Goal: Task Accomplishment & Management: Manage account settings

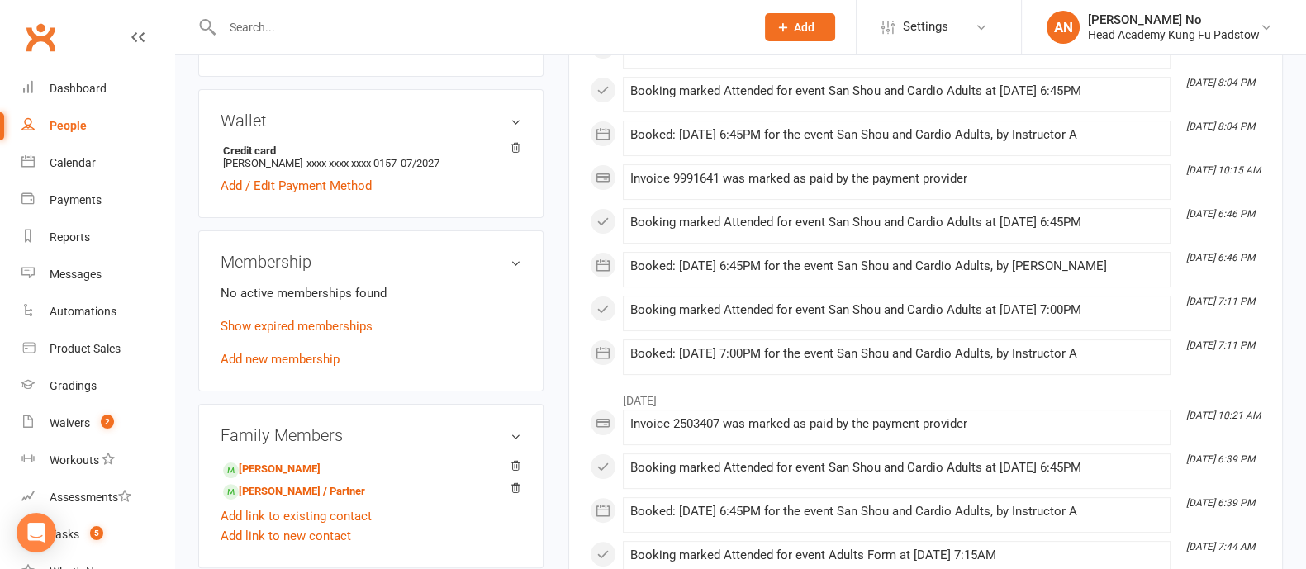
click at [294, 18] on input "text" at bounding box center [480, 27] width 526 height 23
paste input "[PERSON_NAME]"
type input "[PERSON_NAME]"
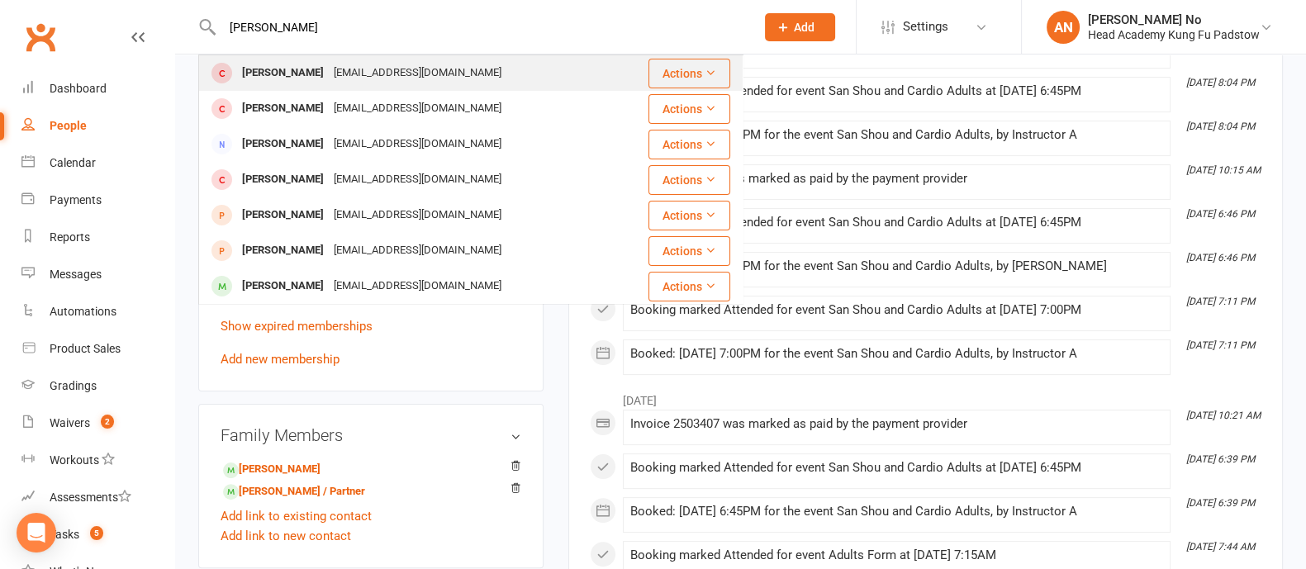
click at [268, 73] on div "[PERSON_NAME]" at bounding box center [283, 73] width 92 height 24
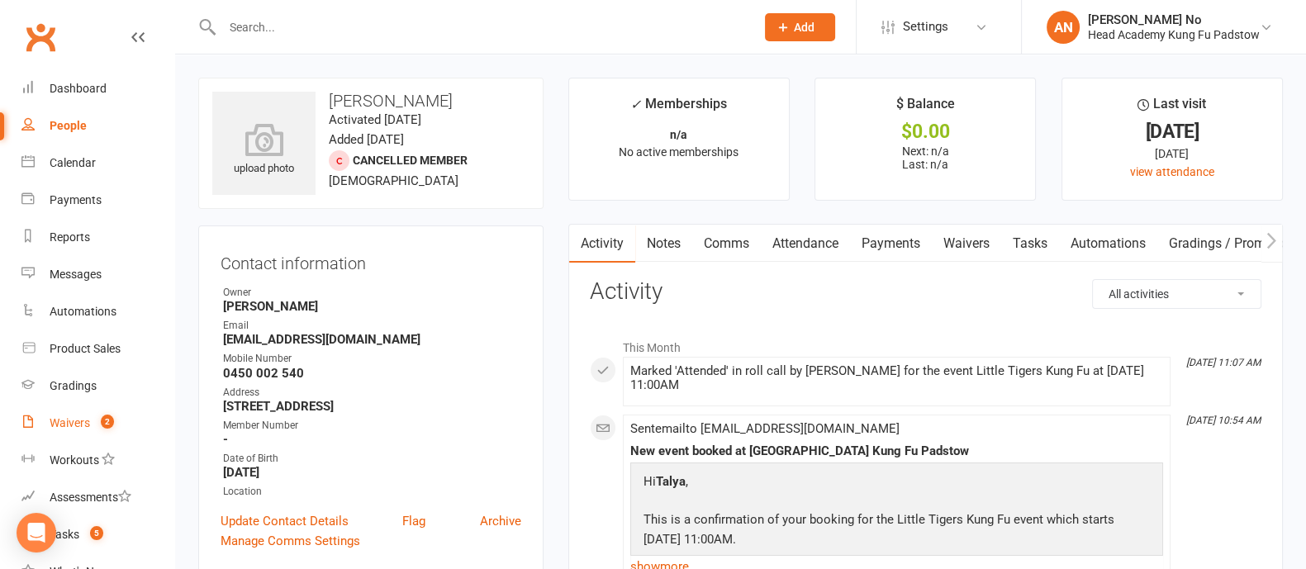
click at [85, 423] on div "Waivers" at bounding box center [70, 422] width 40 height 13
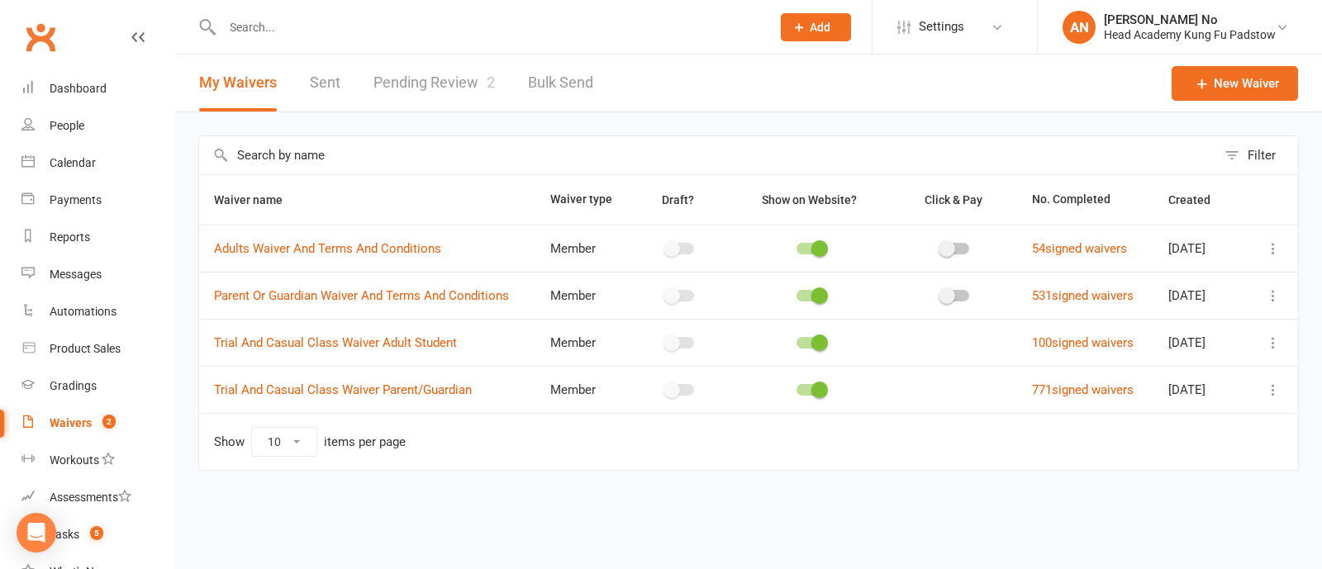
click at [447, 79] on link "Pending Review 2" at bounding box center [433, 83] width 121 height 57
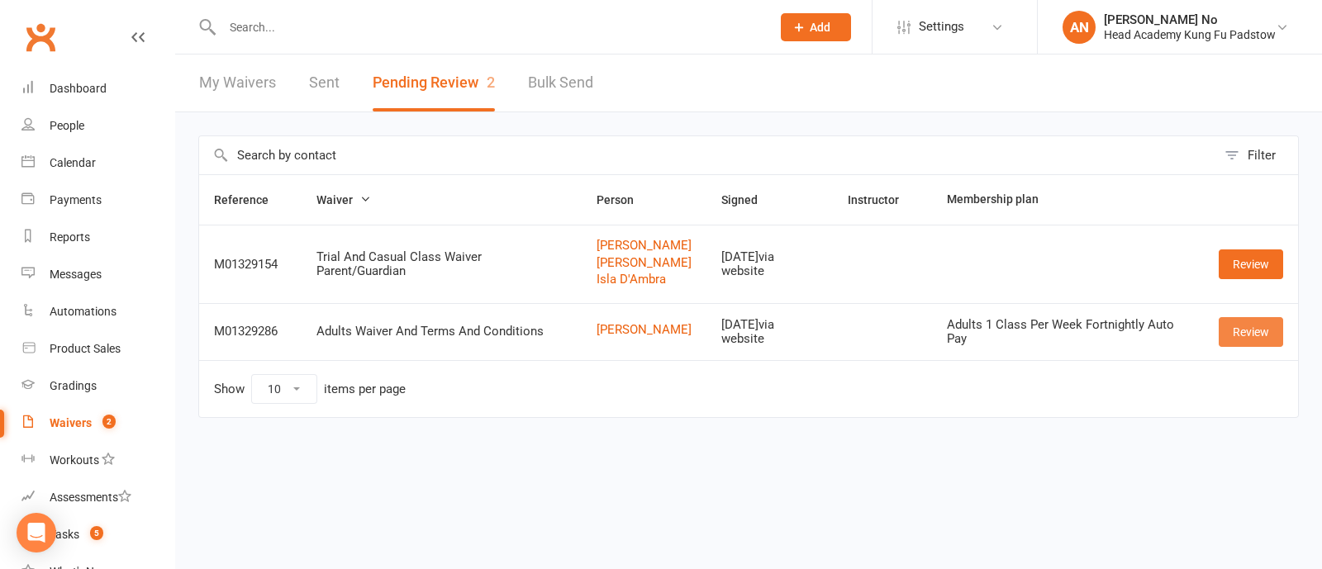
click at [1240, 335] on link "Review" at bounding box center [1250, 332] width 64 height 30
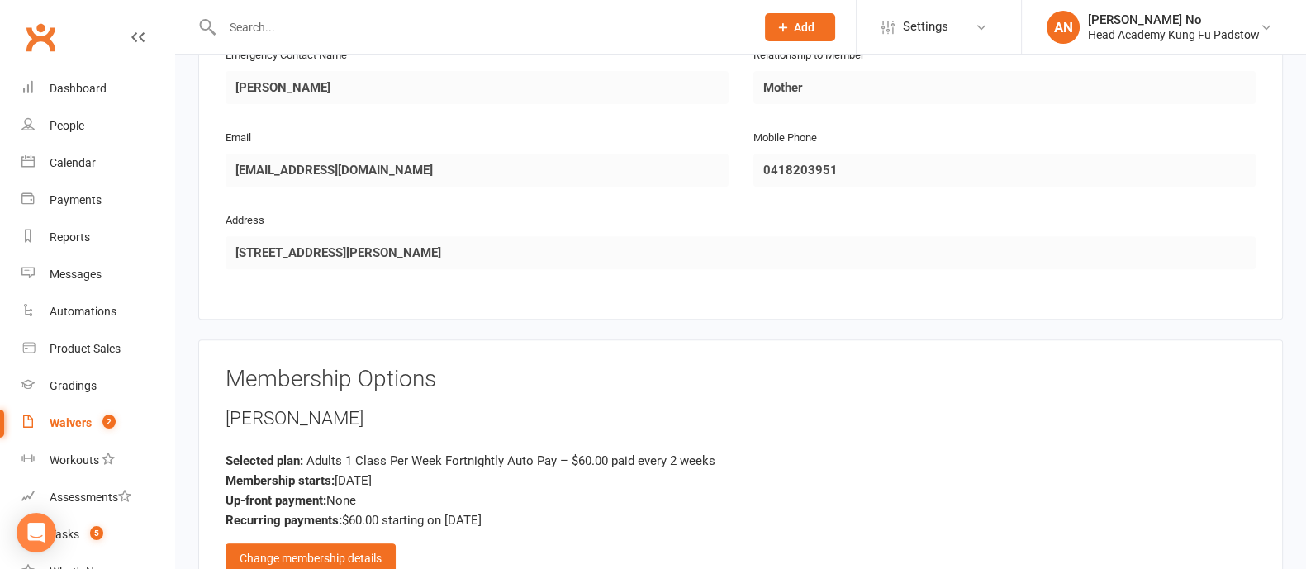
scroll to position [891, 0]
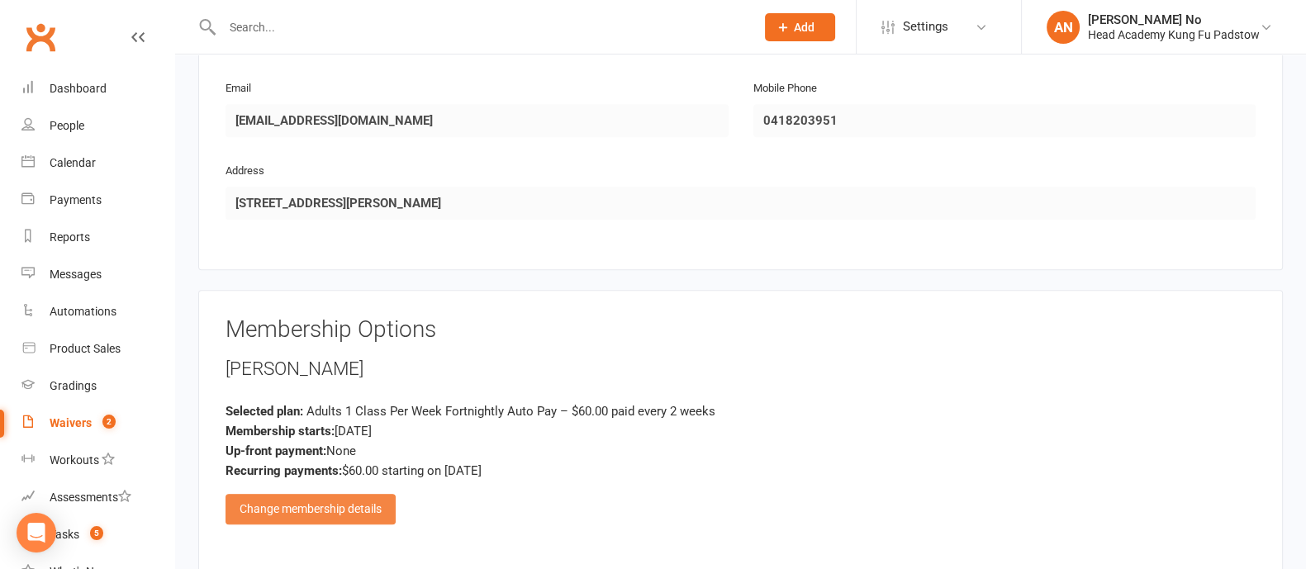
click at [306, 494] on div "Change membership details" at bounding box center [310, 509] width 170 height 30
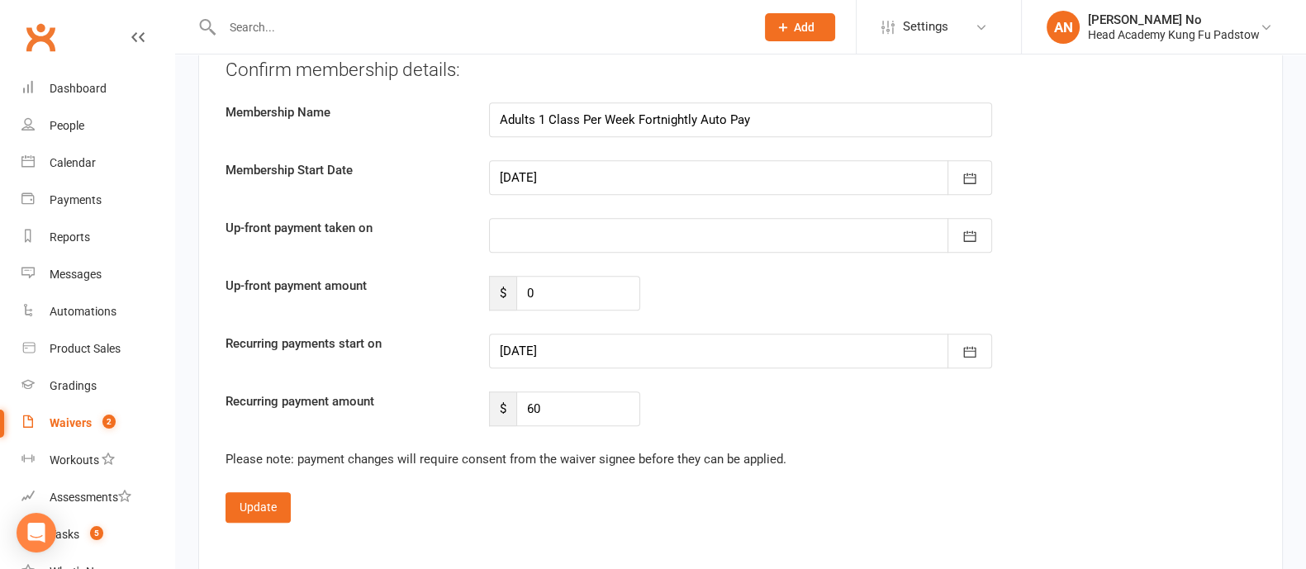
scroll to position [1560, 0]
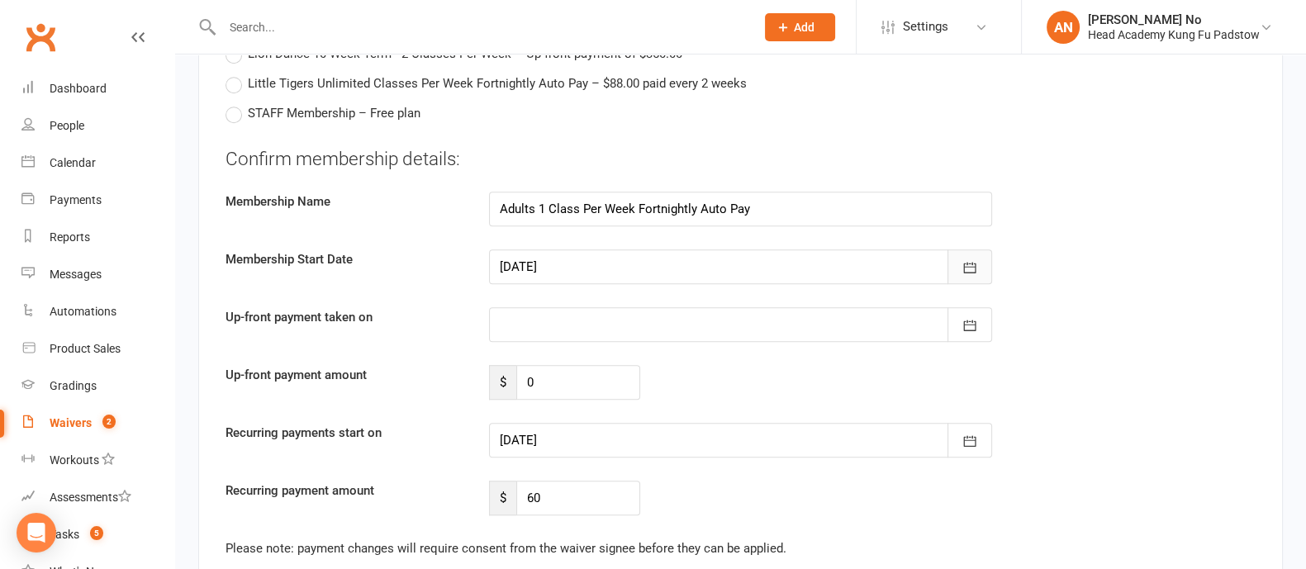
click at [971, 263] on icon "button" at bounding box center [969, 268] width 12 height 11
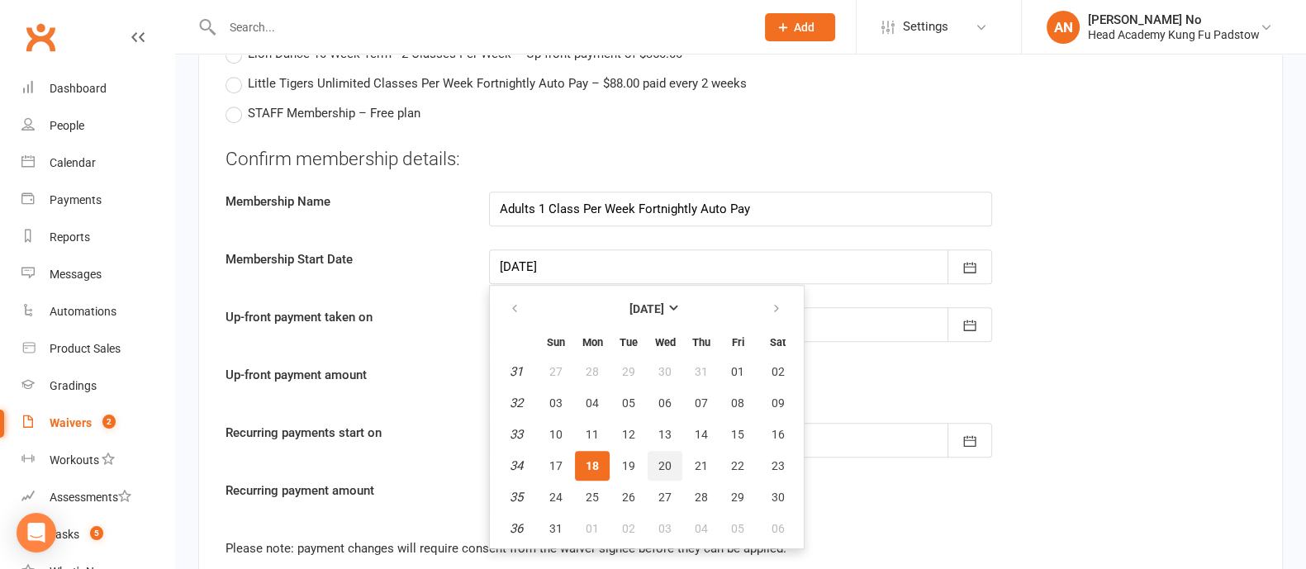
click at [660, 459] on span "20" at bounding box center [664, 465] width 13 height 13
type input "[DATE]"
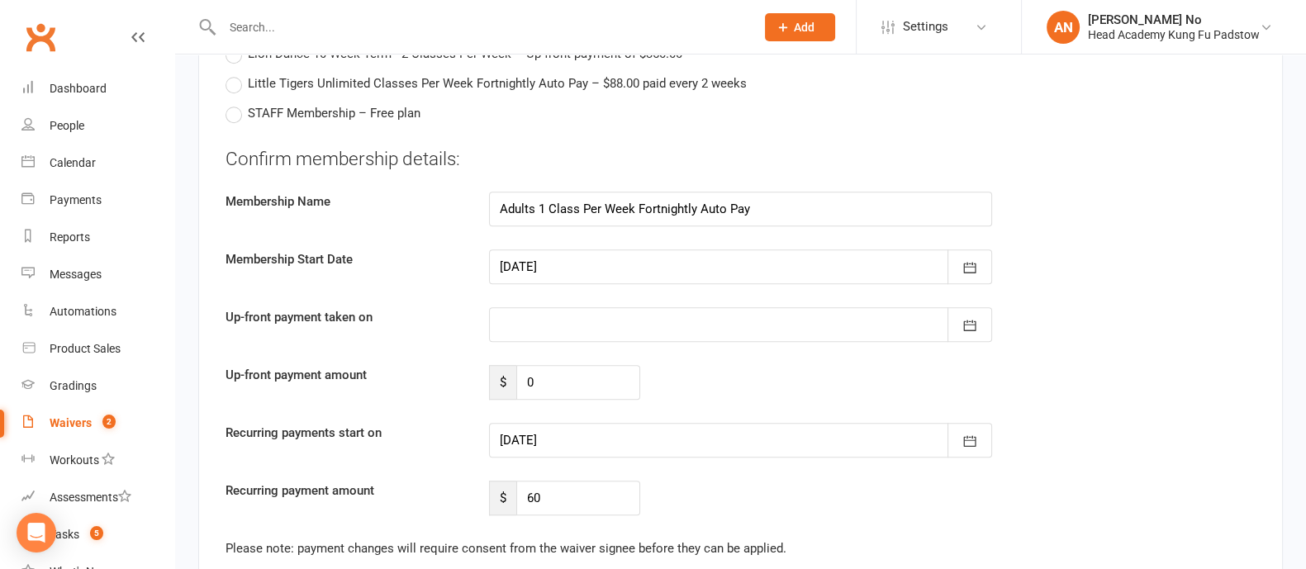
type input "[DATE]"
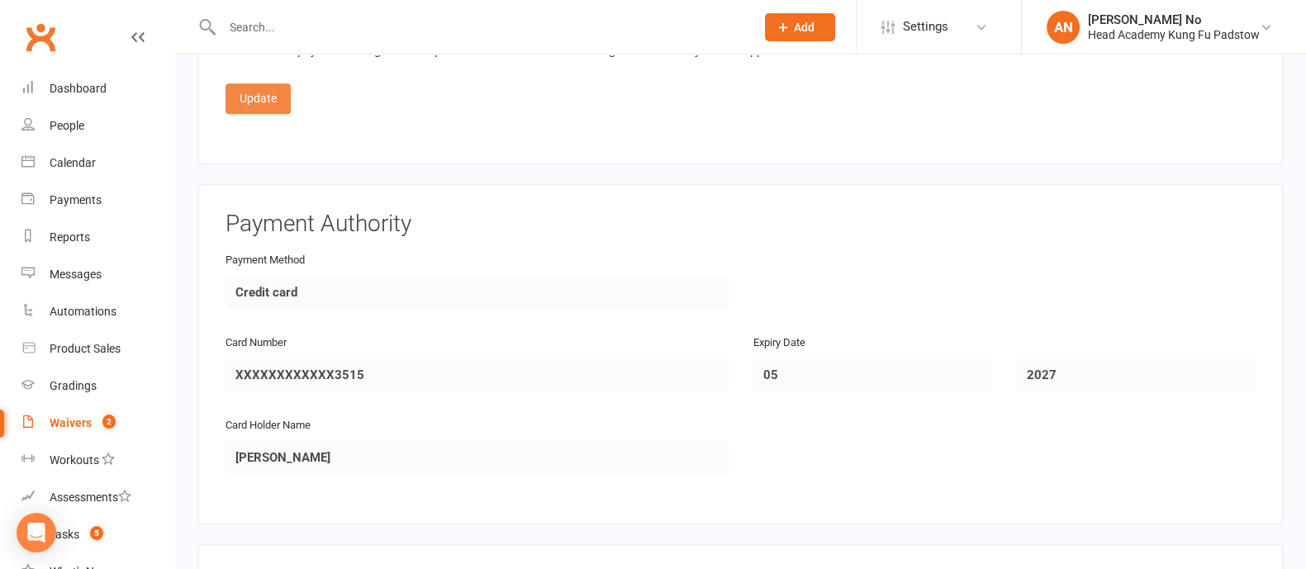
click at [252, 83] on button "Update" at bounding box center [257, 98] width 65 height 30
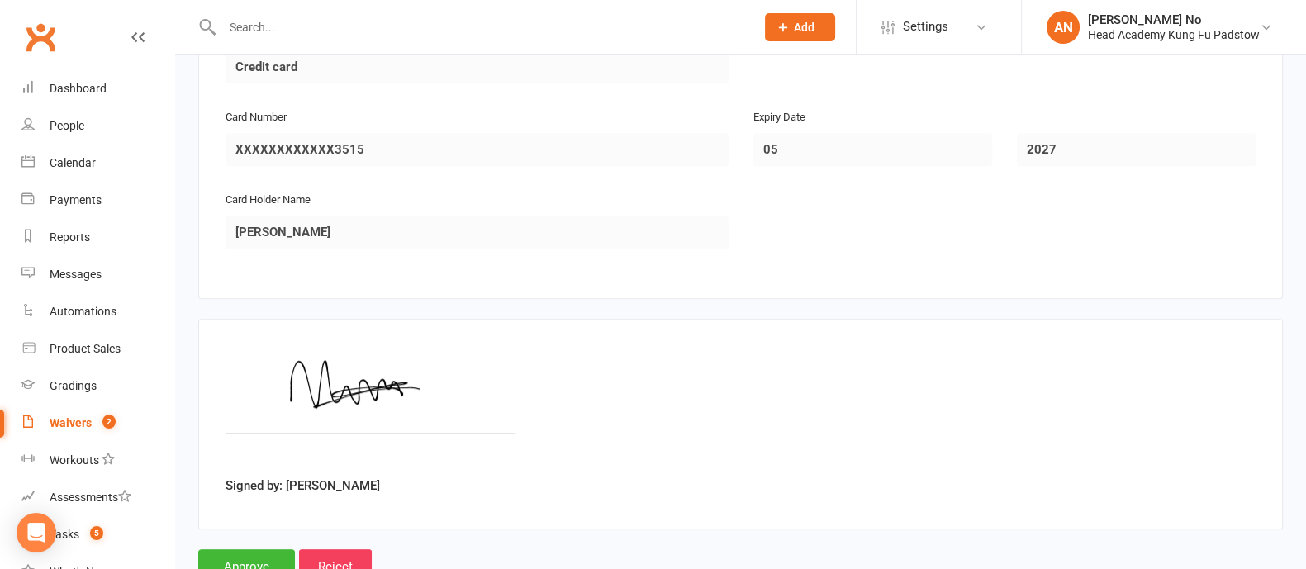
scroll to position [1561, 0]
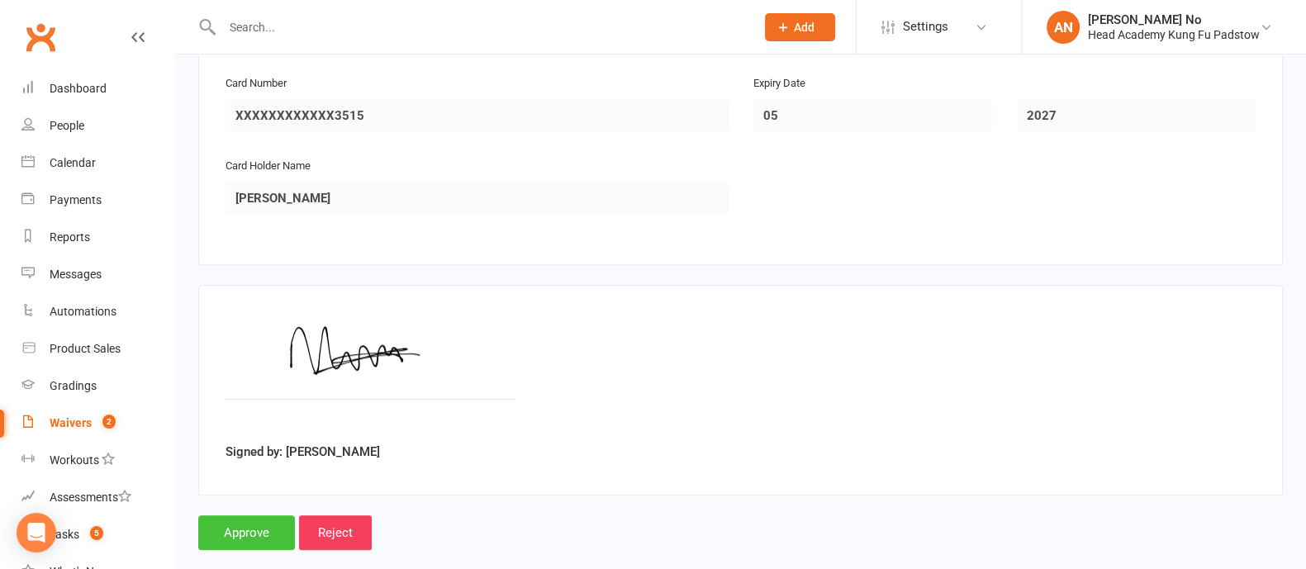
click at [225, 515] on input "Approve" at bounding box center [246, 532] width 97 height 35
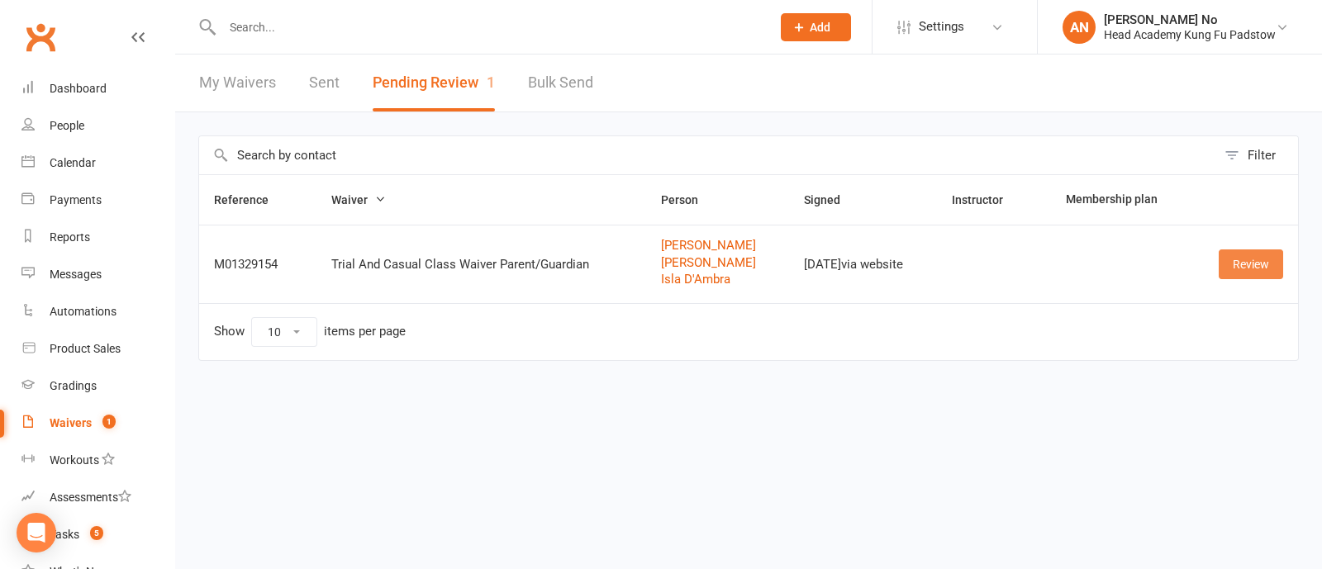
click at [1254, 269] on link "Review" at bounding box center [1250, 264] width 64 height 30
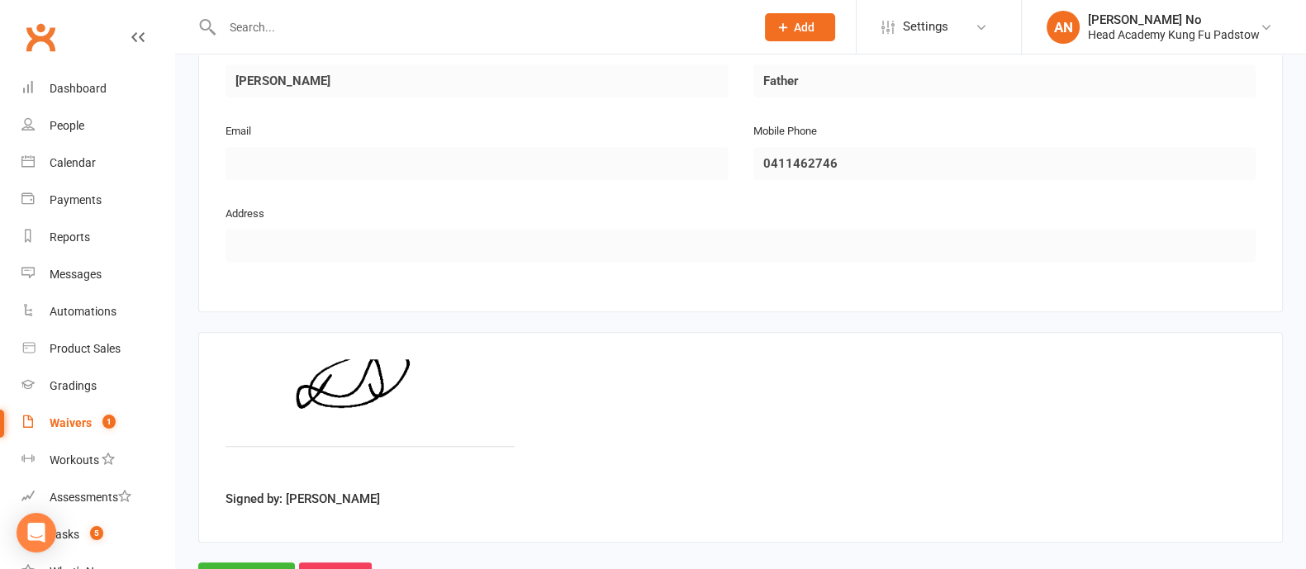
scroll to position [2061, 0]
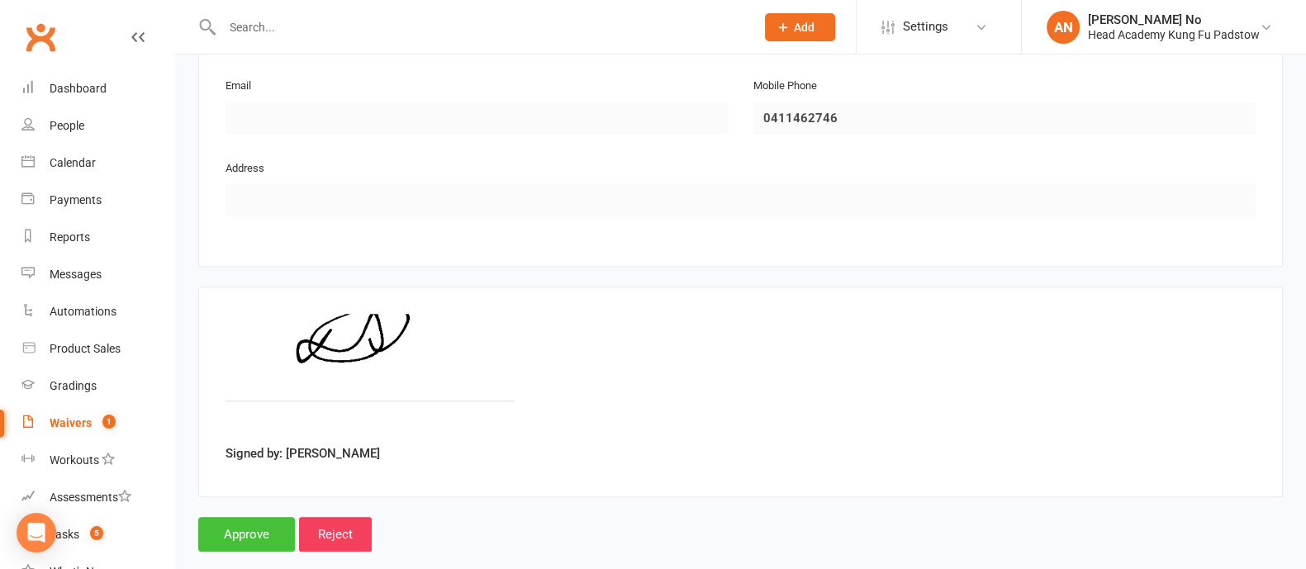
click at [230, 517] on input "Approve" at bounding box center [246, 534] width 97 height 35
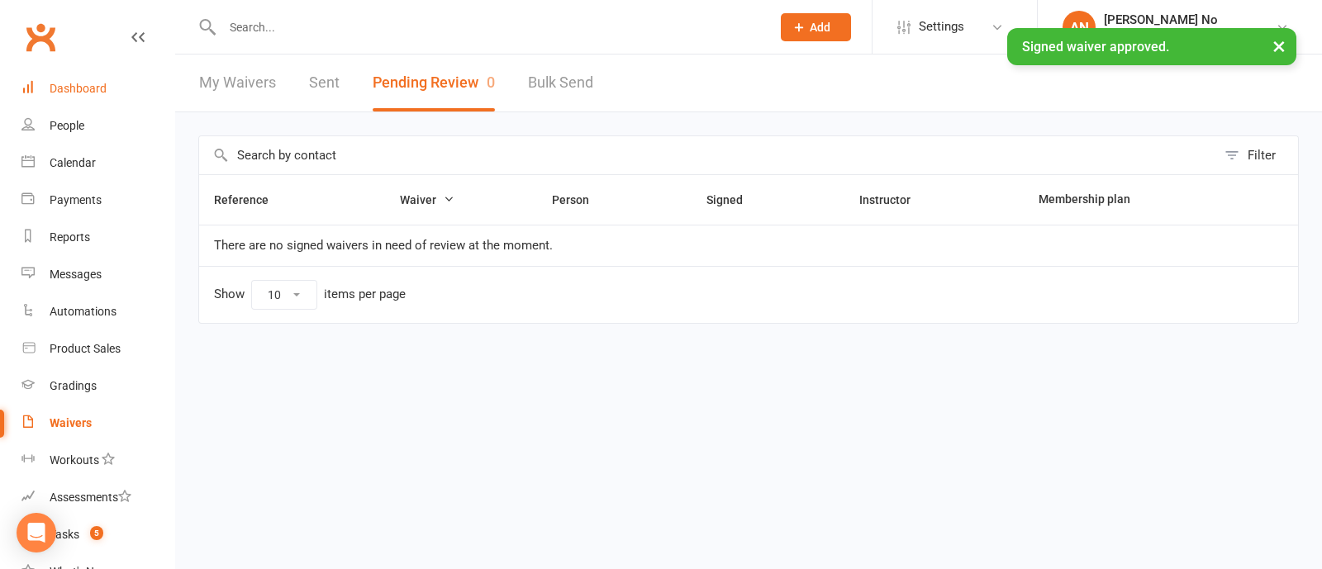
click at [89, 93] on div "Dashboard" at bounding box center [78, 88] width 57 height 13
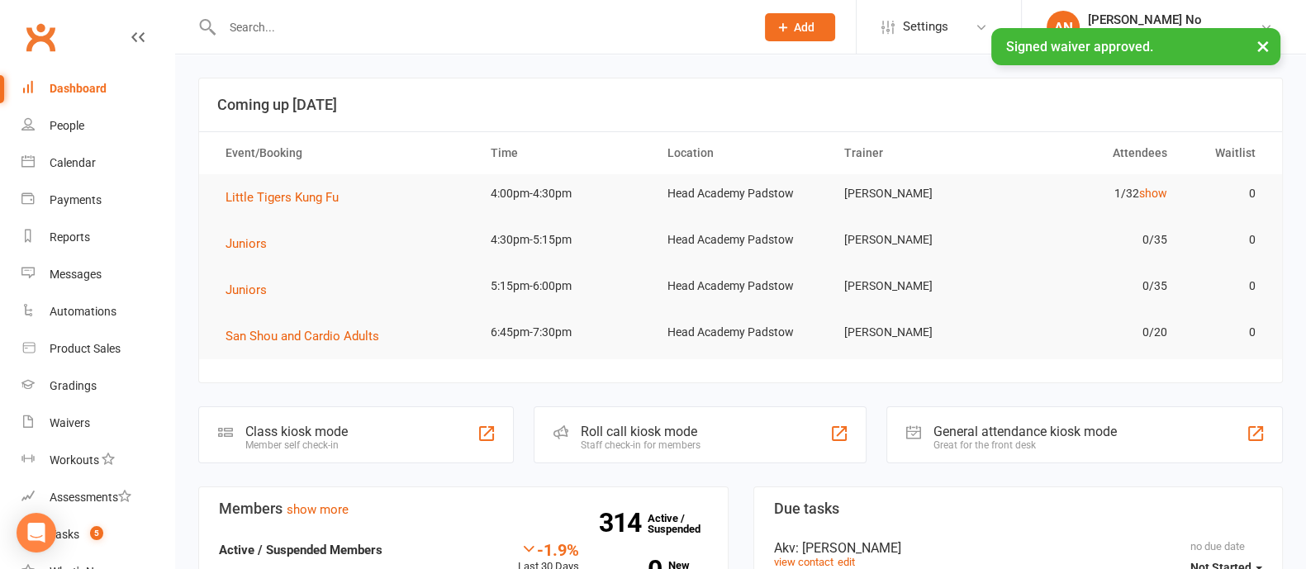
click at [288, 28] on div "× Signed waiver approved." at bounding box center [642, 28] width 1284 height 0
click at [297, 20] on input "text" at bounding box center [480, 27] width 526 height 23
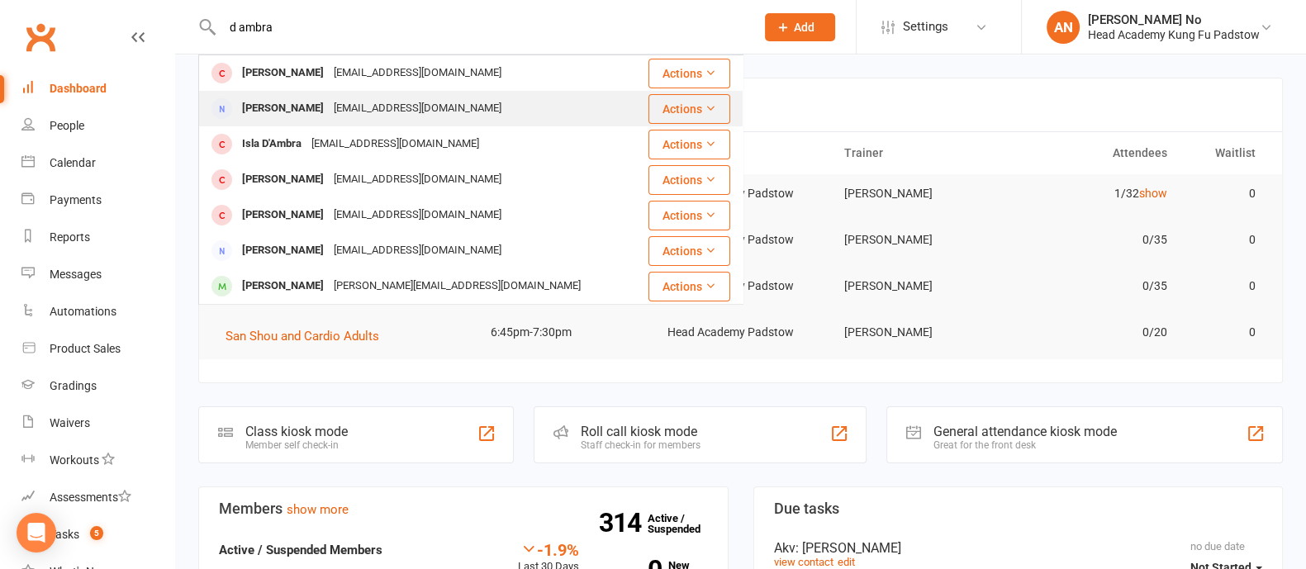
type input "d ambra"
click at [296, 109] on div "[PERSON_NAME]" at bounding box center [283, 109] width 92 height 24
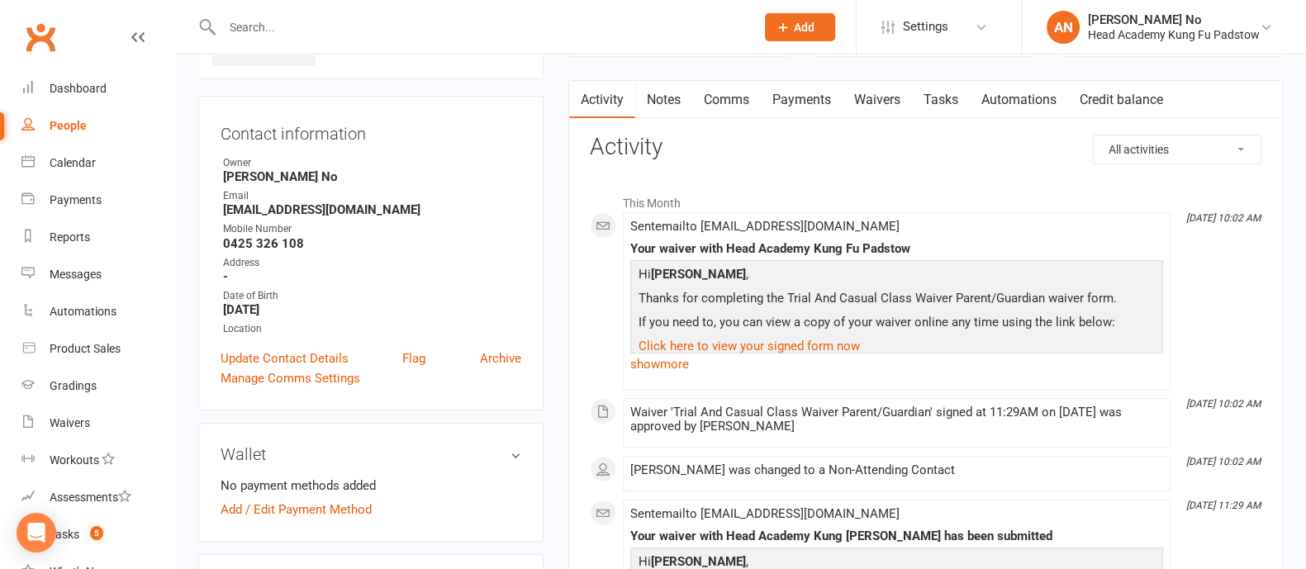
scroll to position [102, 0]
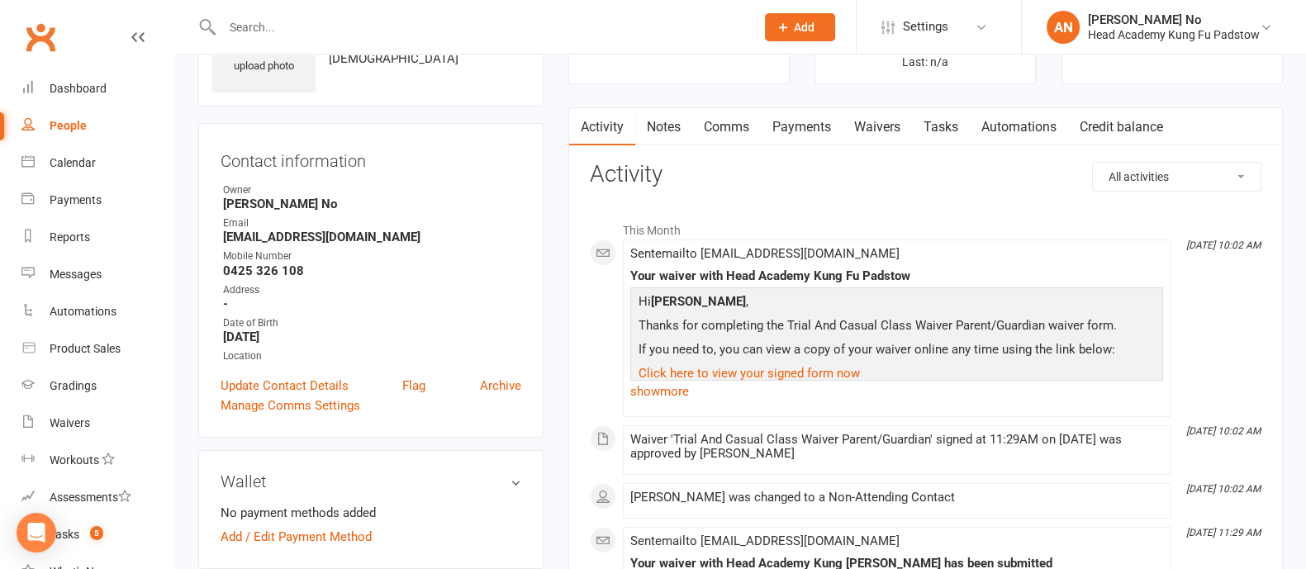
click at [876, 123] on link "Waivers" at bounding box center [877, 127] width 69 height 38
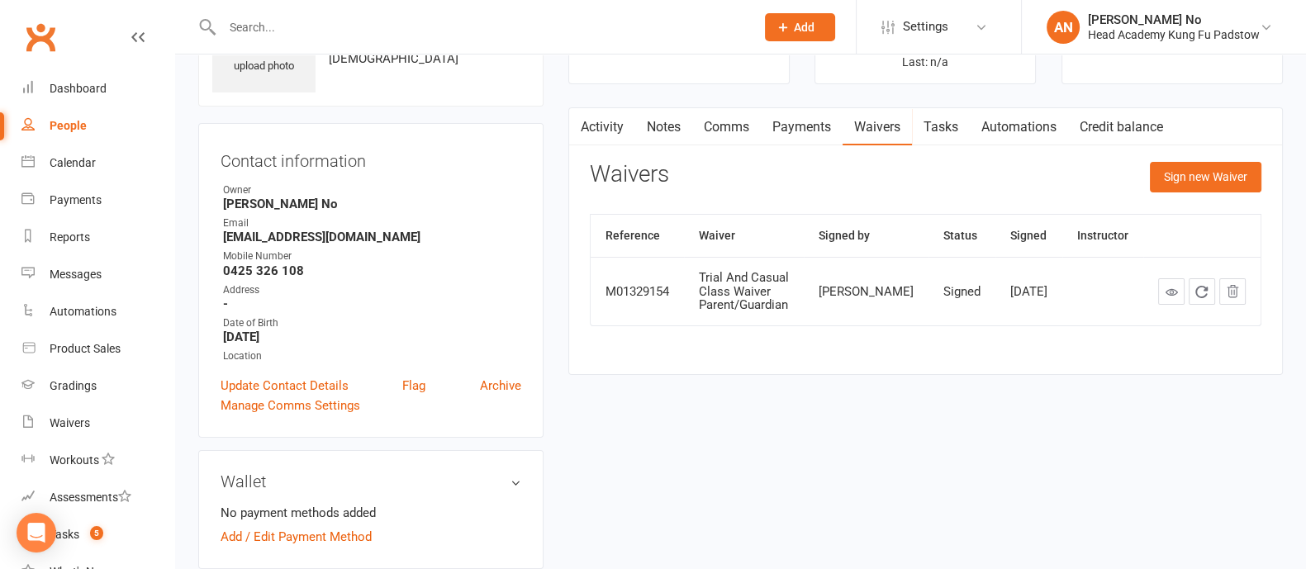
drag, startPoint x: 857, startPoint y: 284, endPoint x: 909, endPoint y: 295, distance: 53.1
click at [909, 295] on td "[PERSON_NAME]" at bounding box center [866, 291] width 125 height 69
copy div "[PERSON_NAME]"
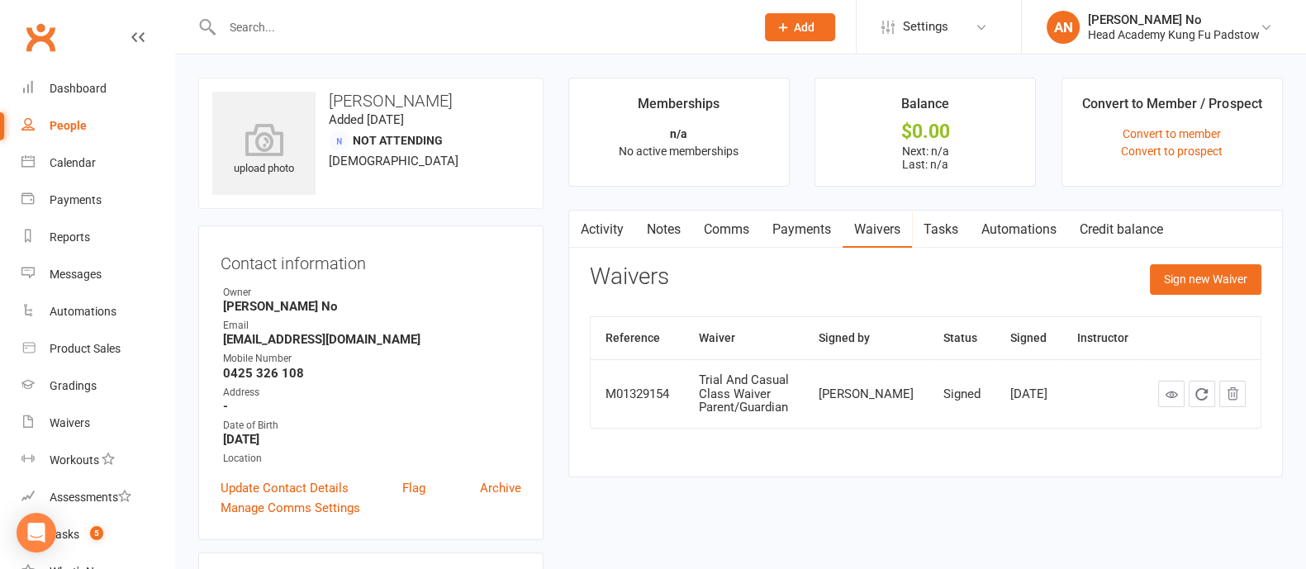
click at [383, 97] on h3 "[PERSON_NAME]" at bounding box center [370, 101] width 317 height 18
drag, startPoint x: 384, startPoint y: 96, endPoint x: 450, endPoint y: 97, distance: 66.1
click at [450, 97] on h3 "[PERSON_NAME]" at bounding box center [370, 101] width 317 height 18
copy h3 "D'Ambra"
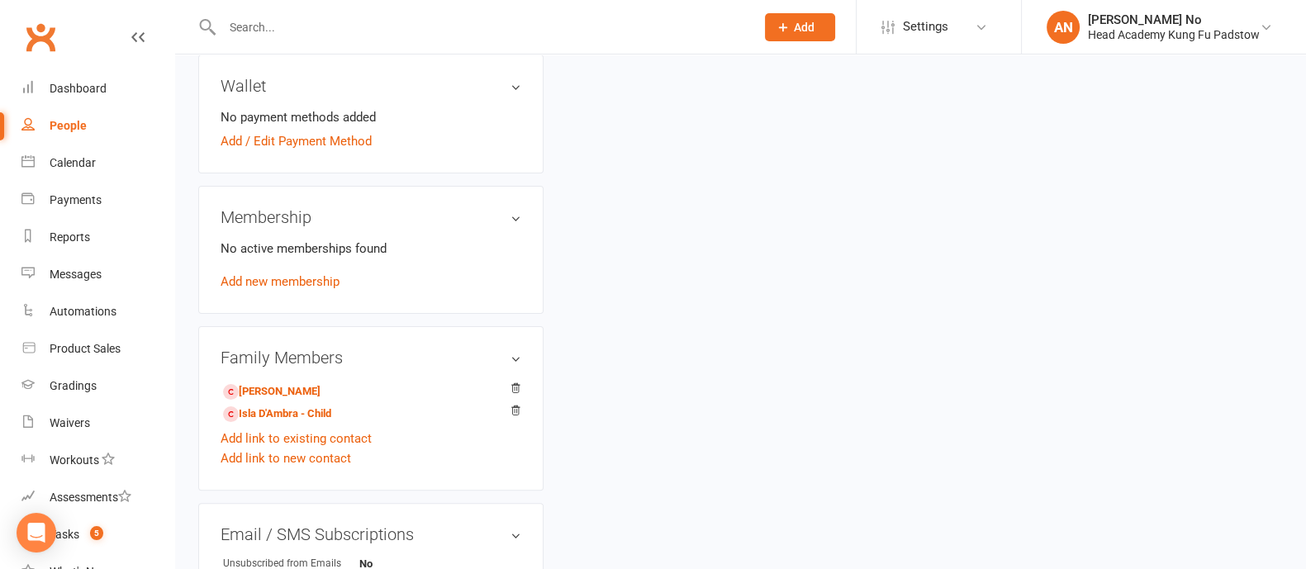
click at [272, 36] on input "text" at bounding box center [480, 27] width 526 height 23
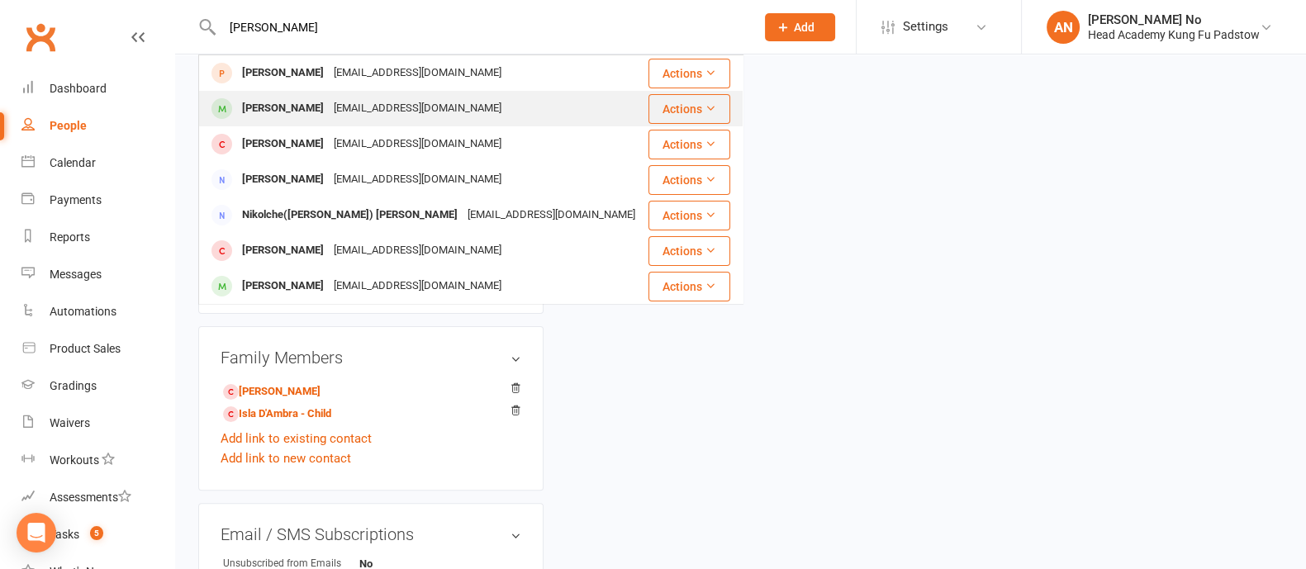
type input "[PERSON_NAME]"
click at [343, 112] on div "[EMAIL_ADDRESS][DOMAIN_NAME]" at bounding box center [418, 109] width 178 height 24
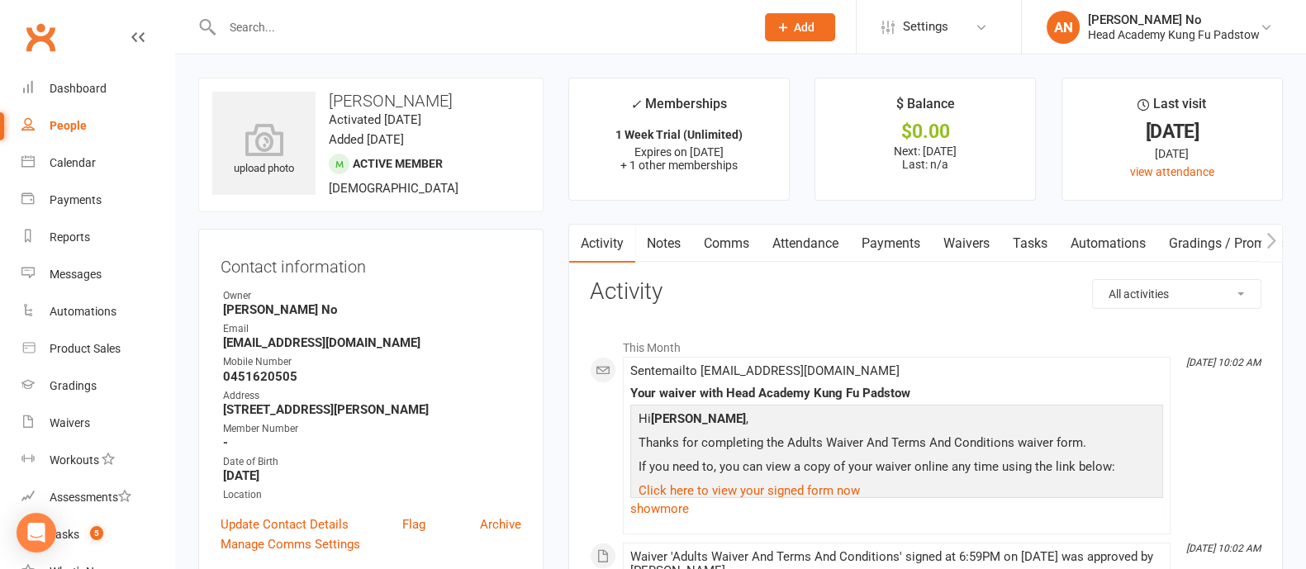
click at [667, 245] on link "Notes" at bounding box center [663, 244] width 57 height 38
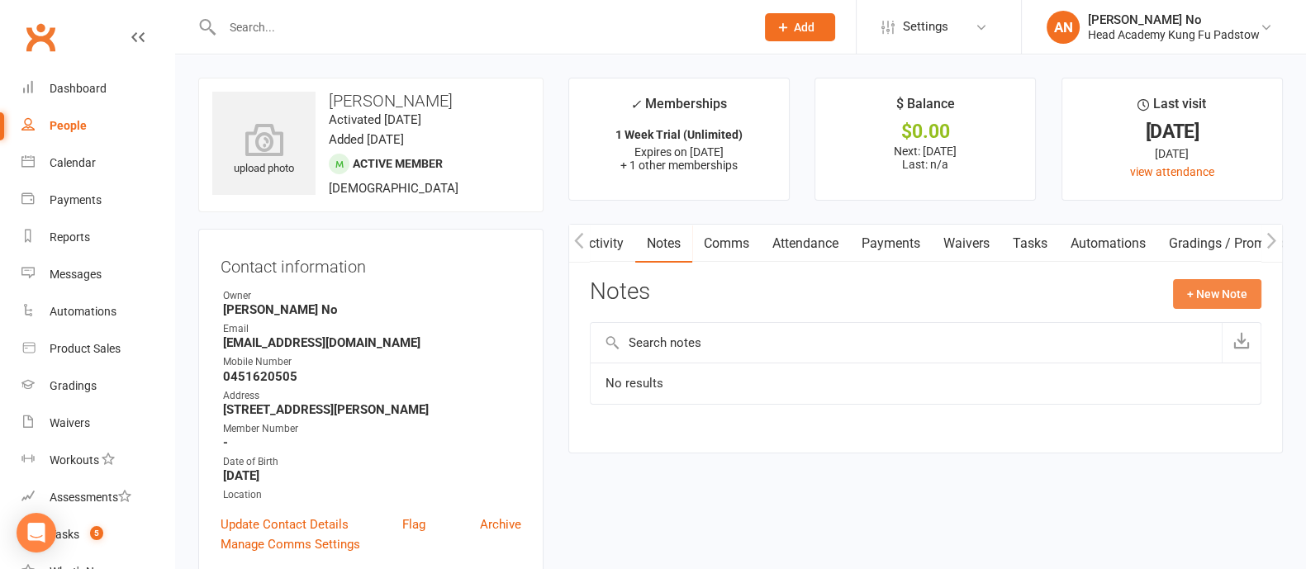
click at [1199, 302] on button "+ New Note" at bounding box center [1217, 294] width 88 height 30
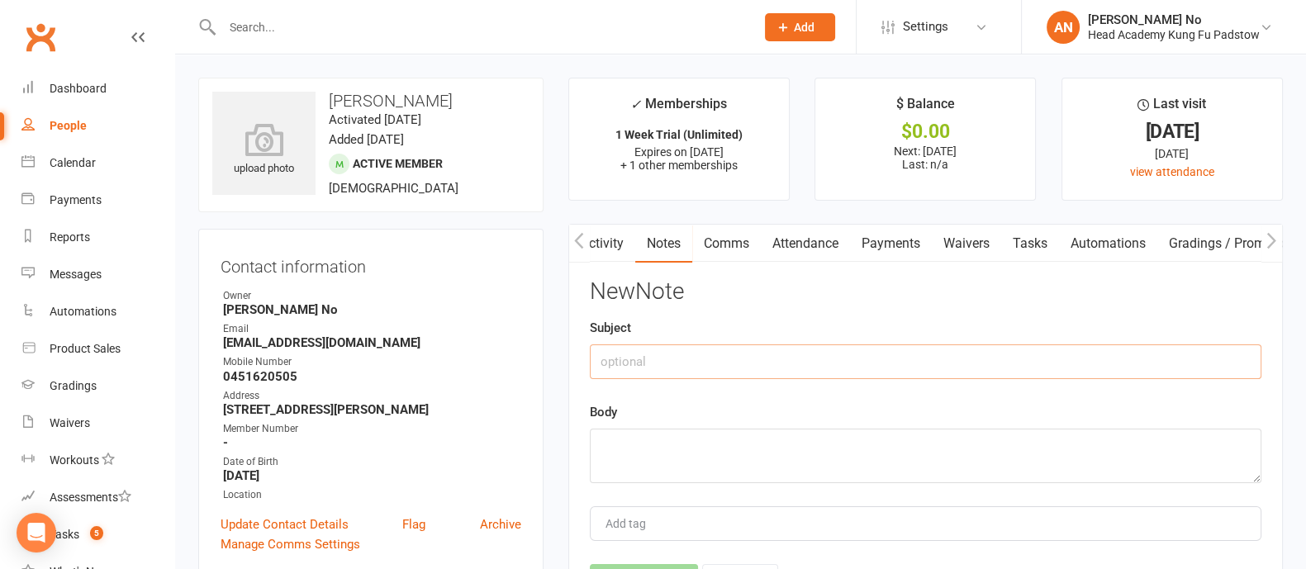
click at [719, 365] on input "text" at bounding box center [926, 361] width 672 height 35
click at [620, 357] on input "STUdent ID" at bounding box center [926, 361] width 672 height 35
type input "Student ID"
click at [660, 435] on textarea at bounding box center [926, 456] width 672 height 55
paste textarea "tudent at [GEOGRAPHIC_DATA] and my student ID is 274751"
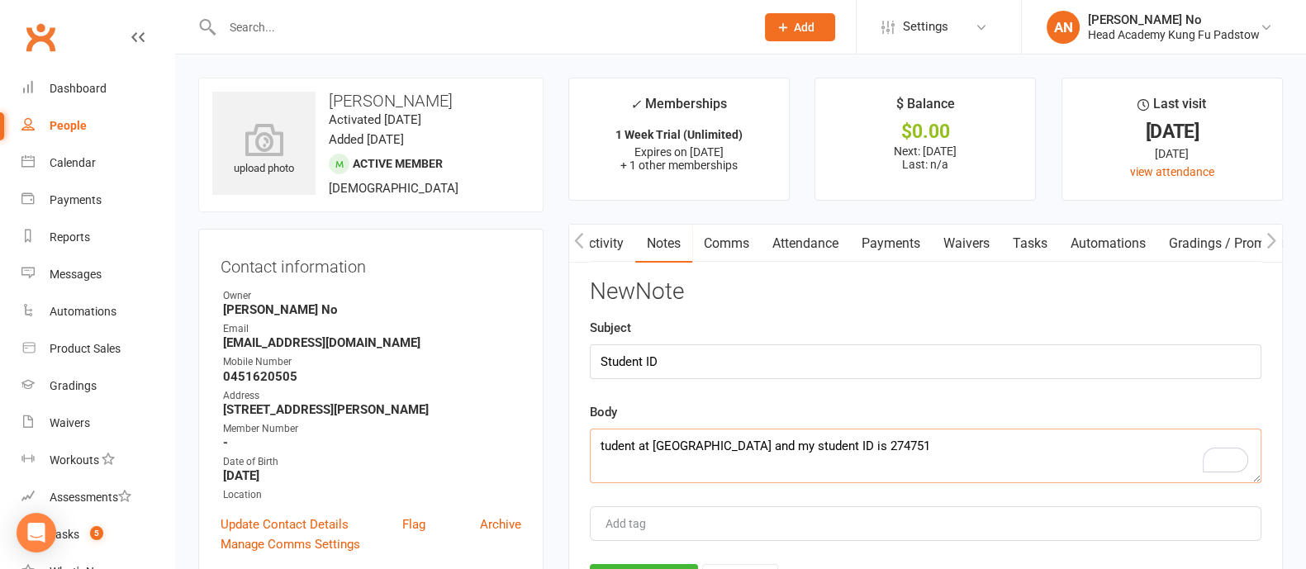
click at [597, 443] on textarea "tudent at [GEOGRAPHIC_DATA] and my student ID is 274751" at bounding box center [926, 456] width 672 height 55
drag, startPoint x: 835, startPoint y: 445, endPoint x: 746, endPoint y: 445, distance: 89.2
click at [746, 445] on textarea "student at [GEOGRAPHIC_DATA] and my student ID is 274751" at bounding box center [926, 456] width 672 height 55
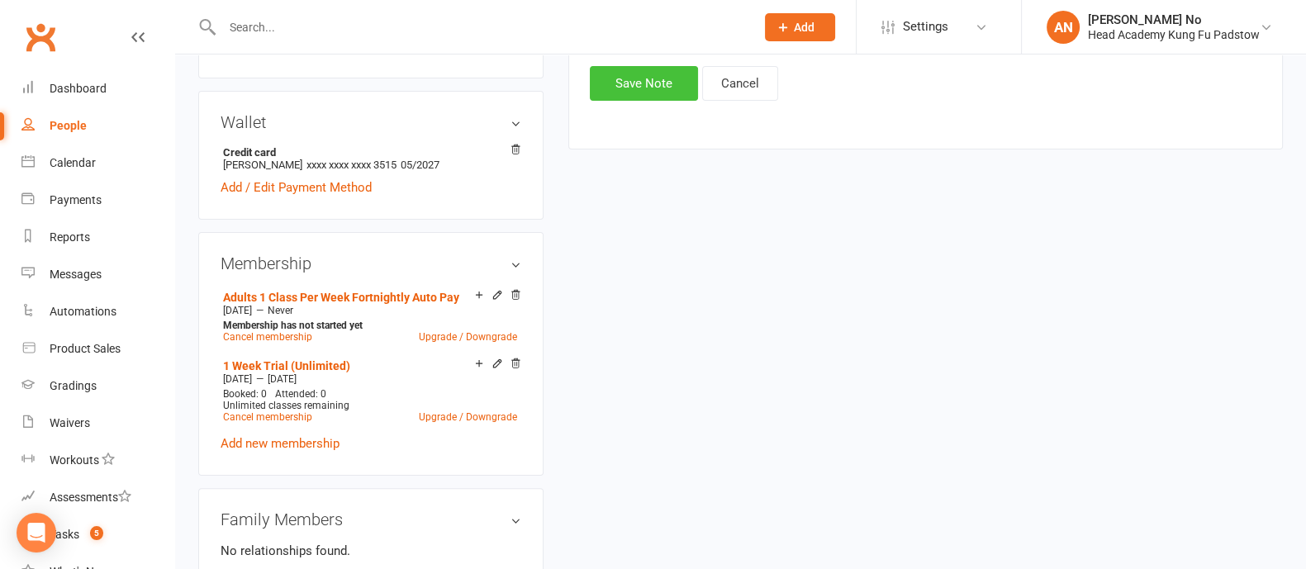
type textarea "student at [GEOGRAPHIC_DATA]: ID is 274751"
click at [653, 93] on button "Save Note" at bounding box center [644, 83] width 108 height 35
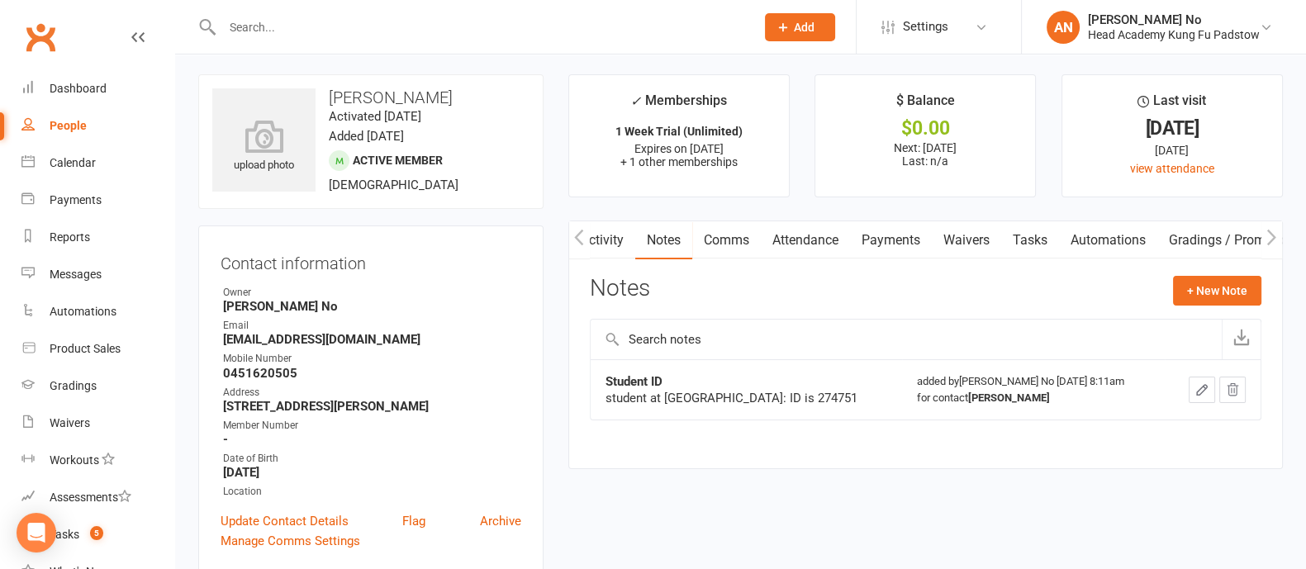
scroll to position [0, 0]
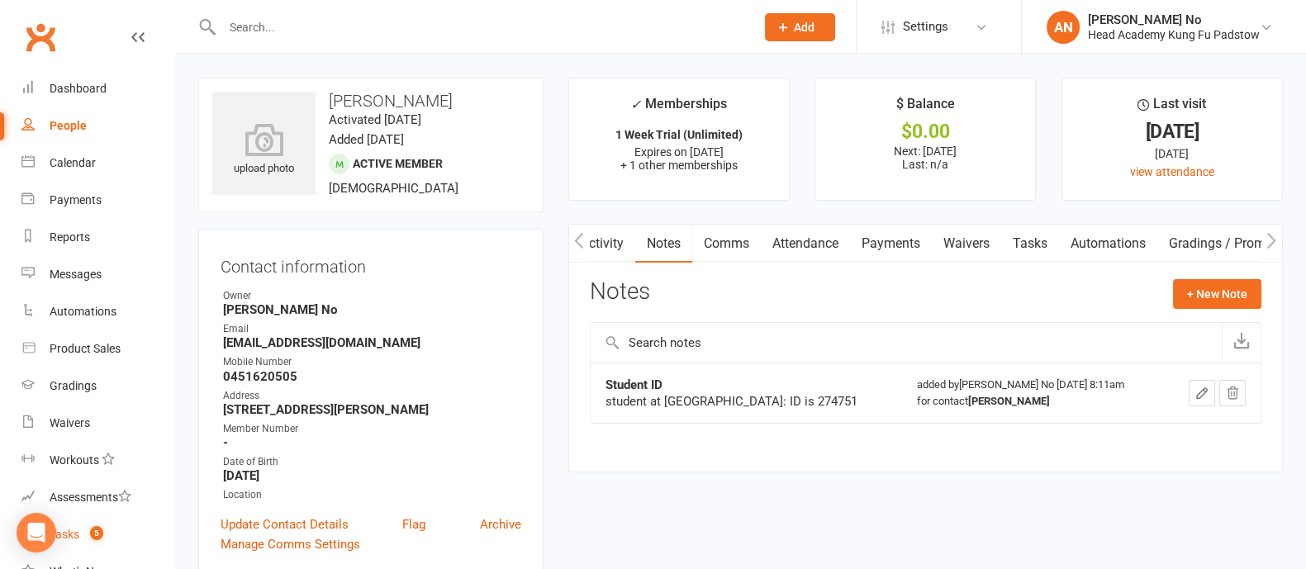
click at [98, 525] on span "5" at bounding box center [96, 533] width 13 height 14
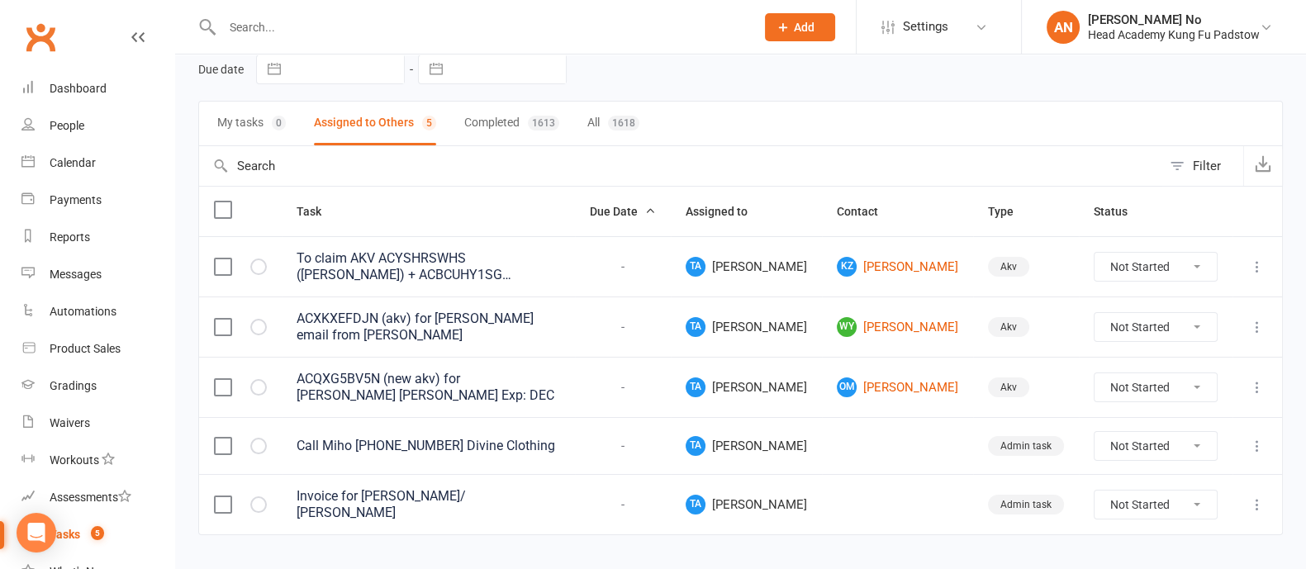
scroll to position [101, 0]
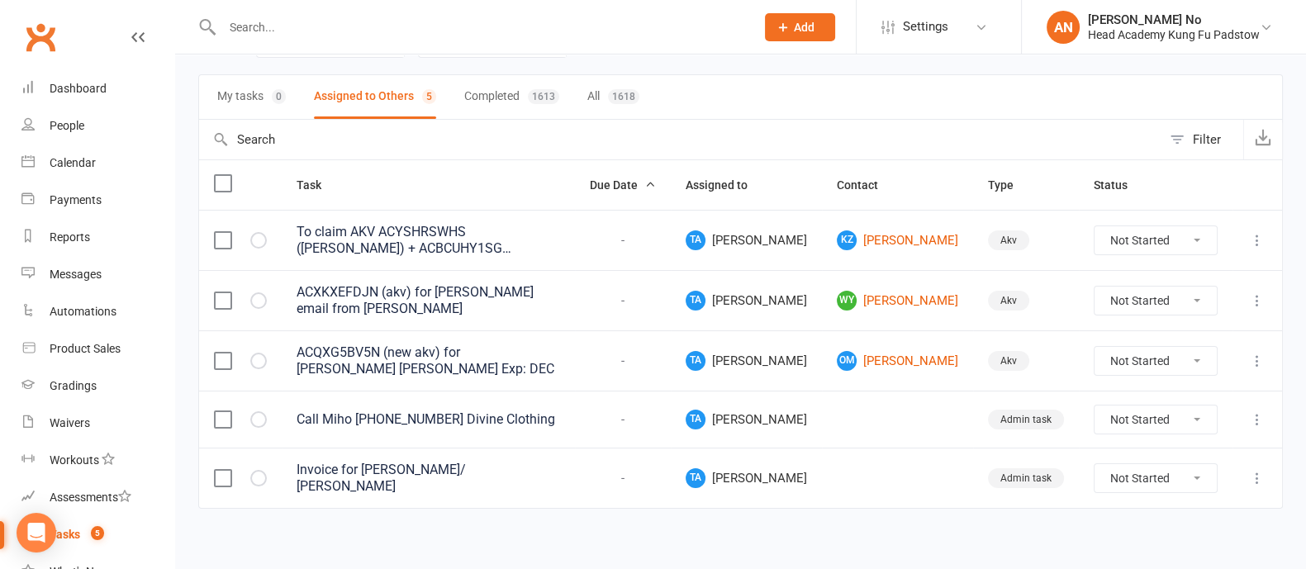
click at [285, 26] on input "text" at bounding box center [480, 27] width 526 height 23
paste input "[PERSON_NAME]"
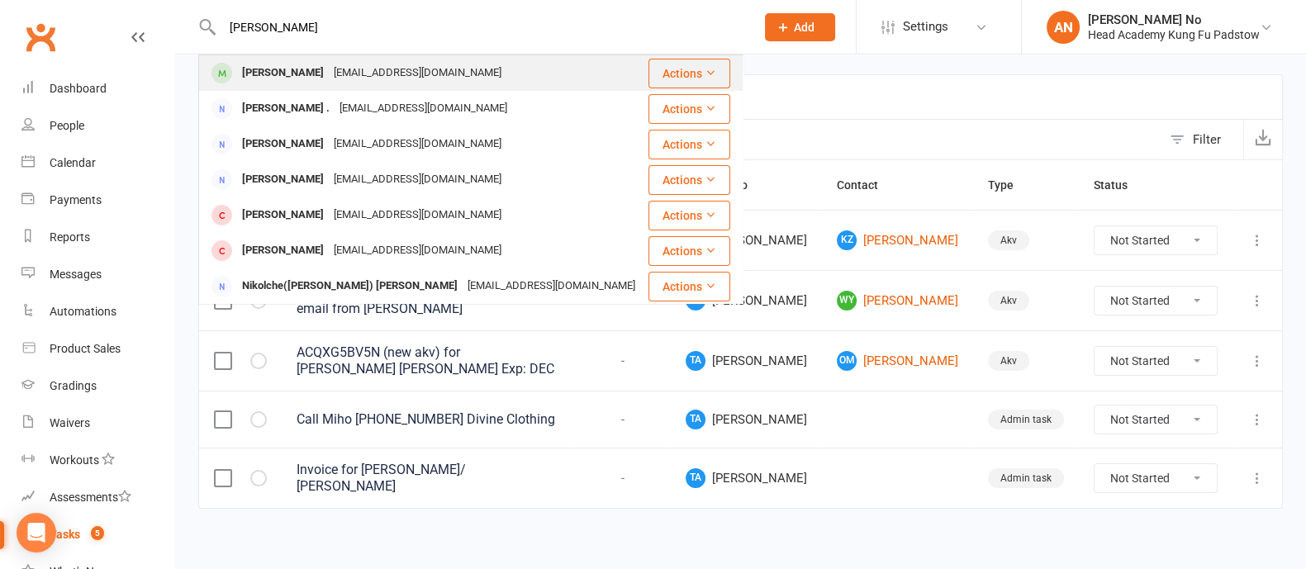
type input "[PERSON_NAME]"
click at [318, 67] on div "[PERSON_NAME]" at bounding box center [283, 73] width 92 height 24
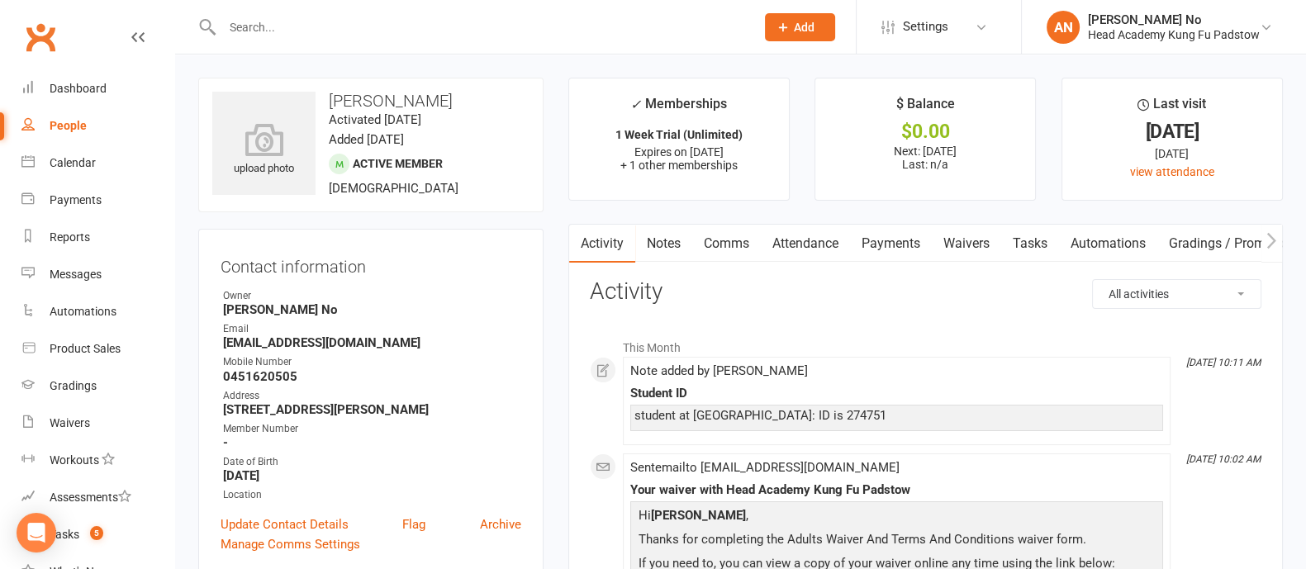
click at [831, 245] on link "Attendance" at bounding box center [805, 244] width 89 height 38
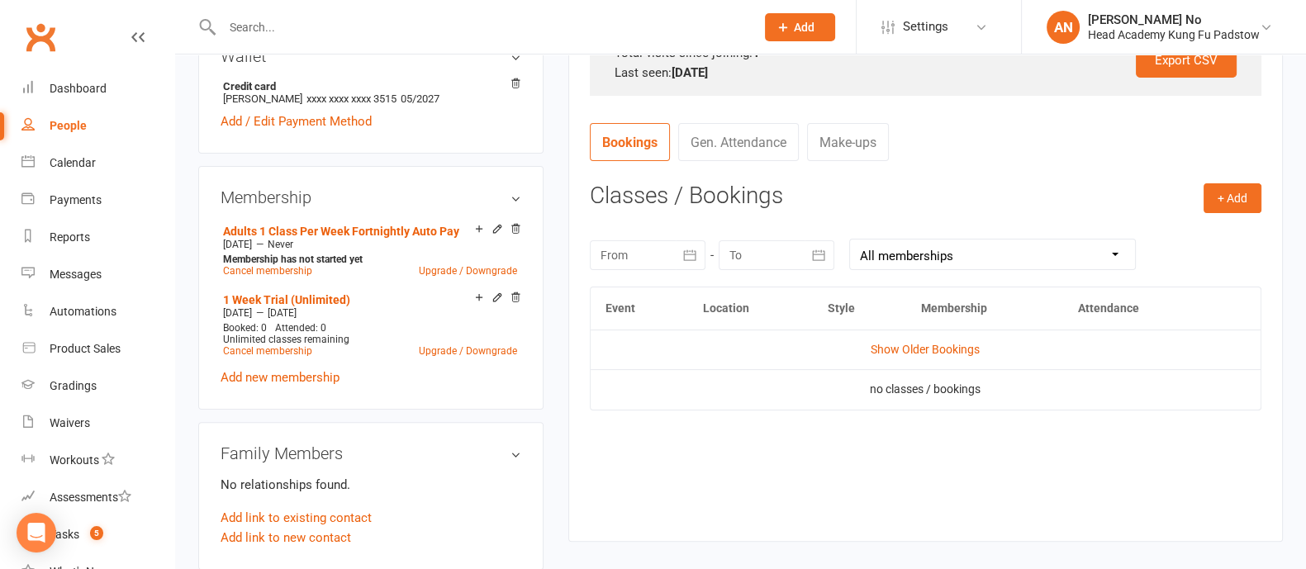
scroll to position [587, 0]
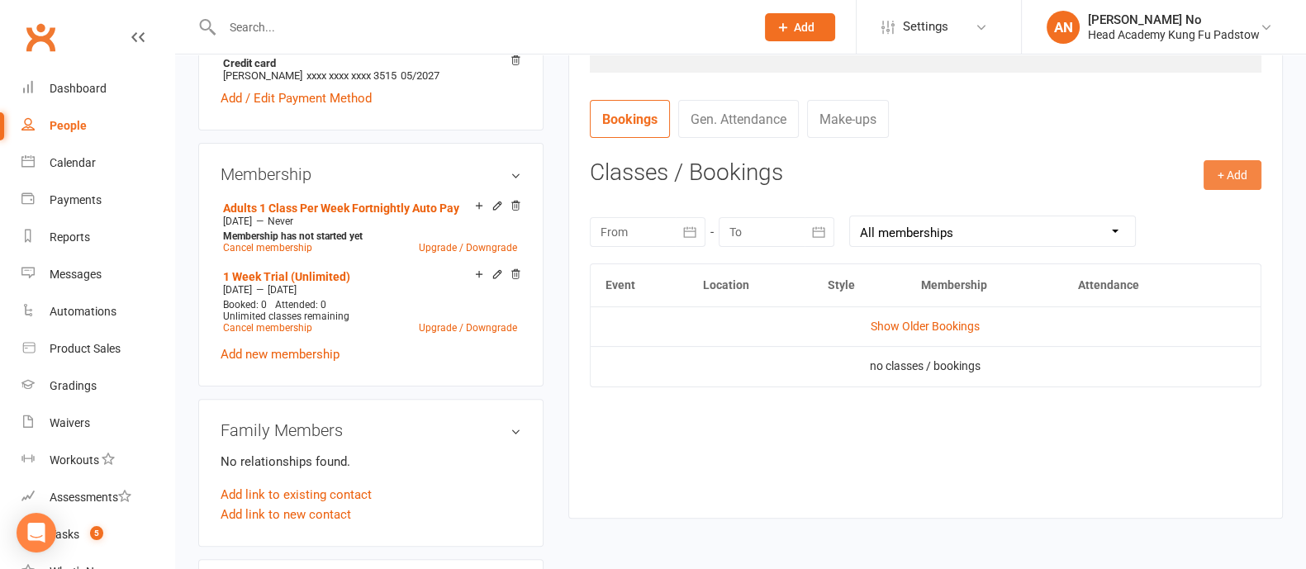
click at [1234, 178] on button "+ Add" at bounding box center [1232, 175] width 58 height 30
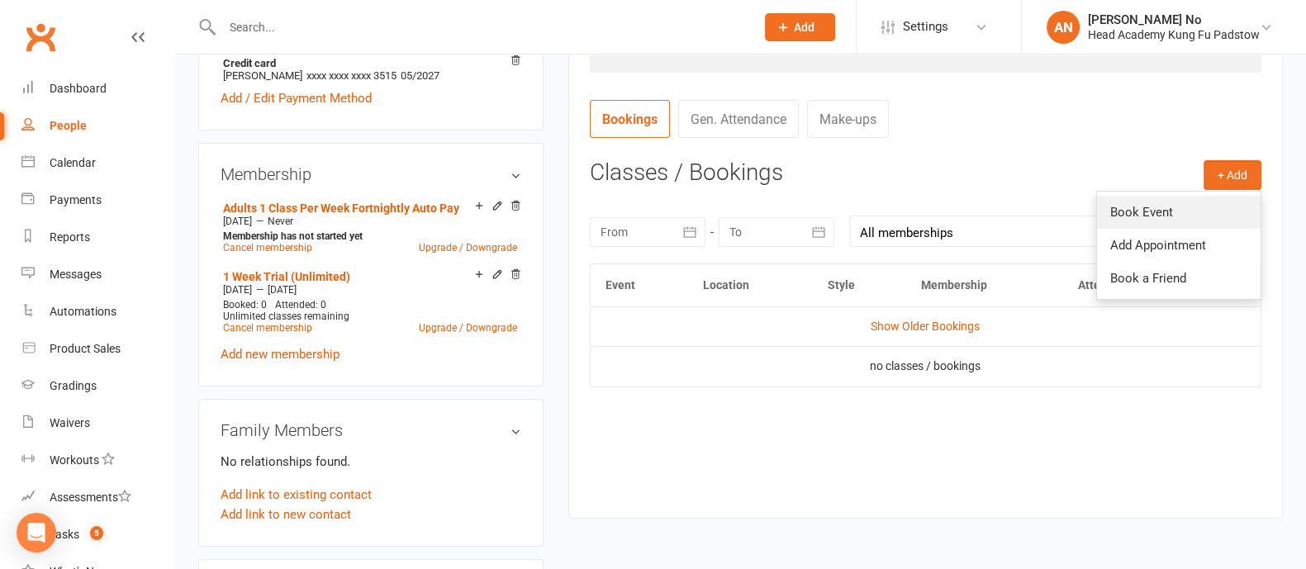
click at [1183, 211] on link "Book Event" at bounding box center [1179, 212] width 164 height 33
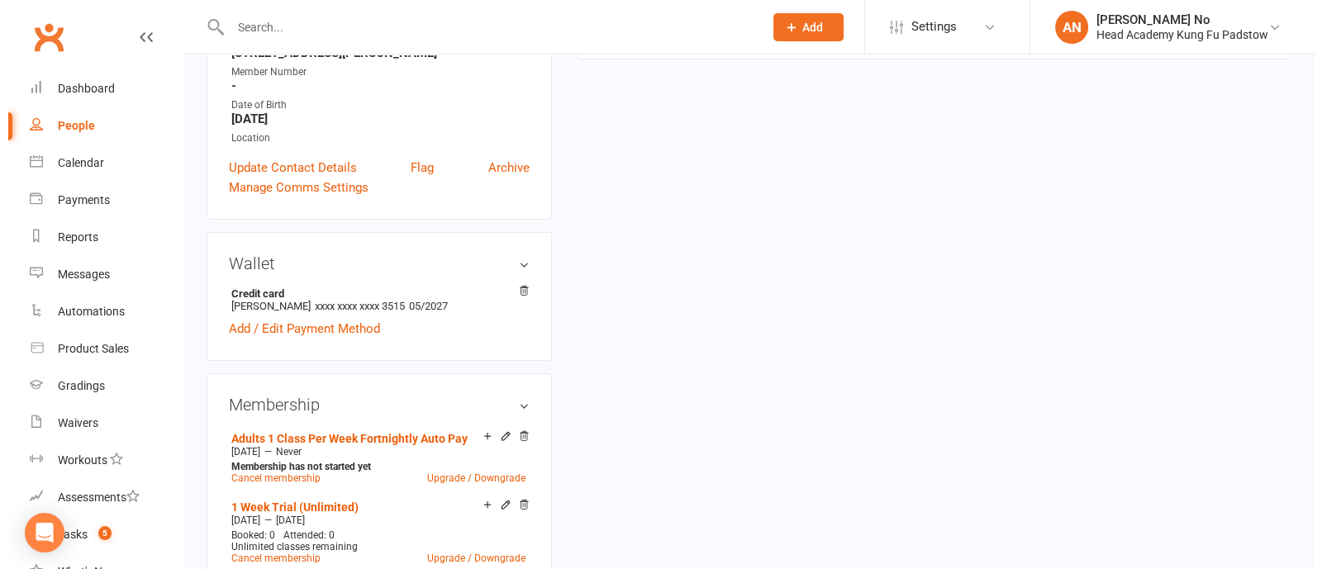
scroll to position [140, 0]
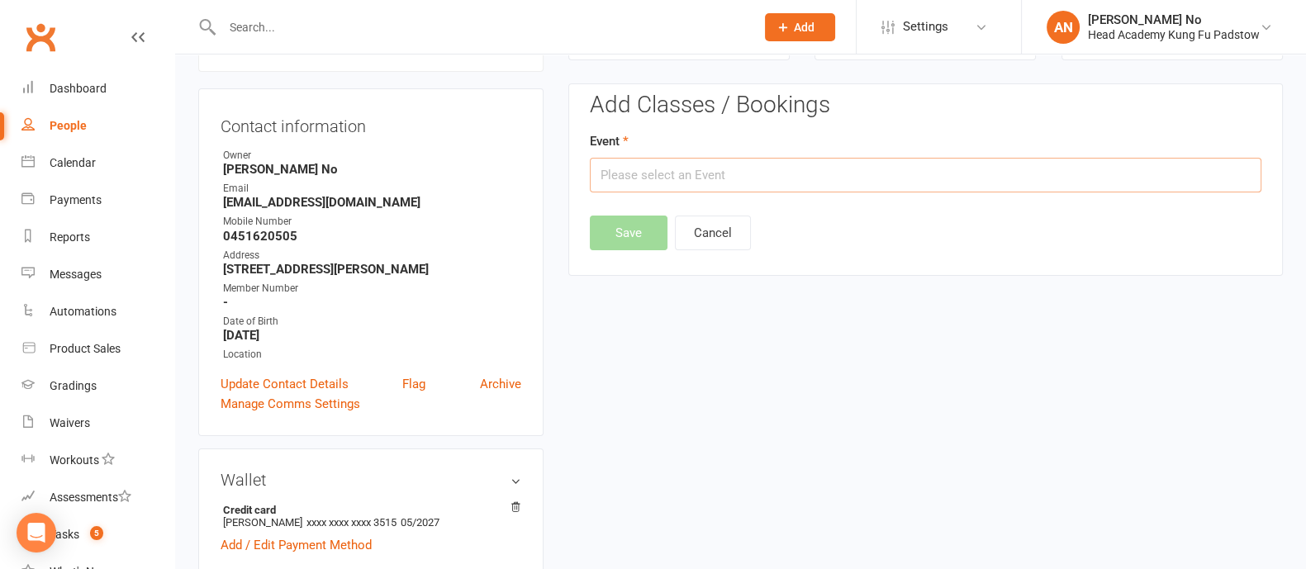
click at [885, 176] on input "text" at bounding box center [926, 175] width 672 height 35
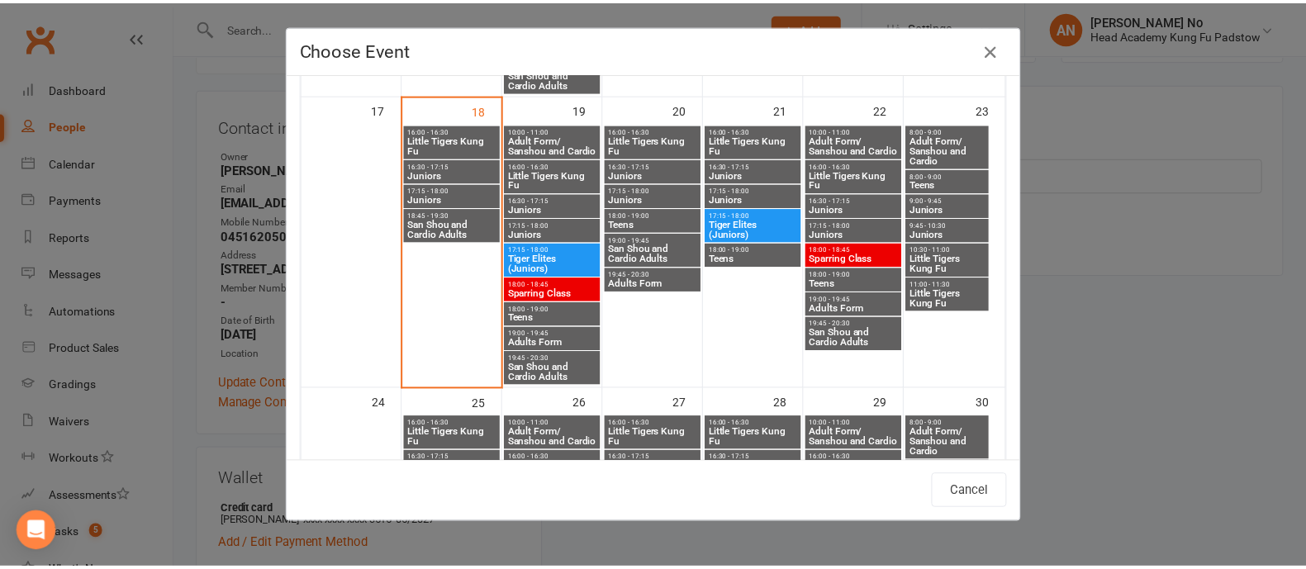
scroll to position [994, 0]
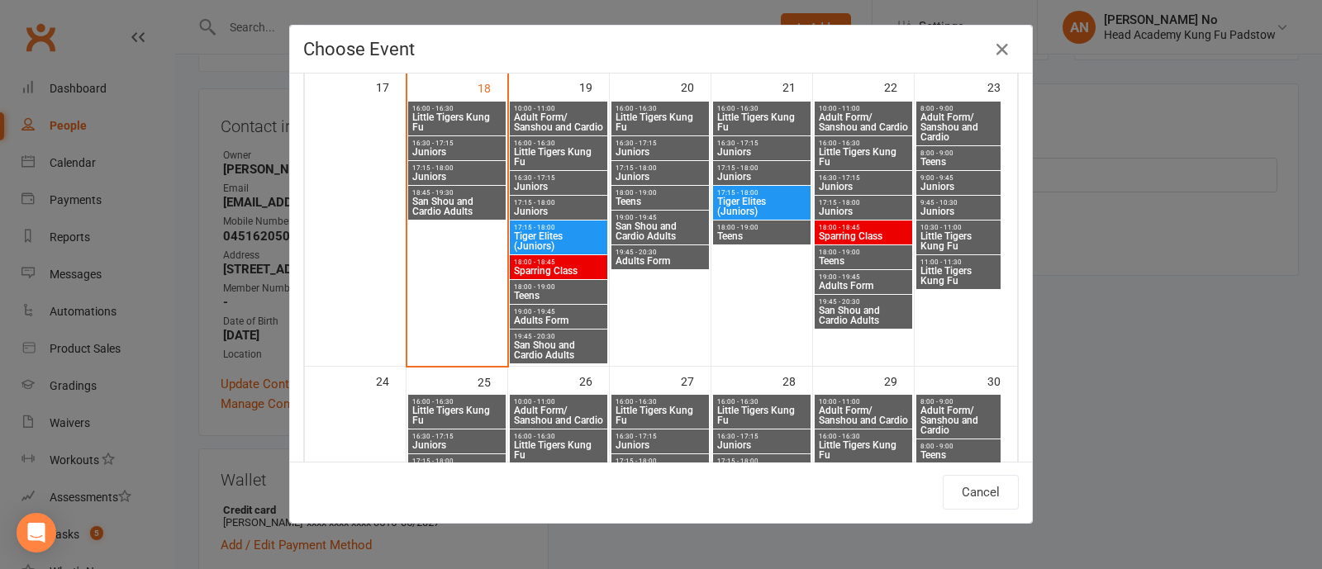
click at [654, 229] on span "San Shou and Cardio Adults" at bounding box center [660, 231] width 91 height 20
type input "San Shou and Cardio Adults - [DATE] 7:00:00 PM"
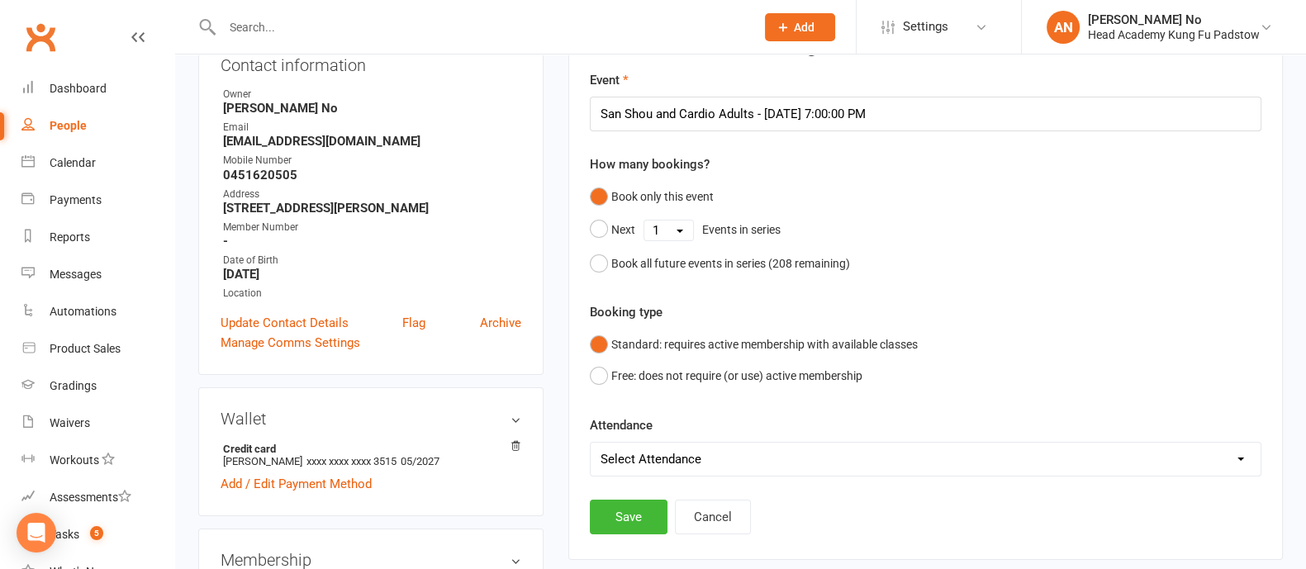
scroll to position [218, 0]
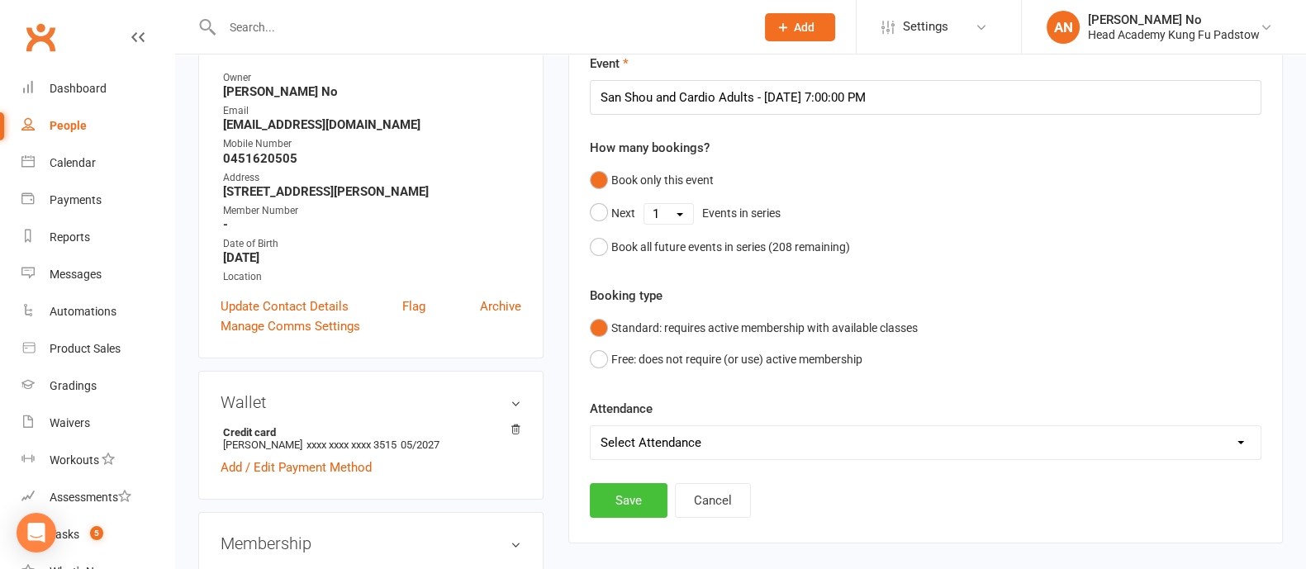
click at [627, 495] on button "Save" at bounding box center [629, 500] width 78 height 35
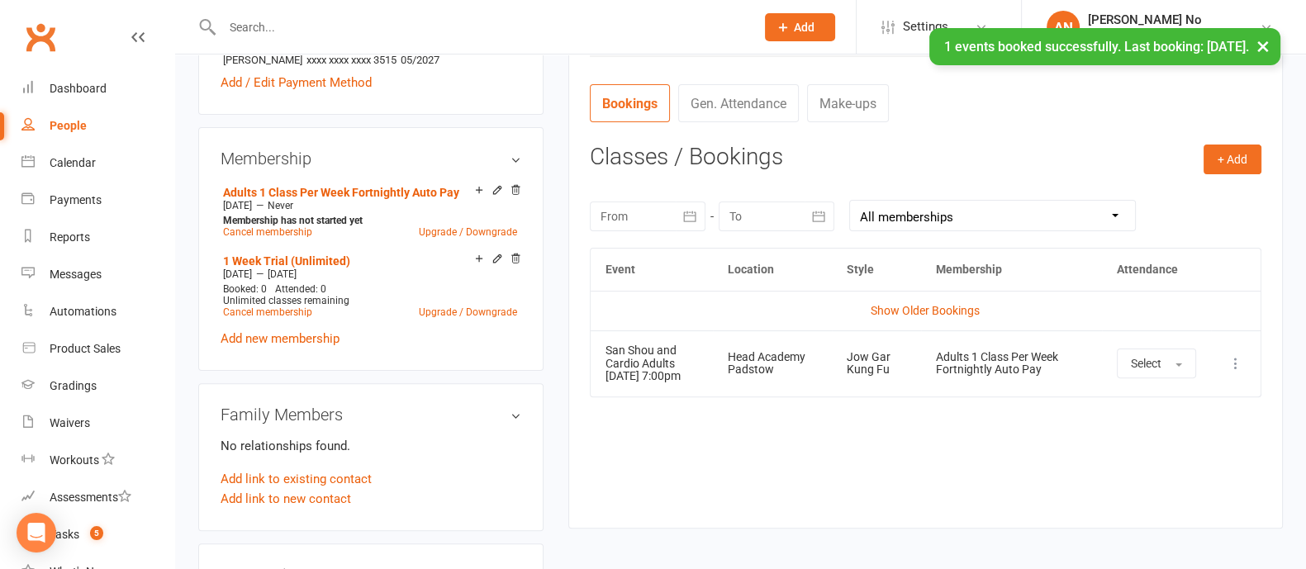
scroll to position [599, 0]
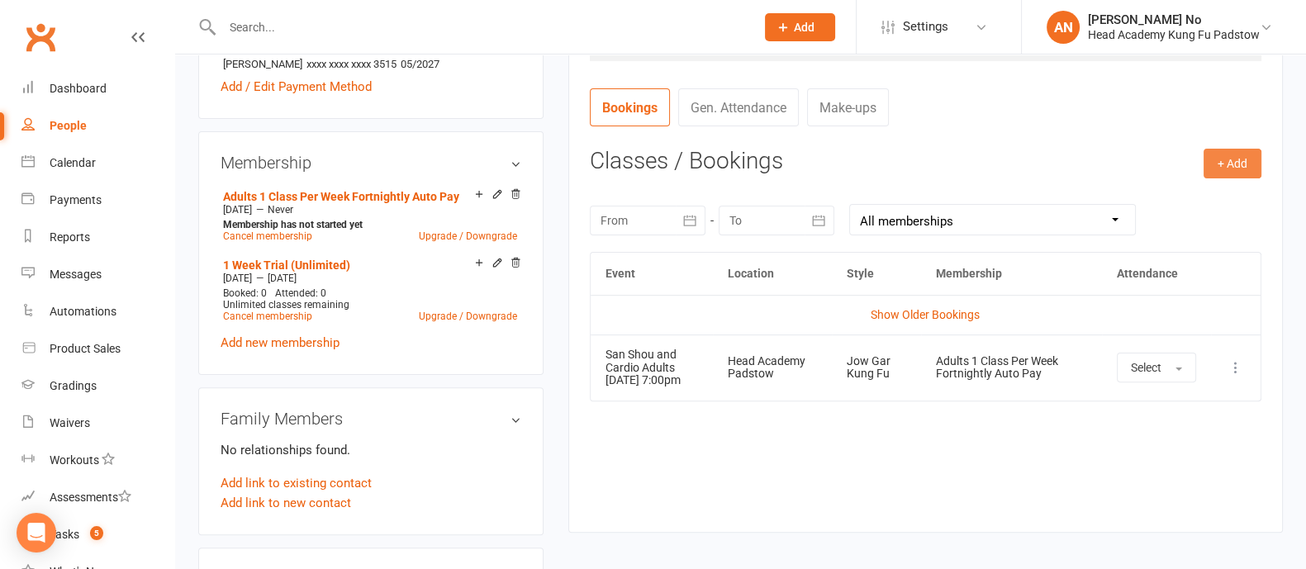
click at [1237, 169] on button "+ Add" at bounding box center [1232, 164] width 58 height 30
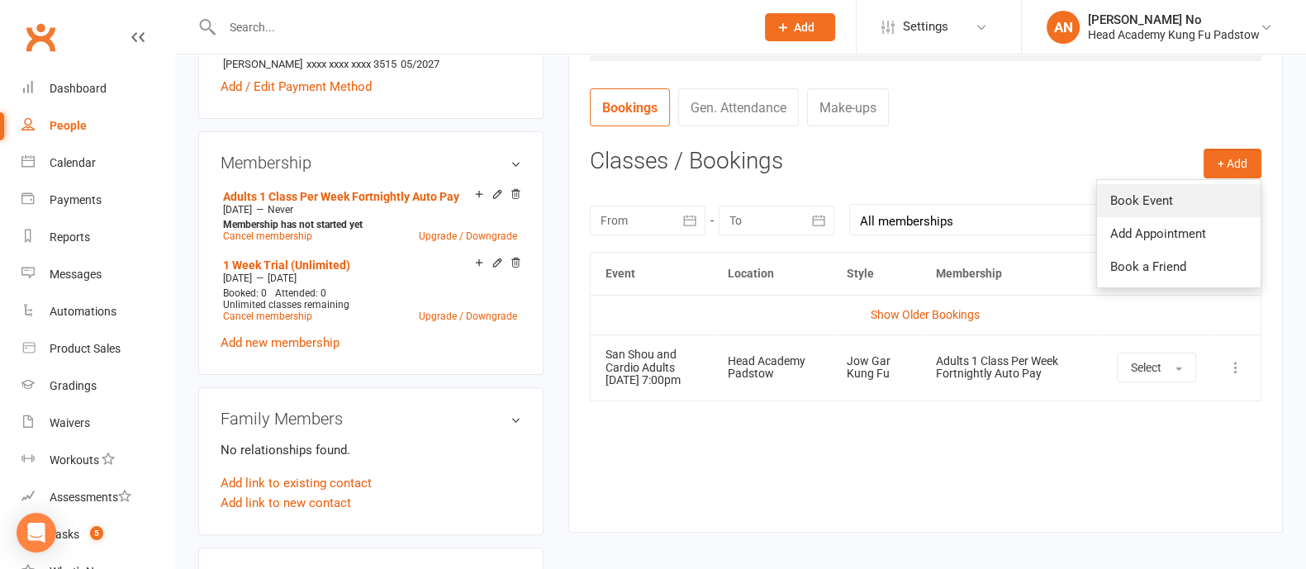
click at [1169, 194] on link "Book Event" at bounding box center [1179, 200] width 164 height 33
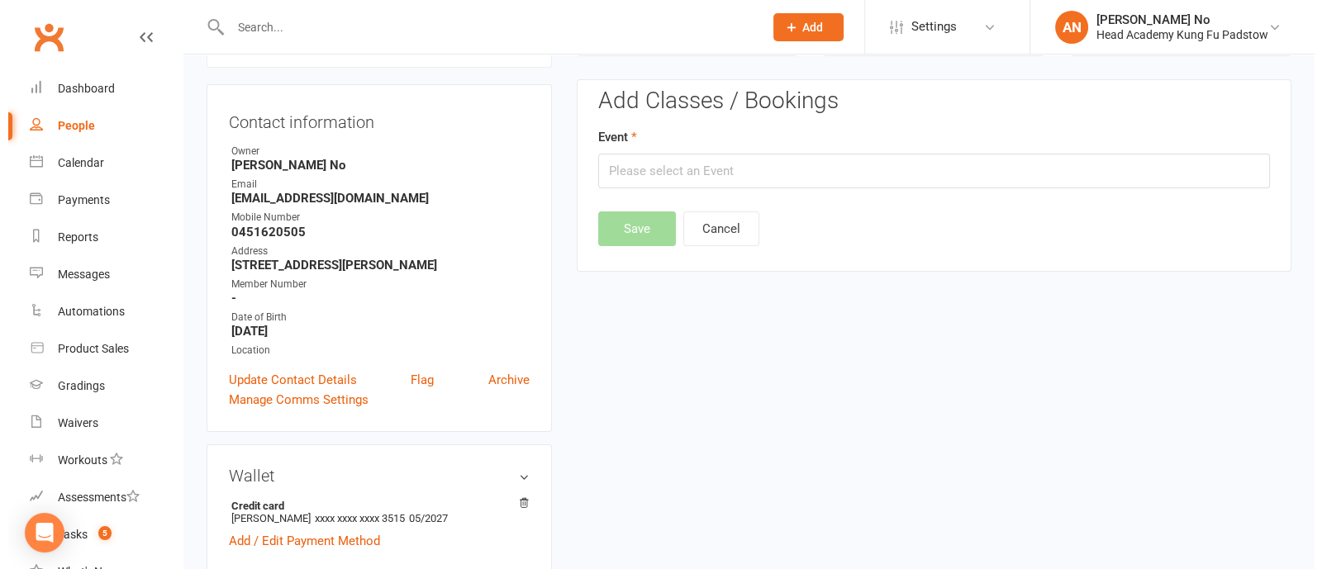
scroll to position [140, 0]
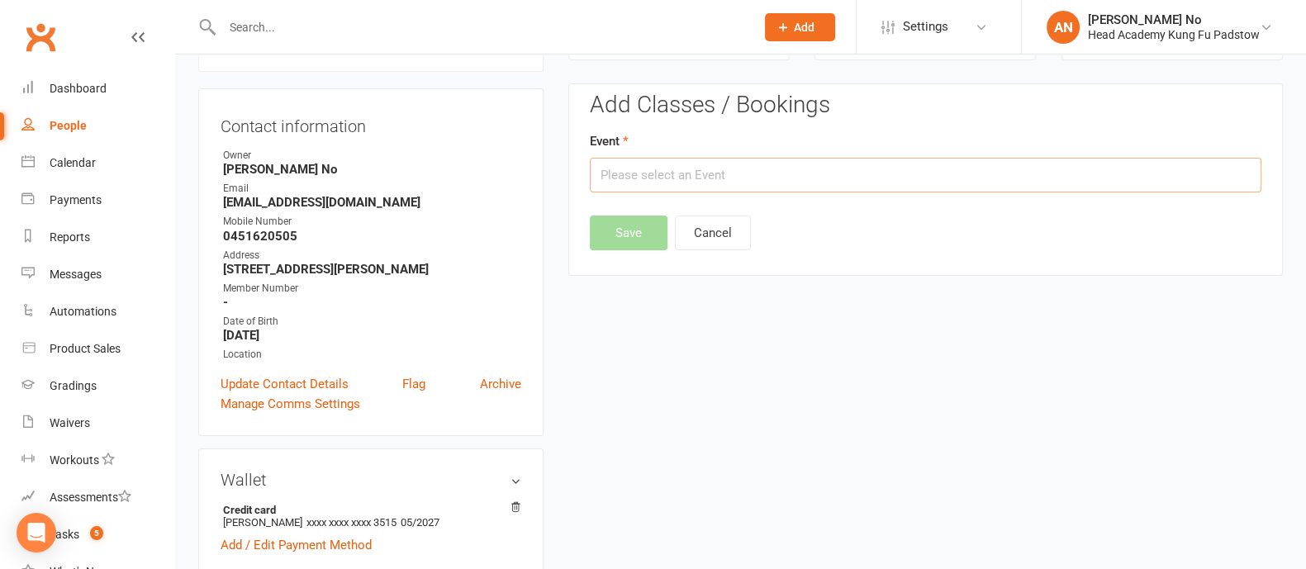
click at [895, 171] on input "text" at bounding box center [926, 175] width 672 height 35
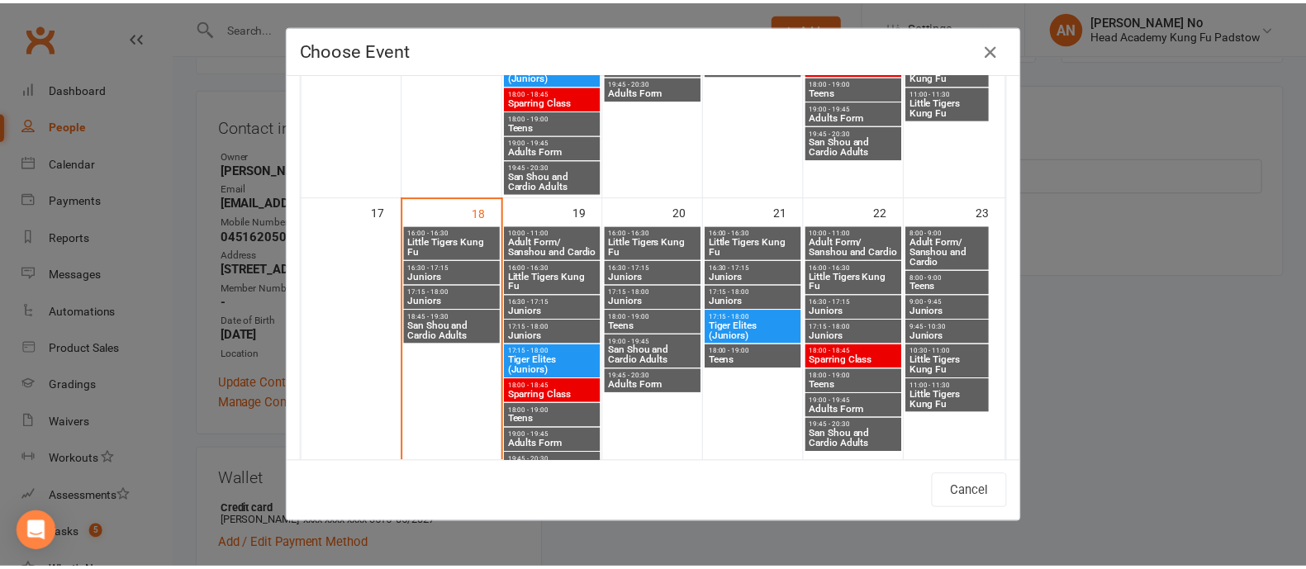
scroll to position [905, 0]
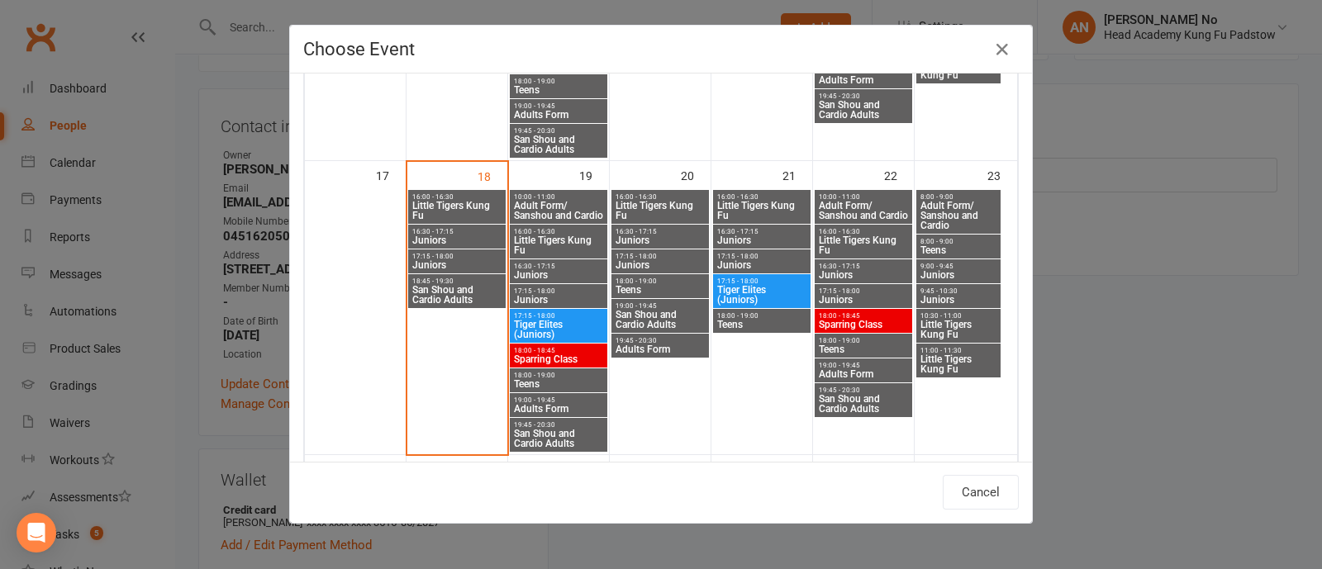
click at [648, 350] on span "Adults Form" at bounding box center [660, 349] width 91 height 10
type input "Adults Form - [DATE] 7:45:00 PM"
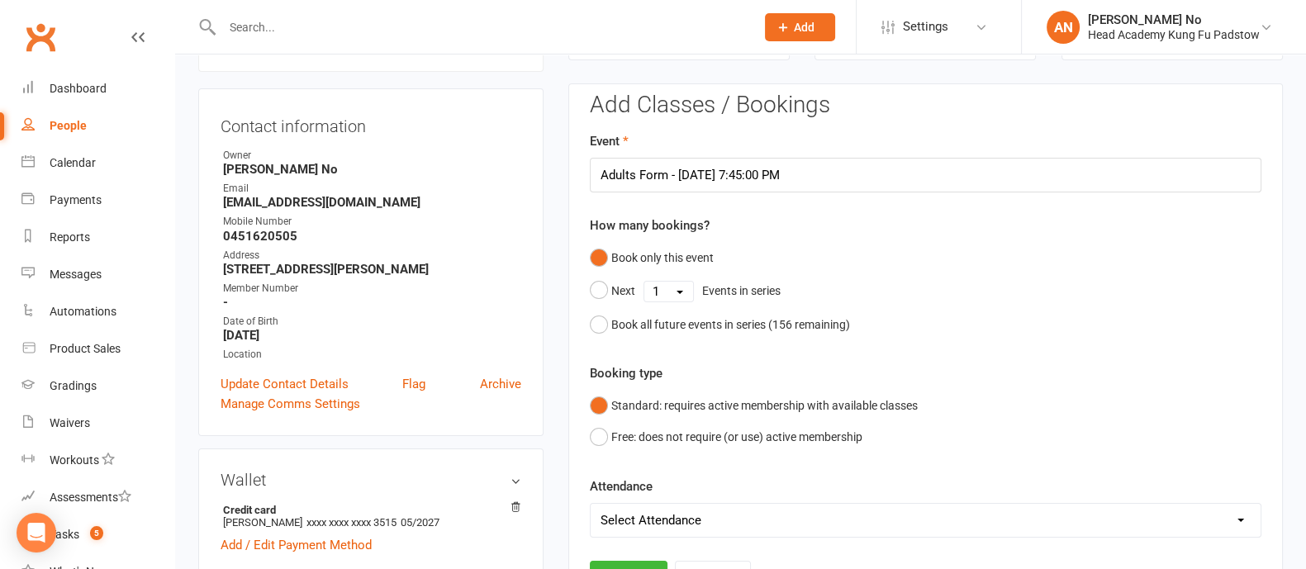
scroll to position [639, 0]
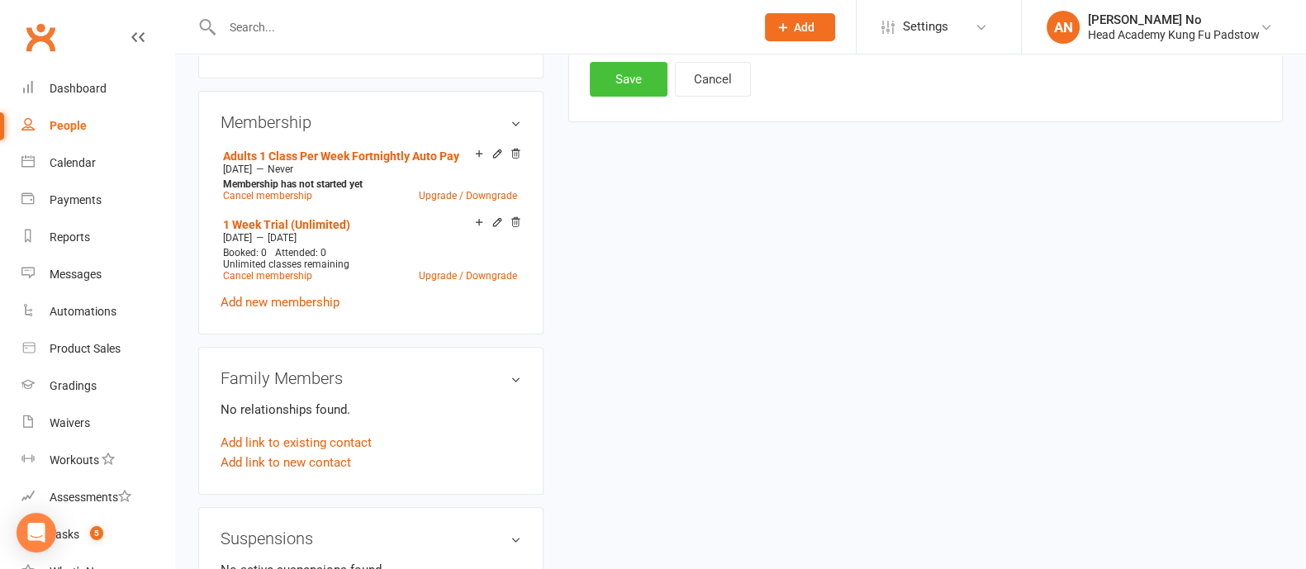
click at [619, 69] on button "Save" at bounding box center [629, 79] width 78 height 35
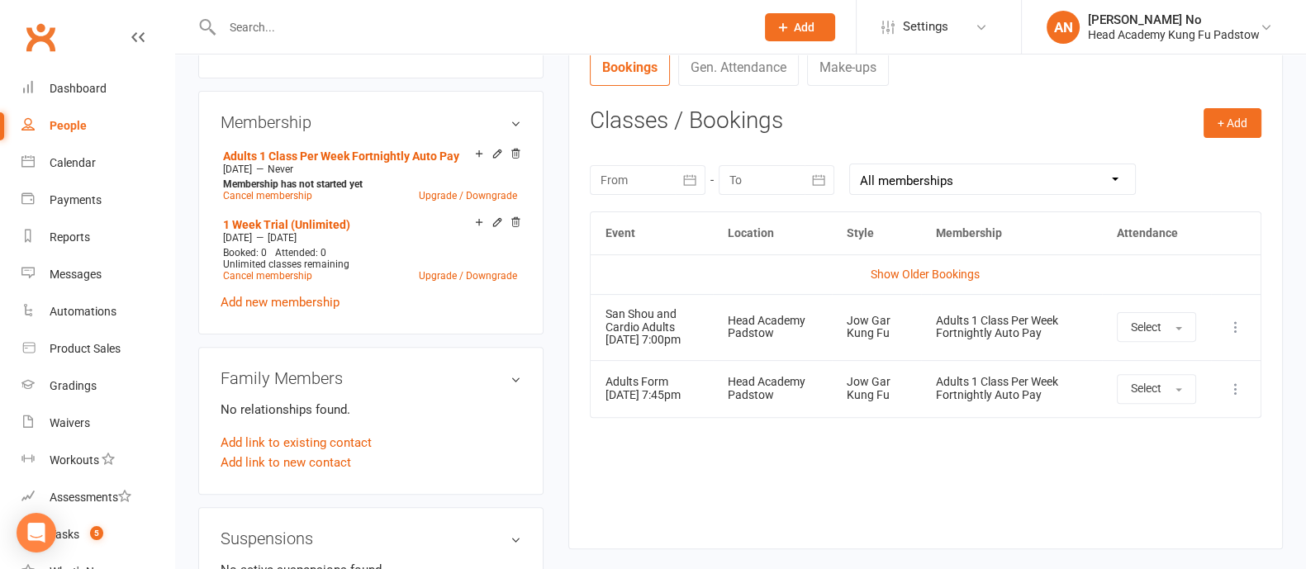
click at [256, 30] on input "text" at bounding box center [480, 27] width 526 height 23
paste input "[PERSON_NAME][EMAIL_ADDRESS][PERSON_NAME][DOMAIN_NAME]"
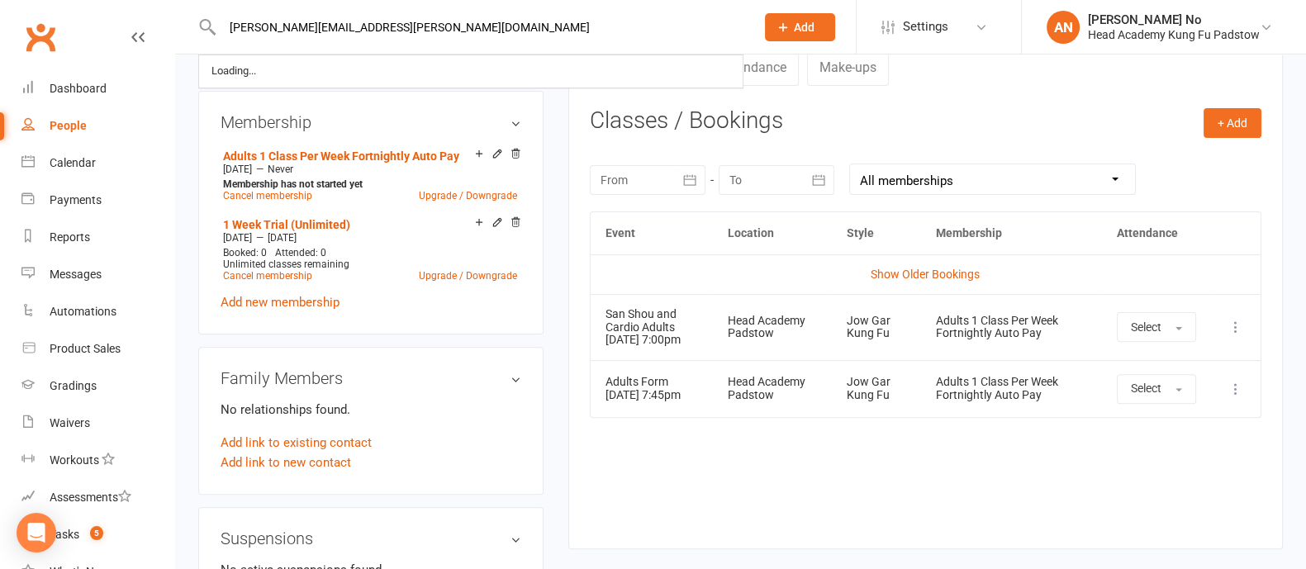
type input "[PERSON_NAME][EMAIL_ADDRESS][PERSON_NAME][DOMAIN_NAME]"
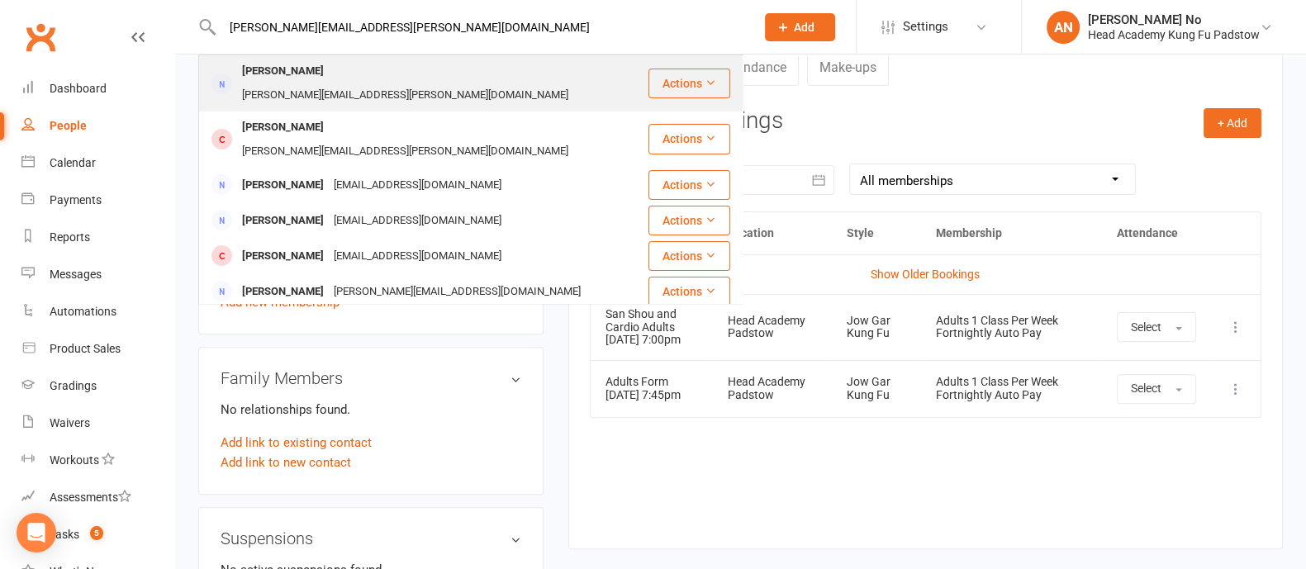
click at [407, 83] on div "[PERSON_NAME][EMAIL_ADDRESS][PERSON_NAME][DOMAIN_NAME]" at bounding box center [405, 95] width 336 height 24
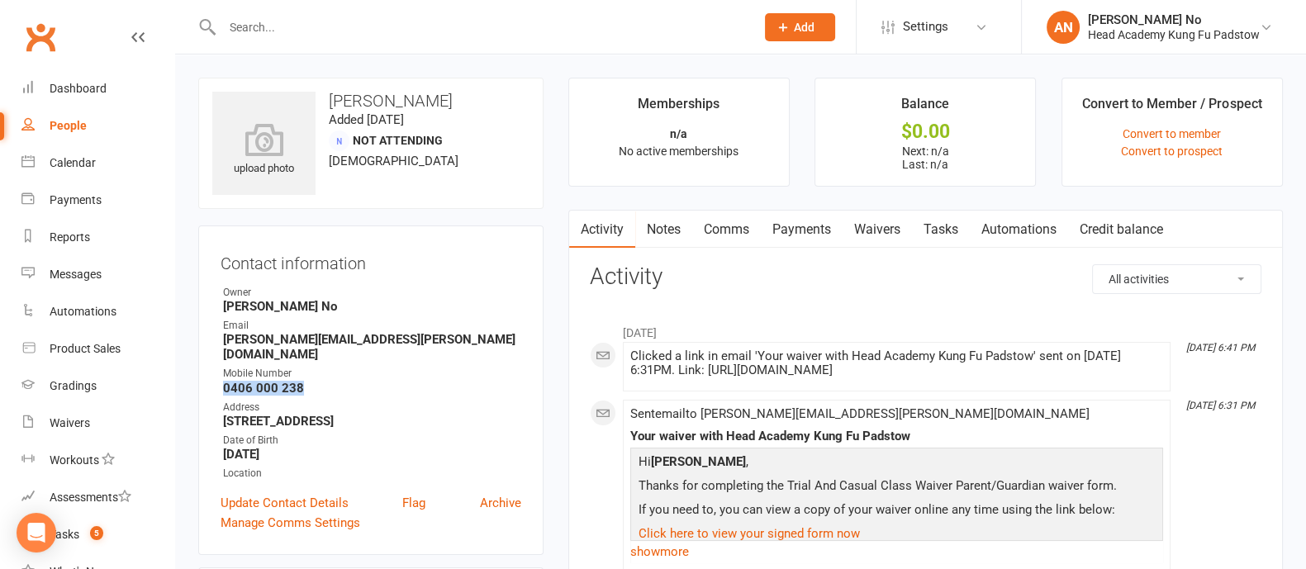
click at [673, 229] on link "Notes" at bounding box center [663, 230] width 57 height 38
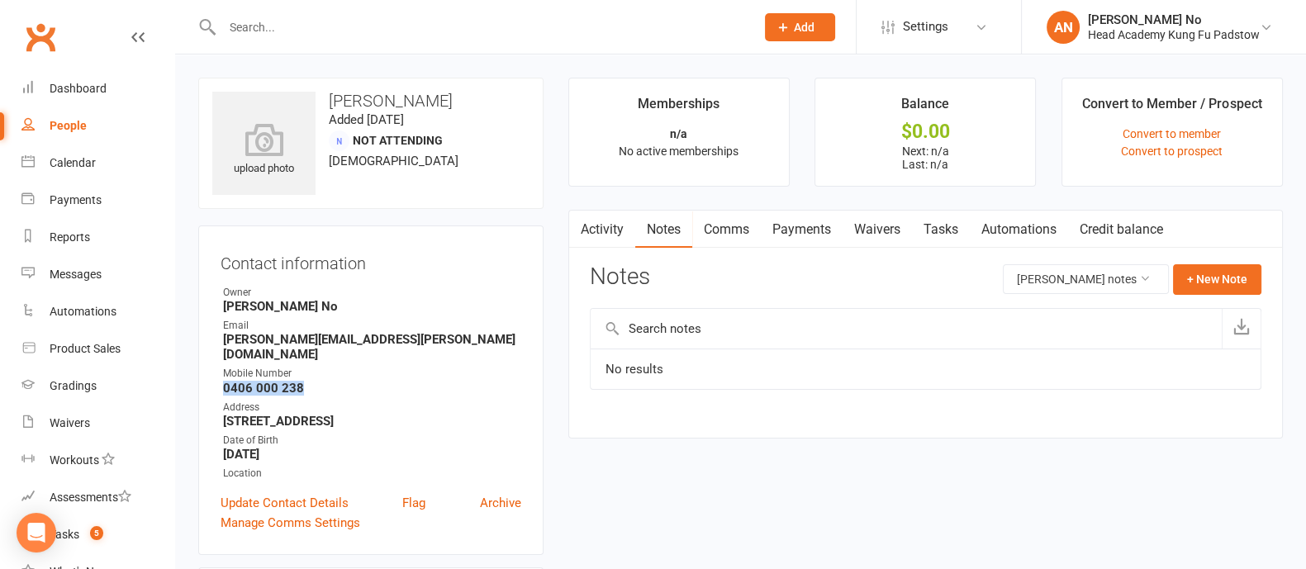
scroll to position [498, 0]
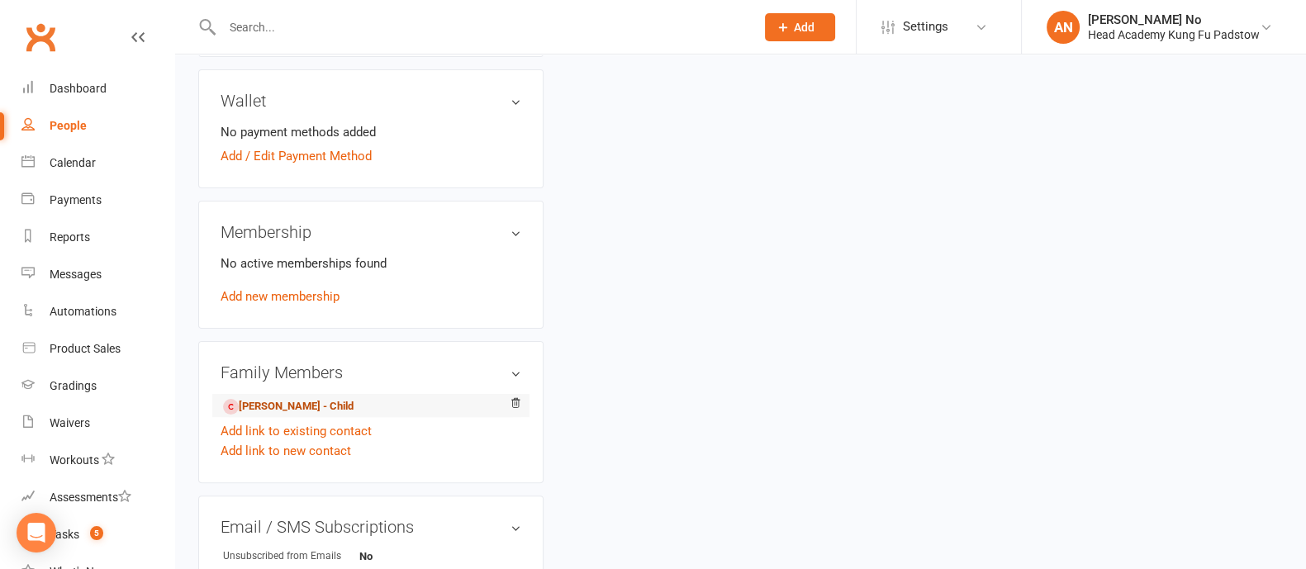
click at [317, 398] on link "[PERSON_NAME] - Child" at bounding box center [288, 406] width 131 height 17
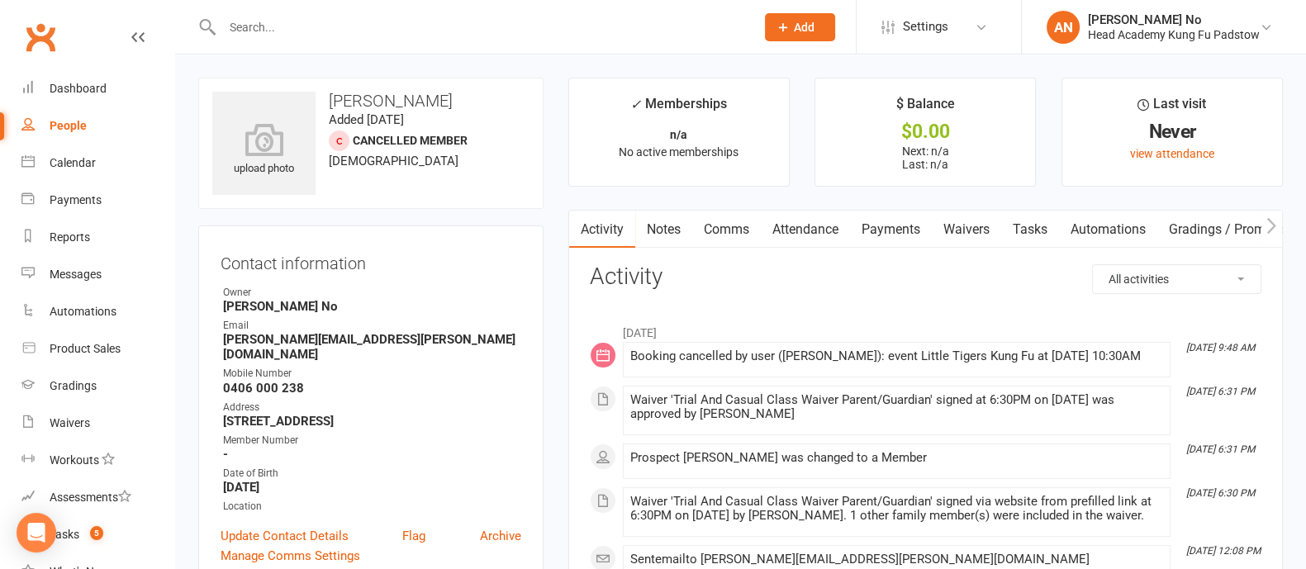
click at [818, 225] on link "Attendance" at bounding box center [805, 230] width 89 height 38
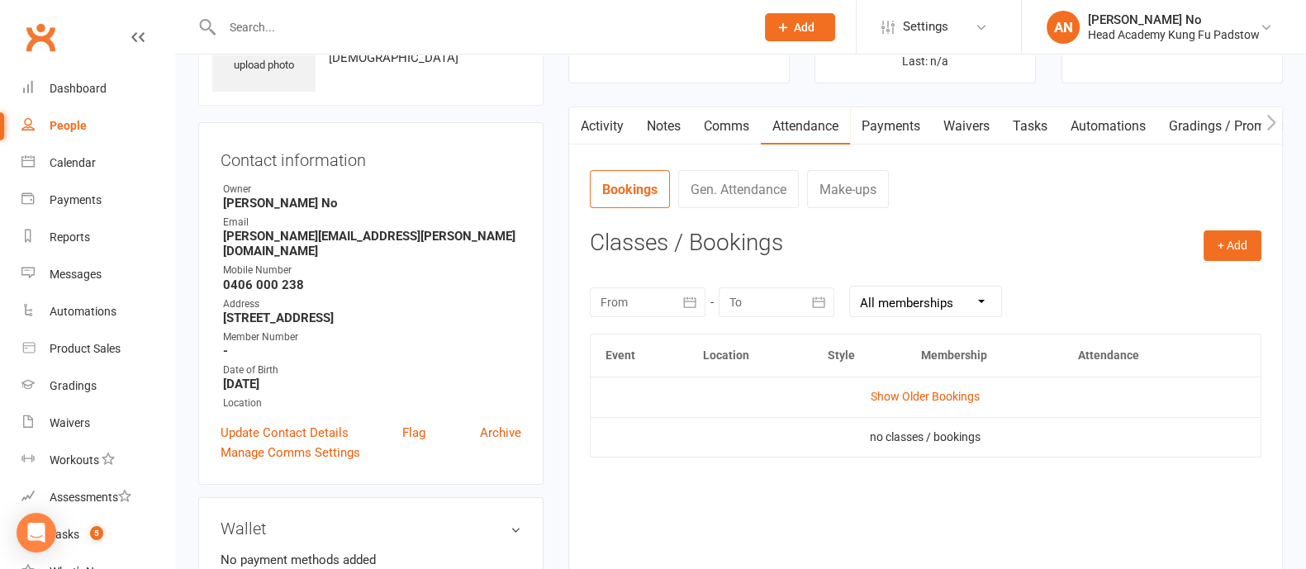
scroll to position [154, 0]
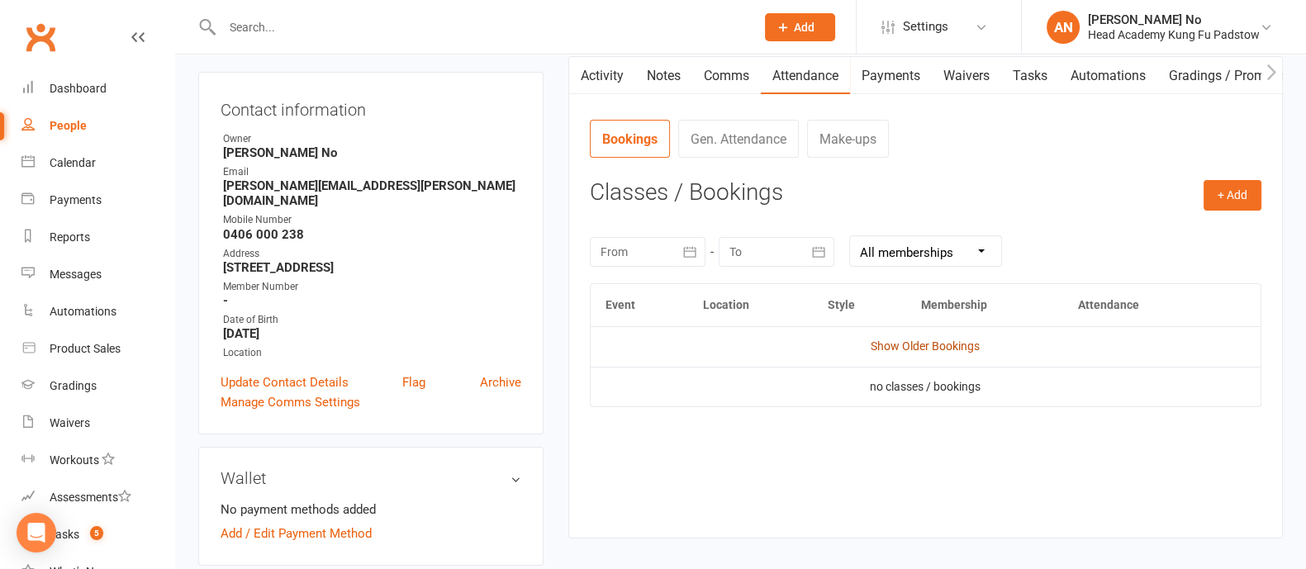
click at [926, 344] on link "Show Older Bookings" at bounding box center [925, 345] width 109 height 13
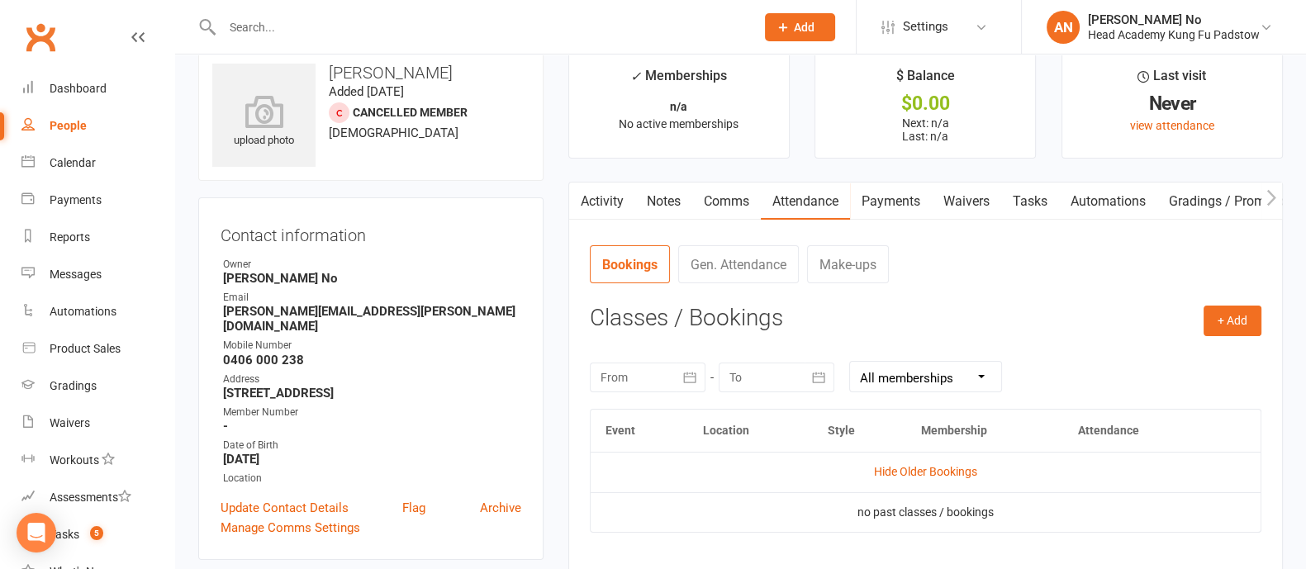
scroll to position [0, 0]
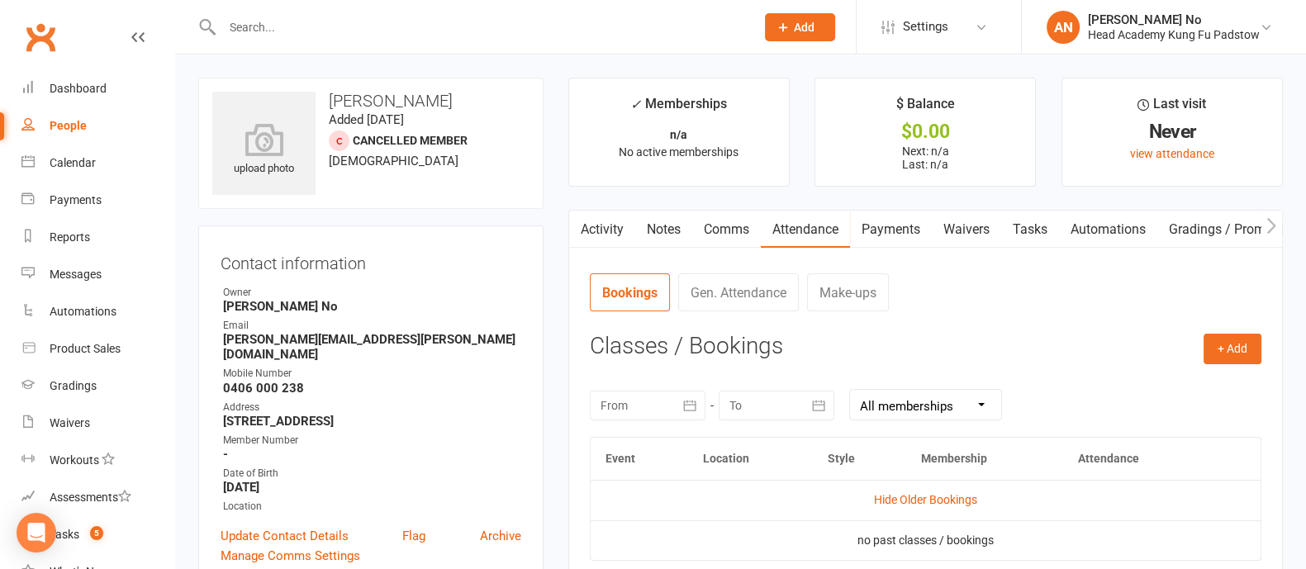
click at [277, 28] on input "text" at bounding box center [480, 27] width 526 height 23
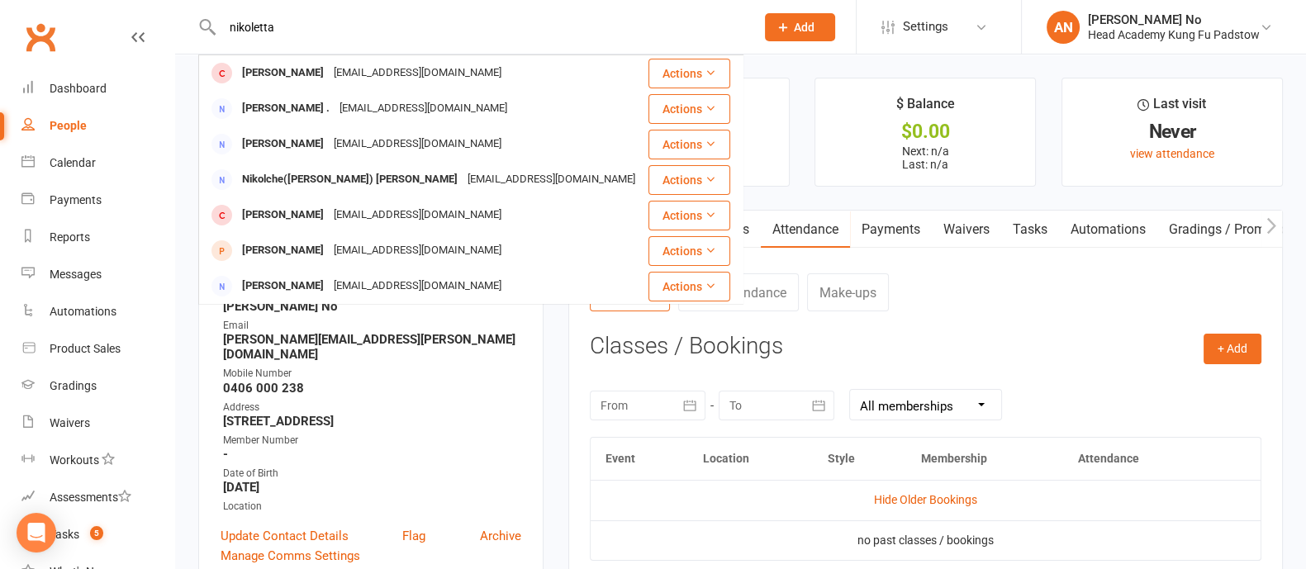
type input "nikoletta"
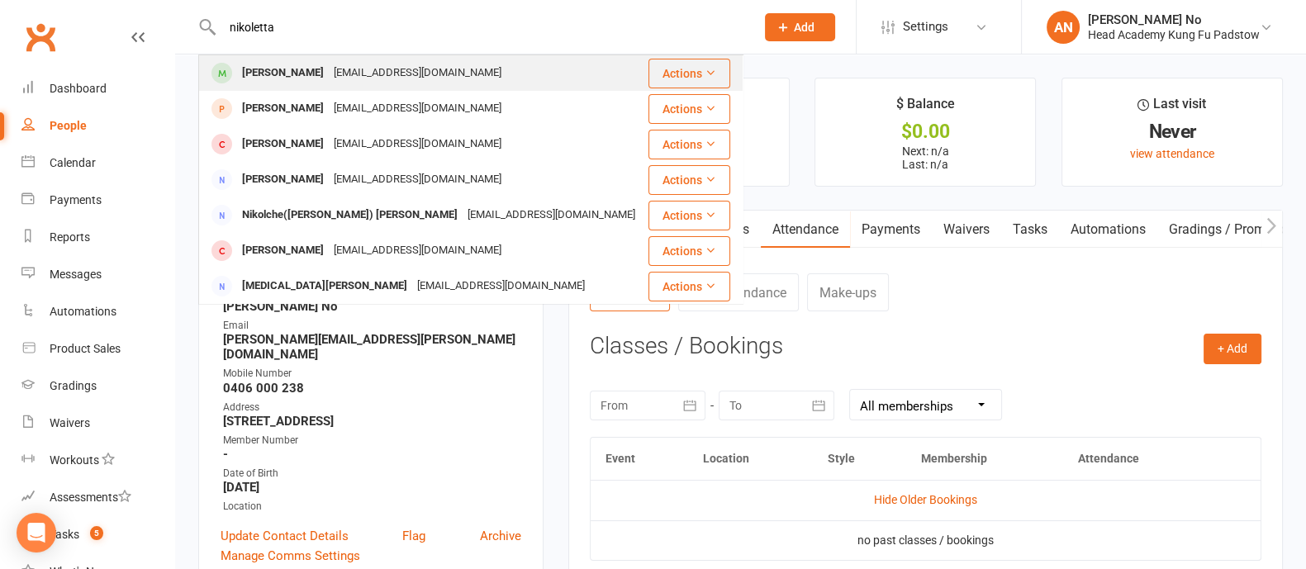
click at [293, 64] on div "[PERSON_NAME]" at bounding box center [283, 73] width 92 height 24
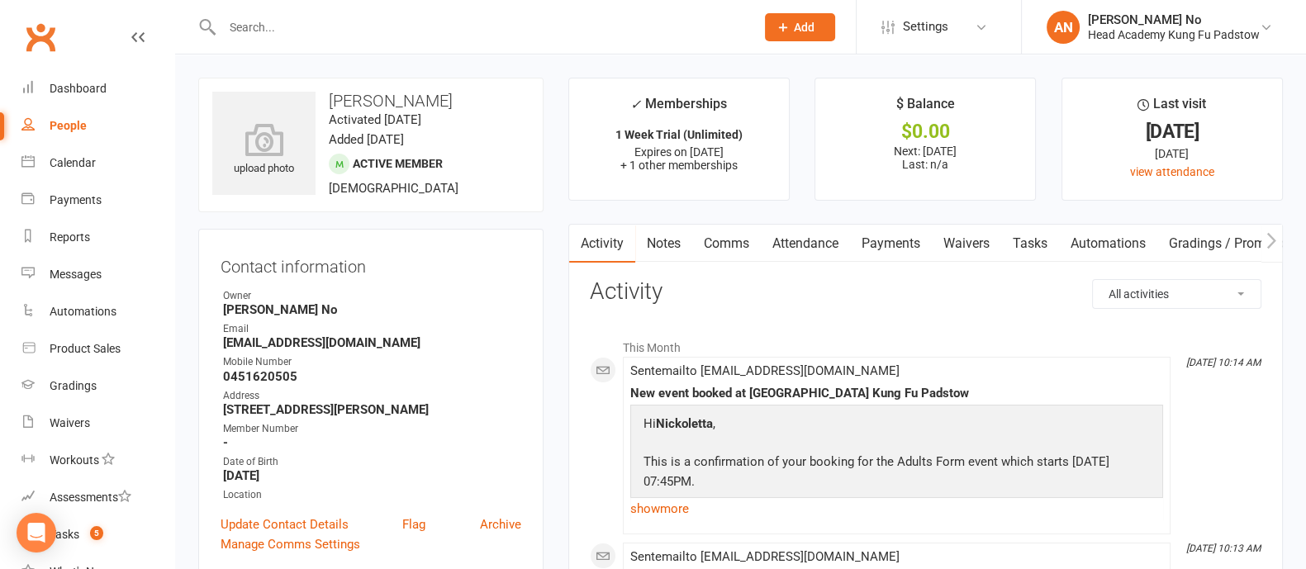
click at [822, 243] on link "Attendance" at bounding box center [805, 244] width 89 height 38
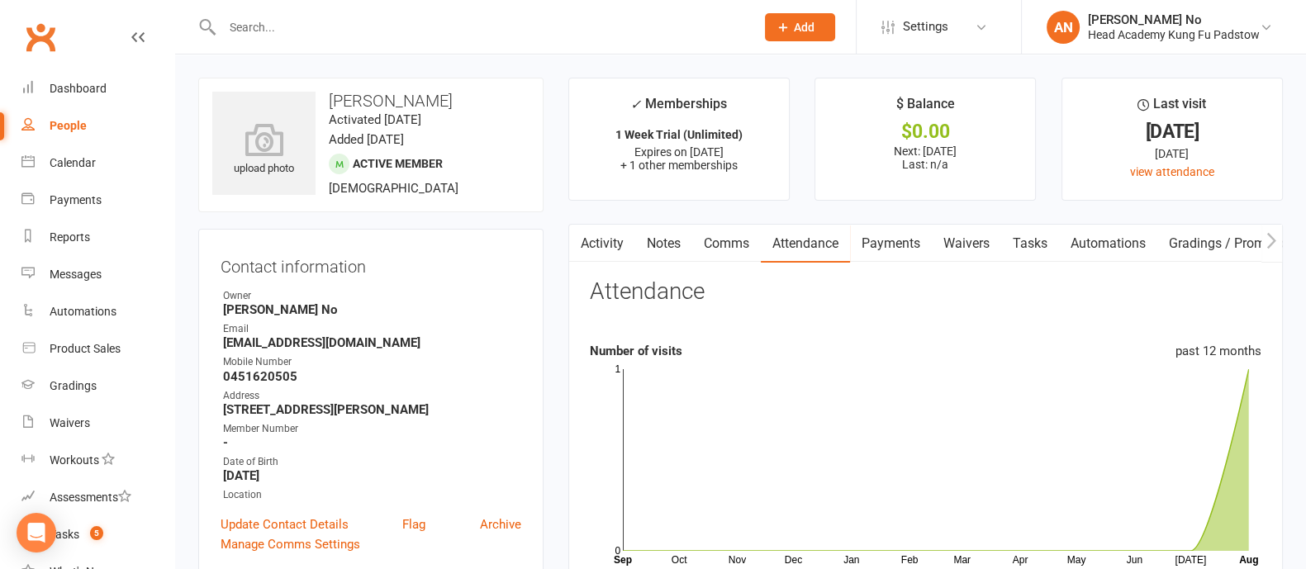
click at [674, 241] on link "Notes" at bounding box center [663, 244] width 57 height 38
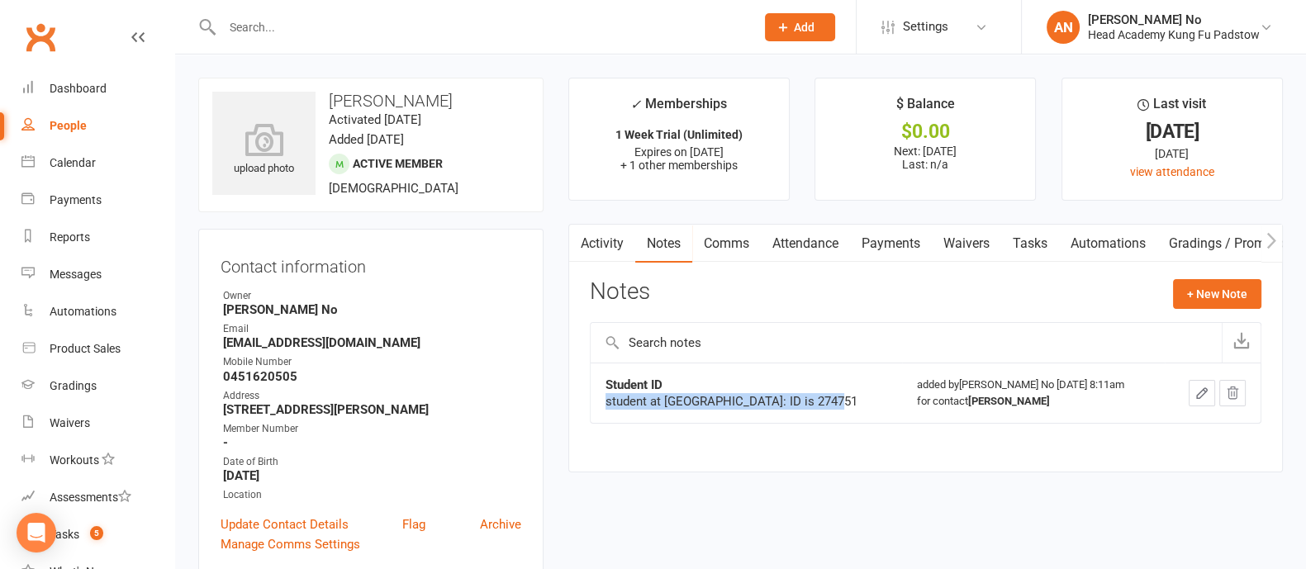
drag, startPoint x: 603, startPoint y: 401, endPoint x: 825, endPoint y: 401, distance: 222.2
click at [825, 401] on td "Student ID student at [GEOGRAPHIC_DATA]: ID is 274751" at bounding box center [746, 393] width 311 height 60
copy div "student at [GEOGRAPHIC_DATA]: ID is 274751"
click at [249, 32] on input "text" at bounding box center [480, 27] width 526 height 23
paste input "[PERSON_NAME]"
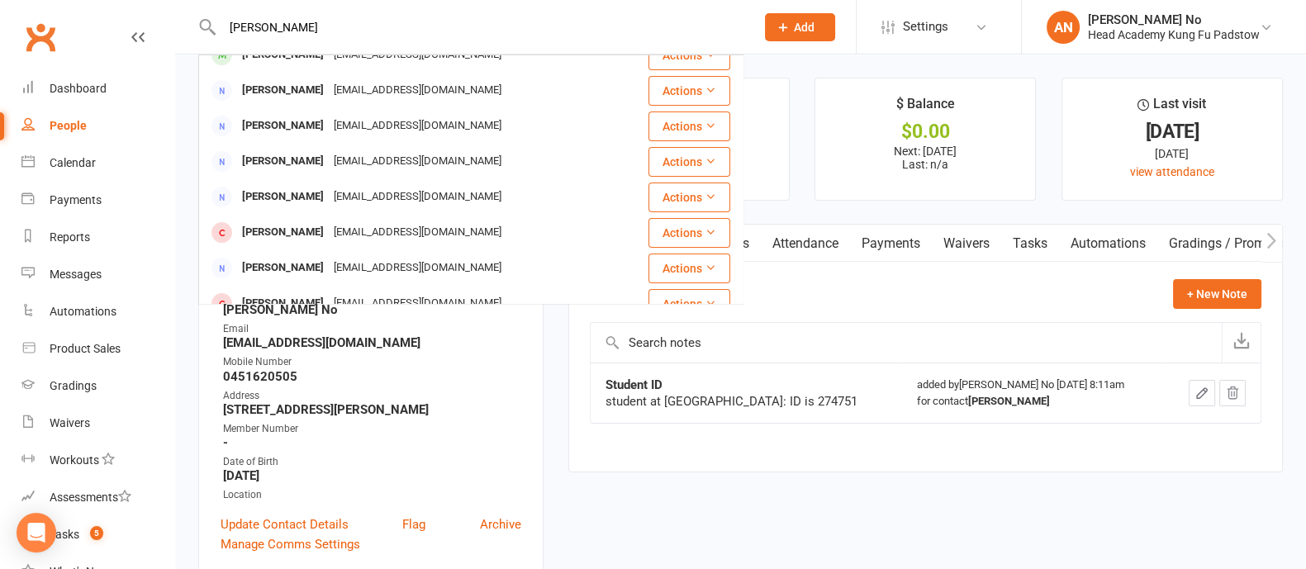
scroll to position [430, 0]
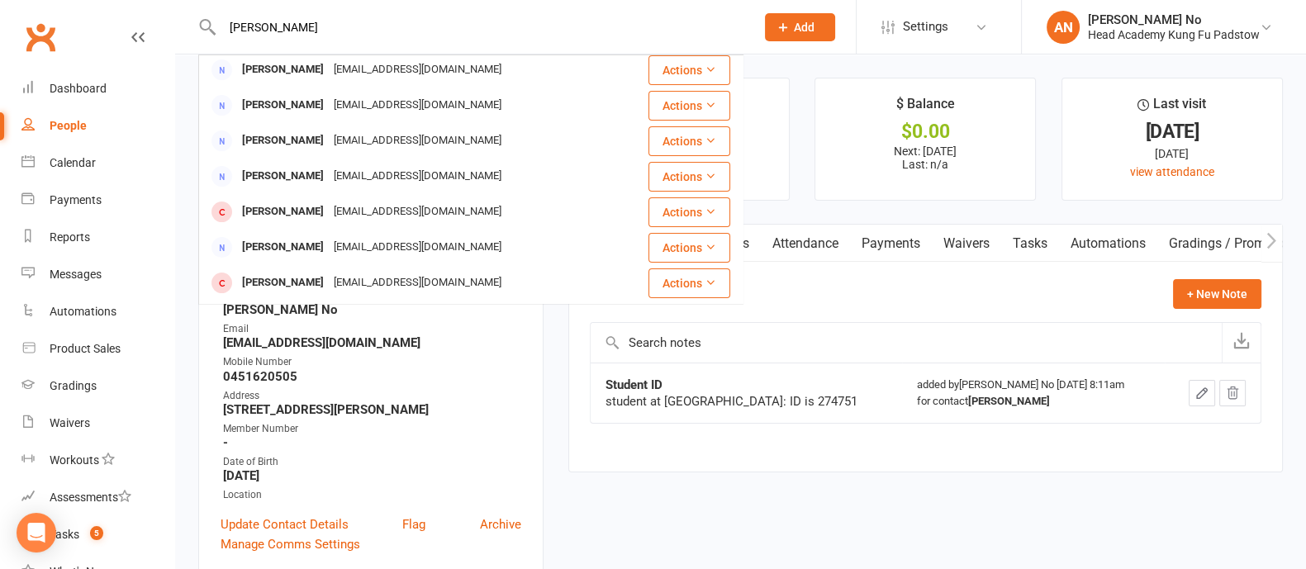
drag, startPoint x: 270, startPoint y: 23, endPoint x: 213, endPoint y: 23, distance: 57.0
click at [213, 23] on div "[PERSON_NAME] [PERSON_NAME] [EMAIL_ADDRESS][DOMAIN_NAME] Actions Isla D'Ambra […" at bounding box center [470, 27] width 545 height 54
click at [301, 30] on input "[PERSON_NAME]" at bounding box center [480, 27] width 526 height 23
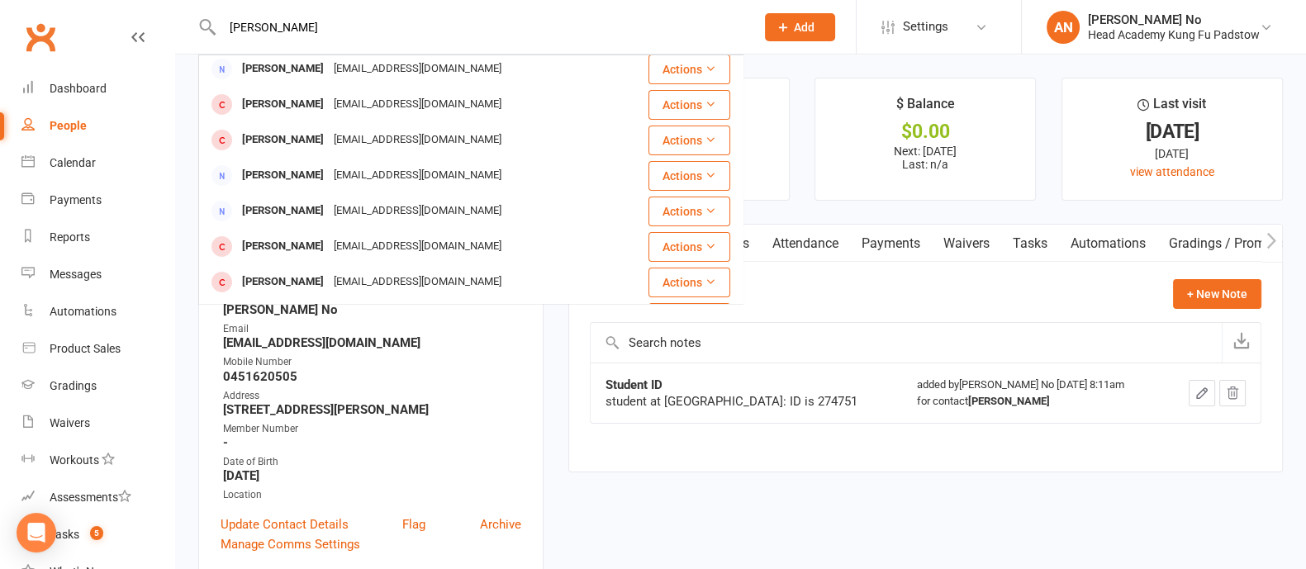
click at [269, 32] on input "[PERSON_NAME]" at bounding box center [480, 27] width 526 height 23
click at [270, 31] on input "[PERSON_NAME]" at bounding box center [480, 27] width 526 height 23
paste input "[PERSON_NAME]"
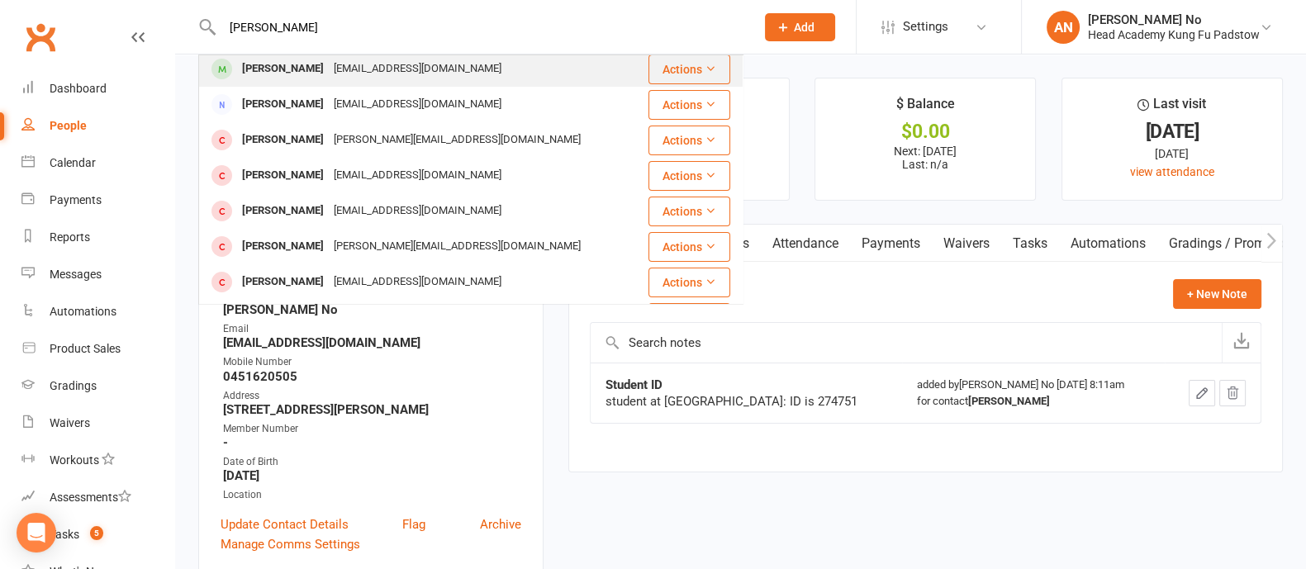
type input "[PERSON_NAME]"
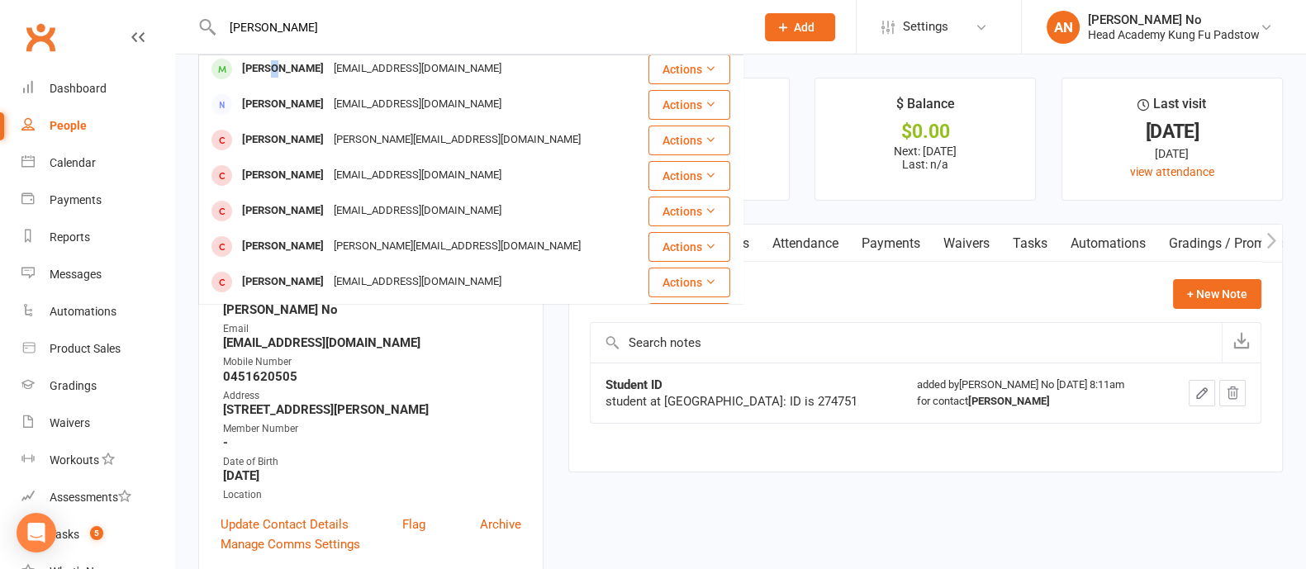
click at [268, 61] on div "[PERSON_NAME]" at bounding box center [283, 69] width 92 height 24
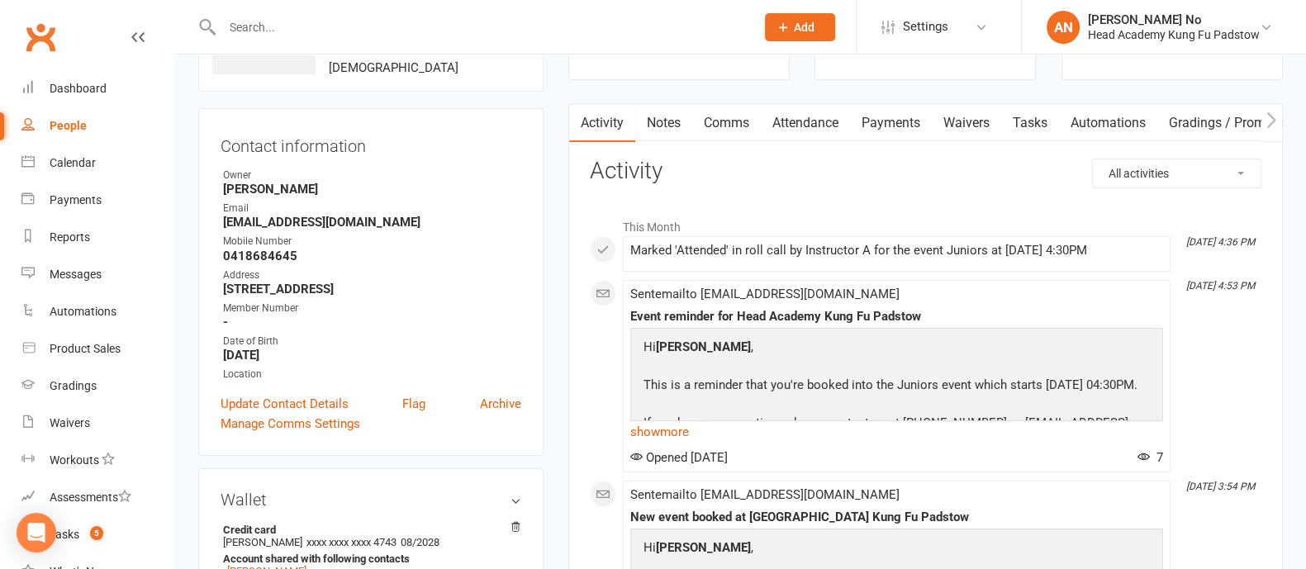
scroll to position [105, 0]
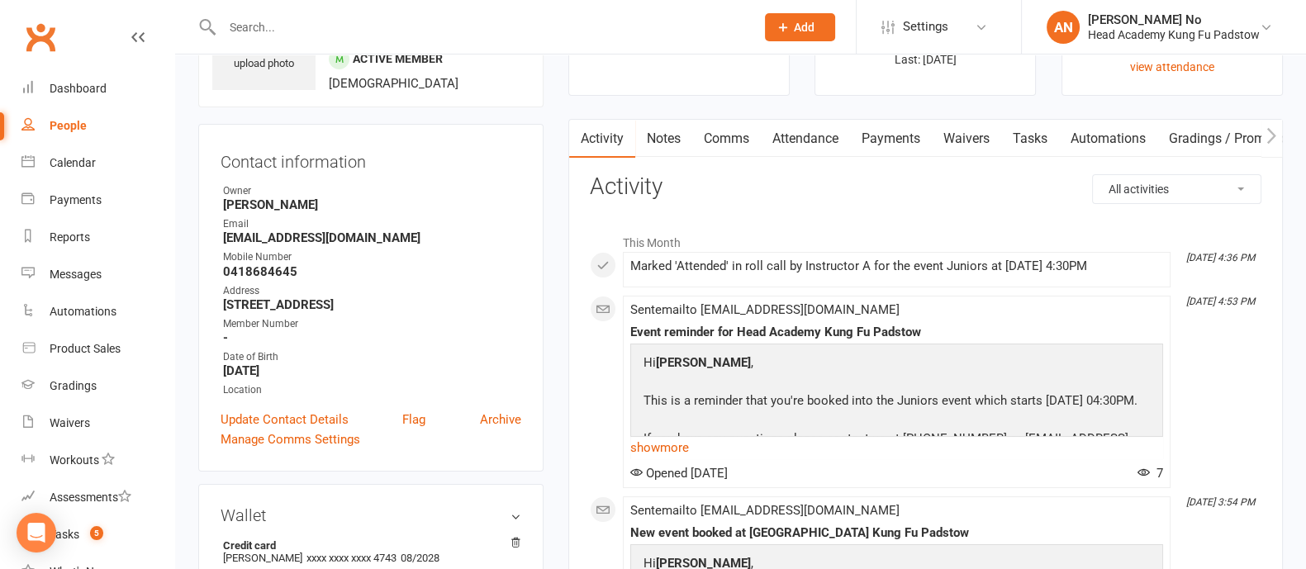
click at [830, 134] on link "Attendance" at bounding box center [805, 139] width 89 height 38
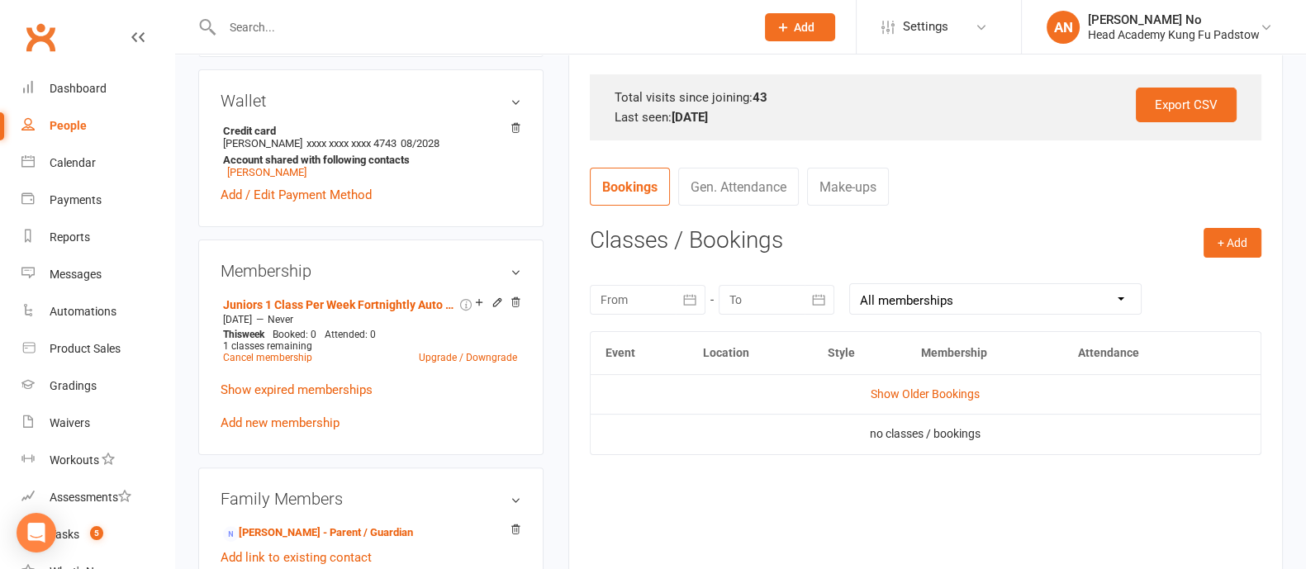
scroll to position [628, 0]
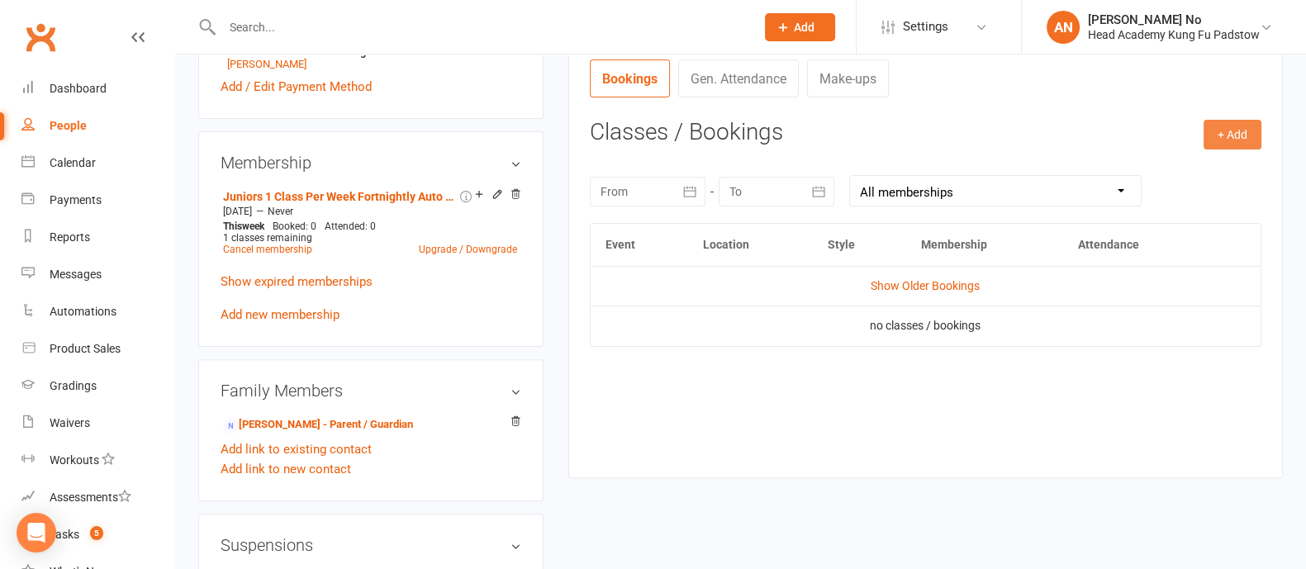
click at [1242, 135] on button "+ Add" at bounding box center [1232, 135] width 58 height 30
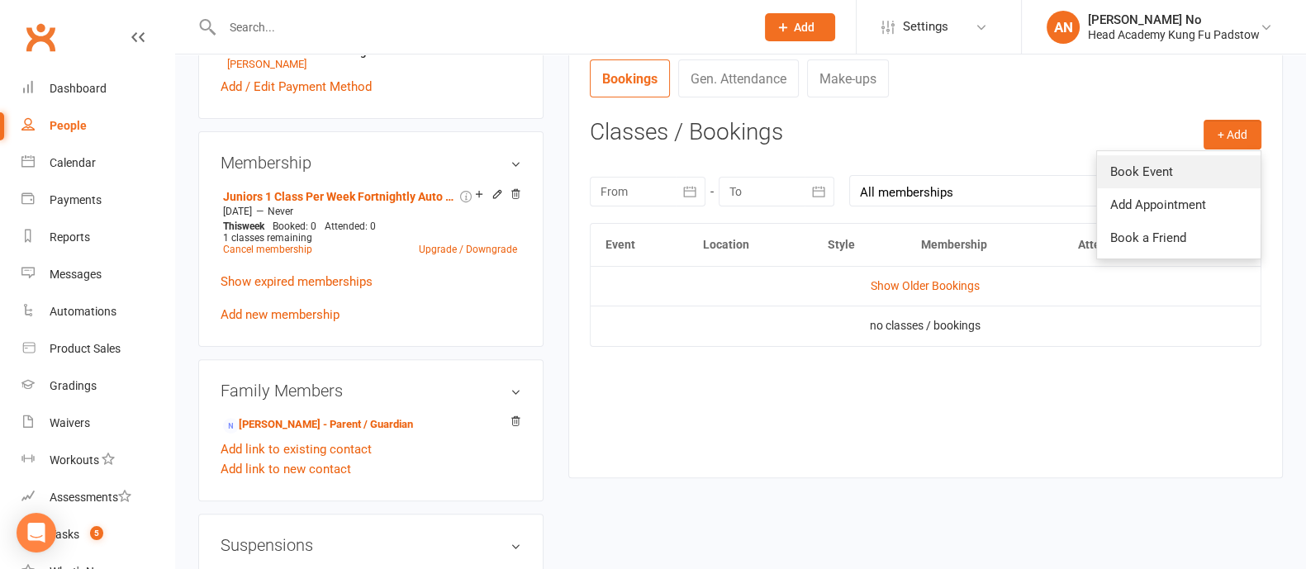
click at [1145, 166] on link "Book Event" at bounding box center [1179, 171] width 164 height 33
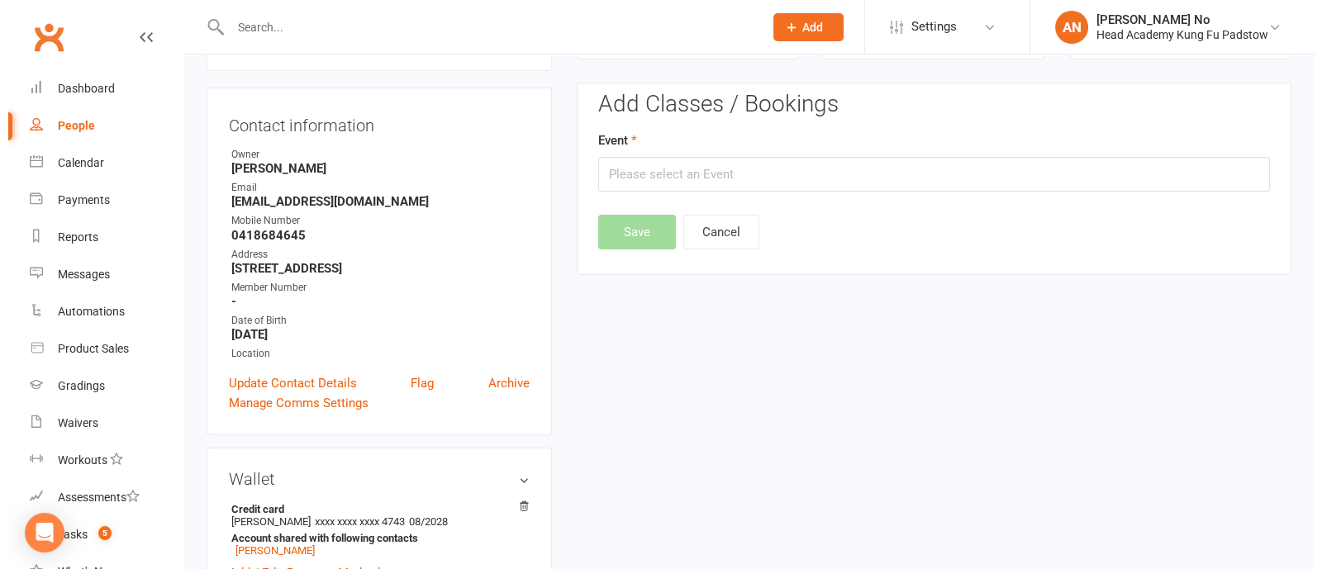
scroll to position [140, 0]
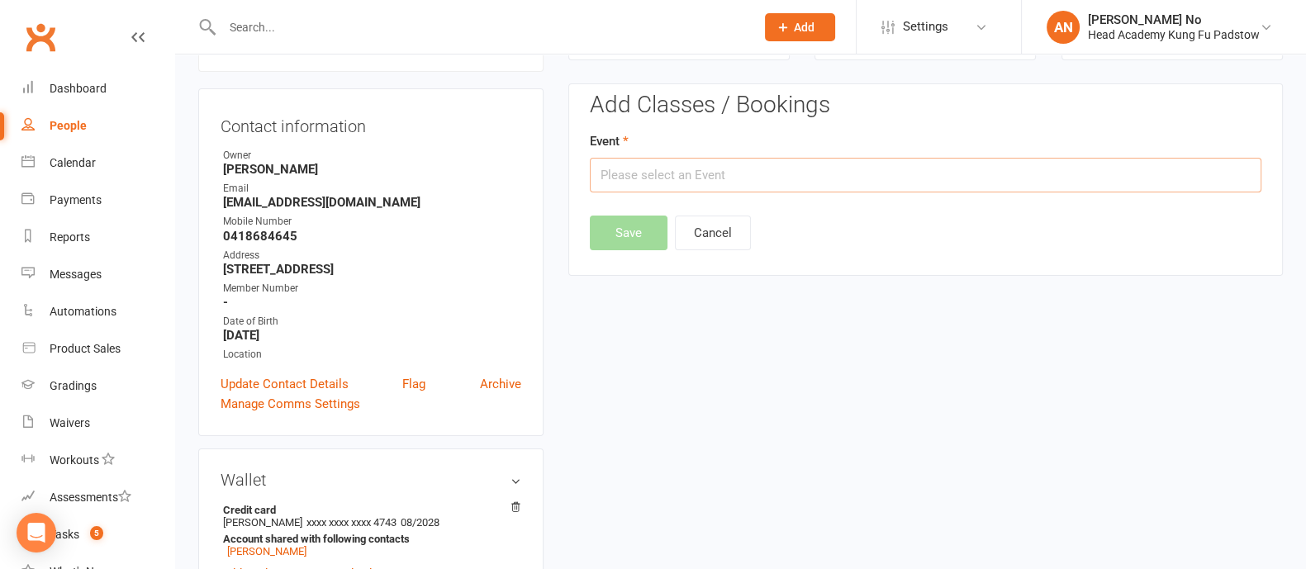
click at [933, 178] on input "text" at bounding box center [926, 175] width 672 height 35
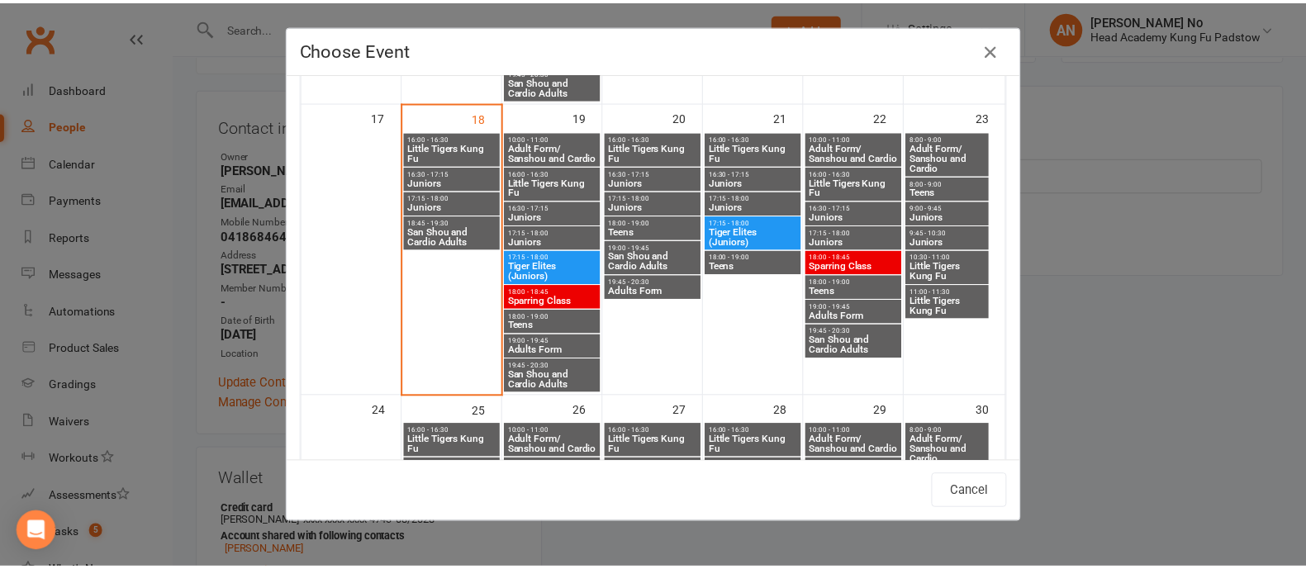
scroll to position [961, 0]
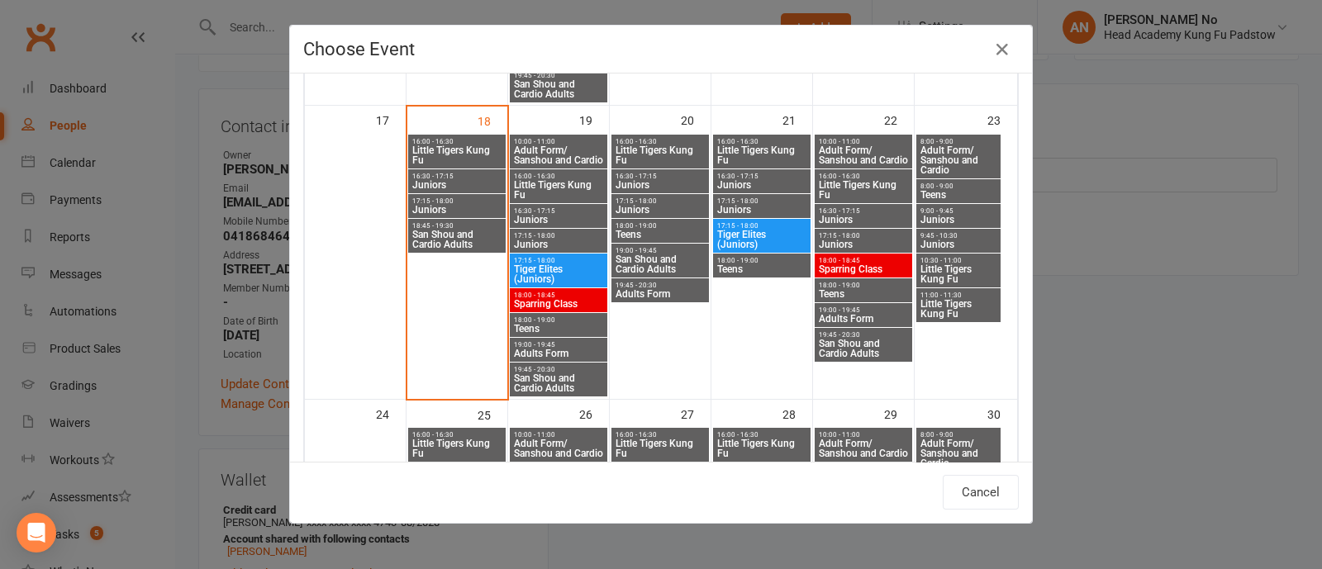
click at [750, 180] on span "Juniors" at bounding box center [761, 185] width 91 height 10
type input "Juniors - [DATE] 4:30:00 PM"
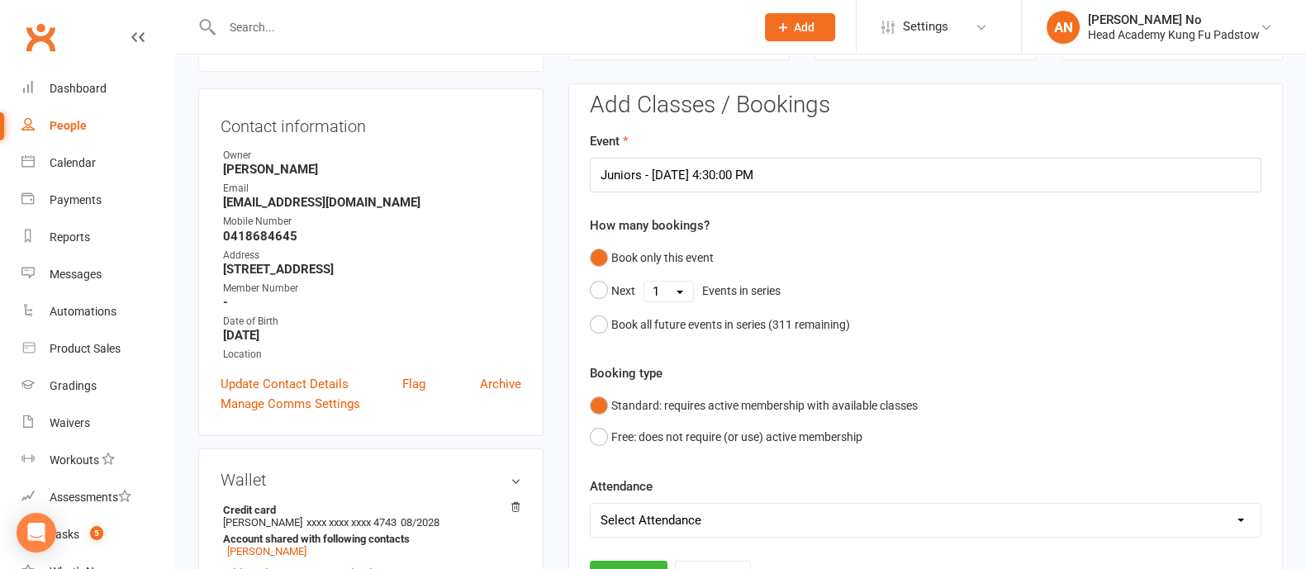
scroll to position [639, 0]
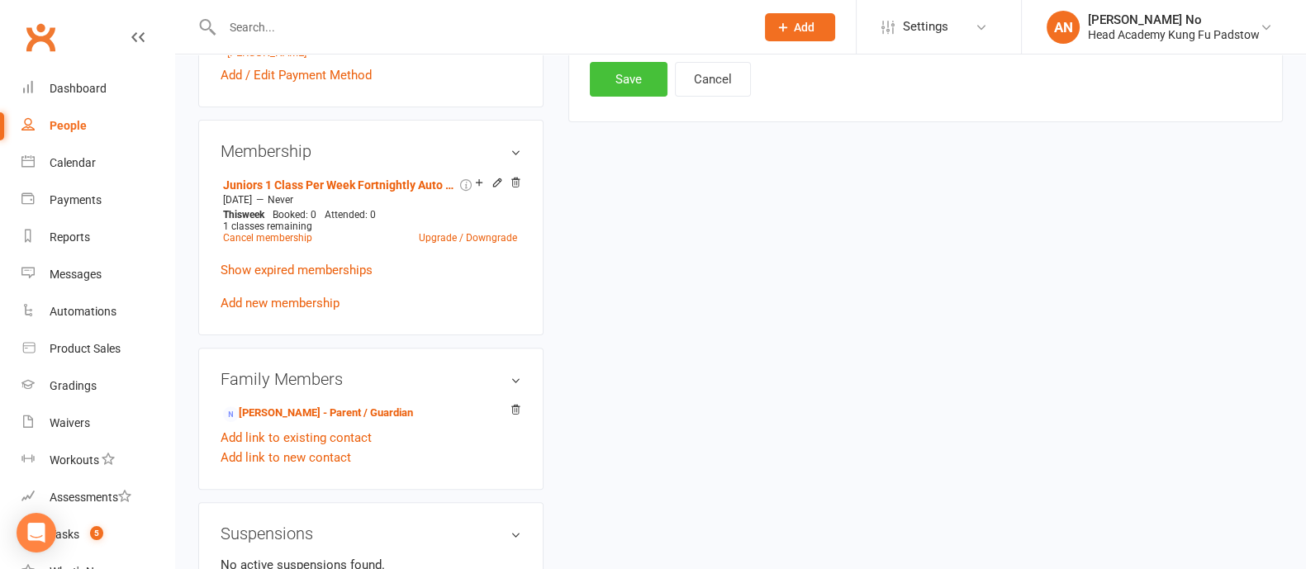
click at [651, 87] on button "Save" at bounding box center [629, 79] width 78 height 35
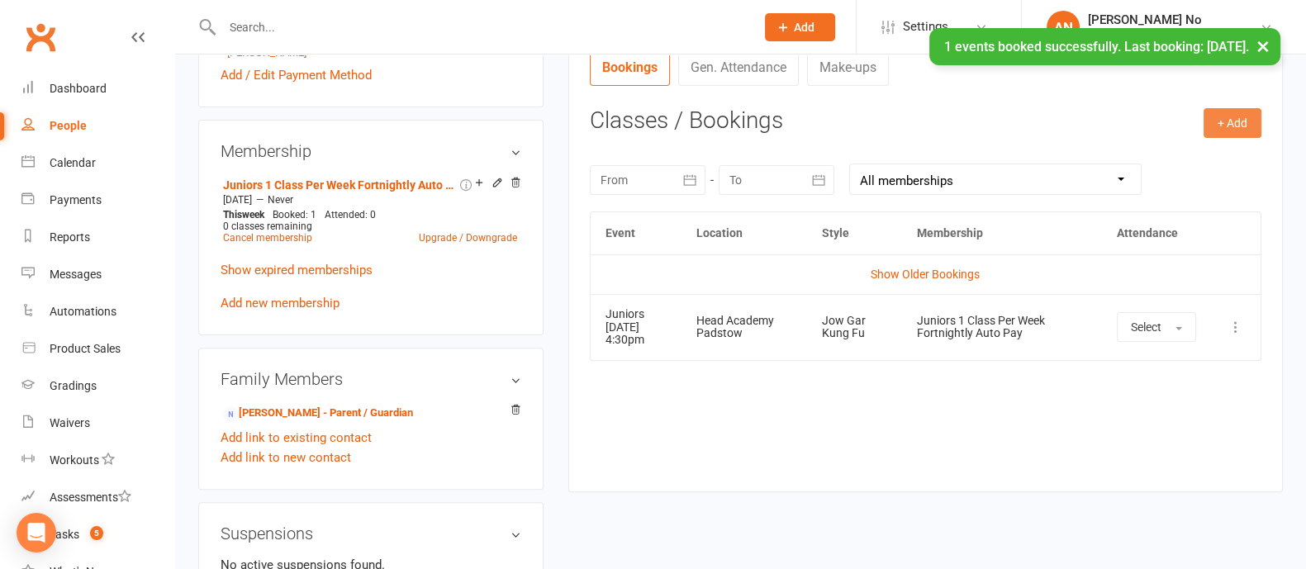
click at [1216, 116] on button "+ Add" at bounding box center [1232, 123] width 58 height 30
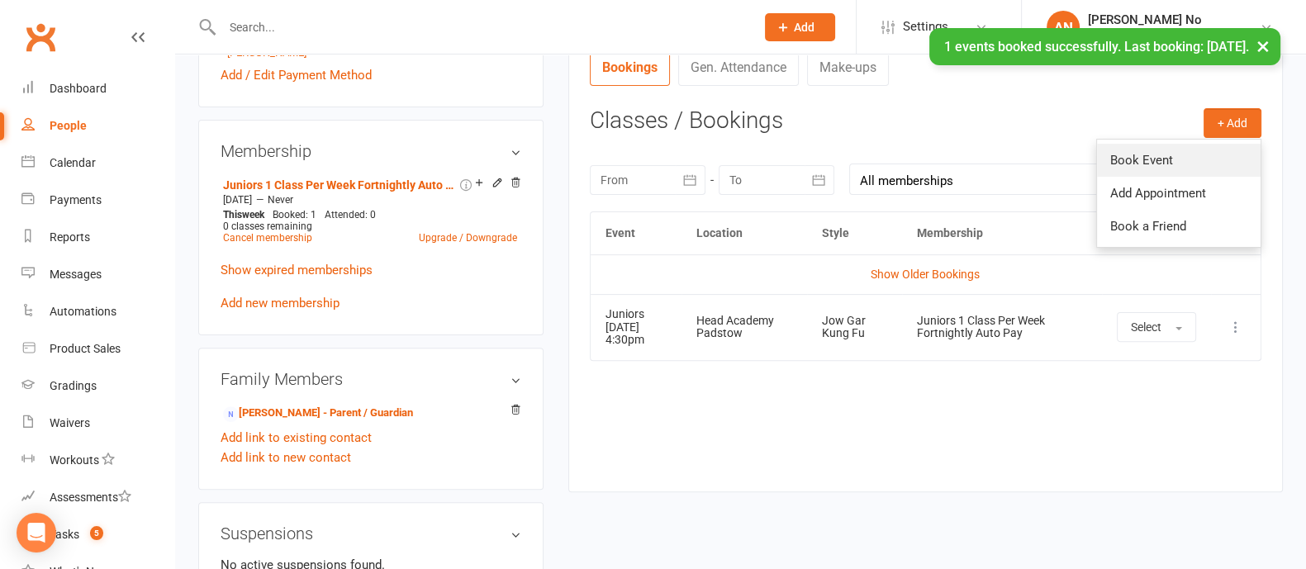
click at [1136, 150] on link "Book Event" at bounding box center [1179, 160] width 164 height 33
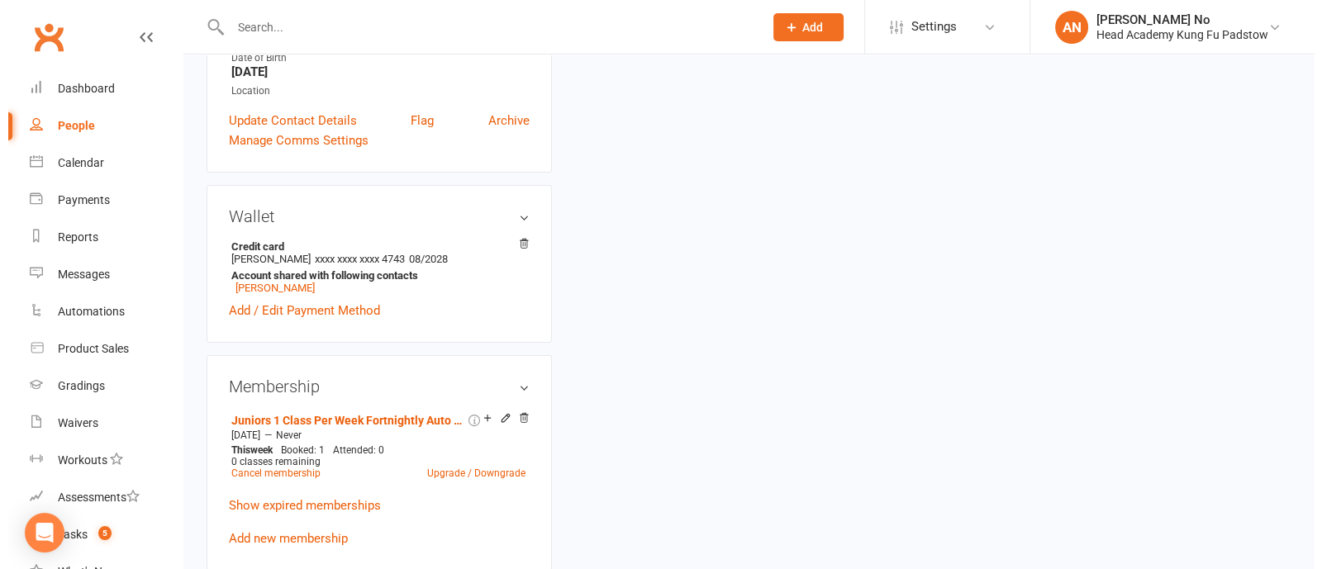
scroll to position [140, 0]
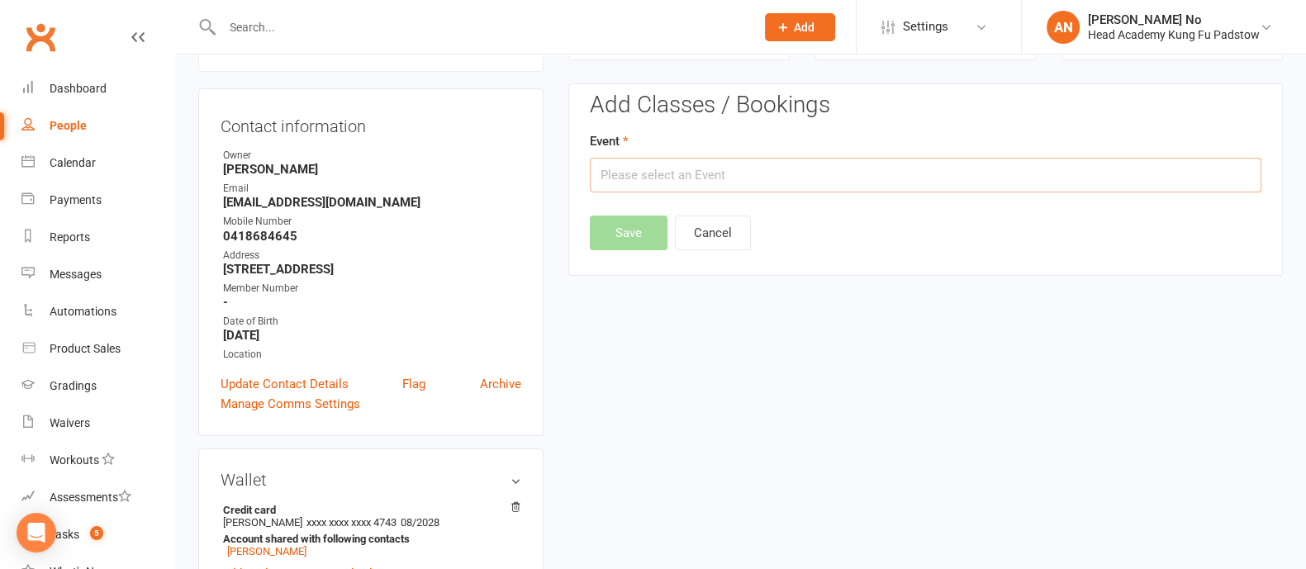
click at [864, 177] on input "text" at bounding box center [926, 175] width 672 height 35
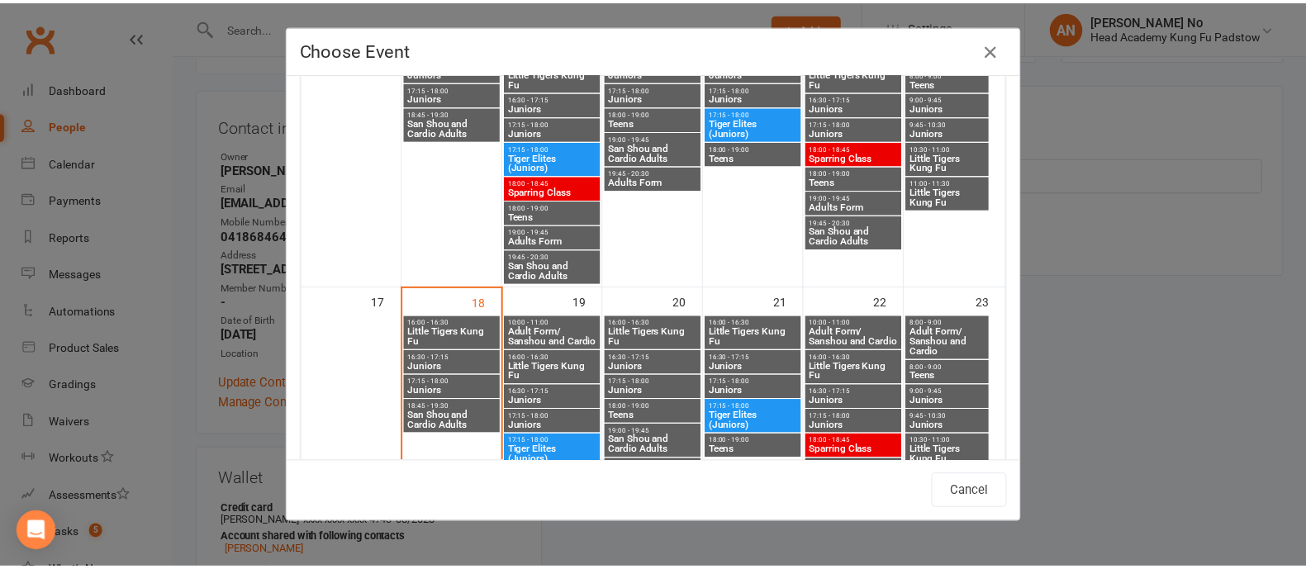
scroll to position [897, 0]
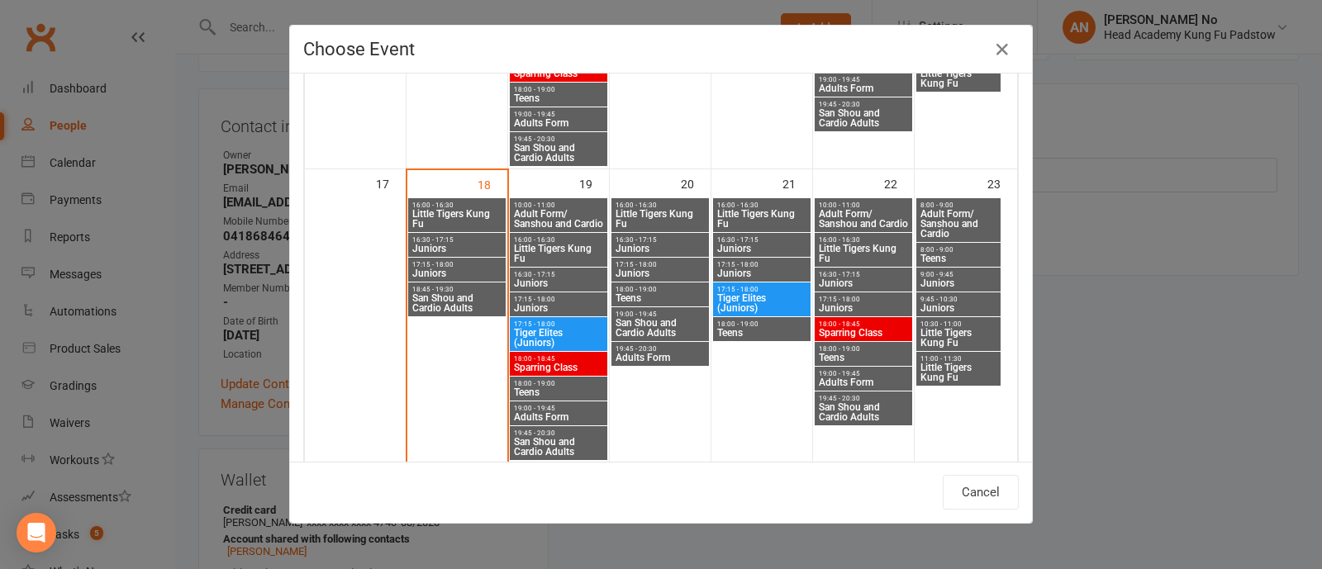
click at [824, 274] on span "16:30 - 17:15" at bounding box center [863, 274] width 91 height 7
type input "Juniors - [DATE] 4:30:00 PM"
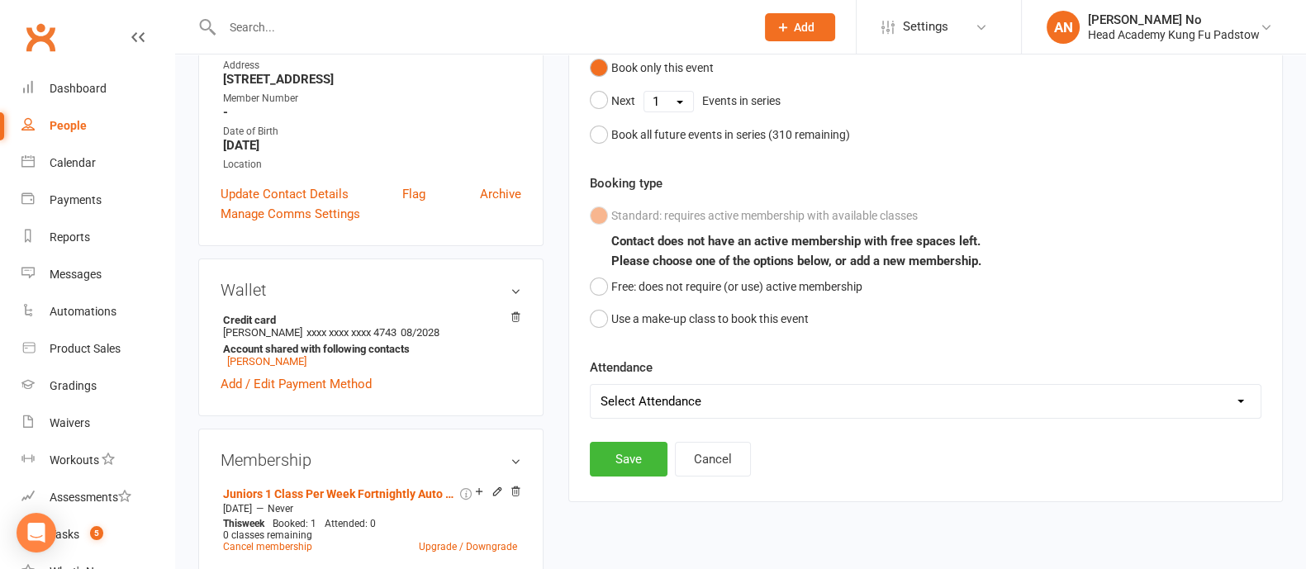
scroll to position [371, 0]
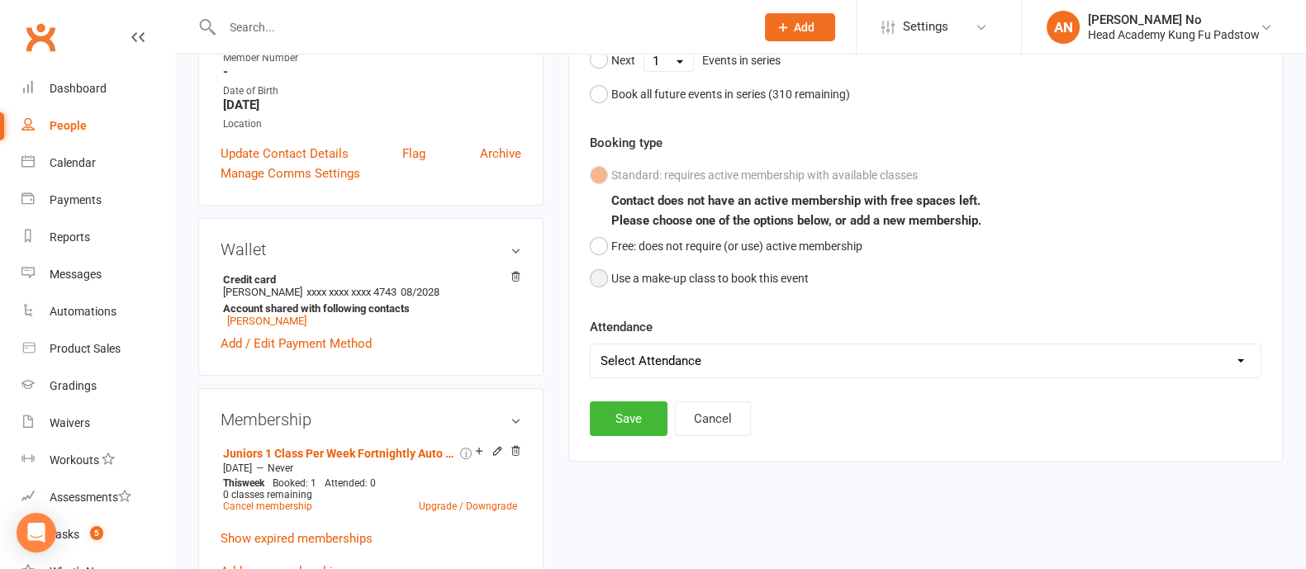
click at [600, 275] on button "Use a make-up class to book this event" at bounding box center [699, 278] width 219 height 31
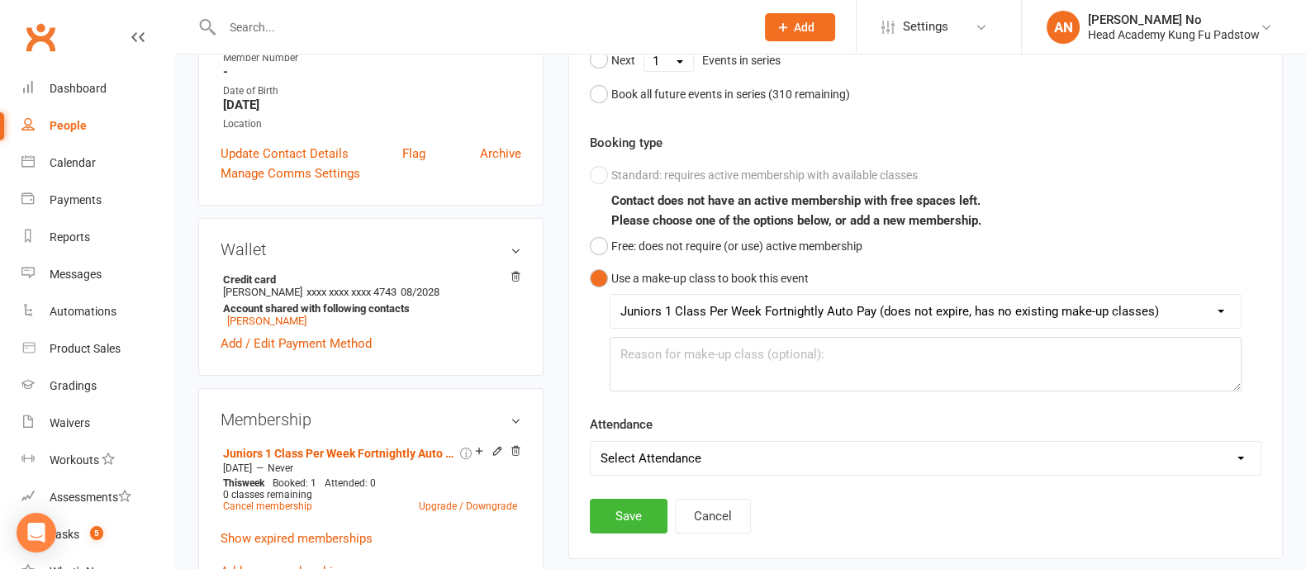
click at [1214, 315] on select "Juniors 1 Class Per Week Fortnightly Auto Pay (does not expire, has no existing…" at bounding box center [925, 311] width 630 height 33
click at [1190, 263] on div "Standard: requires active membership with available classes Contact does not ha…" at bounding box center [926, 275] width 672 height 232
click at [637, 520] on button "Save" at bounding box center [629, 516] width 78 height 35
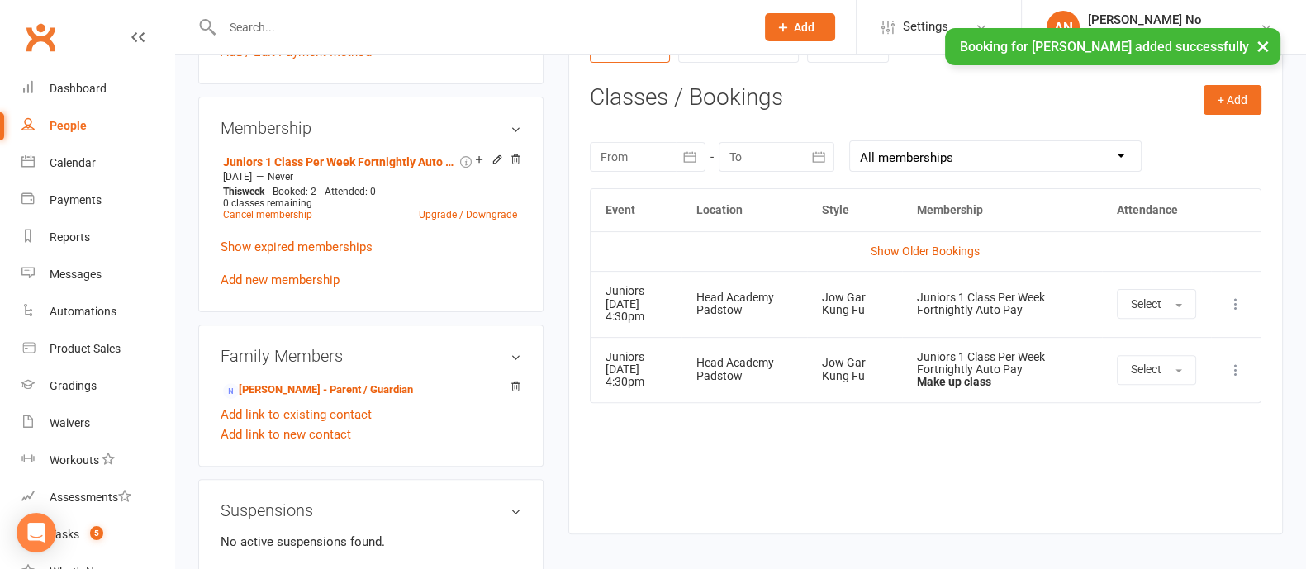
scroll to position [665, 0]
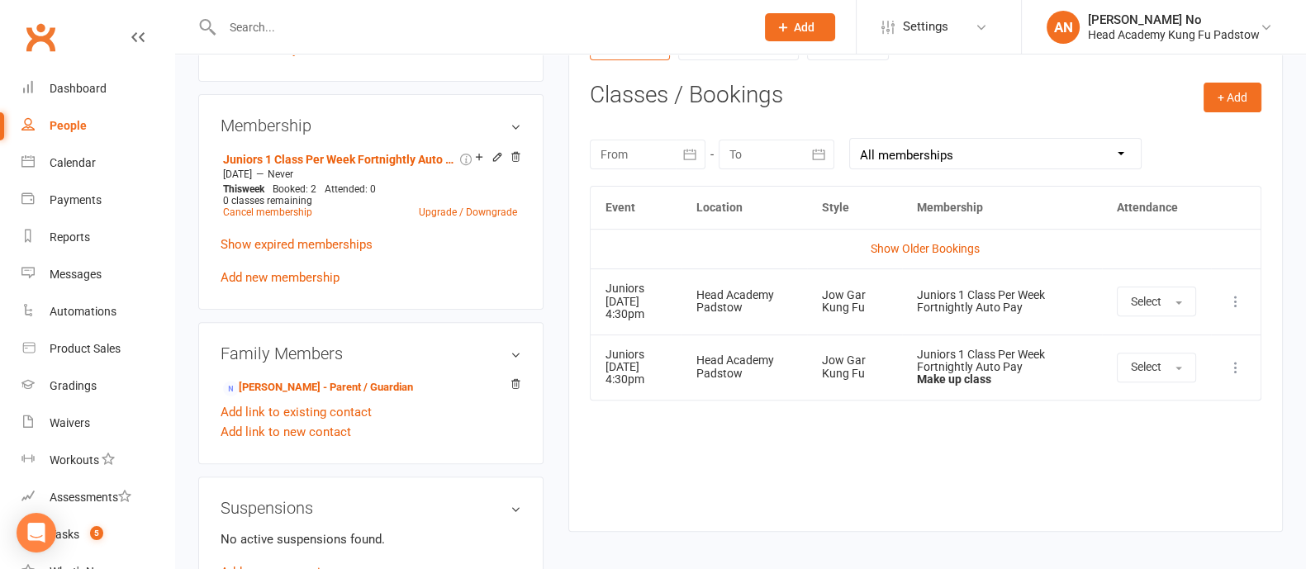
click at [297, 33] on input "text" at bounding box center [480, 27] width 526 height 23
paste input "[PERSON_NAME]"
type input "[PERSON_NAME]"
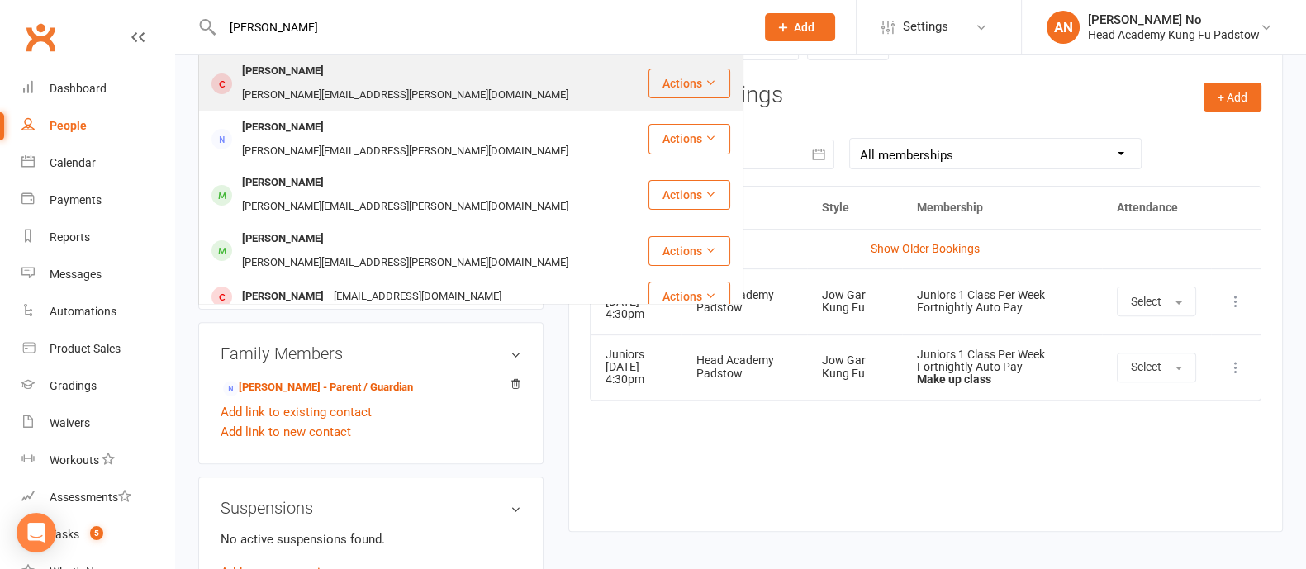
click at [305, 69] on div "[PERSON_NAME]" at bounding box center [283, 71] width 92 height 24
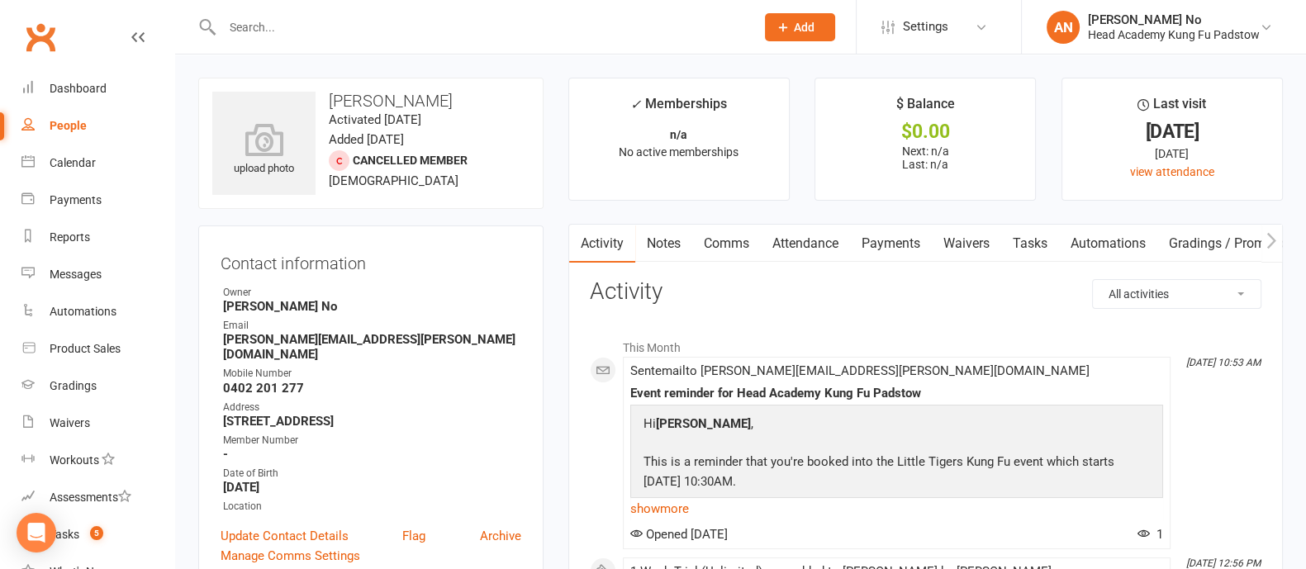
click at [824, 247] on link "Attendance" at bounding box center [805, 244] width 89 height 38
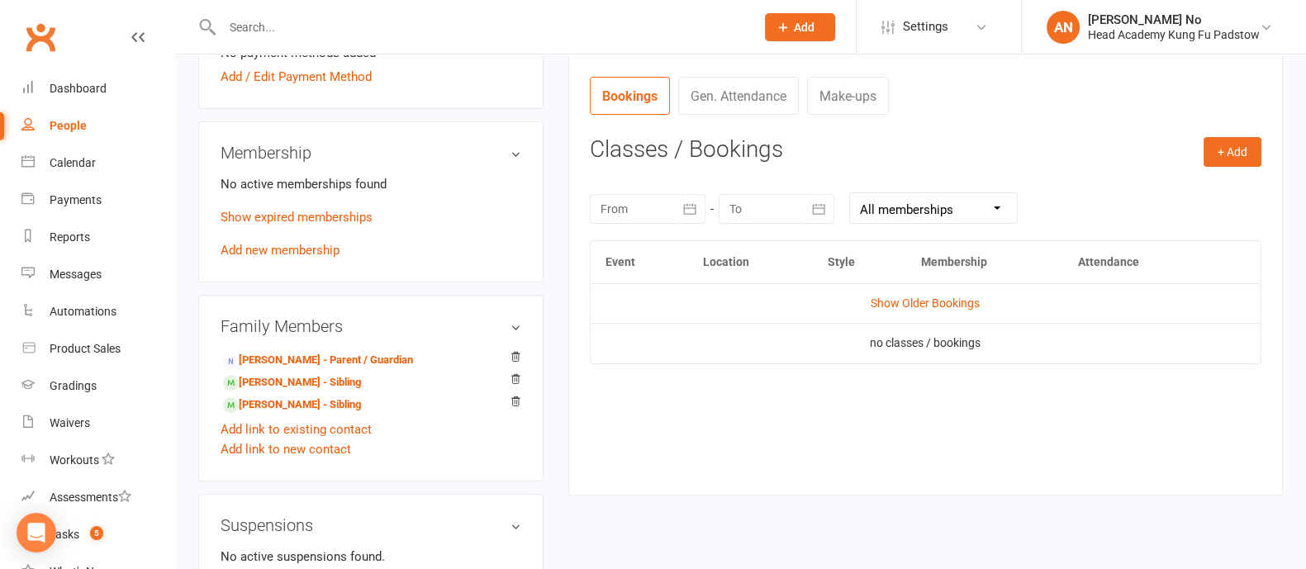
scroll to position [627, 0]
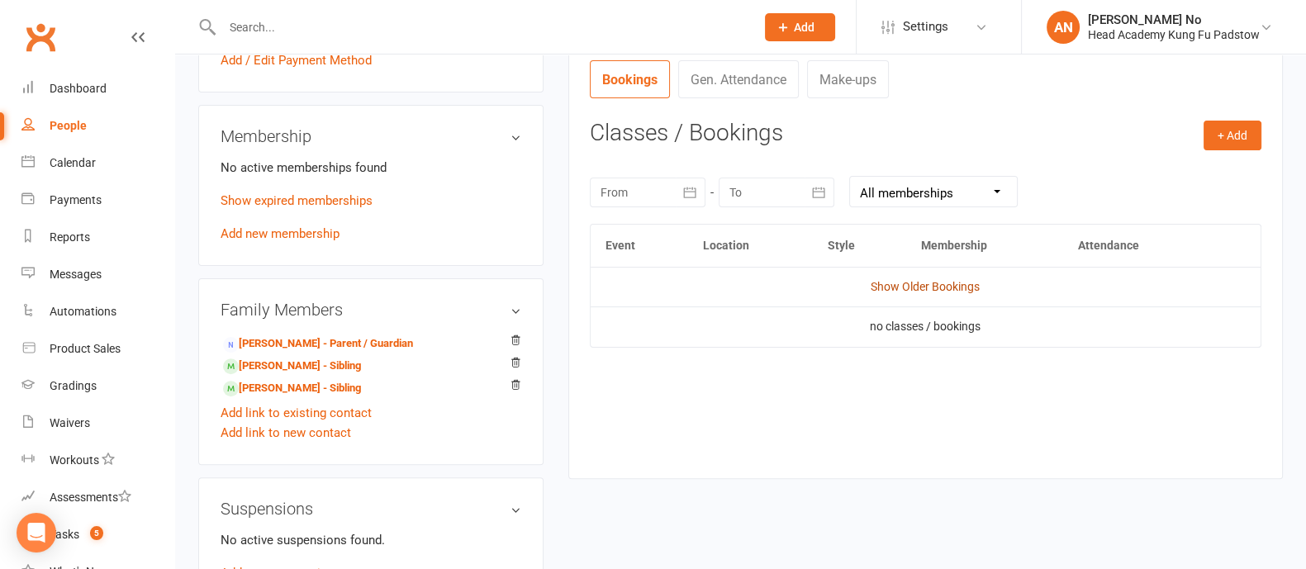
click at [937, 287] on link "Show Older Bookings" at bounding box center [925, 286] width 109 height 13
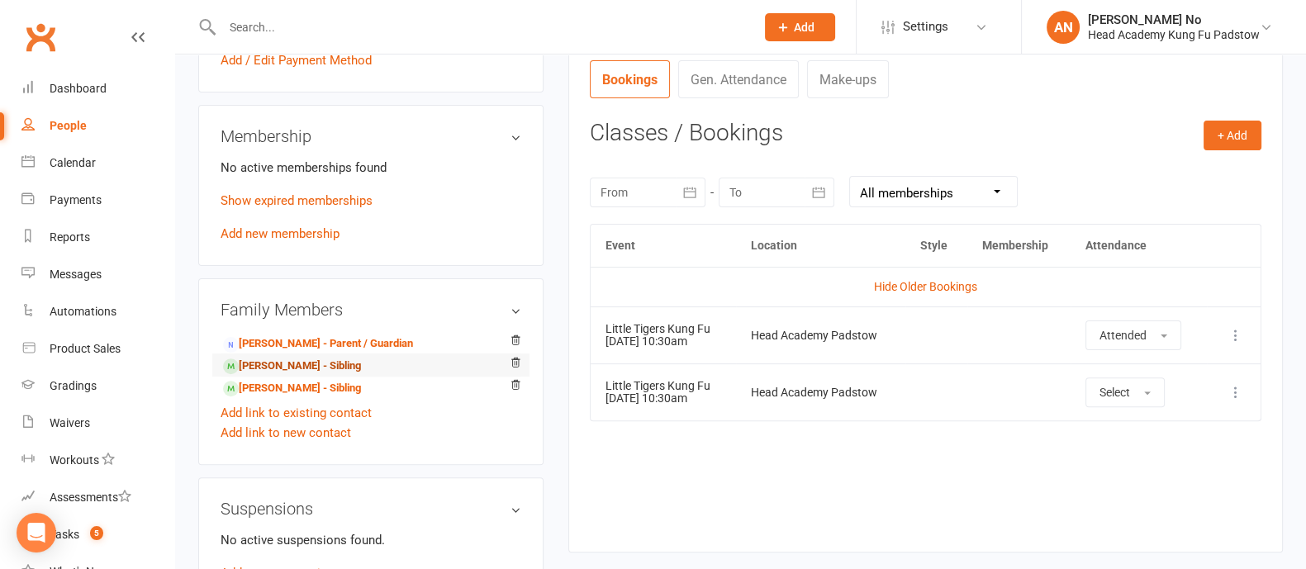
click at [283, 365] on link "[PERSON_NAME] - Sibling" at bounding box center [292, 366] width 138 height 17
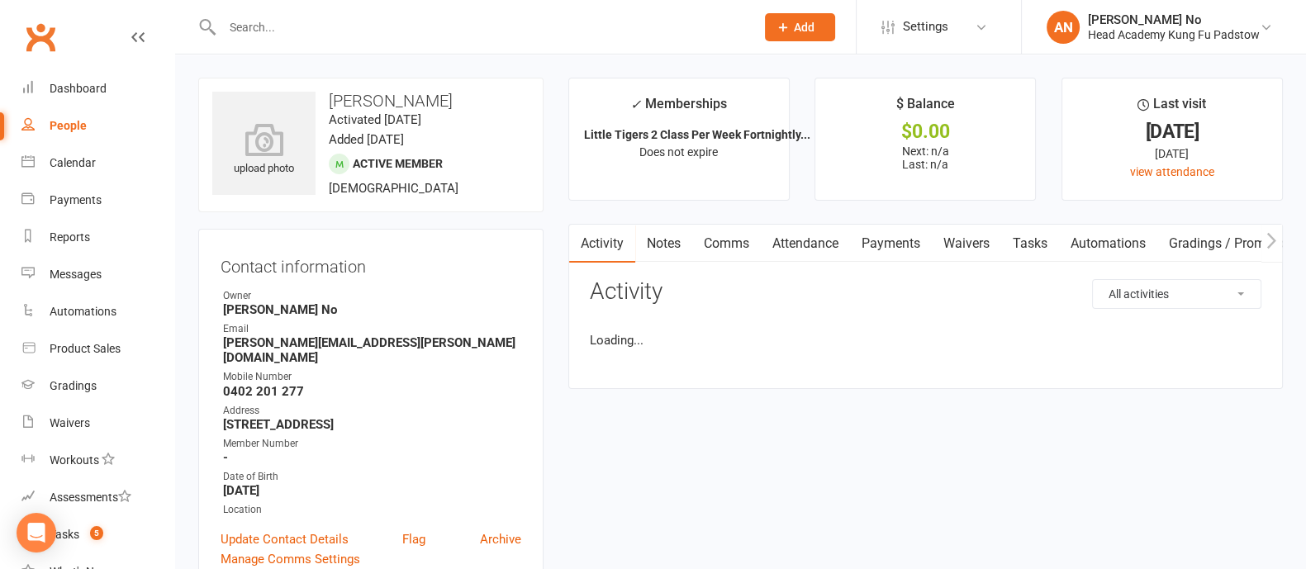
click at [807, 242] on link "Attendance" at bounding box center [805, 244] width 89 height 38
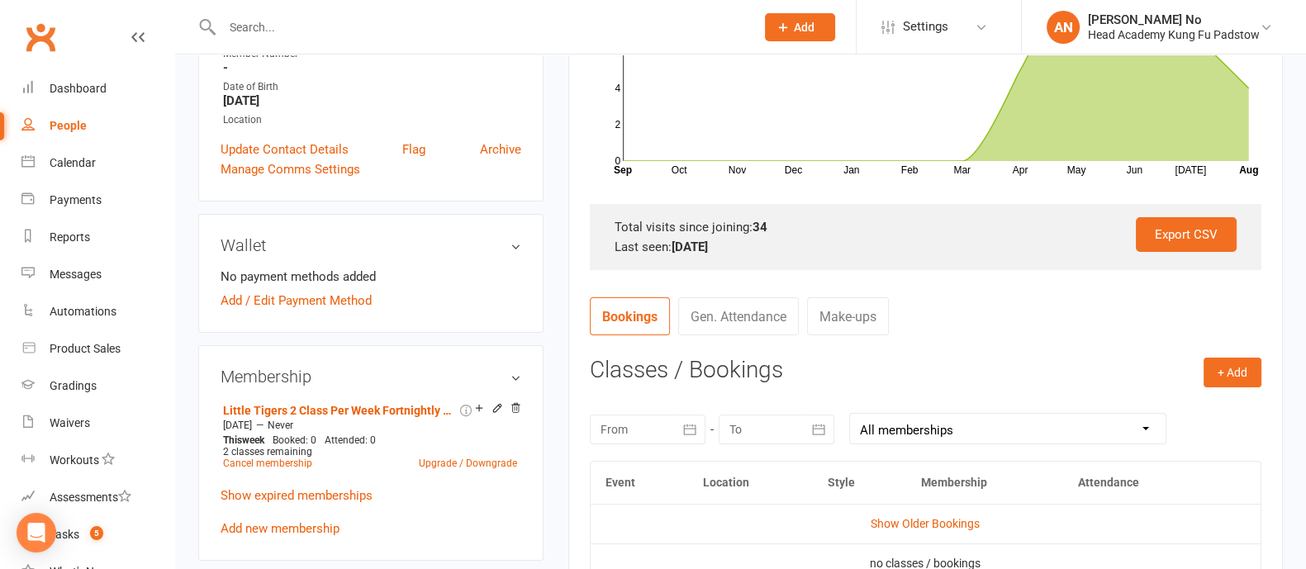
scroll to position [533, 0]
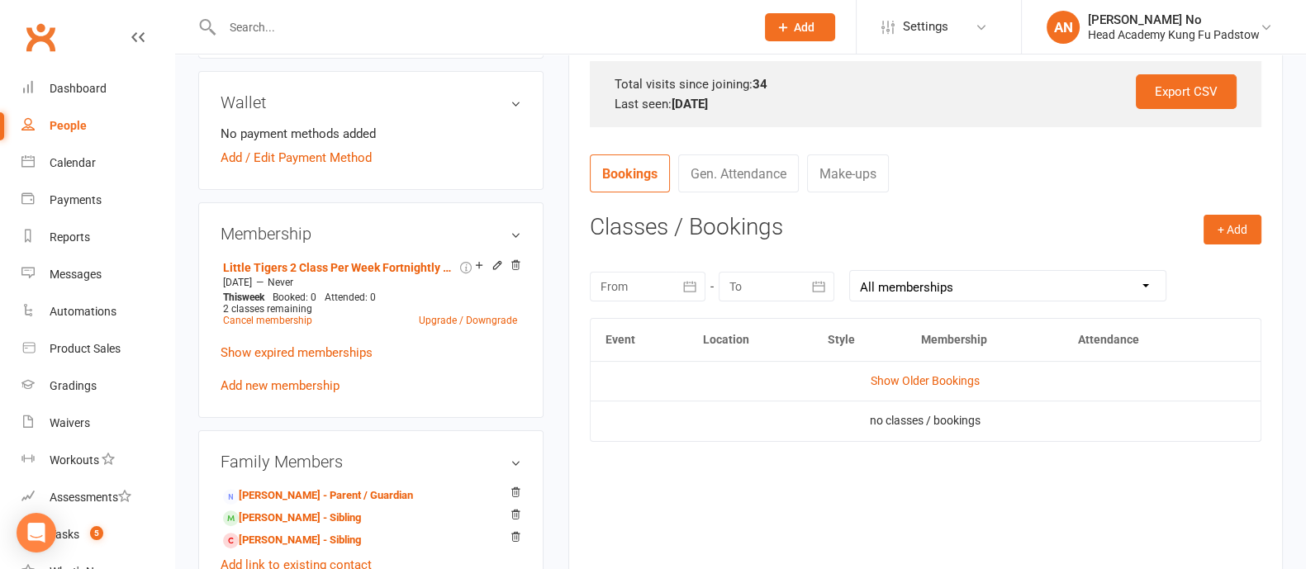
click at [986, 387] on td "Show Older Bookings" at bounding box center [926, 381] width 670 height 40
click at [971, 380] on link "Show Older Bookings" at bounding box center [925, 380] width 109 height 13
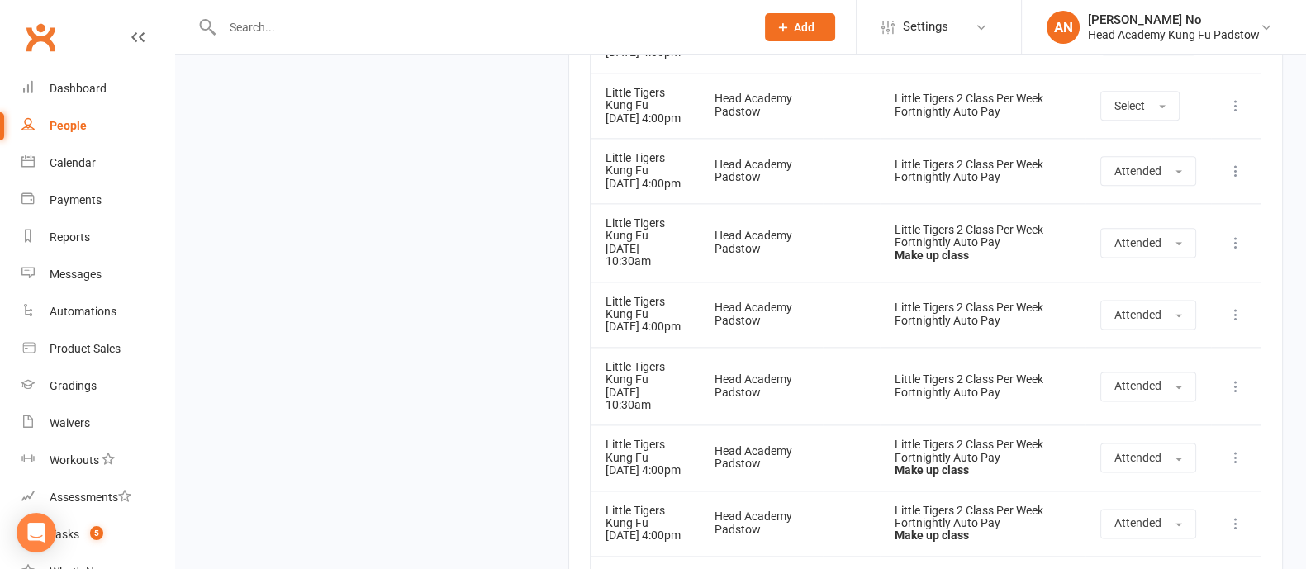
scroll to position [3328, 0]
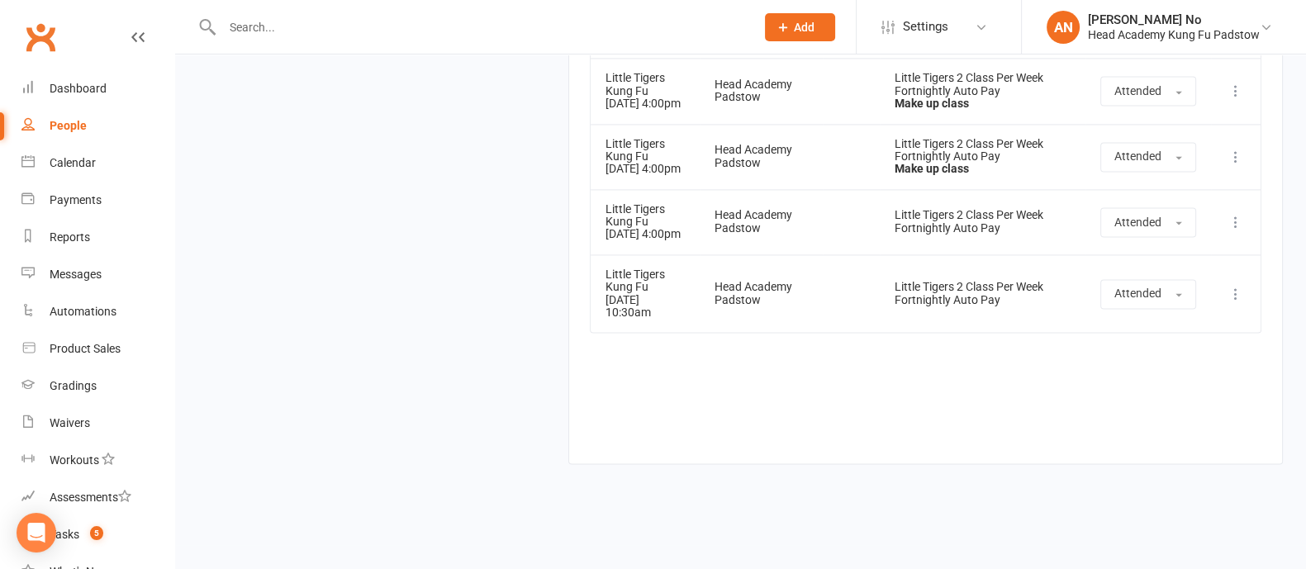
click at [266, 26] on input "text" at bounding box center [480, 27] width 526 height 23
paste input "[PERSON_NAME]"
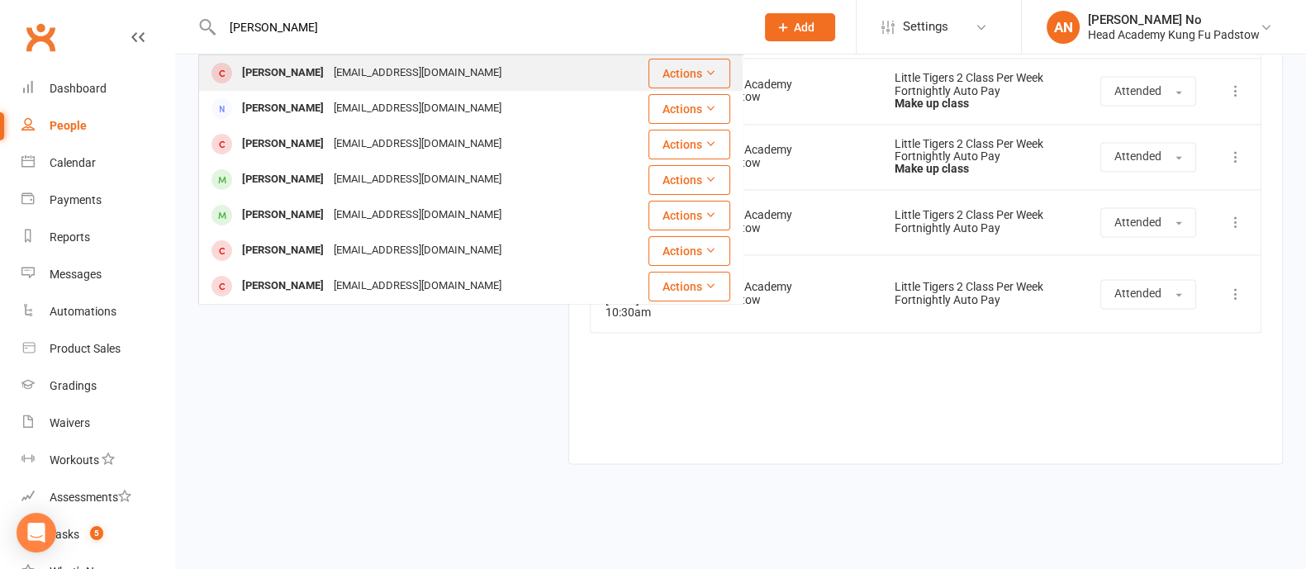
type input "[PERSON_NAME]"
click at [296, 76] on div "[PERSON_NAME]" at bounding box center [283, 73] width 92 height 24
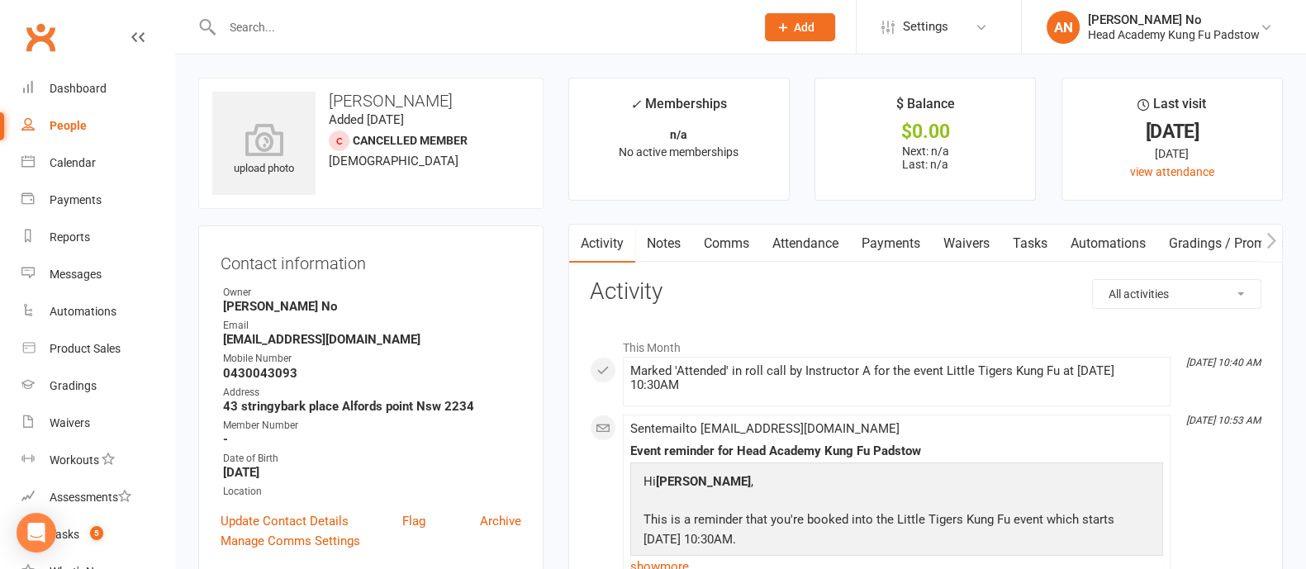
click at [265, 38] on input "text" at bounding box center [480, 27] width 526 height 23
paste input "[PERSON_NAME]"
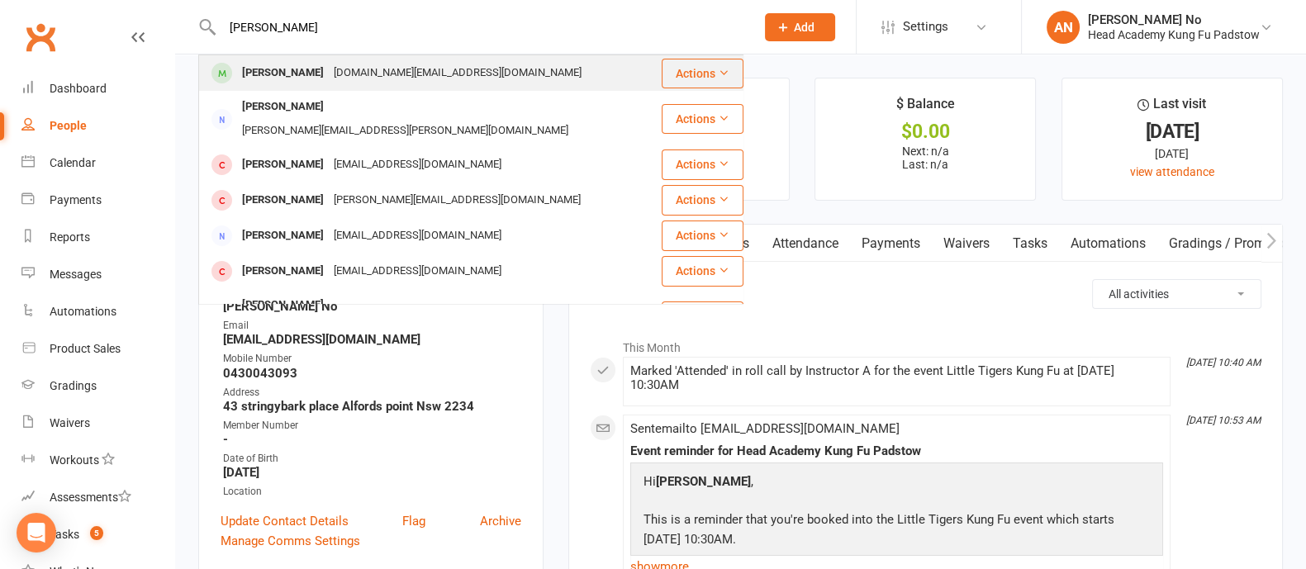
type input "[PERSON_NAME]"
click at [282, 64] on div "[PERSON_NAME]" at bounding box center [283, 73] width 92 height 24
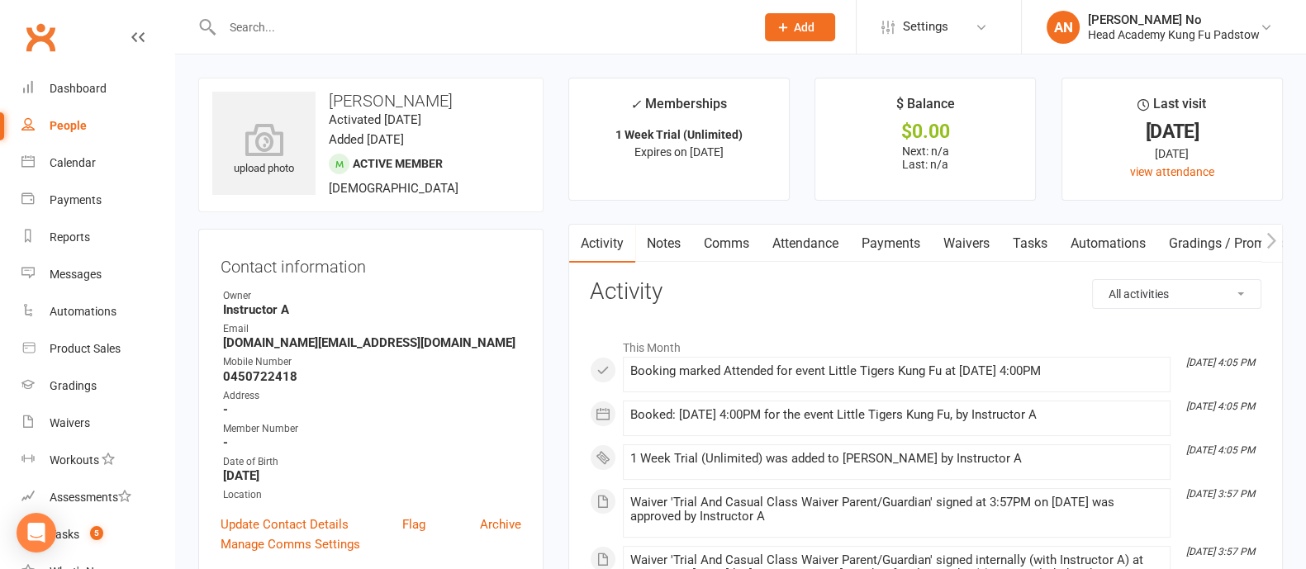
click at [801, 241] on link "Attendance" at bounding box center [805, 244] width 89 height 38
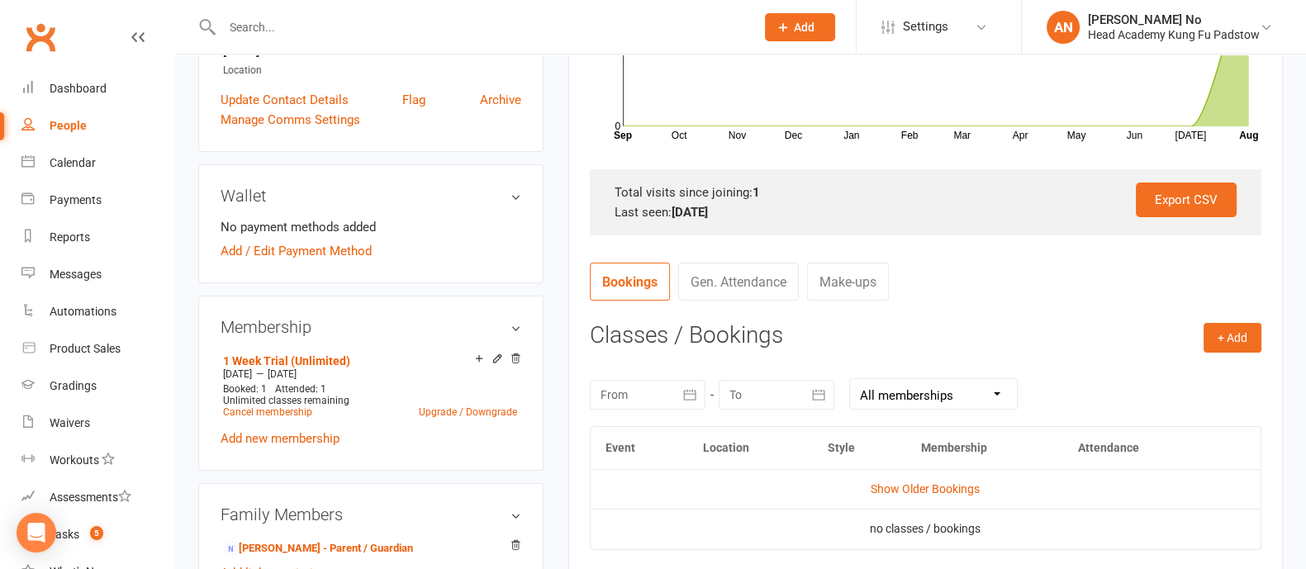
scroll to position [506, 0]
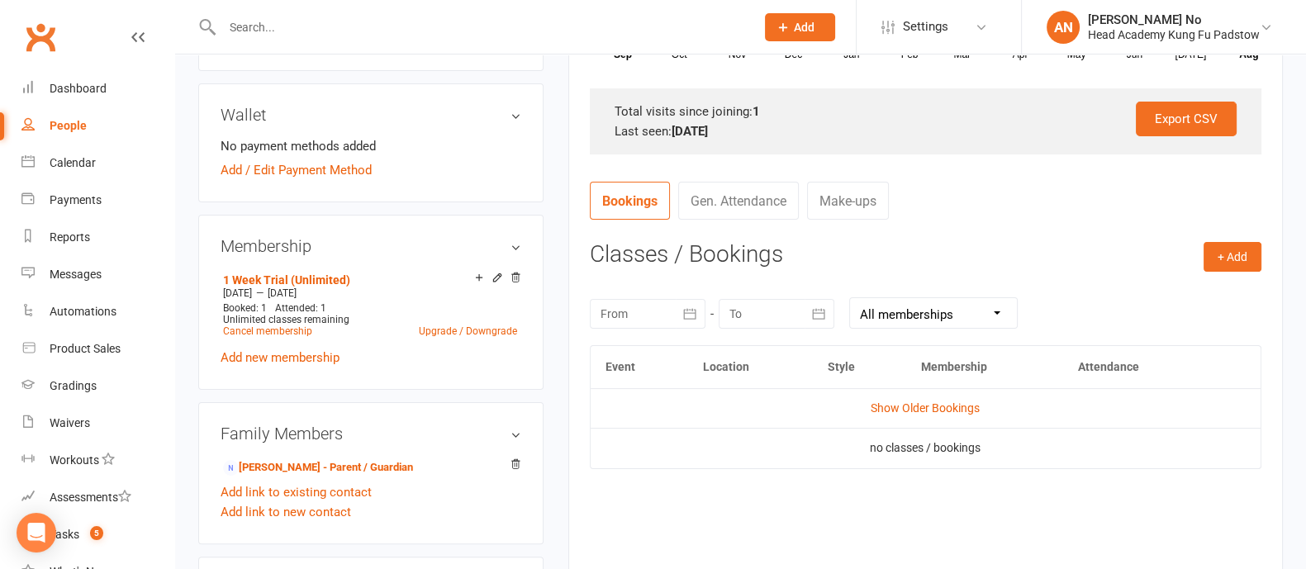
click at [265, 28] on input "text" at bounding box center [480, 27] width 526 height 23
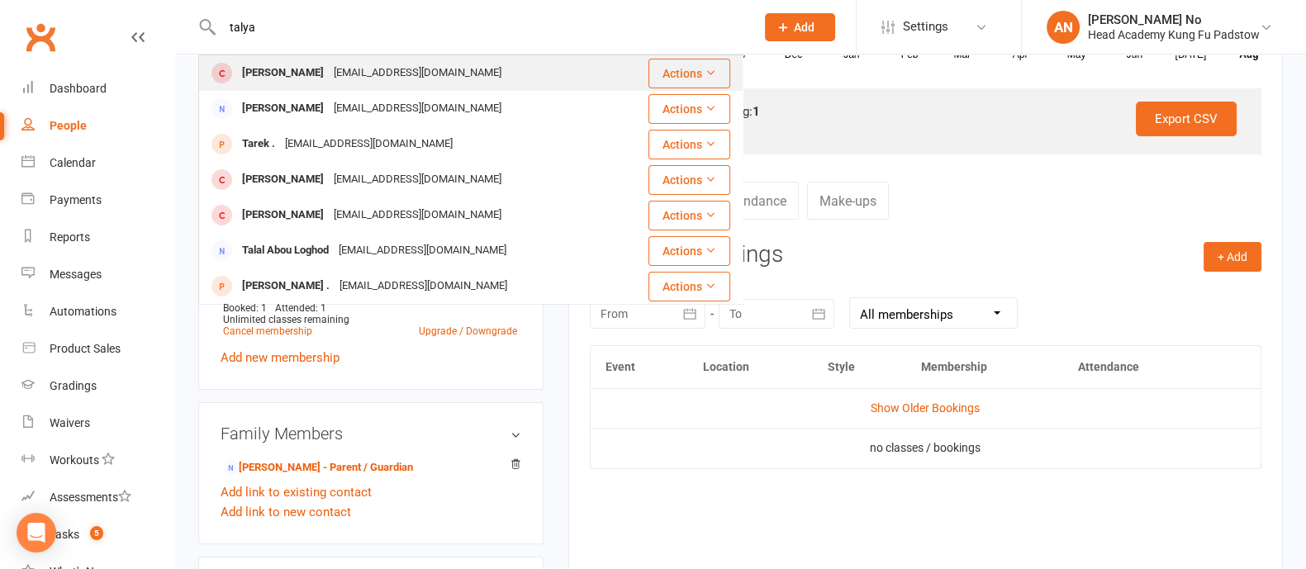
type input "talya"
click at [296, 72] on div "[PERSON_NAME]" at bounding box center [283, 73] width 92 height 24
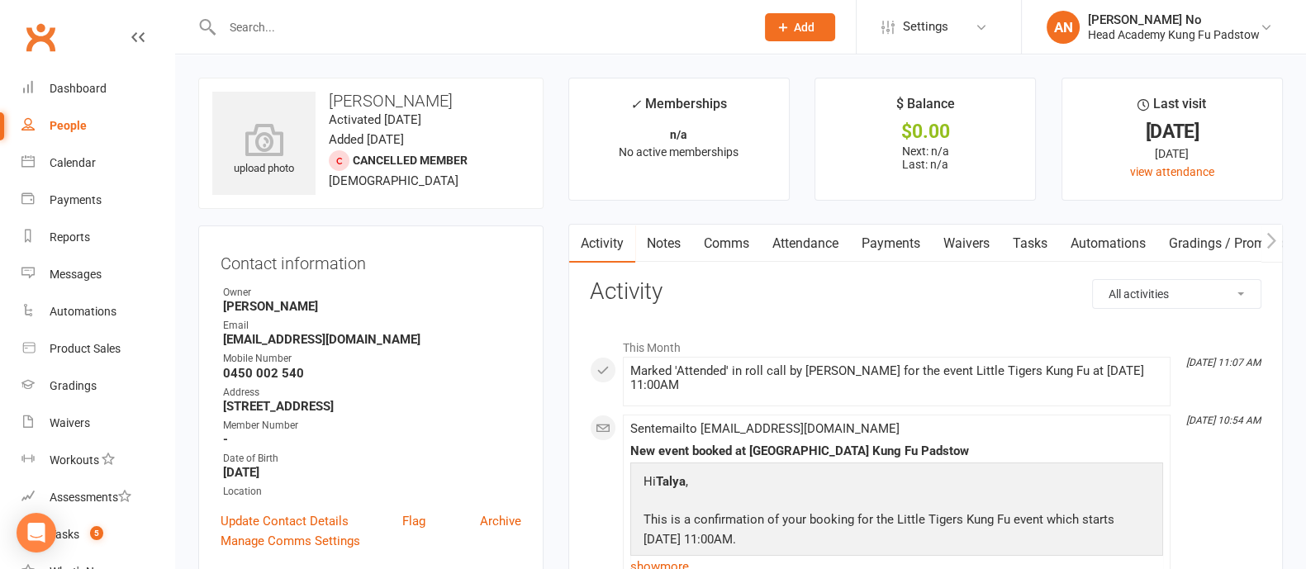
click at [295, 34] on input "text" at bounding box center [480, 27] width 526 height 23
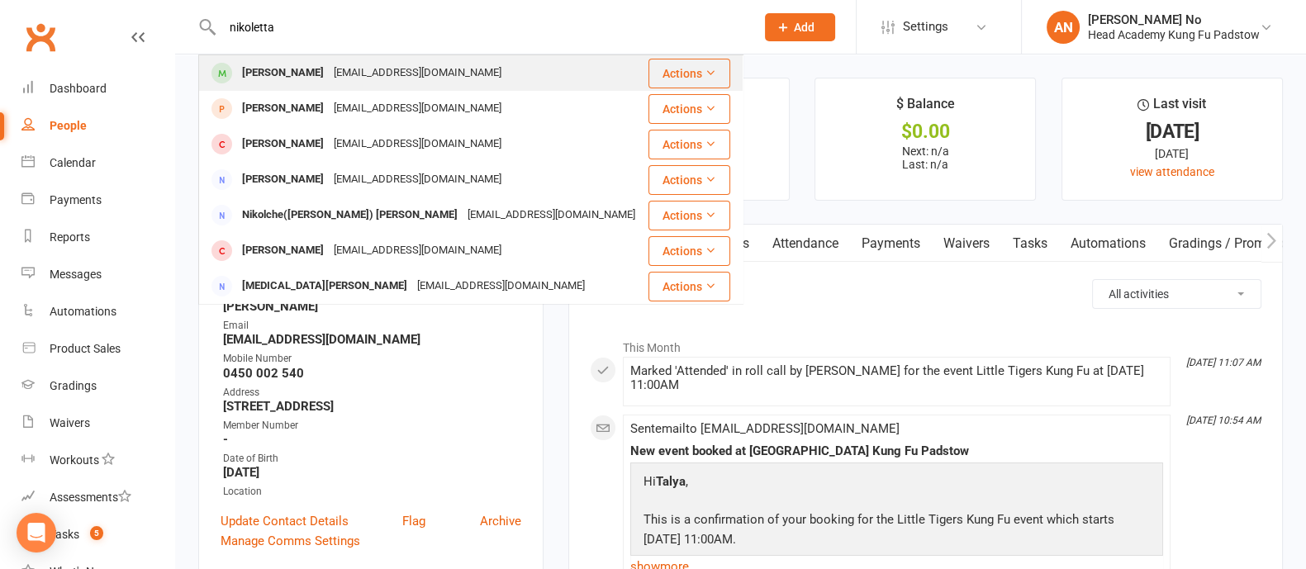
type input "nikoletta"
click at [306, 65] on div "[PERSON_NAME]" at bounding box center [283, 73] width 92 height 24
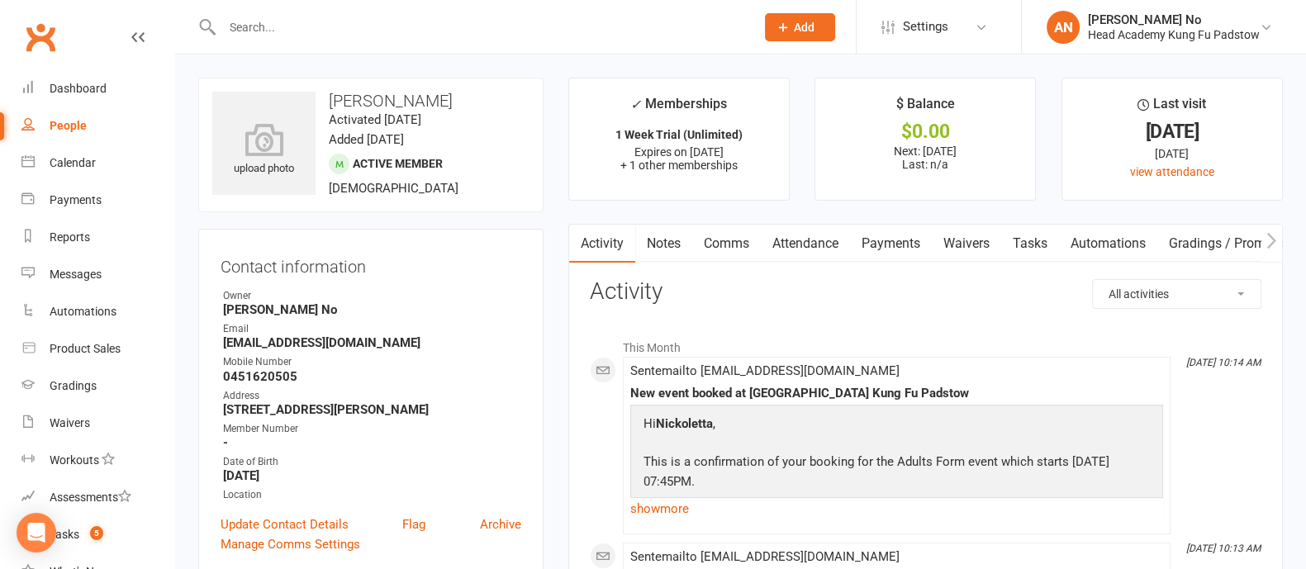
click at [909, 252] on link "Payments" at bounding box center [891, 244] width 82 height 38
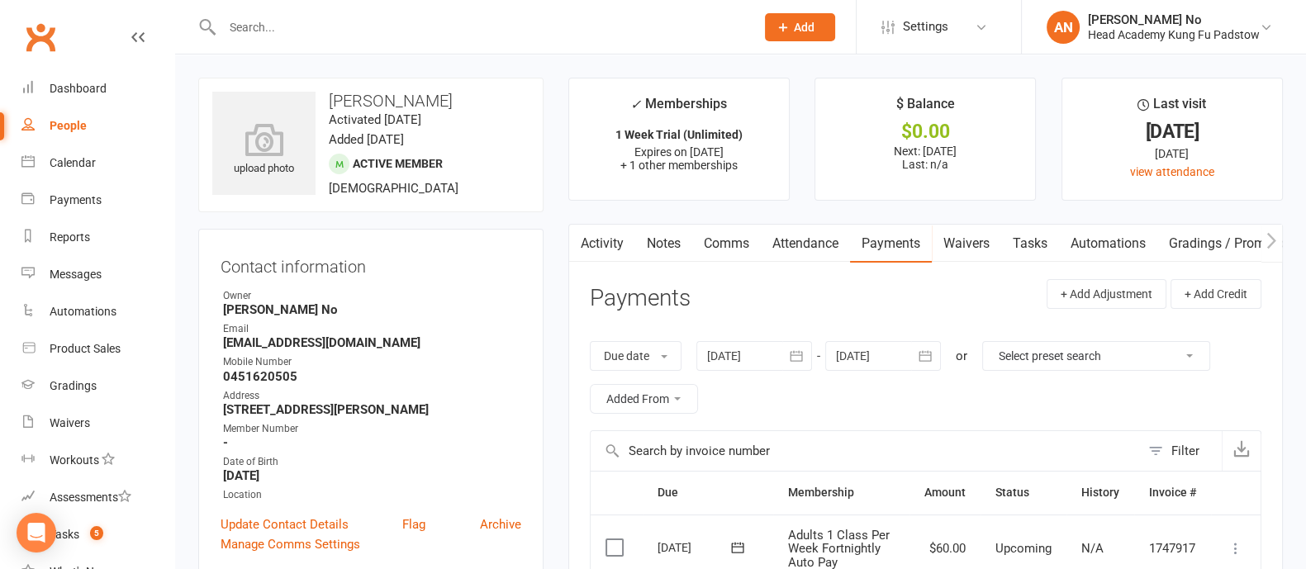
click at [654, 242] on link "Notes" at bounding box center [663, 244] width 57 height 38
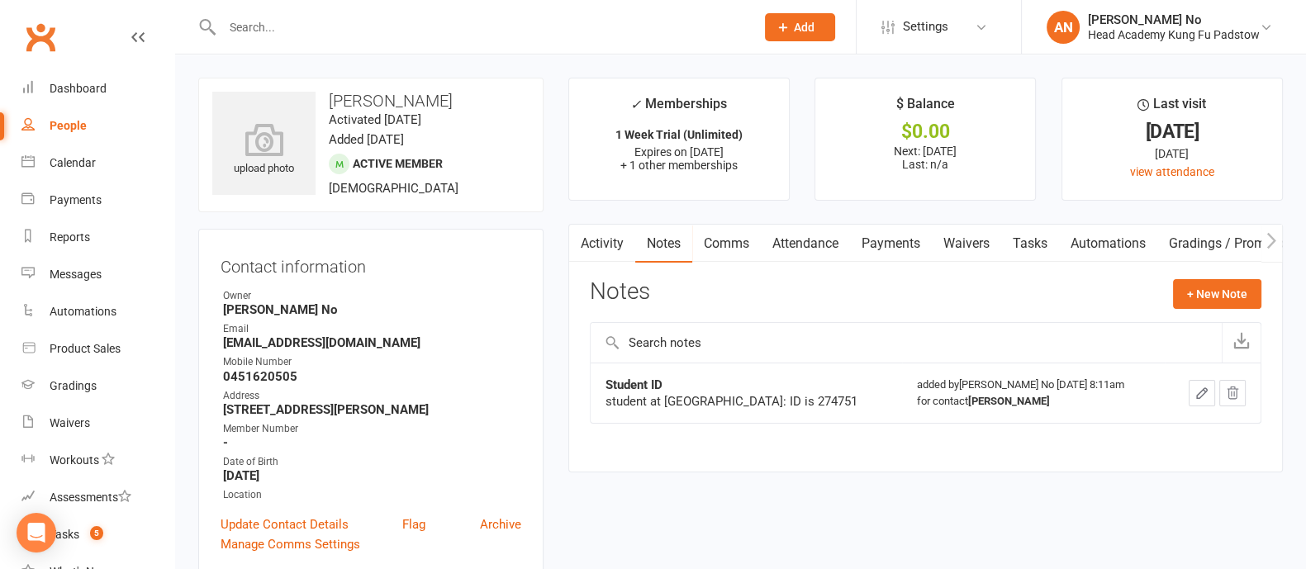
click at [1203, 396] on icon "button" at bounding box center [1201, 393] width 15 height 15
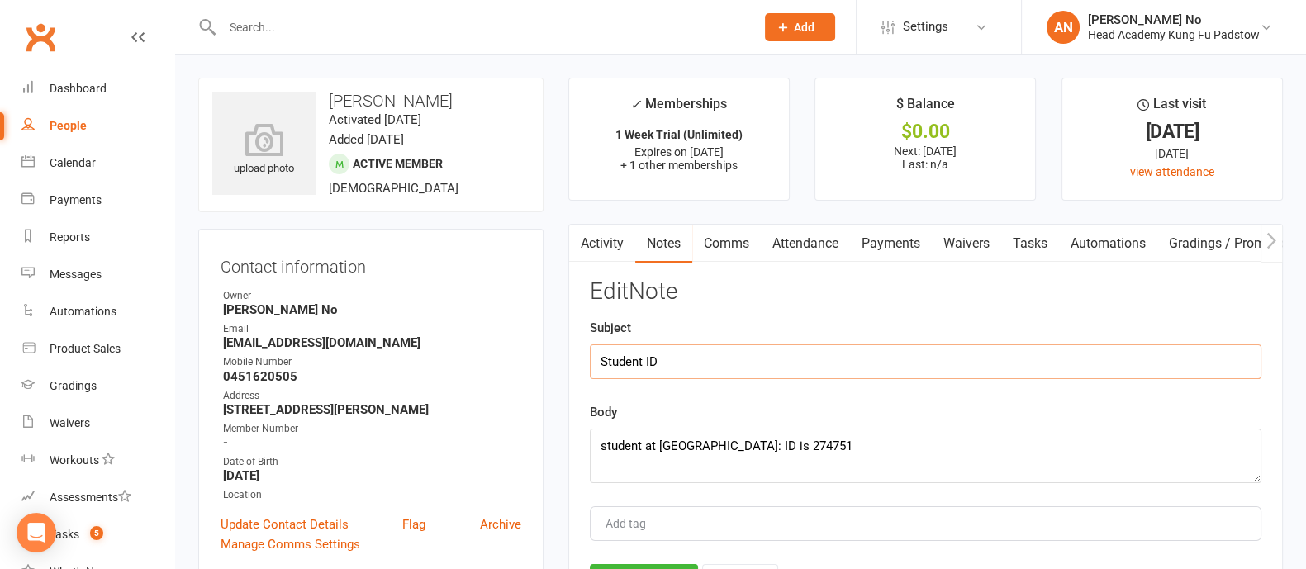
drag, startPoint x: 601, startPoint y: 358, endPoint x: 669, endPoint y: 361, distance: 67.8
click at [669, 361] on input "Student ID" at bounding box center [926, 361] width 672 height 35
paste input "10% off student discount"
click at [601, 357] on input "10% off student discount" at bounding box center [926, 361] width 672 height 35
click at [777, 363] on input "with 10% off student discount" at bounding box center [926, 361] width 672 height 35
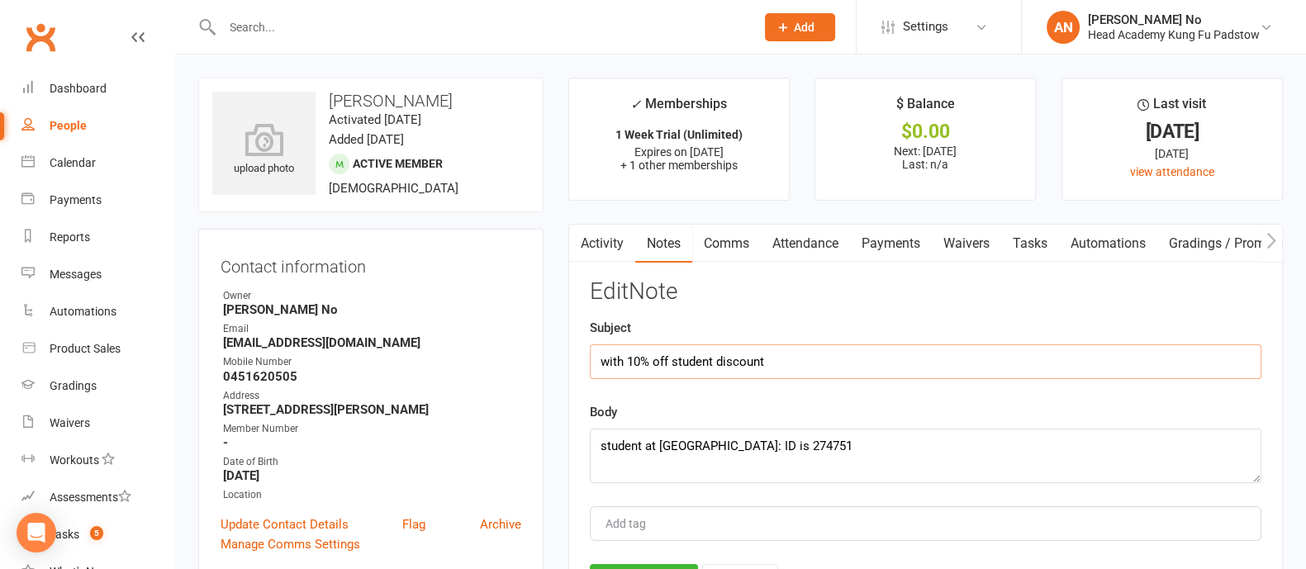
scroll to position [498, 0]
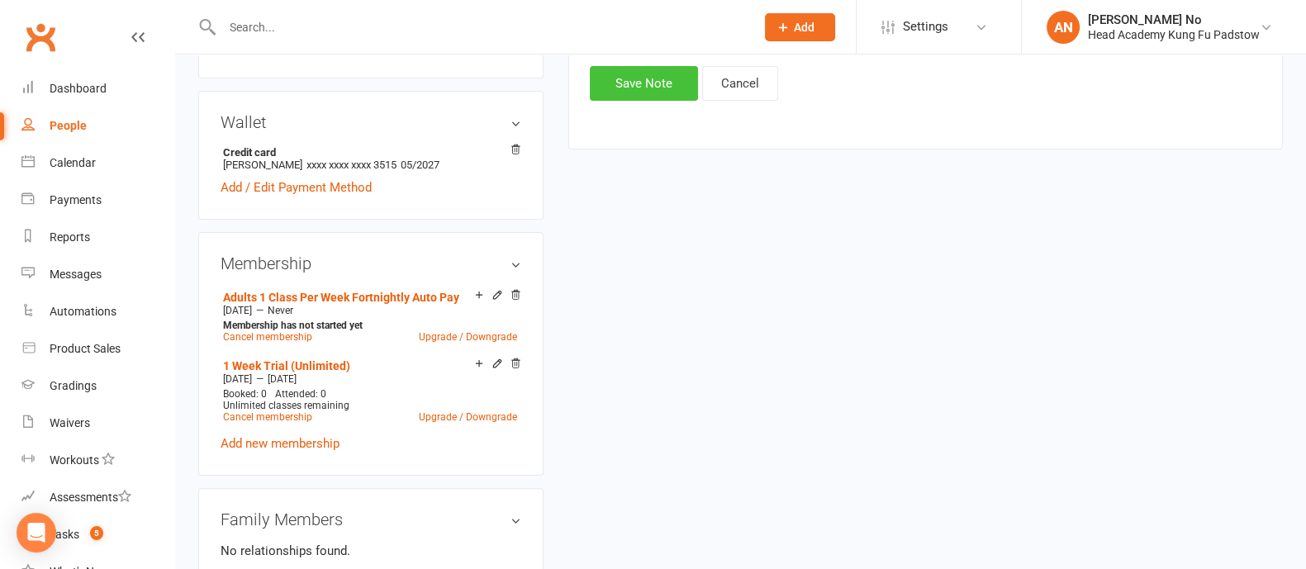
type input "with 10% off student discount"
click at [662, 92] on button "Save Note" at bounding box center [644, 83] width 108 height 35
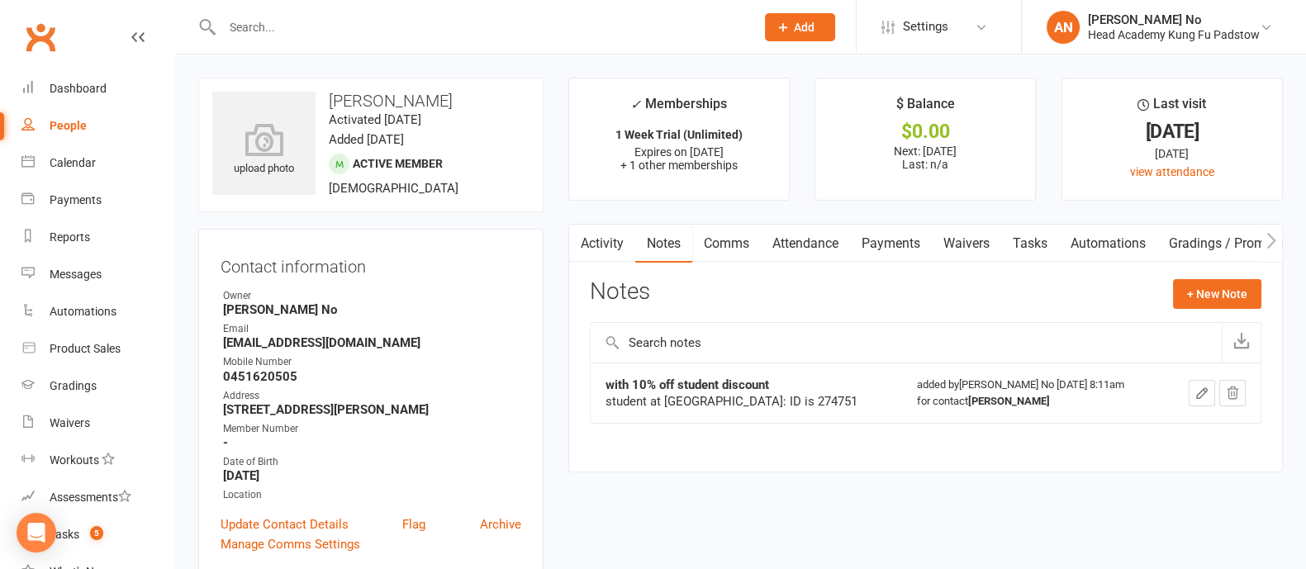
click at [892, 240] on link "Payments" at bounding box center [891, 244] width 82 height 38
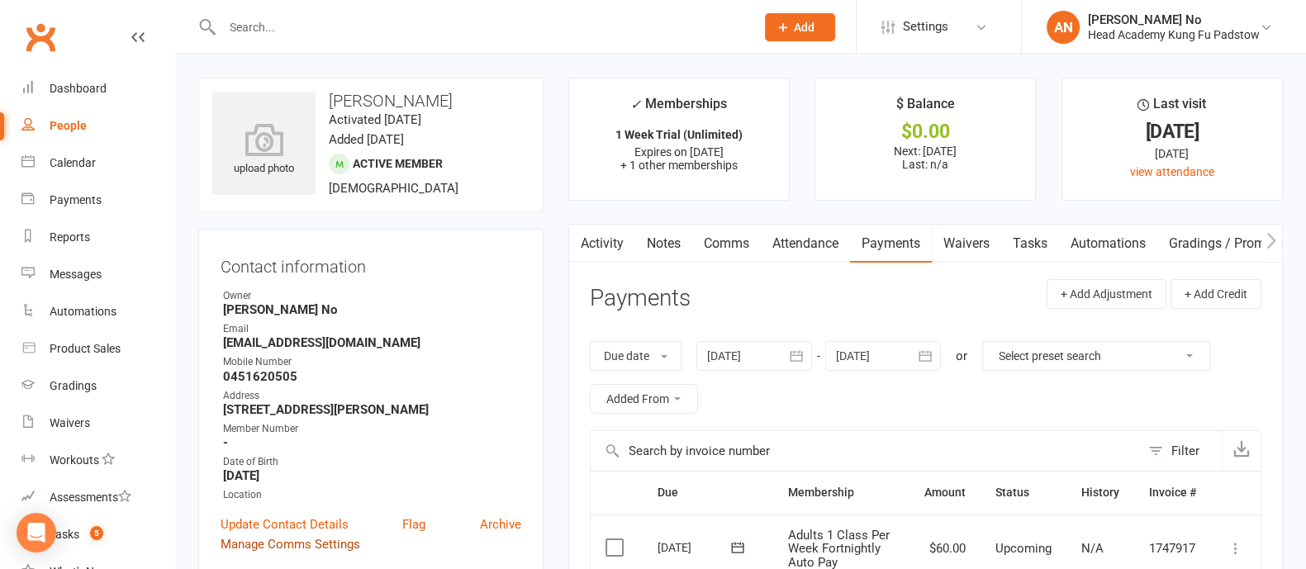
scroll to position [498, 0]
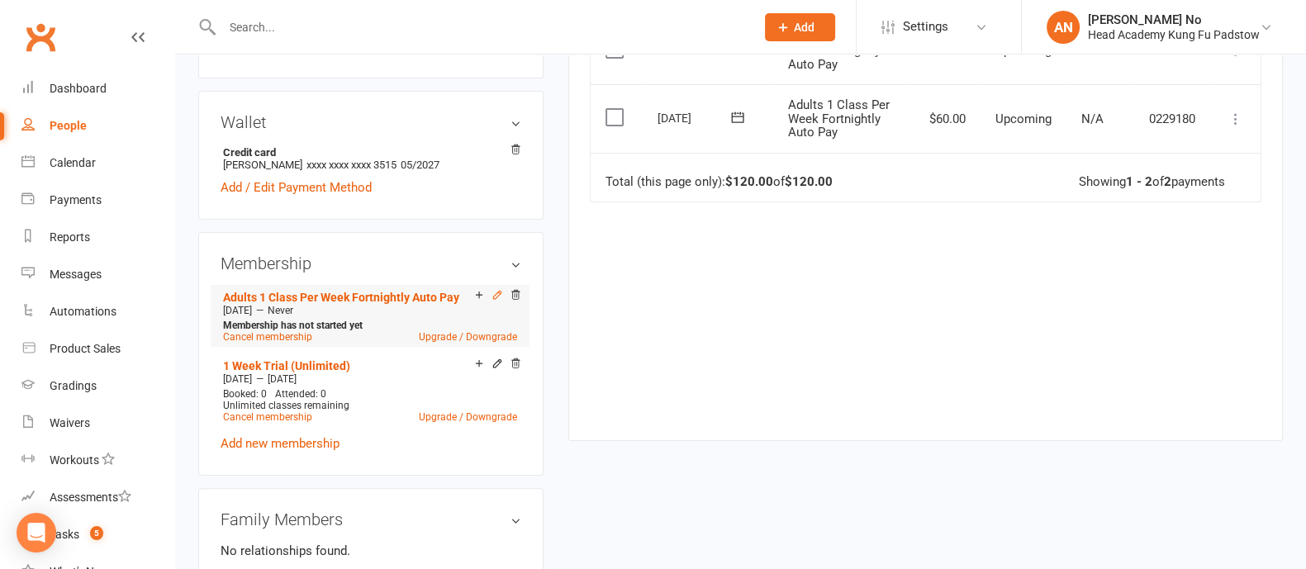
click at [495, 298] on icon at bounding box center [497, 295] width 12 height 12
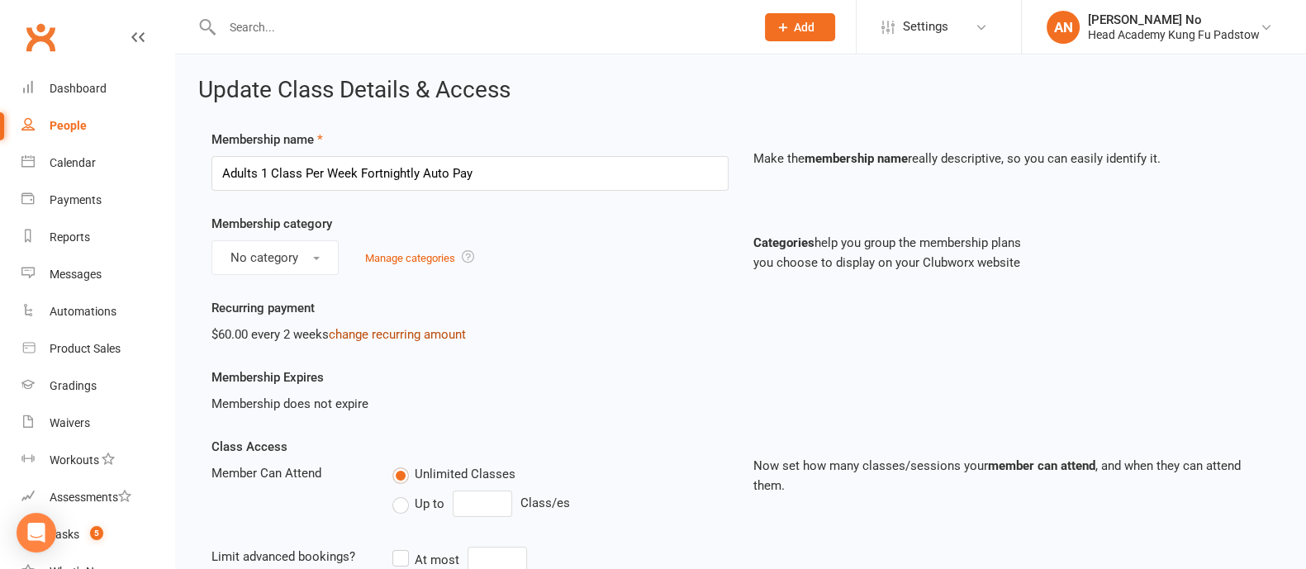
click at [368, 330] on link "change recurring amount" at bounding box center [397, 334] width 137 height 15
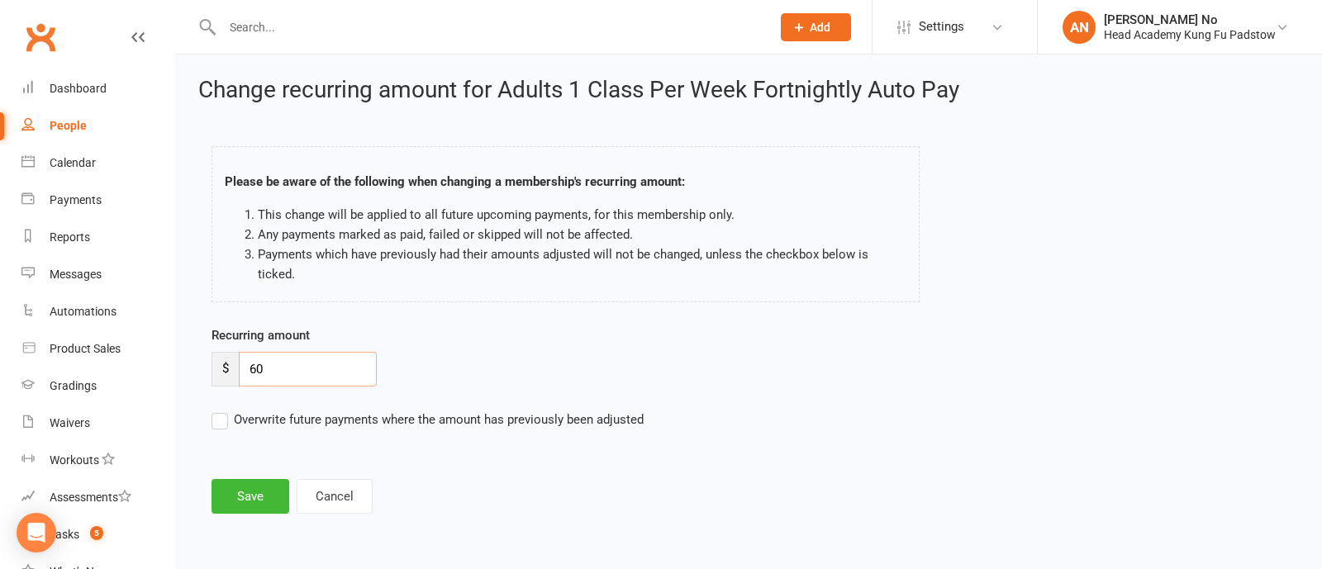
click at [279, 354] on input "60" at bounding box center [308, 369] width 138 height 35
type input "54"
click at [247, 479] on button "Save" at bounding box center [250, 496] width 78 height 35
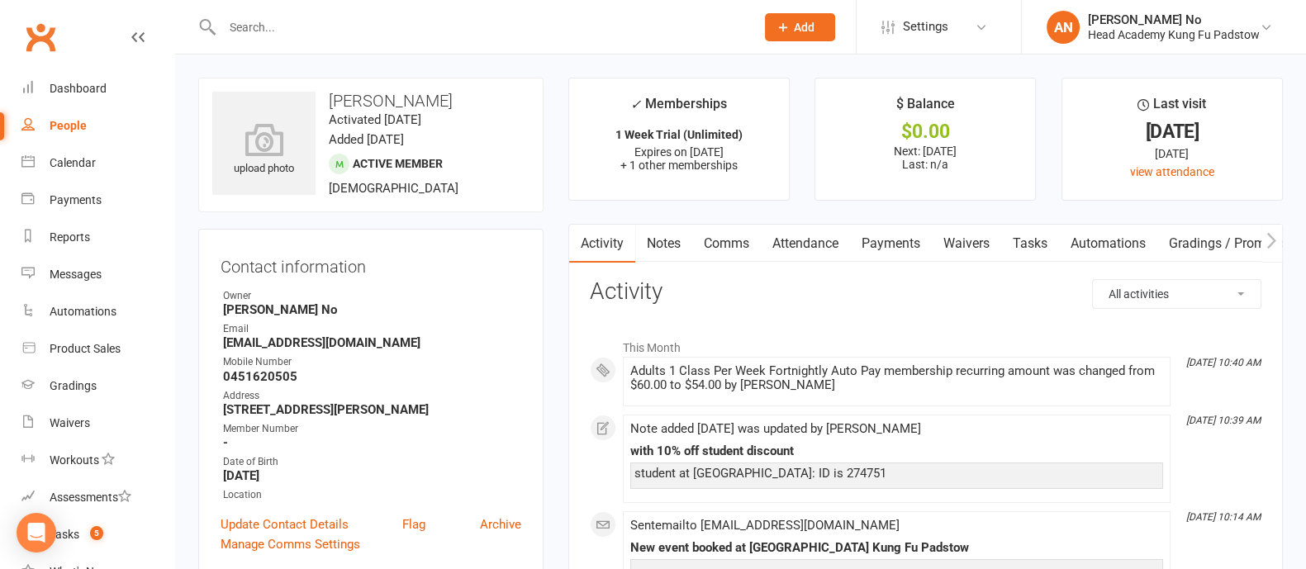
click at [881, 240] on link "Payments" at bounding box center [891, 244] width 82 height 38
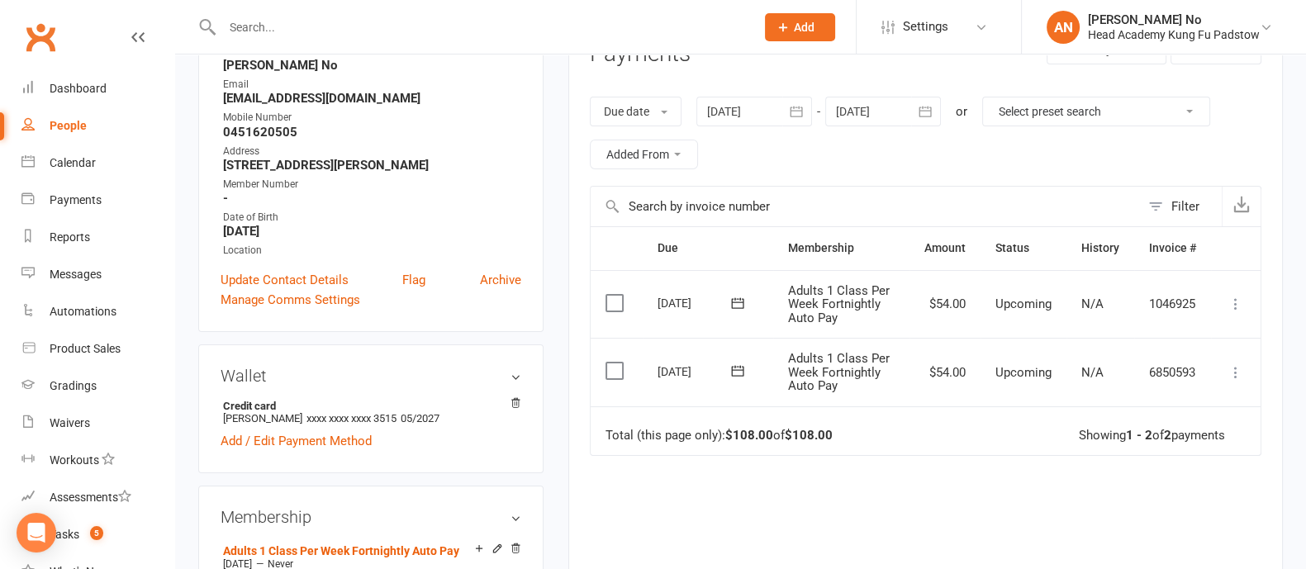
scroll to position [237, 0]
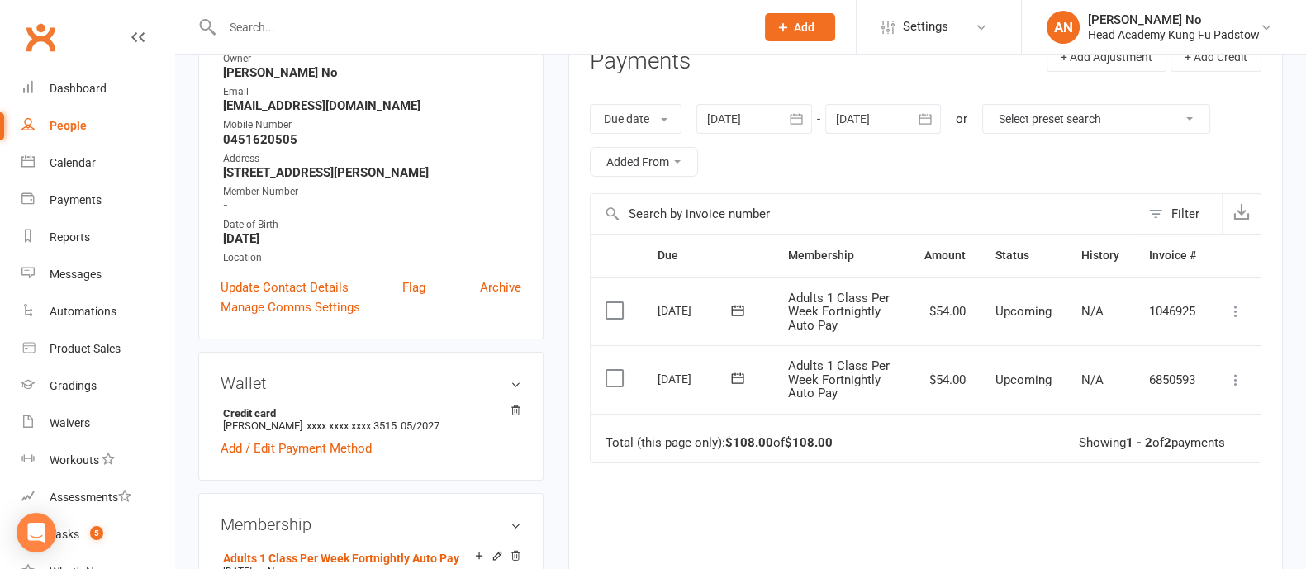
click at [306, 26] on input "text" at bounding box center [480, 27] width 526 height 23
paste input "[PERSON_NAME]"
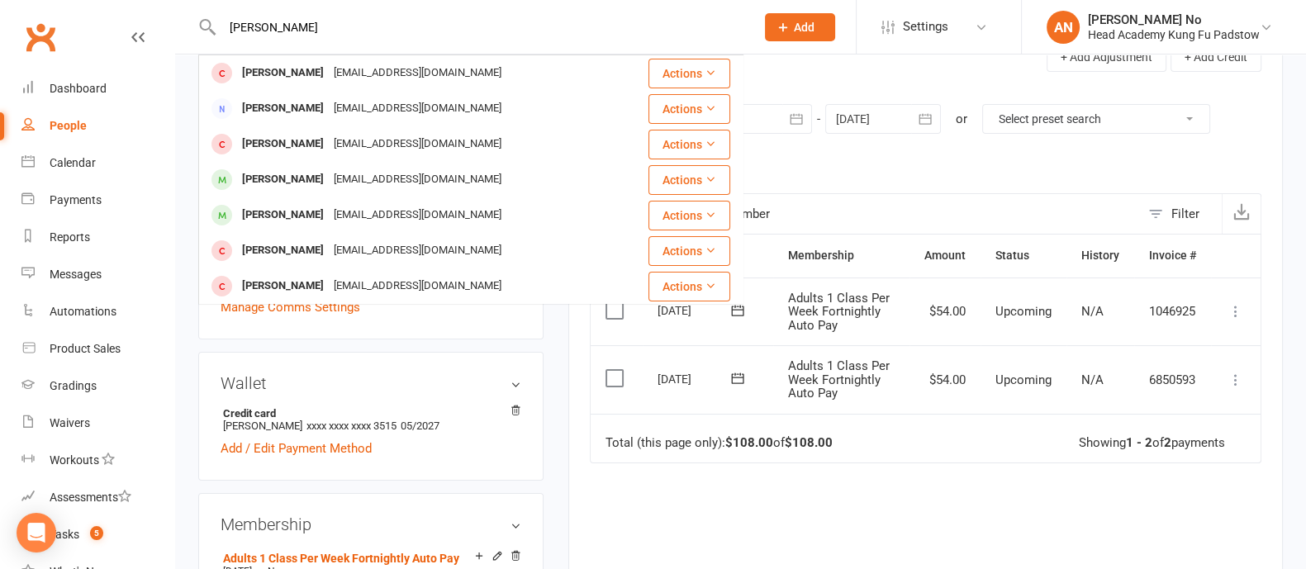
type input "[PERSON_NAME]"
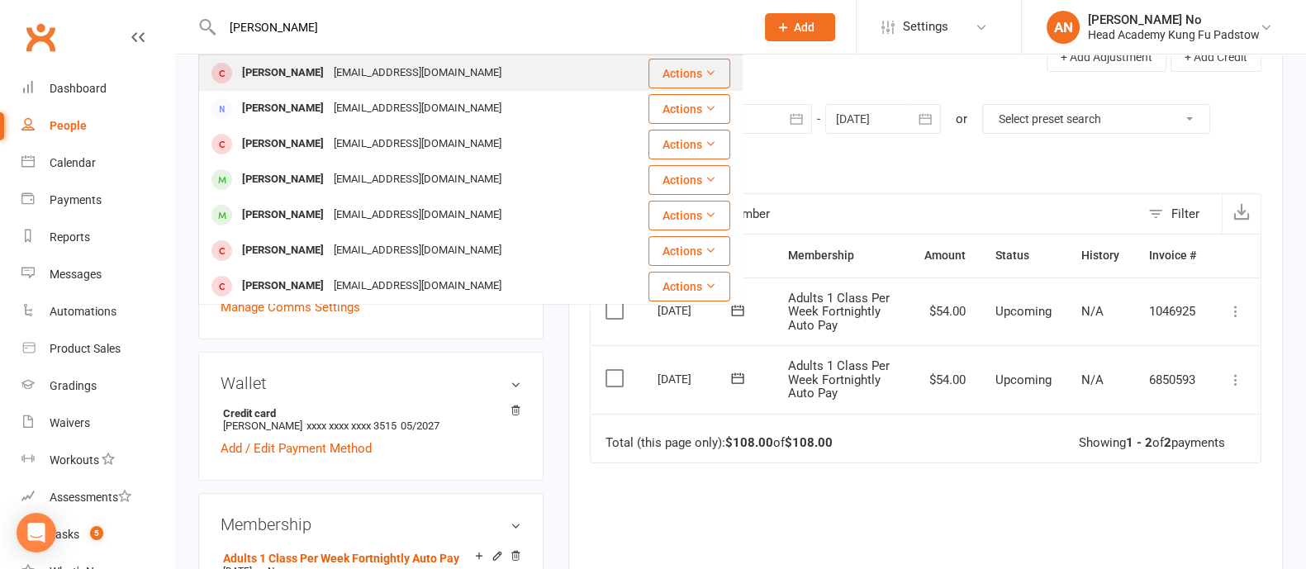
click at [306, 64] on div "[PERSON_NAME]" at bounding box center [283, 73] width 92 height 24
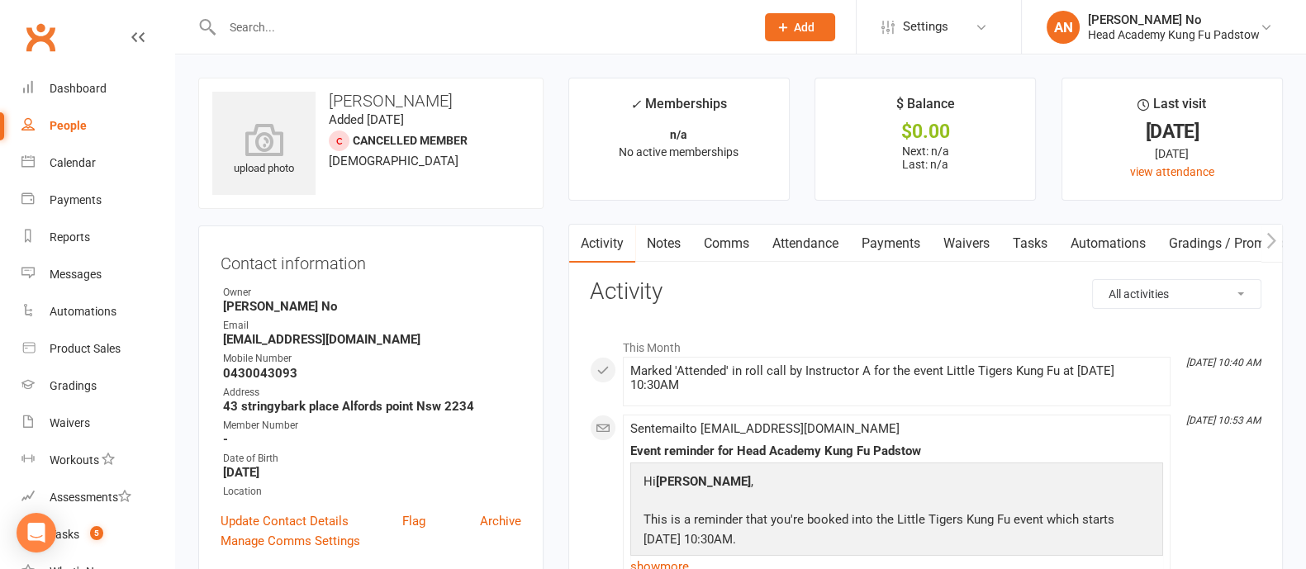
click at [805, 246] on link "Attendance" at bounding box center [805, 244] width 89 height 38
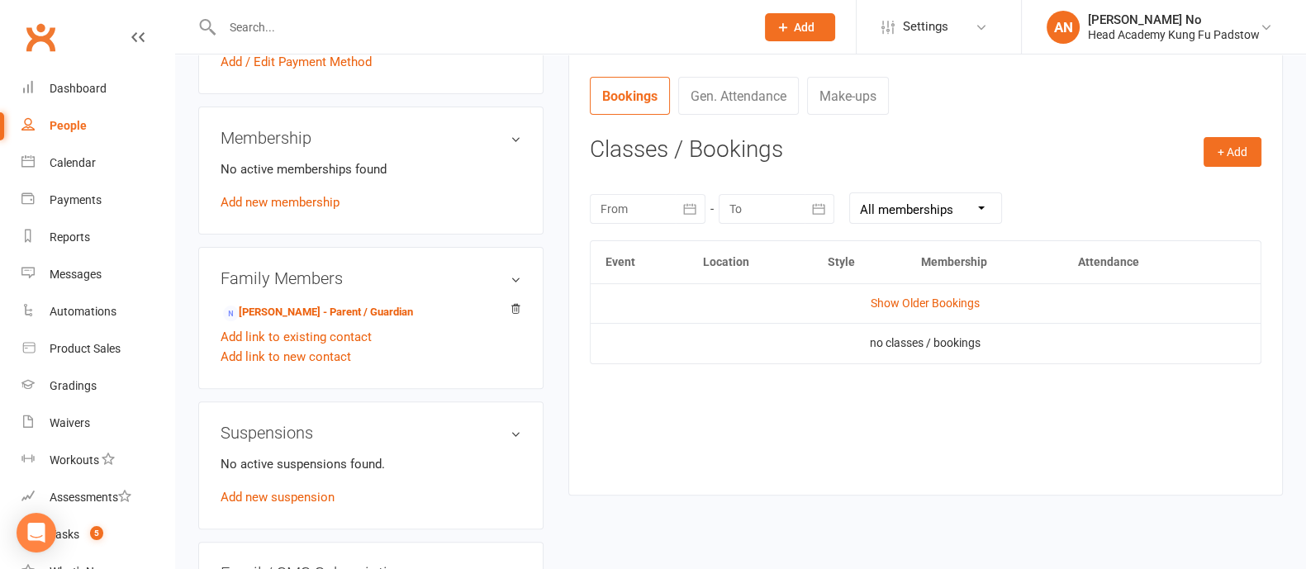
scroll to position [630, 0]
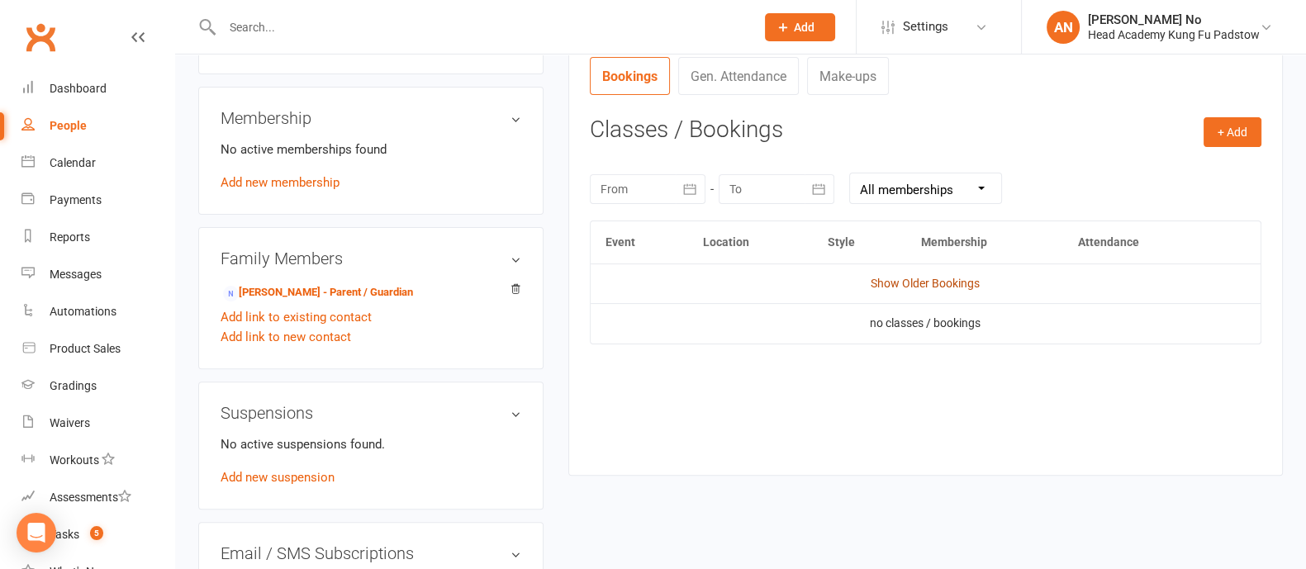
click at [973, 283] on link "Show Older Bookings" at bounding box center [925, 283] width 109 height 13
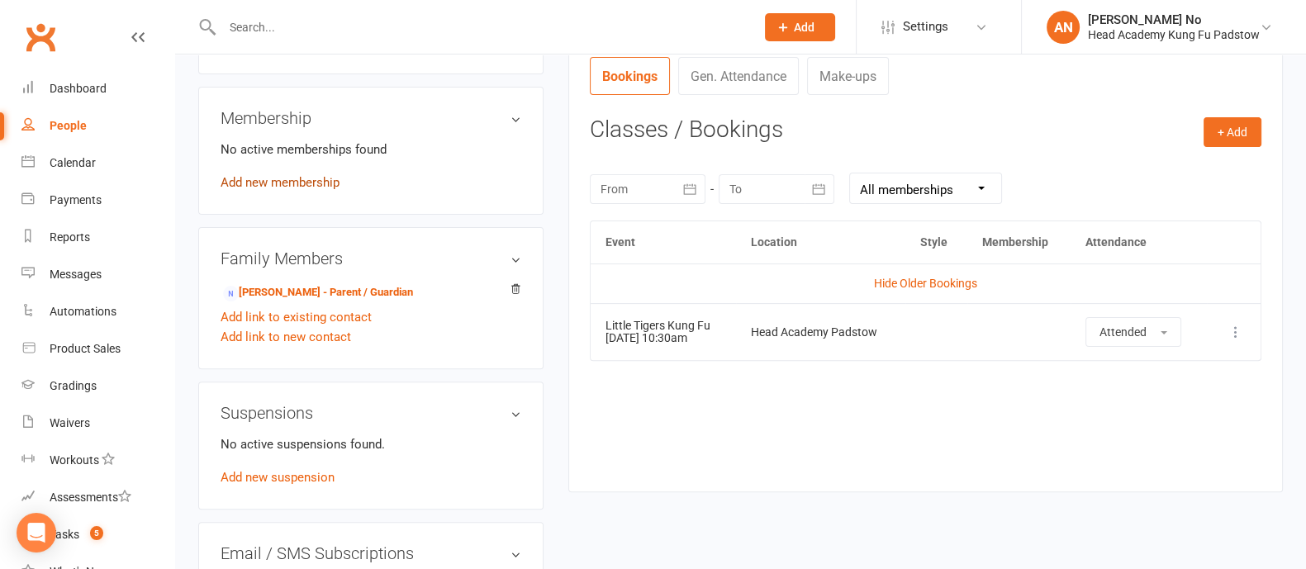
click at [310, 182] on link "Add new membership" at bounding box center [280, 182] width 119 height 15
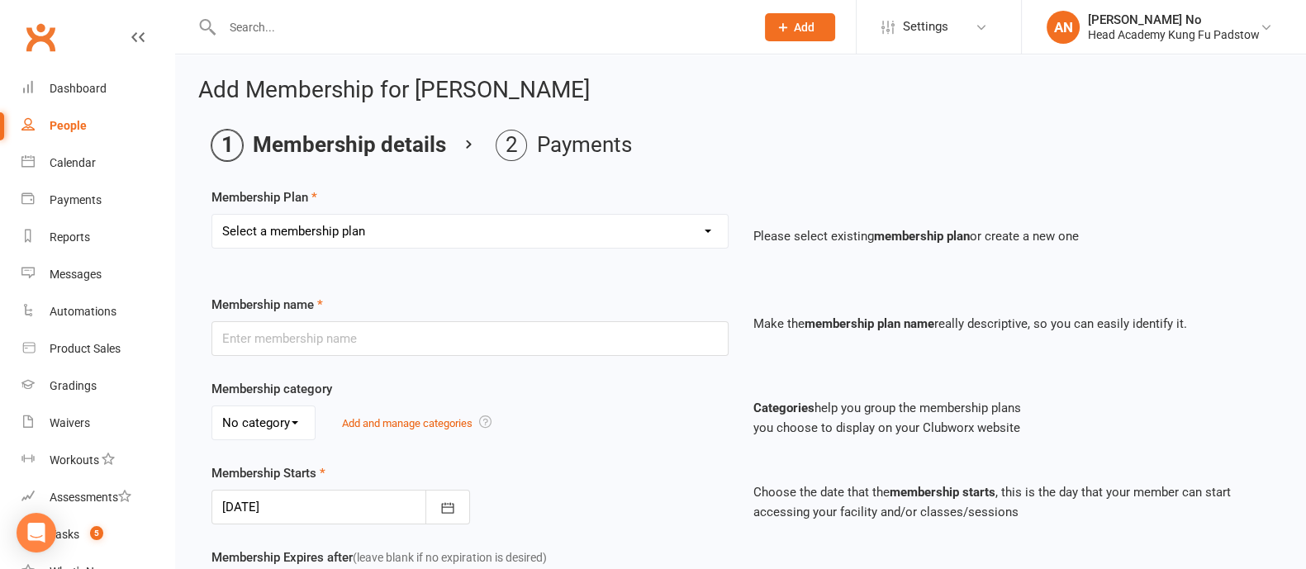
click at [481, 229] on select "Select a membership plan Create new Membership Plan Juniors 1 Class Per Week Fo…" at bounding box center [469, 231] width 515 height 33
select select "8"
click at [212, 215] on select "Select a membership plan Create new Membership Plan Juniors 1 Class Per Week Fo…" at bounding box center [469, 231] width 515 height 33
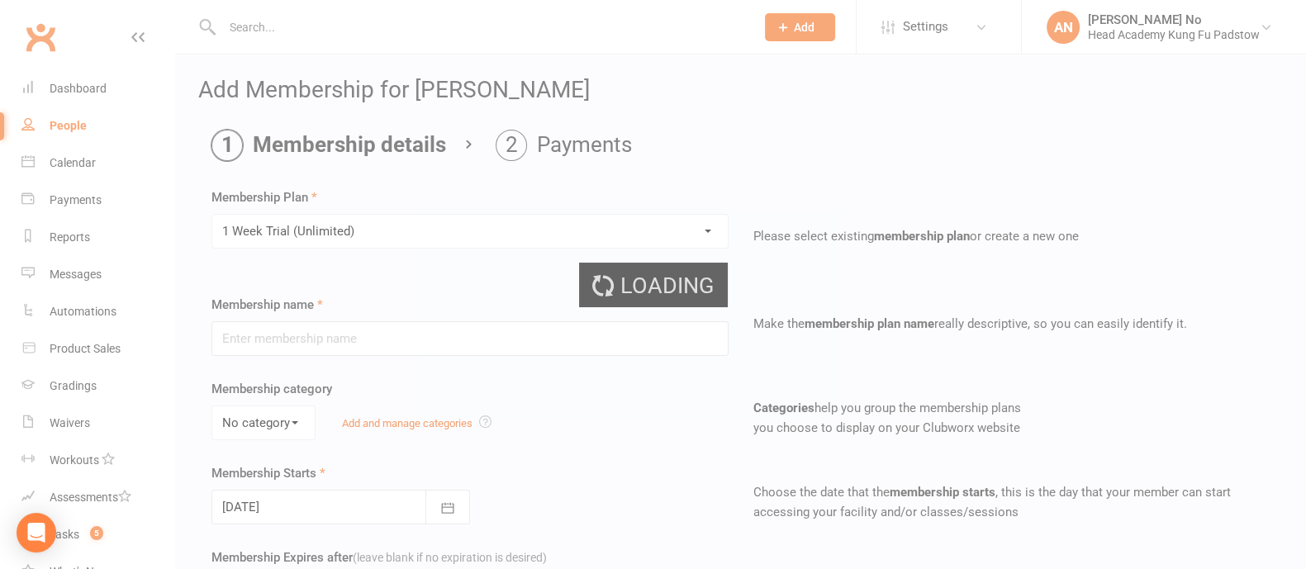
type input "1 Week Trial (Unlimited)"
type input "1"
select select "1"
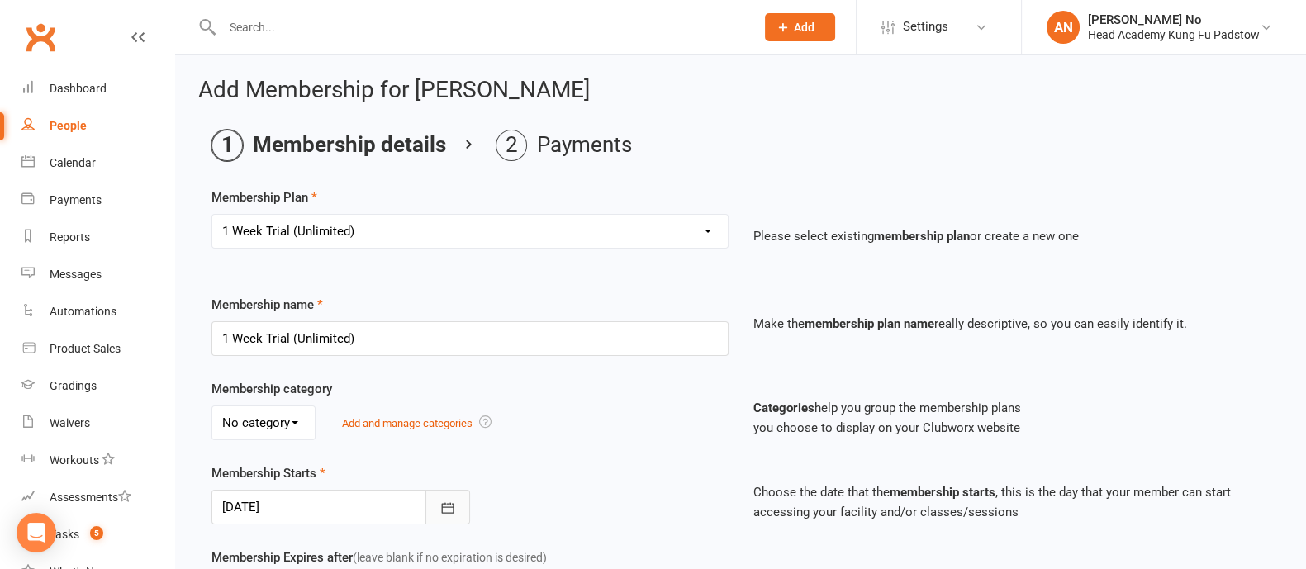
click at [440, 500] on icon "button" at bounding box center [447, 508] width 17 height 17
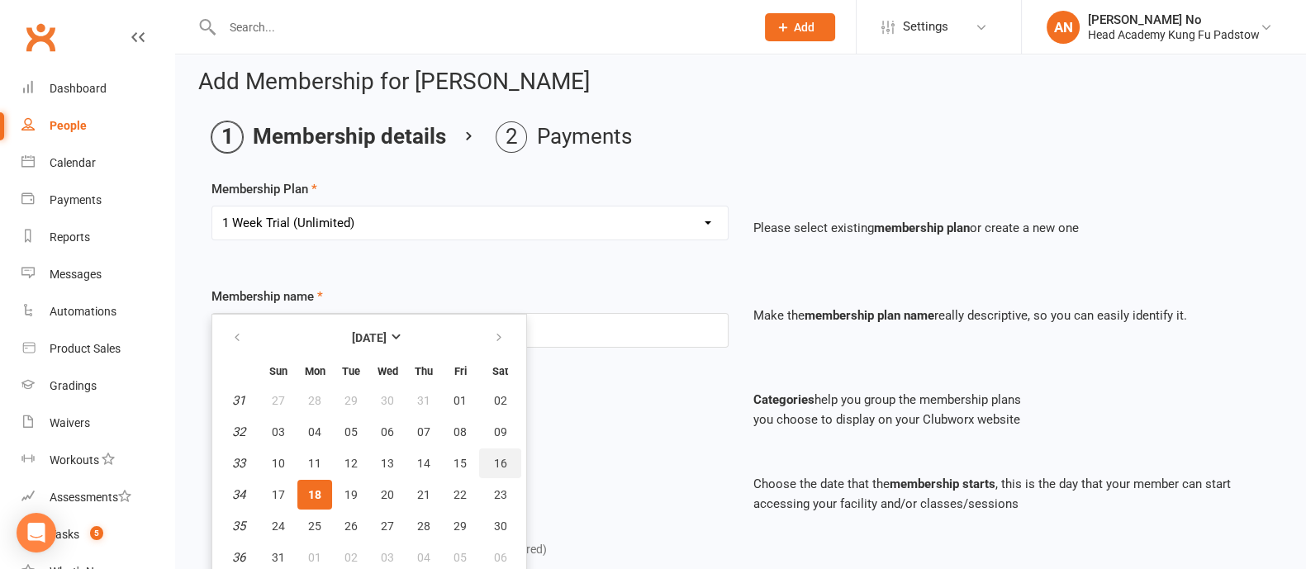
click at [500, 458] on span "16" at bounding box center [500, 463] width 13 height 13
type input "[DATE]"
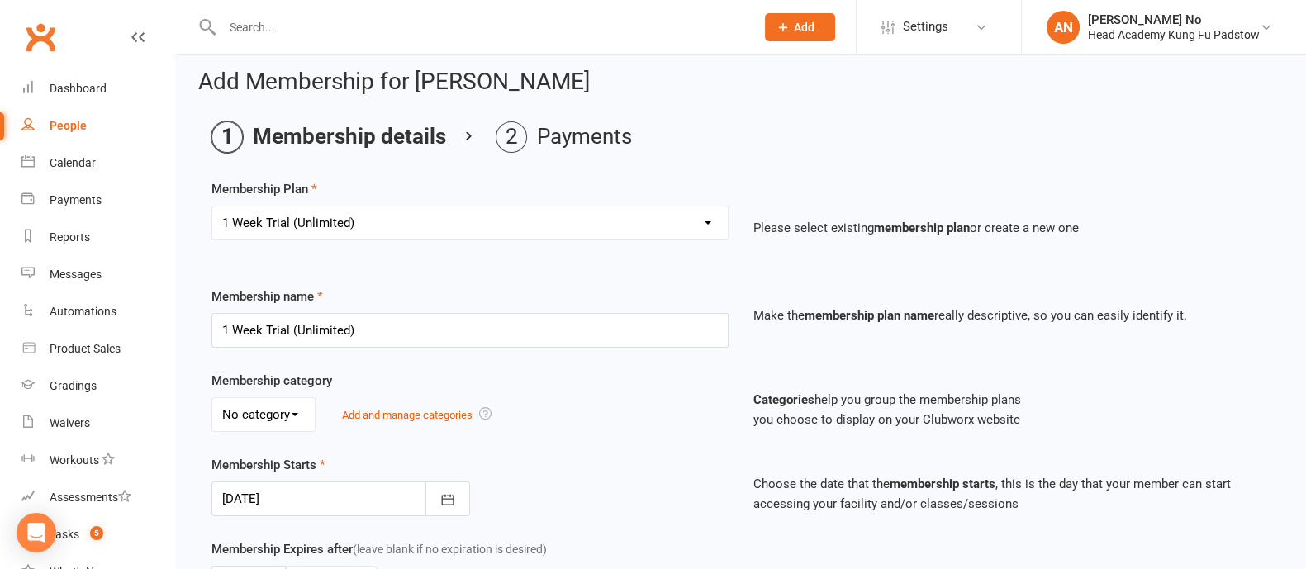
scroll to position [507, 0]
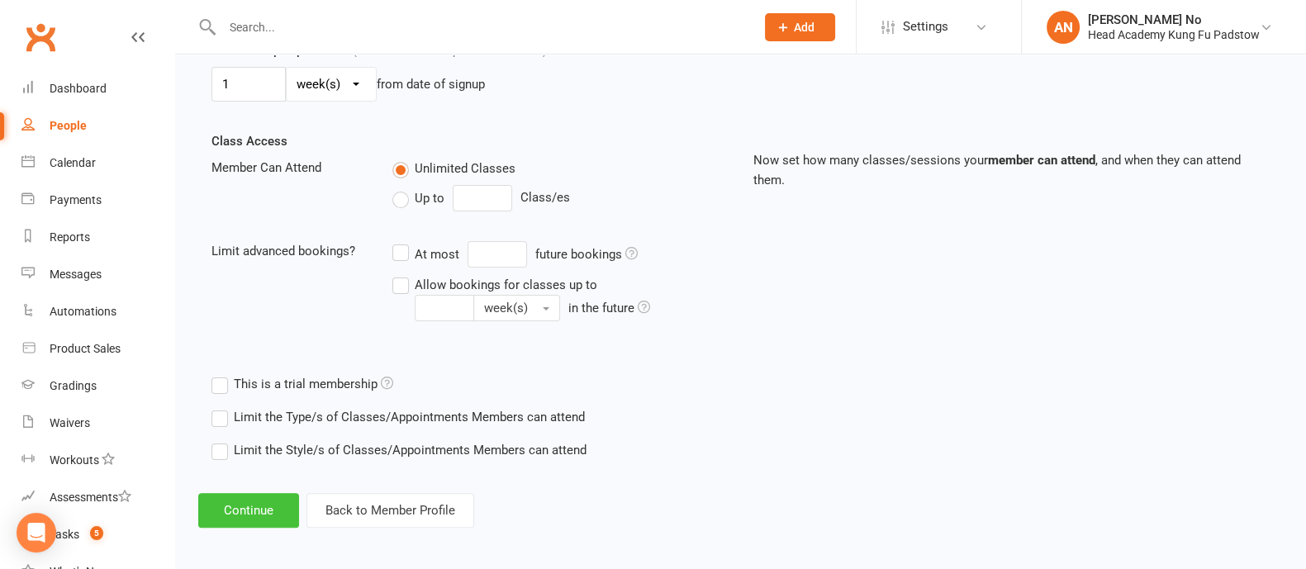
click at [258, 497] on button "Continue" at bounding box center [248, 510] width 101 height 35
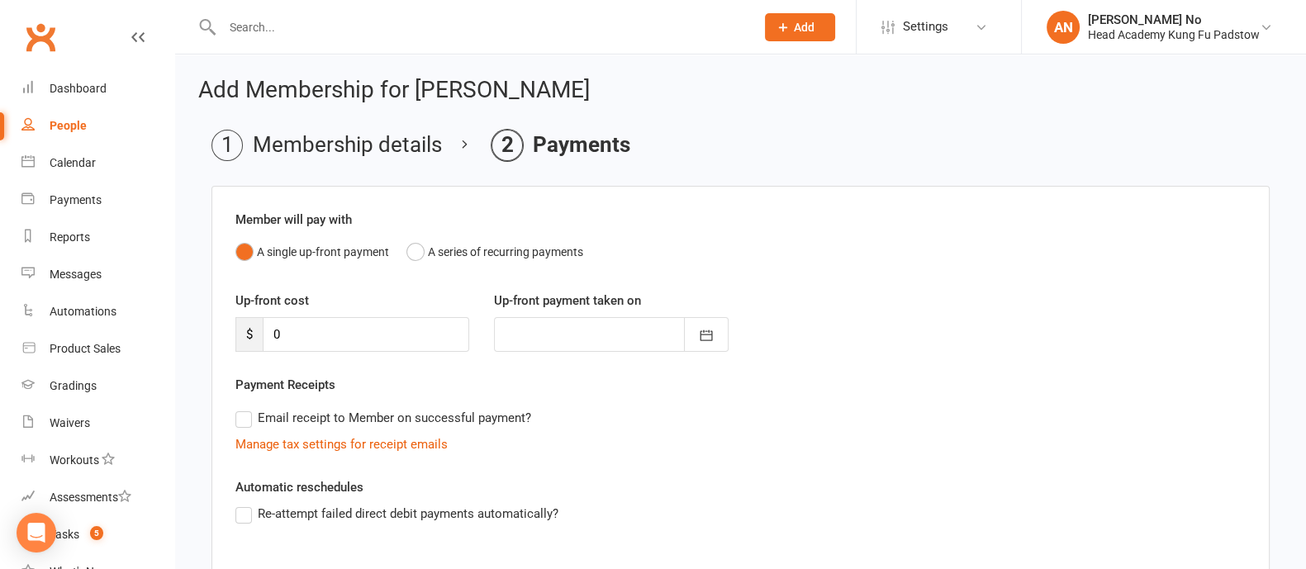
scroll to position [263, 0]
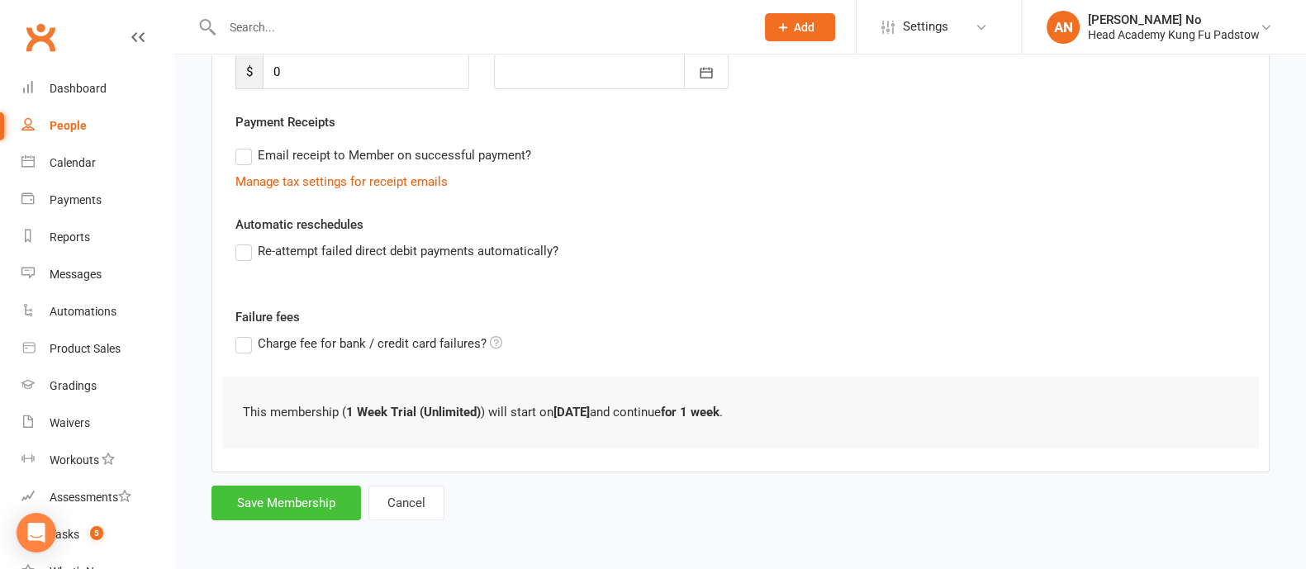
click at [316, 505] on button "Save Membership" at bounding box center [286, 503] width 150 height 35
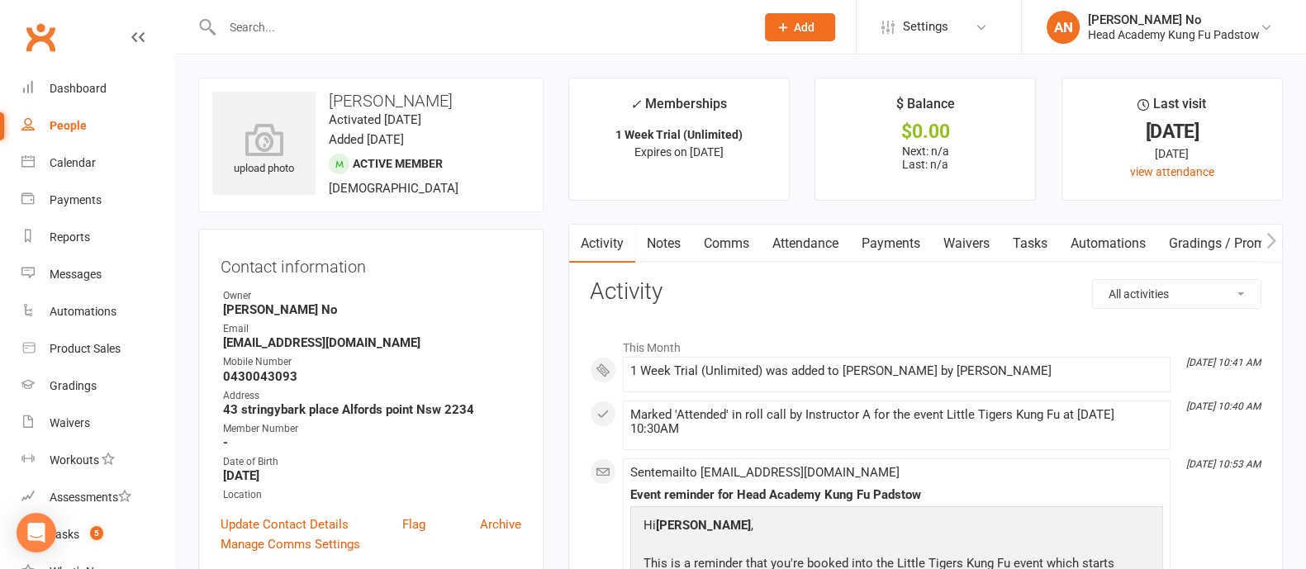
click at [797, 241] on link "Attendance" at bounding box center [805, 244] width 89 height 38
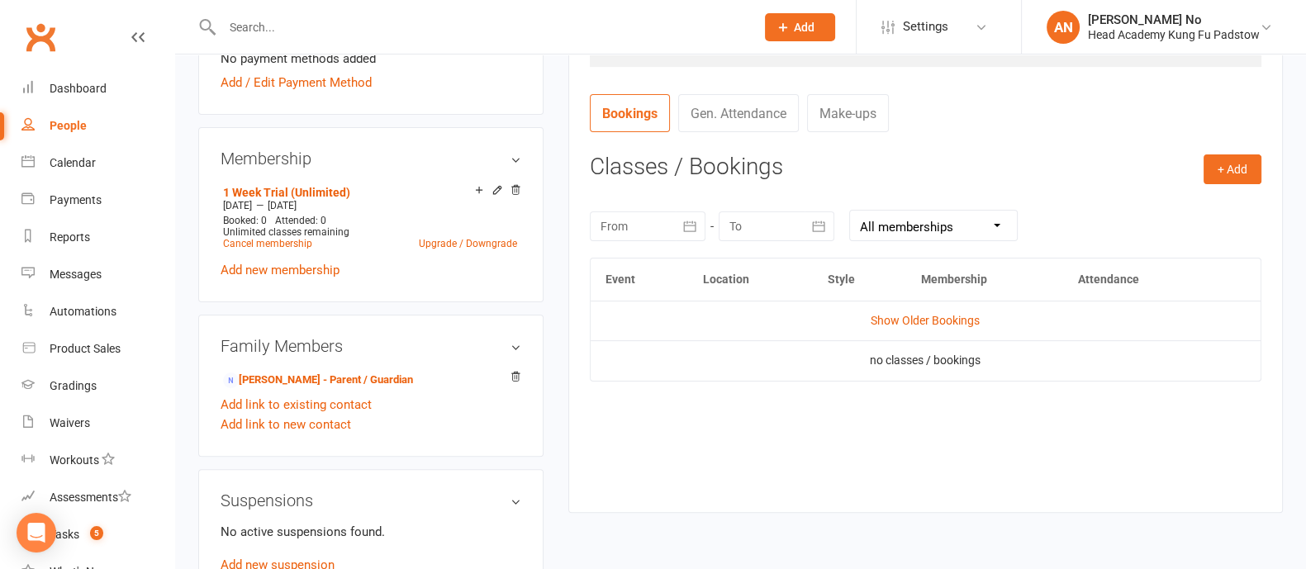
scroll to position [598, 0]
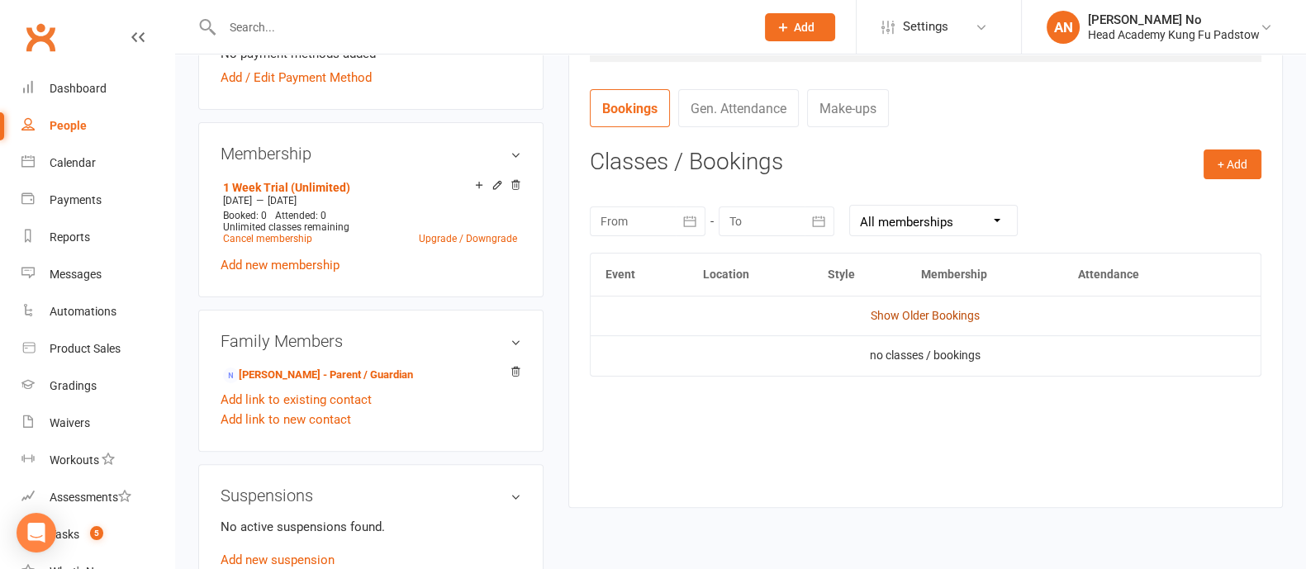
click at [940, 314] on link "Show Older Bookings" at bounding box center [925, 315] width 109 height 13
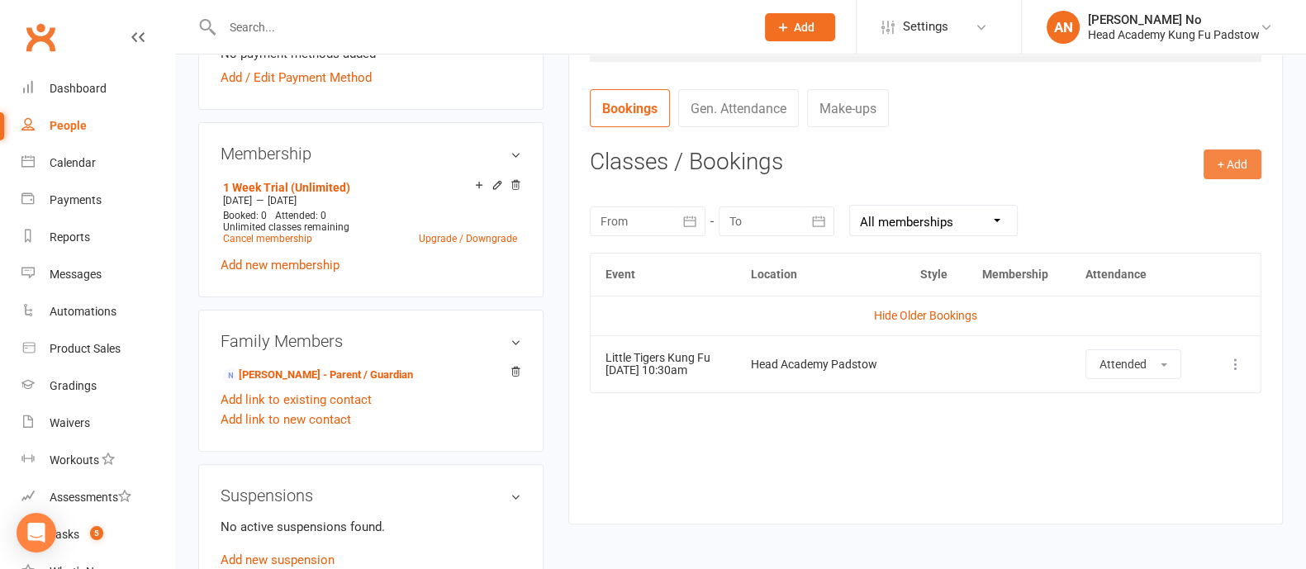
click at [1233, 159] on button "+ Add" at bounding box center [1232, 165] width 58 height 30
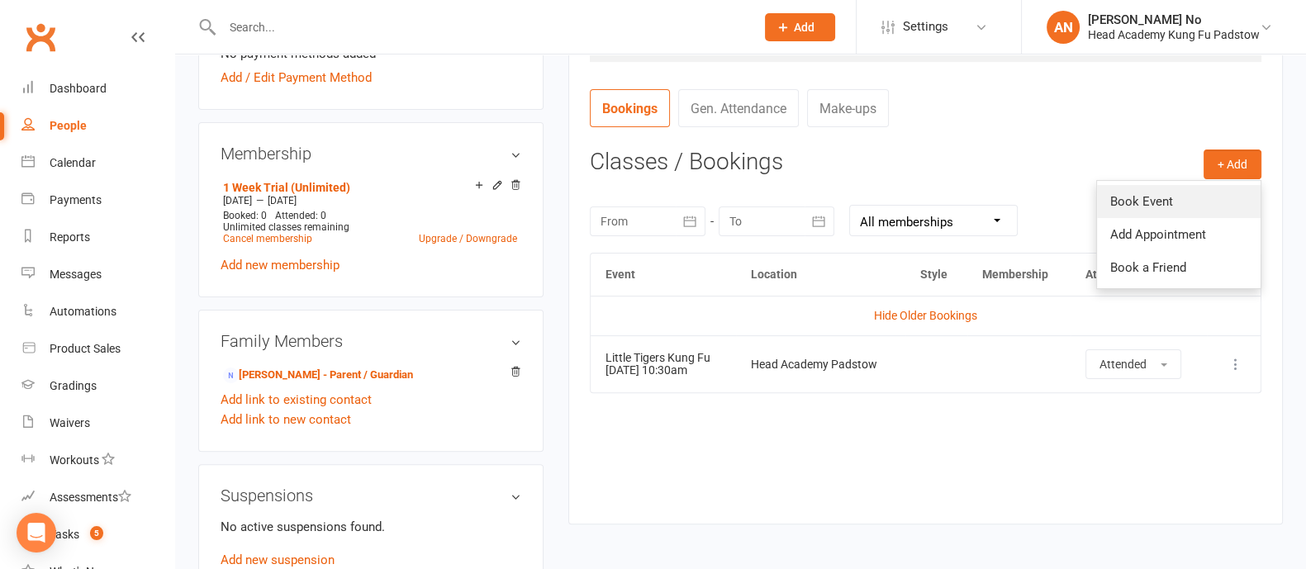
click at [1149, 193] on link "Book Event" at bounding box center [1179, 201] width 164 height 33
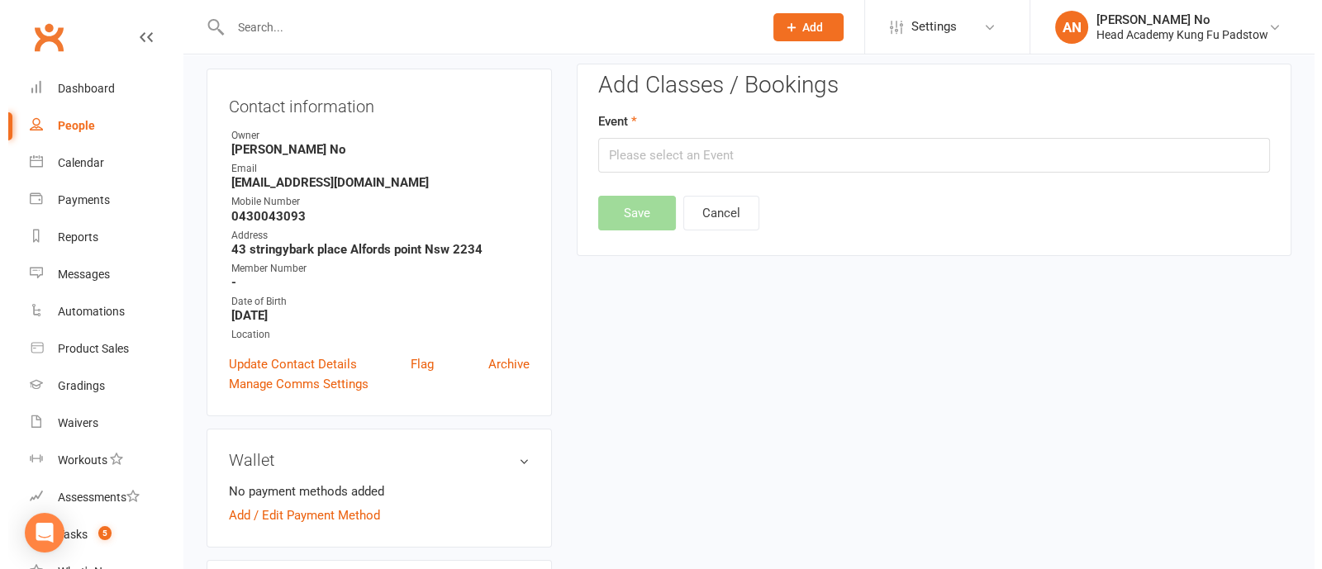
scroll to position [140, 0]
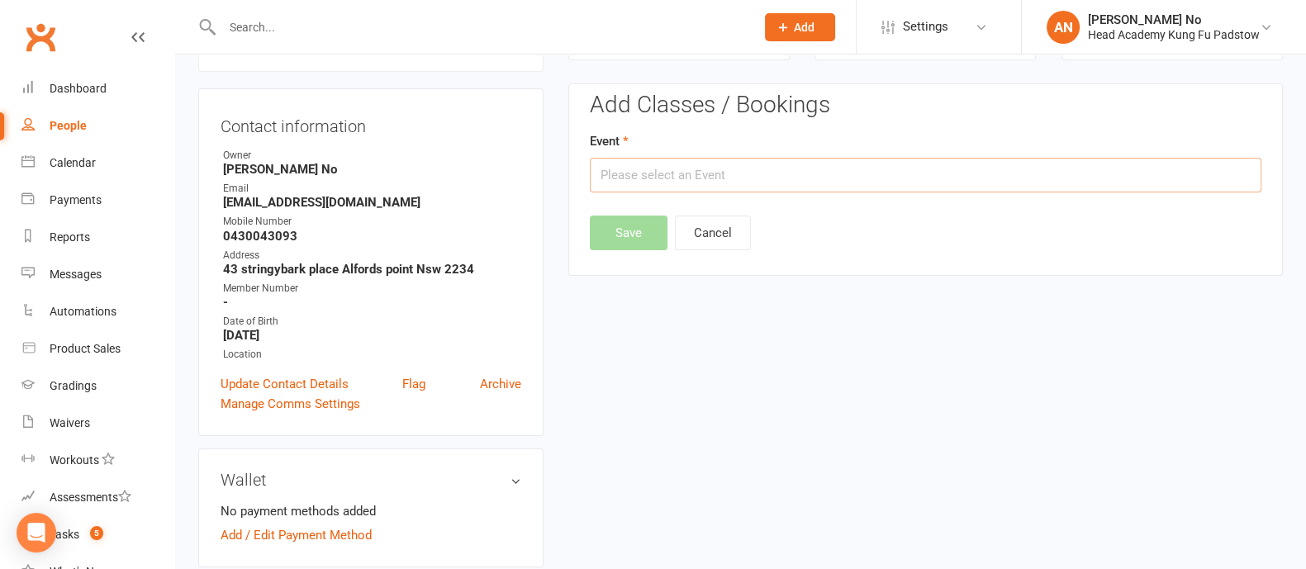
click at [797, 175] on input "text" at bounding box center [926, 175] width 672 height 35
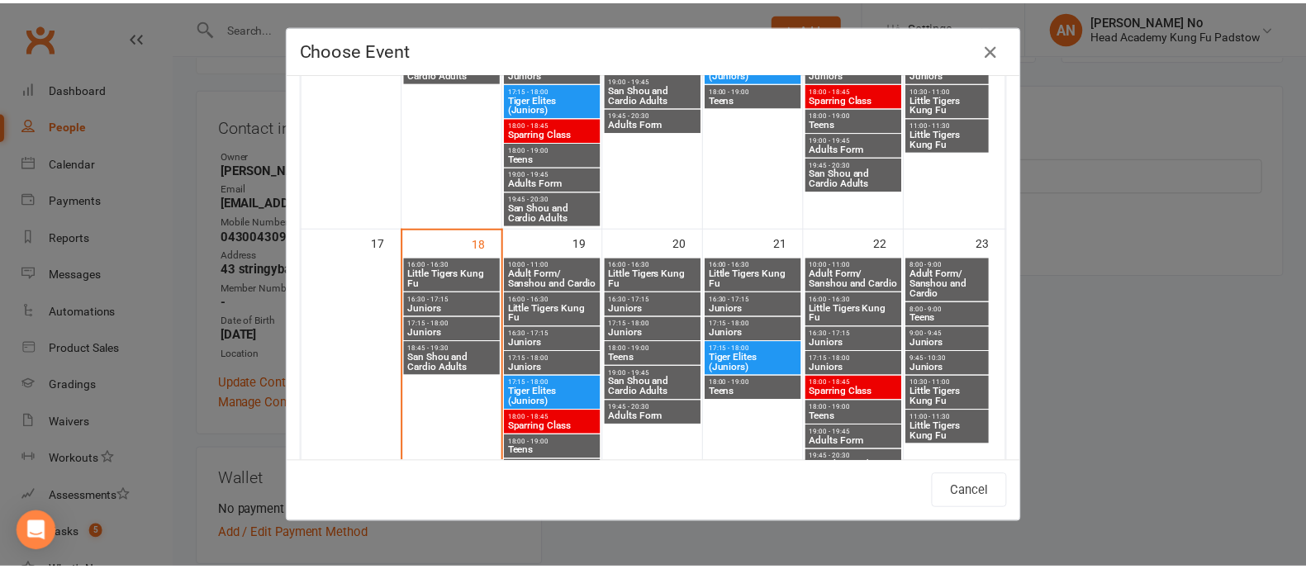
scroll to position [871, 0]
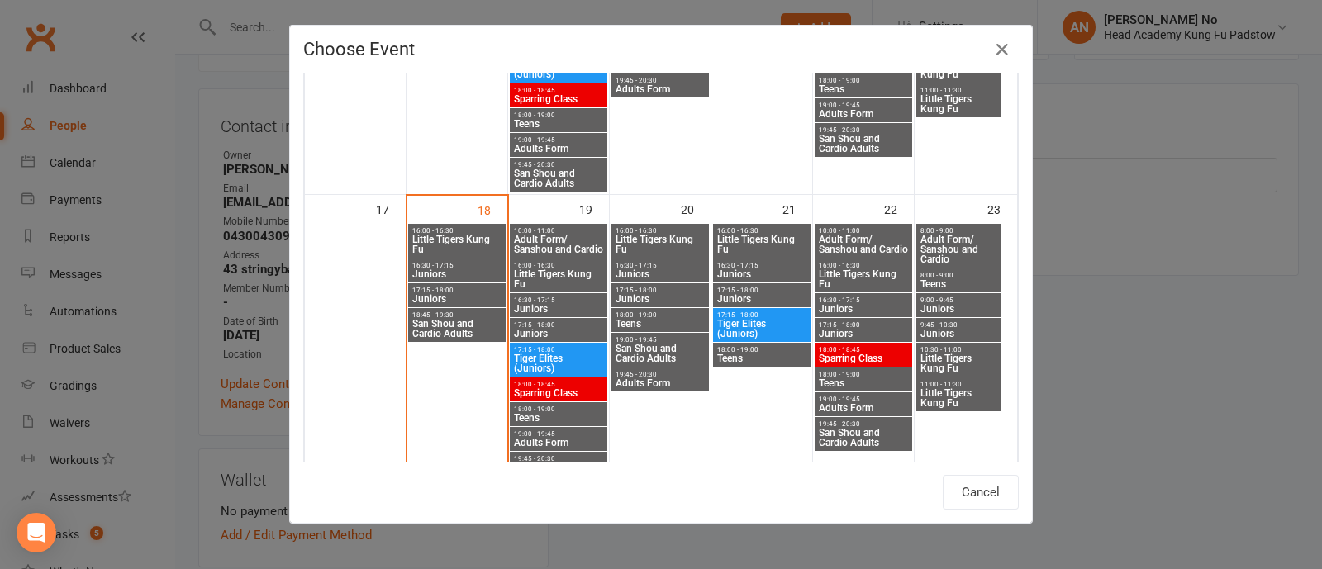
click at [964, 354] on span "Little Tigers Kung Fu" at bounding box center [958, 364] width 78 height 20
type input "Little Tigers Kung Fu - [DATE] 10:30:00 AM"
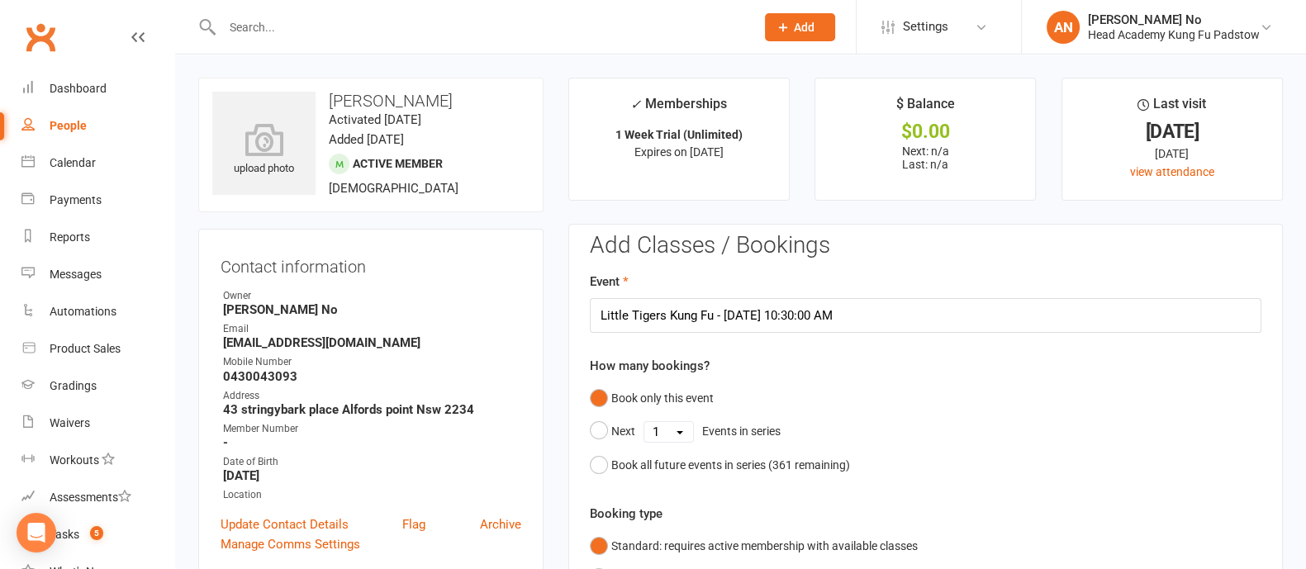
scroll to position [498, 0]
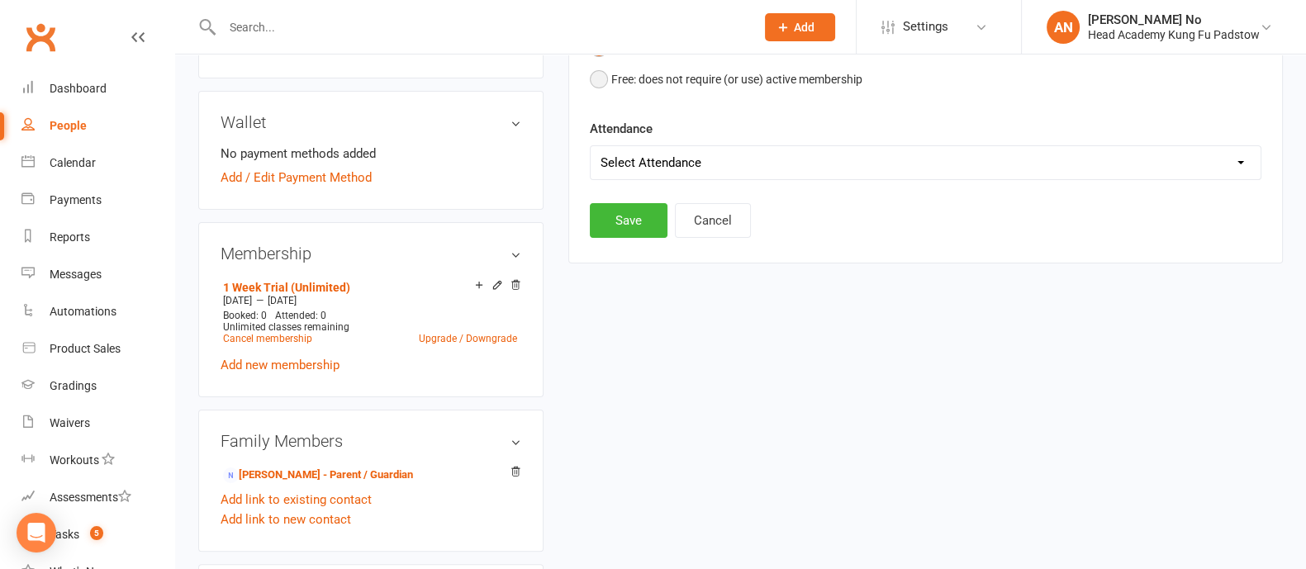
click at [602, 80] on button "Free: does not require (or use) active membership" at bounding box center [726, 79] width 273 height 31
click at [648, 215] on button "Save" at bounding box center [629, 220] width 78 height 35
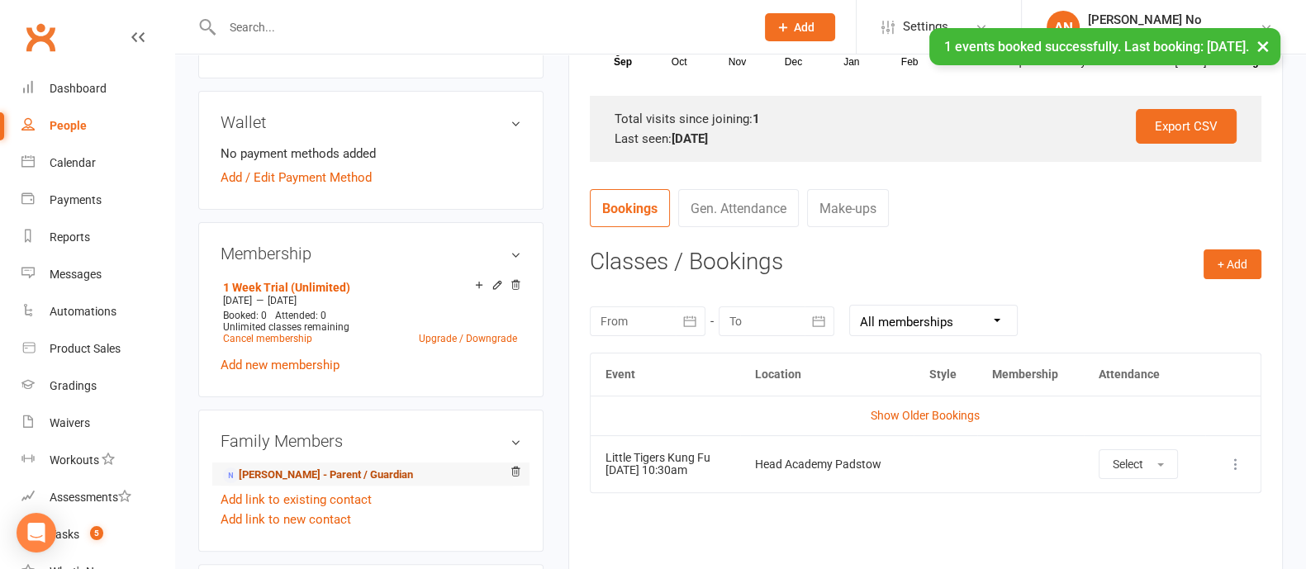
click at [305, 475] on link "[PERSON_NAME] - Parent / Guardian" at bounding box center [318, 475] width 190 height 17
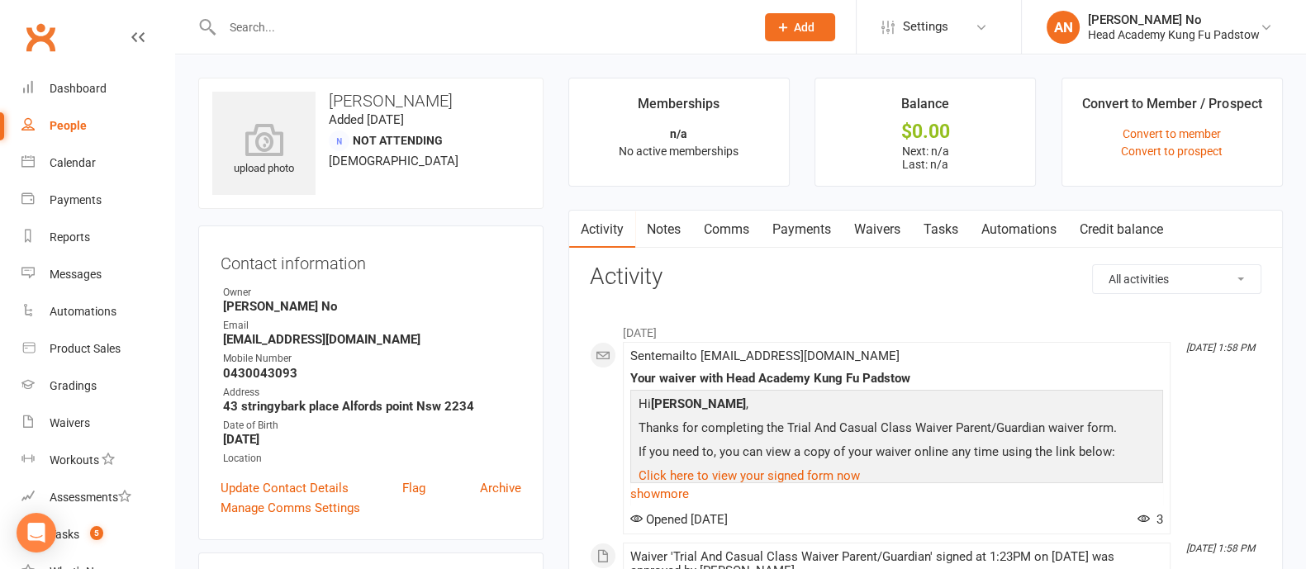
scroll to position [498, 0]
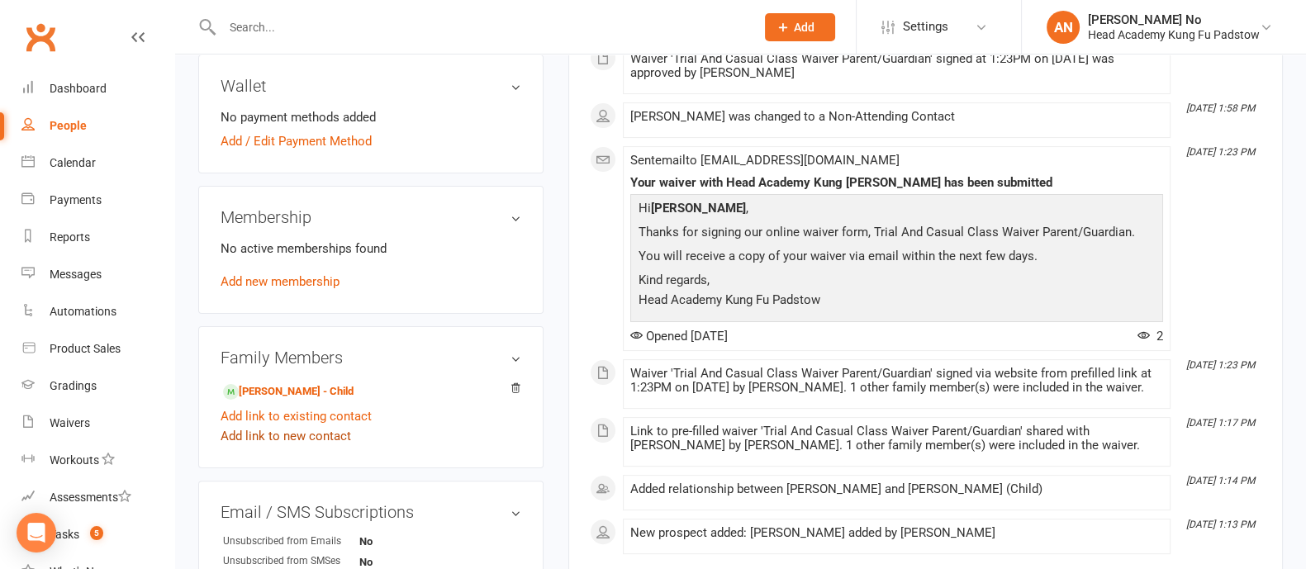
click at [297, 438] on link "Add link to new contact" at bounding box center [286, 436] width 131 height 20
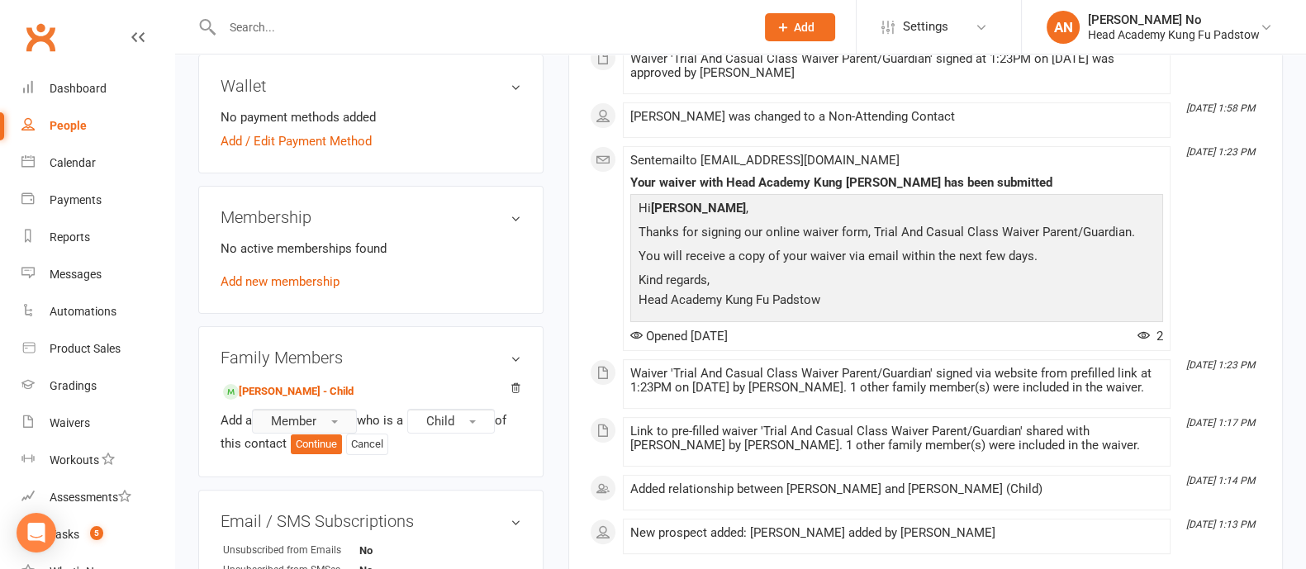
click at [316, 418] on span "Member" at bounding box center [293, 421] width 45 height 15
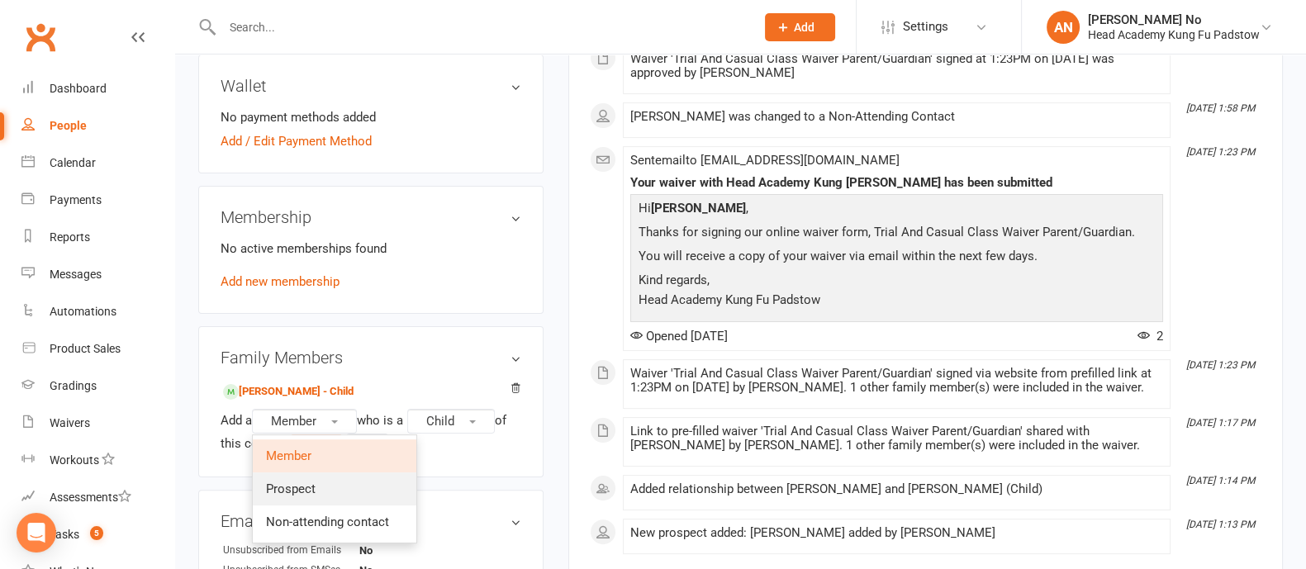
click at [321, 479] on link "Prospect" at bounding box center [335, 488] width 164 height 33
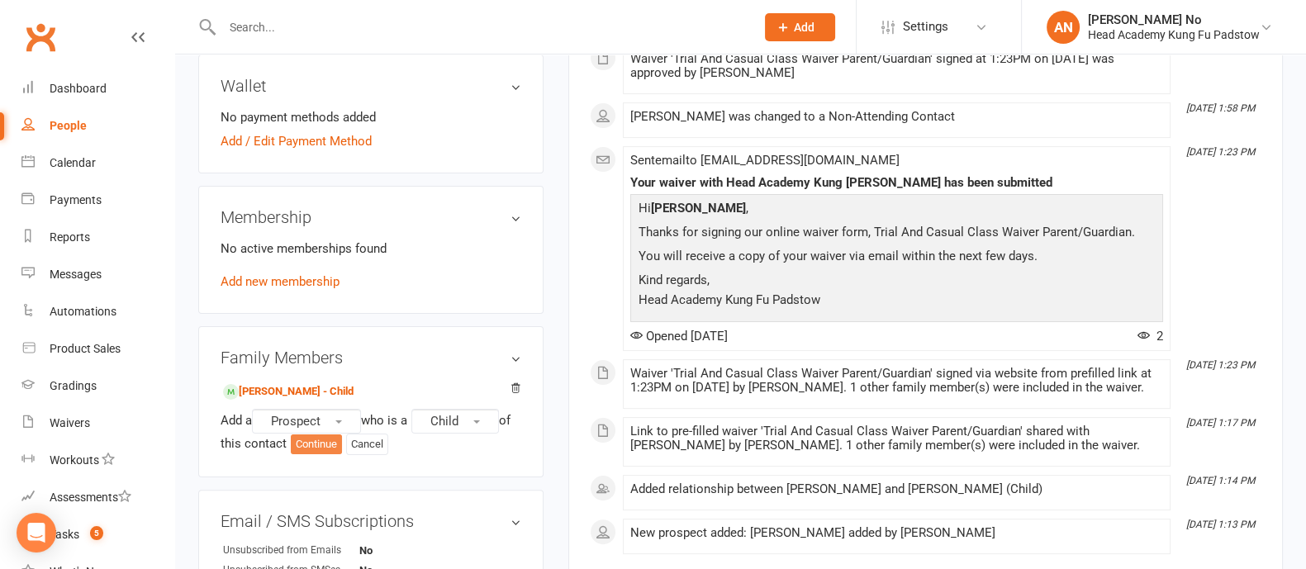
click at [323, 442] on button "Continue" at bounding box center [316, 444] width 51 height 20
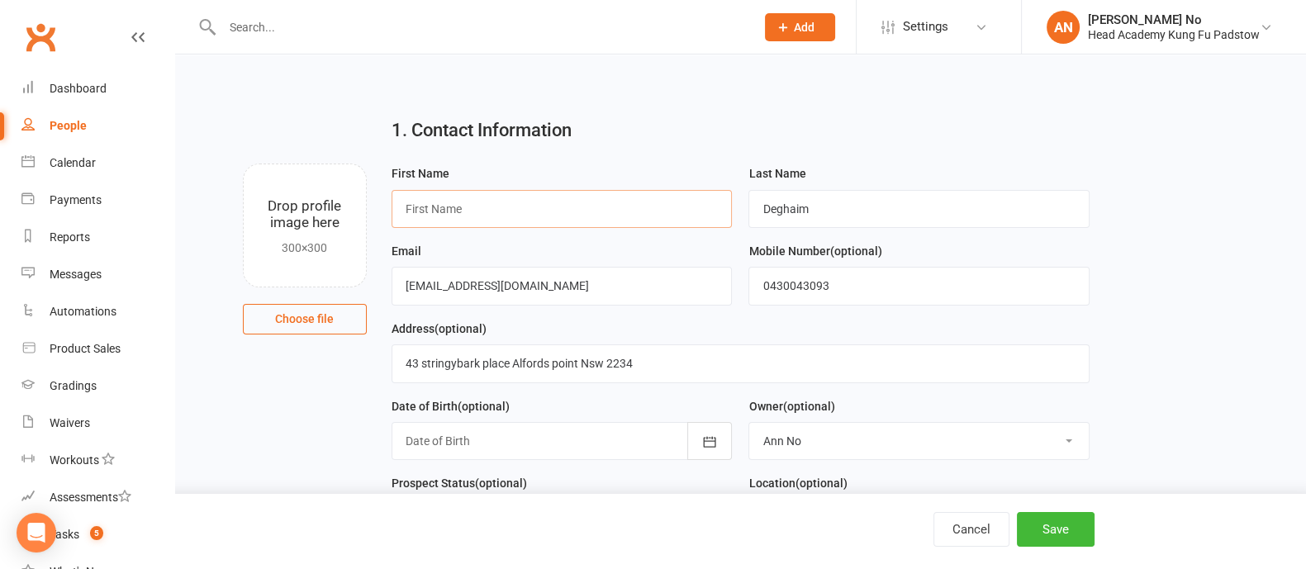
click at [577, 211] on input "text" at bounding box center [562, 209] width 341 height 38
type input "[PERSON_NAME]"
click at [1043, 524] on button "Save" at bounding box center [1056, 529] width 78 height 35
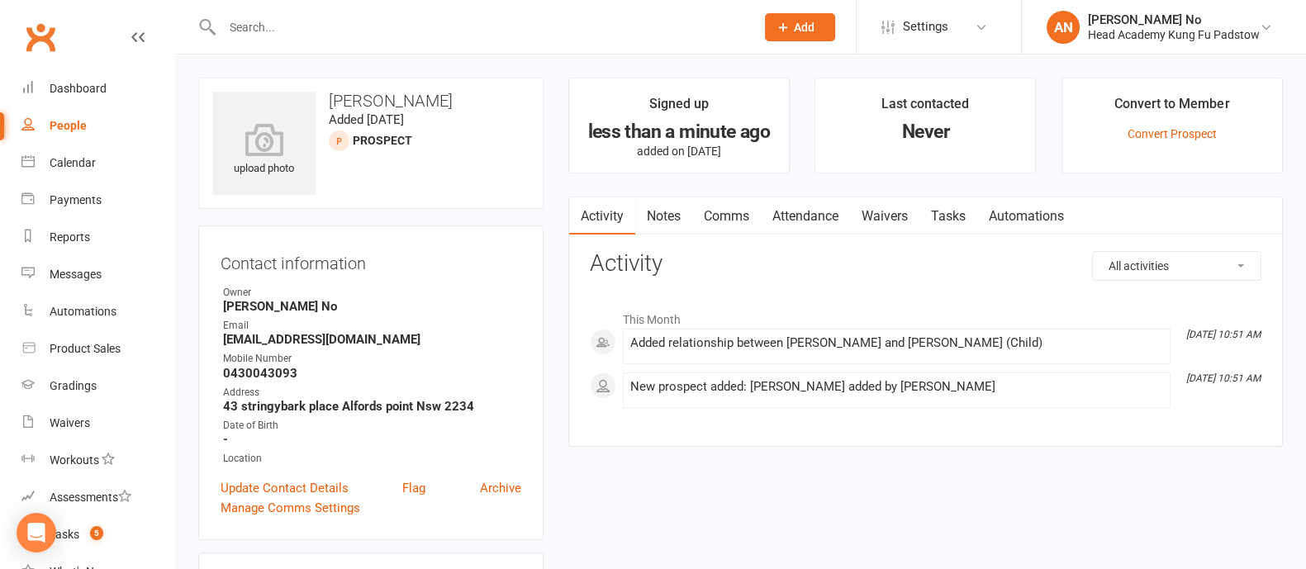
click at [823, 215] on link "Attendance" at bounding box center [805, 216] width 89 height 38
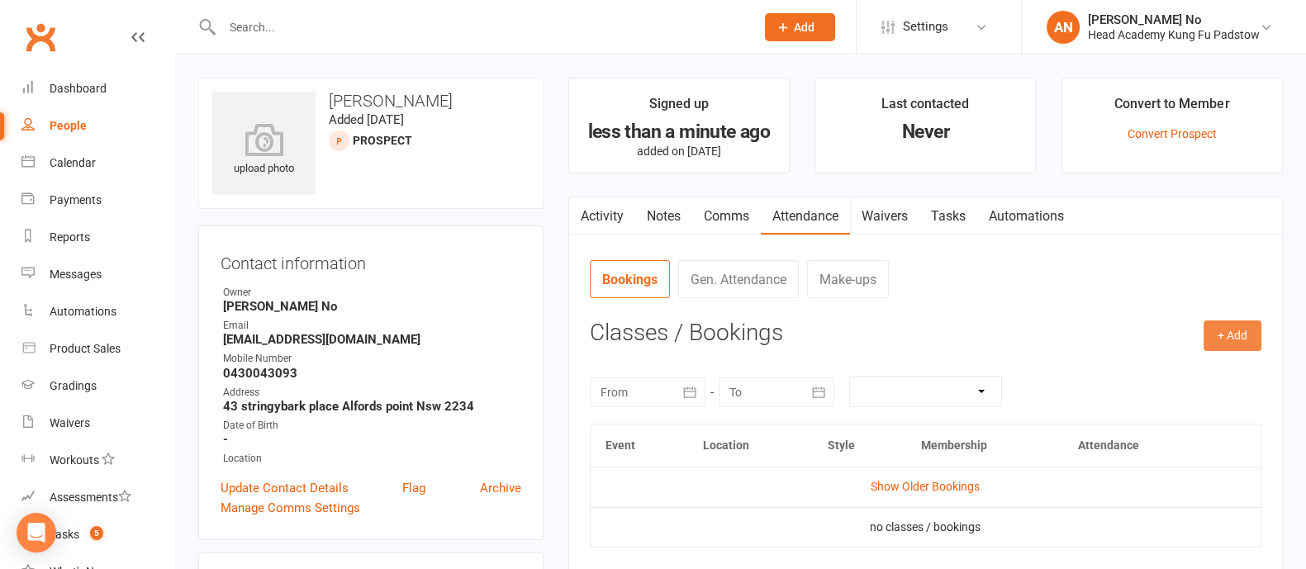
click at [1222, 336] on button "+ Add" at bounding box center [1232, 335] width 58 height 30
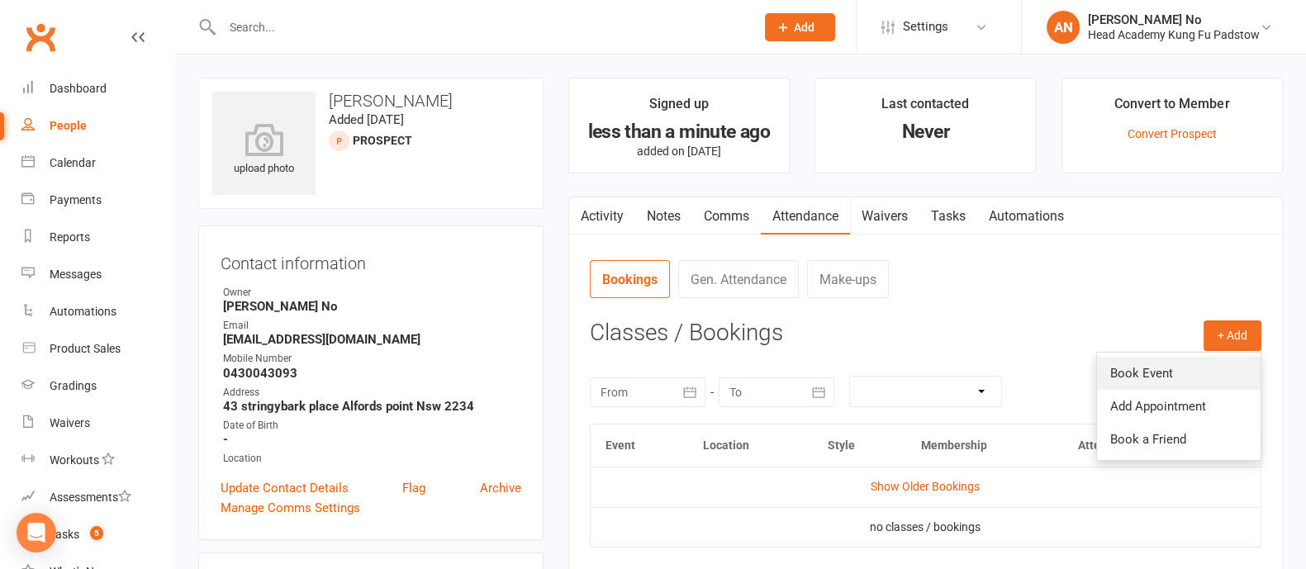
click at [1165, 364] on link "Book Event" at bounding box center [1179, 373] width 164 height 33
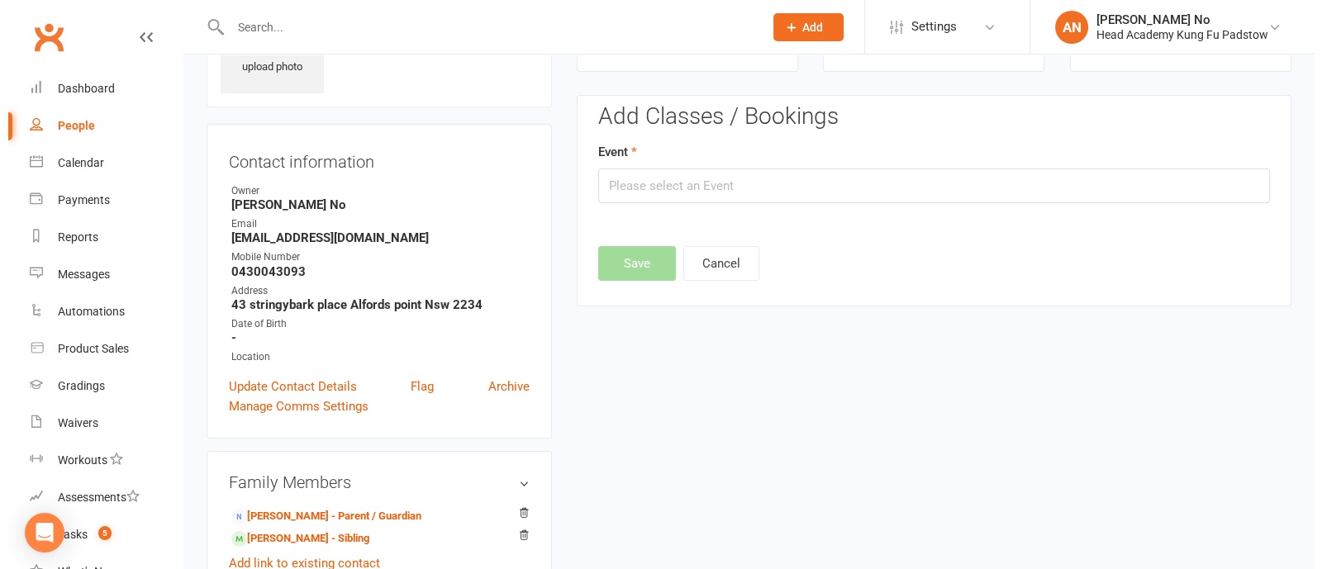
scroll to position [113, 0]
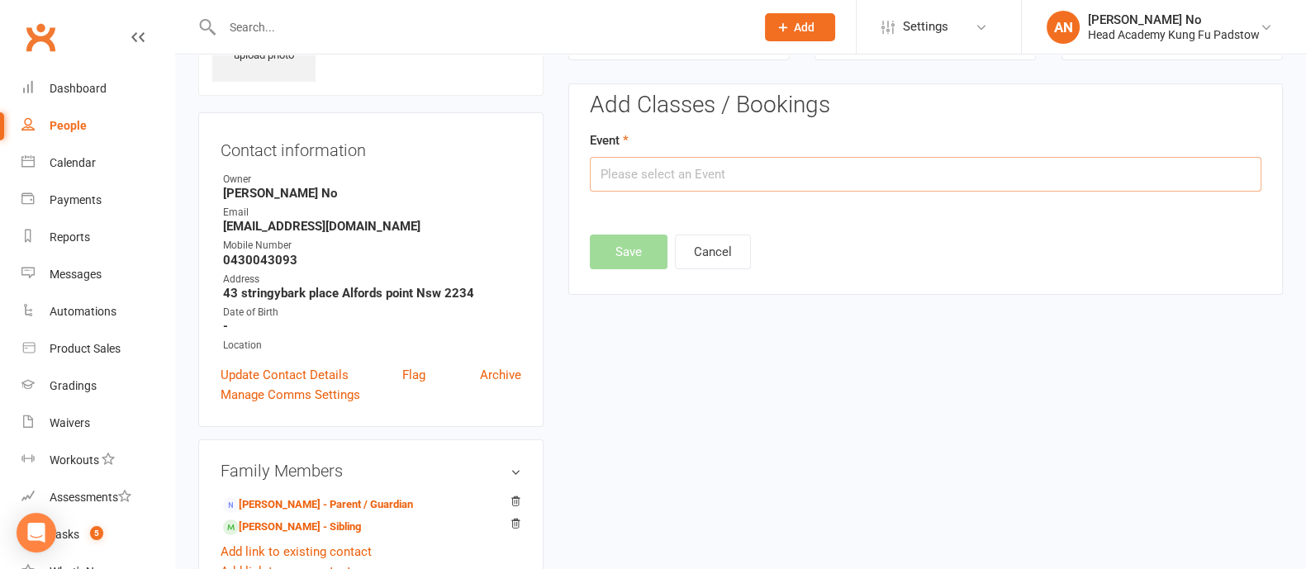
click at [1096, 177] on input "text" at bounding box center [926, 174] width 672 height 35
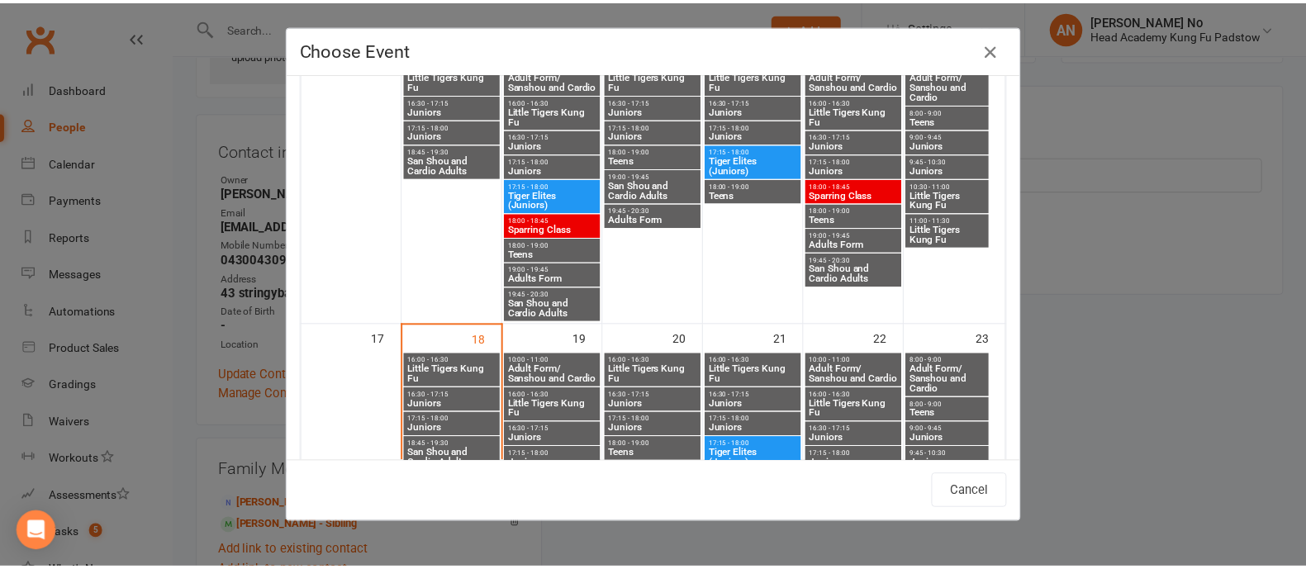
scroll to position [994, 0]
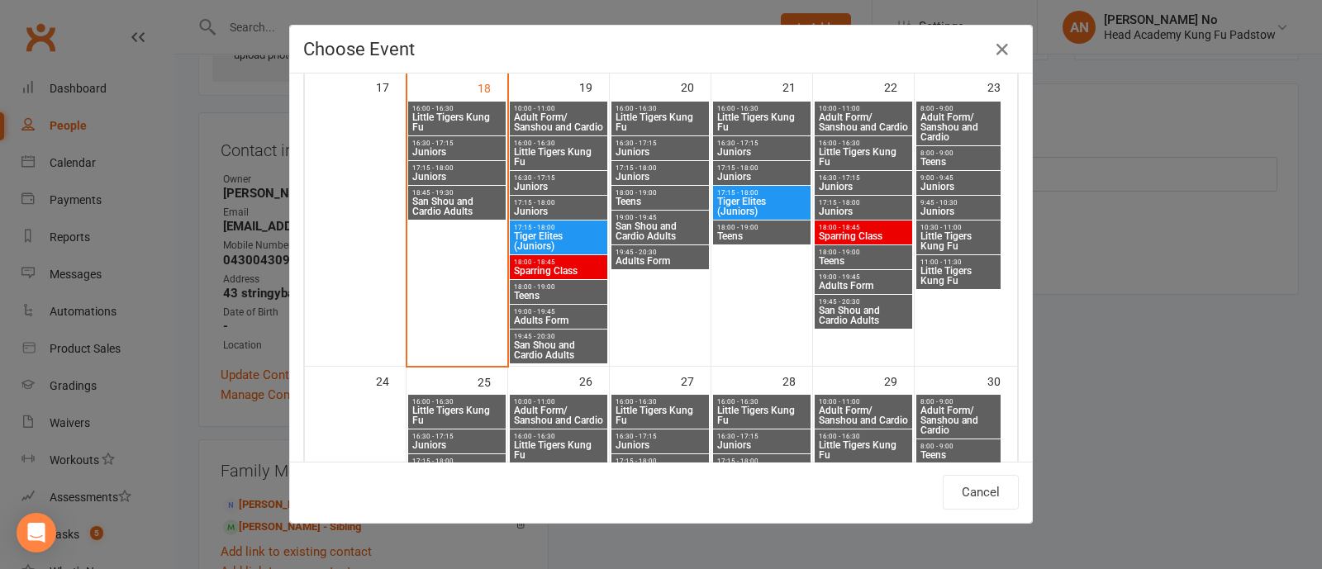
click at [944, 232] on span "Little Tigers Kung Fu" at bounding box center [958, 241] width 78 height 20
type input "Little Tigers Kung Fu - [DATE] 10:30:00 AM"
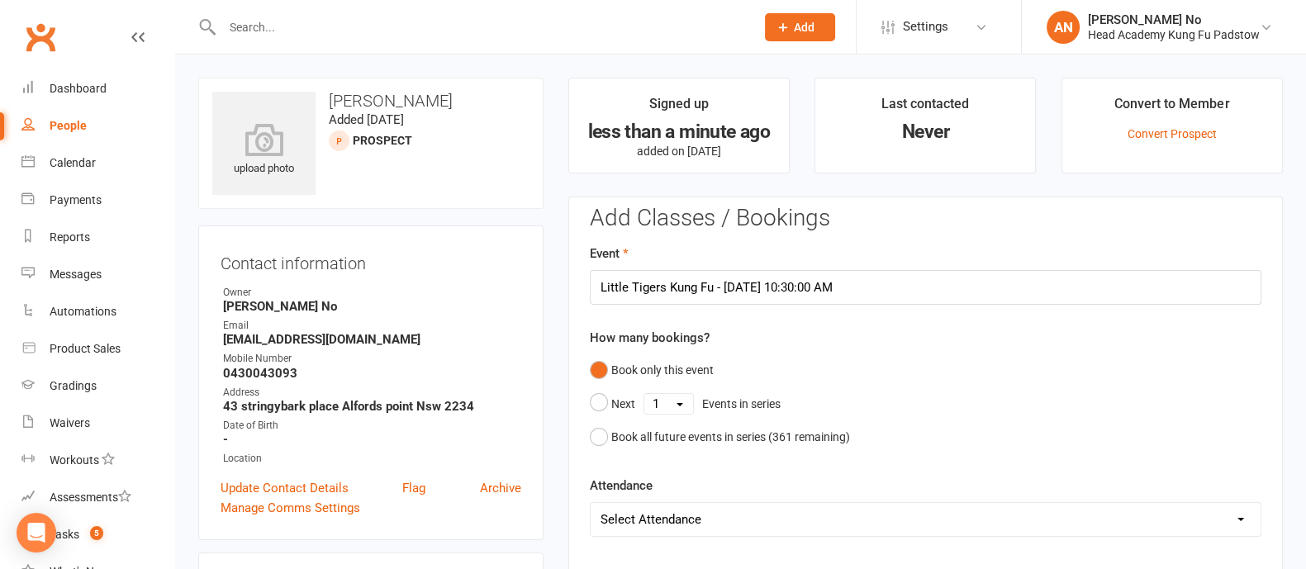
scroll to position [498, 0]
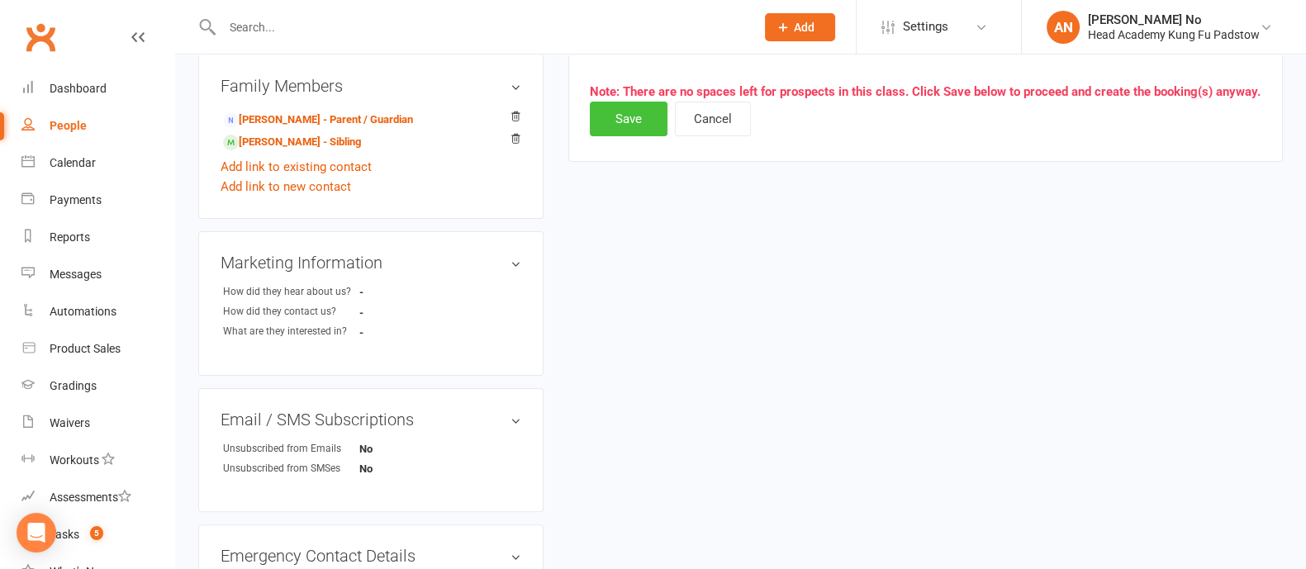
click at [646, 120] on button "Save" at bounding box center [629, 119] width 78 height 35
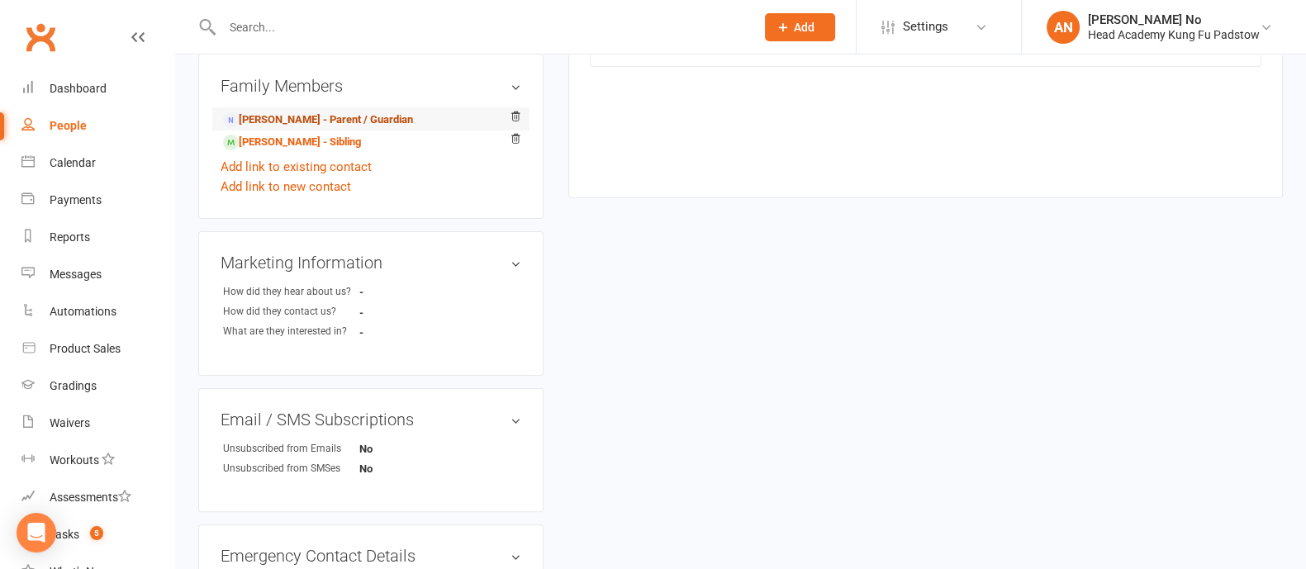
click at [344, 115] on link "[PERSON_NAME] - Parent / Guardian" at bounding box center [318, 120] width 190 height 17
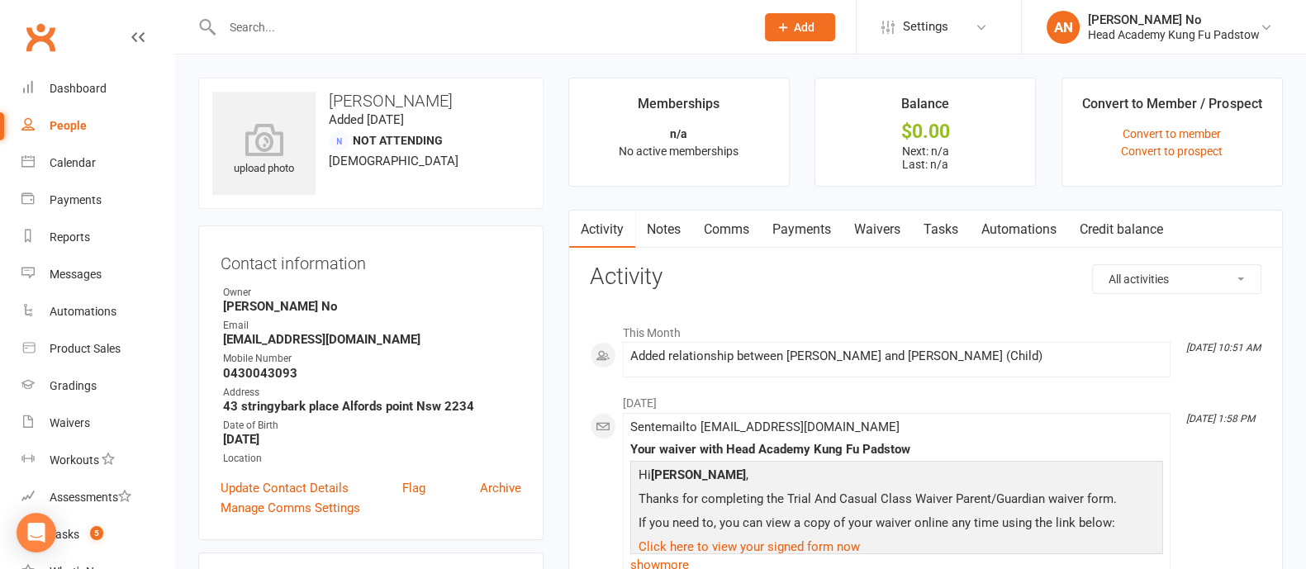
click at [878, 223] on link "Waivers" at bounding box center [877, 230] width 69 height 38
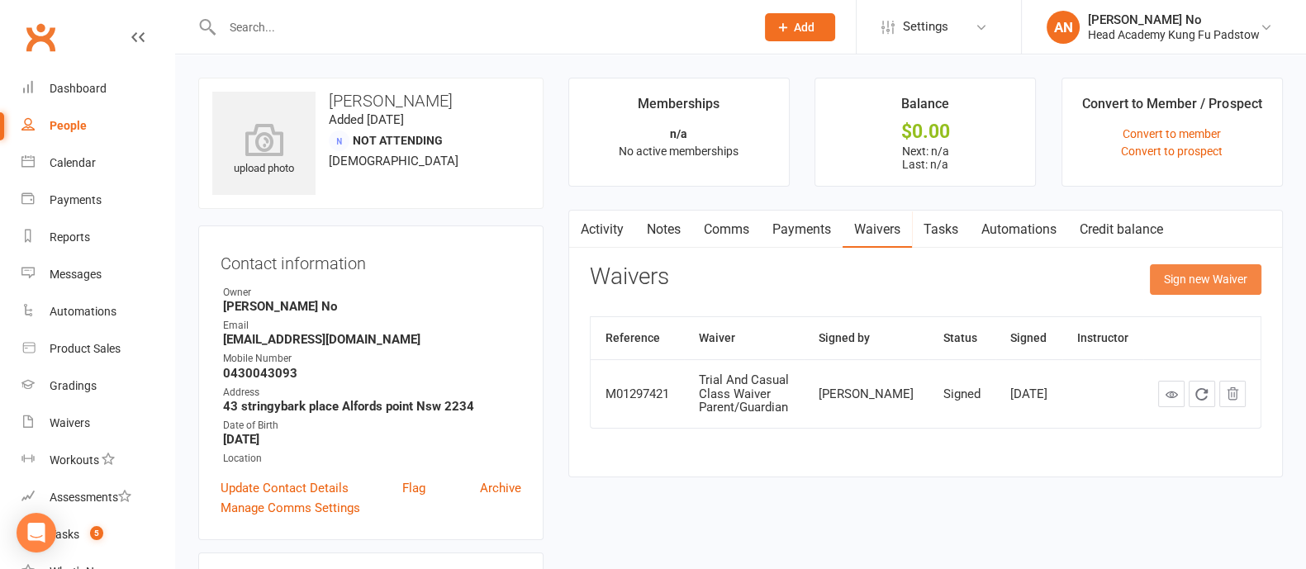
click at [1212, 287] on button "Sign new Waiver" at bounding box center [1206, 279] width 112 height 30
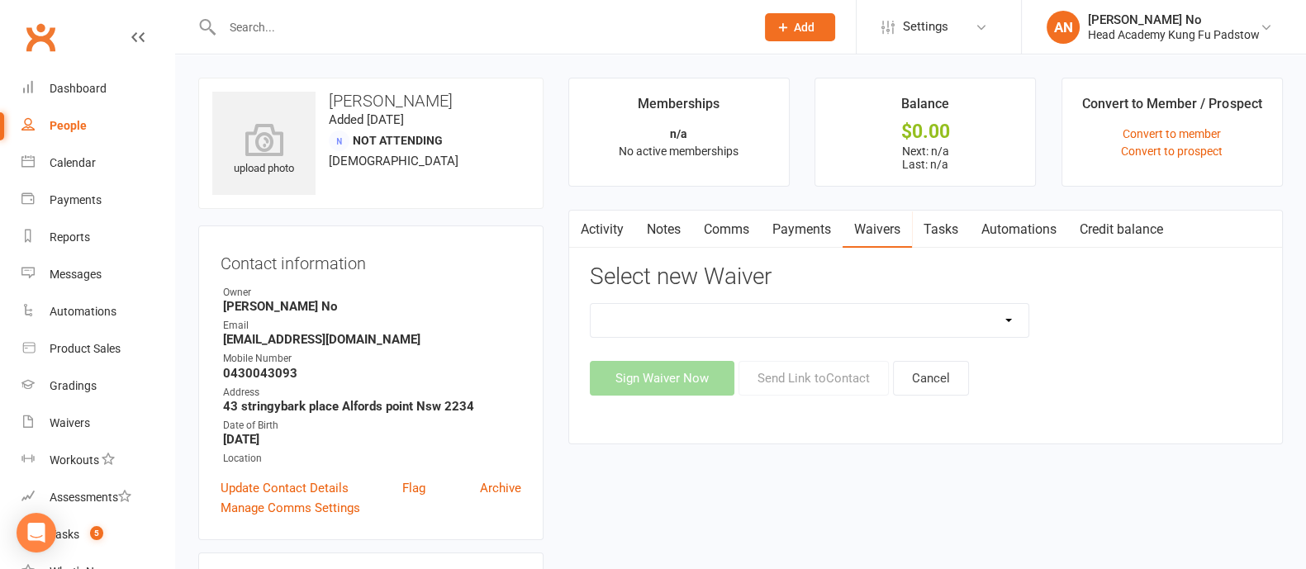
click at [999, 307] on select "Adults Waiver And Terms And Conditions Parent Or Guardian Waiver And Terms And …" at bounding box center [810, 320] width 438 height 33
select select "3665"
click at [591, 304] on select "Adults Waiver And Terms And Conditions Parent Or Guardian Waiver And Terms And …" at bounding box center [810, 320] width 438 height 33
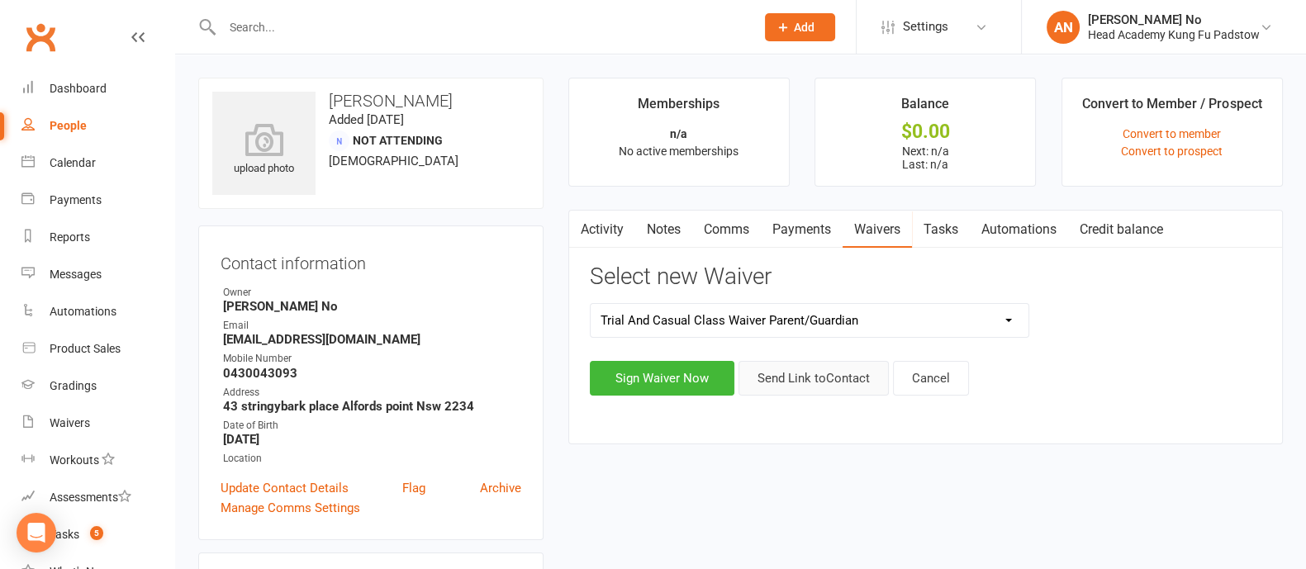
click at [797, 381] on button "Send Link to Contact" at bounding box center [813, 378] width 150 height 35
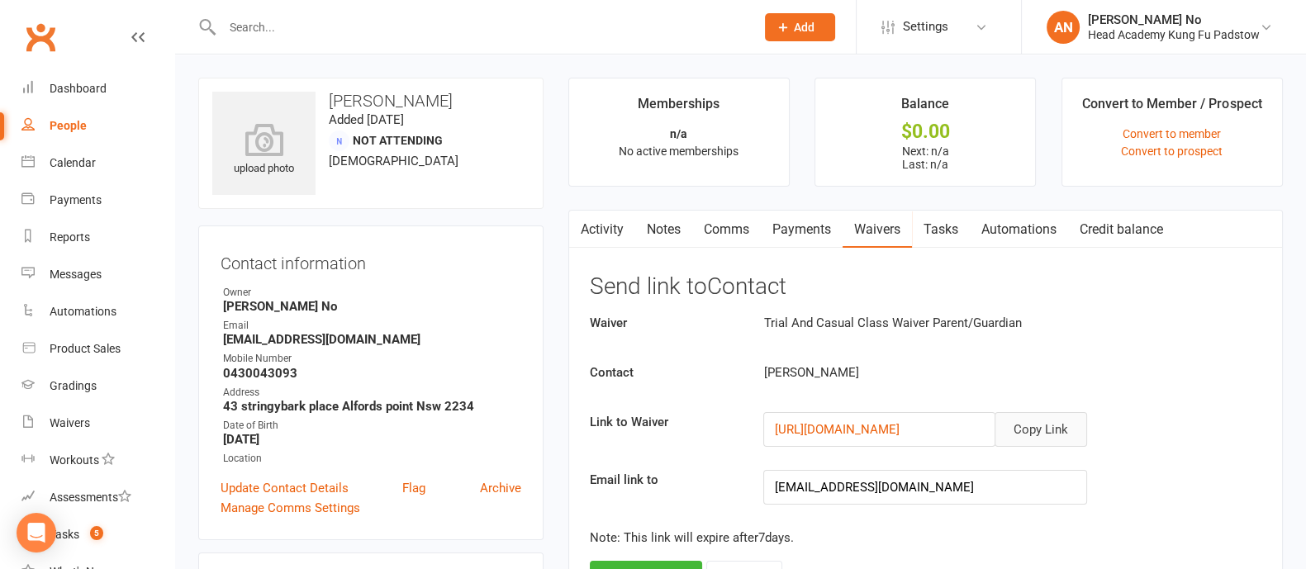
click at [1053, 431] on button "Copy Link" at bounding box center [1040, 429] width 93 height 35
click at [1061, 431] on button "Copy Link" at bounding box center [1040, 429] width 93 height 35
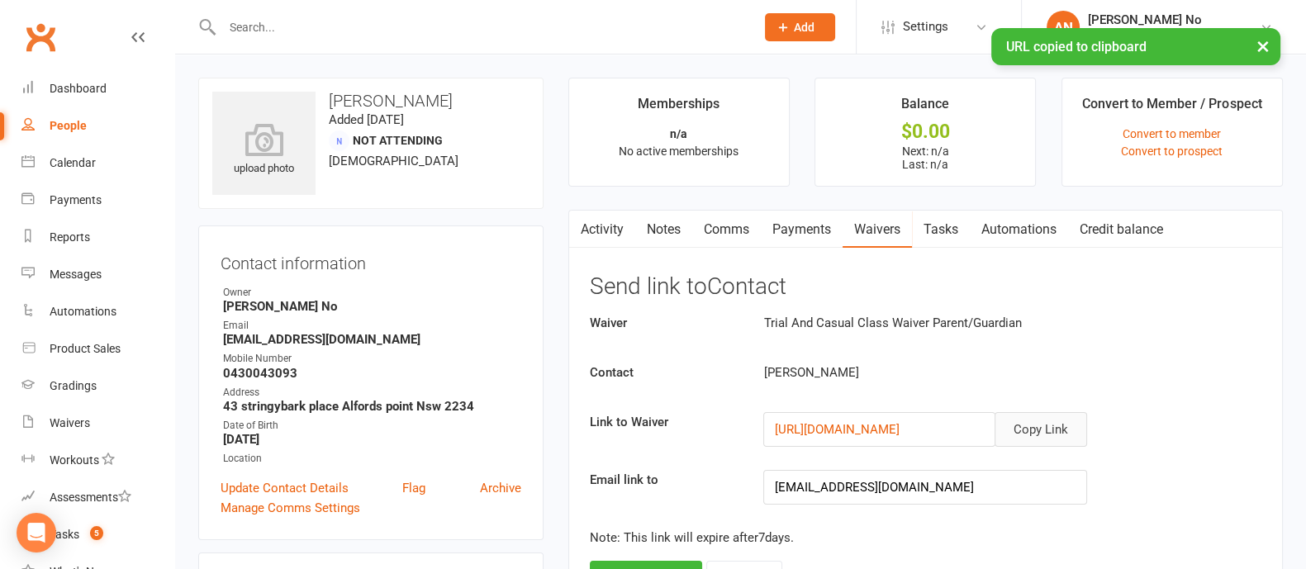
click at [602, 226] on link "Activity" at bounding box center [602, 230] width 66 height 38
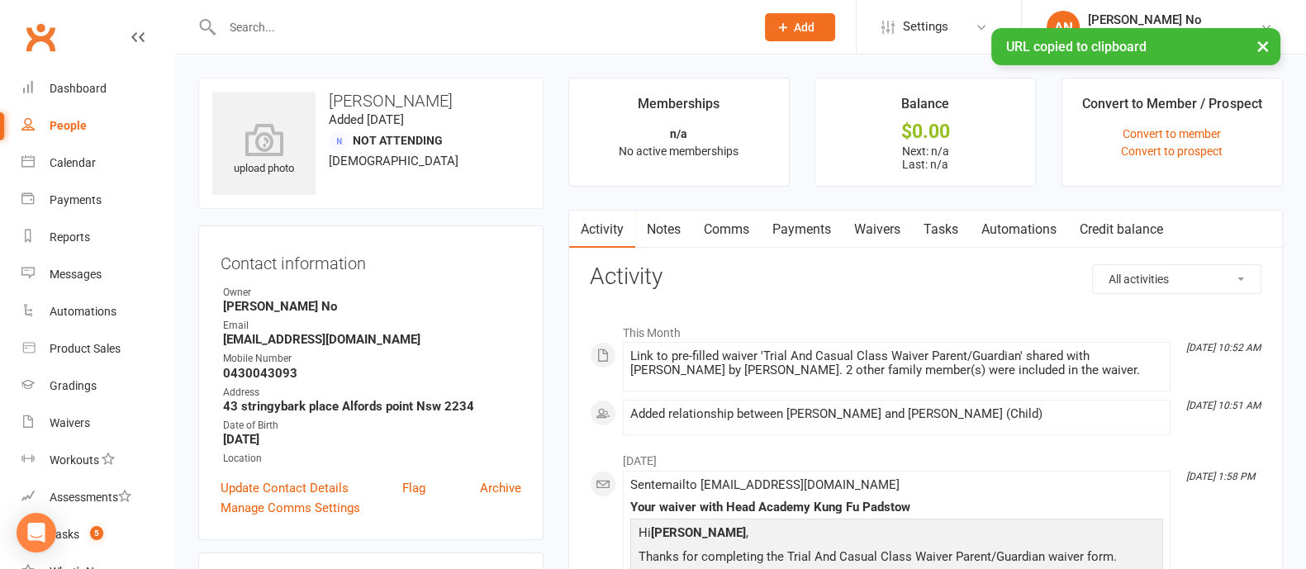
click at [880, 229] on link "Waivers" at bounding box center [877, 230] width 69 height 38
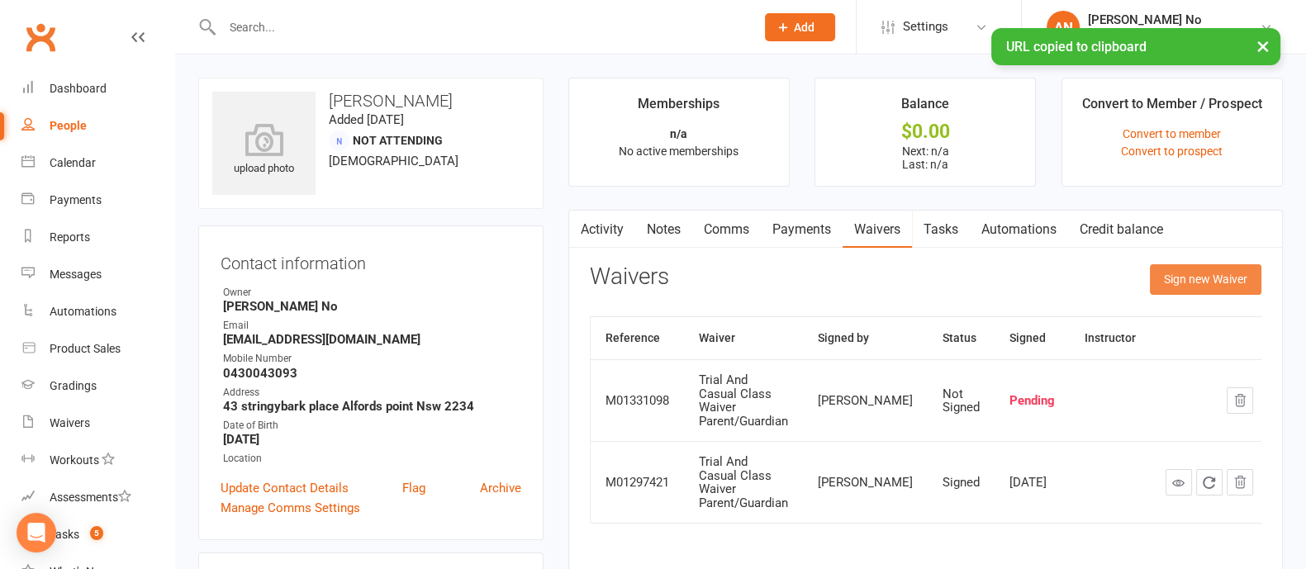
click at [1194, 276] on button "Sign new Waiver" at bounding box center [1206, 279] width 112 height 30
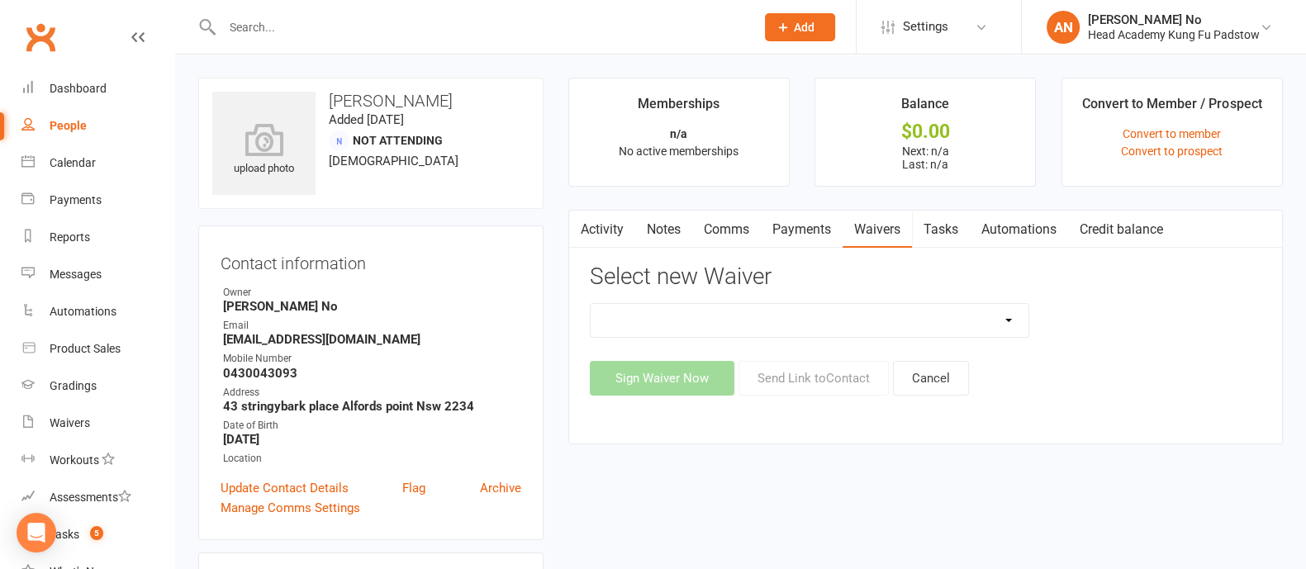
click at [964, 318] on select "Adults Waiver And Terms And Conditions Parent Or Guardian Waiver And Terms And …" at bounding box center [810, 320] width 438 height 33
select select "3665"
click at [591, 304] on select "Adults Waiver And Terms And Conditions Parent Or Guardian Waiver And Terms And …" at bounding box center [810, 320] width 438 height 33
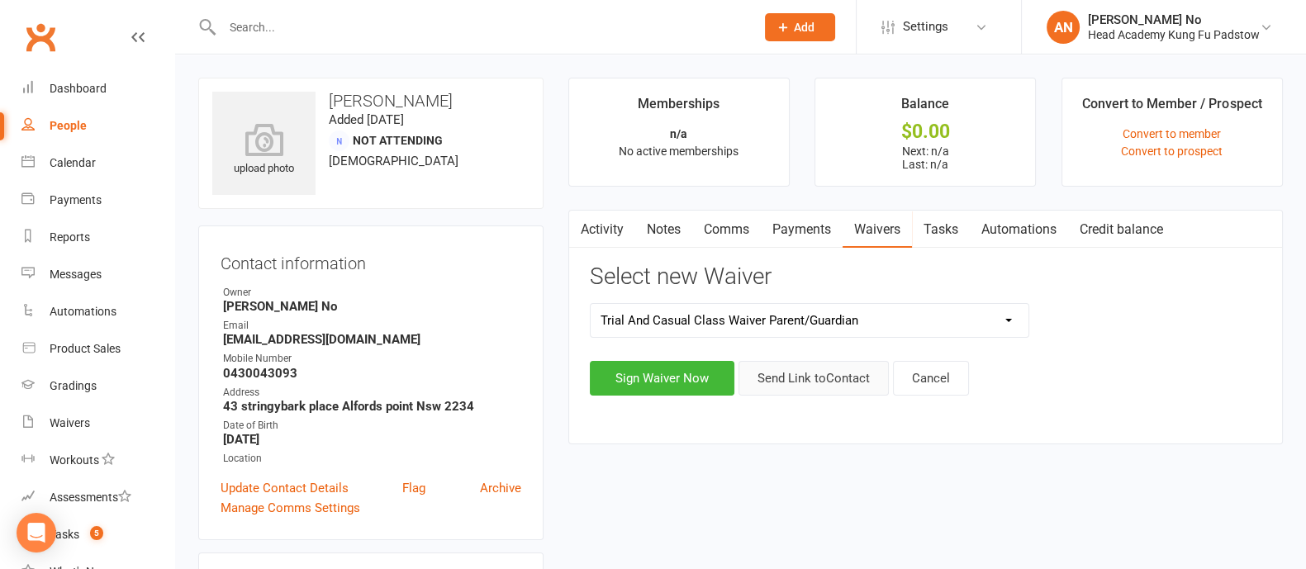
click at [850, 382] on button "Send Link to Contact" at bounding box center [813, 378] width 150 height 35
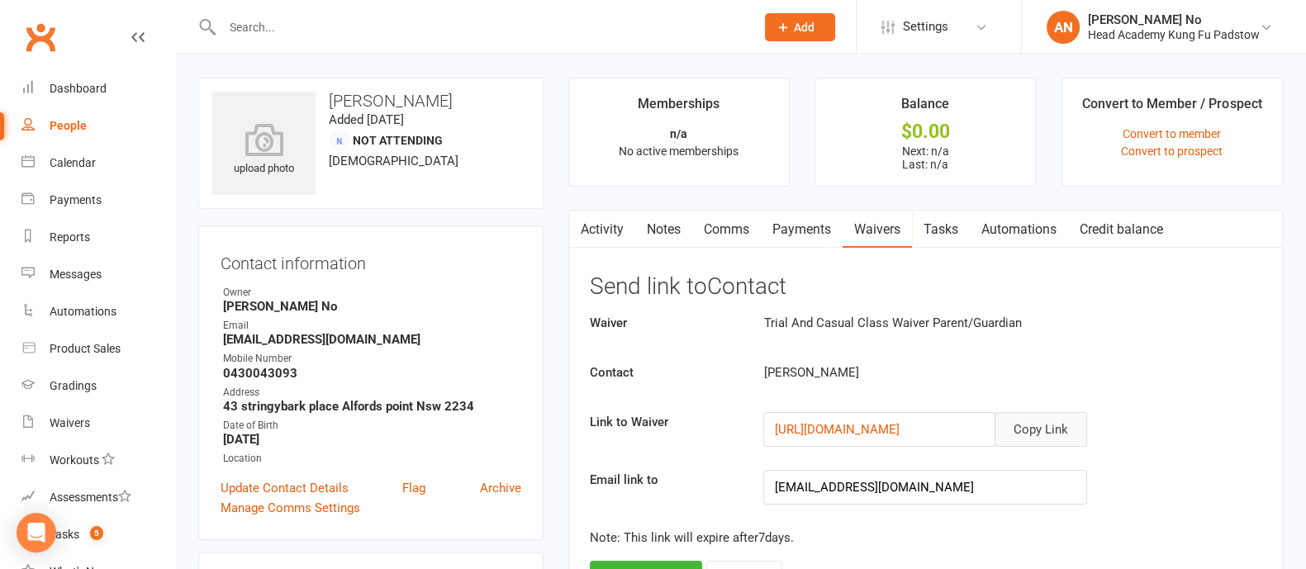
click at [1053, 430] on button "Copy Link" at bounding box center [1040, 429] width 93 height 35
click at [272, 31] on input "text" at bounding box center [480, 27] width 526 height 23
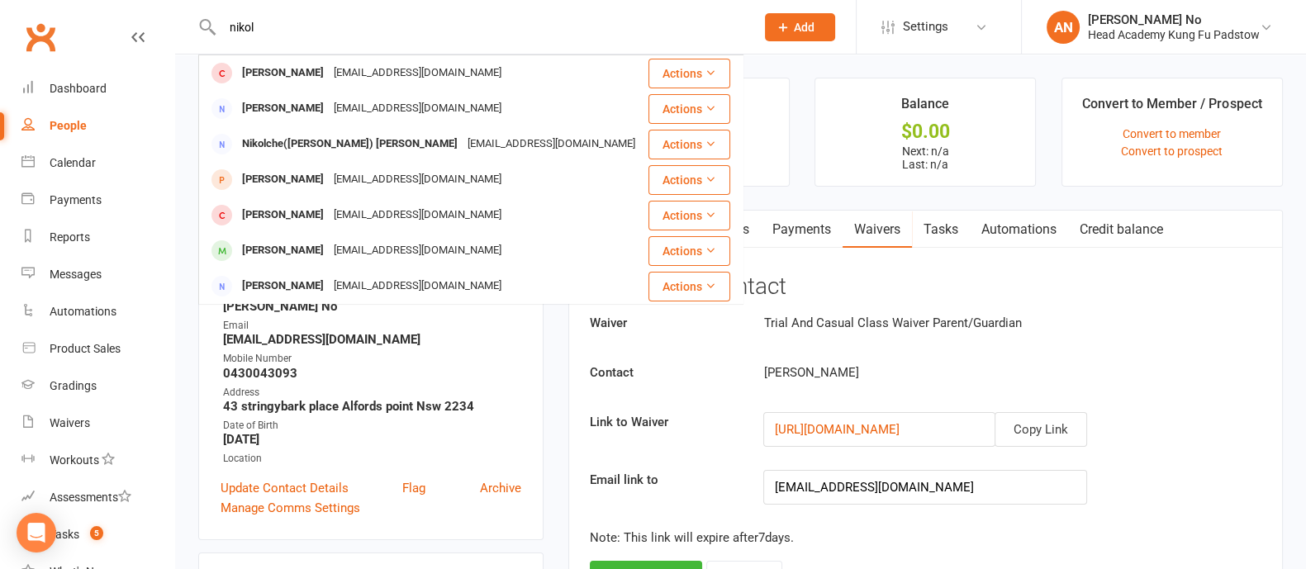
click at [282, 22] on input "nikol" at bounding box center [480, 27] width 526 height 23
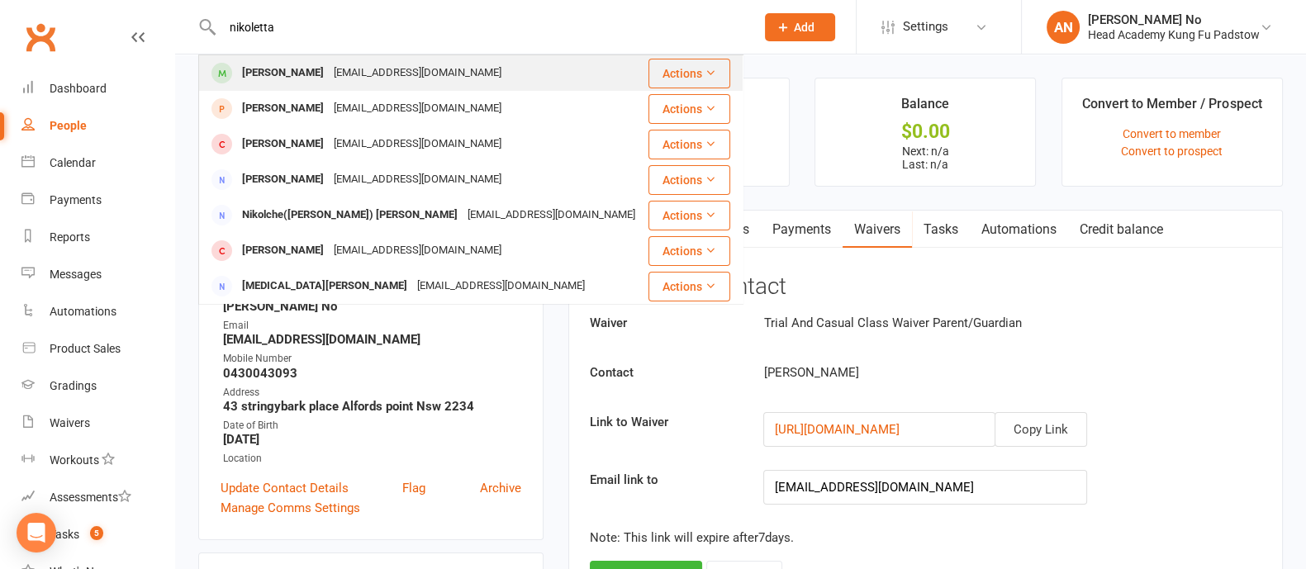
type input "nikoletta"
click at [316, 68] on div "[PERSON_NAME]" at bounding box center [283, 73] width 92 height 24
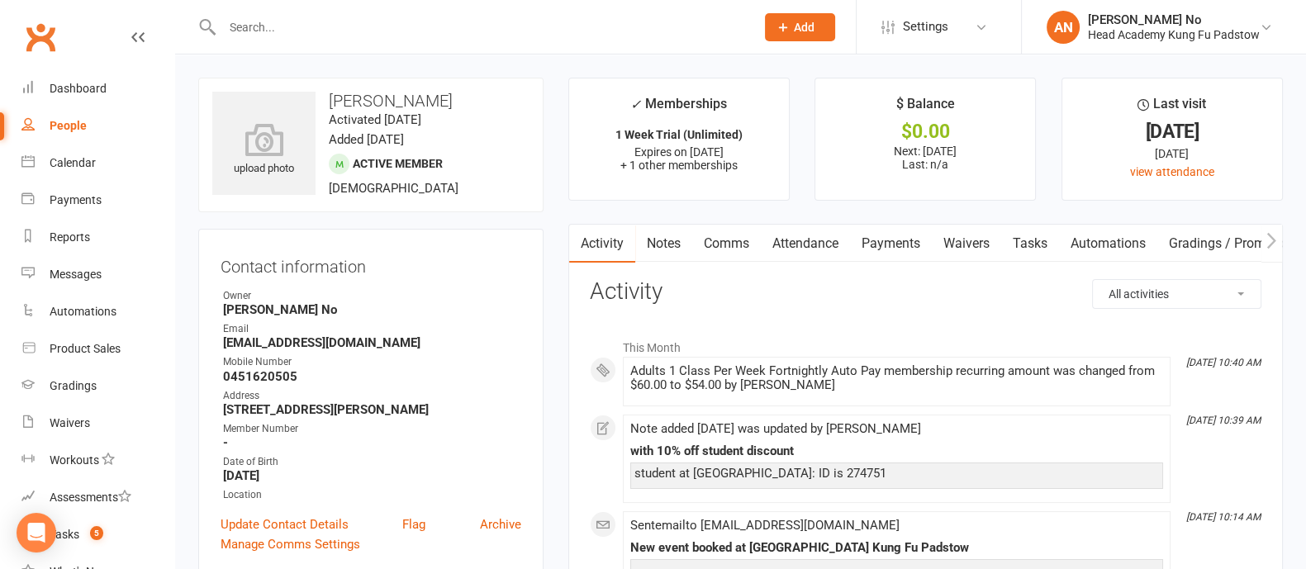
click at [900, 244] on link "Payments" at bounding box center [891, 244] width 82 height 38
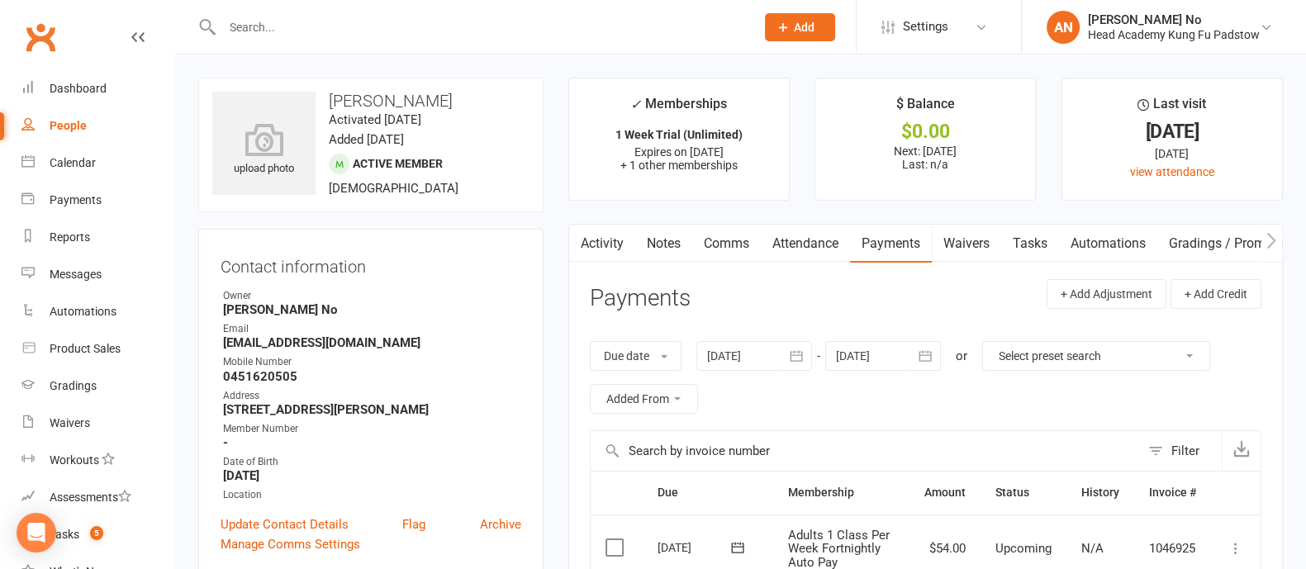
drag, startPoint x: 322, startPoint y: 100, endPoint x: 464, endPoint y: 101, distance: 142.1
click at [464, 101] on h3 "[PERSON_NAME]" at bounding box center [370, 101] width 317 height 18
copy h3 "[PERSON_NAME]"
click at [251, 24] on input "text" at bounding box center [480, 27] width 526 height 23
paste input "mohisha"
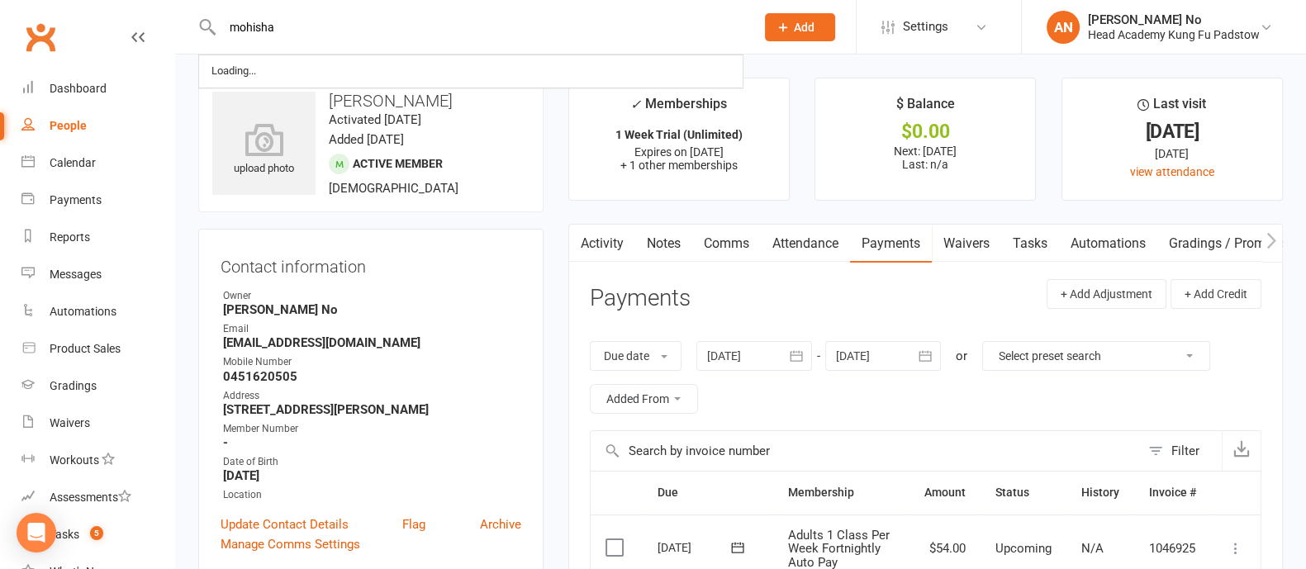
type input "mohisha"
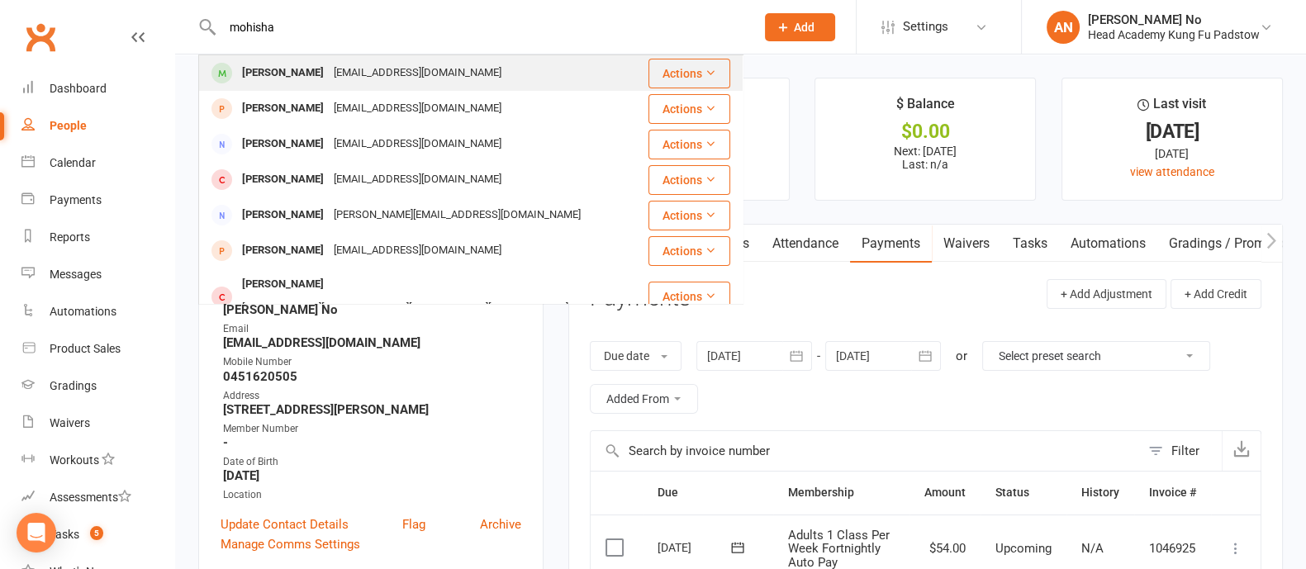
click at [278, 64] on div "[PERSON_NAME]" at bounding box center [283, 73] width 92 height 24
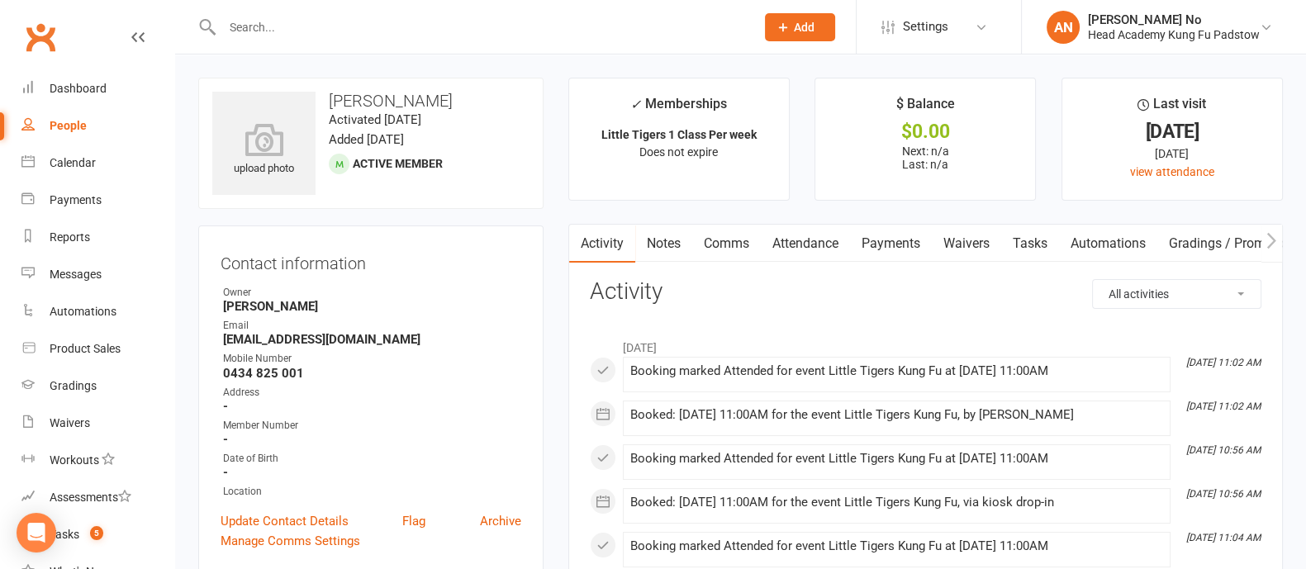
scroll to position [498, 0]
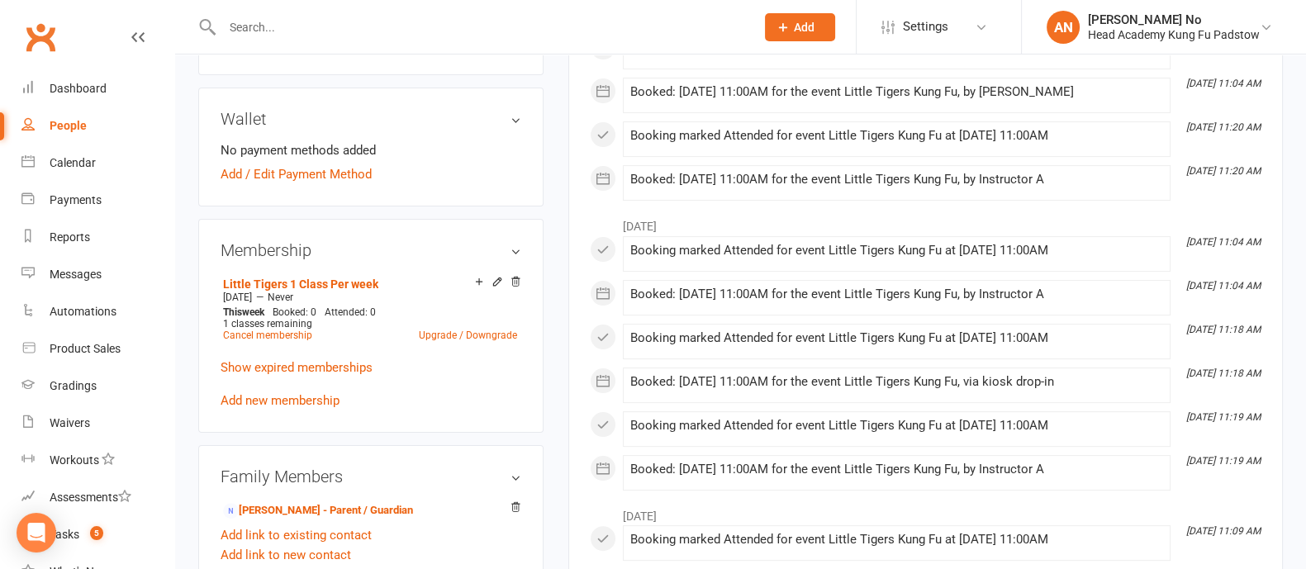
click at [264, 22] on input "text" at bounding box center [480, 27] width 526 height 23
paste input "[PERSON_NAME]"
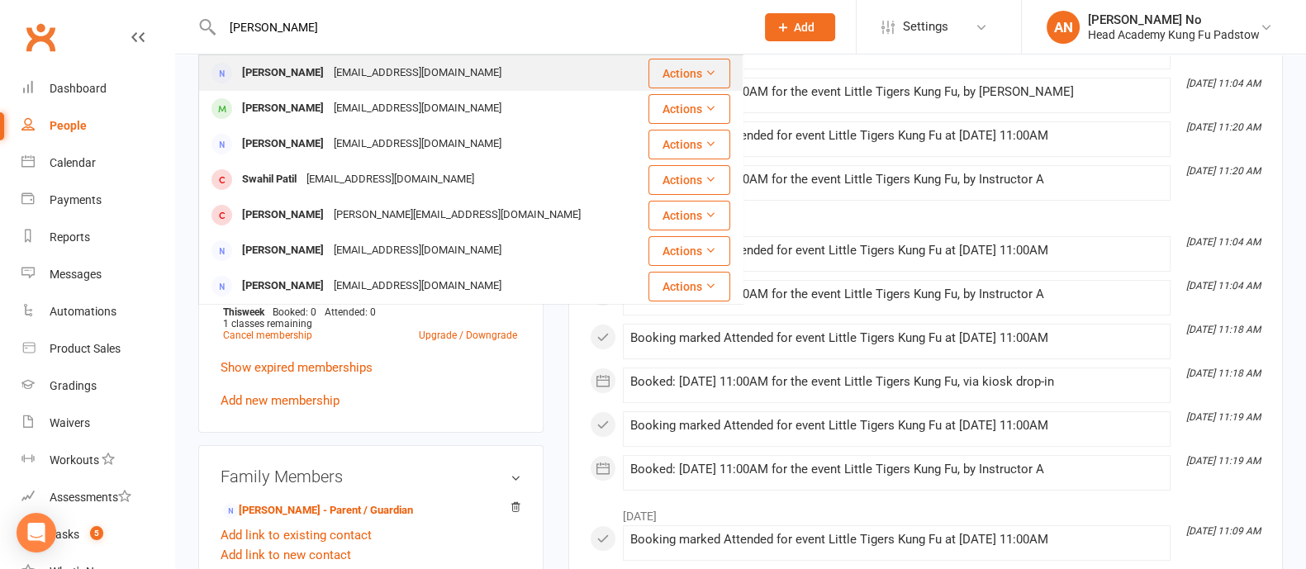
type input "[PERSON_NAME]"
click at [314, 80] on div "[PERSON_NAME]" at bounding box center [283, 73] width 92 height 24
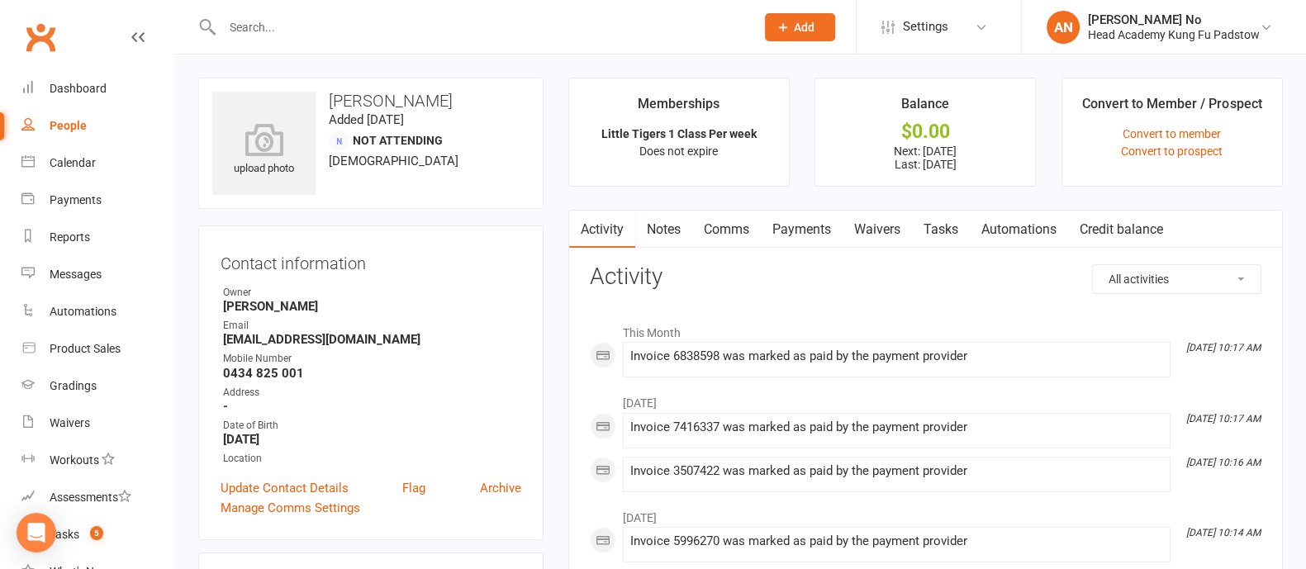
click at [798, 223] on link "Payments" at bounding box center [802, 230] width 82 height 38
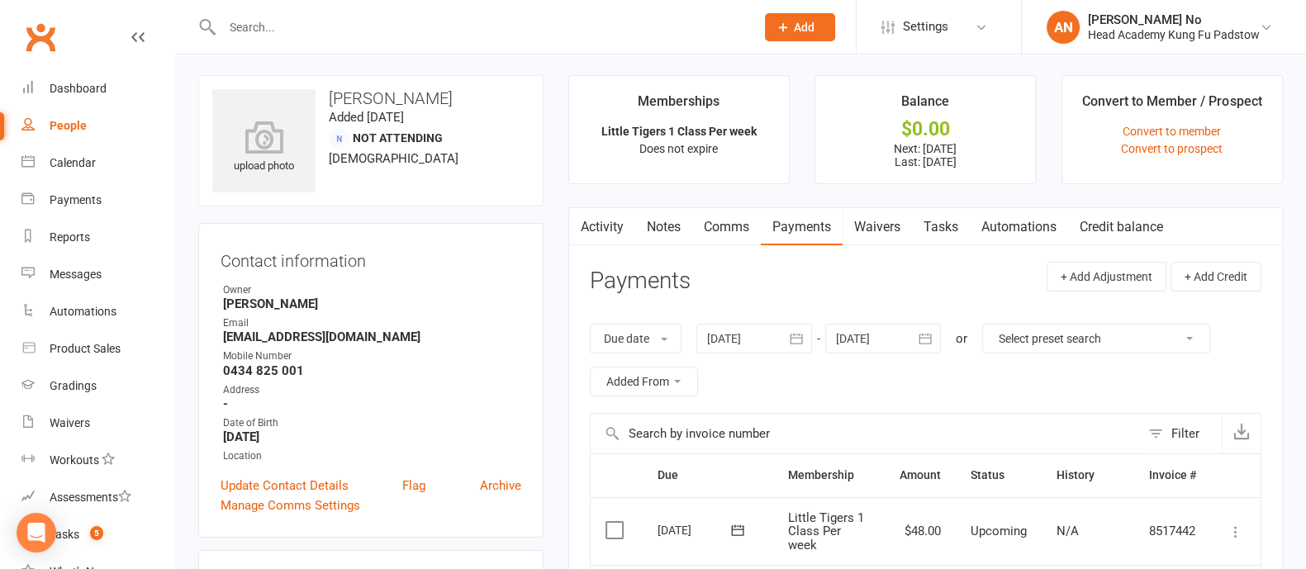
scroll to position [501, 0]
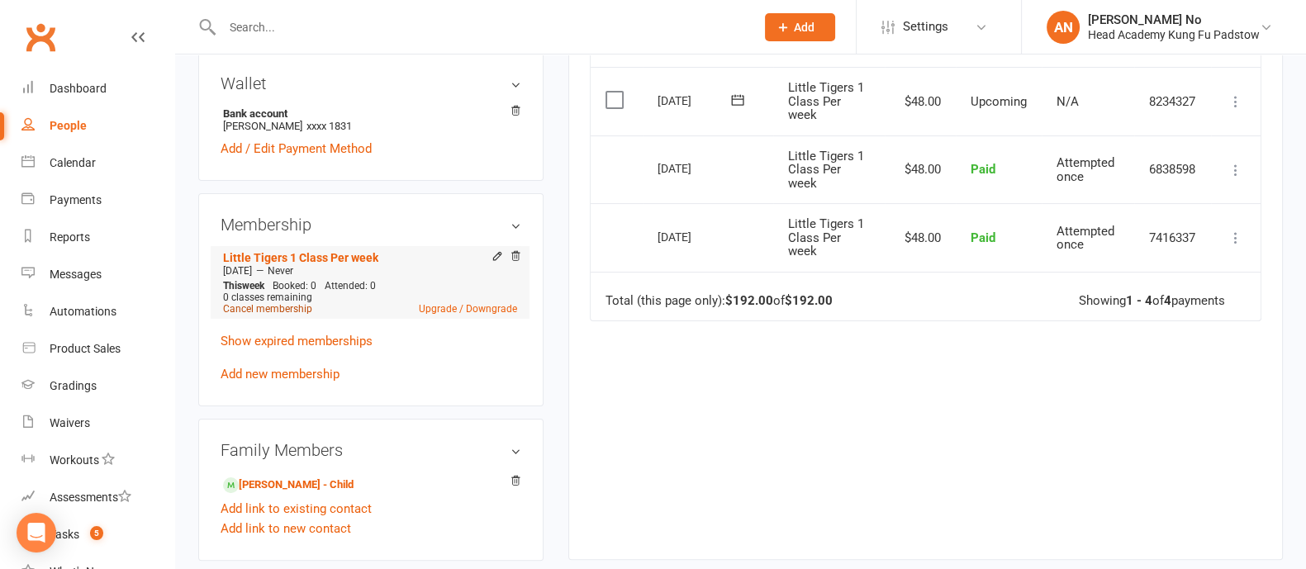
click at [254, 311] on link "Cancel membership" at bounding box center [267, 309] width 89 height 12
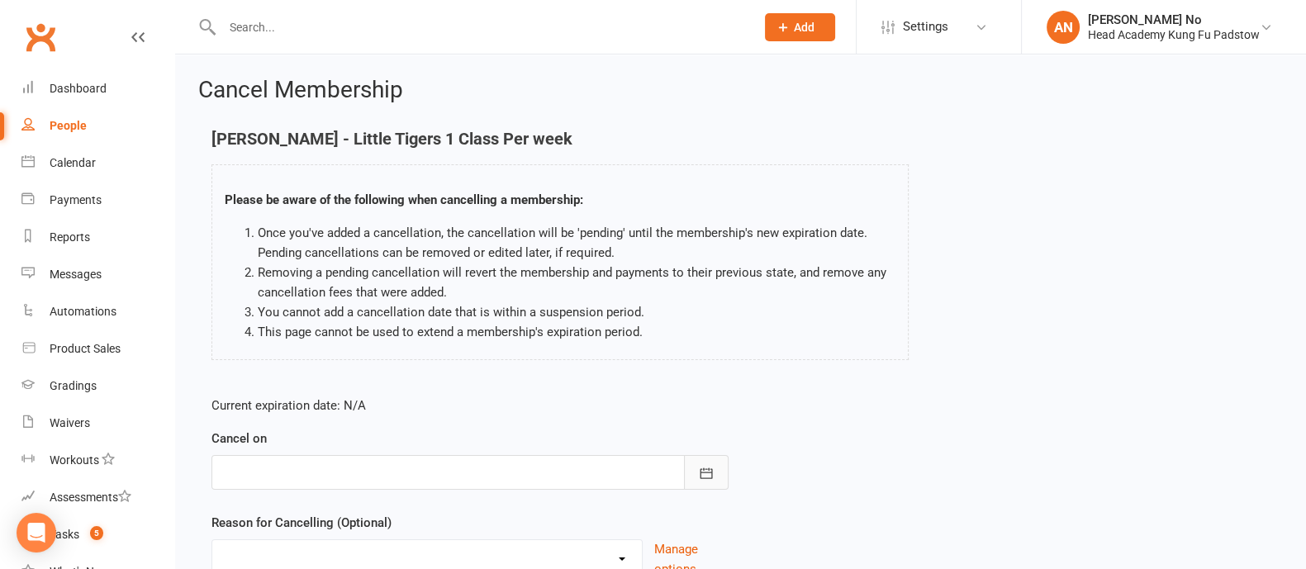
click at [708, 476] on icon "button" at bounding box center [706, 473] width 17 height 17
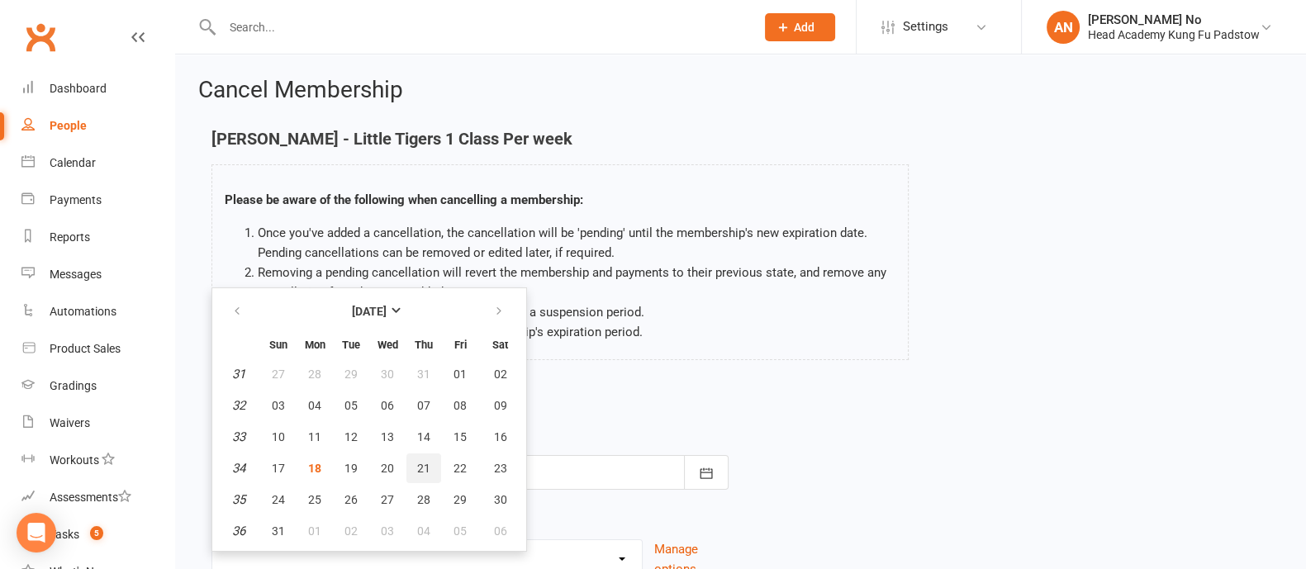
click at [421, 467] on span "21" at bounding box center [423, 468] width 13 height 13
type input "[DATE]"
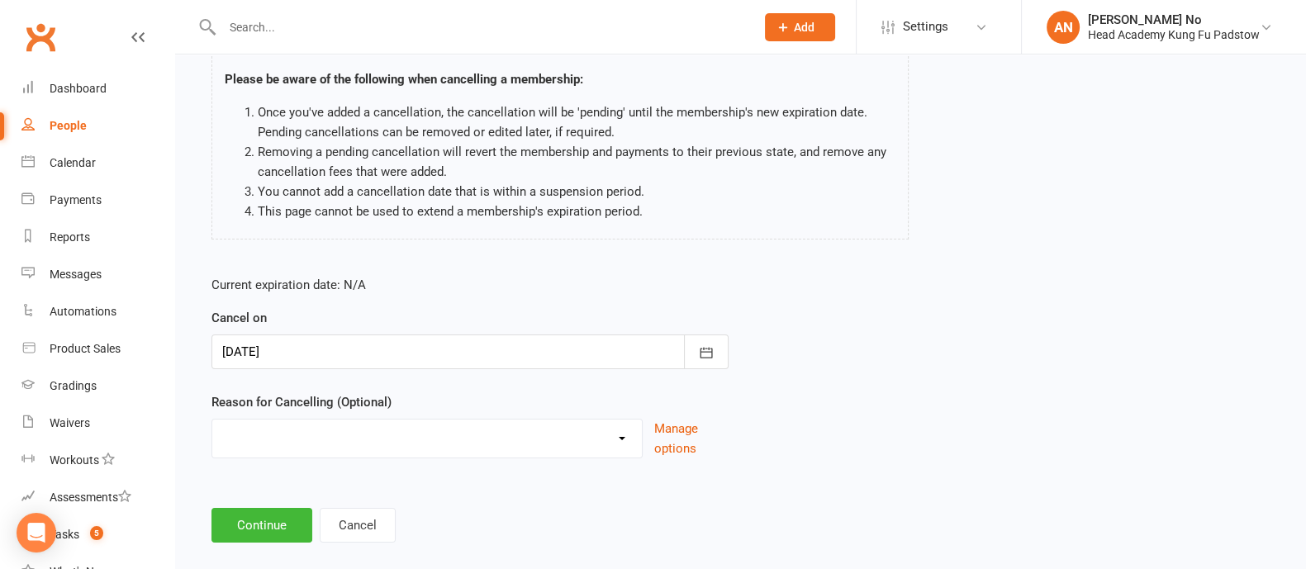
scroll to position [143, 0]
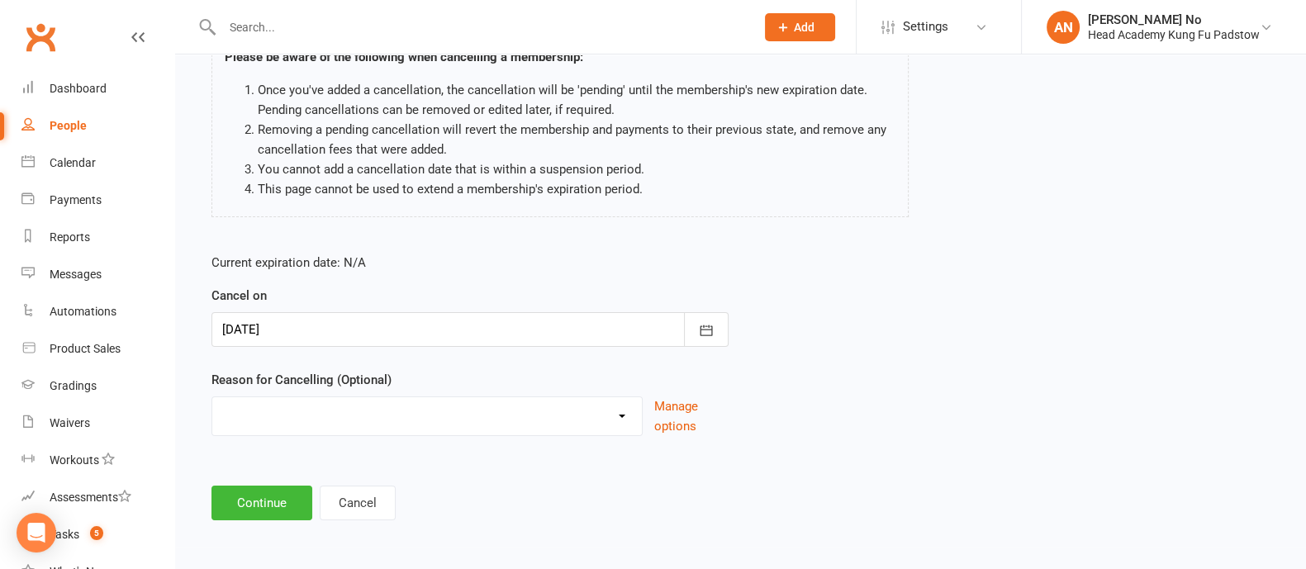
click at [607, 415] on select "Holiday Injury Other reason" at bounding box center [427, 413] width 430 height 33
select select "2"
click at [212, 397] on select "Holiday Injury Other reason" at bounding box center [427, 413] width 430 height 33
click at [295, 499] on input at bounding box center [469, 503] width 517 height 35
type input "t"
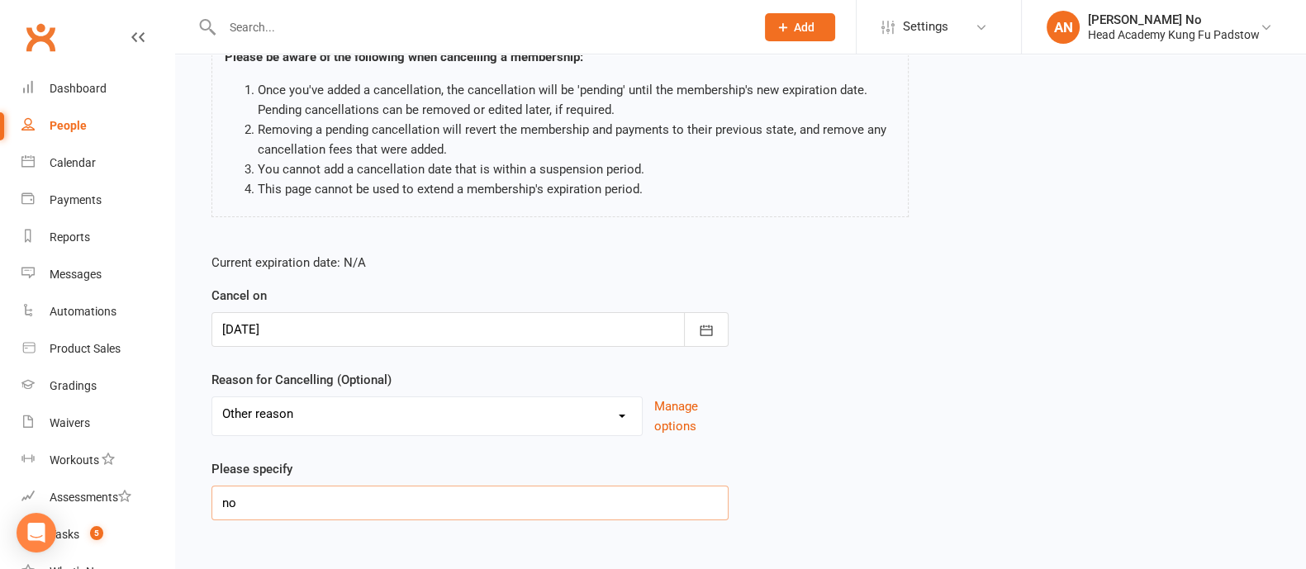
type input "n"
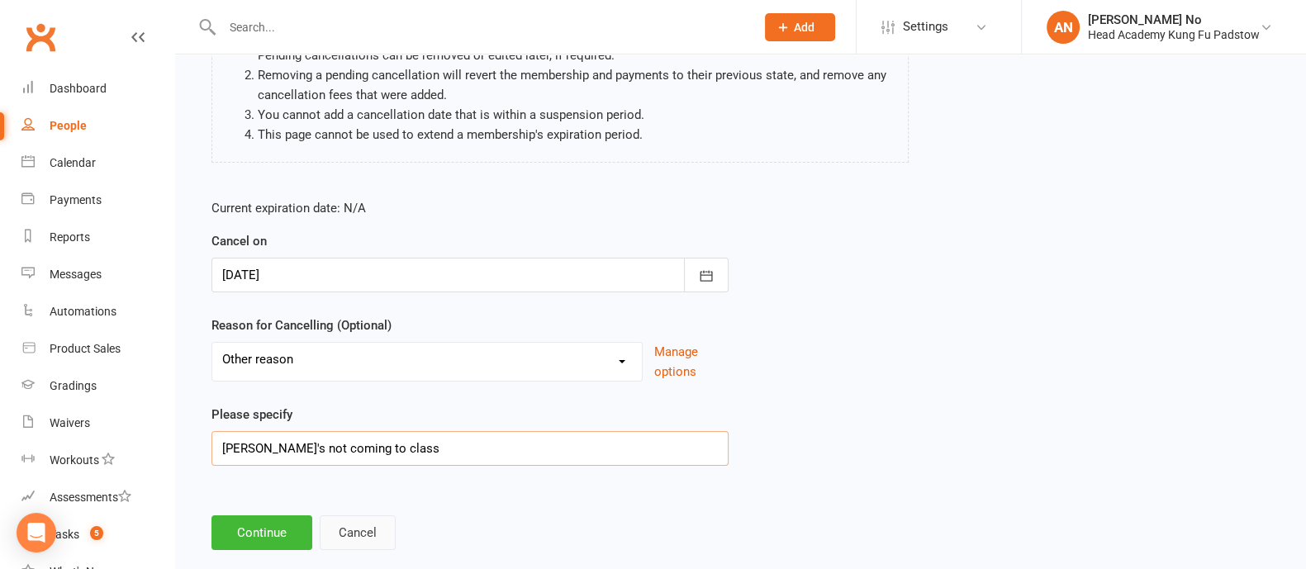
scroll to position [227, 0]
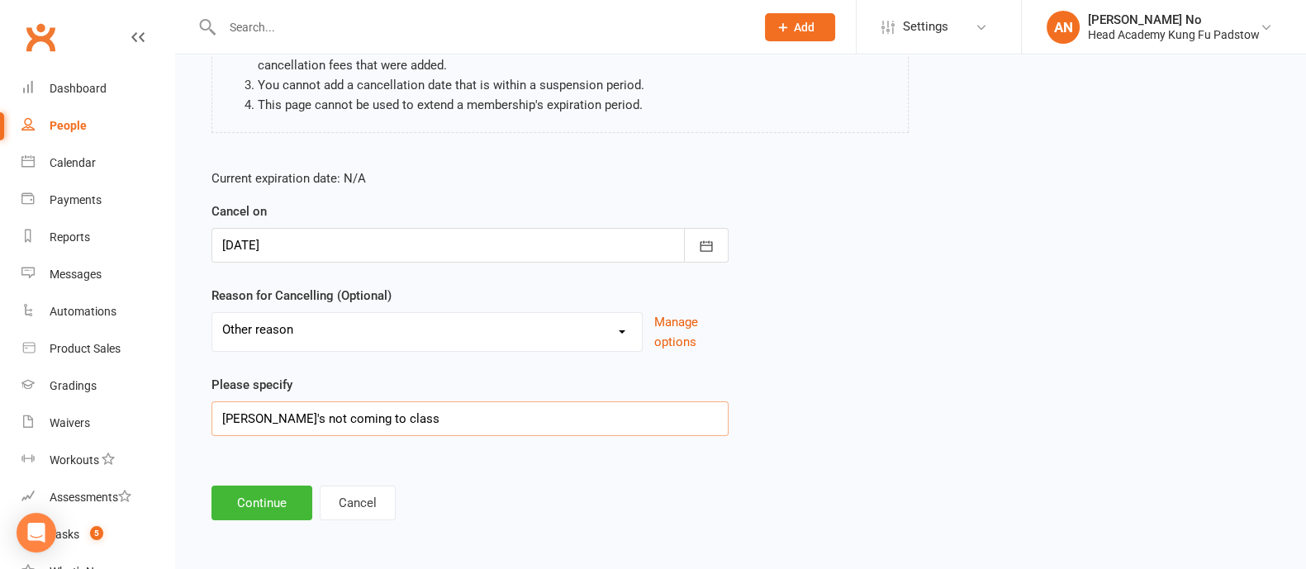
click at [399, 412] on input "[PERSON_NAME]'s not coming to class" at bounding box center [469, 418] width 517 height 35
type input "[PERSON_NAME]'s not coming to class for sometime"
click at [253, 501] on button "Continue" at bounding box center [261, 503] width 101 height 35
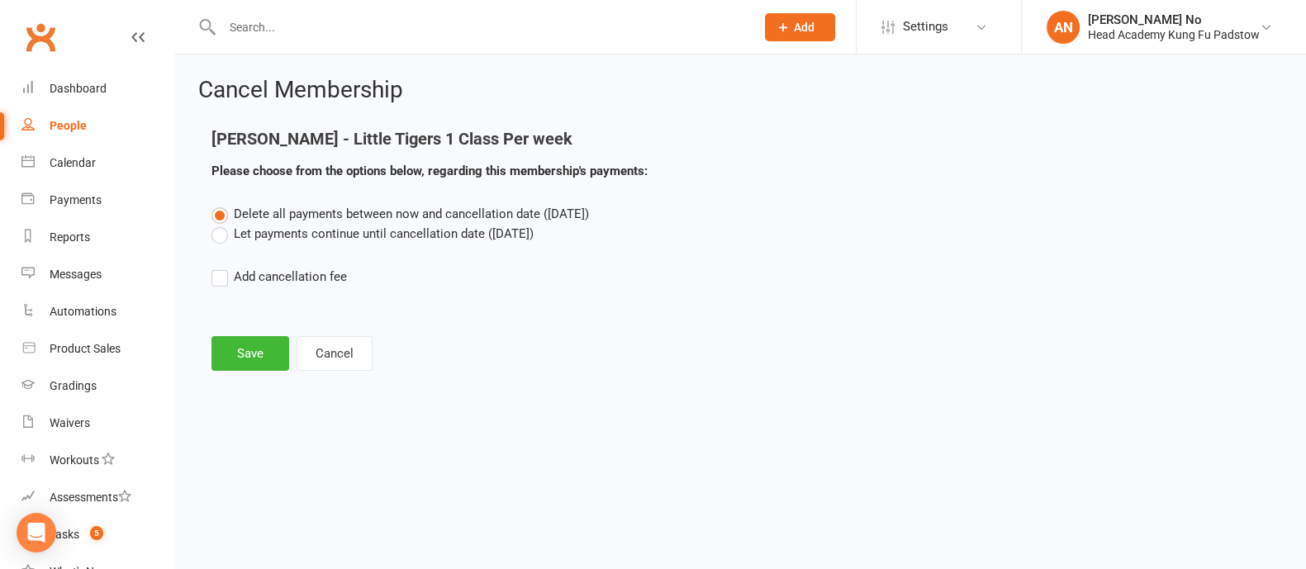
scroll to position [0, 0]
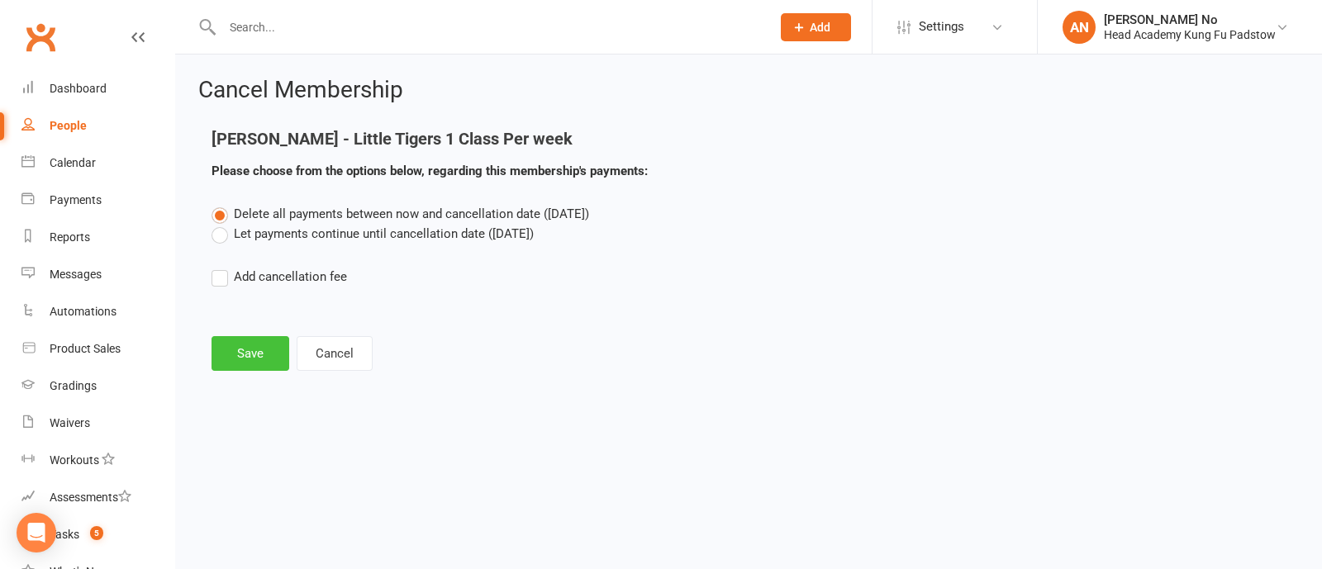
click at [242, 358] on button "Save" at bounding box center [250, 353] width 78 height 35
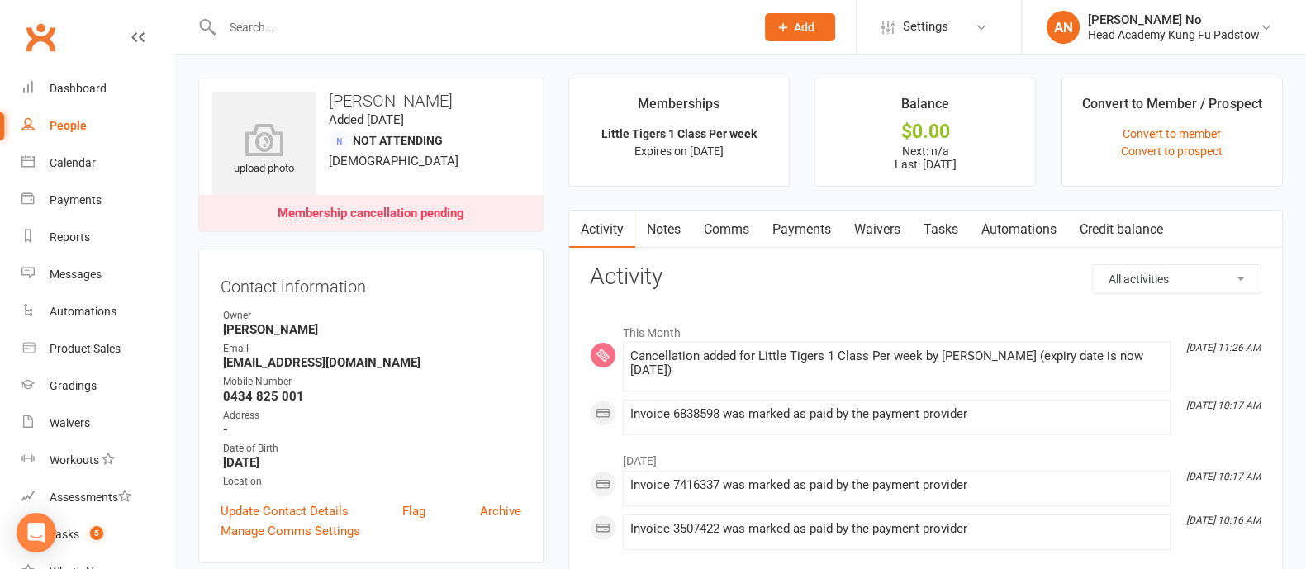
scroll to position [498, 0]
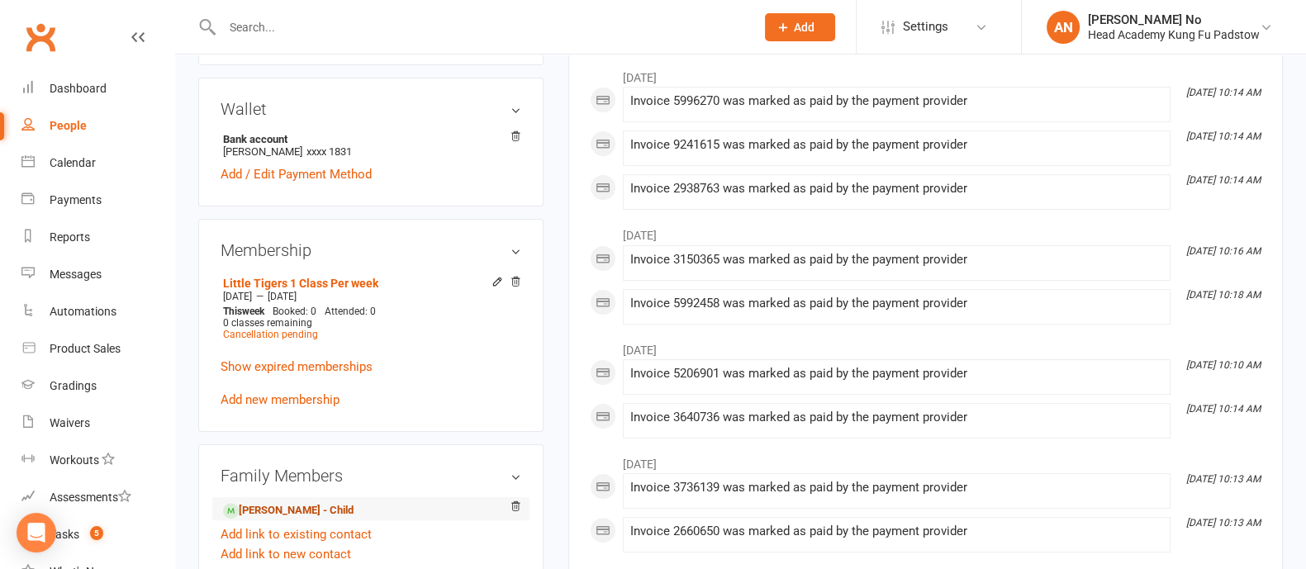
click at [303, 502] on link "[PERSON_NAME] - Child" at bounding box center [288, 510] width 131 height 17
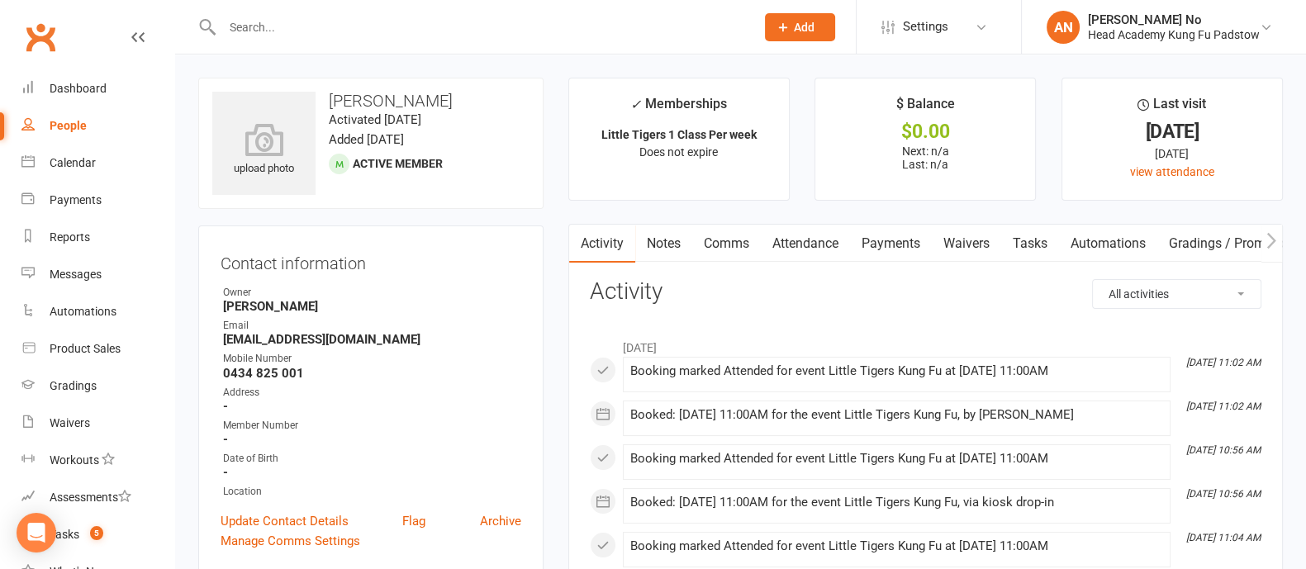
scroll to position [498, 0]
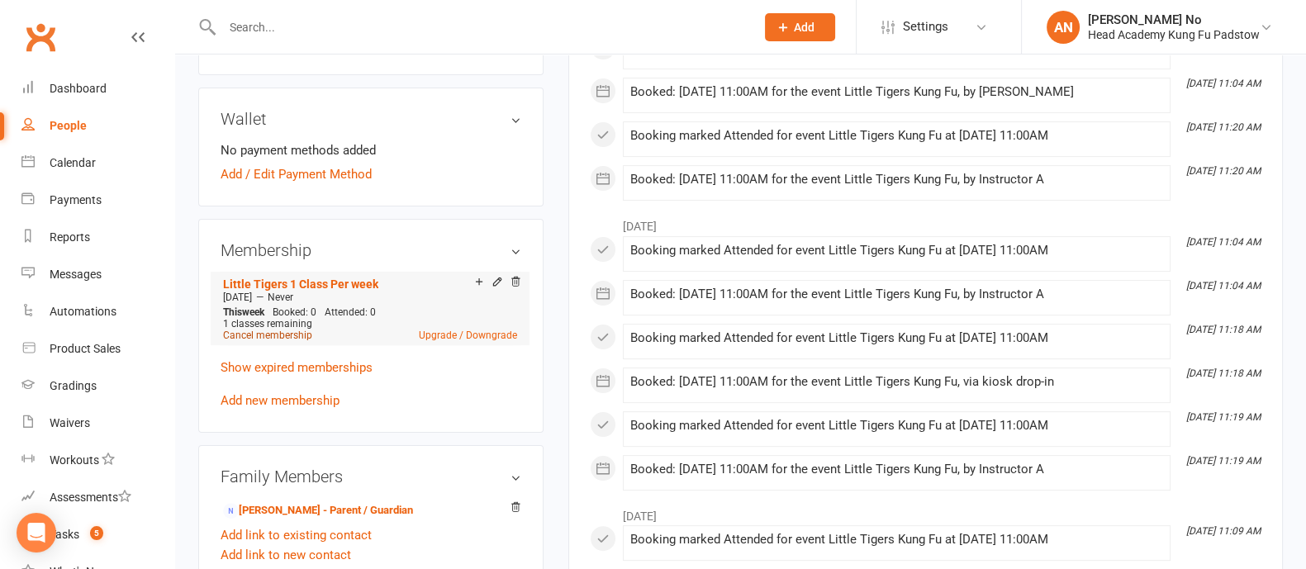
click at [281, 336] on link "Cancel membership" at bounding box center [267, 336] width 89 height 12
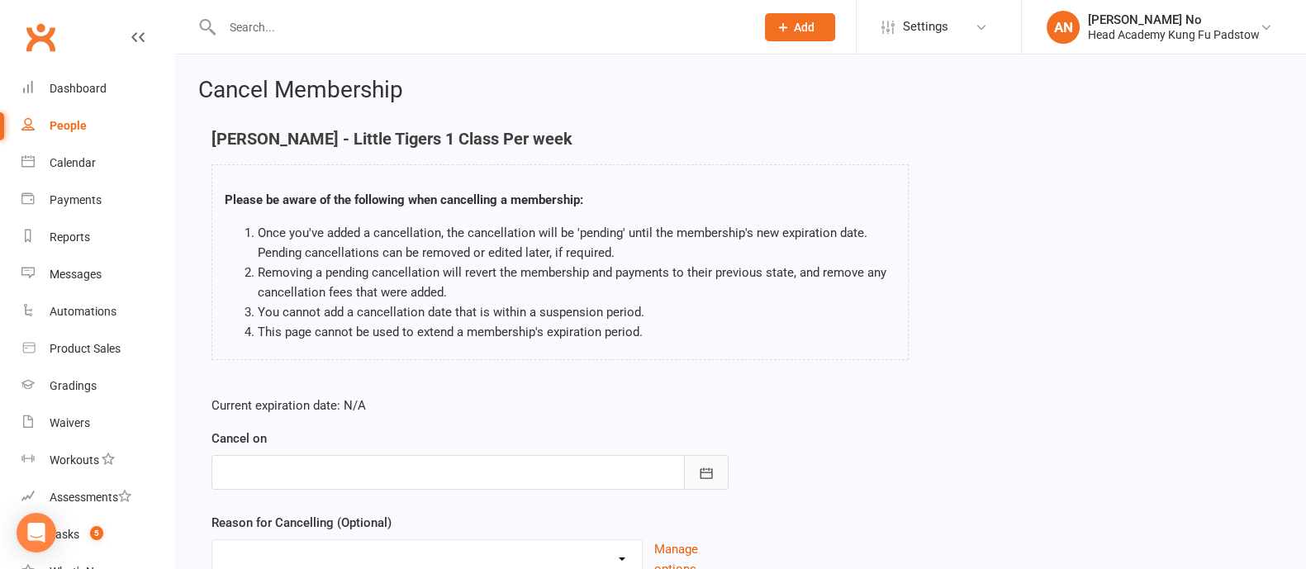
click at [701, 469] on icon "button" at bounding box center [706, 473] width 17 height 17
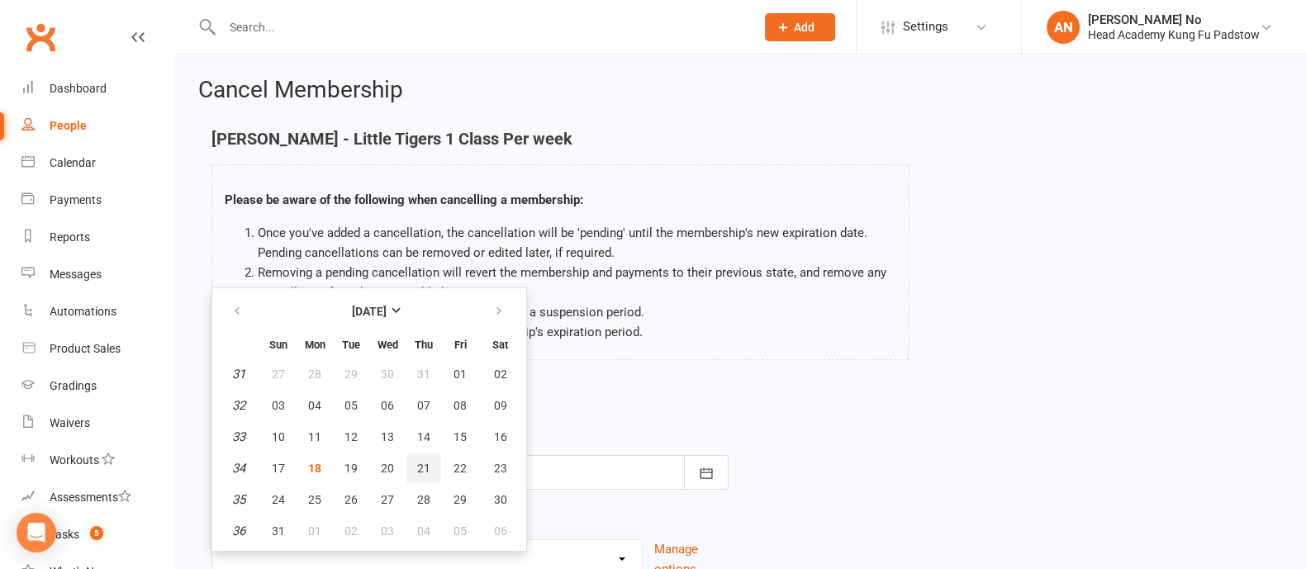
click at [417, 470] on span "21" at bounding box center [423, 468] width 13 height 13
type input "[DATE]"
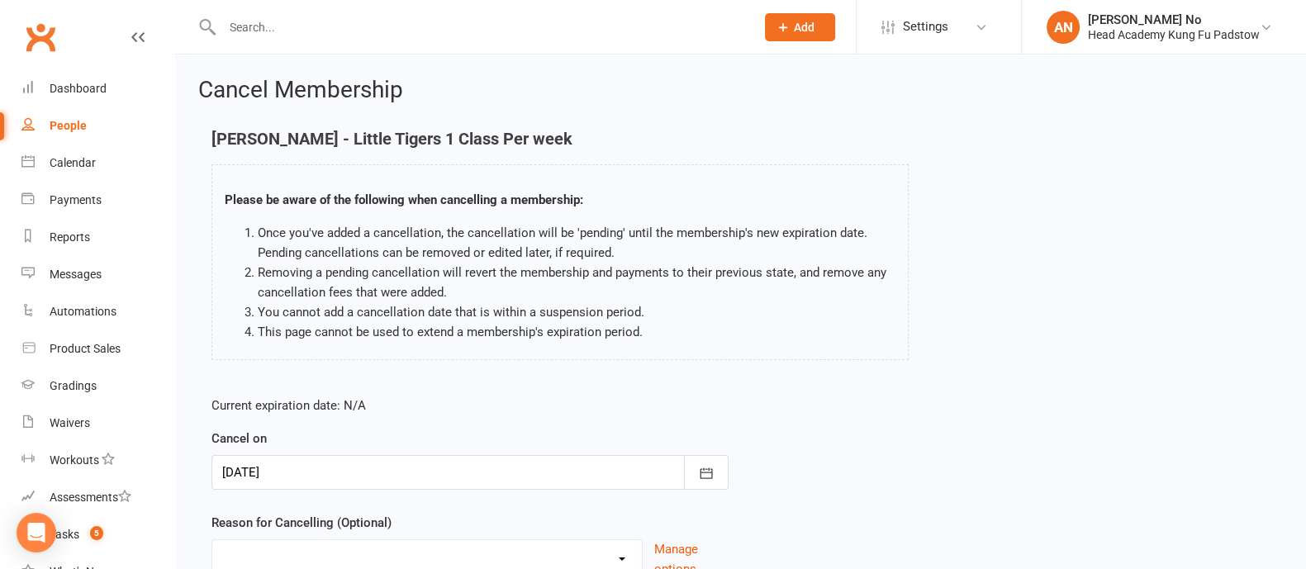
scroll to position [143, 0]
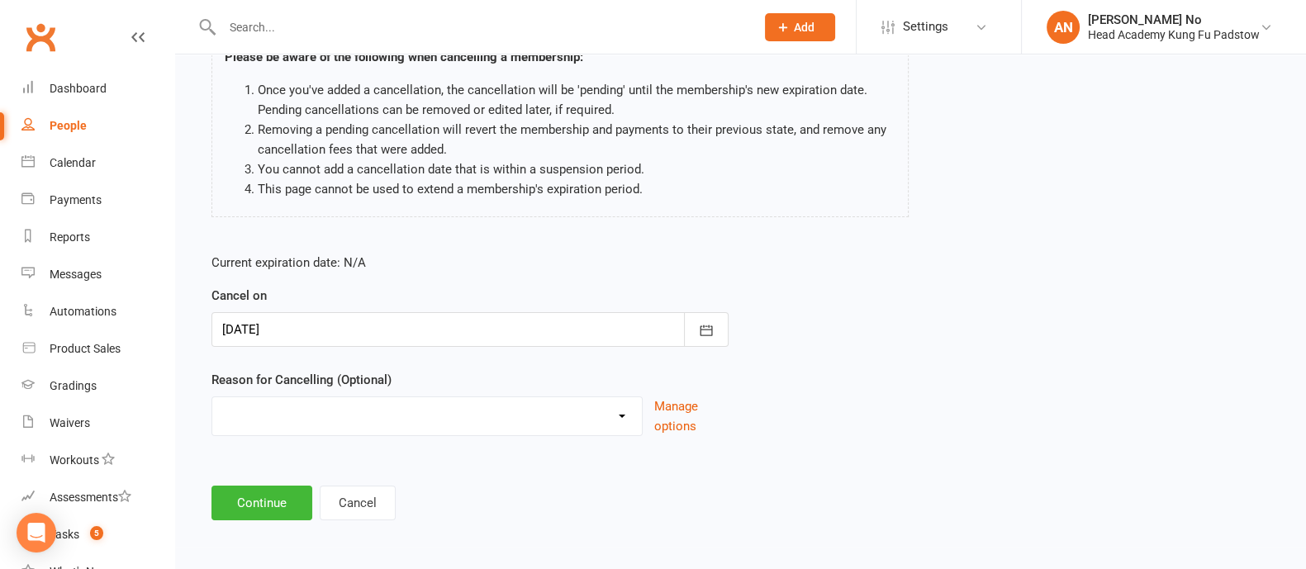
click at [377, 424] on select "Holiday Injury Other reason" at bounding box center [427, 413] width 430 height 33
select select "2"
click at [212, 397] on select "Holiday Injury Other reason" at bounding box center [427, 413] width 430 height 33
click at [290, 499] on input at bounding box center [469, 503] width 517 height 35
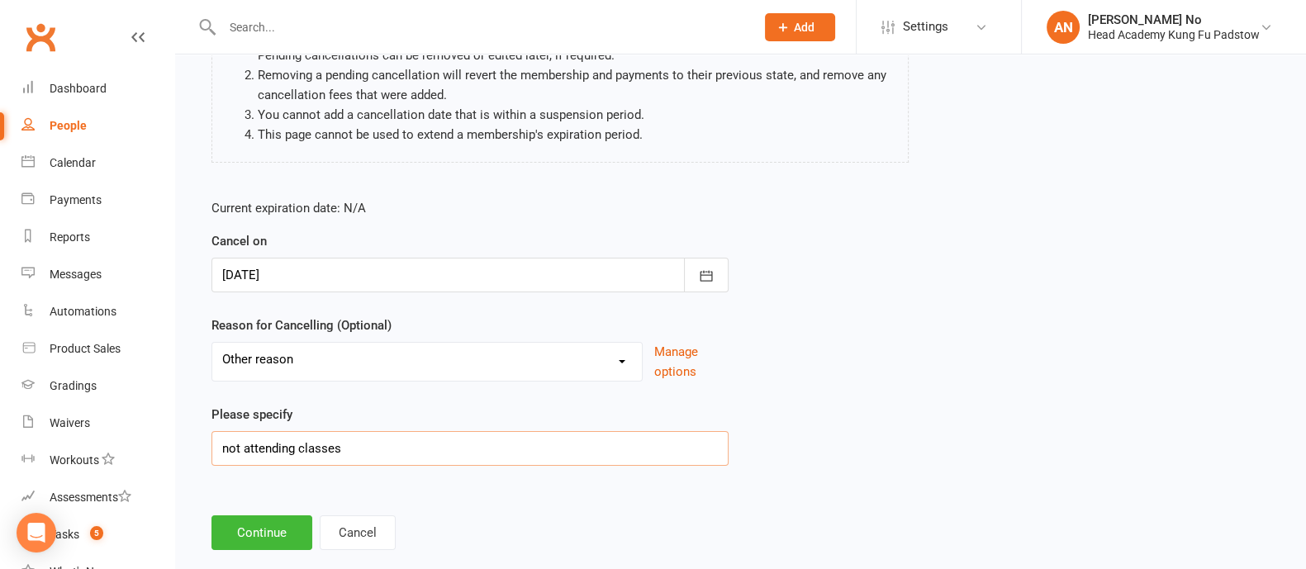
scroll to position [227, 0]
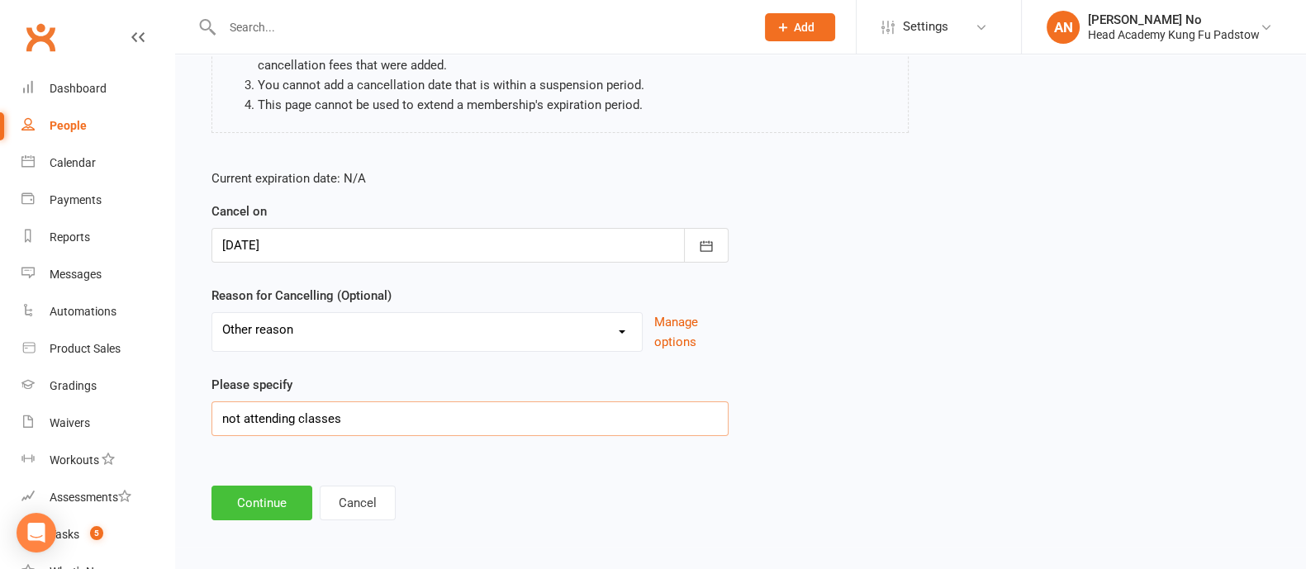
type input "not attending classes"
click at [235, 497] on button "Continue" at bounding box center [261, 503] width 101 height 35
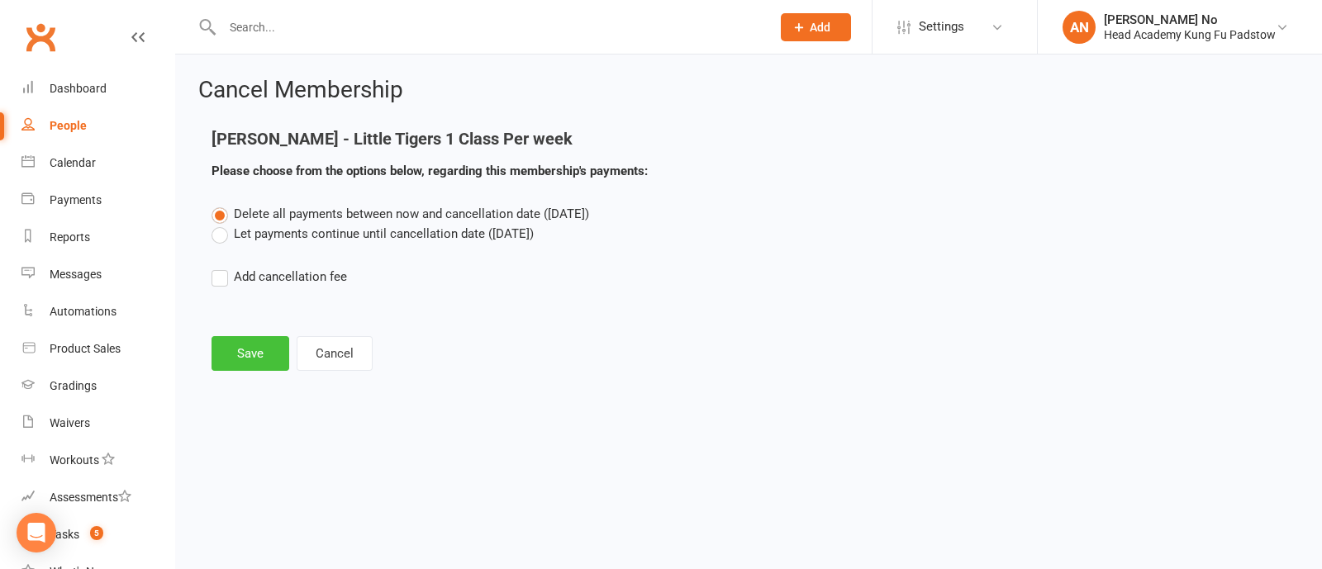
click at [257, 363] on button "Save" at bounding box center [250, 353] width 78 height 35
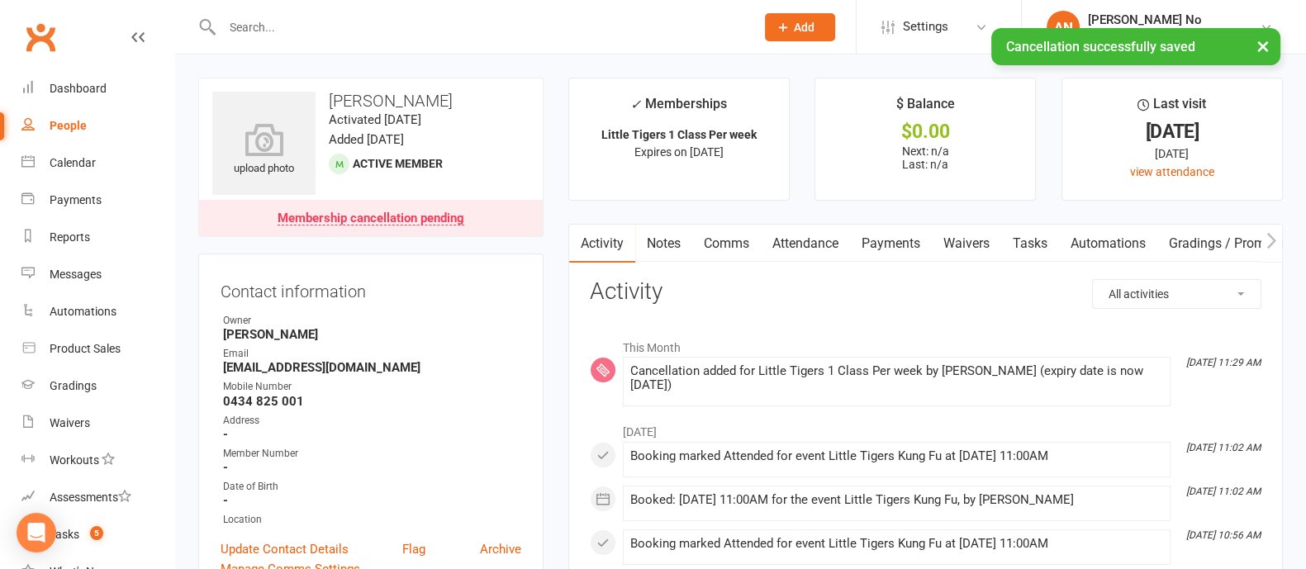
drag, startPoint x: 327, startPoint y: 97, endPoint x: 455, endPoint y: 107, distance: 128.4
click at [455, 107] on h3 "[PERSON_NAME]" at bounding box center [370, 101] width 317 height 18
copy h3 "[PERSON_NAME]"
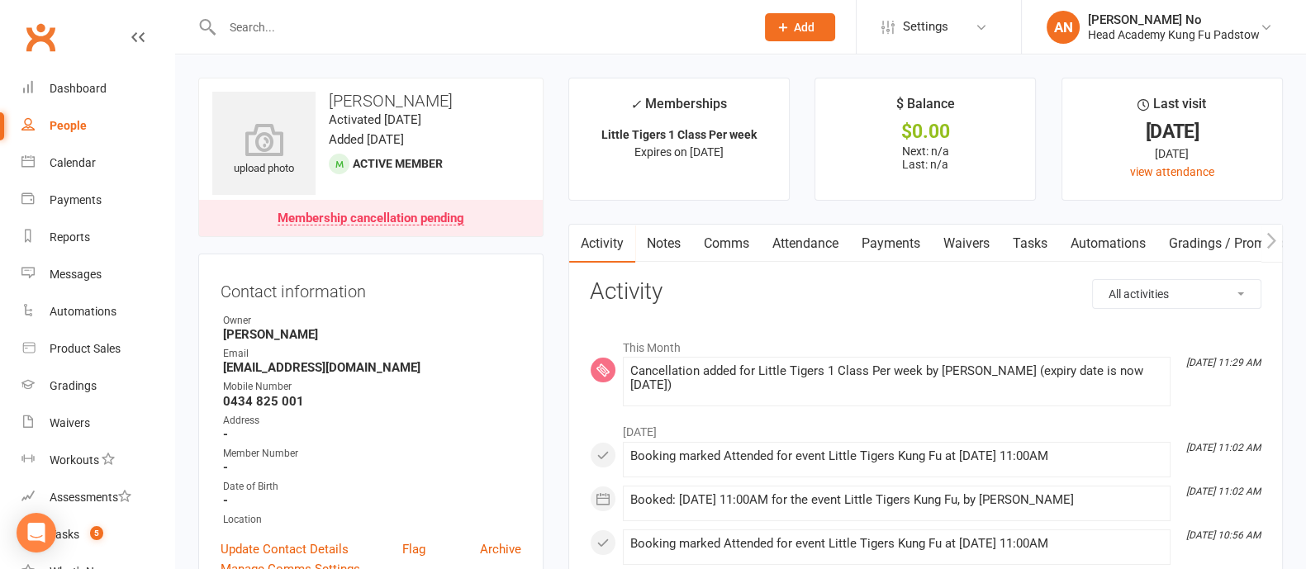
click at [259, 25] on input "text" at bounding box center [480, 27] width 526 height 23
paste input "[PERSON_NAME]"
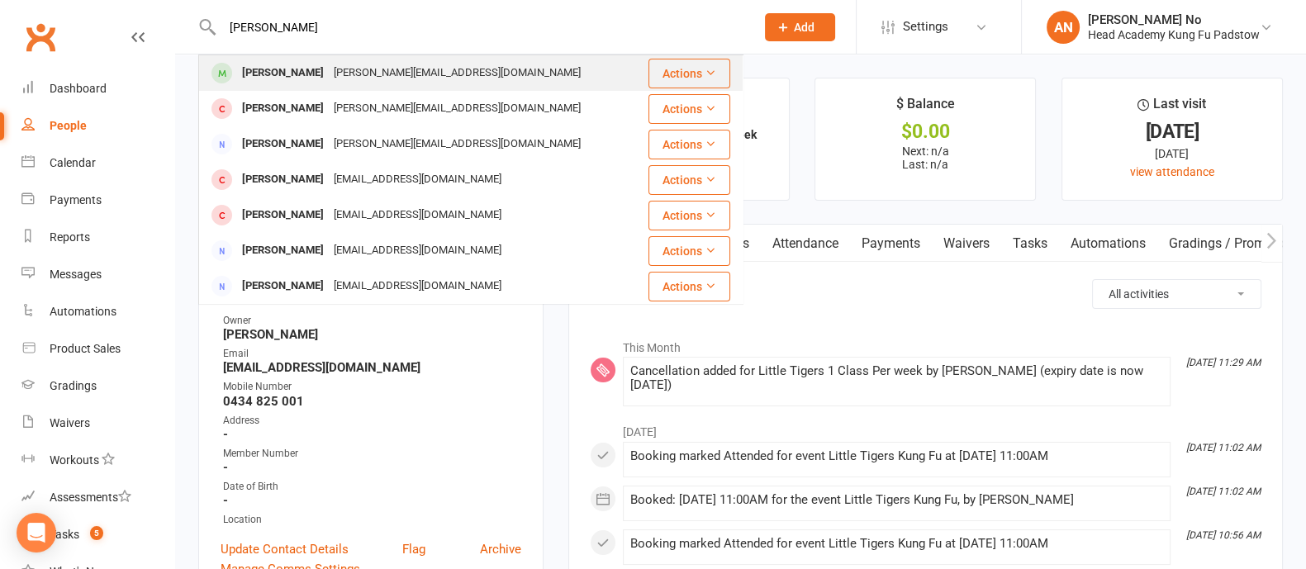
type input "[PERSON_NAME]"
click at [288, 71] on div "[PERSON_NAME]" at bounding box center [283, 73] width 92 height 24
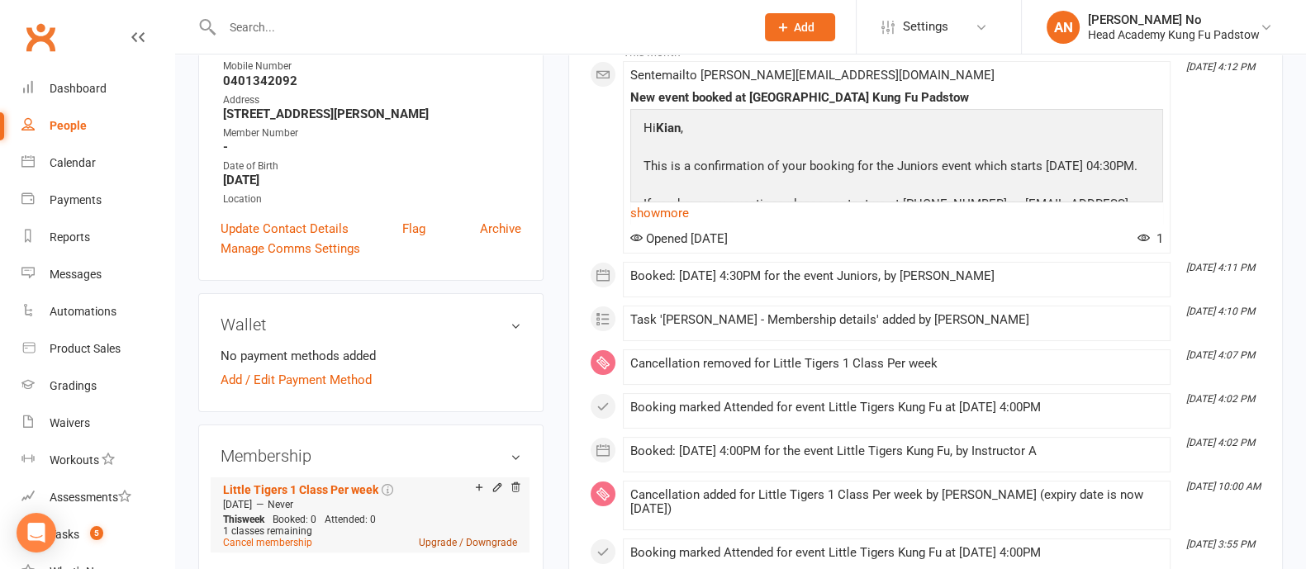
scroll to position [793, 0]
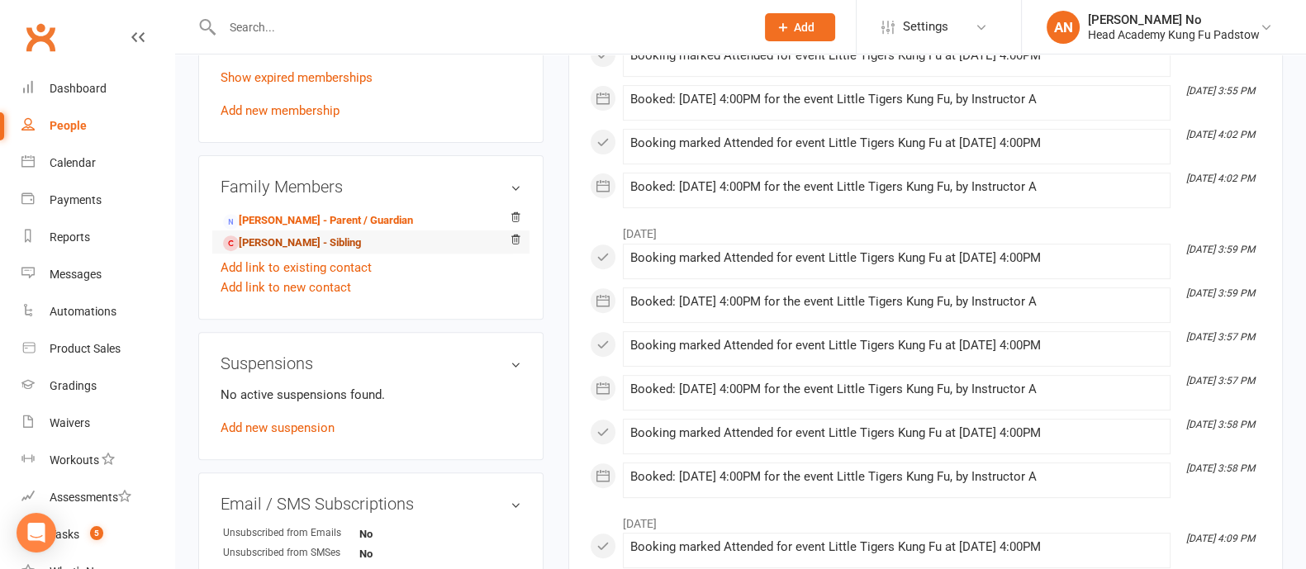
click at [301, 238] on link "[PERSON_NAME] - Sibling" at bounding box center [292, 243] width 138 height 17
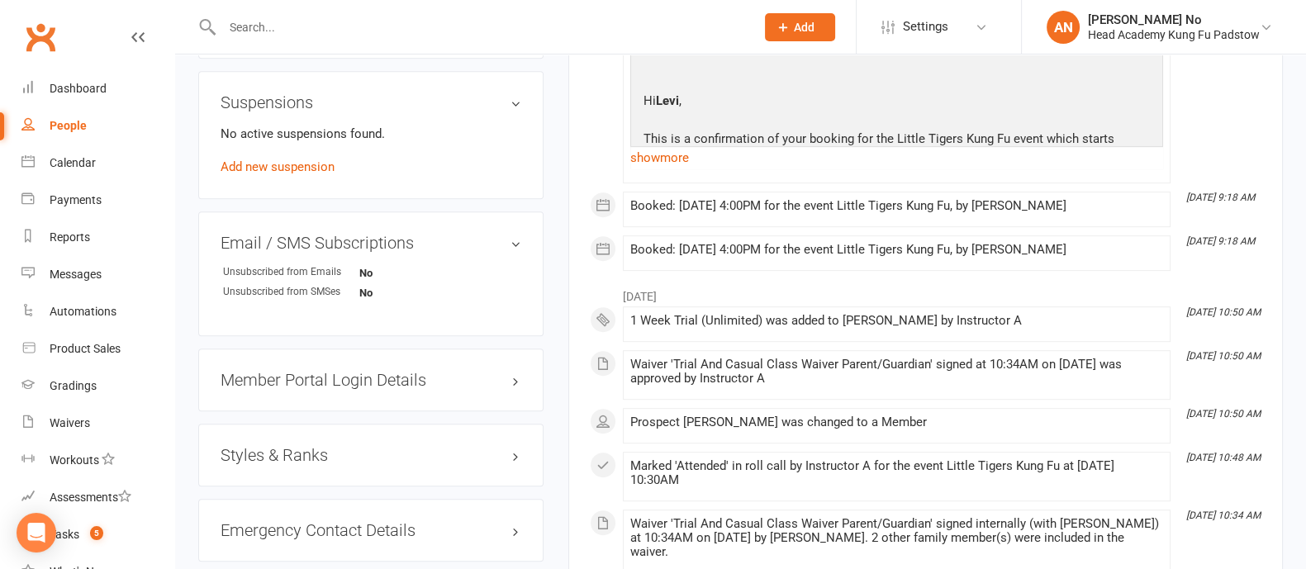
scroll to position [498, 0]
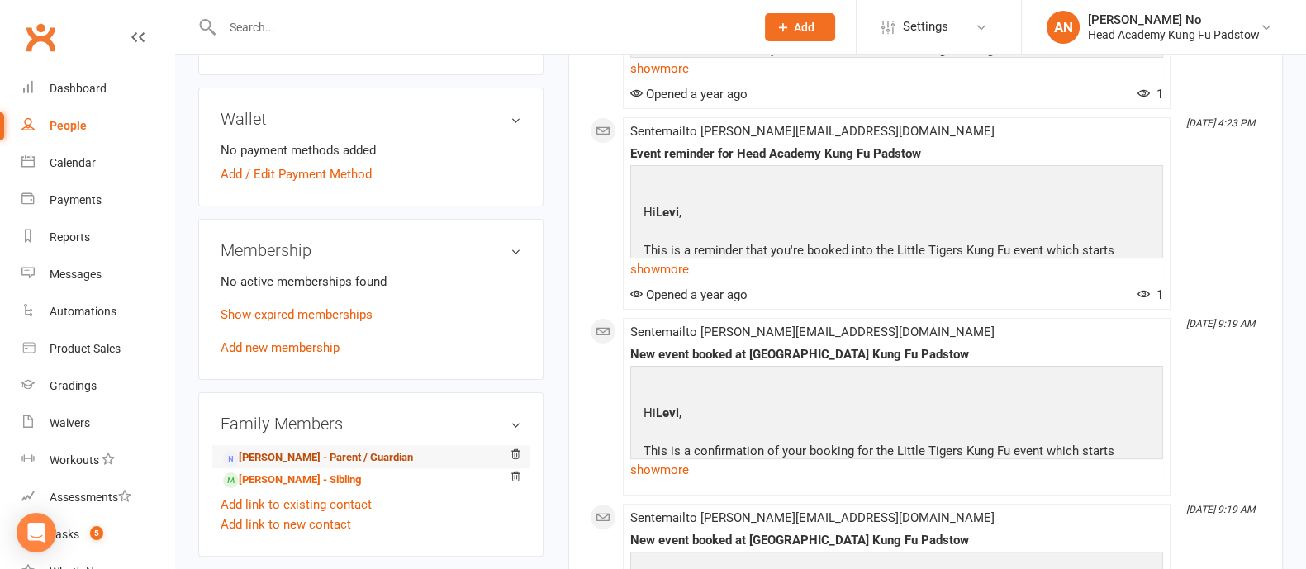
click at [349, 456] on link "[PERSON_NAME] - Parent / Guardian" at bounding box center [318, 457] width 190 height 17
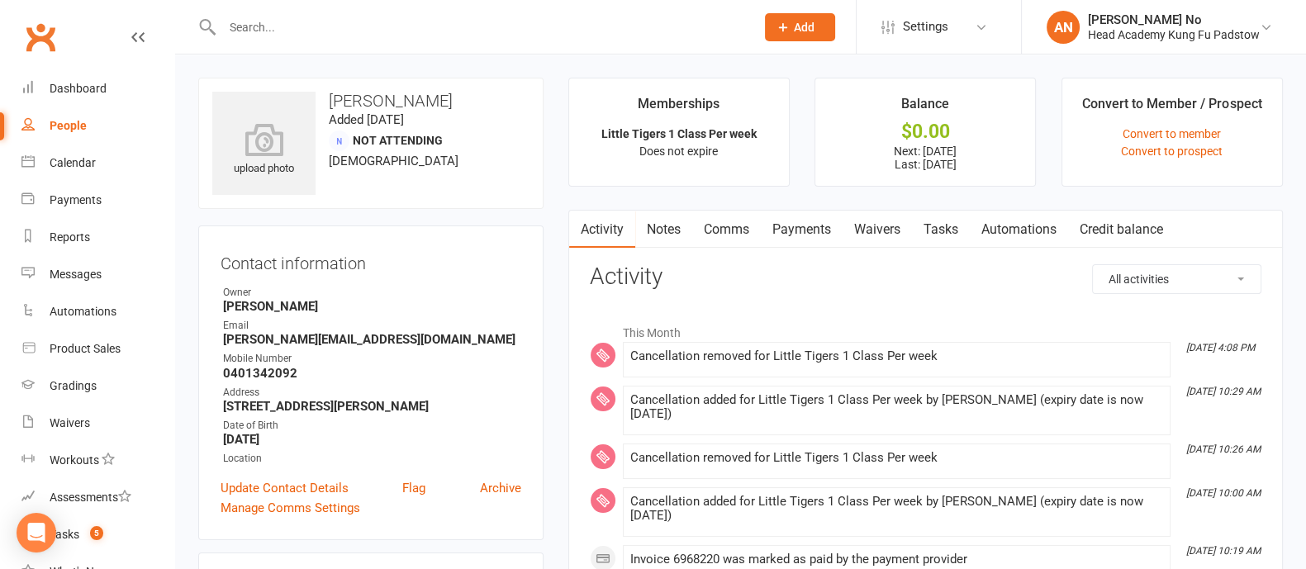
scroll to position [498, 0]
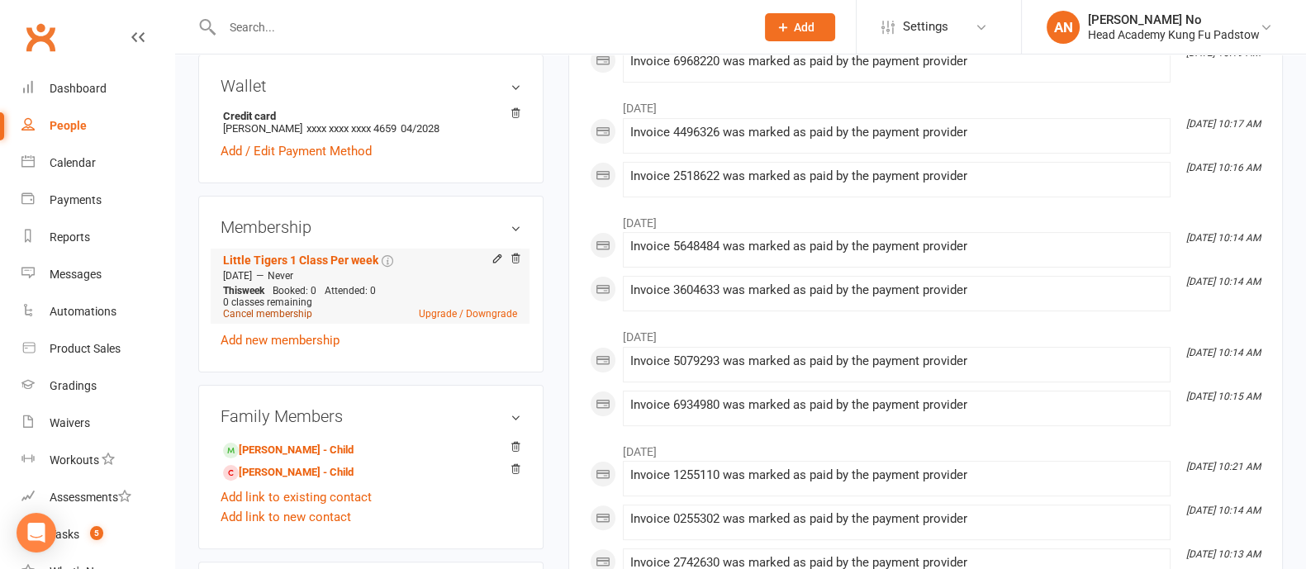
click at [297, 320] on link "Cancel membership" at bounding box center [267, 314] width 89 height 12
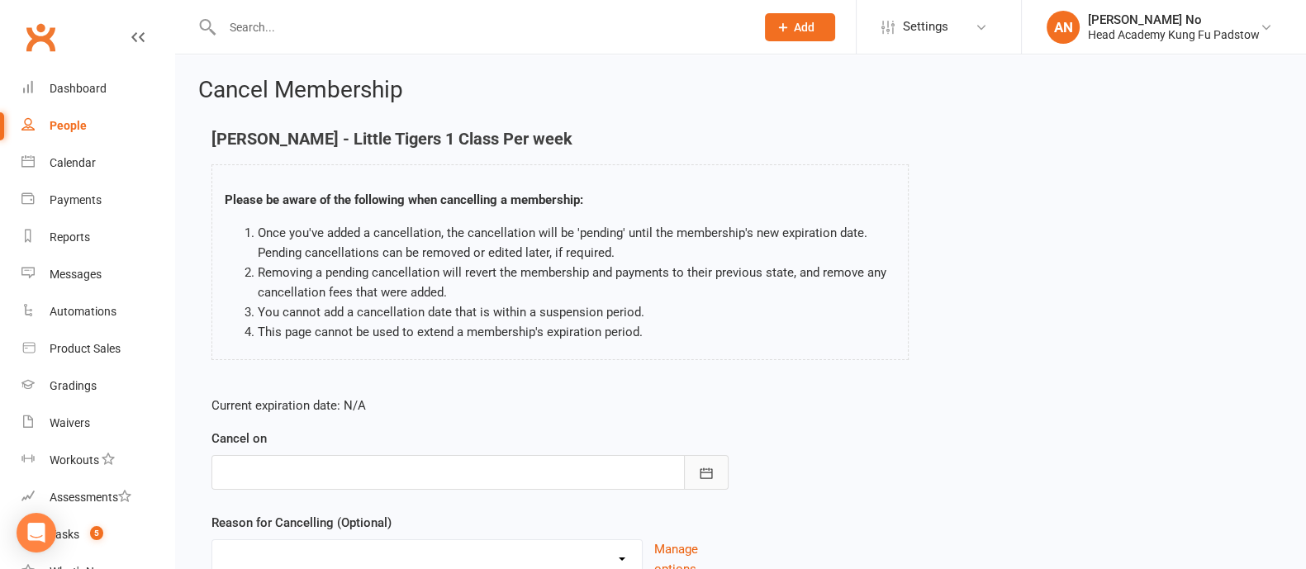
click at [705, 468] on icon "button" at bounding box center [706, 473] width 17 height 17
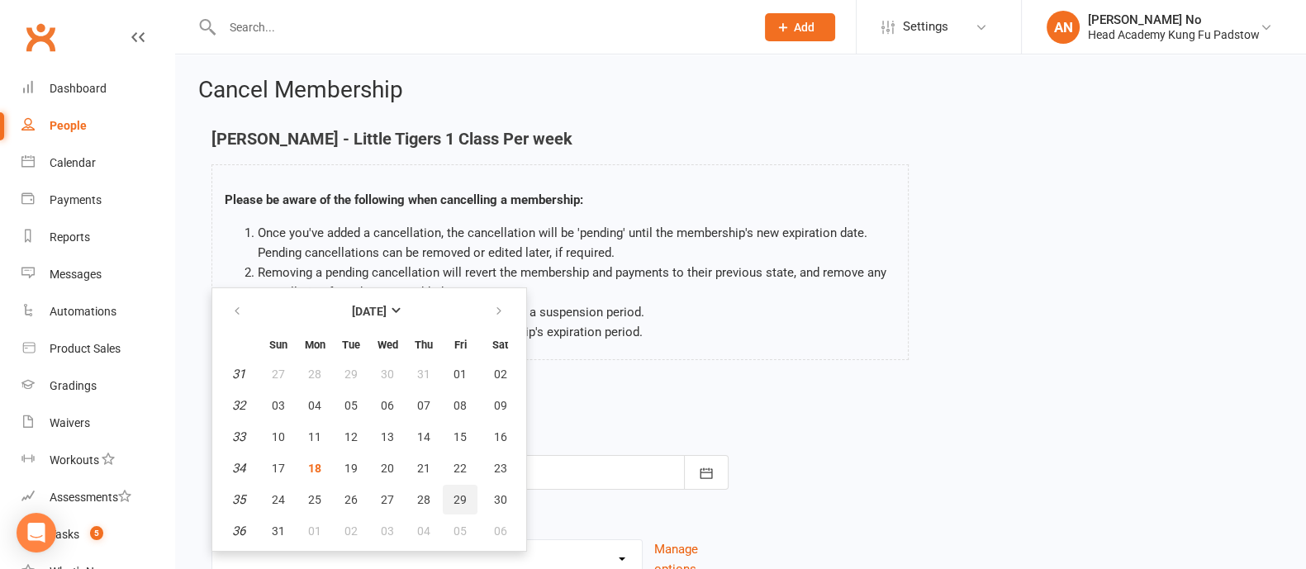
click at [458, 496] on span "29" at bounding box center [459, 499] width 13 height 13
type input "[DATE]"
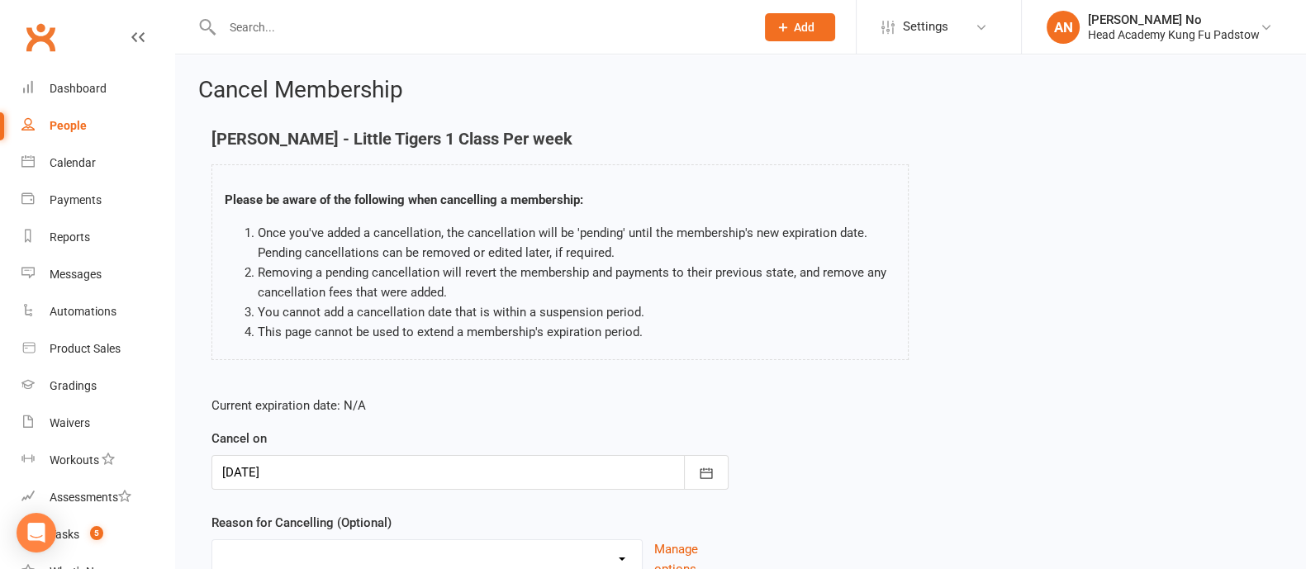
scroll to position [143, 0]
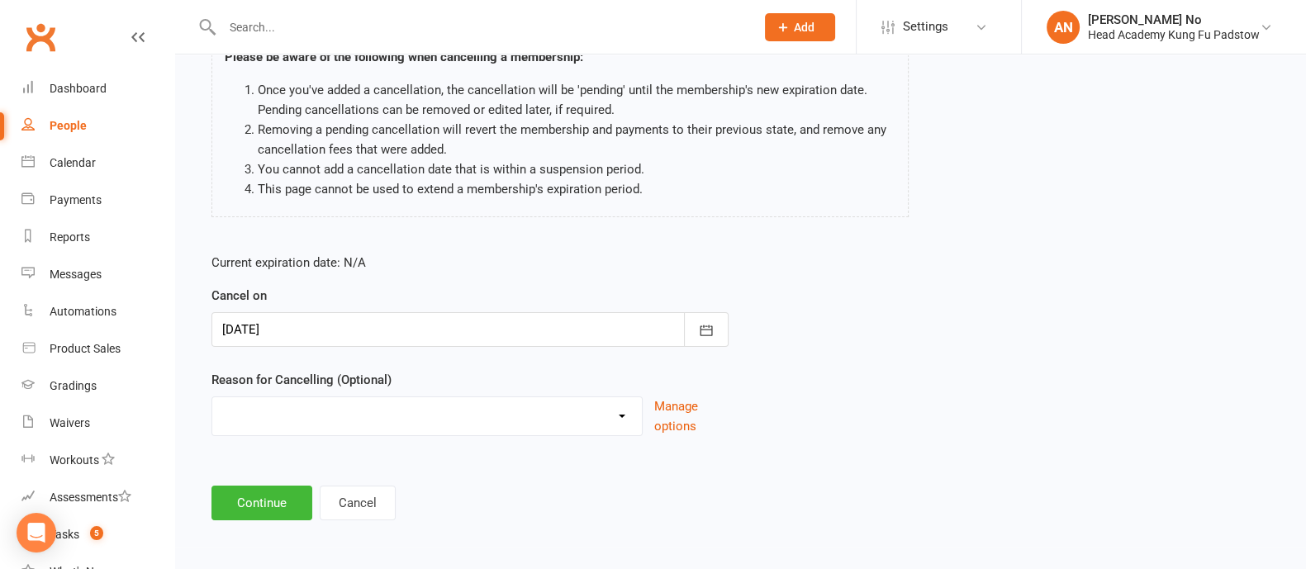
click at [603, 420] on select "Holiday Injury Other reason" at bounding box center [427, 413] width 430 height 33
select select "2"
click at [212, 397] on select "Holiday Injury Other reason" at bounding box center [427, 413] width 430 height 33
click at [292, 498] on input at bounding box center [469, 503] width 517 height 35
type input "t"
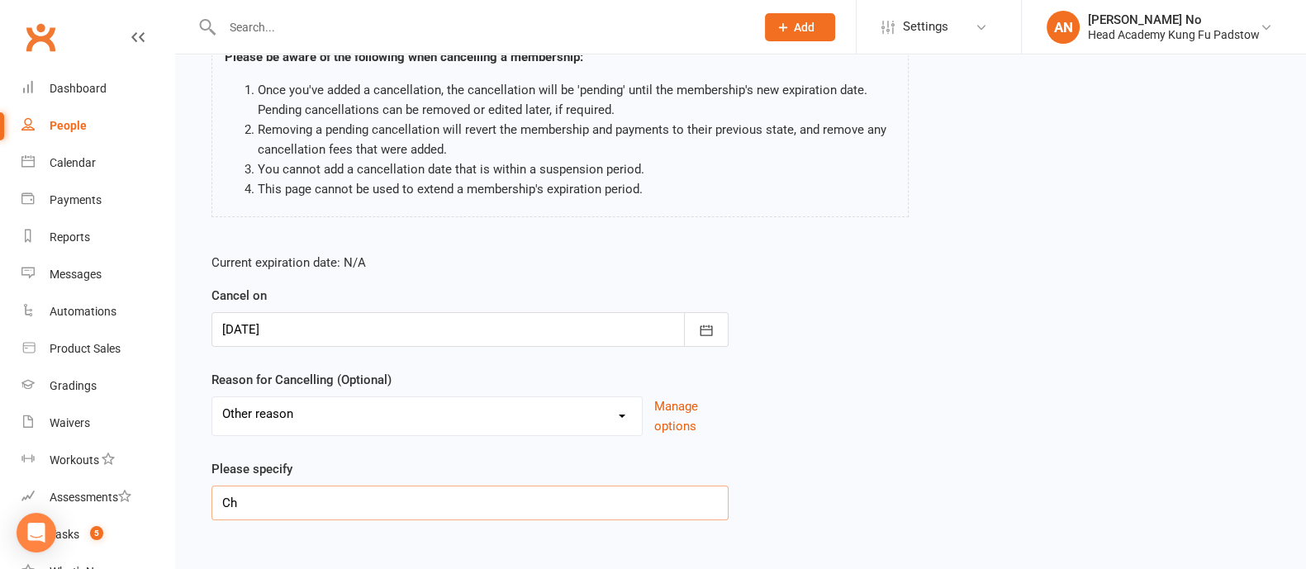
type input "C"
type input "n"
drag, startPoint x: 284, startPoint y: 500, endPoint x: 353, endPoint y: 499, distance: 68.6
click at [353, 499] on input "Kian bored in class" at bounding box center [469, 503] width 517 height 35
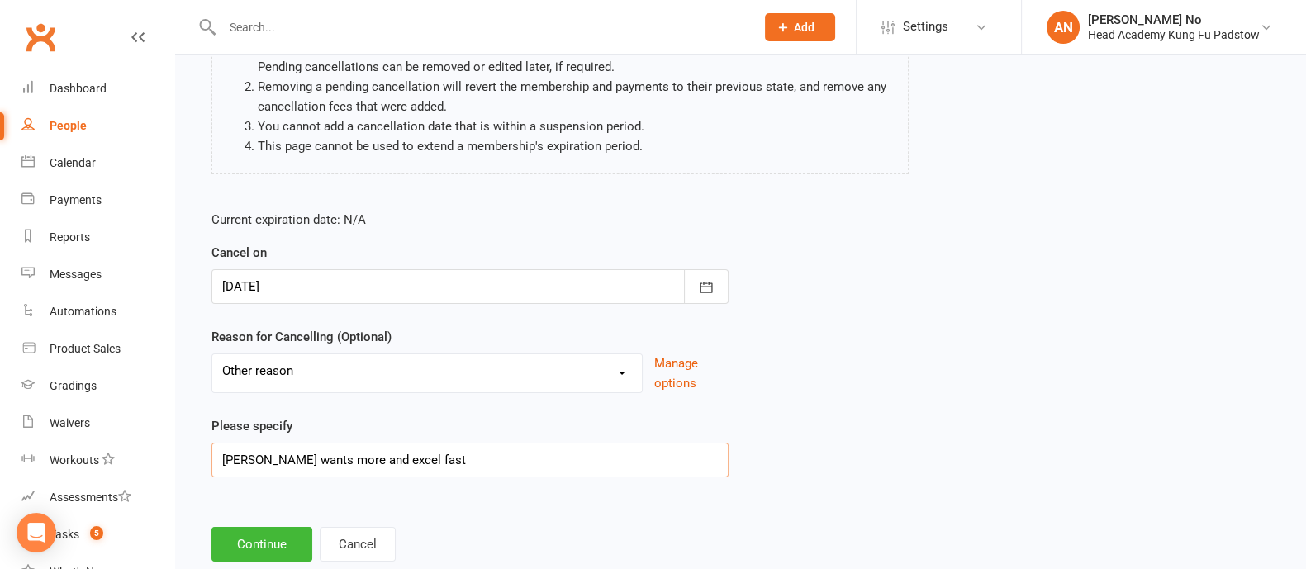
scroll to position [227, 0]
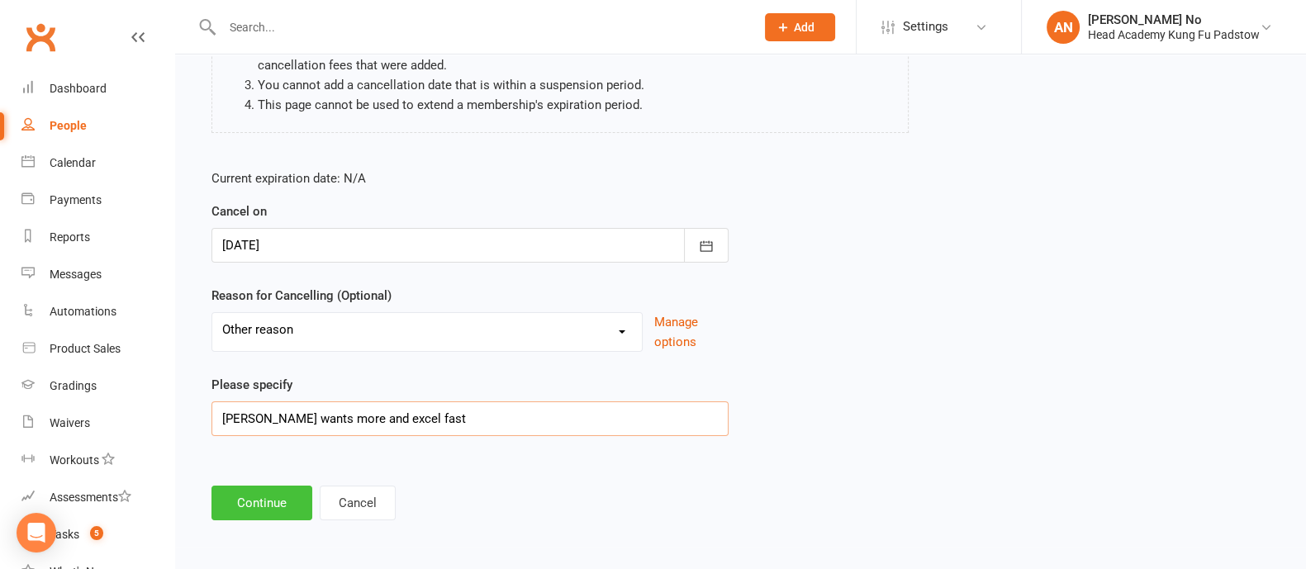
type input "[PERSON_NAME] wants more and excel fast"
click at [266, 504] on button "Continue" at bounding box center [261, 503] width 101 height 35
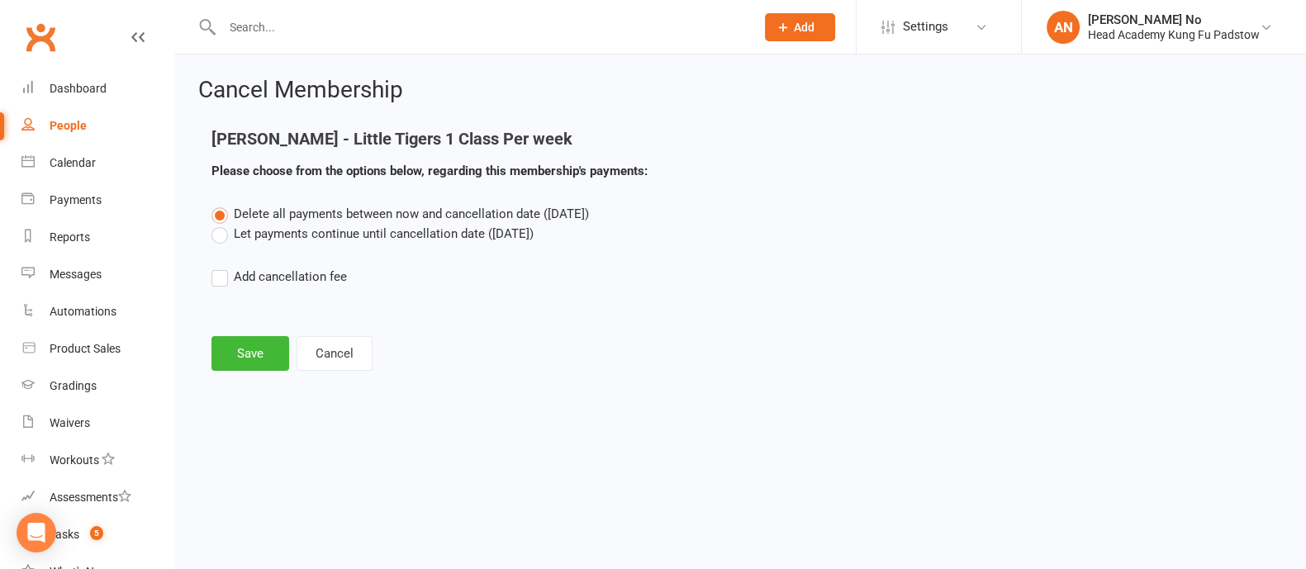
scroll to position [0, 0]
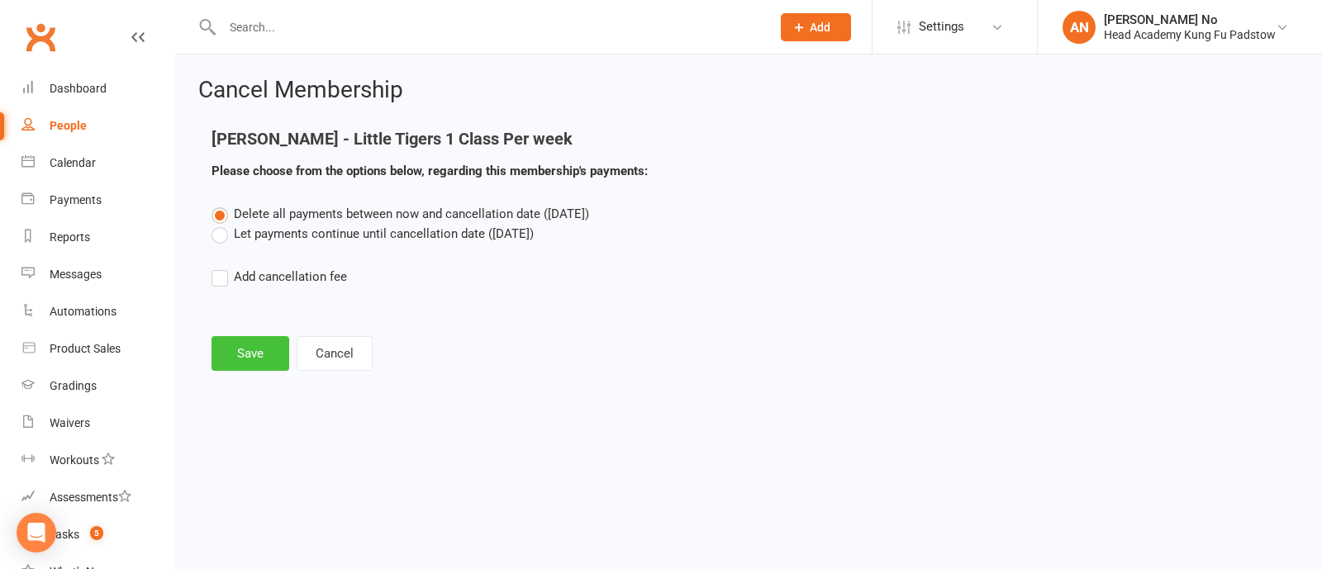
click at [230, 353] on button "Save" at bounding box center [250, 353] width 78 height 35
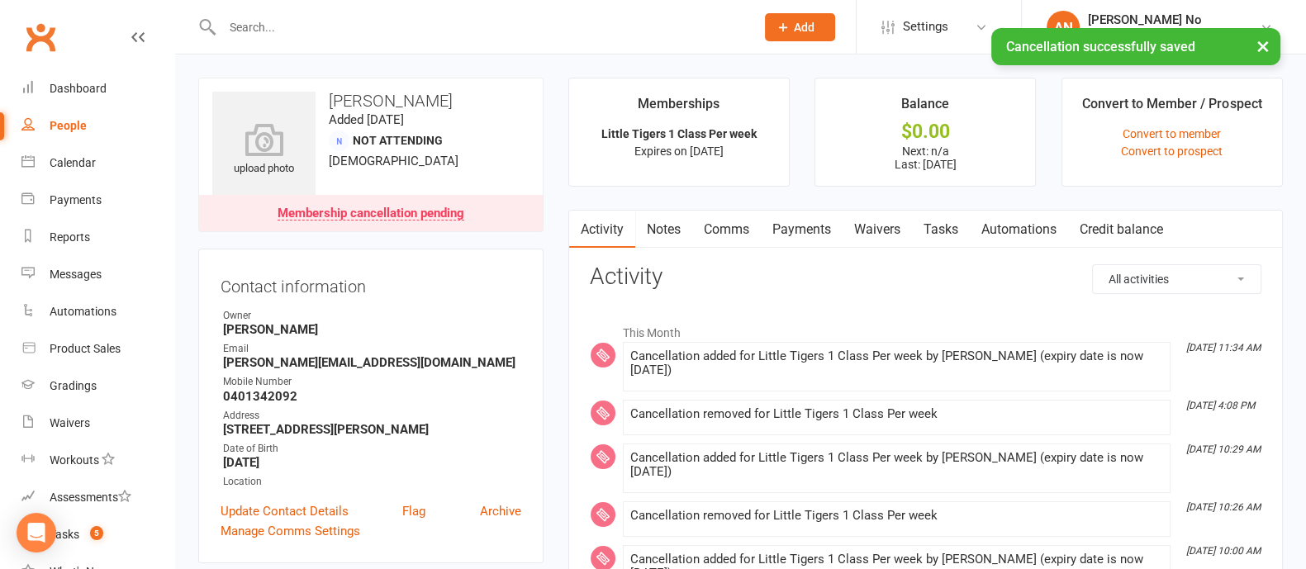
scroll to position [498, 0]
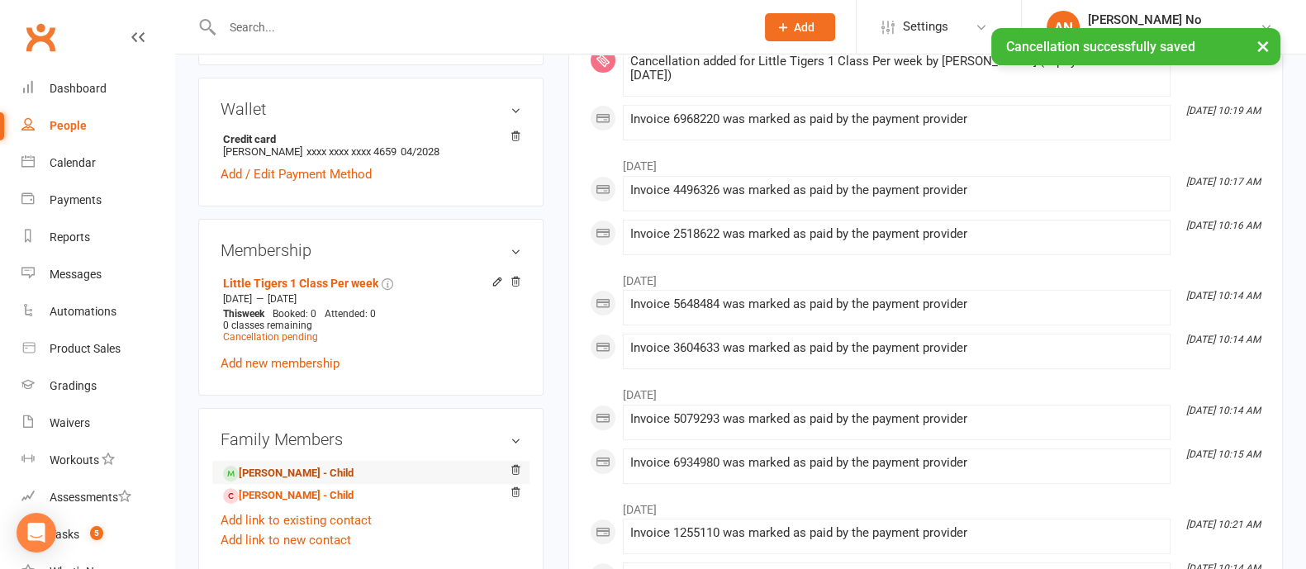
click at [281, 477] on link "[PERSON_NAME] - Child" at bounding box center [288, 473] width 131 height 17
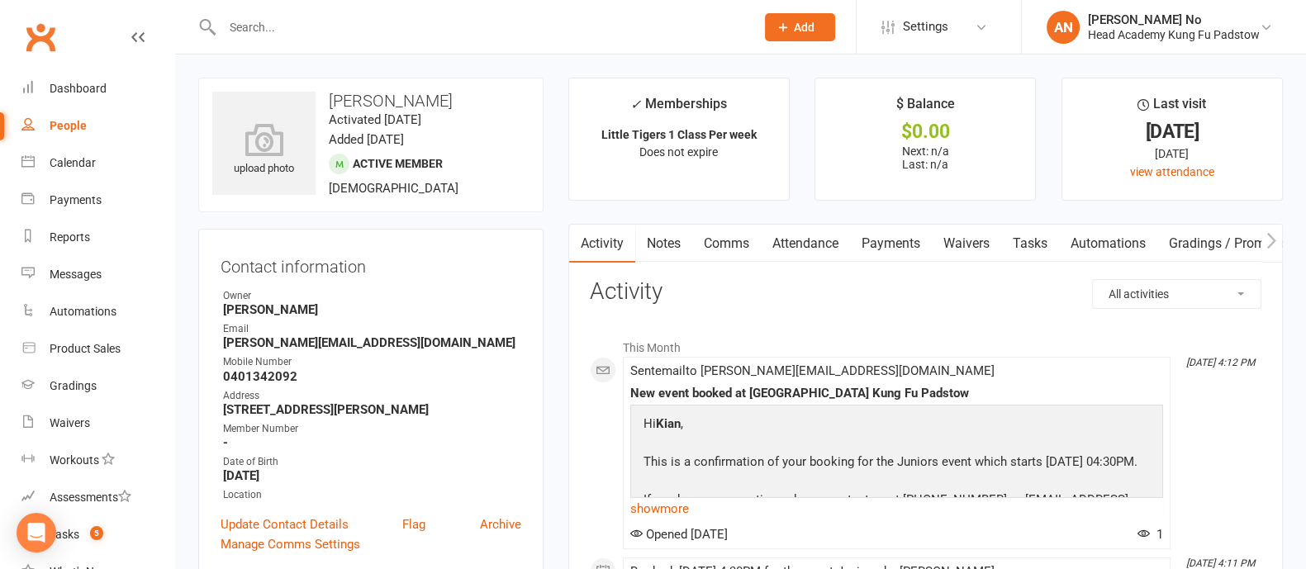
scroll to position [498, 0]
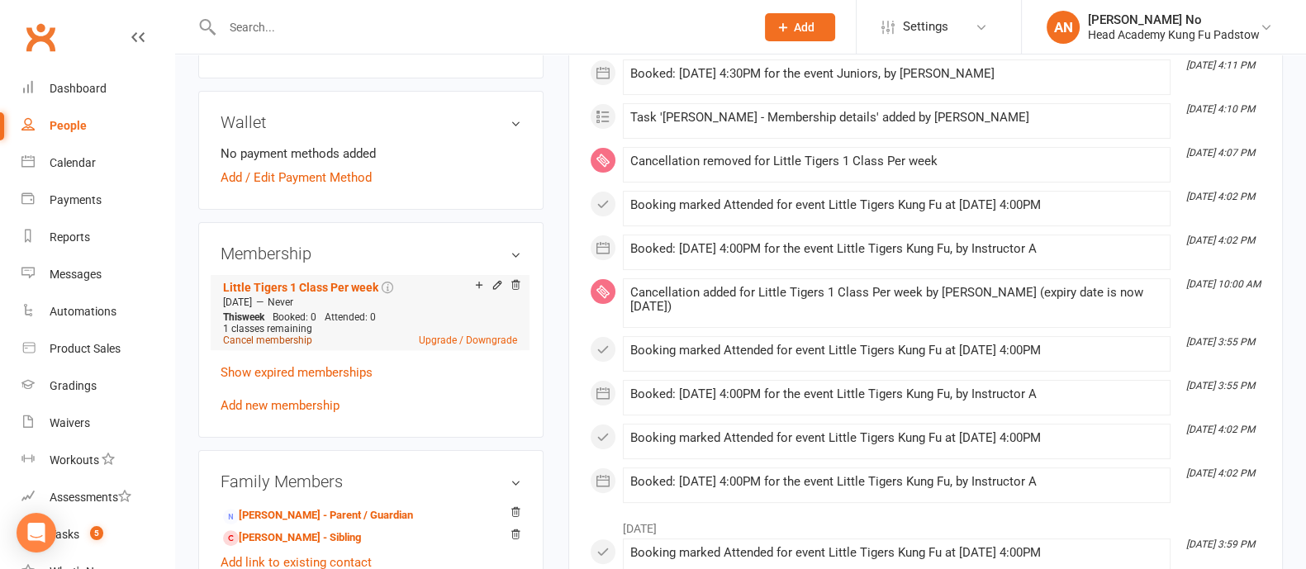
click at [273, 343] on link "Cancel membership" at bounding box center [267, 341] width 89 height 12
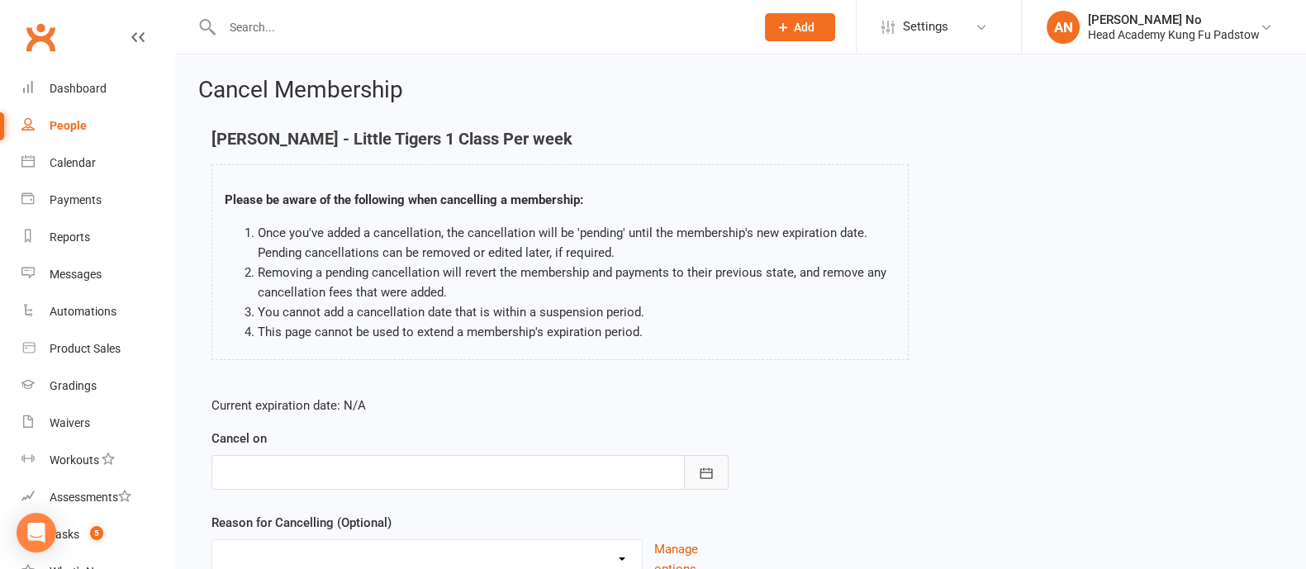
click at [699, 476] on icon "button" at bounding box center [706, 473] width 17 height 17
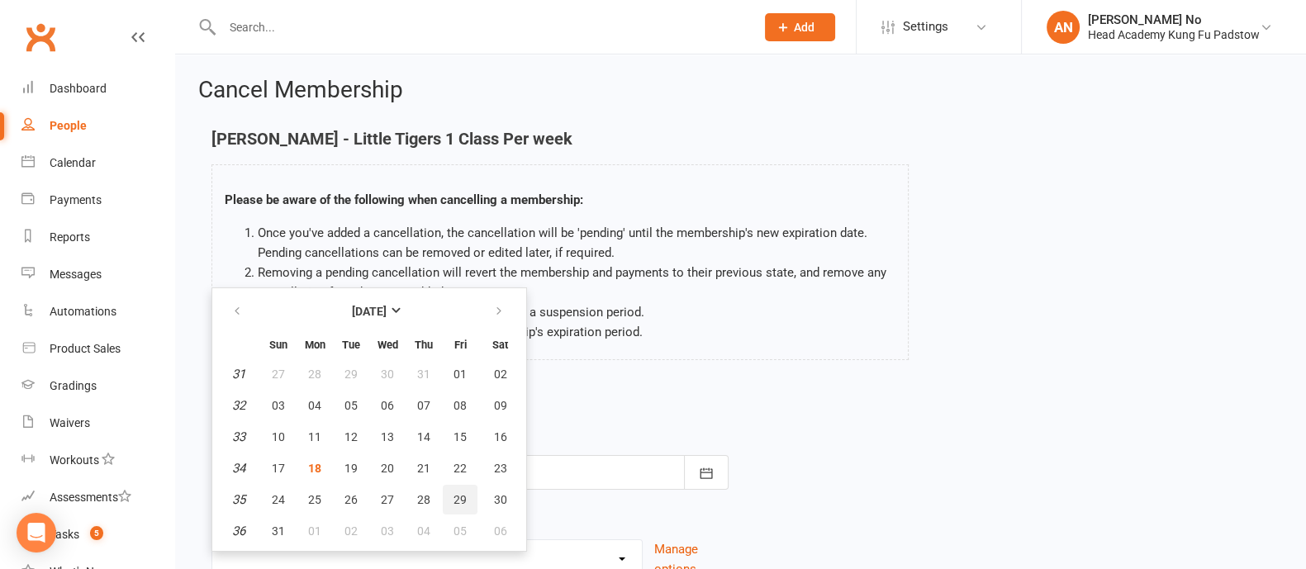
click at [463, 499] on span "29" at bounding box center [459, 499] width 13 height 13
type input "[DATE]"
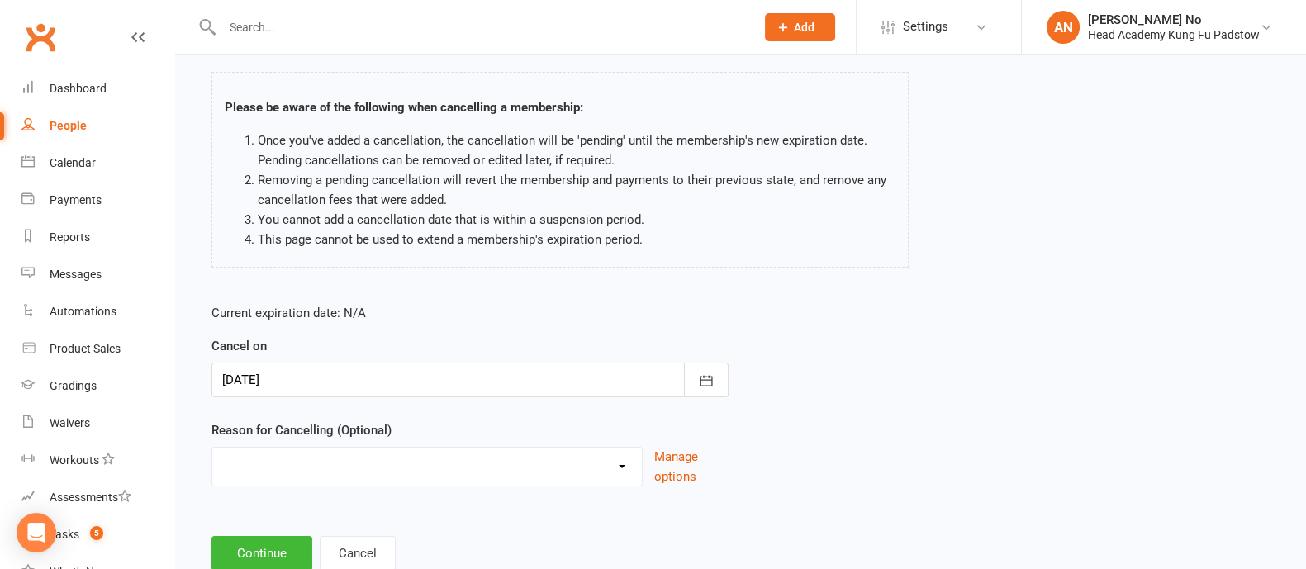
scroll to position [143, 0]
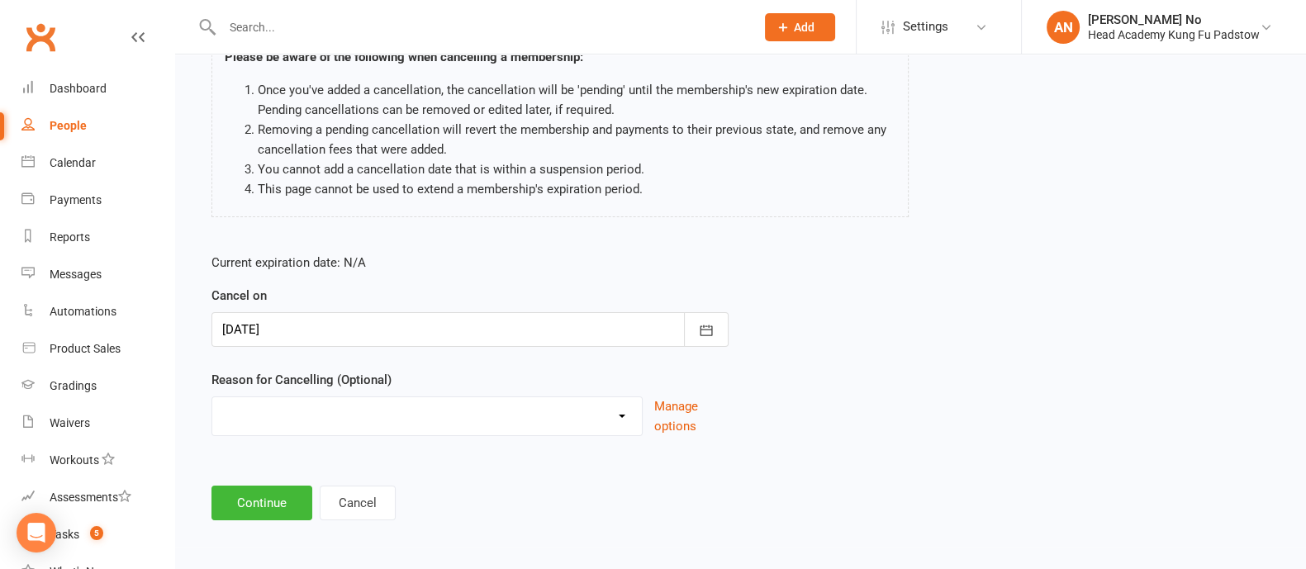
click at [518, 418] on select "Holiday Injury Other reason" at bounding box center [427, 413] width 430 height 33
select select "2"
click at [212, 397] on select "Holiday Injury Other reason" at bounding box center [427, 413] width 430 height 33
click at [303, 505] on input at bounding box center [469, 503] width 517 height 35
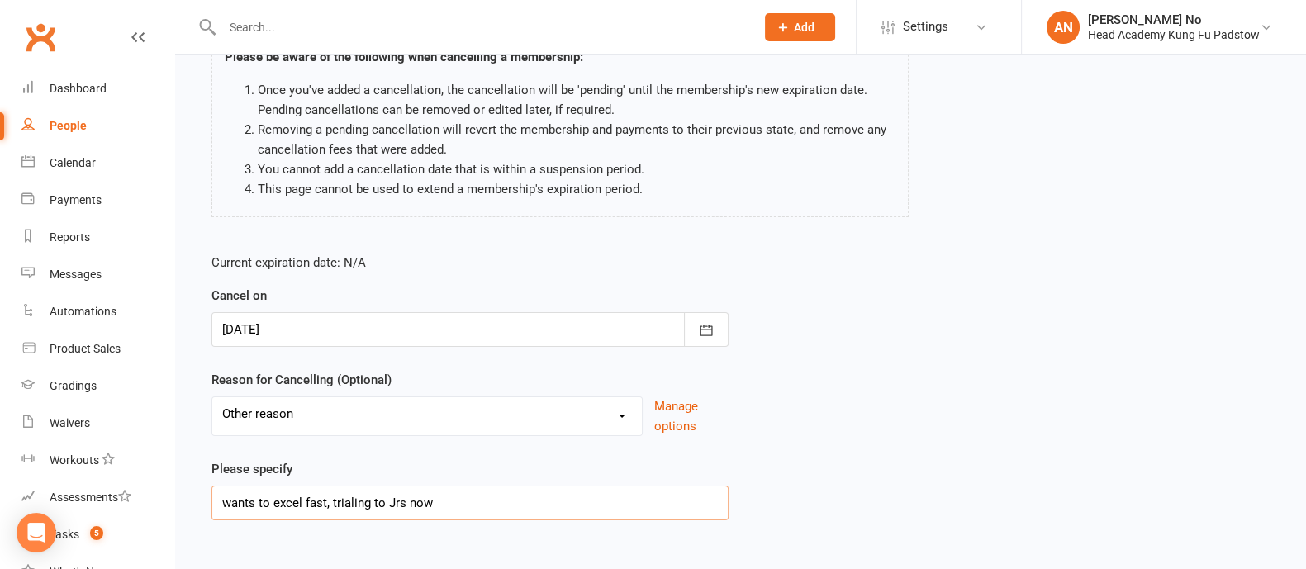
scroll to position [227, 0]
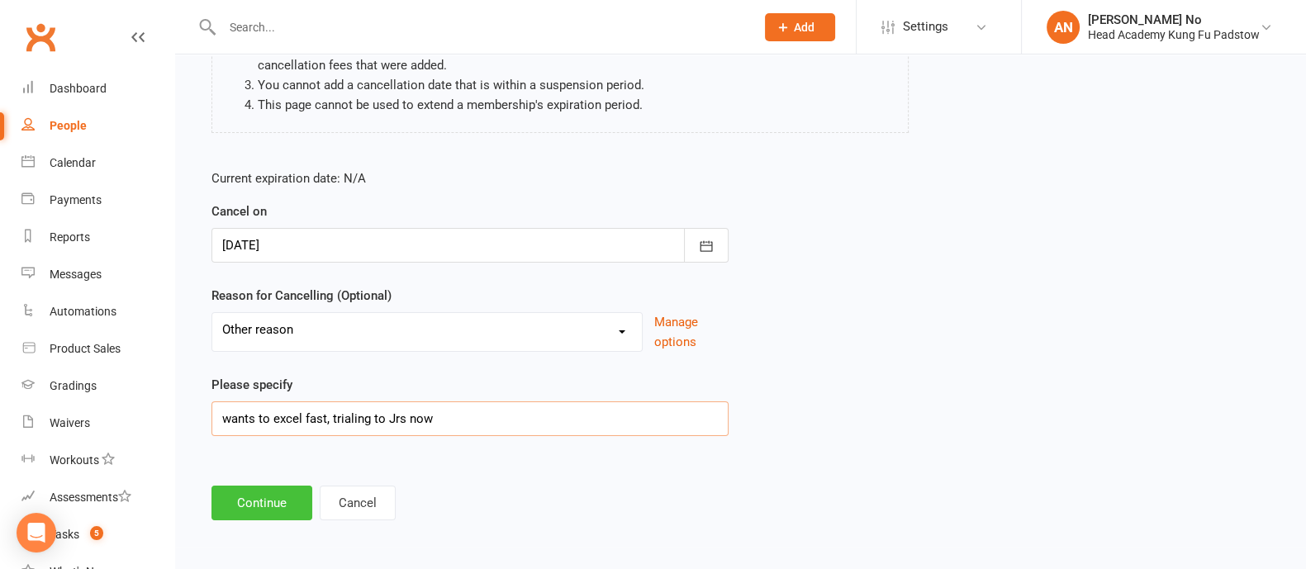
type input "wants to excel fast, trialing to Jrs now"
click at [276, 503] on button "Continue" at bounding box center [261, 503] width 101 height 35
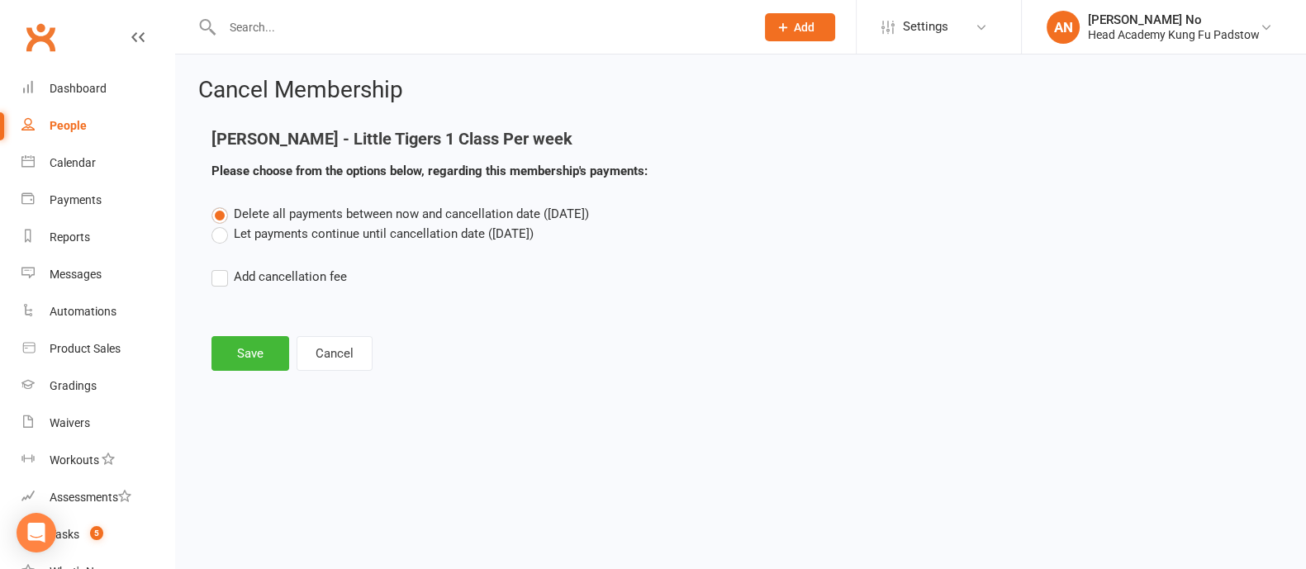
scroll to position [0, 0]
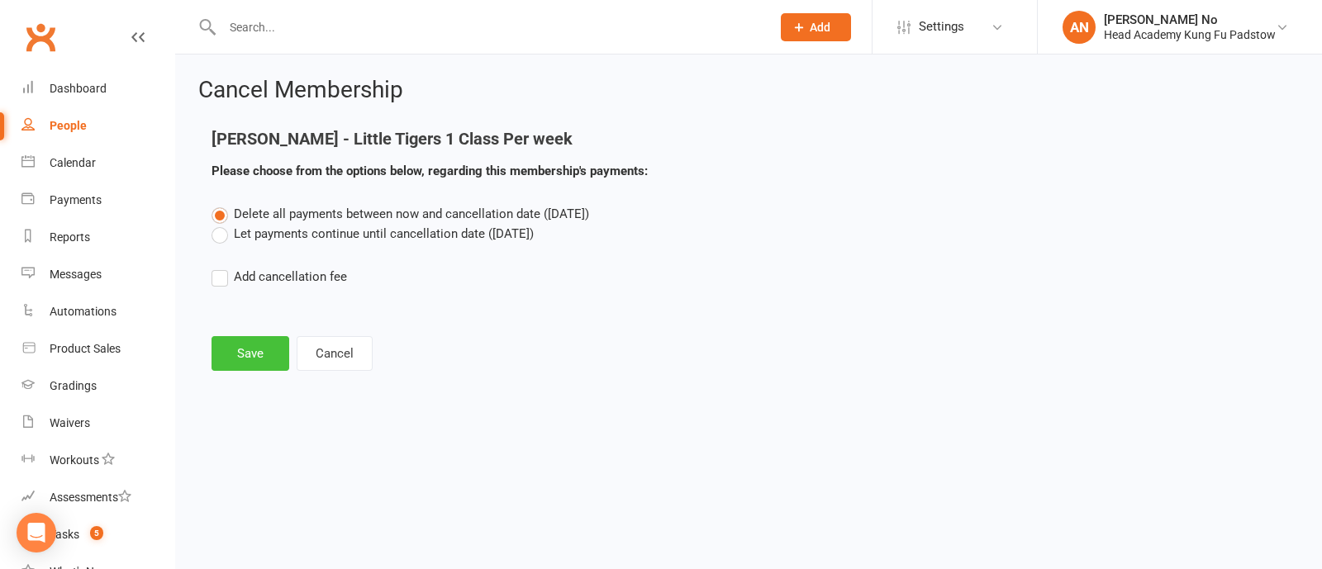
click at [254, 356] on button "Save" at bounding box center [250, 353] width 78 height 35
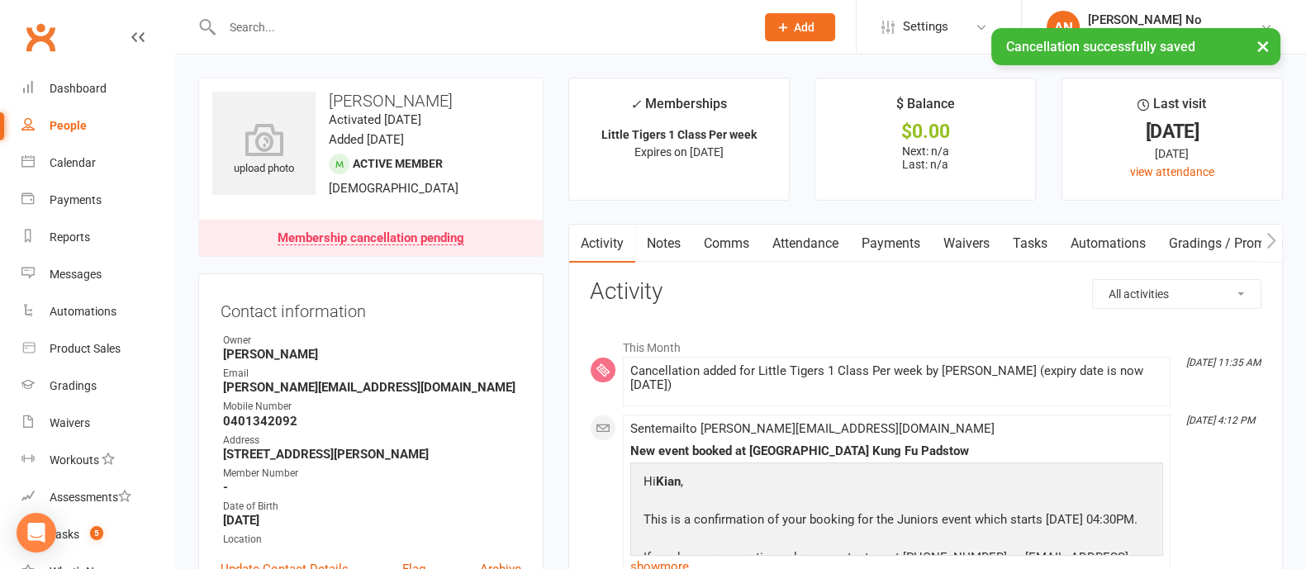
click at [810, 249] on link "Attendance" at bounding box center [805, 244] width 89 height 38
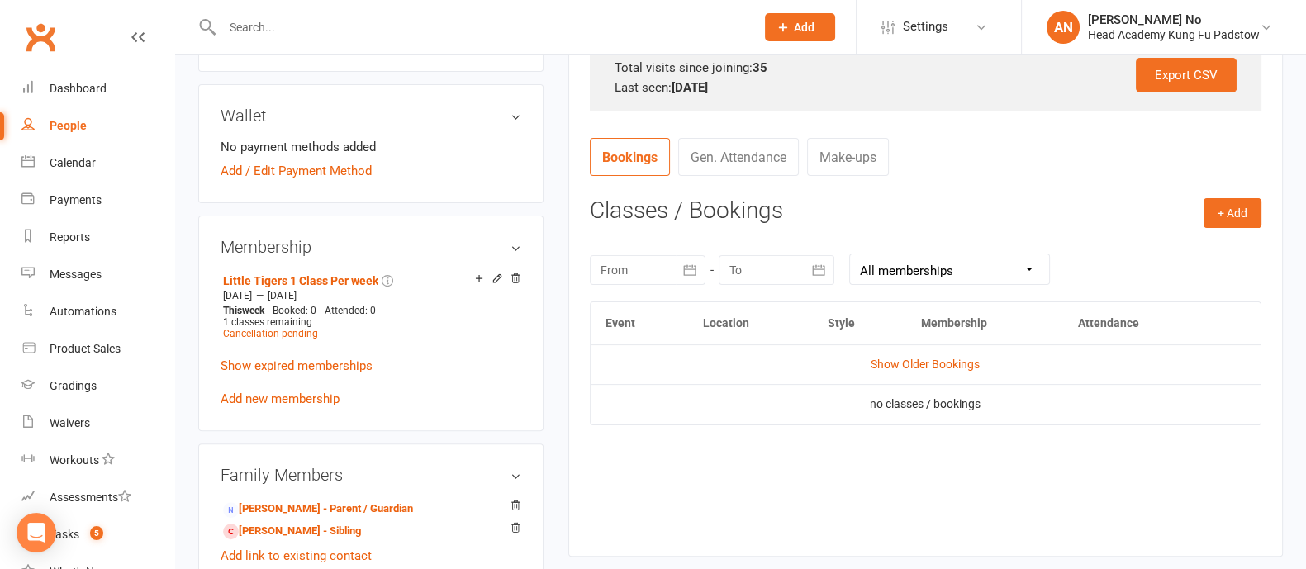
scroll to position [586, 0]
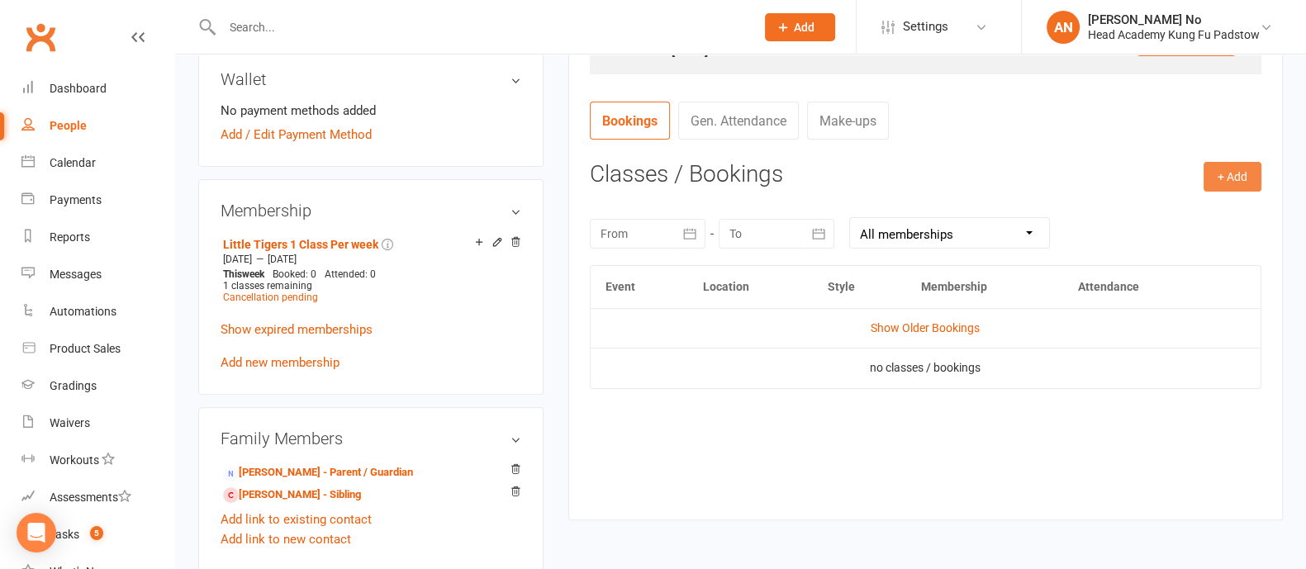
click at [1214, 182] on button "+ Add" at bounding box center [1232, 177] width 58 height 30
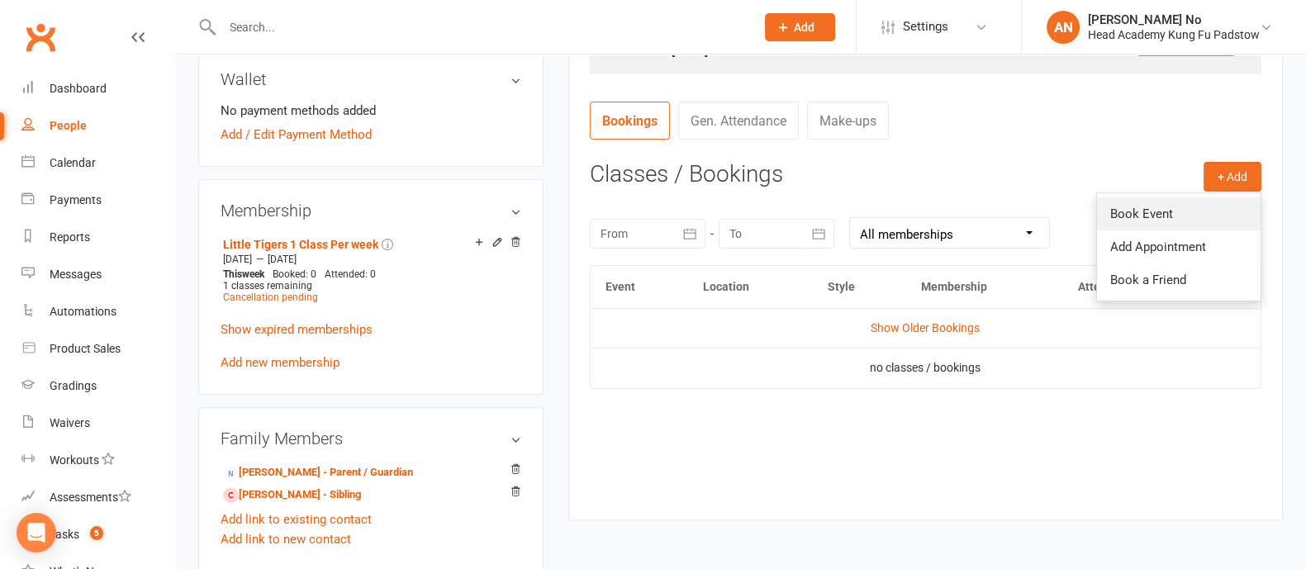
click at [1173, 210] on link "Book Event" at bounding box center [1179, 213] width 164 height 33
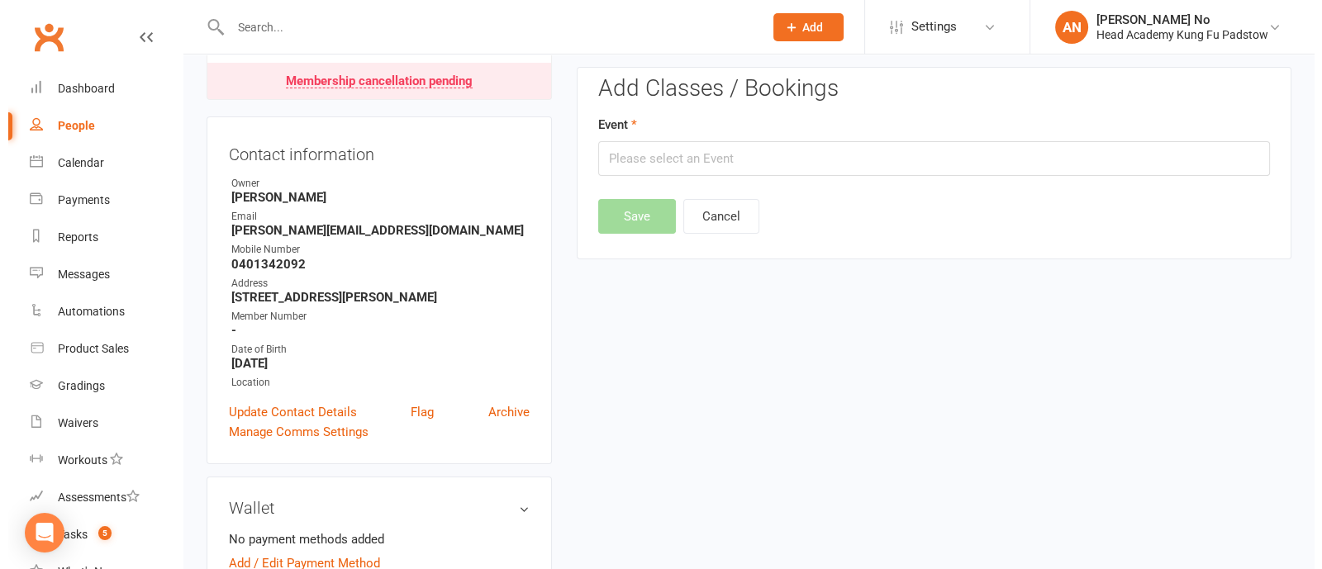
scroll to position [140, 0]
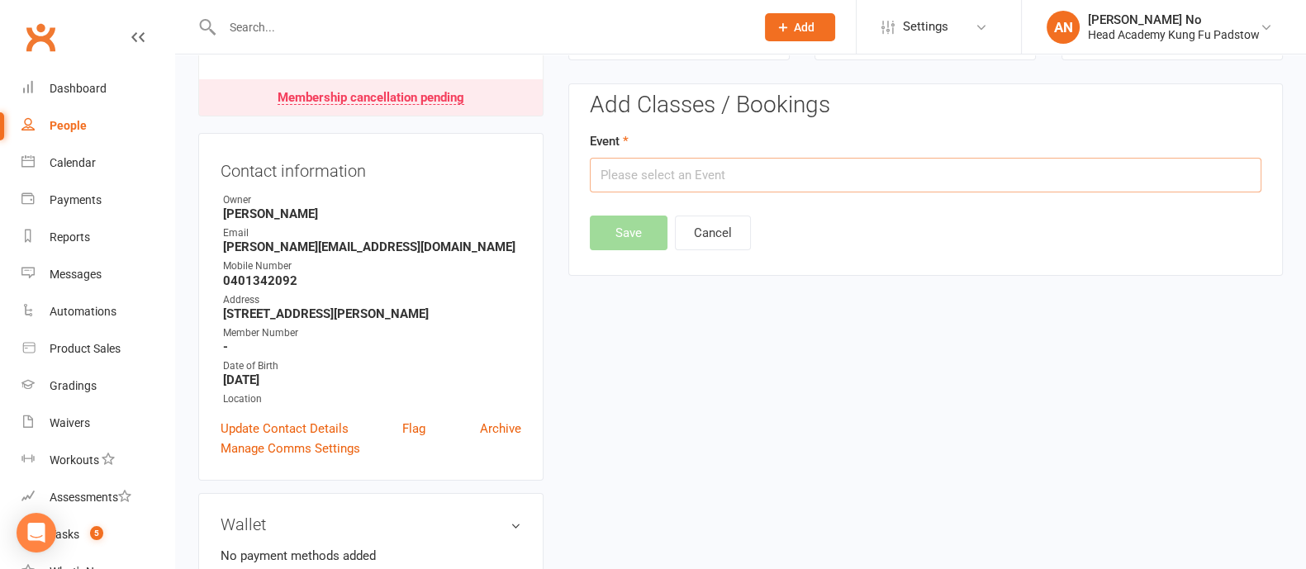
click at [723, 183] on input "text" at bounding box center [926, 175] width 672 height 35
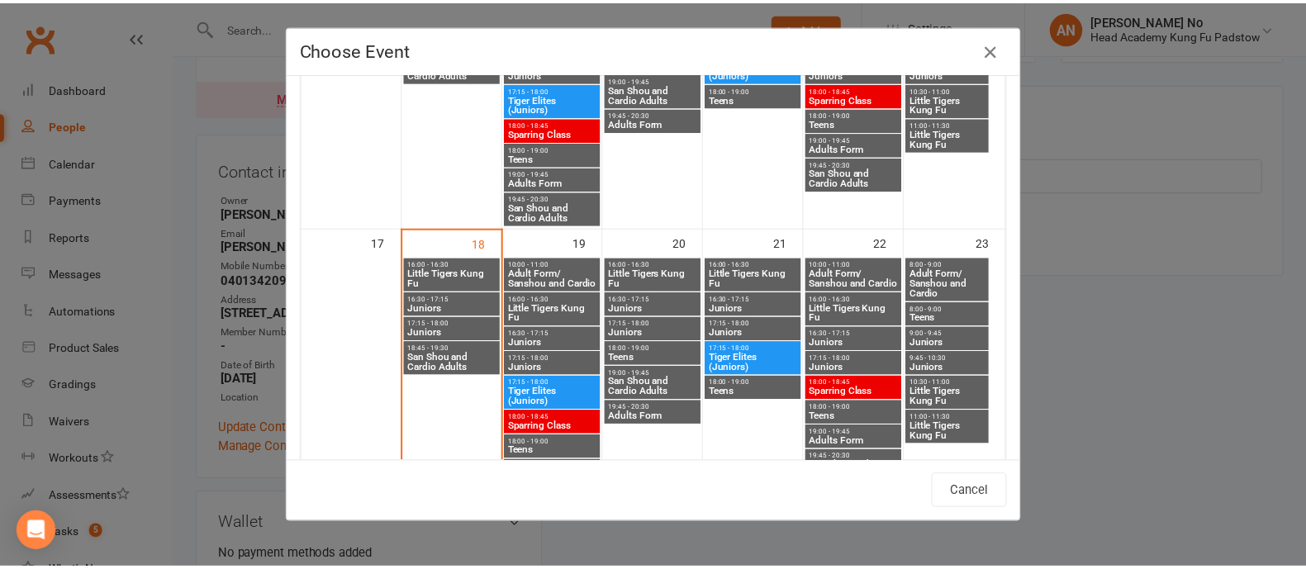
scroll to position [867, 0]
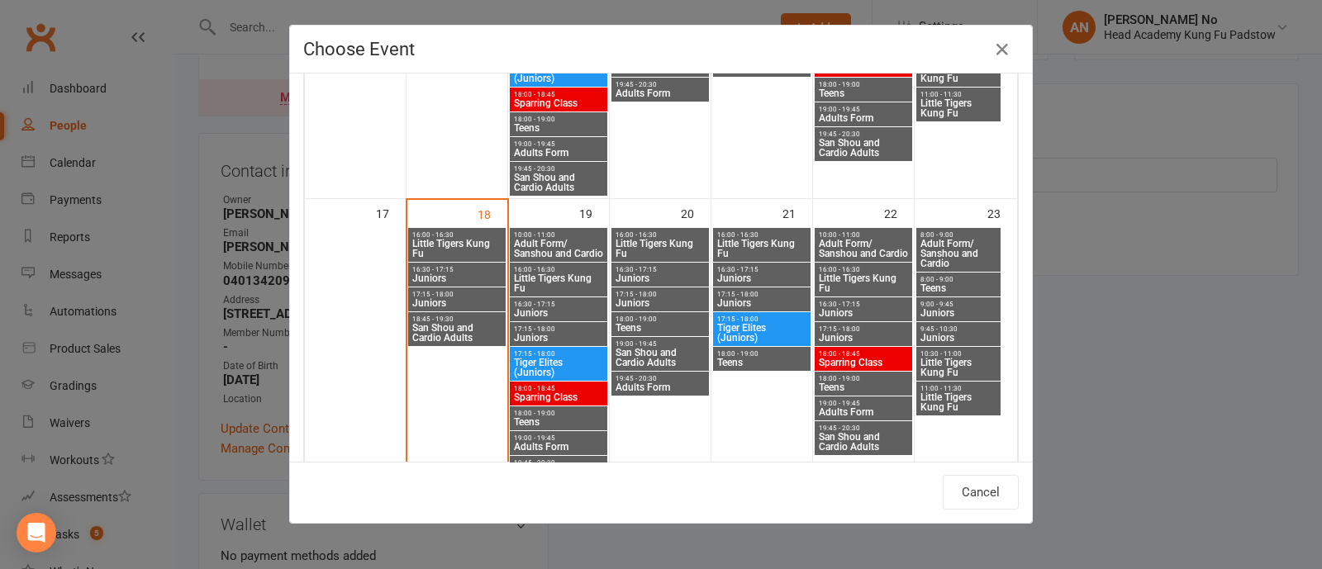
click at [861, 311] on span "Juniors" at bounding box center [863, 313] width 91 height 10
type input "Juniors - [DATE] 4:30:00 PM"
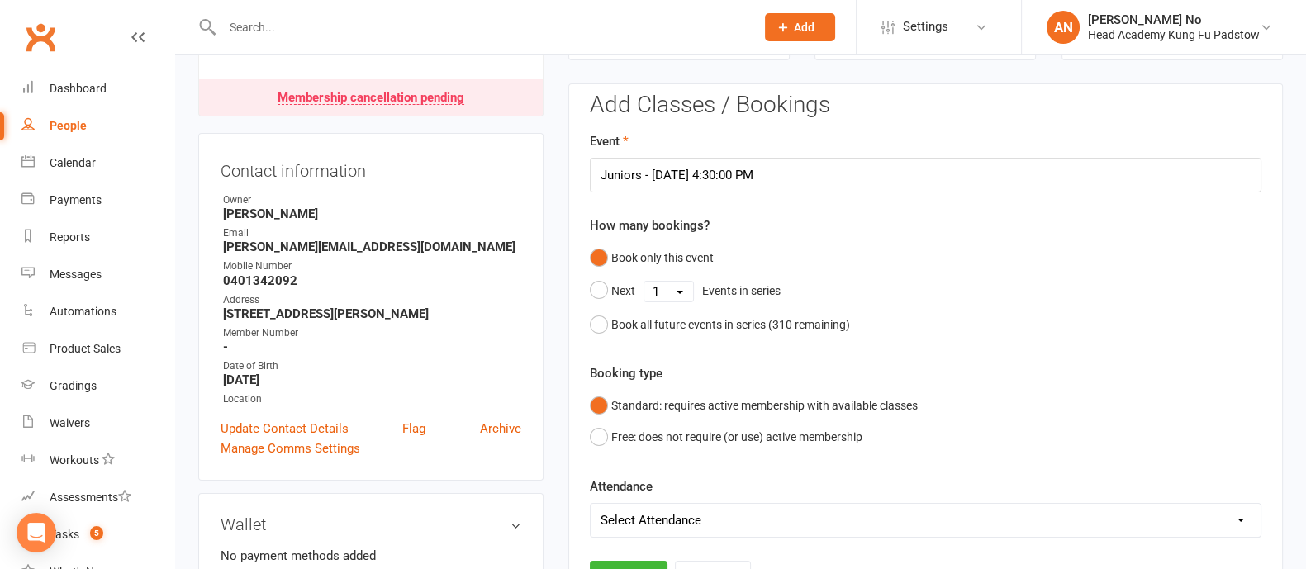
scroll to position [639, 0]
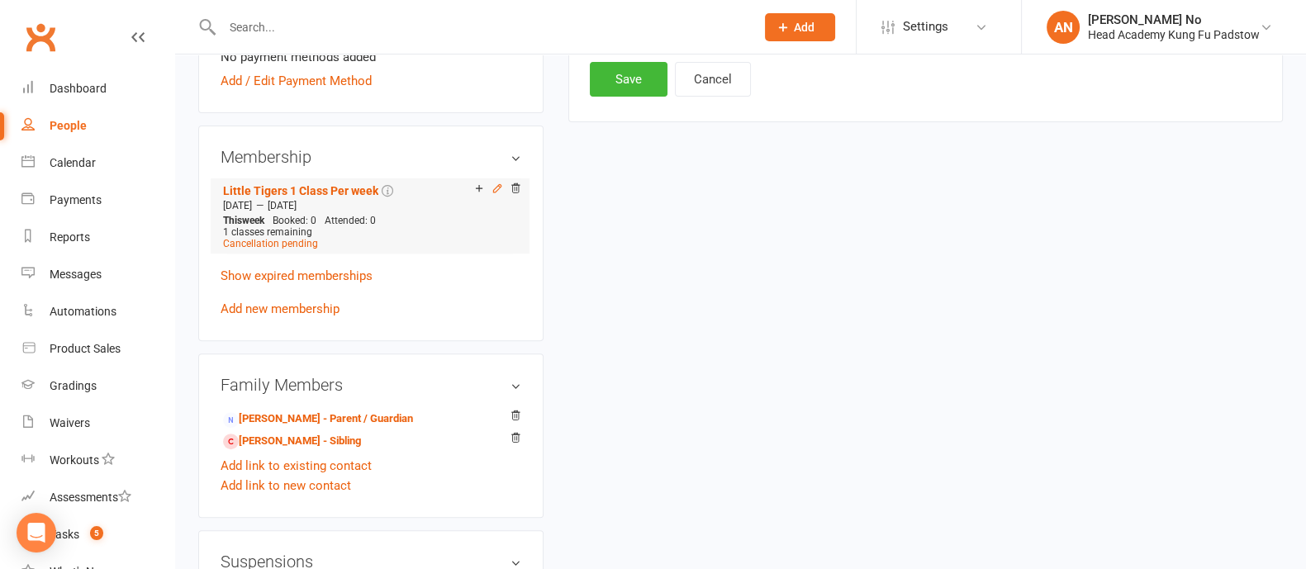
click at [493, 191] on icon at bounding box center [496, 188] width 7 height 7
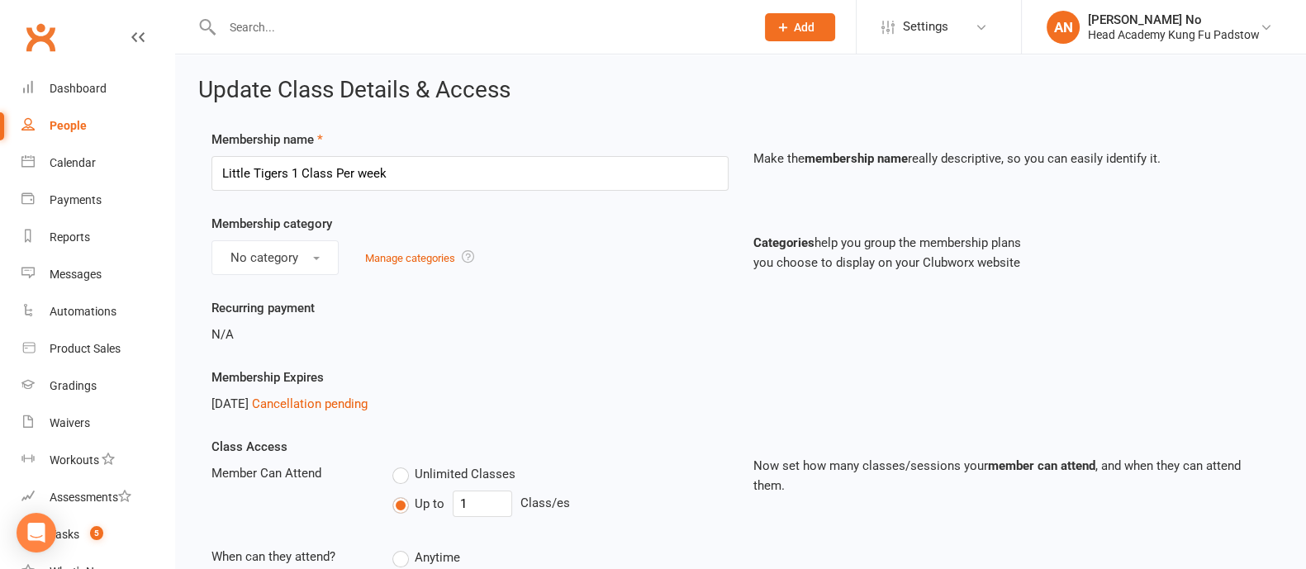
scroll to position [978, 0]
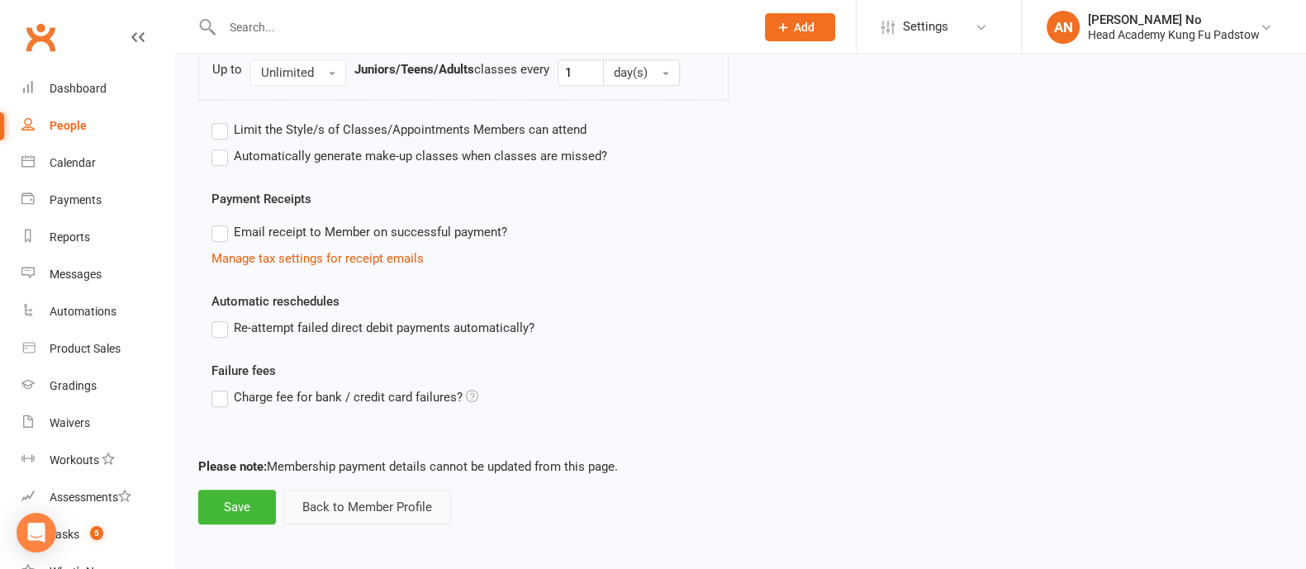
click at [369, 508] on button "Back to Member Profile" at bounding box center [367, 507] width 168 height 35
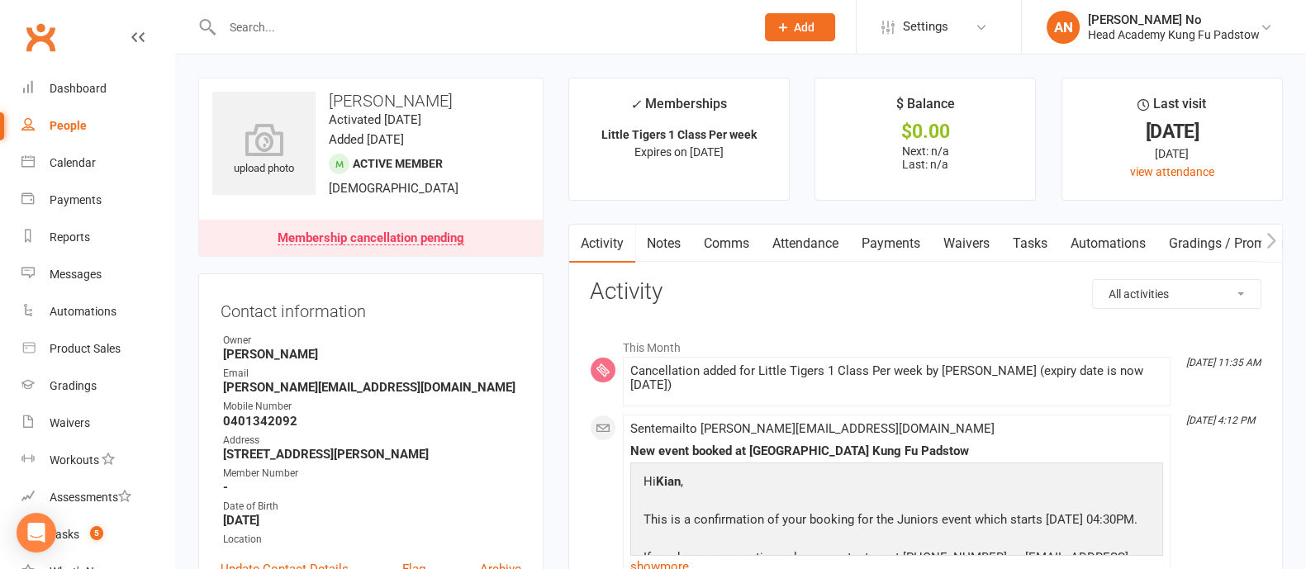
click at [819, 241] on link "Attendance" at bounding box center [805, 244] width 89 height 38
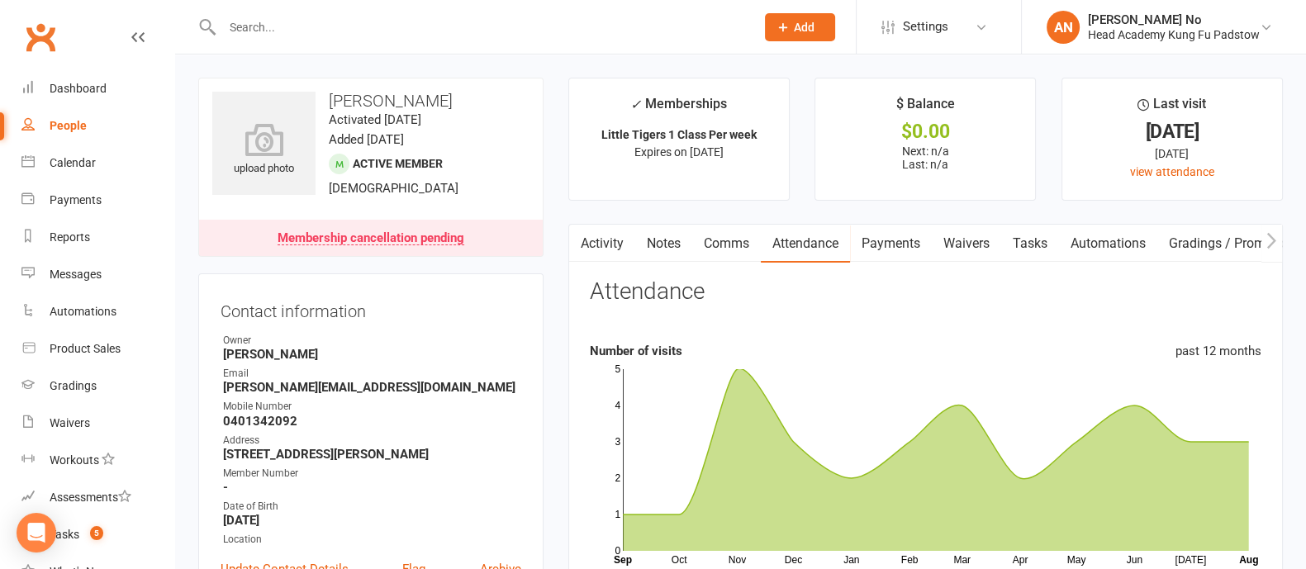
click at [602, 247] on link "Activity" at bounding box center [602, 244] width 66 height 38
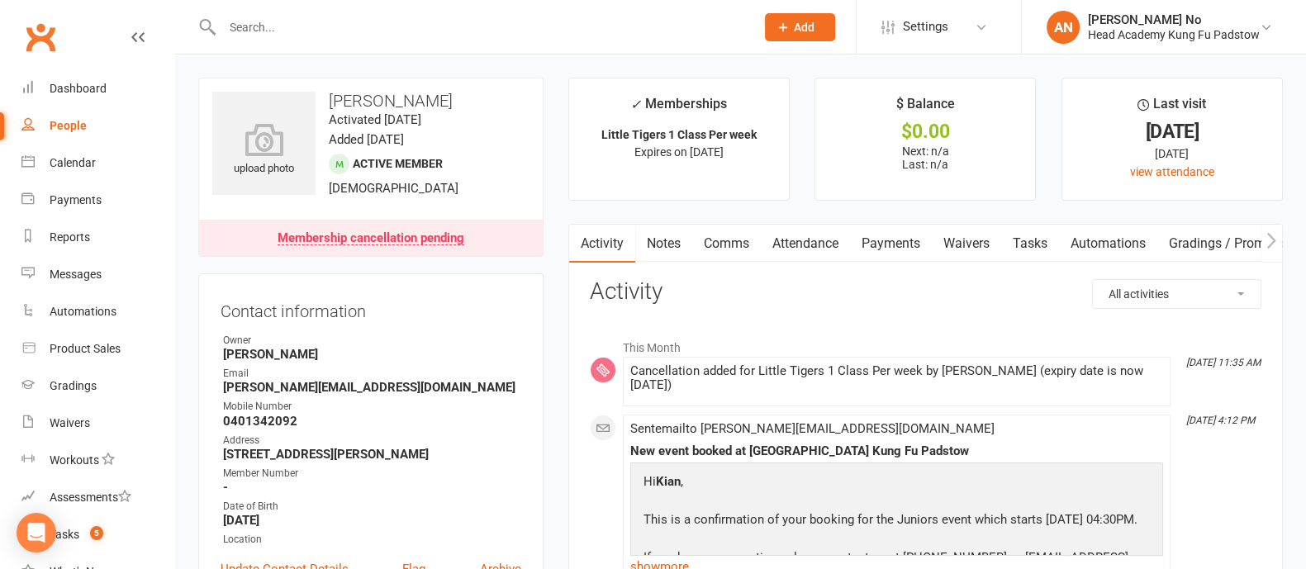
click at [834, 235] on link "Attendance" at bounding box center [805, 244] width 89 height 38
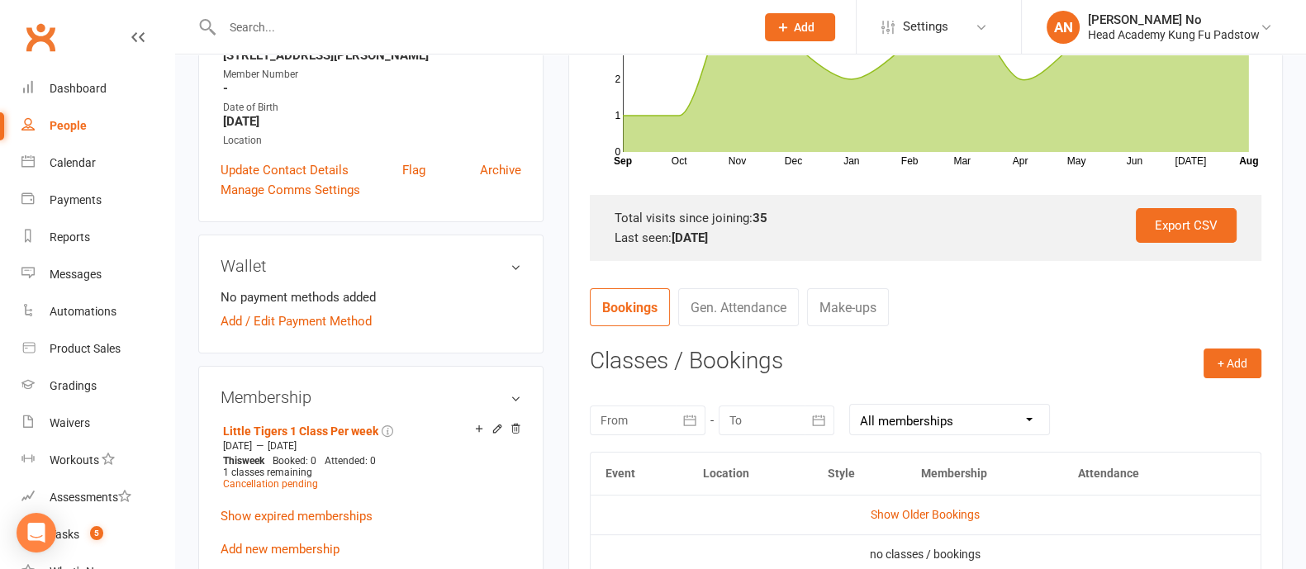
scroll to position [498, 0]
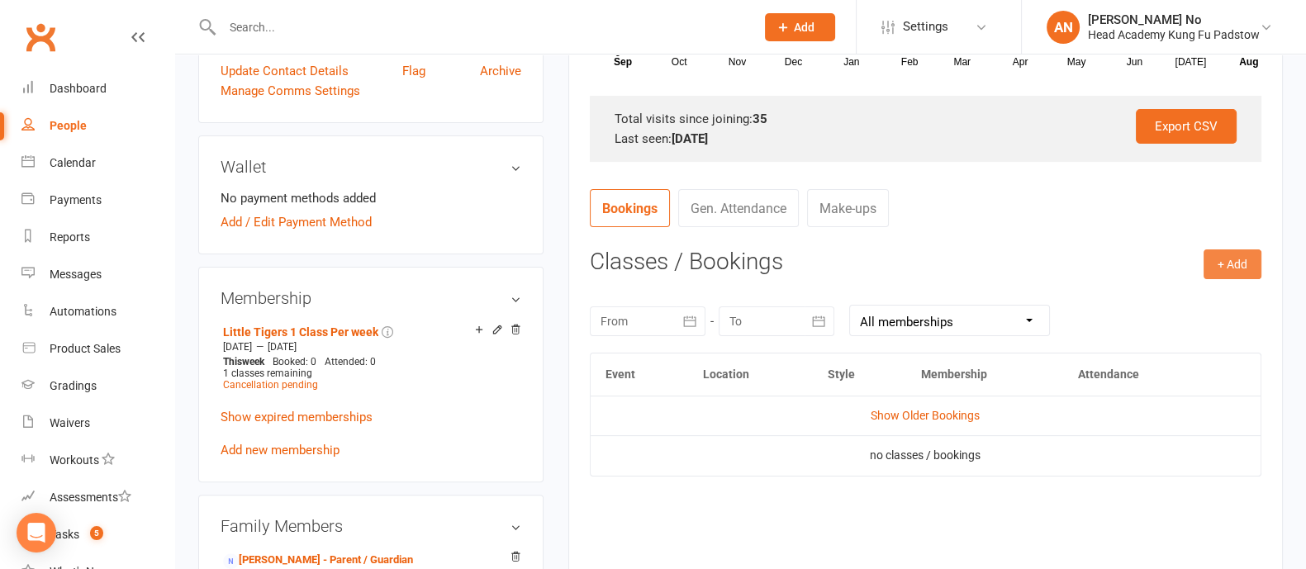
click at [1247, 268] on button "+ Add" at bounding box center [1232, 264] width 58 height 30
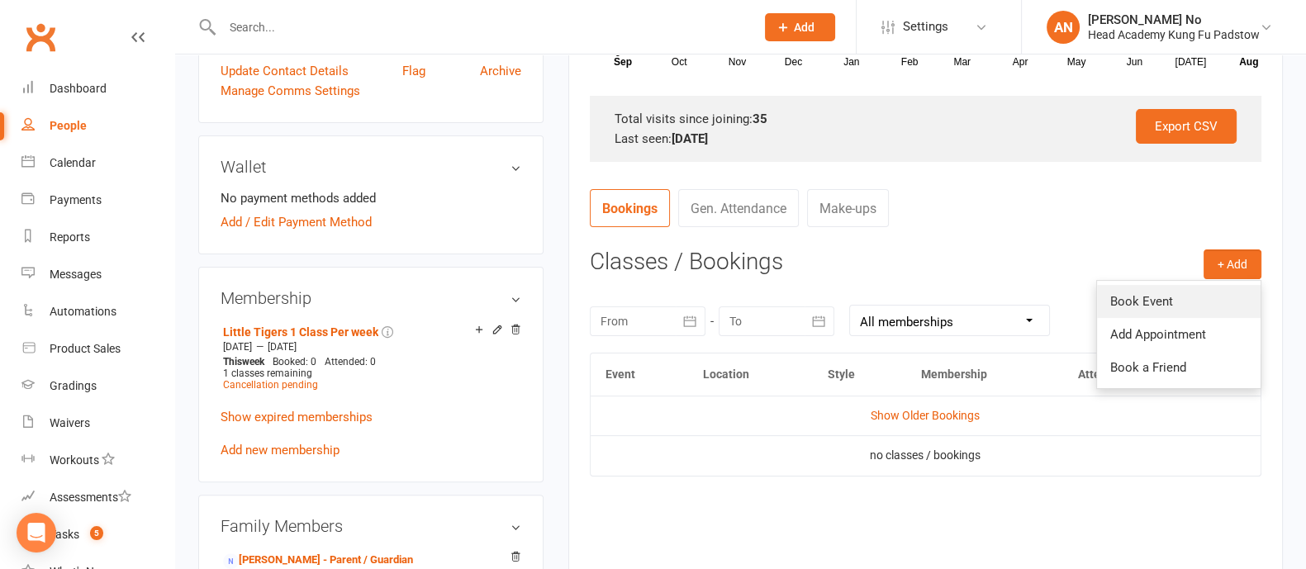
click at [1174, 310] on link "Book Event" at bounding box center [1179, 301] width 164 height 33
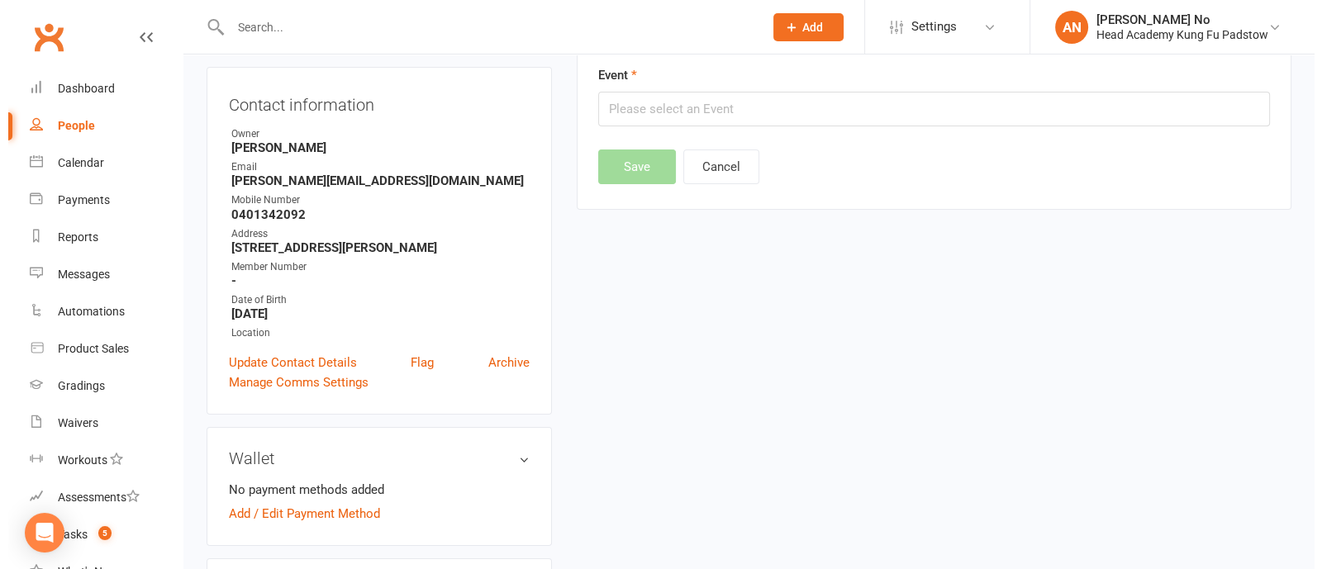
scroll to position [140, 0]
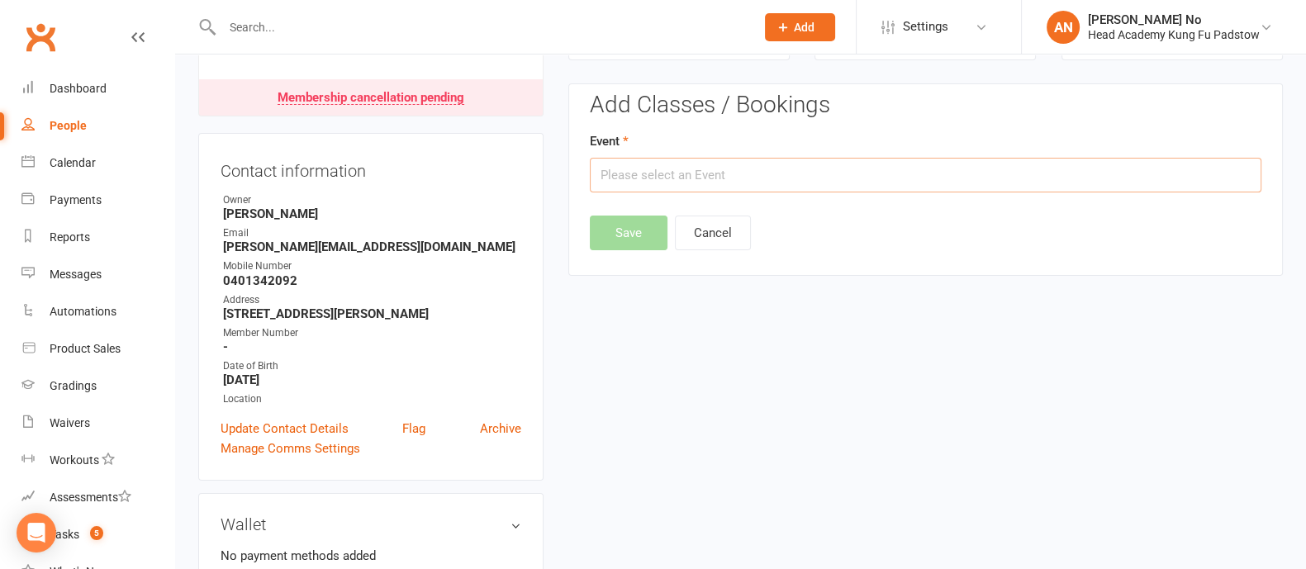
click at [1000, 183] on input "text" at bounding box center [926, 175] width 672 height 35
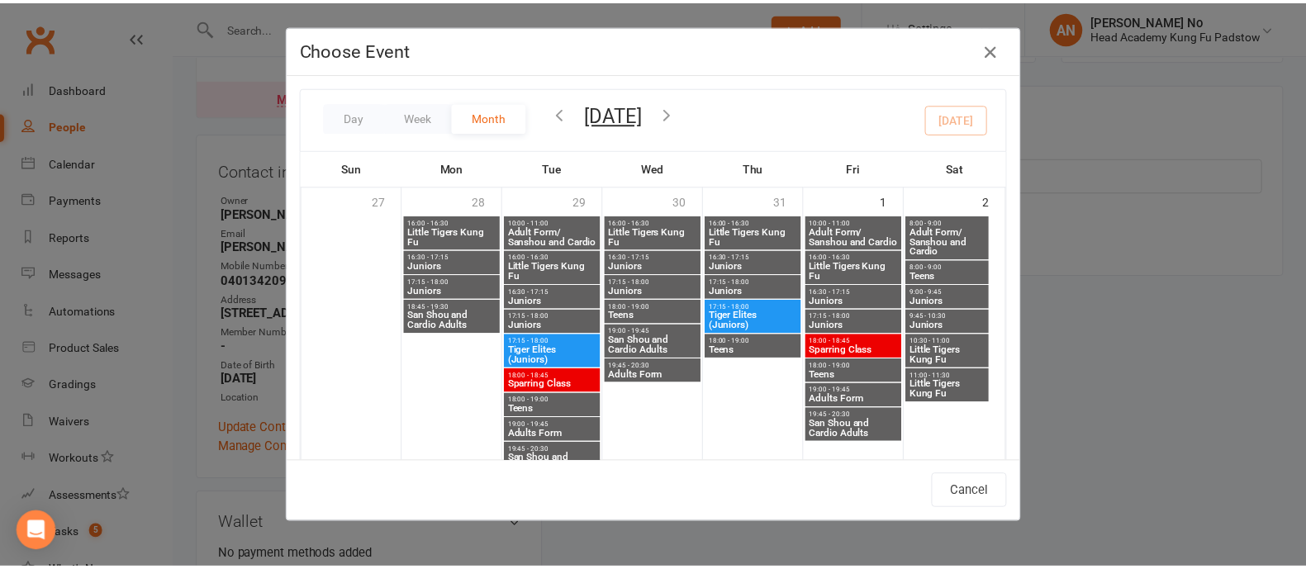
scroll to position [964, 0]
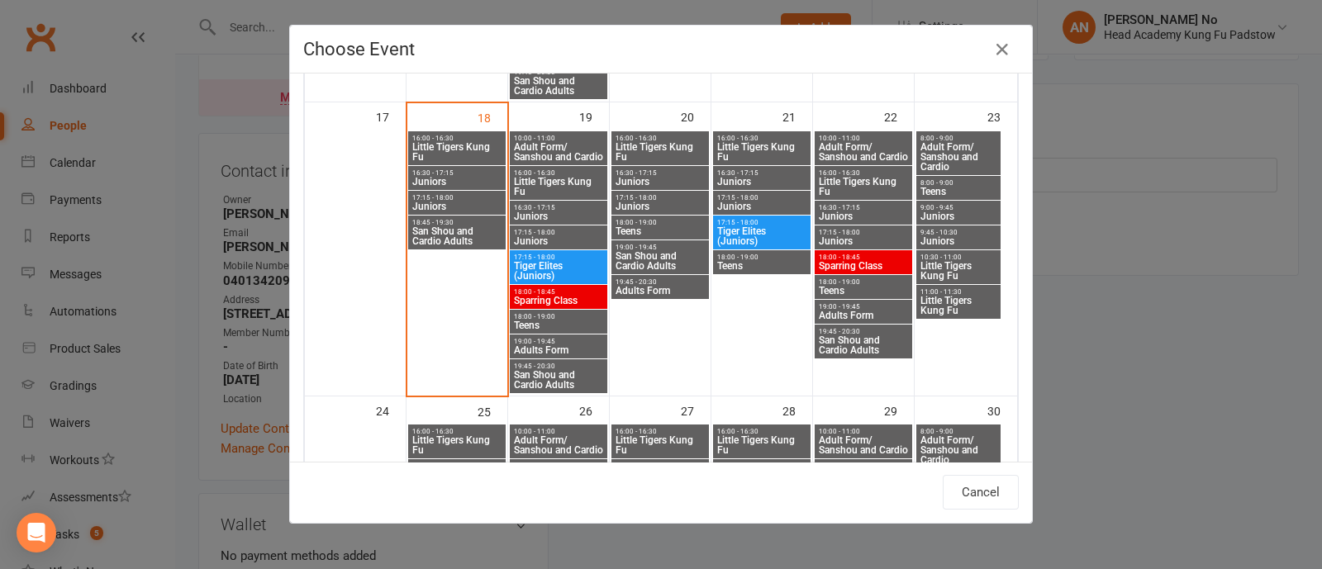
click at [870, 204] on span "16:30 - 17:15" at bounding box center [863, 207] width 91 height 7
type input "Juniors - [DATE] 4:30:00 PM"
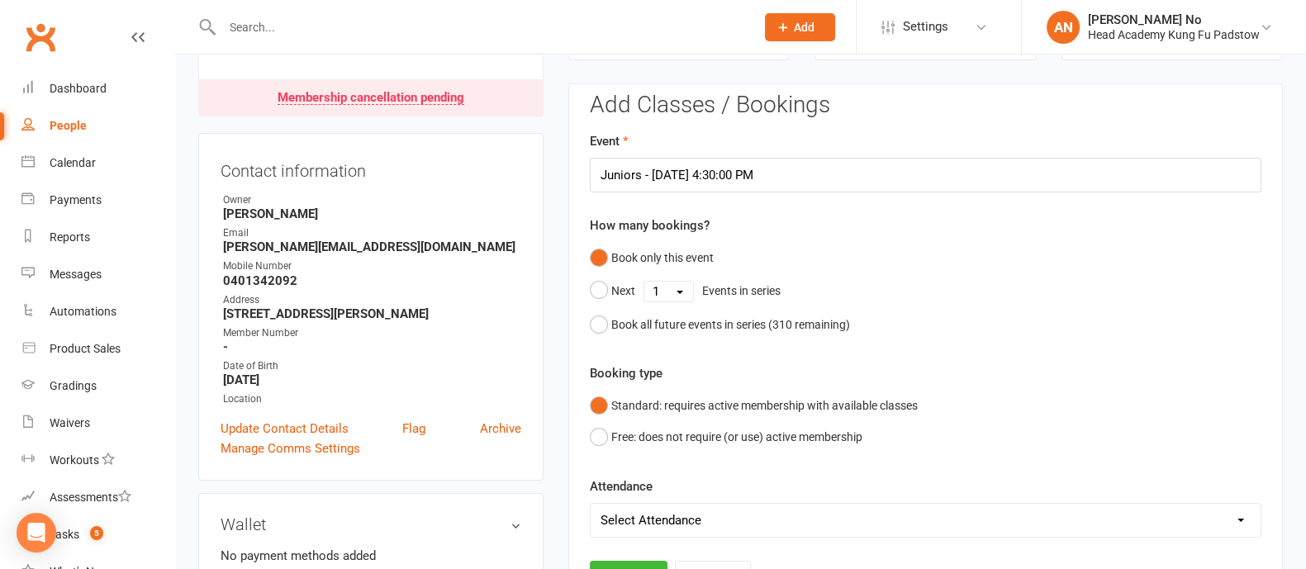
scroll to position [639, 0]
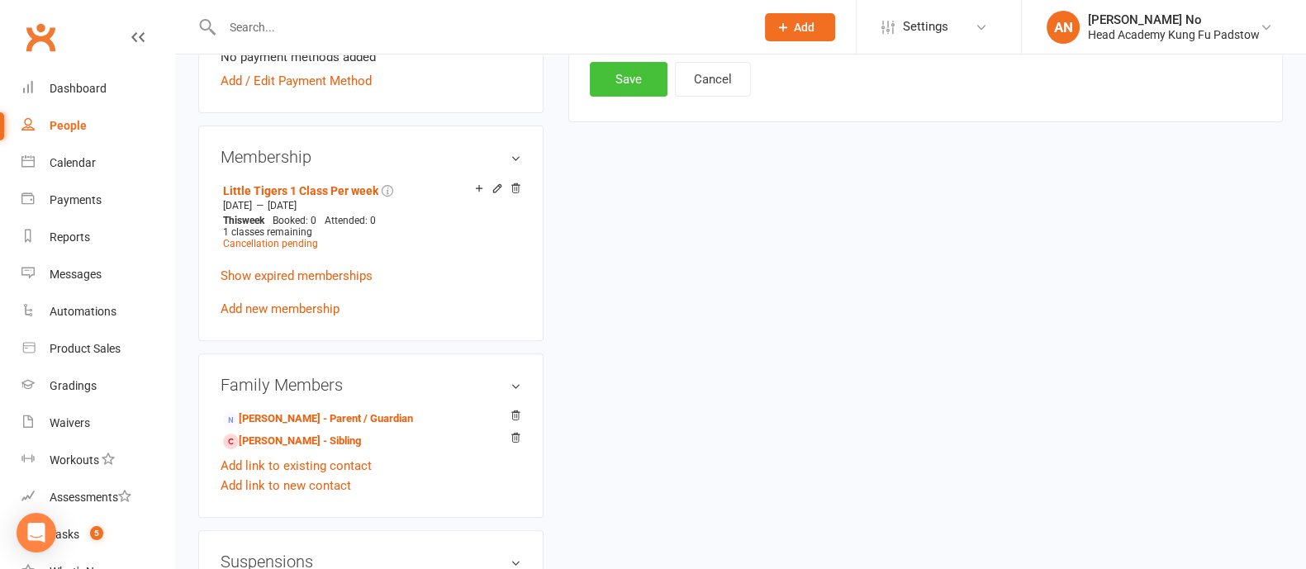
click at [627, 88] on button "Save" at bounding box center [629, 79] width 78 height 35
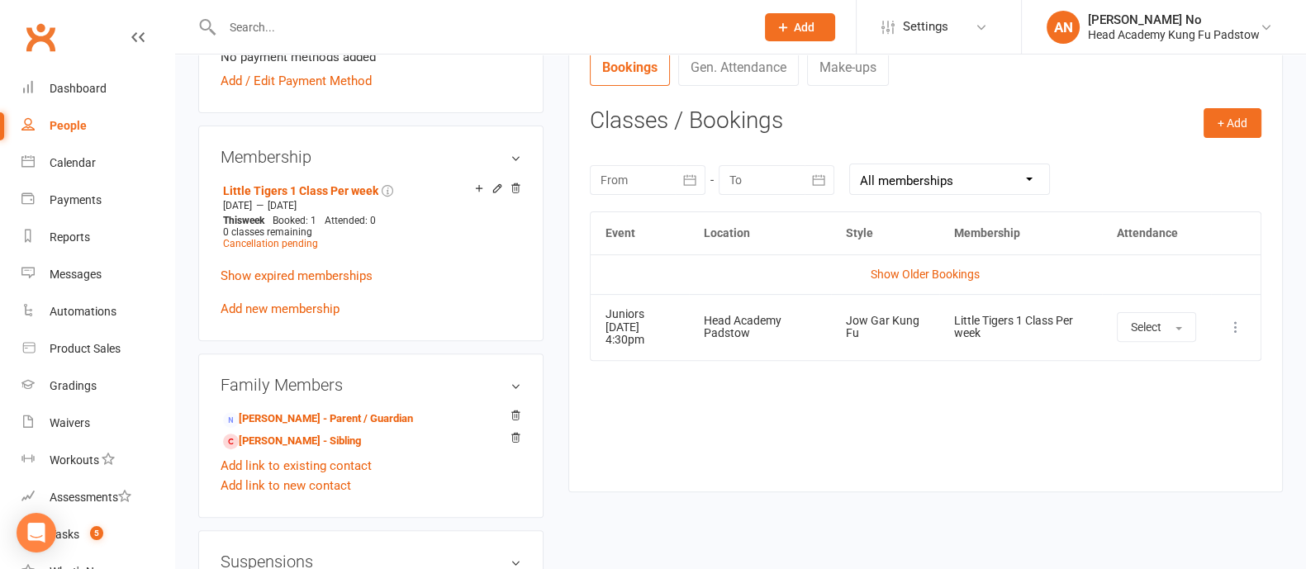
click at [268, 14] on div at bounding box center [470, 27] width 545 height 54
click at [277, 41] on div at bounding box center [470, 27] width 545 height 54
click at [278, 30] on input "text" at bounding box center [480, 27] width 526 height 23
type input "nikoletta"
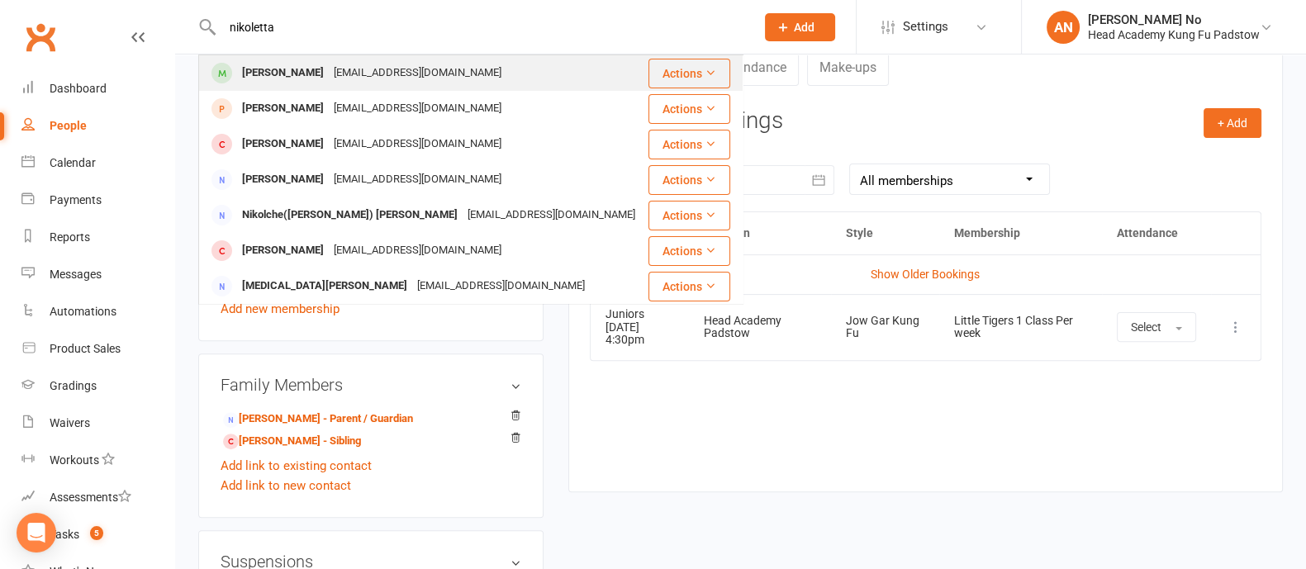
click at [290, 81] on div "[PERSON_NAME]" at bounding box center [283, 73] width 92 height 24
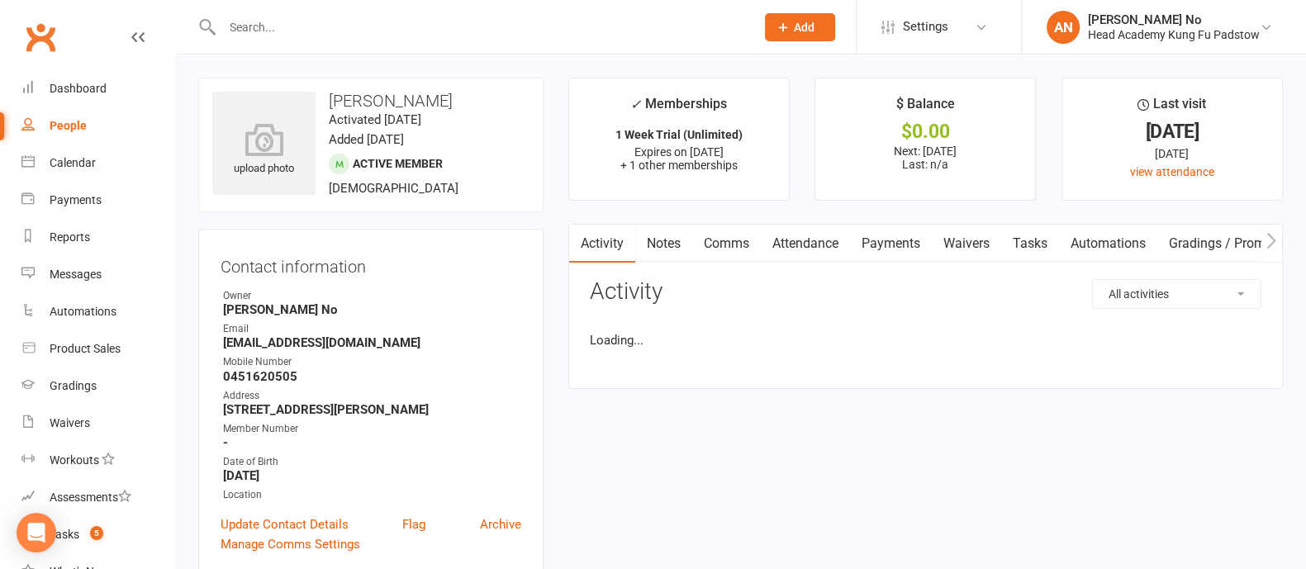
click at [796, 18] on button "Add" at bounding box center [800, 27] width 70 height 28
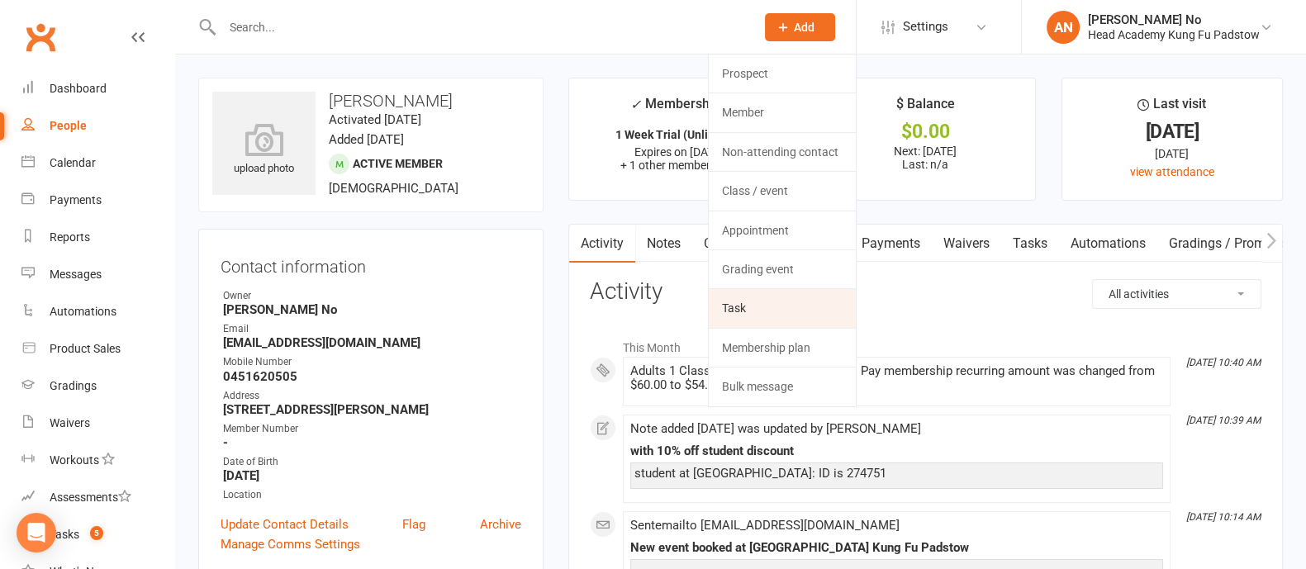
click at [760, 302] on link "Task" at bounding box center [782, 308] width 147 height 38
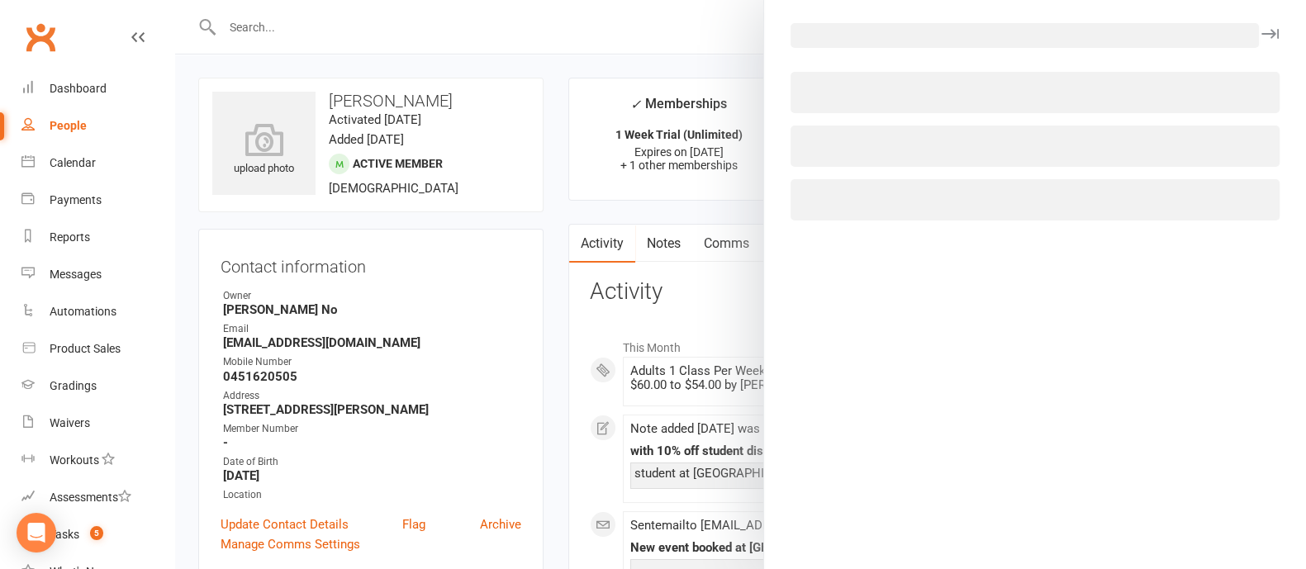
select select "52083"
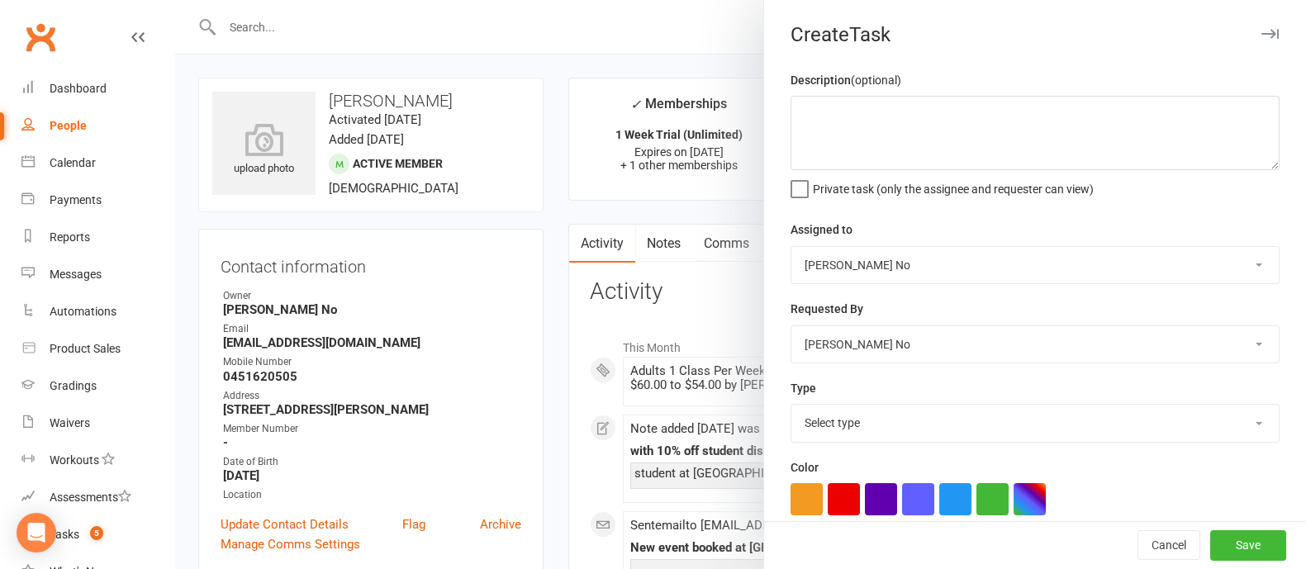
click at [248, 36] on div at bounding box center [740, 284] width 1131 height 569
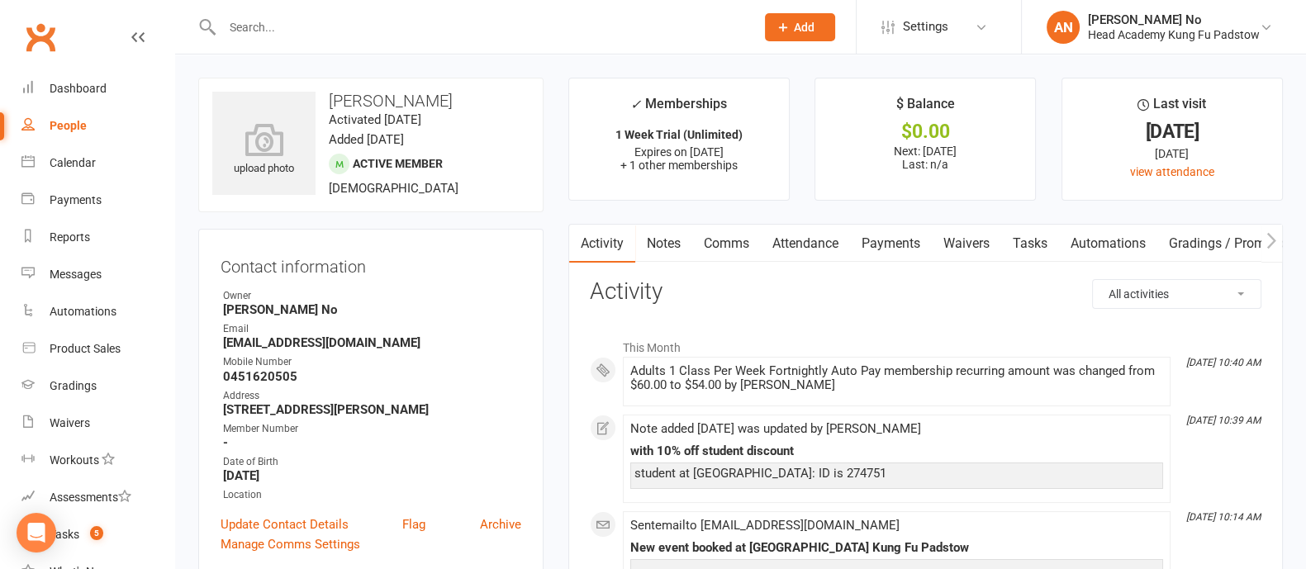
click at [254, 28] on input "text" at bounding box center [480, 27] width 526 height 23
click at [791, 29] on button "Add" at bounding box center [800, 27] width 70 height 28
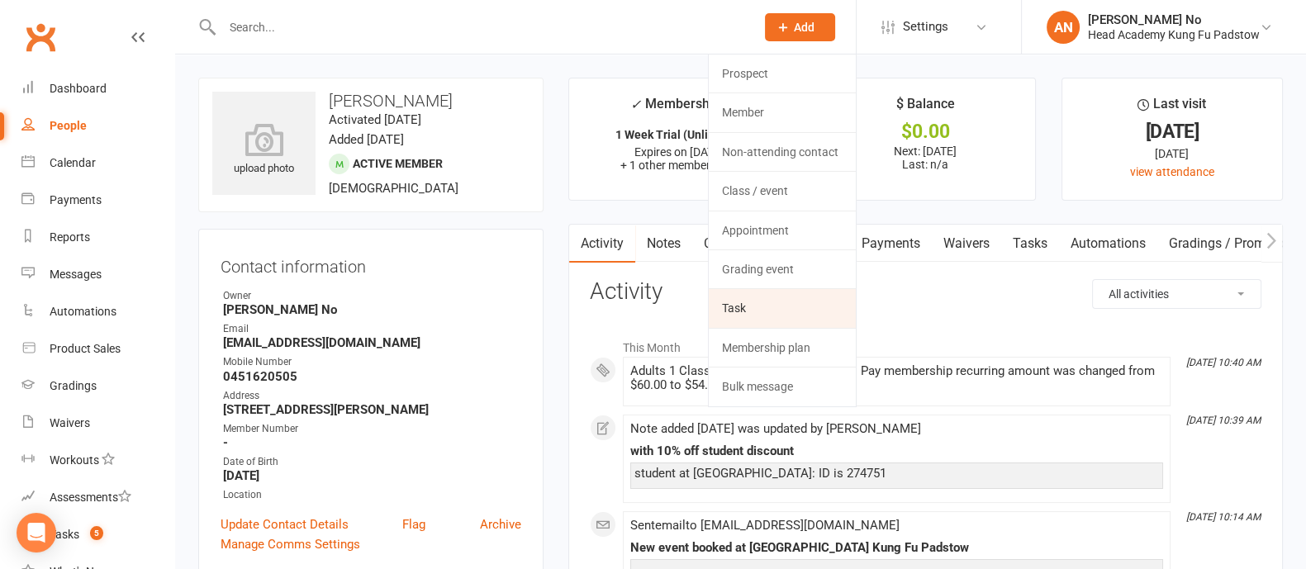
click at [794, 309] on link "Task" at bounding box center [782, 308] width 147 height 38
select select "52083"
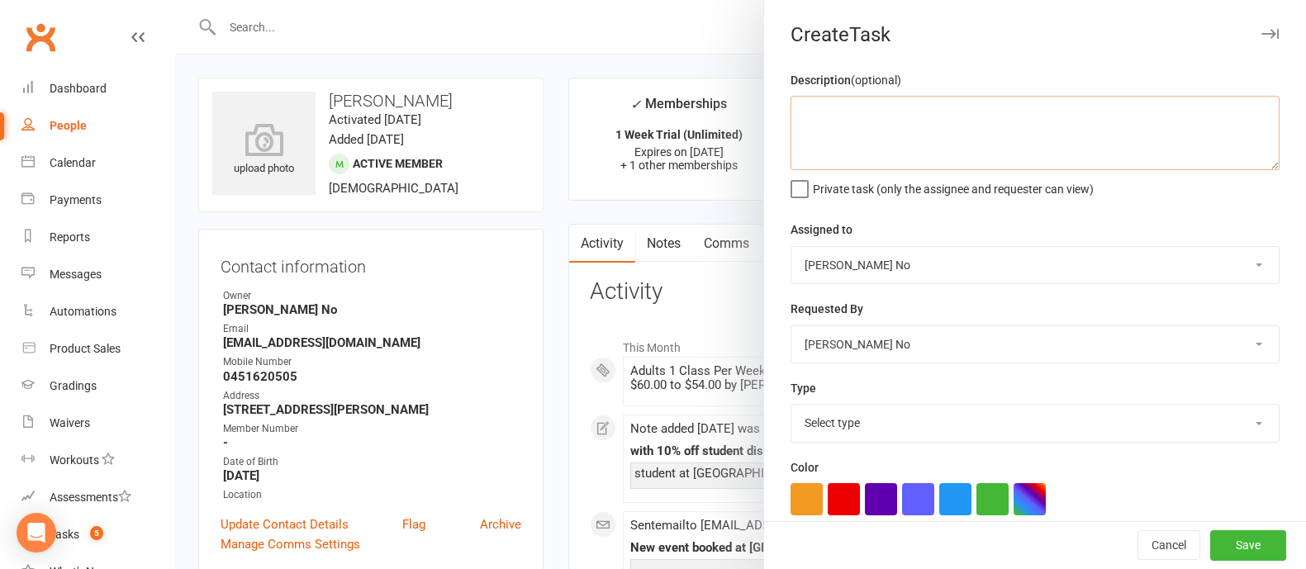
click at [898, 122] on textarea at bounding box center [1034, 133] width 489 height 74
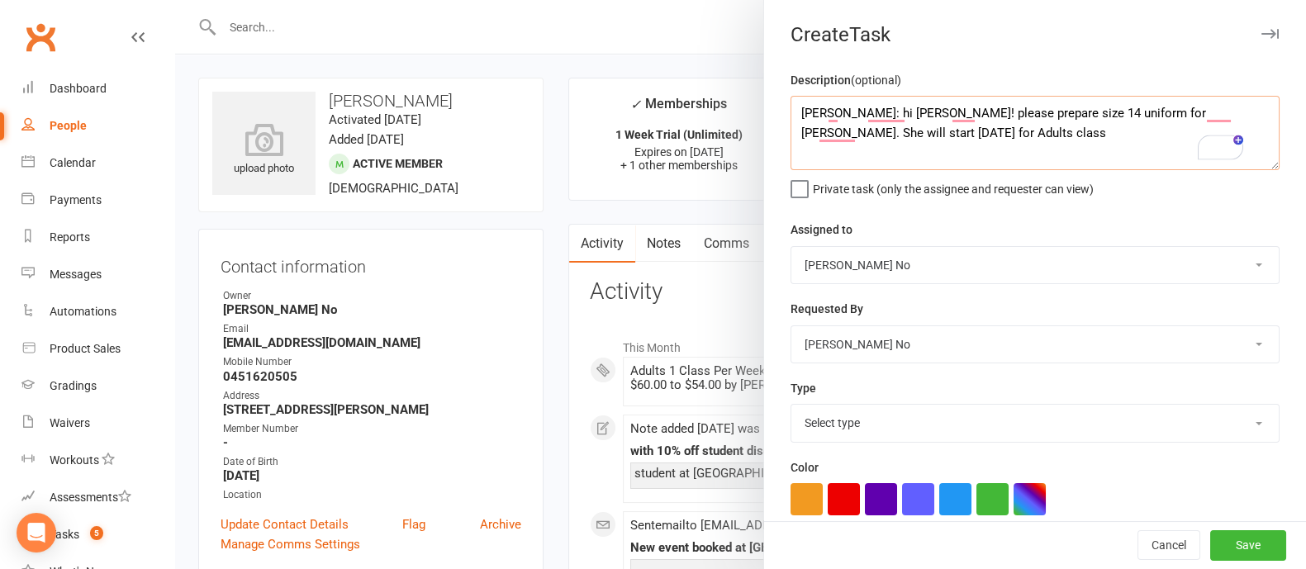
type textarea "[PERSON_NAME]: hi [PERSON_NAME]! please prepare size 14 uniform for [PERSON_NAM…"
click at [946, 254] on select "[PERSON_NAME] [PERSON_NAME] No [PERSON_NAME] [PERSON_NAME] Instructor A" at bounding box center [1034, 265] width 487 height 36
select select "46368"
click at [791, 247] on select "[PERSON_NAME] [PERSON_NAME] No [PERSON_NAME] [PERSON_NAME] Instructor A" at bounding box center [1034, 265] width 487 height 36
click at [1002, 420] on select "Select type $25 referral card Admin task Akv E-mail Follow up trials Grading Ho…" at bounding box center [1034, 423] width 487 height 36
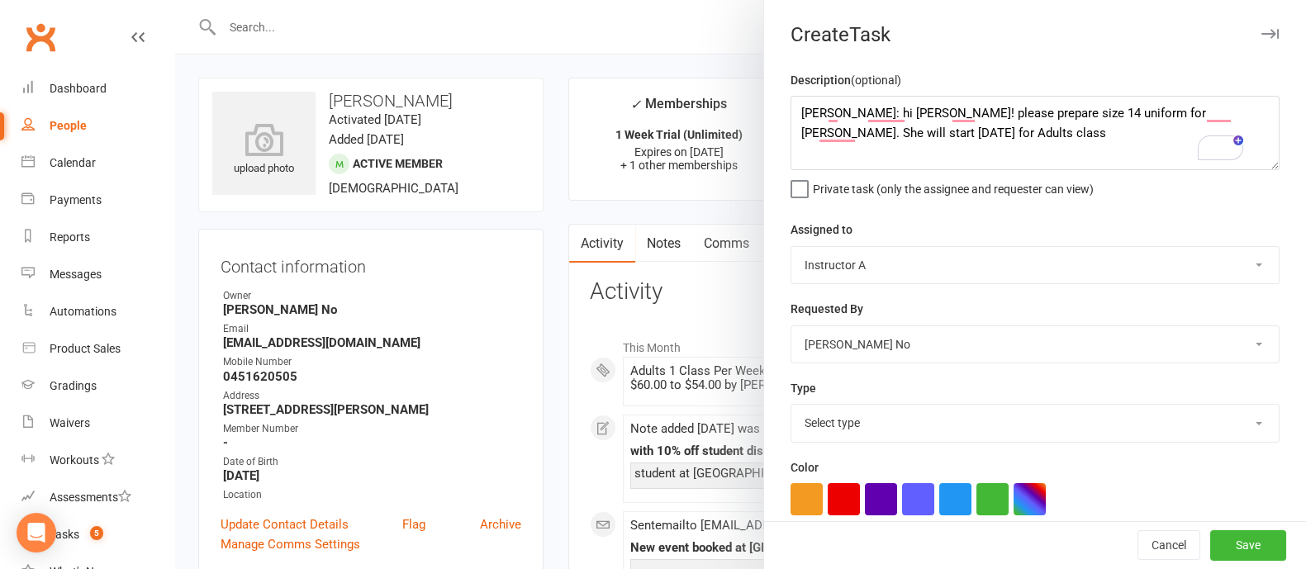
select select "22272"
click at [791, 405] on select "Select type $25 referral card Admin task Akv E-mail Follow up trials Grading Ho…" at bounding box center [1034, 423] width 487 height 36
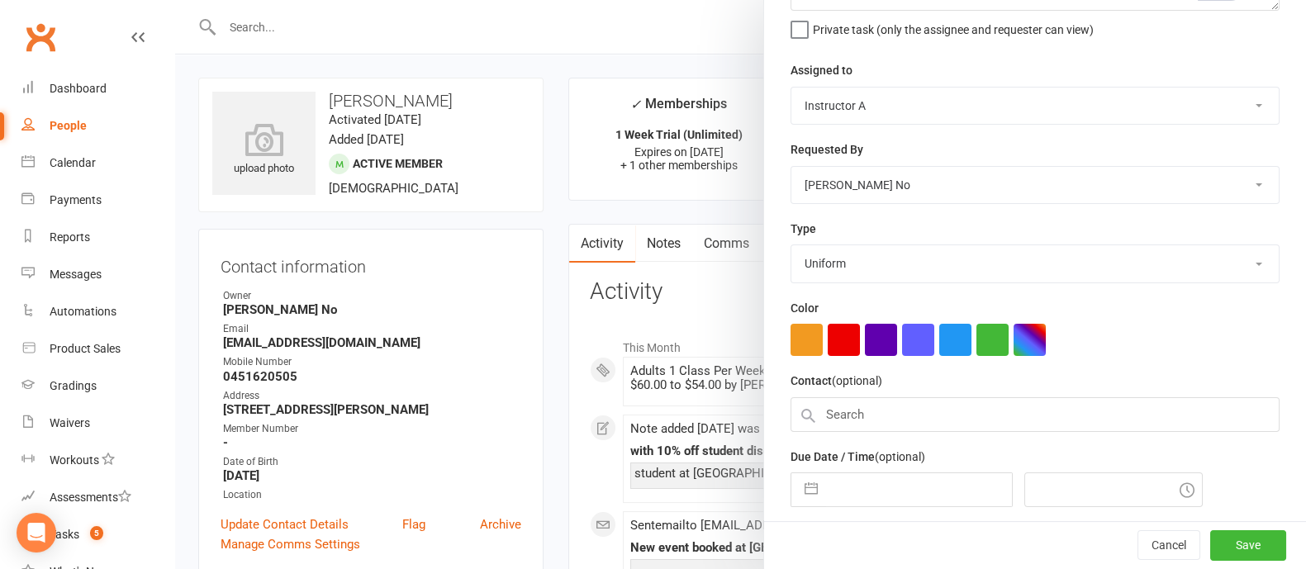
scroll to position [179, 0]
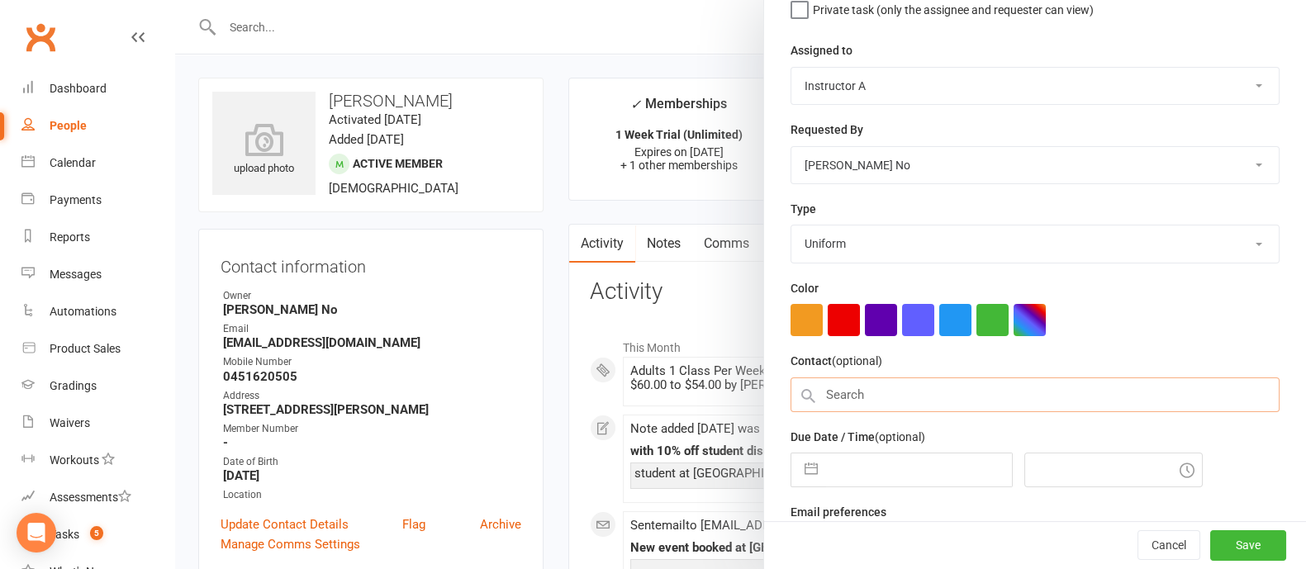
click at [913, 387] on input "text" at bounding box center [1034, 394] width 489 height 35
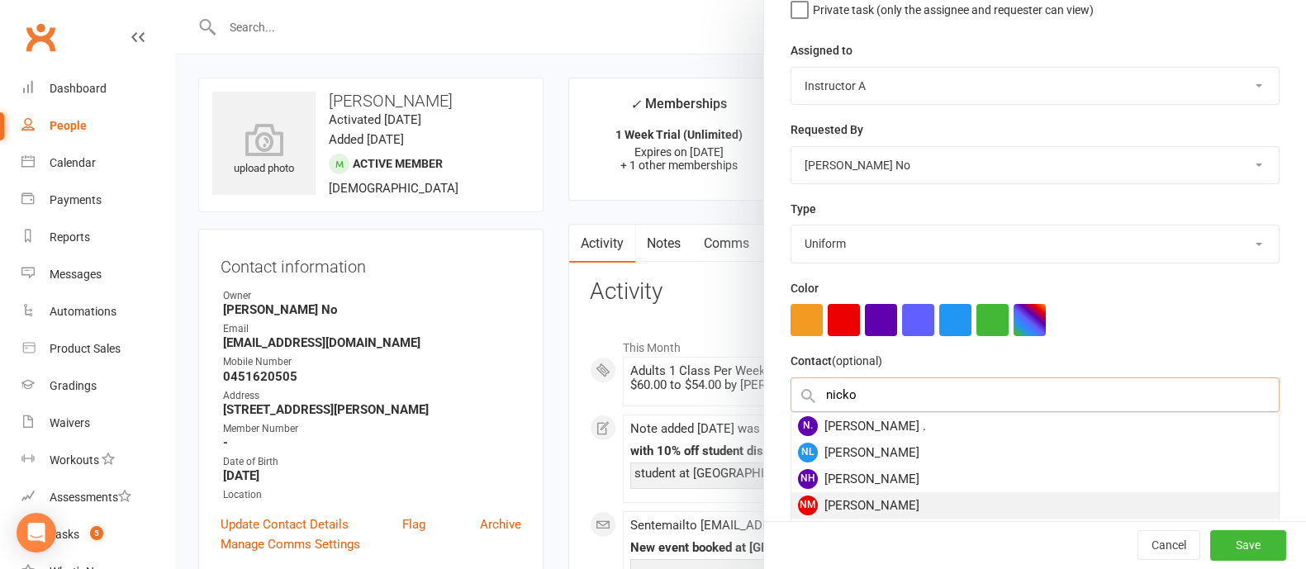
type input "nicko"
click at [897, 503] on div "NM [PERSON_NAME]" at bounding box center [1034, 505] width 487 height 26
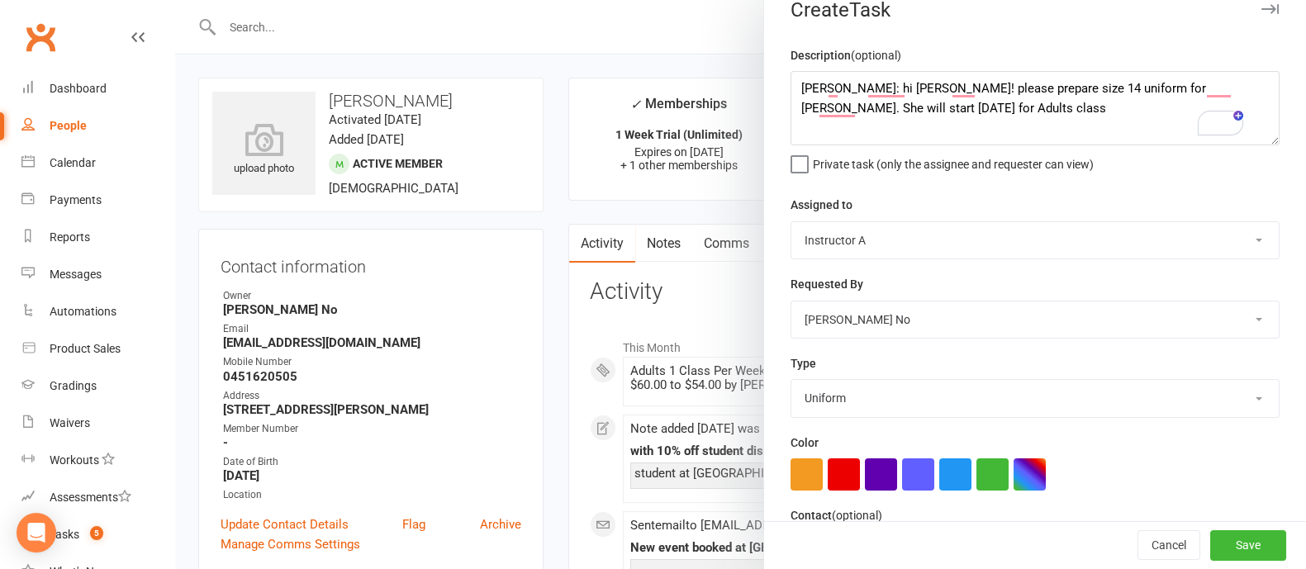
scroll to position [0, 0]
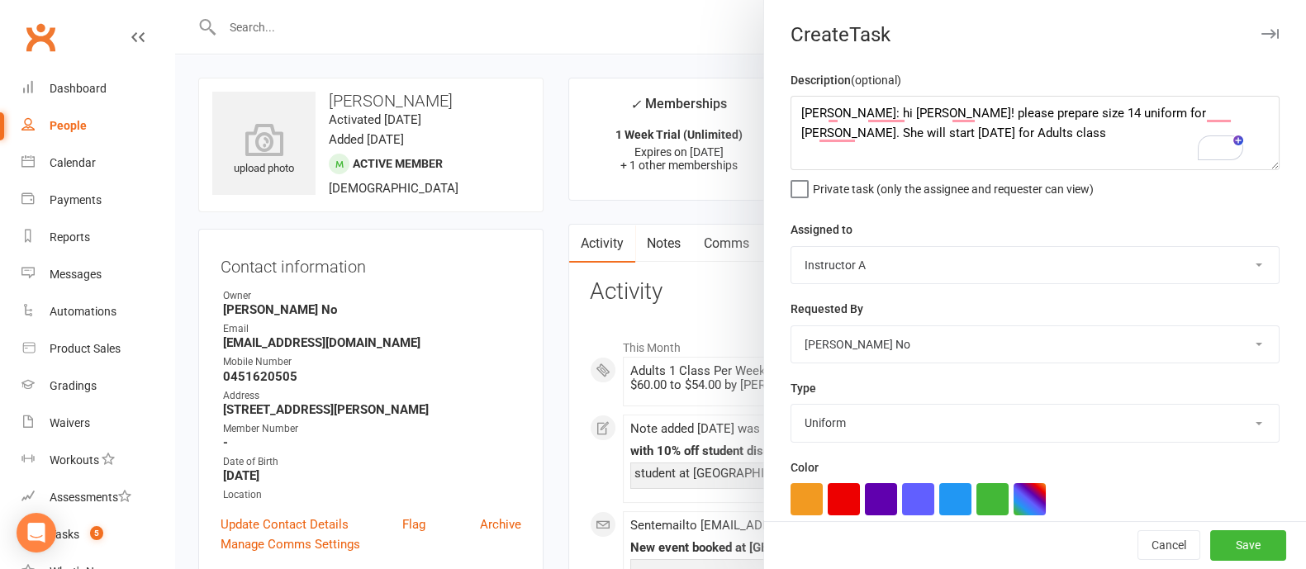
drag, startPoint x: 339, startPoint y: 97, endPoint x: 396, endPoint y: 97, distance: 57.0
click at [396, 97] on div at bounding box center [740, 284] width 1131 height 569
click at [1066, 113] on textarea "[PERSON_NAME]: hi [PERSON_NAME]! please prepare size 14 uniform for [PERSON_NAM…" at bounding box center [1034, 133] width 489 height 74
click at [1064, 113] on textarea "[PERSON_NAME]: hi [PERSON_NAME]! please prepare size 14 uniform for [PERSON_NAM…" at bounding box center [1034, 133] width 489 height 74
click at [860, 111] on textarea "[PERSON_NAME]: hi [PERSON_NAME]! please prepare size 14 uniform for Nickoletta.…" at bounding box center [1034, 133] width 489 height 74
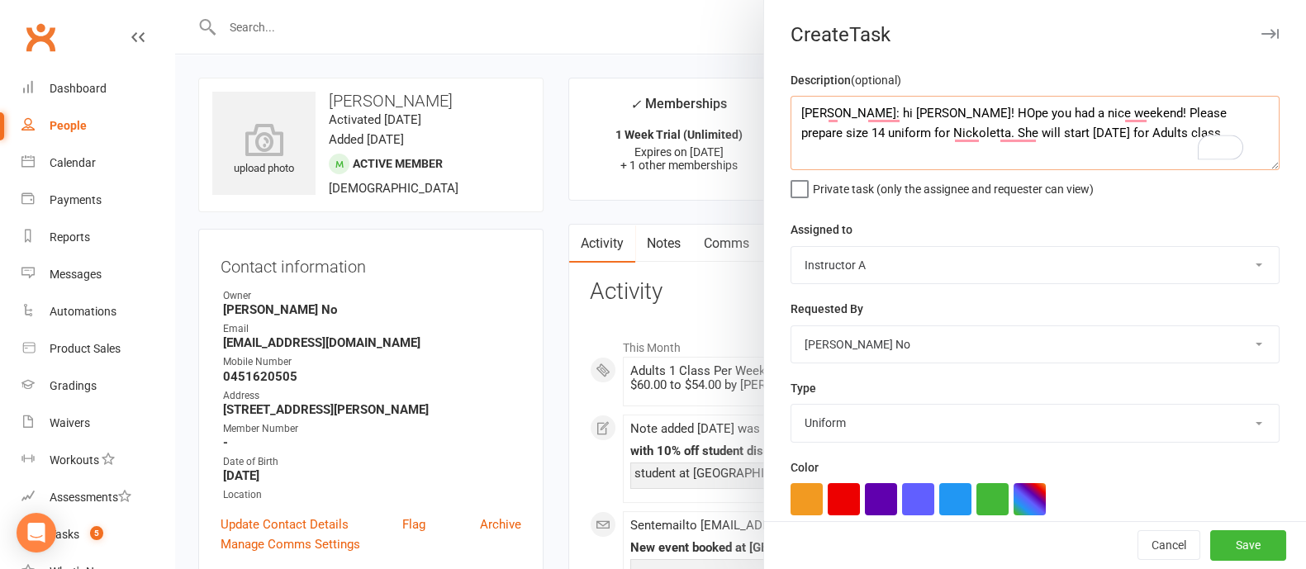
click at [1070, 131] on textarea "[PERSON_NAME]: hi [PERSON_NAME]! HOpe you had a nice weekend! Please prepare si…" at bounding box center [1034, 133] width 489 height 74
type textarea "[PERSON_NAME]: hi [PERSON_NAME]! HOpe you had a nice weekend! Please prepare si…"
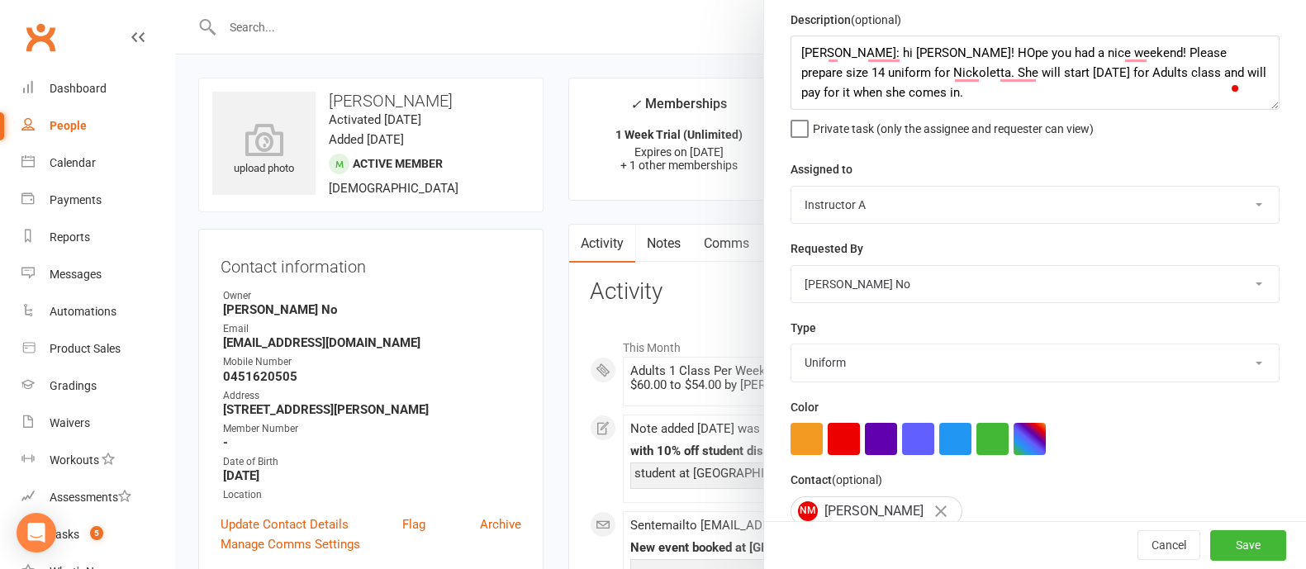
scroll to position [205, 0]
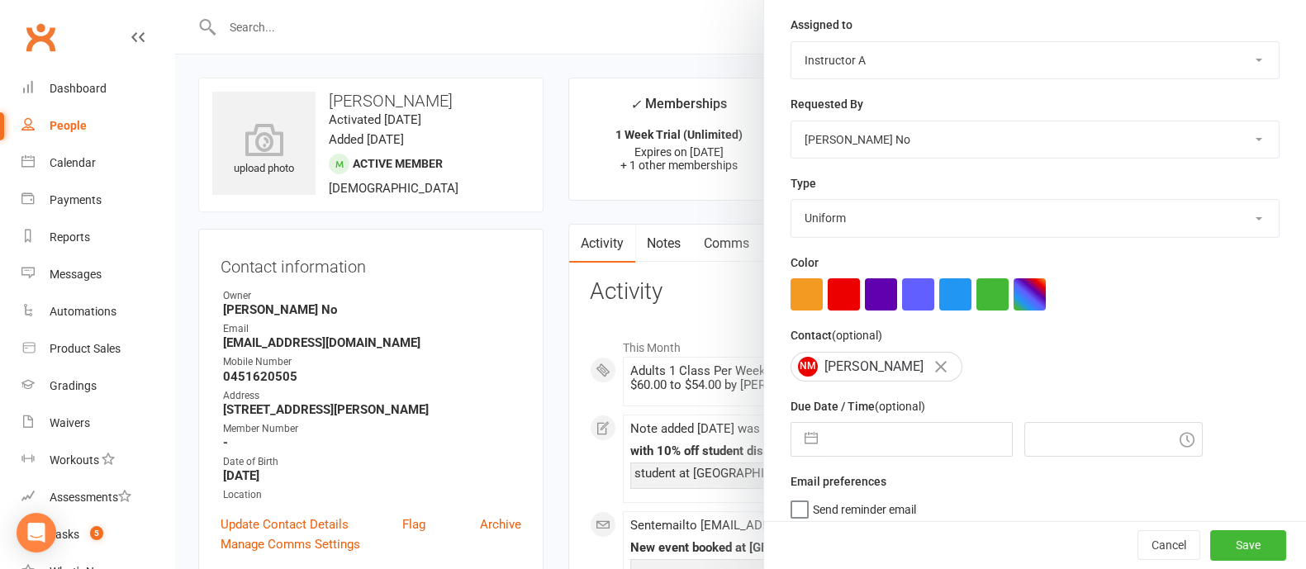
click at [909, 439] on input "text" at bounding box center [919, 439] width 186 height 33
select select "6"
select select "2025"
select select "7"
select select "2025"
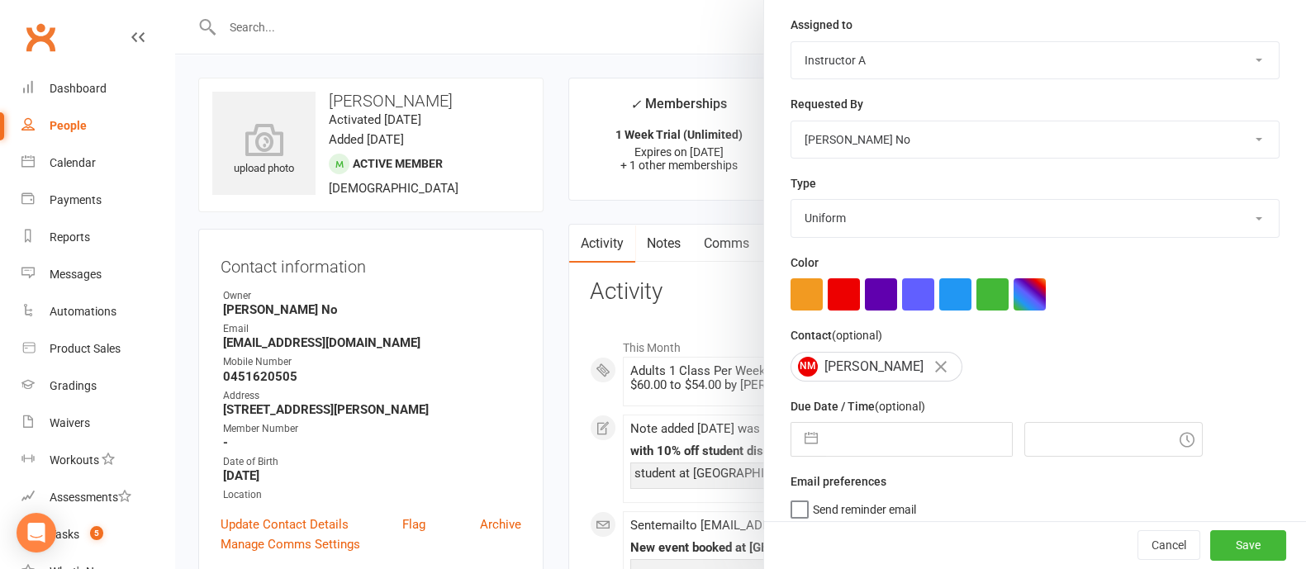
select select "8"
select select "2025"
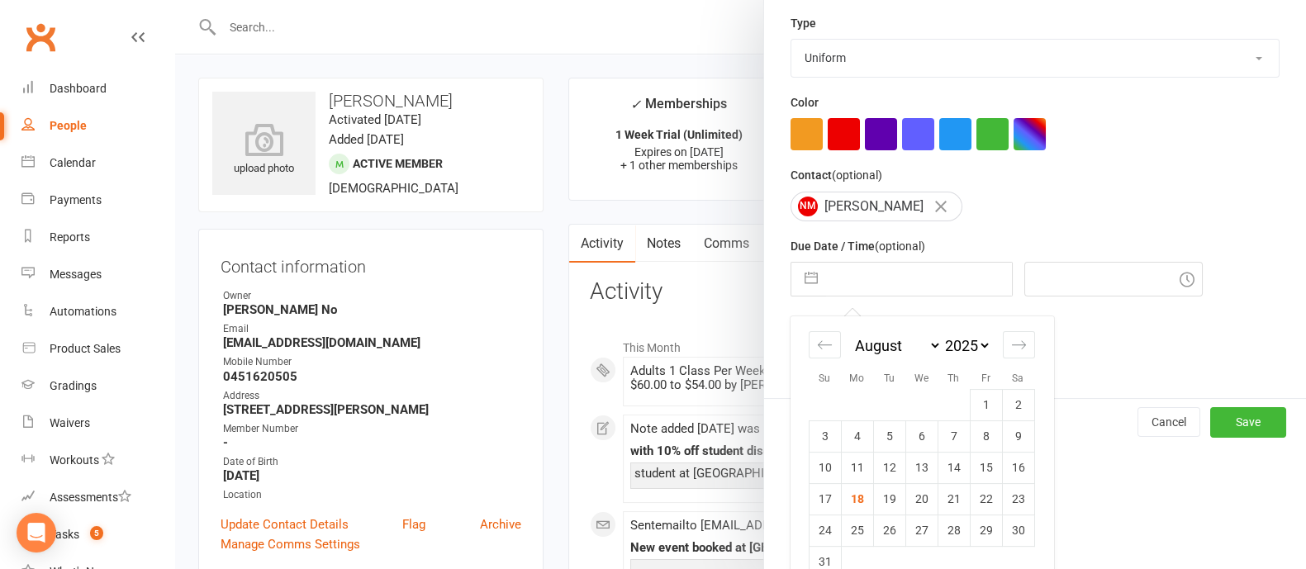
scroll to position [391, 0]
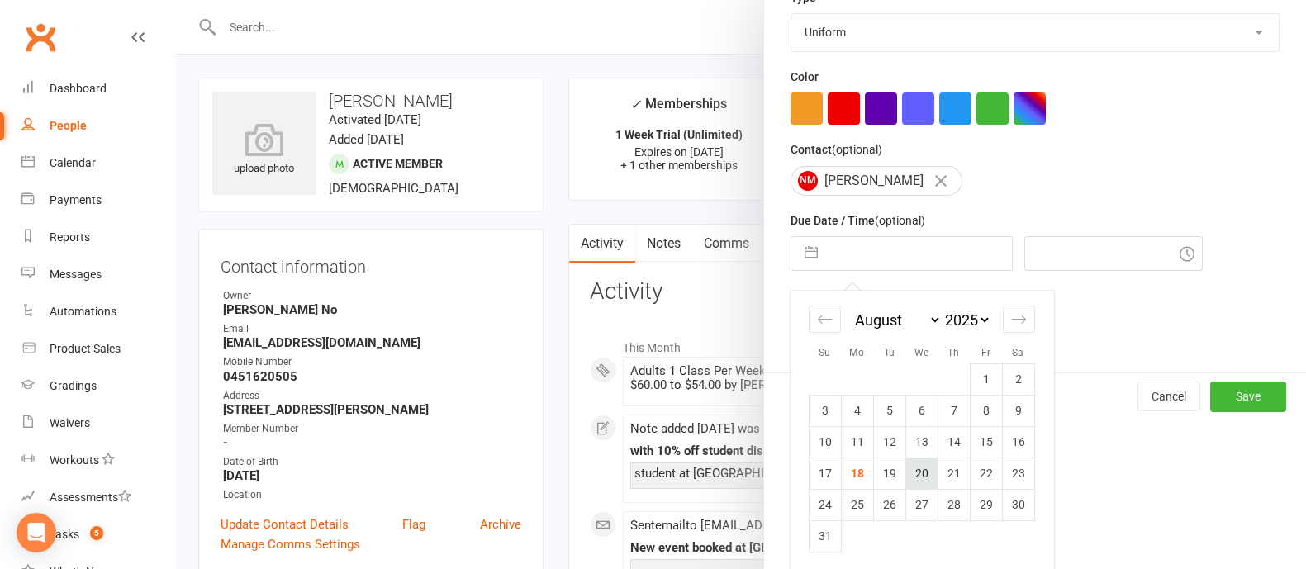
click at [917, 472] on td "20" at bounding box center [921, 473] width 32 height 31
type input "[DATE]"
type input "10:15am"
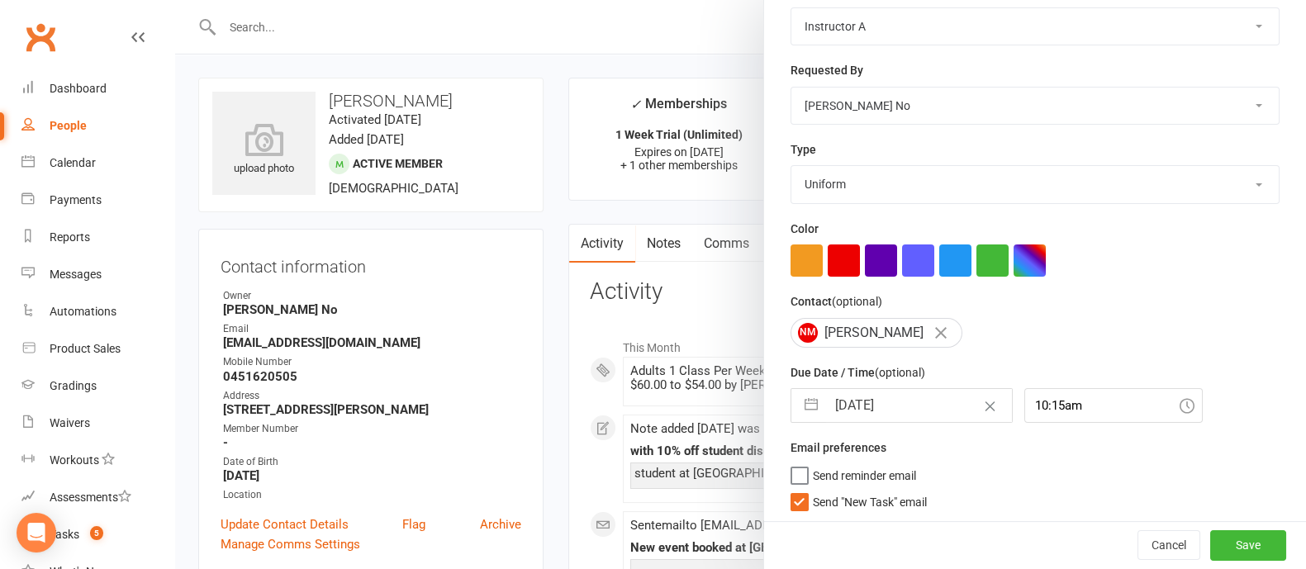
click at [792, 496] on label "Send "New Task" email" at bounding box center [858, 498] width 136 height 17
click at [792, 490] on input "Send "New Task" email" at bounding box center [858, 490] width 136 height 0
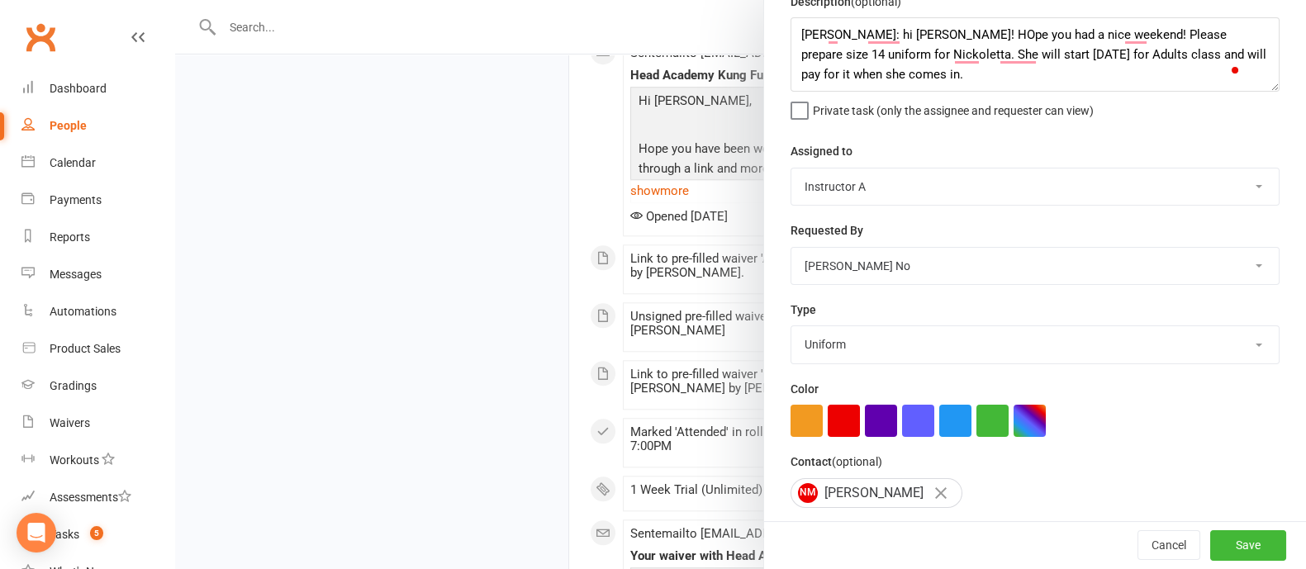
scroll to position [26, 0]
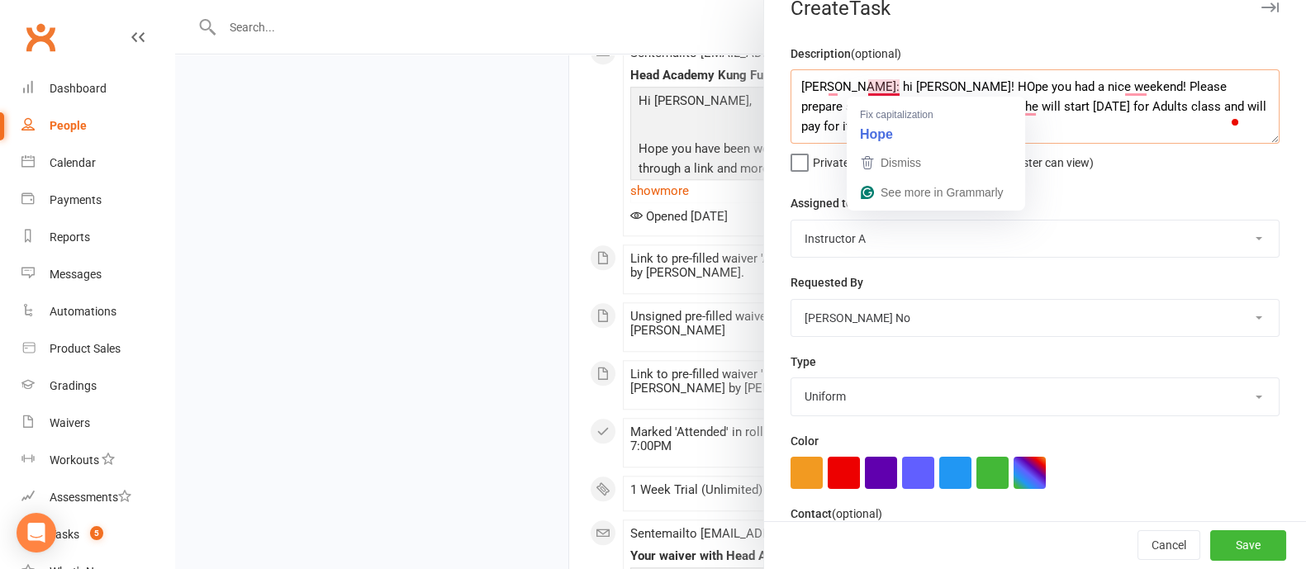
click at [873, 87] on textarea "[PERSON_NAME]: hi [PERSON_NAME]! HOpe you had a nice weekend! Please prepare si…" at bounding box center [1034, 106] width 489 height 74
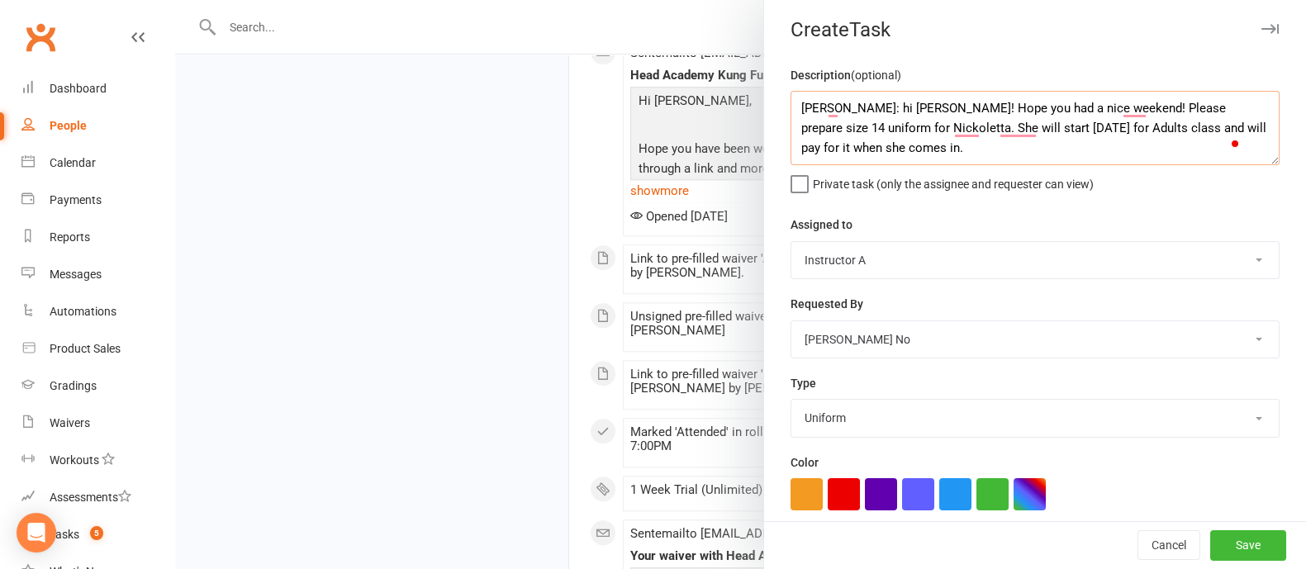
scroll to position [0, 0]
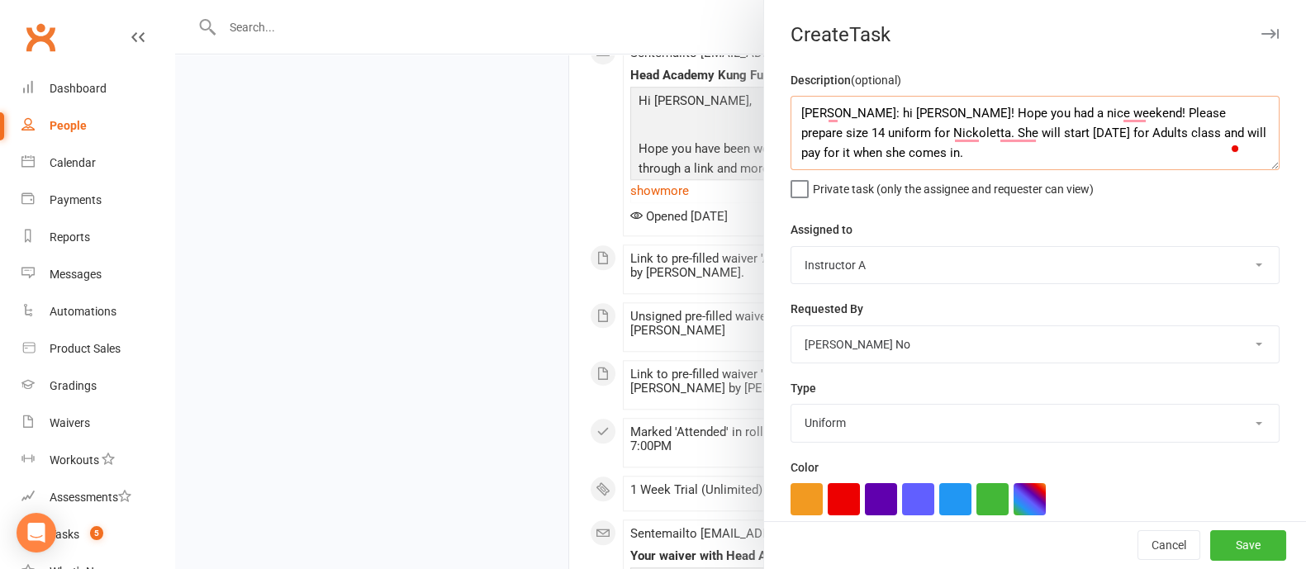
click at [930, 162] on textarea "[PERSON_NAME]: hi [PERSON_NAME]! Hope you had a nice weekend! Please prepare si…" at bounding box center [1034, 133] width 489 height 74
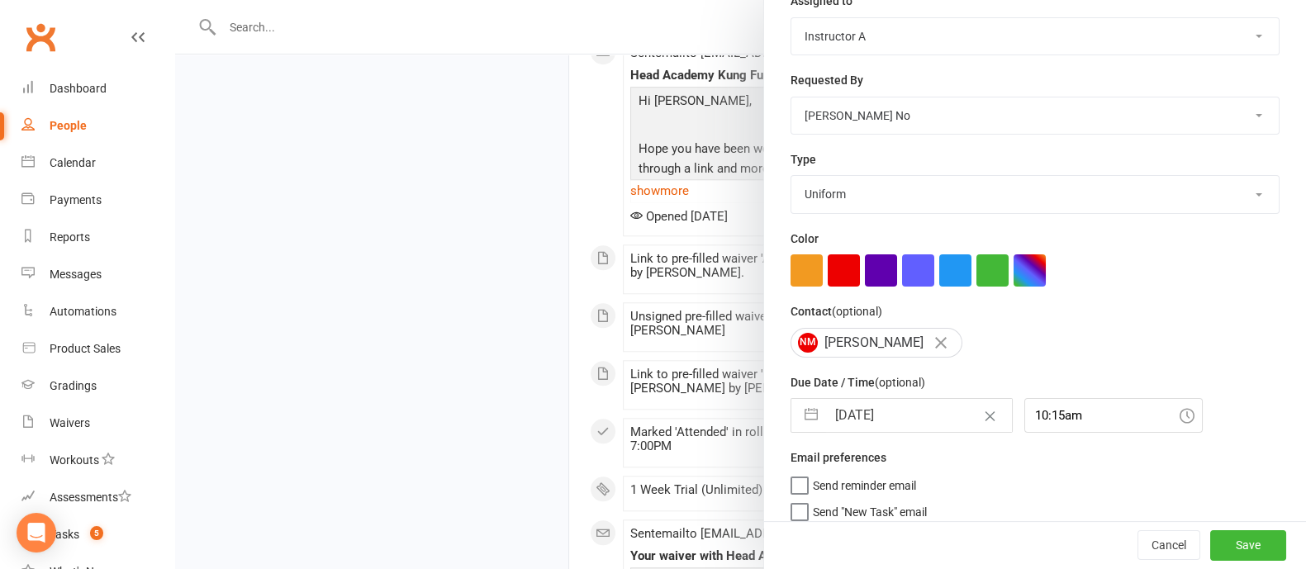
scroll to position [239, 0]
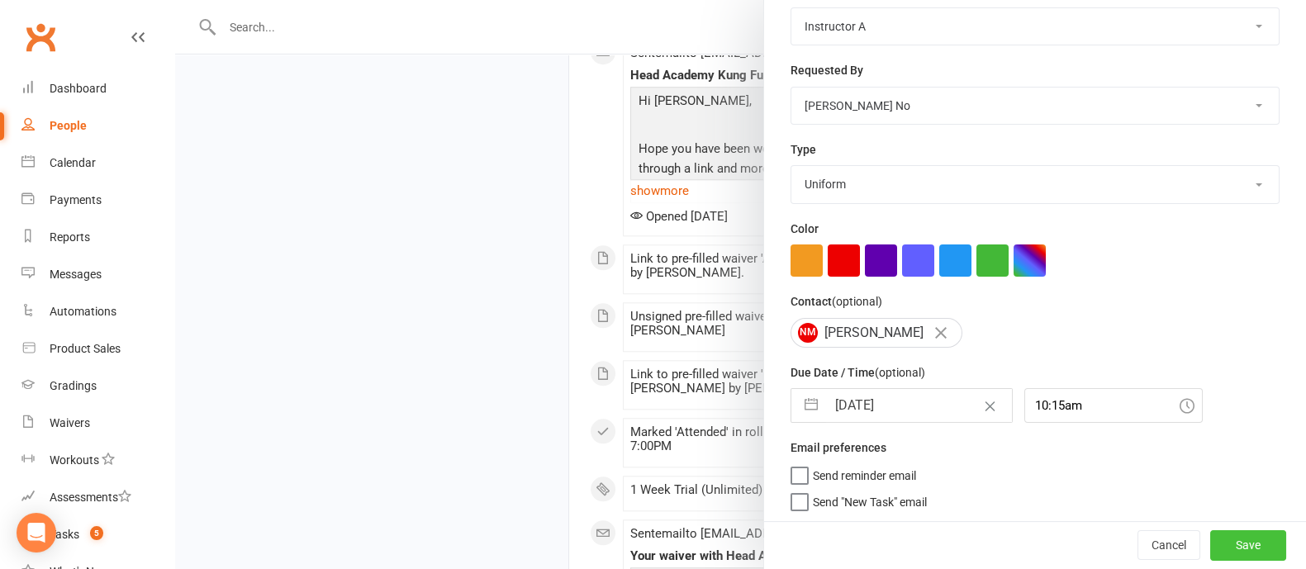
type textarea "[PERSON_NAME]: hi [PERSON_NAME]! Hope you had a nice weekend! Please prepare si…"
click at [1214, 525] on button "Save" at bounding box center [1248, 546] width 76 height 30
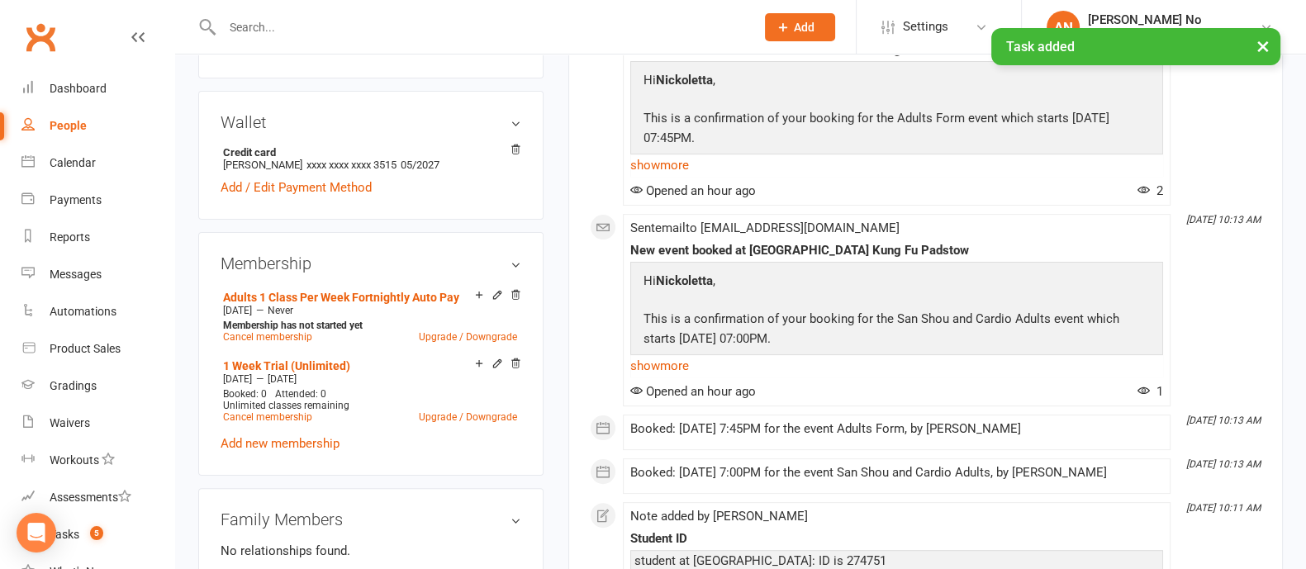
scroll to position [0, 0]
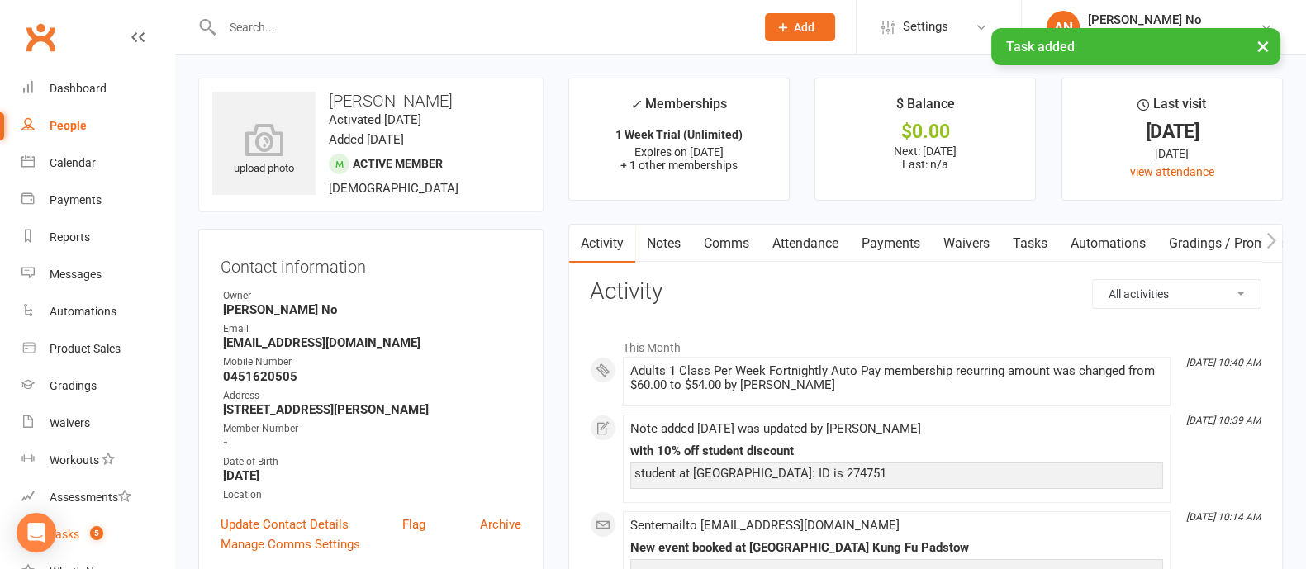
click at [84, 525] on count-badge "5" at bounding box center [92, 534] width 21 height 13
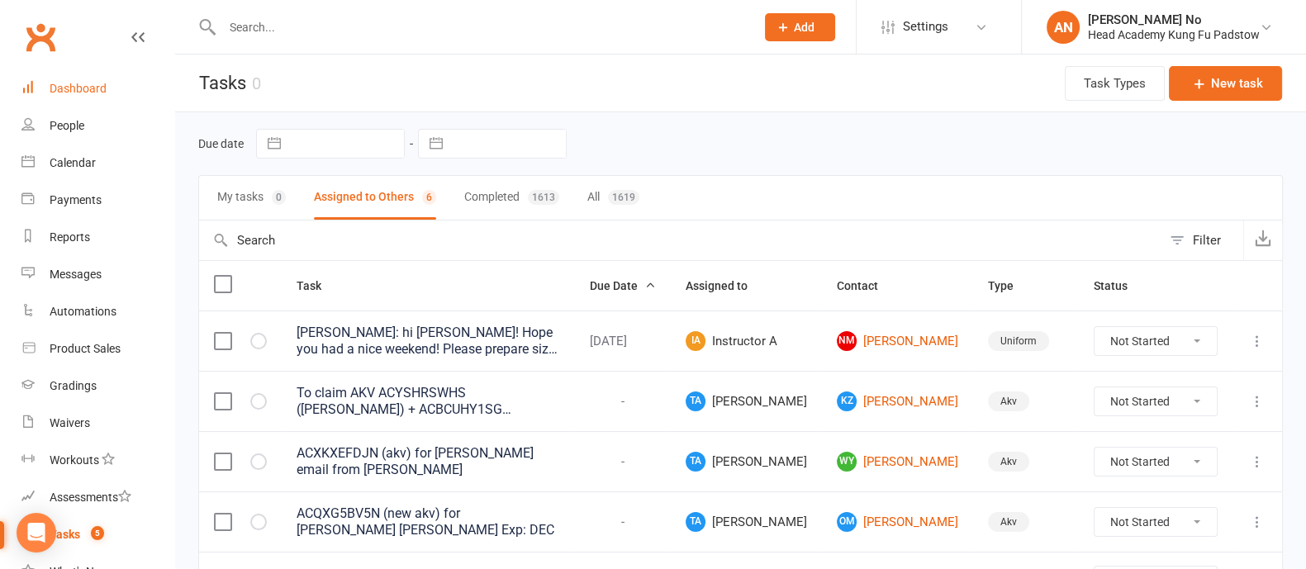
click at [89, 84] on div "Dashboard" at bounding box center [78, 88] width 57 height 13
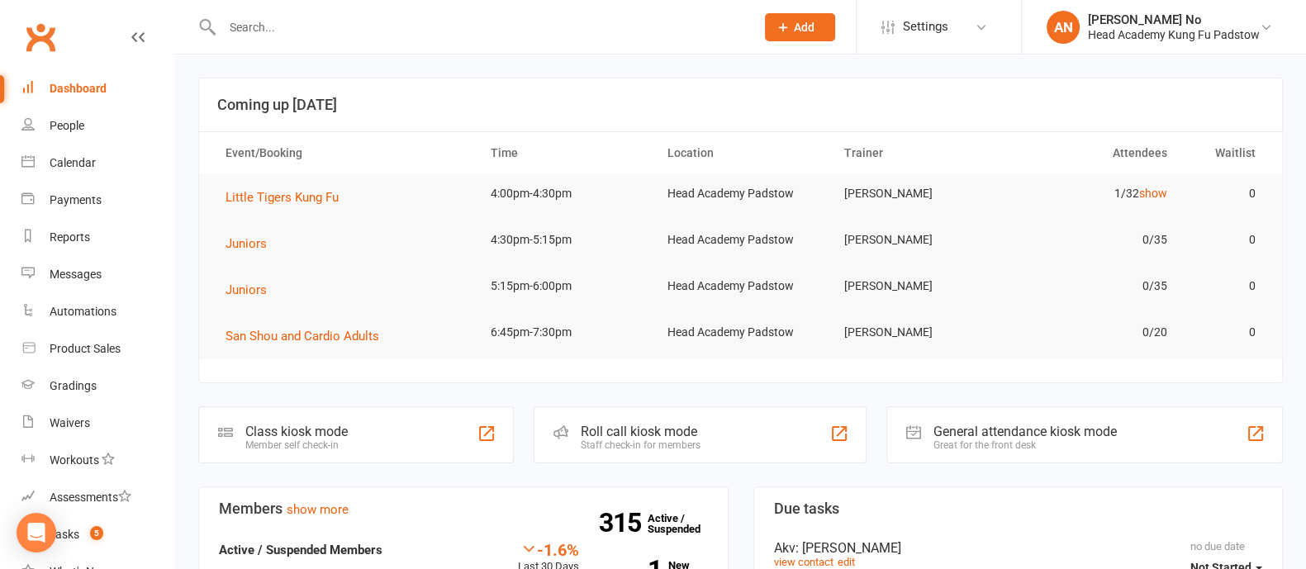
click at [262, 30] on input "text" at bounding box center [480, 27] width 526 height 23
type input "[PERSON_NAME]"
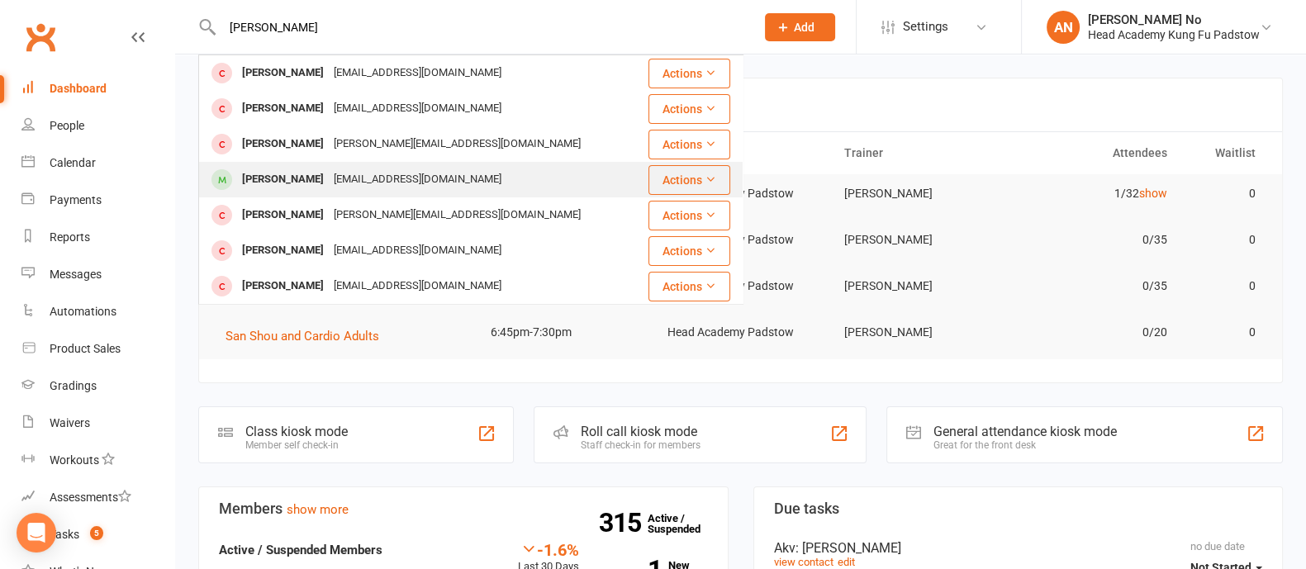
click at [261, 169] on div "[PERSON_NAME]" at bounding box center [283, 180] width 92 height 24
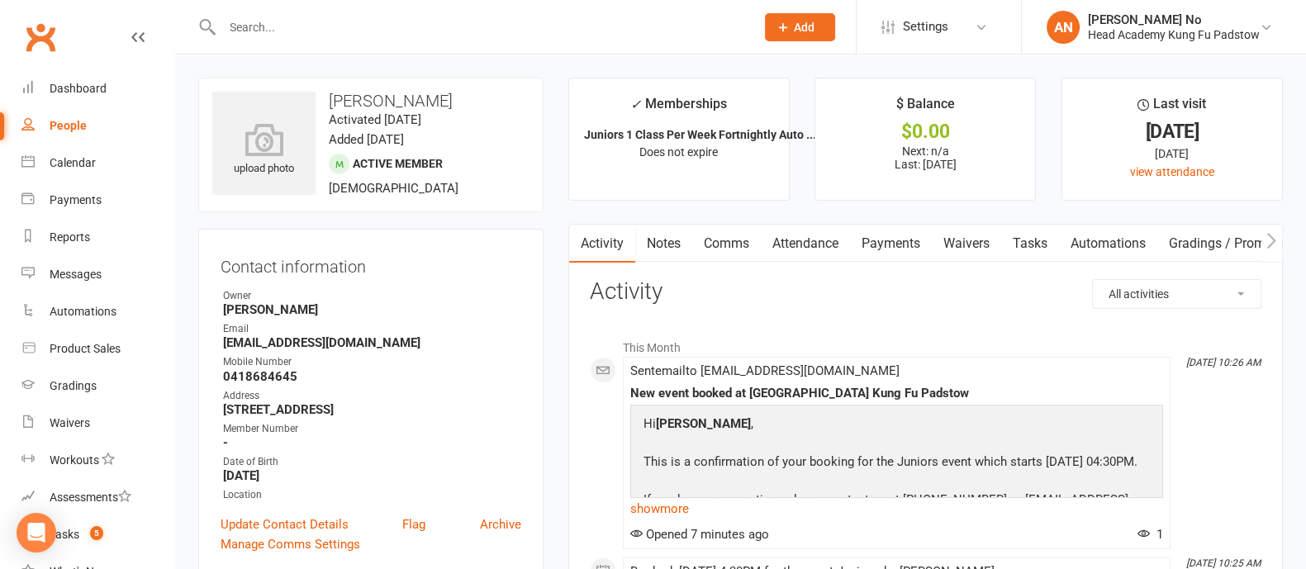
scroll to position [143, 0]
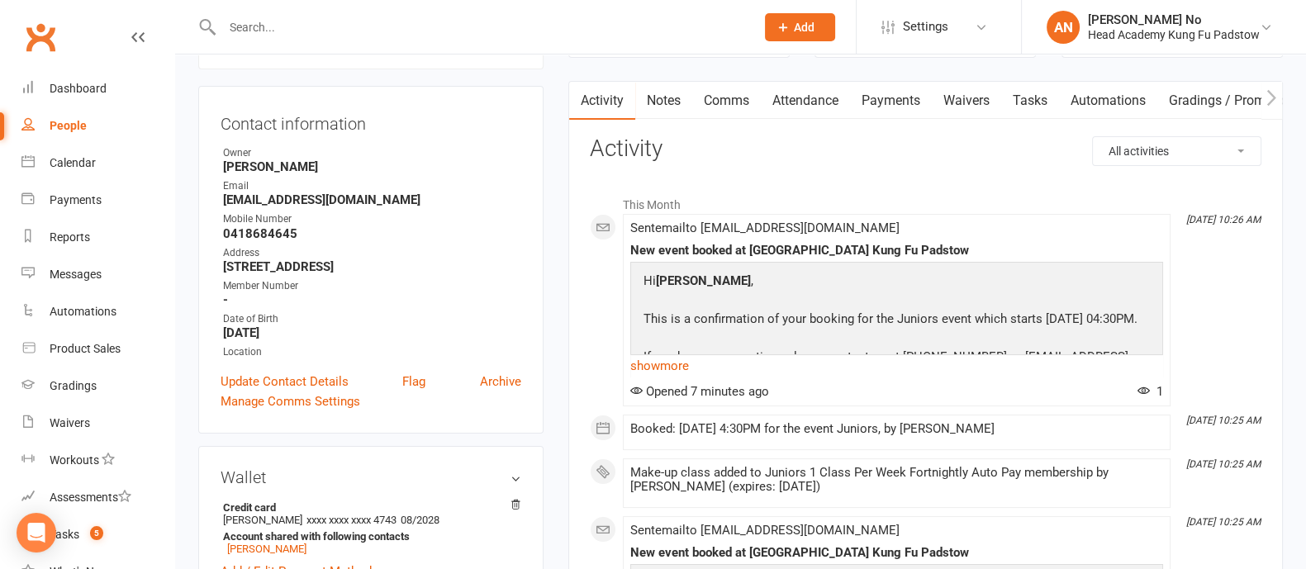
click at [805, 102] on link "Attendance" at bounding box center [805, 101] width 89 height 38
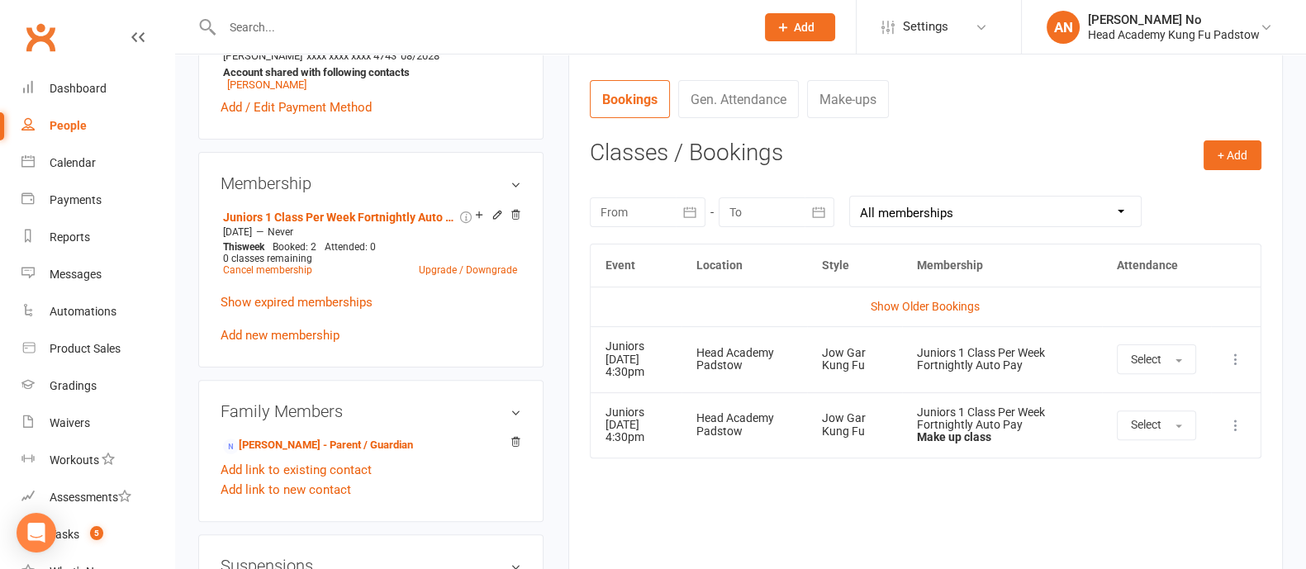
scroll to position [668, 0]
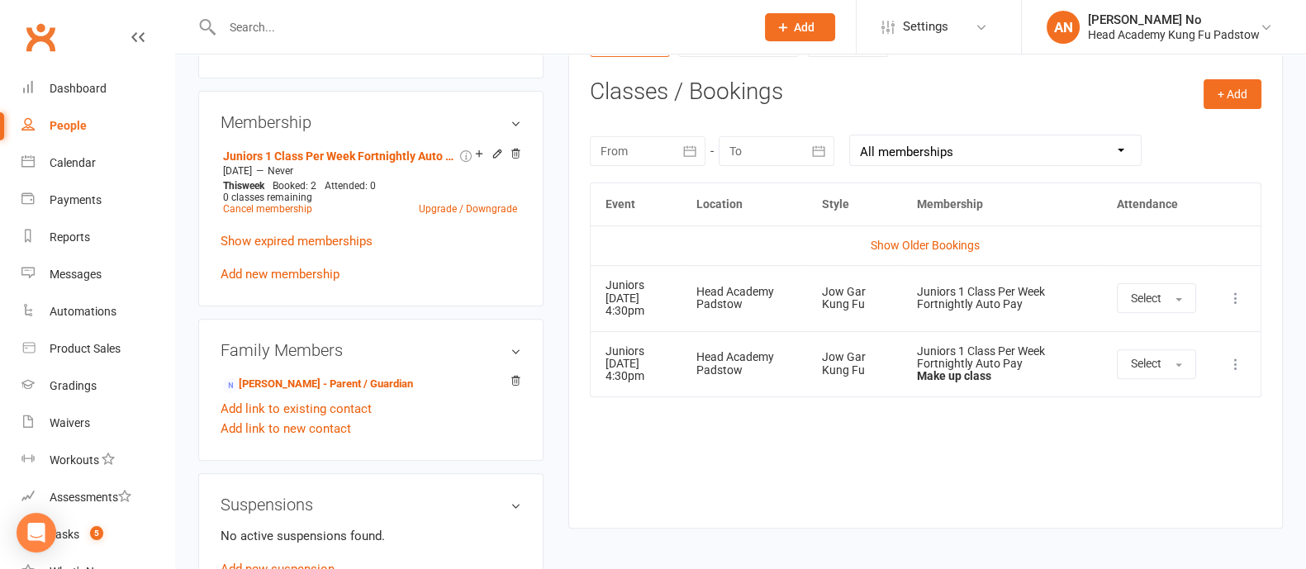
click at [1237, 296] on icon at bounding box center [1235, 298] width 17 height 17
click at [1170, 392] on link "Remove booking" at bounding box center [1163, 396] width 164 height 33
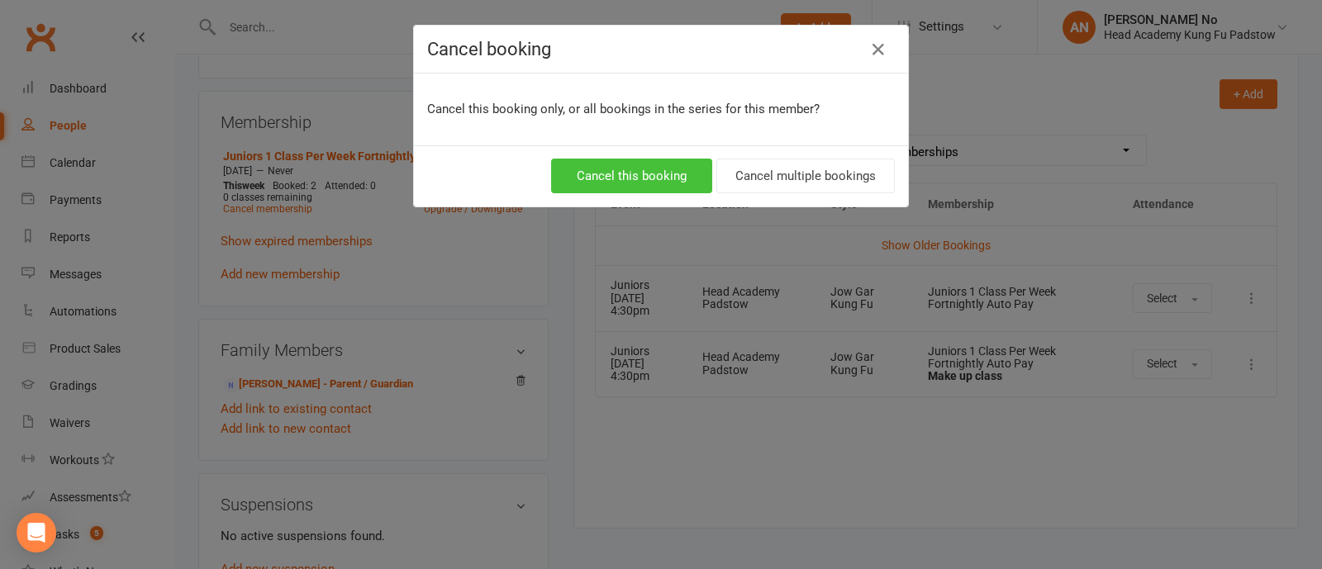
click at [640, 173] on button "Cancel this booking" at bounding box center [631, 176] width 161 height 35
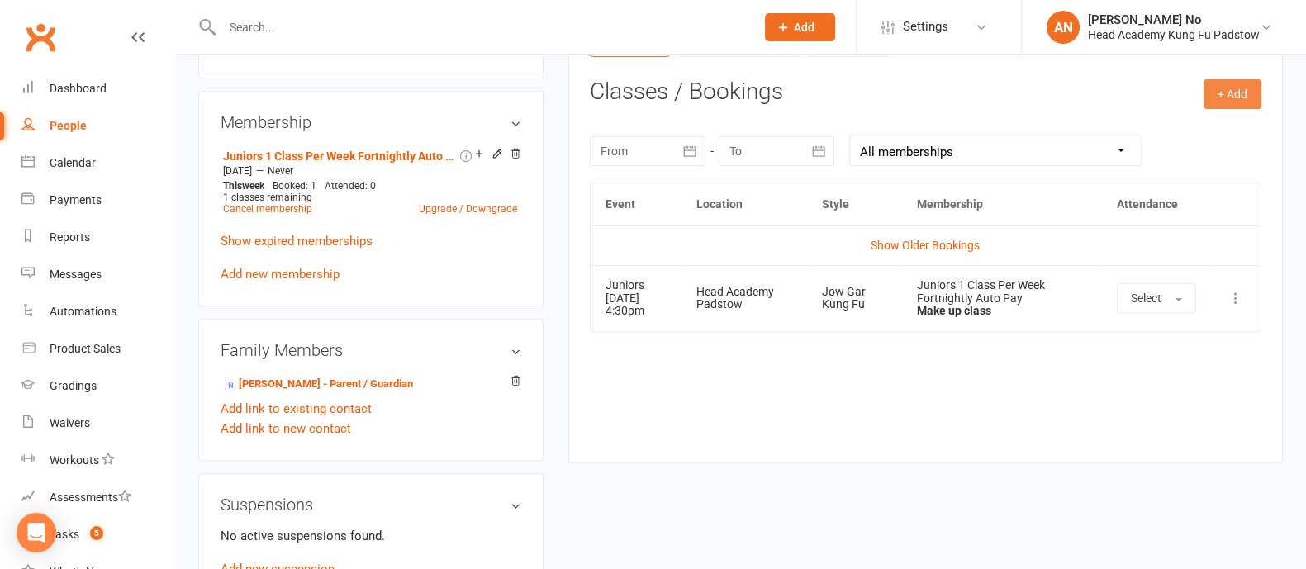
click at [1239, 98] on button "+ Add" at bounding box center [1232, 94] width 58 height 30
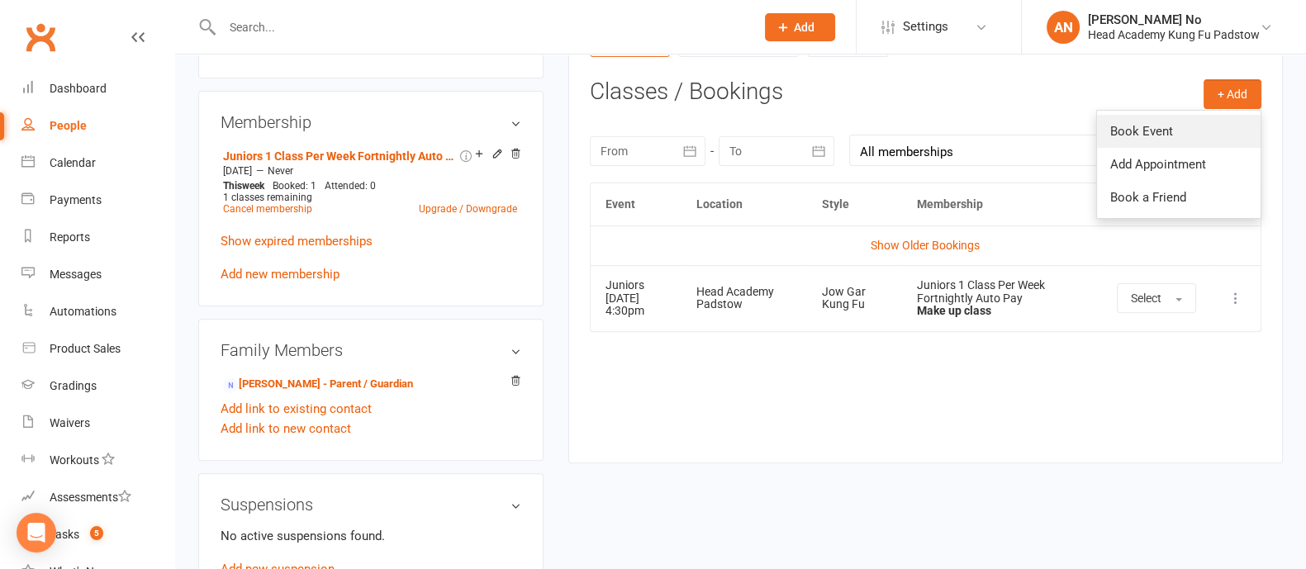
click at [1180, 126] on link "Book Event" at bounding box center [1179, 131] width 164 height 33
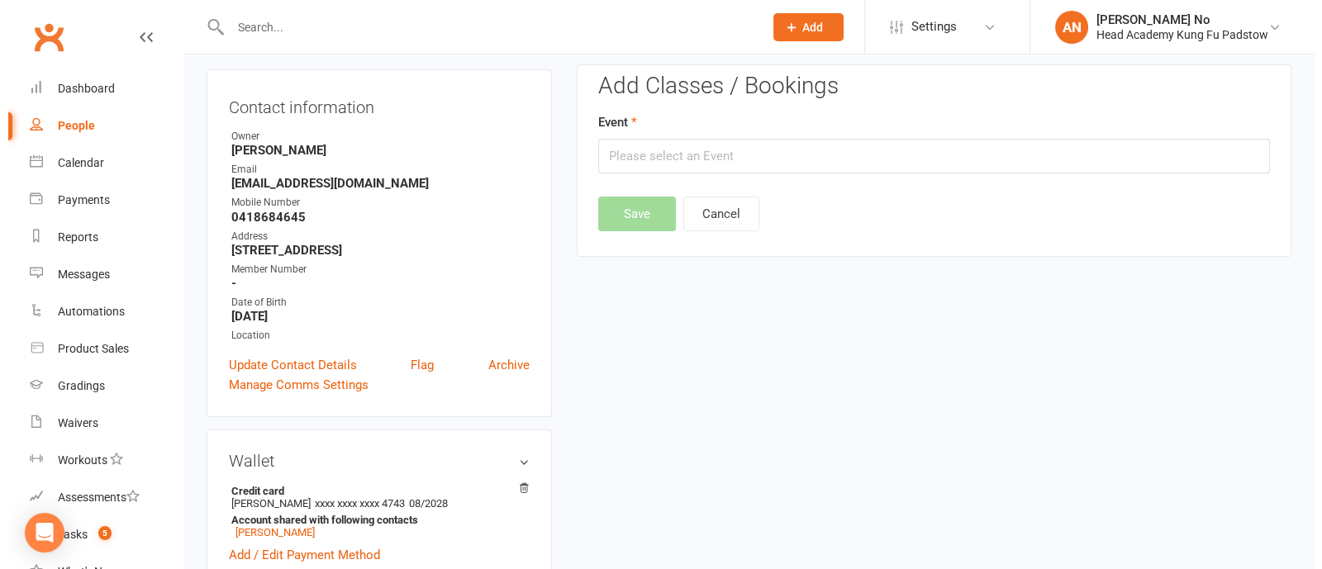
scroll to position [140, 0]
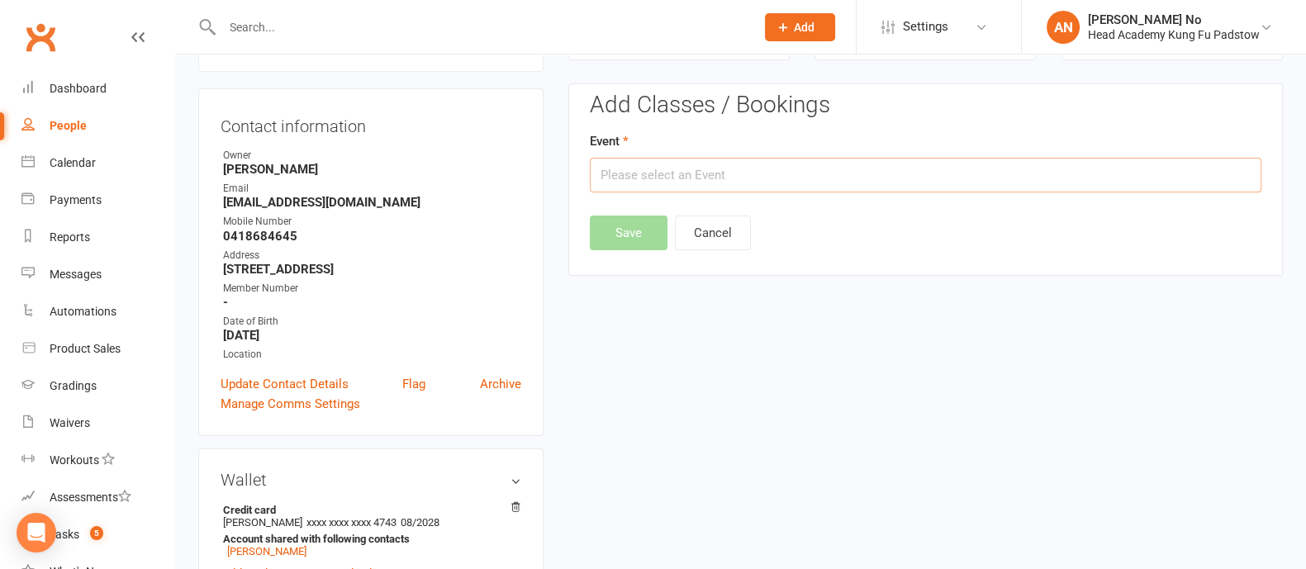
click at [953, 175] on input "text" at bounding box center [926, 175] width 672 height 35
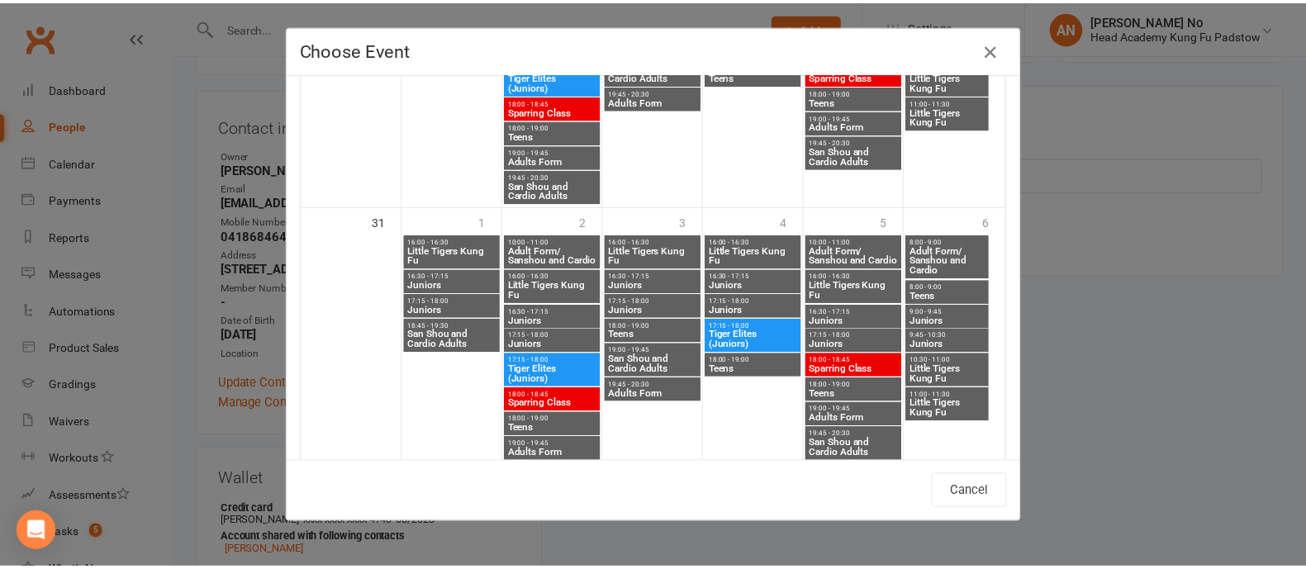
scroll to position [1477, 0]
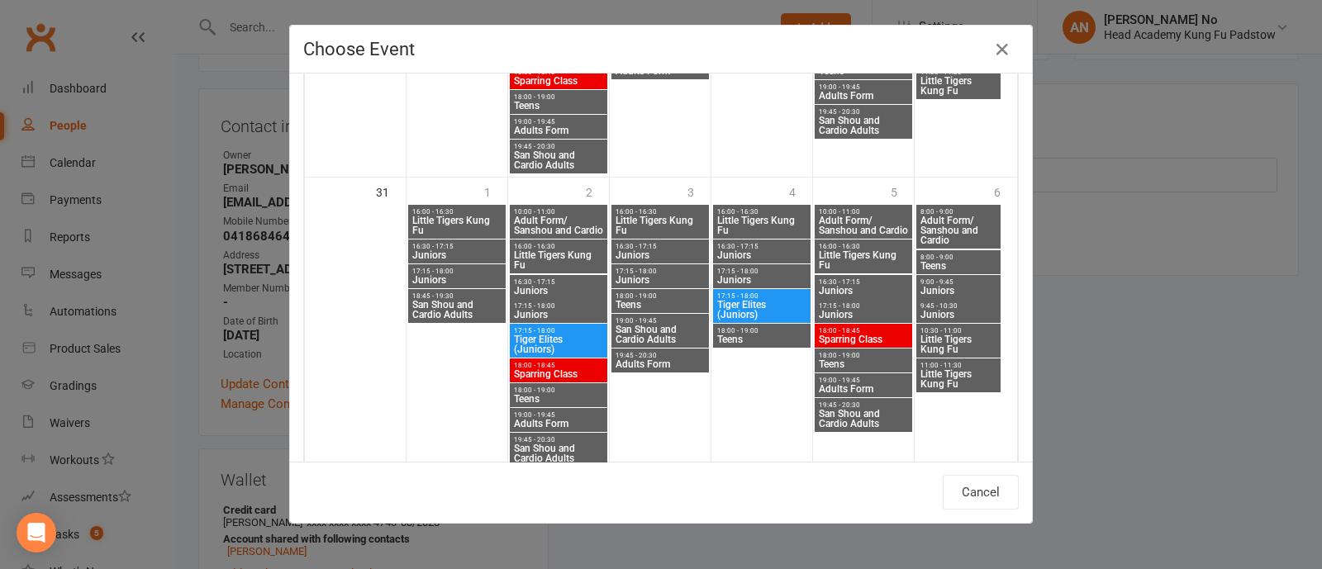
click at [640, 254] on span "Juniors" at bounding box center [660, 255] width 91 height 10
type input "Juniors - [DATE] 4:30:00 PM"
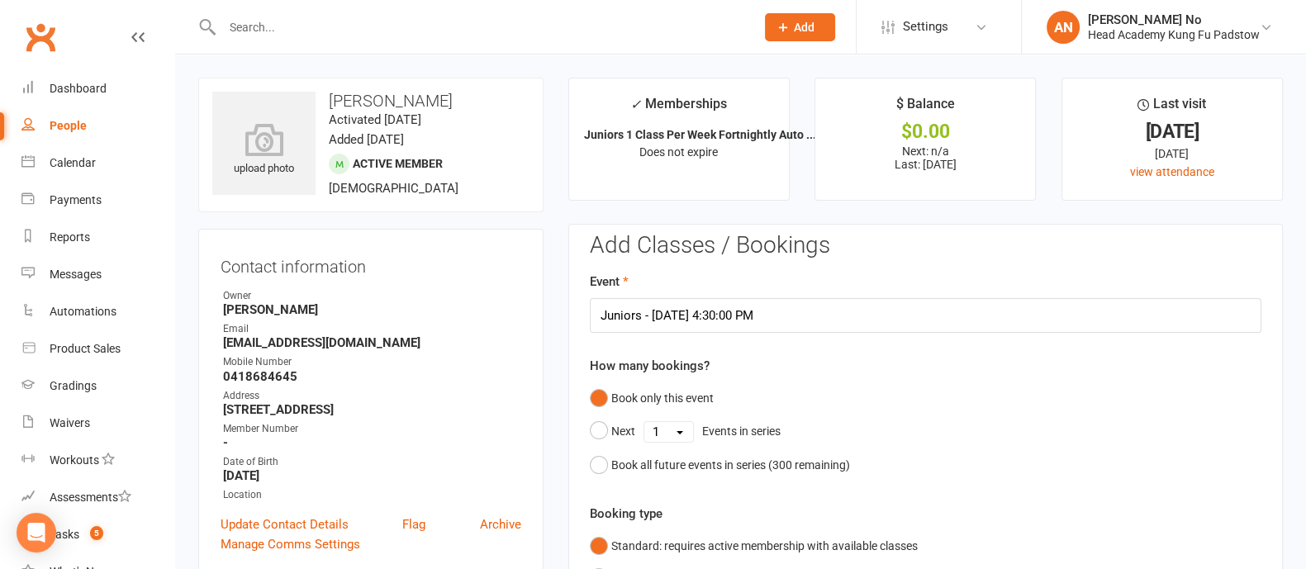
scroll to position [498, 0]
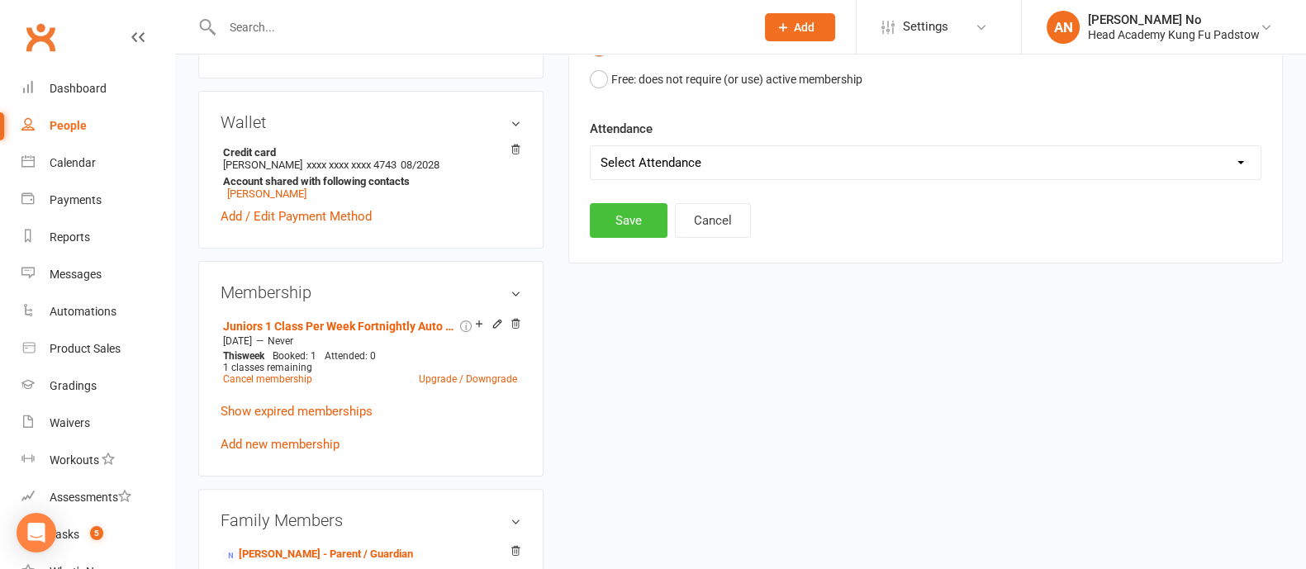
click at [628, 211] on button "Save" at bounding box center [629, 220] width 78 height 35
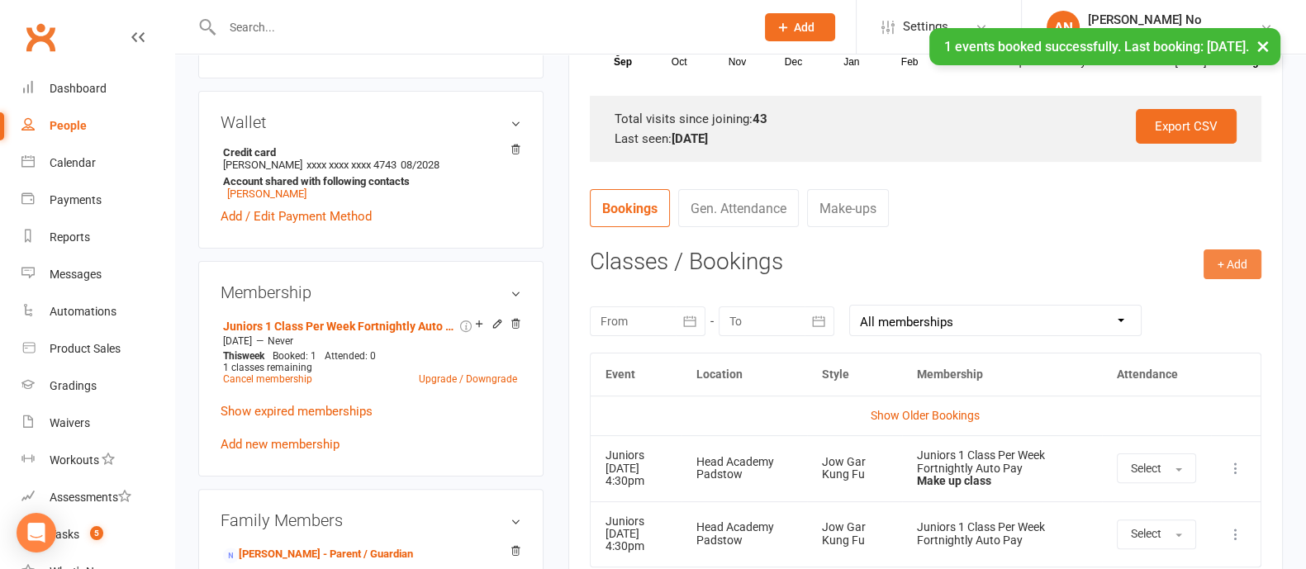
click at [1247, 259] on button "+ Add" at bounding box center [1232, 264] width 58 height 30
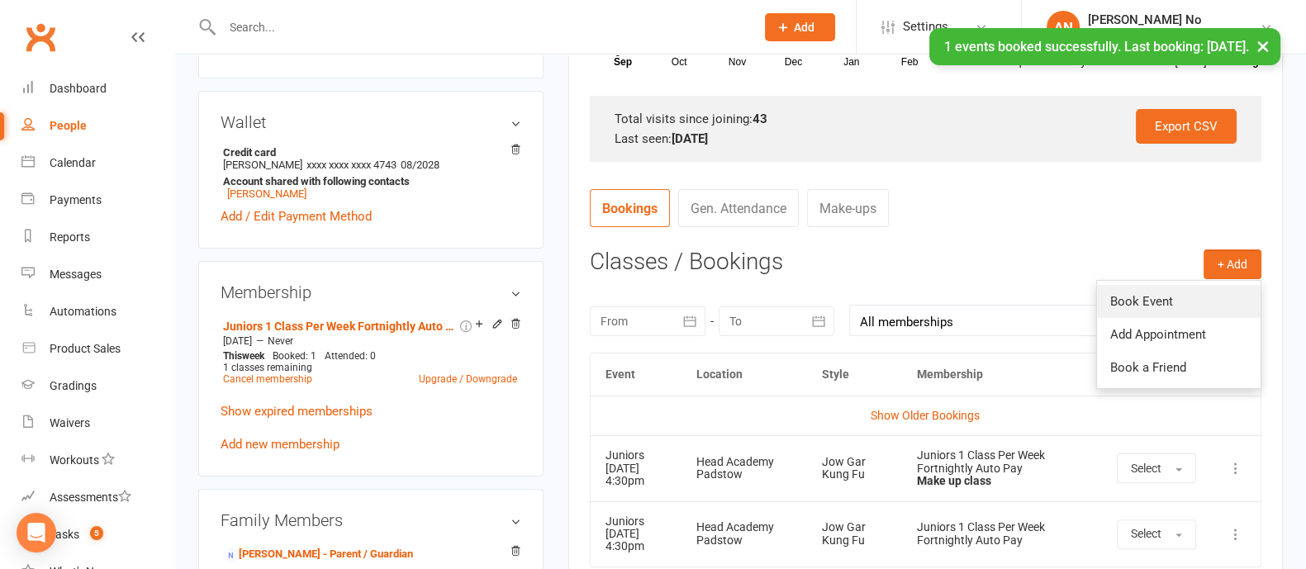
click at [1151, 293] on link "Book Event" at bounding box center [1179, 301] width 164 height 33
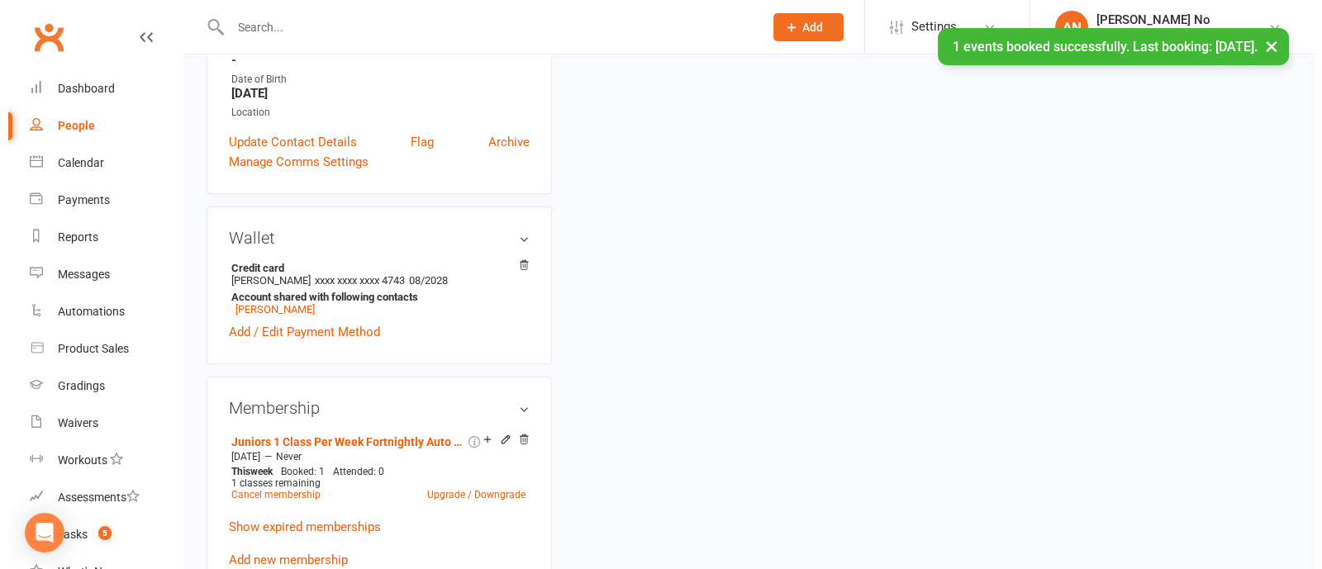
scroll to position [140, 0]
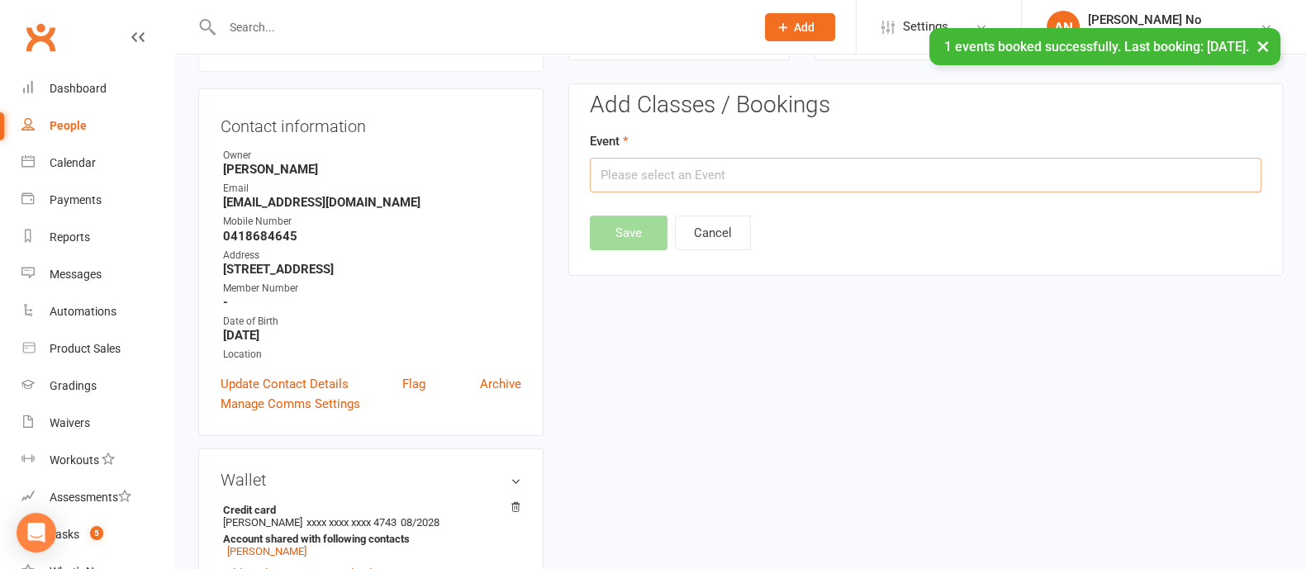
click at [852, 178] on input "text" at bounding box center [926, 175] width 672 height 35
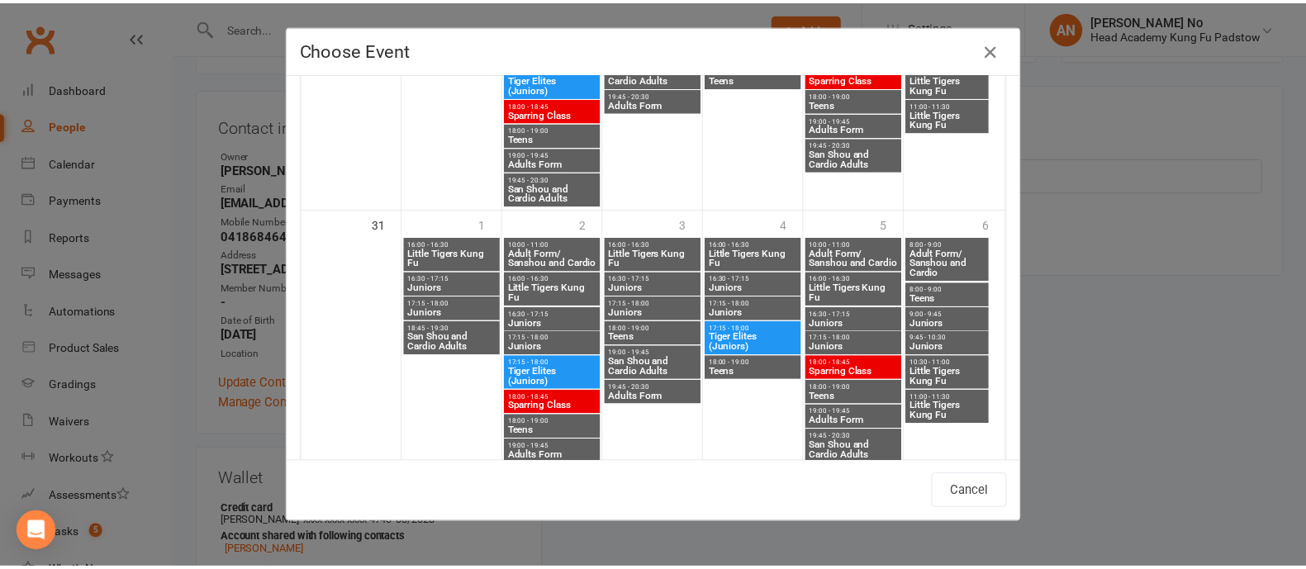
scroll to position [1464, 0]
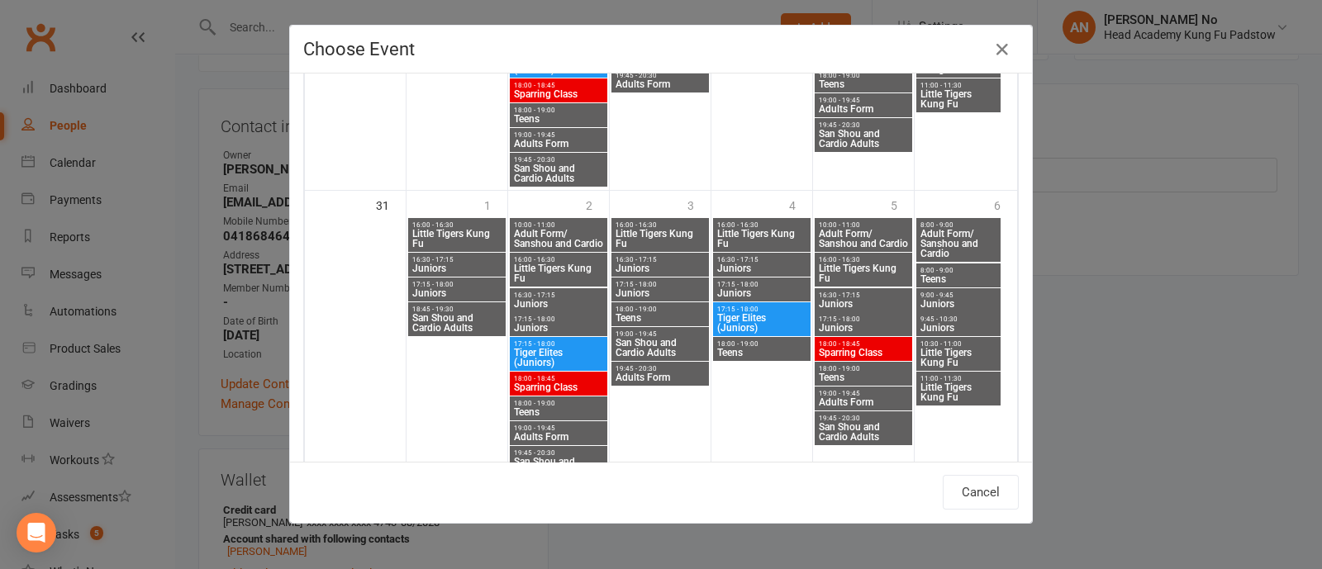
click at [449, 263] on span "Juniors" at bounding box center [456, 268] width 91 height 10
type input "Juniors - [DATE] 4:30:00 PM"
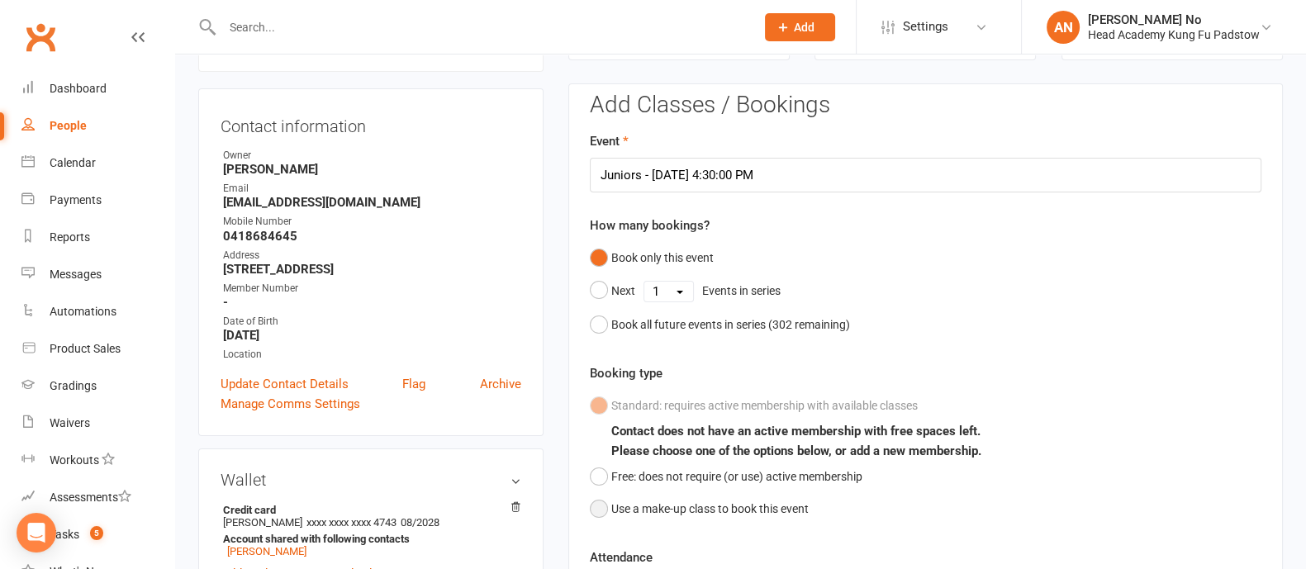
click at [603, 506] on button "Use a make-up class to book this event" at bounding box center [699, 508] width 219 height 31
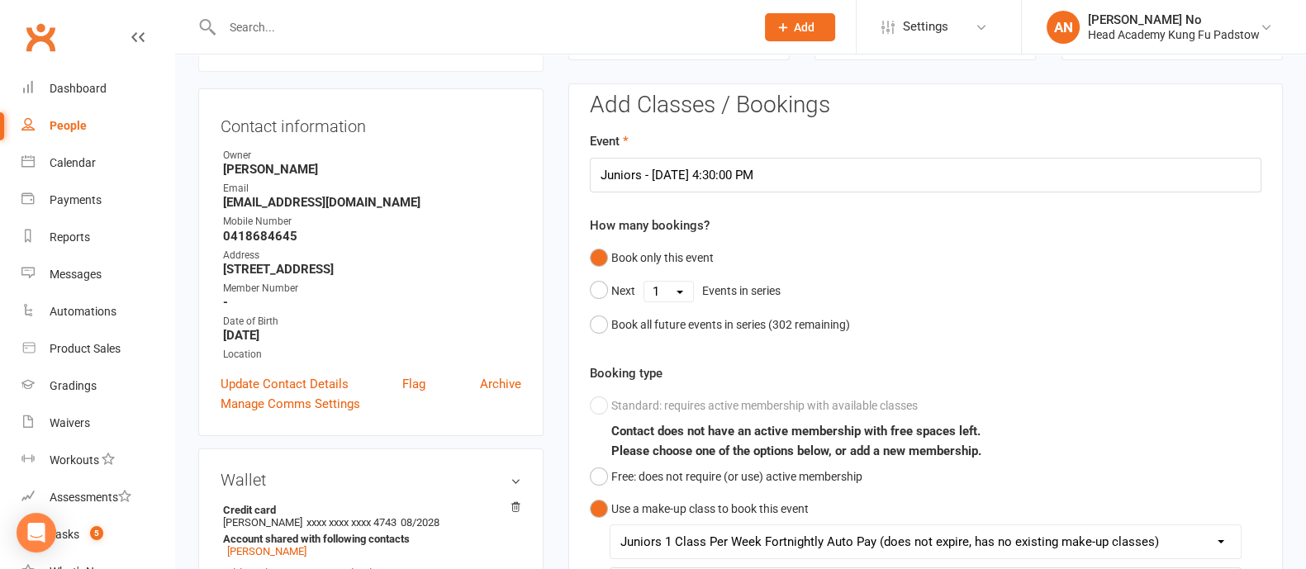
scroll to position [639, 0]
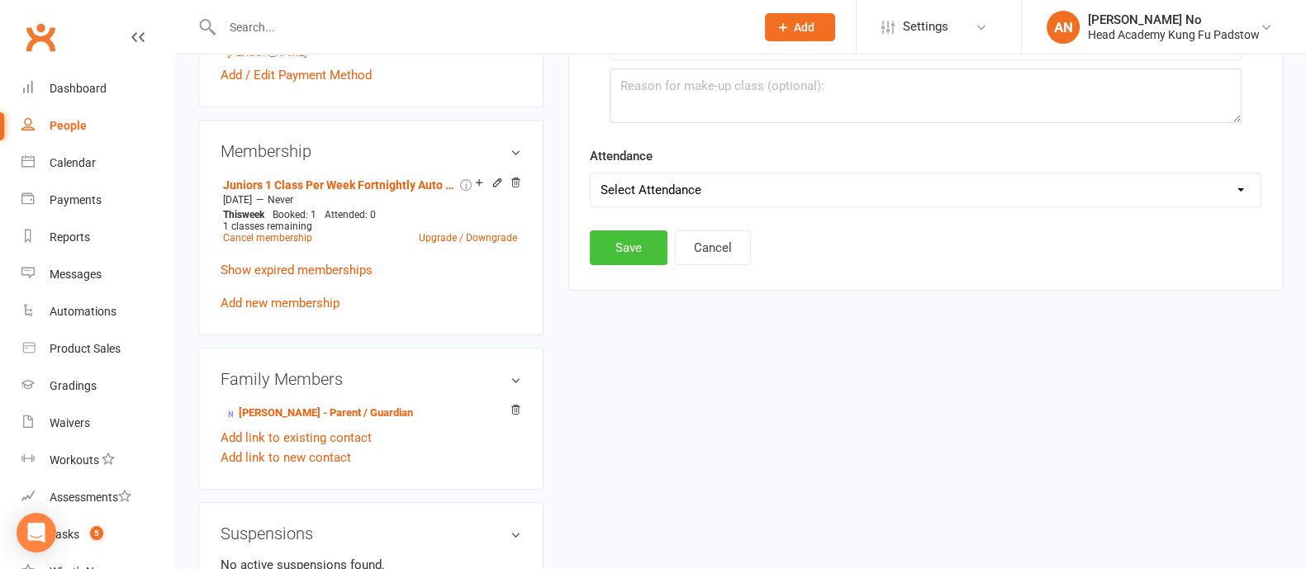
click at [635, 245] on button "Save" at bounding box center [629, 247] width 78 height 35
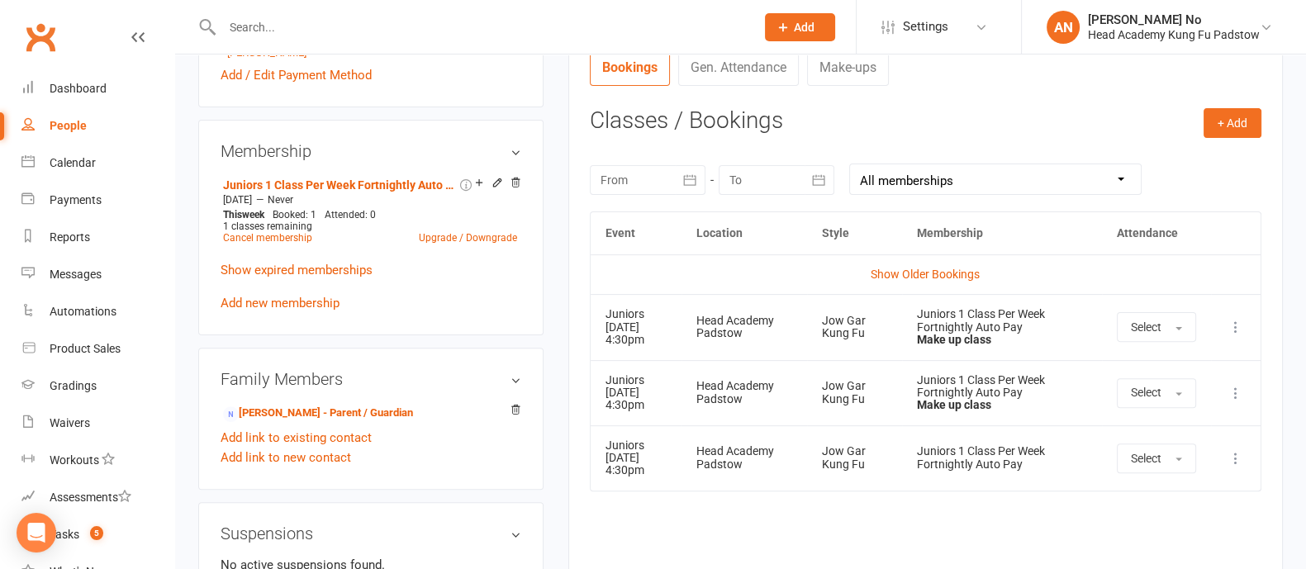
click at [280, 24] on input "text" at bounding box center [480, 27] width 526 height 23
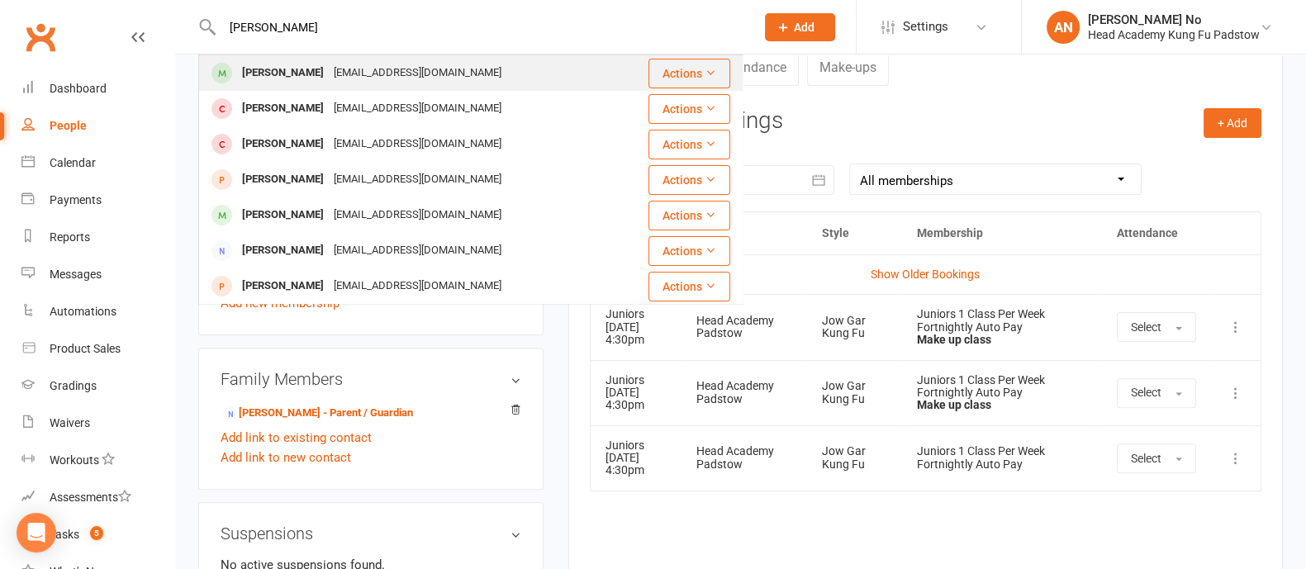
type input "[PERSON_NAME]"
click at [274, 74] on div "[PERSON_NAME]" at bounding box center [283, 73] width 92 height 24
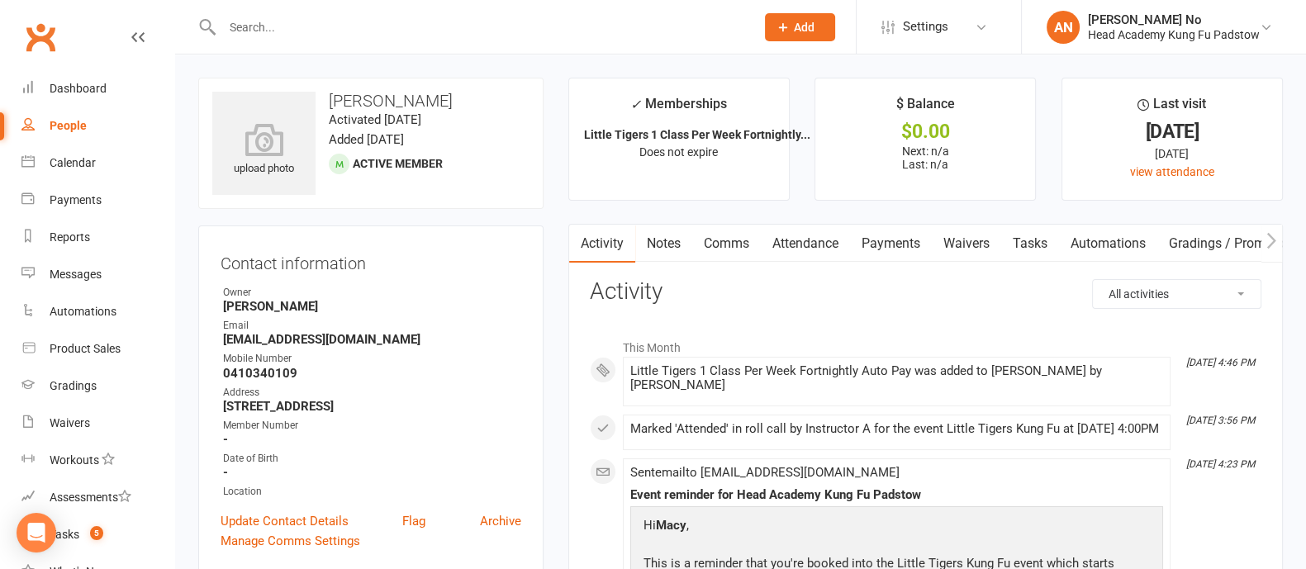
click at [822, 241] on link "Attendance" at bounding box center [805, 244] width 89 height 38
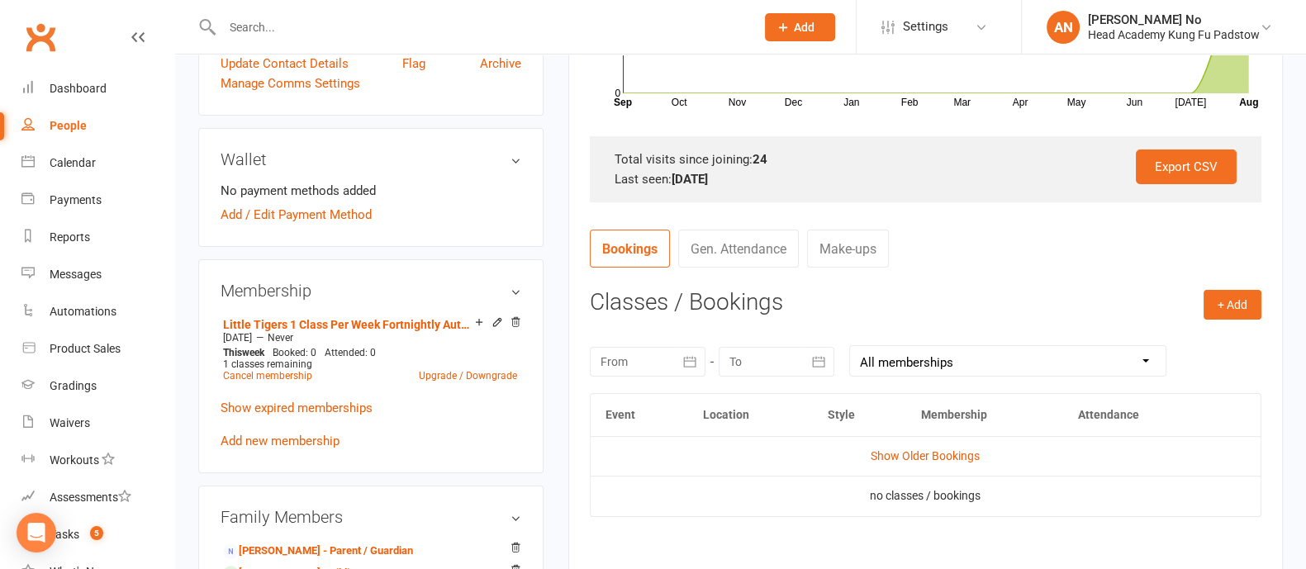
scroll to position [467, 0]
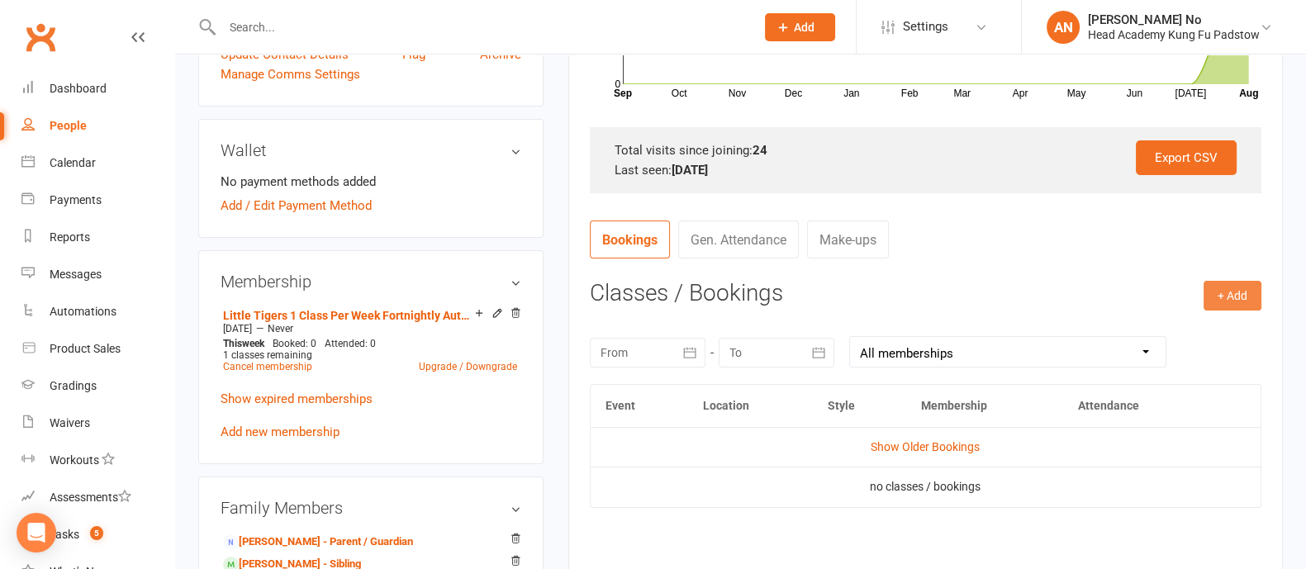
click at [1223, 282] on button "+ Add" at bounding box center [1232, 296] width 58 height 30
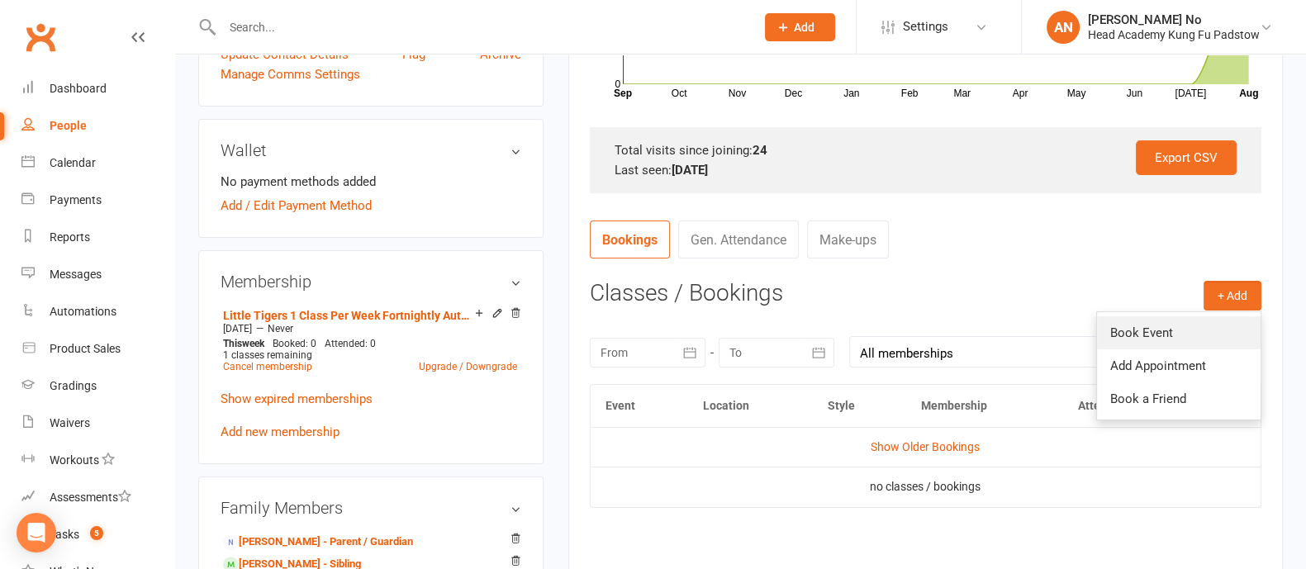
click at [1158, 328] on link "Book Event" at bounding box center [1179, 332] width 164 height 33
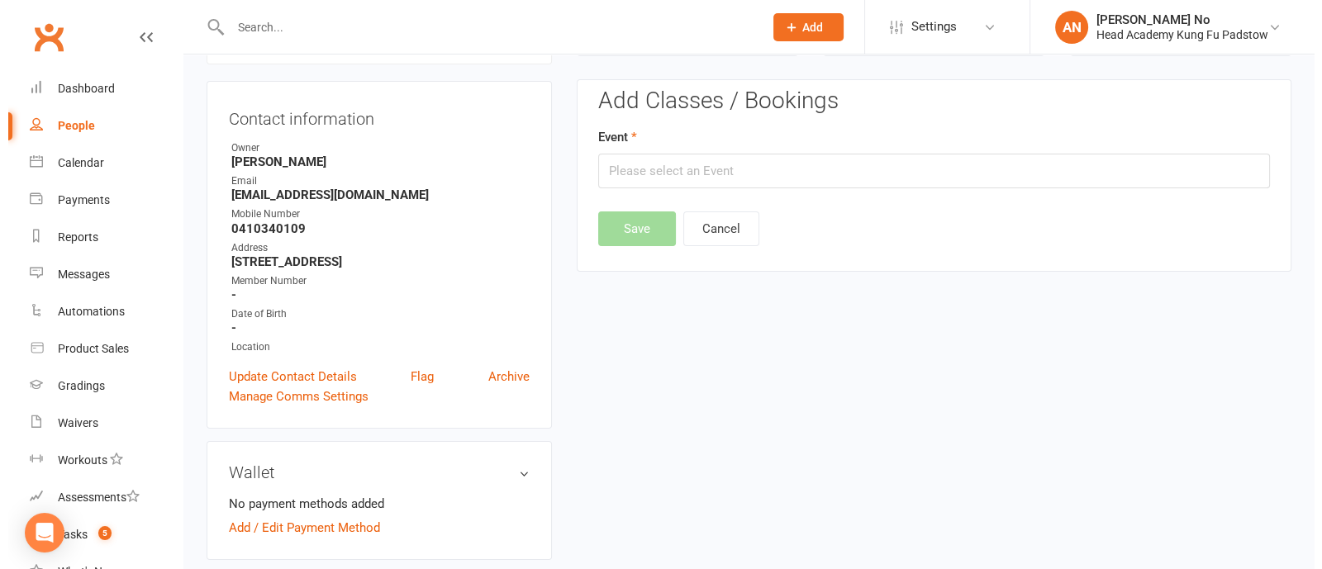
scroll to position [140, 0]
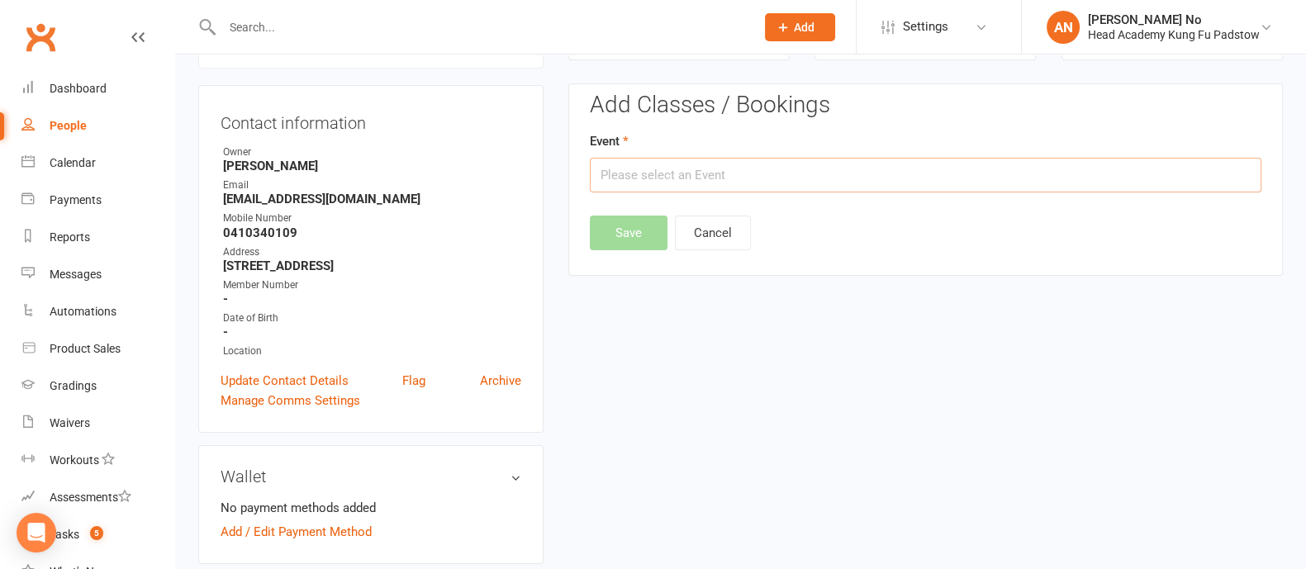
click at [757, 164] on input "text" at bounding box center [926, 175] width 672 height 35
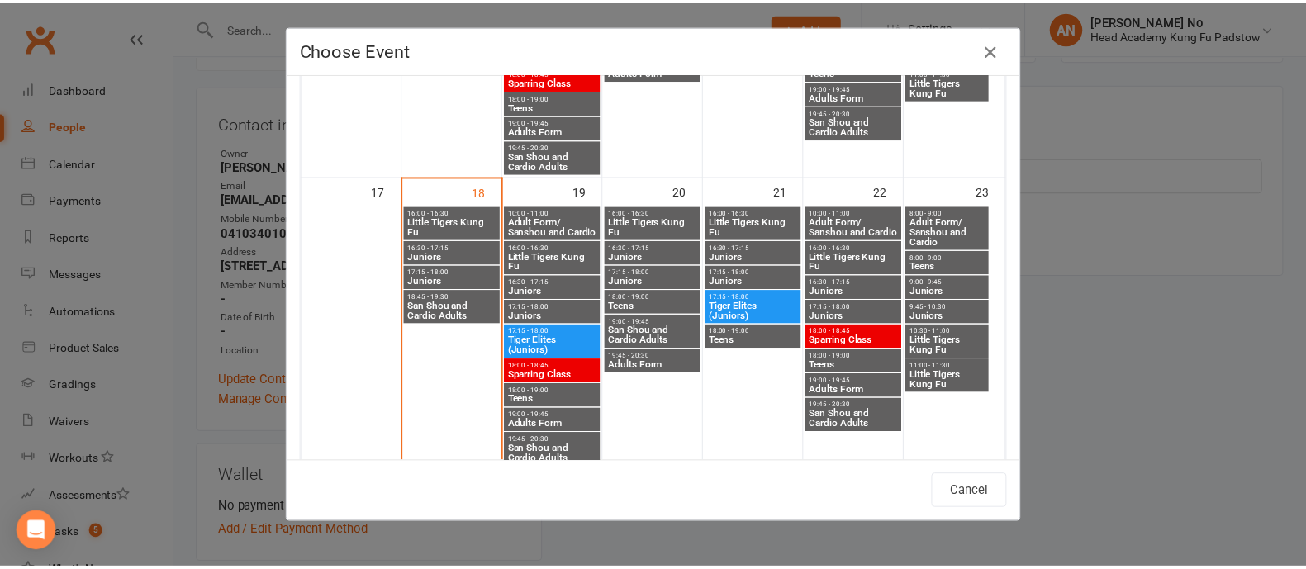
scroll to position [937, 0]
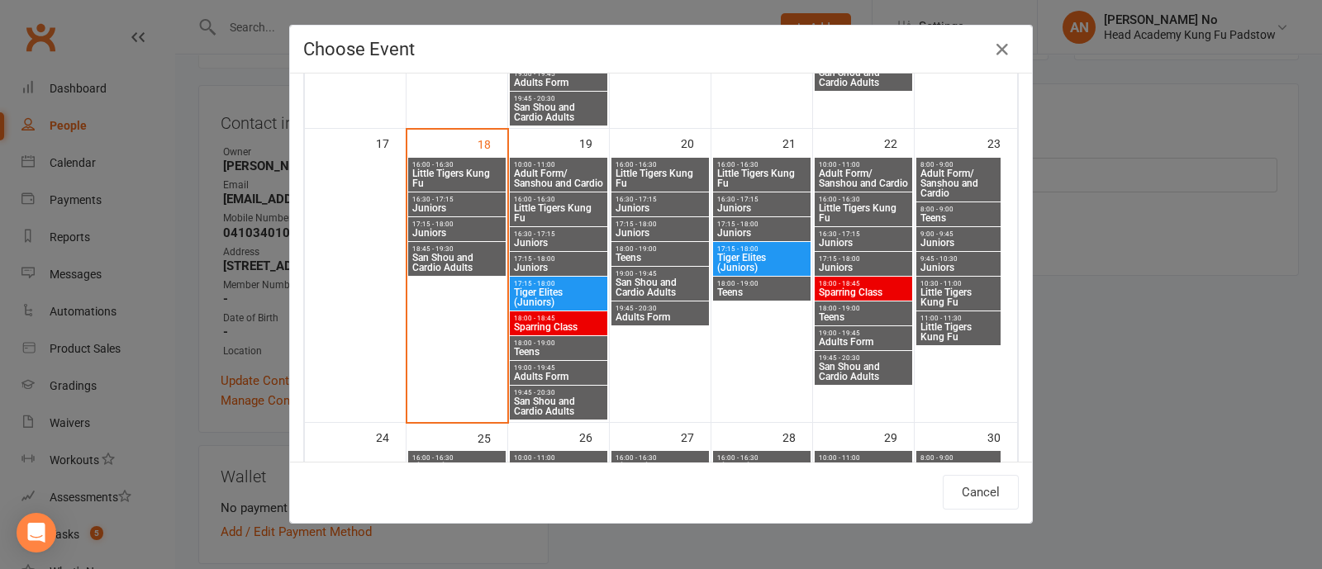
click at [830, 210] on span "Little Tigers Kung Fu" at bounding box center [863, 213] width 91 height 20
type input "Little Tigers Kung Fu - [DATE] 4:00:00 PM"
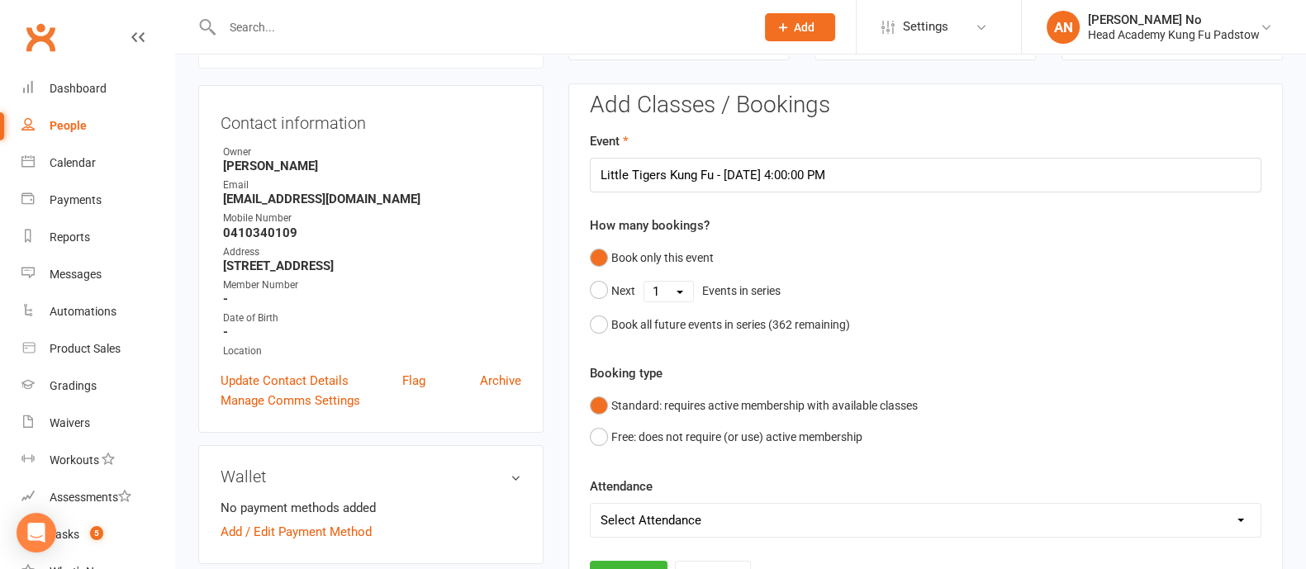
scroll to position [639, 0]
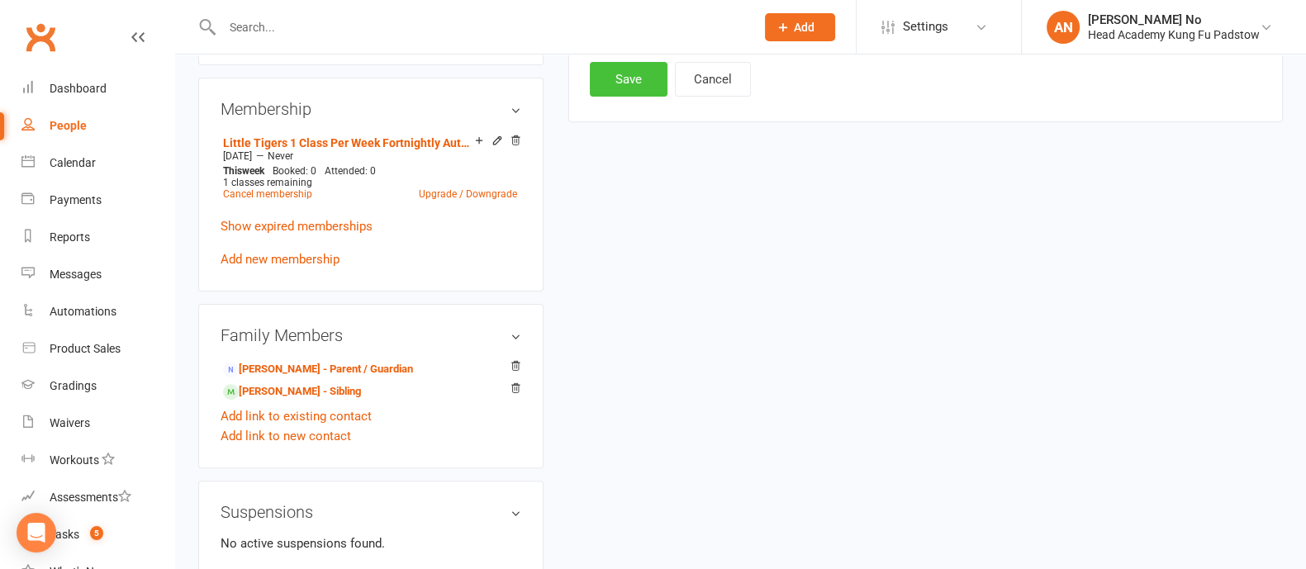
click at [611, 75] on button "Save" at bounding box center [629, 79] width 78 height 35
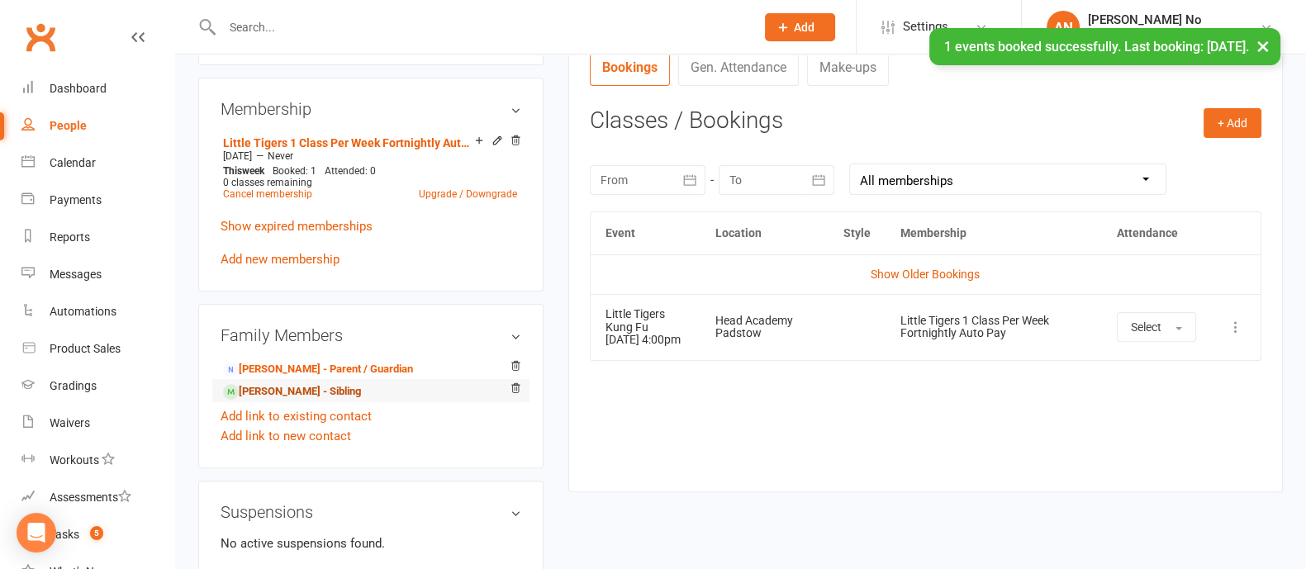
click at [311, 392] on link "[PERSON_NAME] - Sibling" at bounding box center [292, 391] width 138 height 17
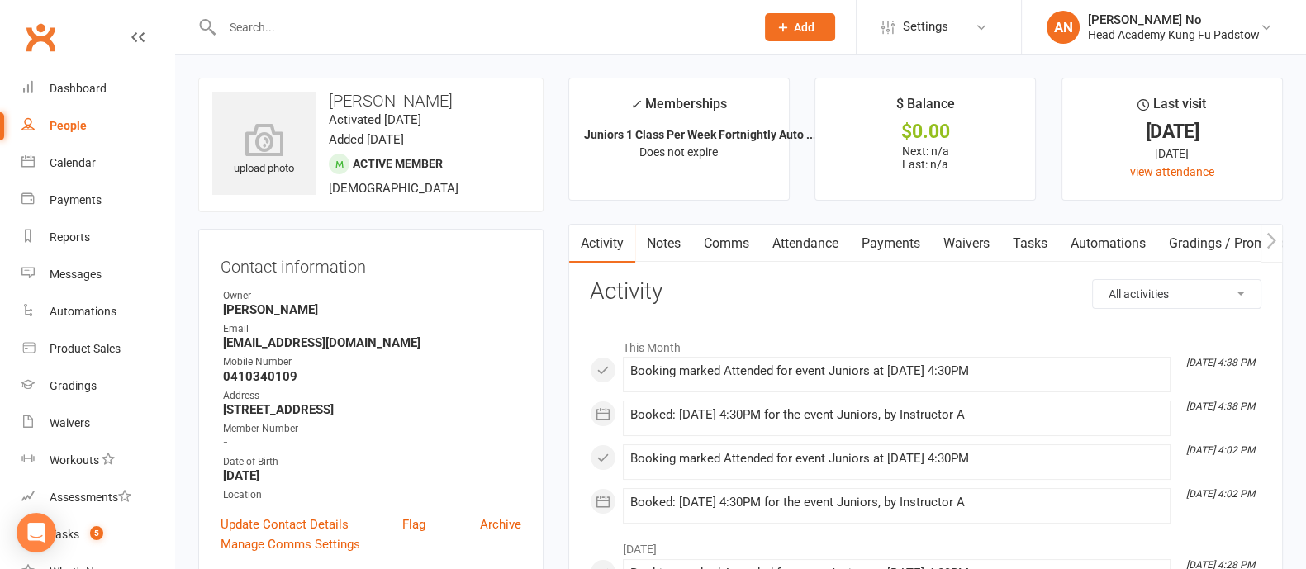
click at [810, 243] on link "Attendance" at bounding box center [805, 244] width 89 height 38
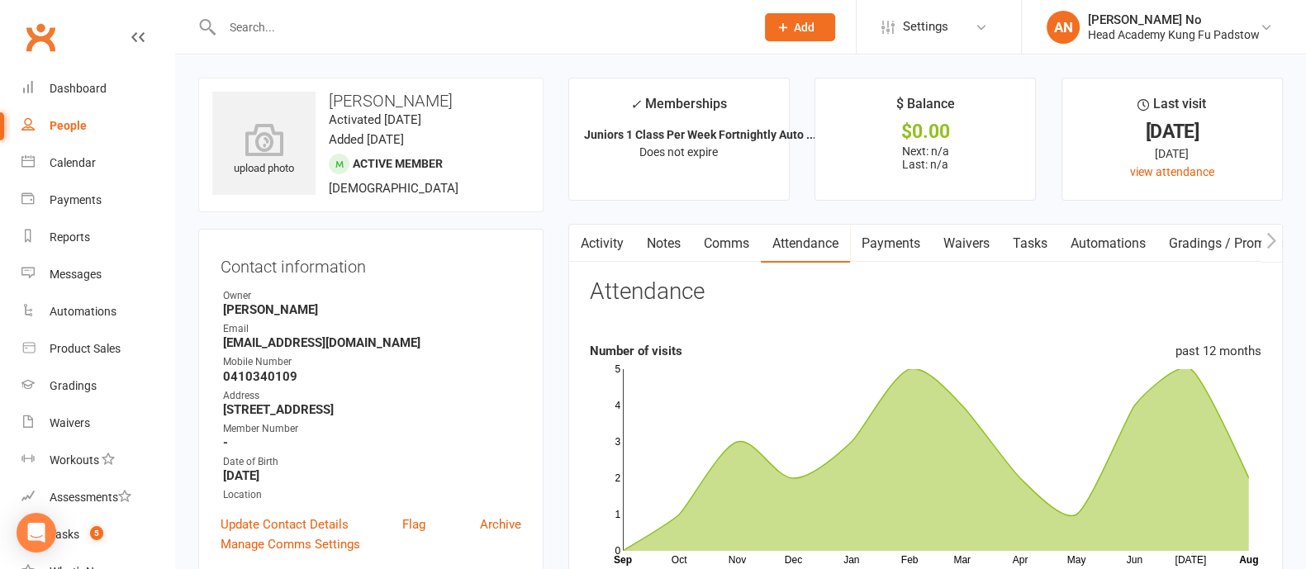
scroll to position [498, 0]
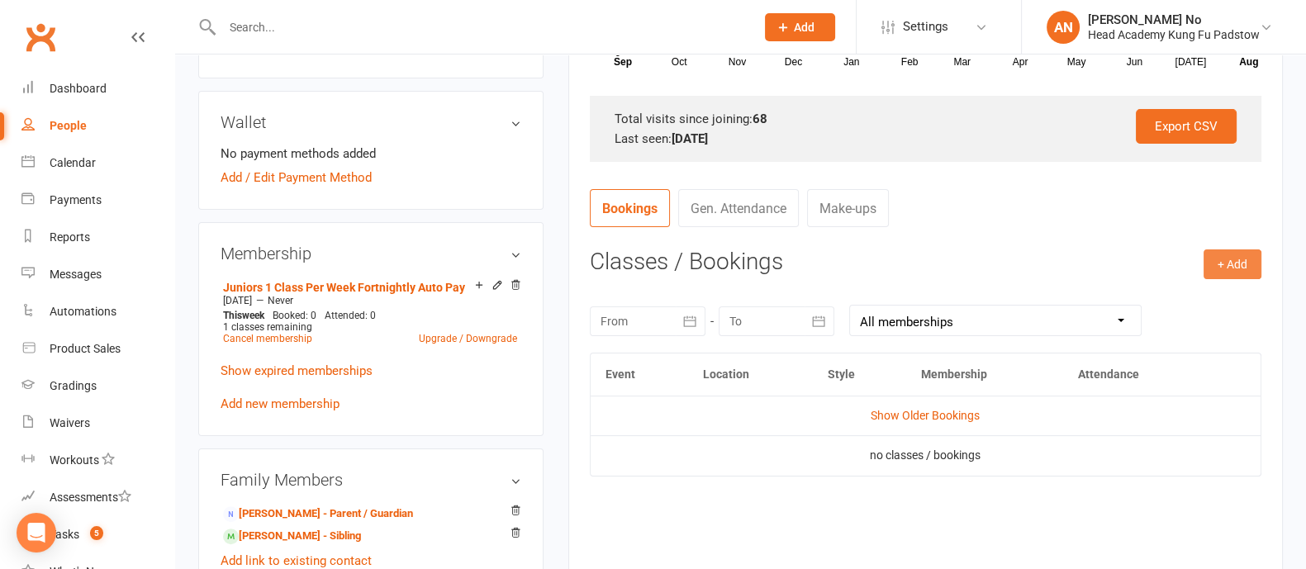
click at [1250, 273] on button "+ Add" at bounding box center [1232, 264] width 58 height 30
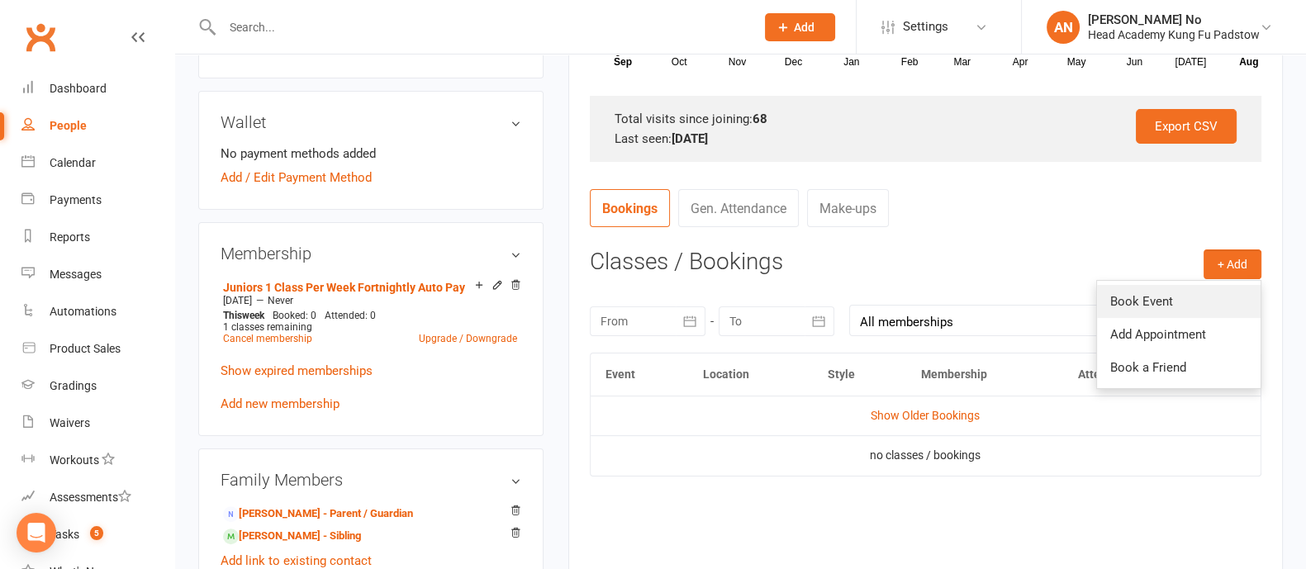
click at [1171, 296] on link "Book Event" at bounding box center [1179, 301] width 164 height 33
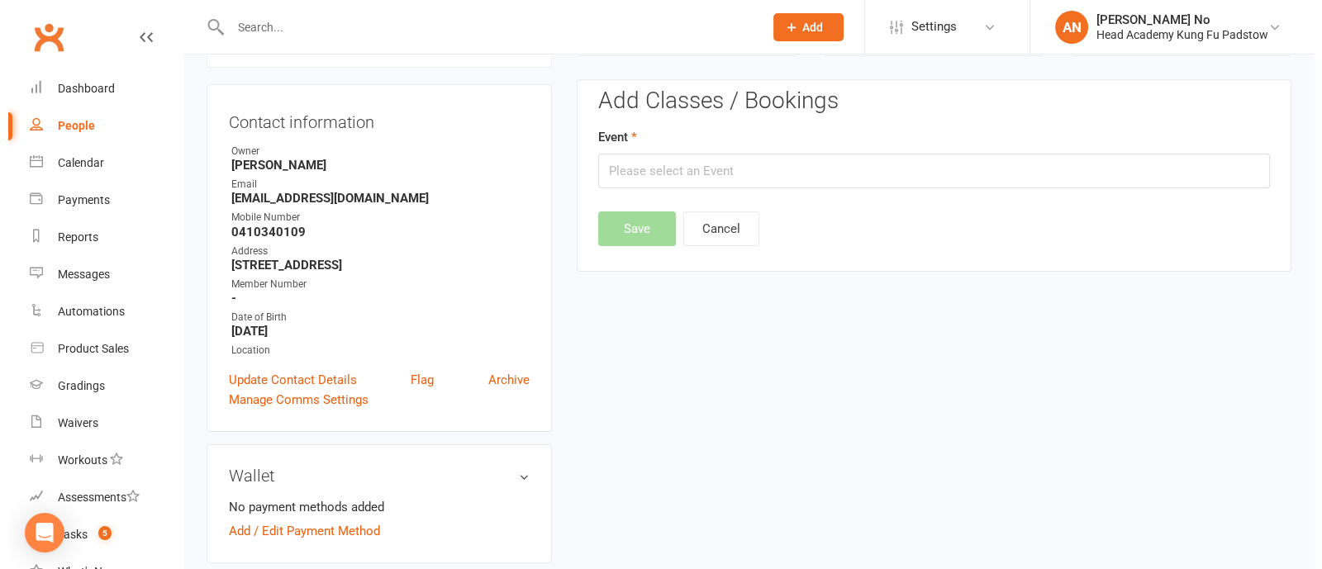
scroll to position [140, 0]
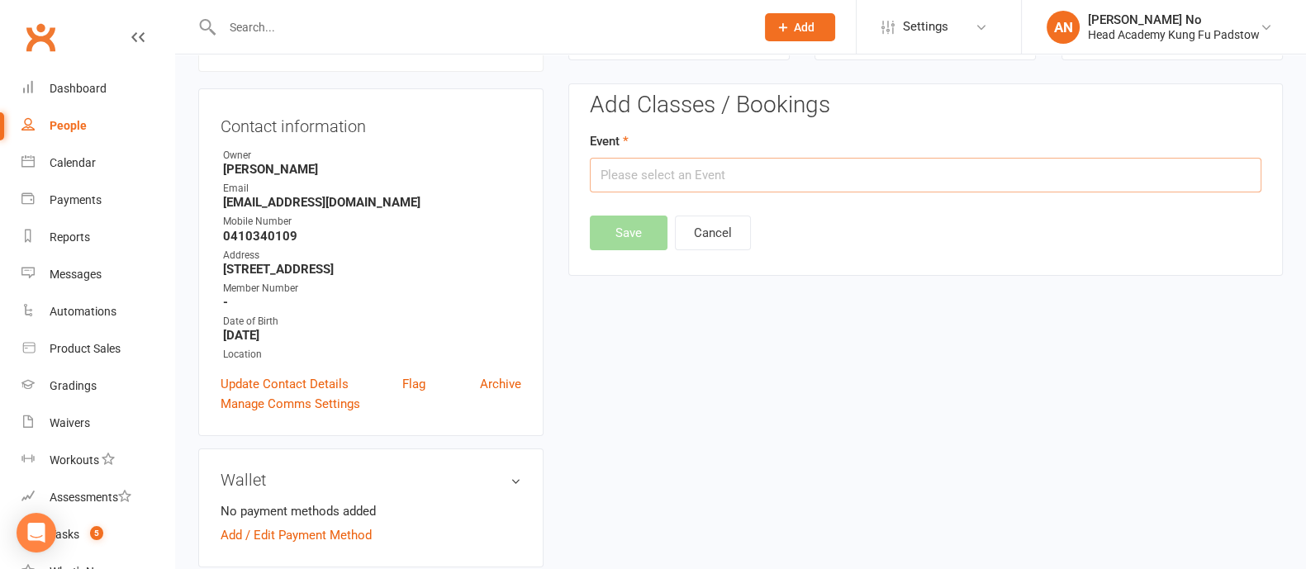
click at [928, 176] on input "text" at bounding box center [926, 175] width 672 height 35
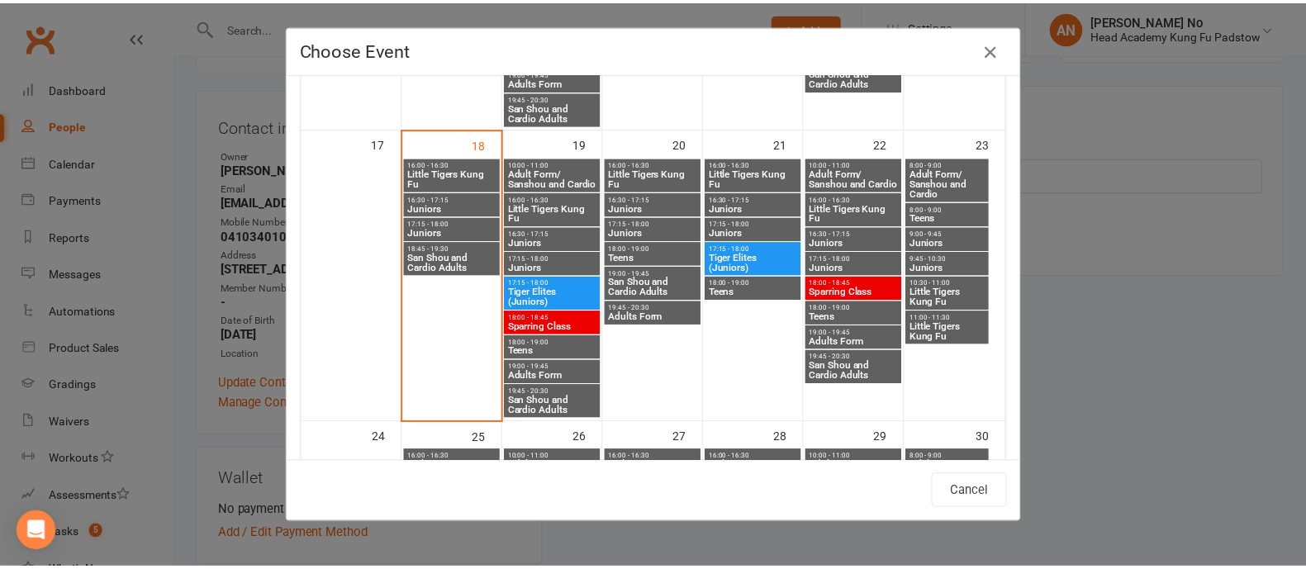
scroll to position [956, 0]
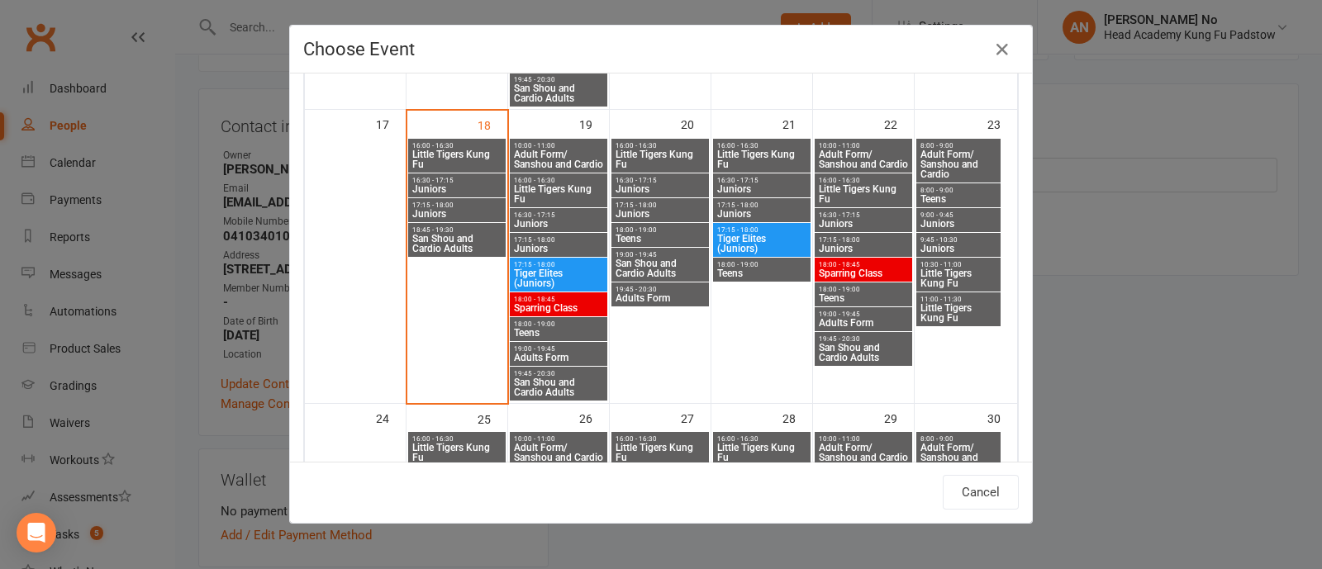
click at [876, 214] on span "16:30 - 17:15" at bounding box center [863, 214] width 91 height 7
type input "Juniors - [DATE] 4:30:00 PM"
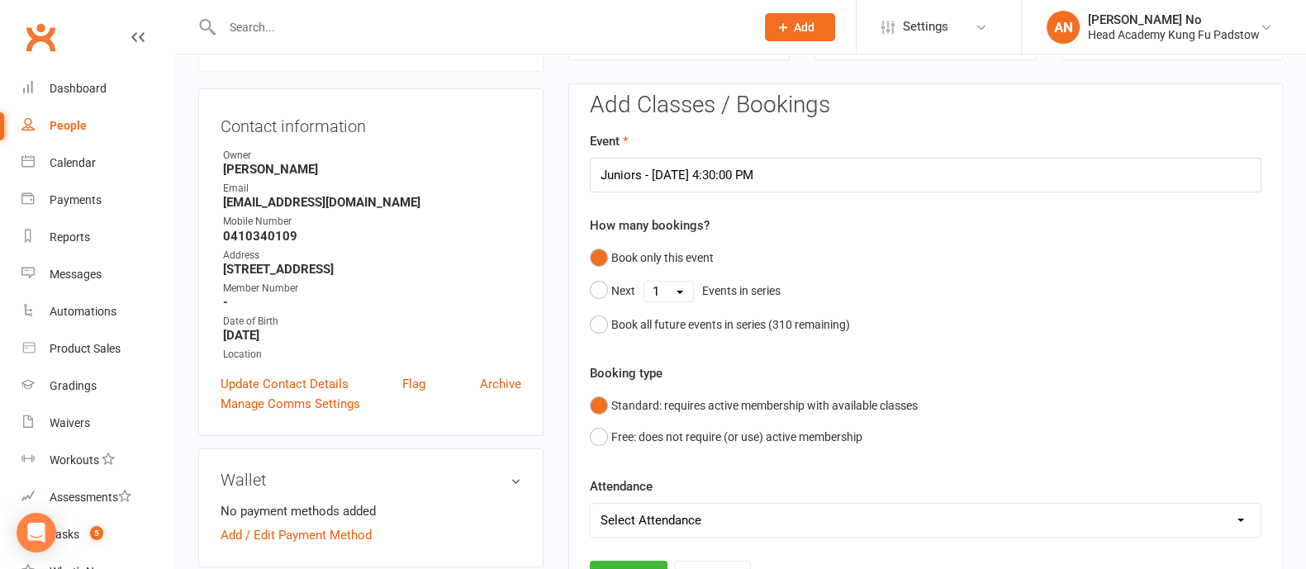
scroll to position [639, 0]
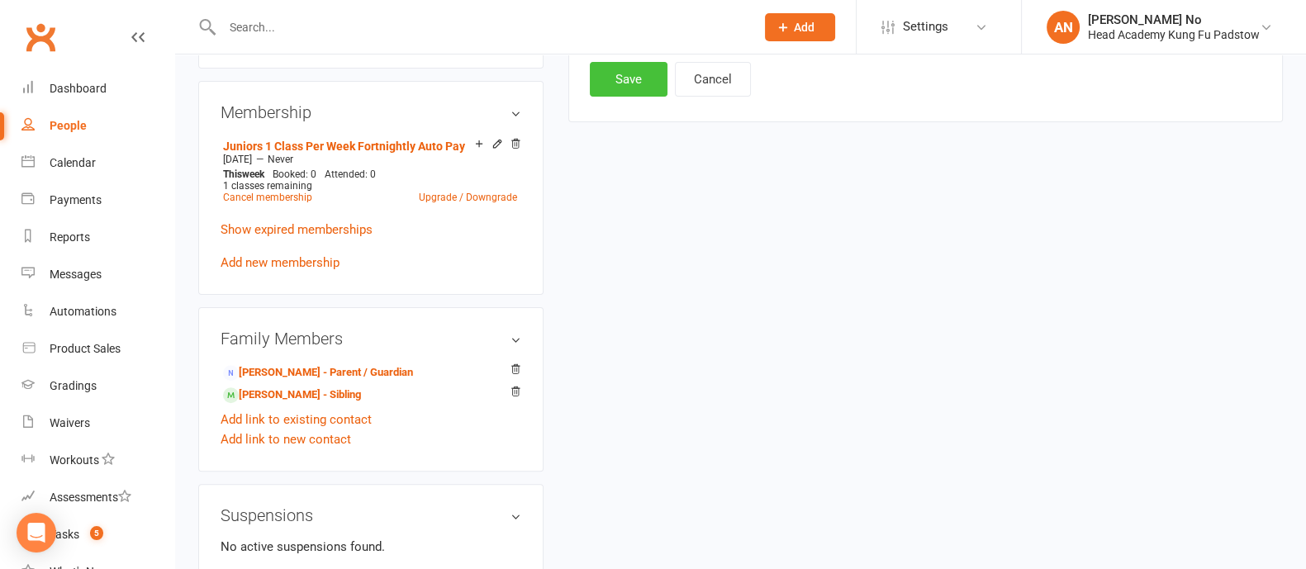
click at [630, 66] on button "Save" at bounding box center [629, 79] width 78 height 35
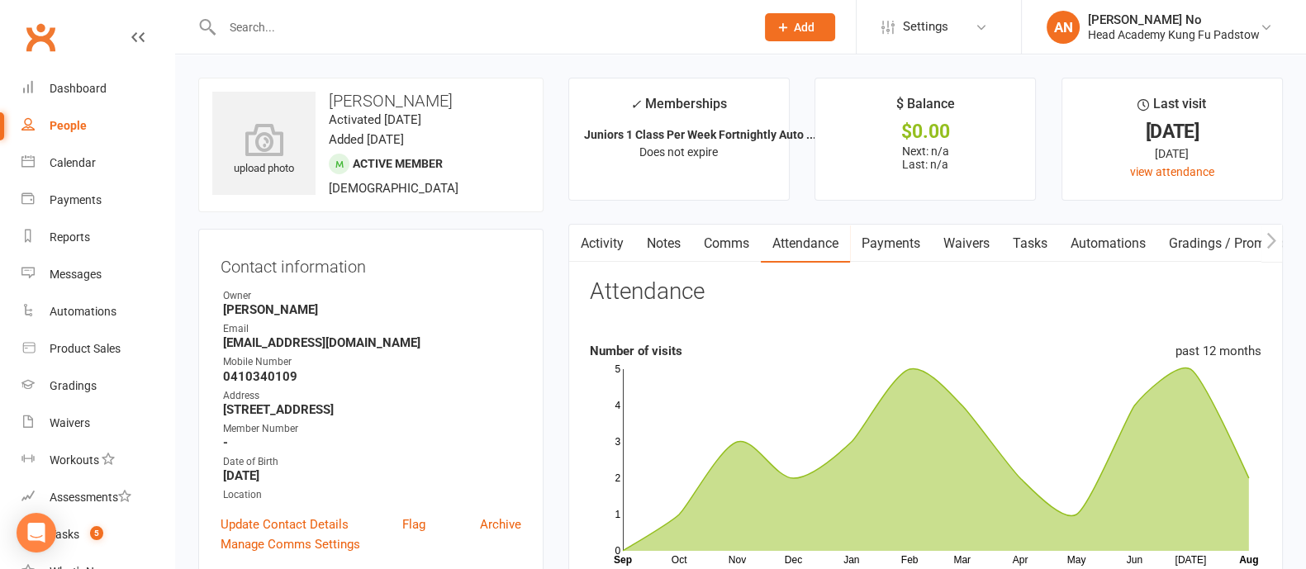
scroll to position [498, 0]
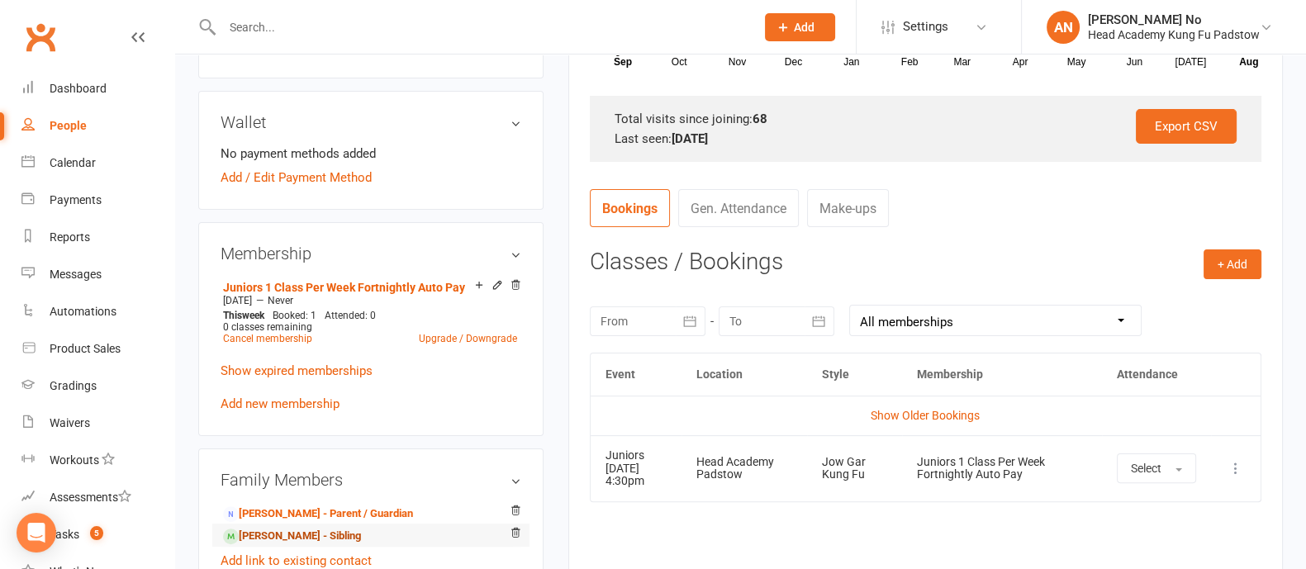
click at [282, 525] on link "[PERSON_NAME] - Sibling" at bounding box center [292, 536] width 138 height 17
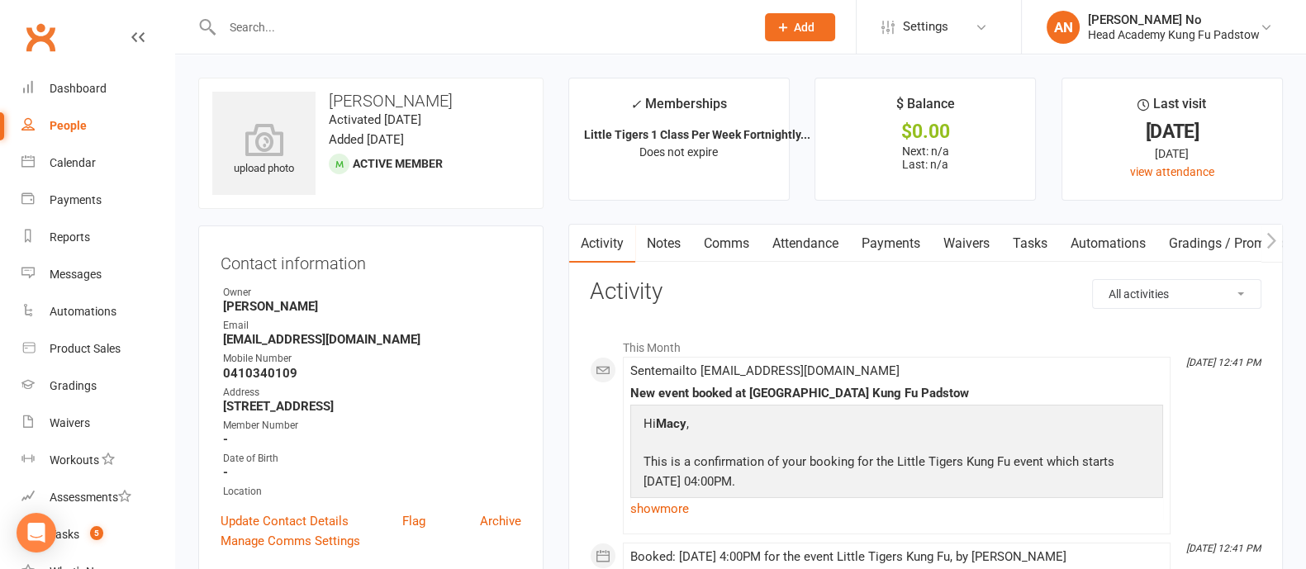
click at [809, 239] on link "Attendance" at bounding box center [805, 244] width 89 height 38
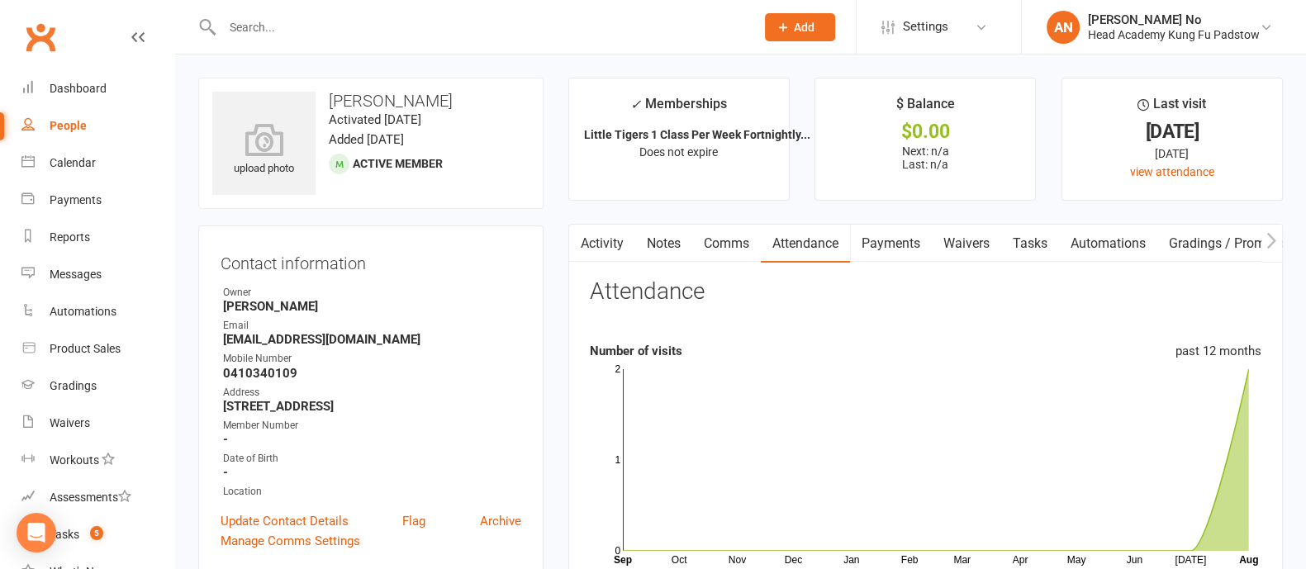
scroll to position [498, 0]
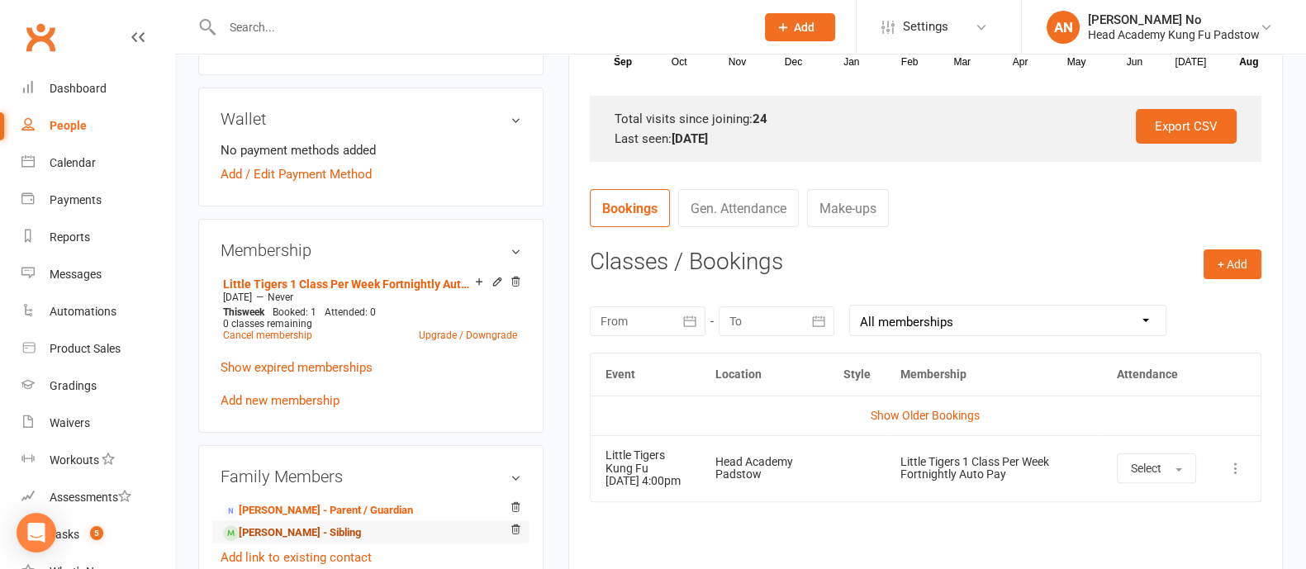
click at [297, 525] on link "[PERSON_NAME] - Sibling" at bounding box center [292, 533] width 138 height 17
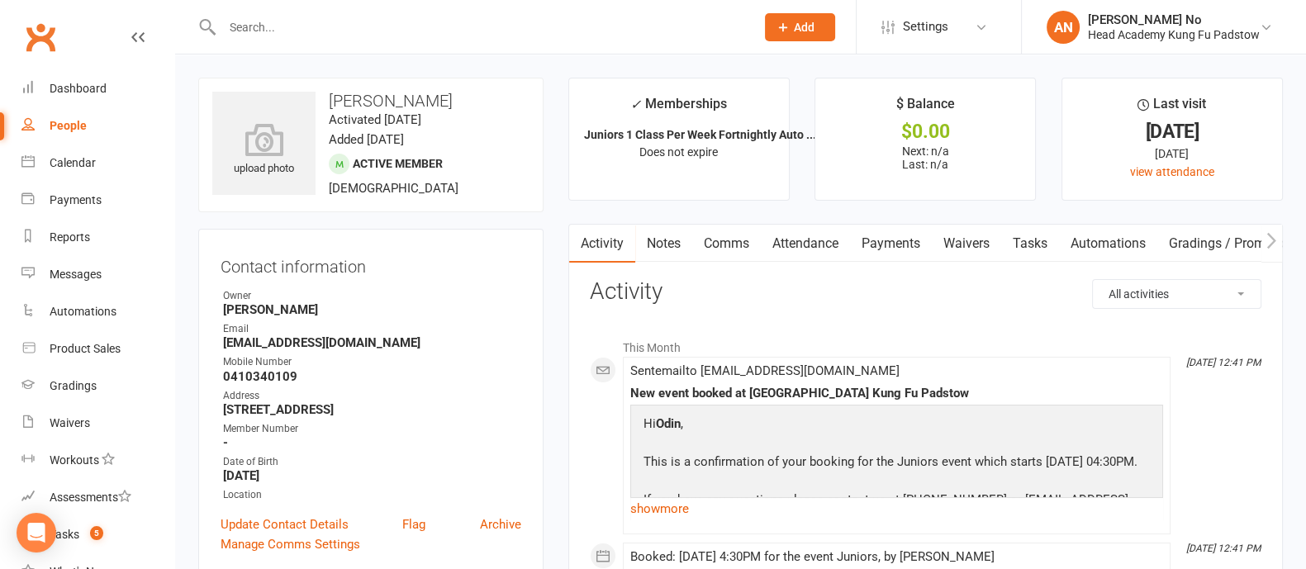
click at [828, 241] on link "Attendance" at bounding box center [805, 244] width 89 height 38
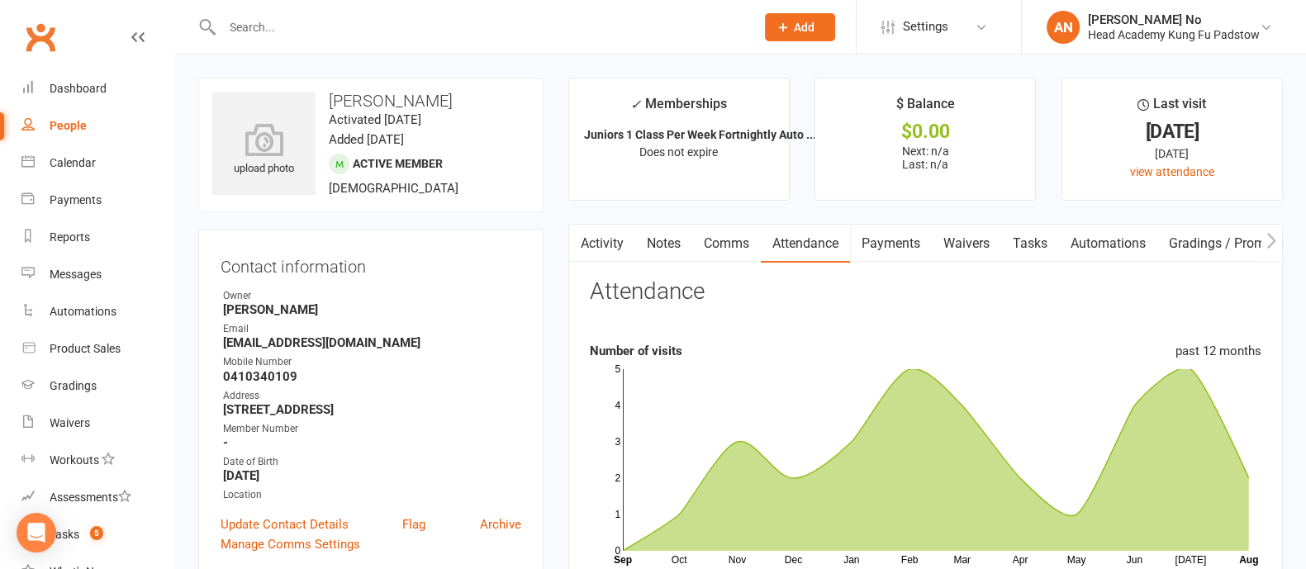
scroll to position [498, 0]
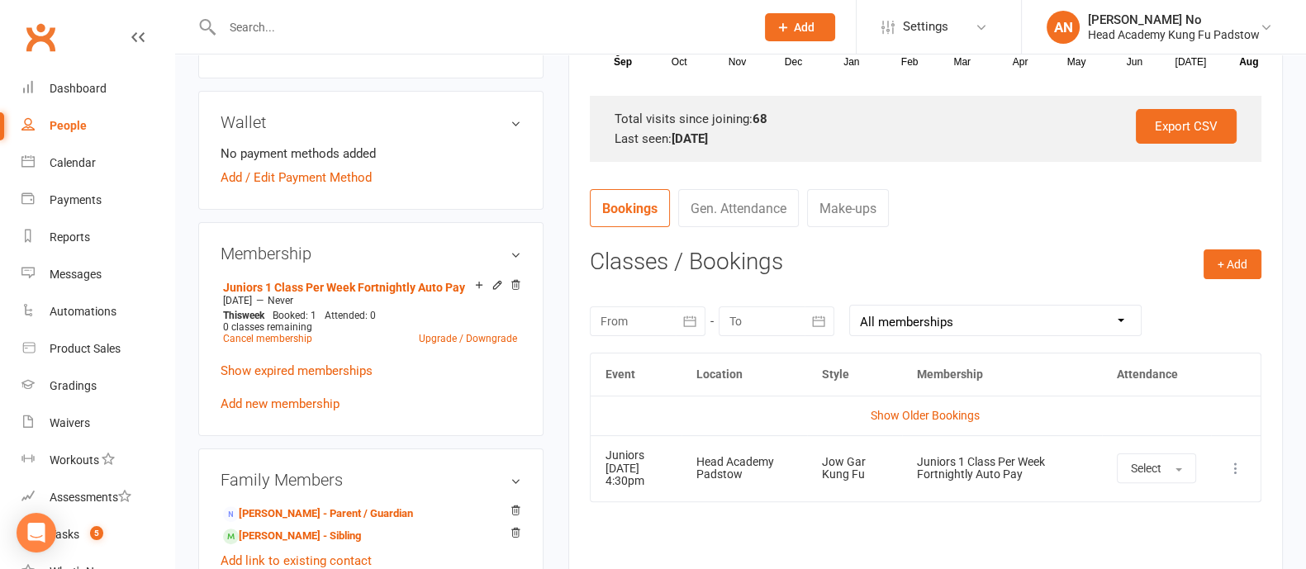
click at [281, 26] on input "text" at bounding box center [480, 27] width 526 height 23
type input "[PERSON_NAME]"
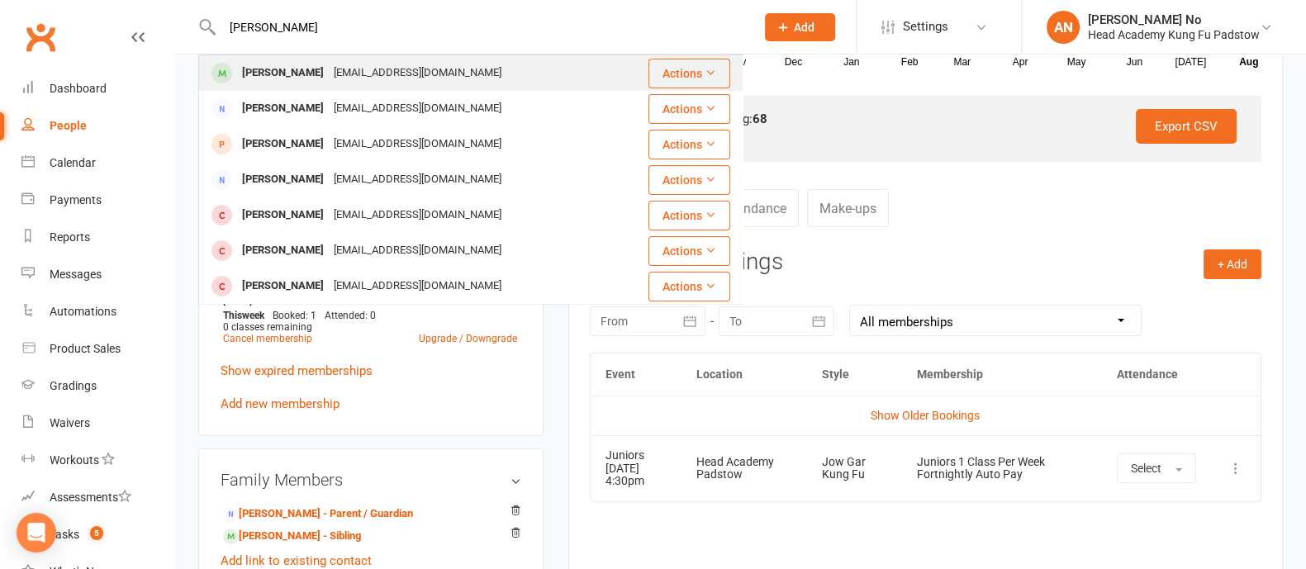
click at [269, 69] on div "[PERSON_NAME]" at bounding box center [283, 73] width 92 height 24
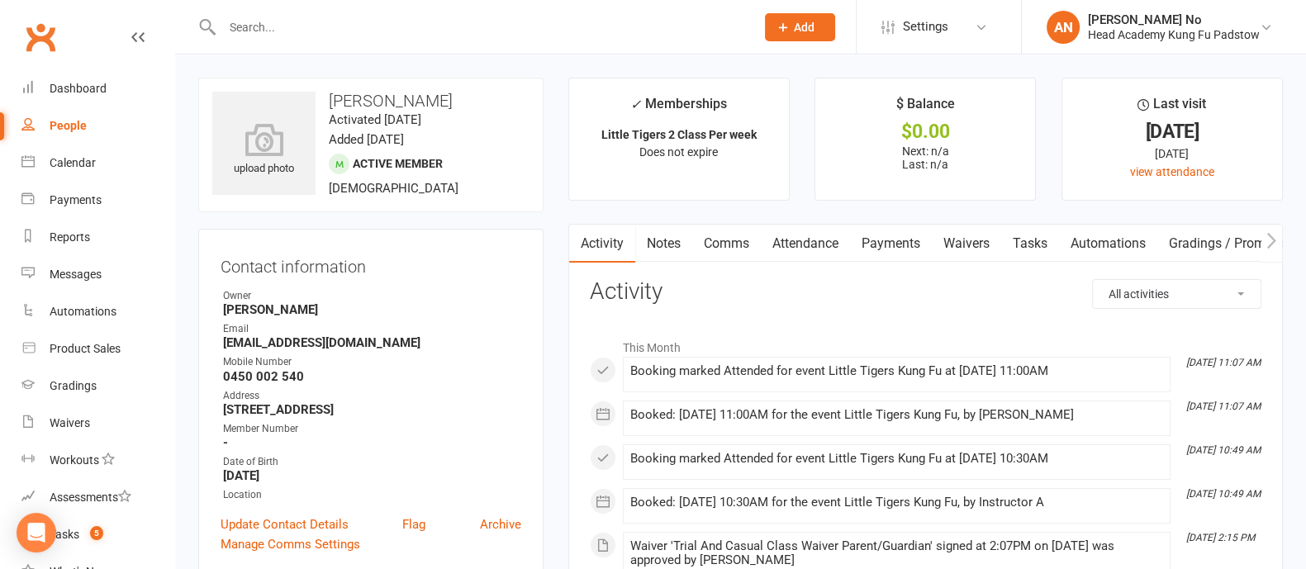
click at [302, 31] on input "text" at bounding box center [480, 27] width 526 height 23
type input "[PERSON_NAME]"
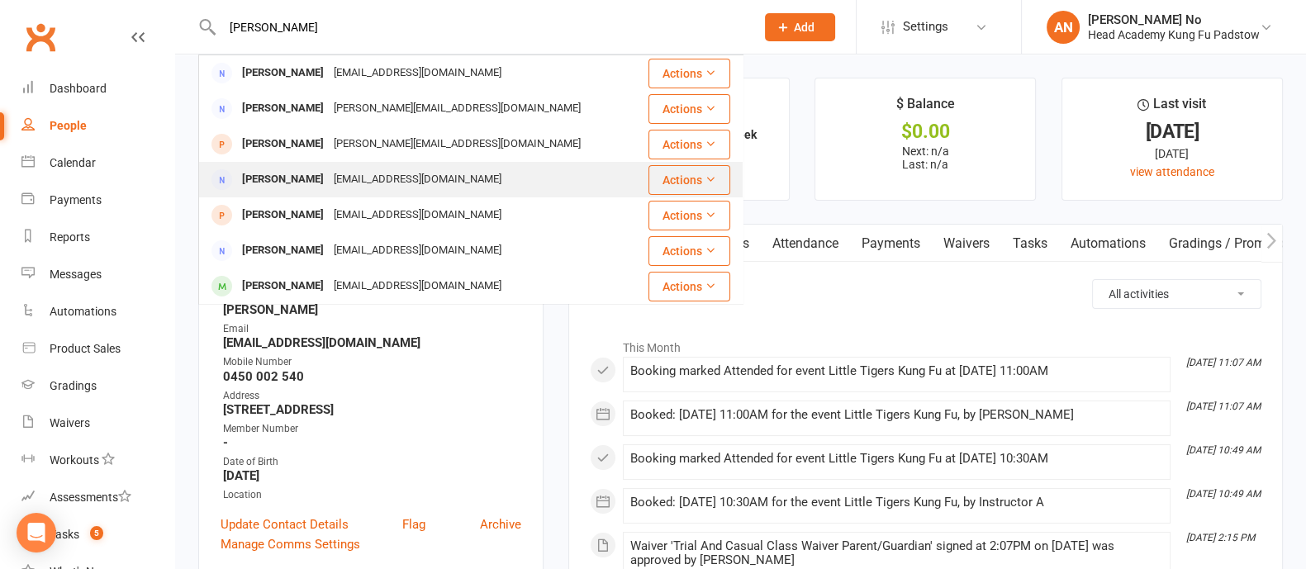
click at [315, 174] on div "[PERSON_NAME]" at bounding box center [283, 180] width 92 height 24
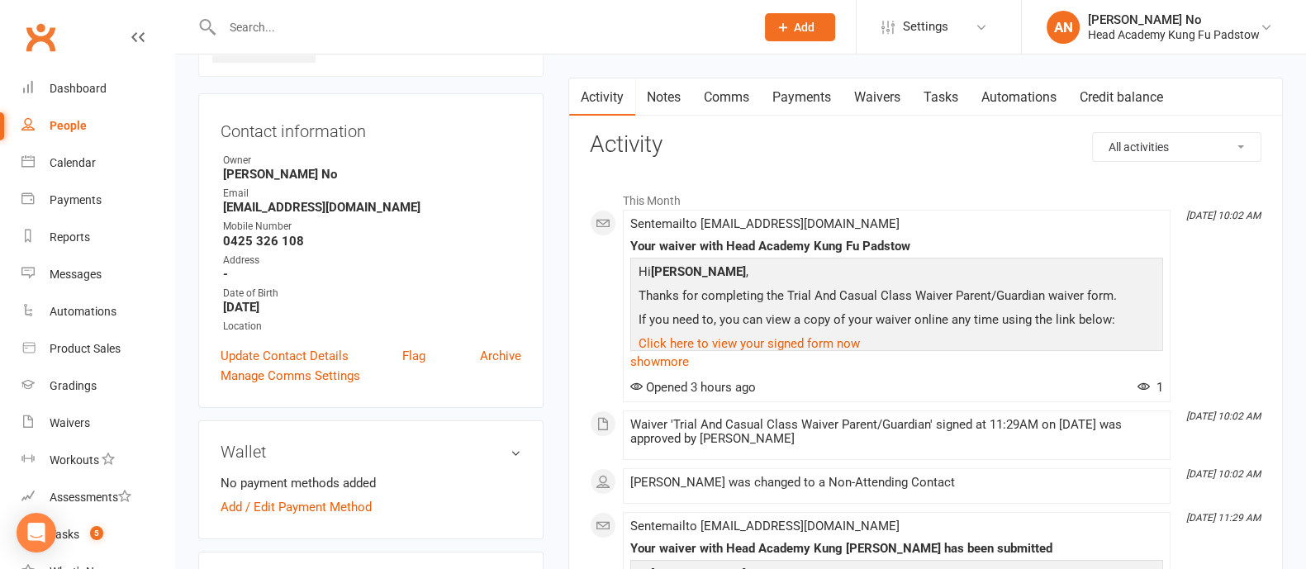
scroll to position [629, 0]
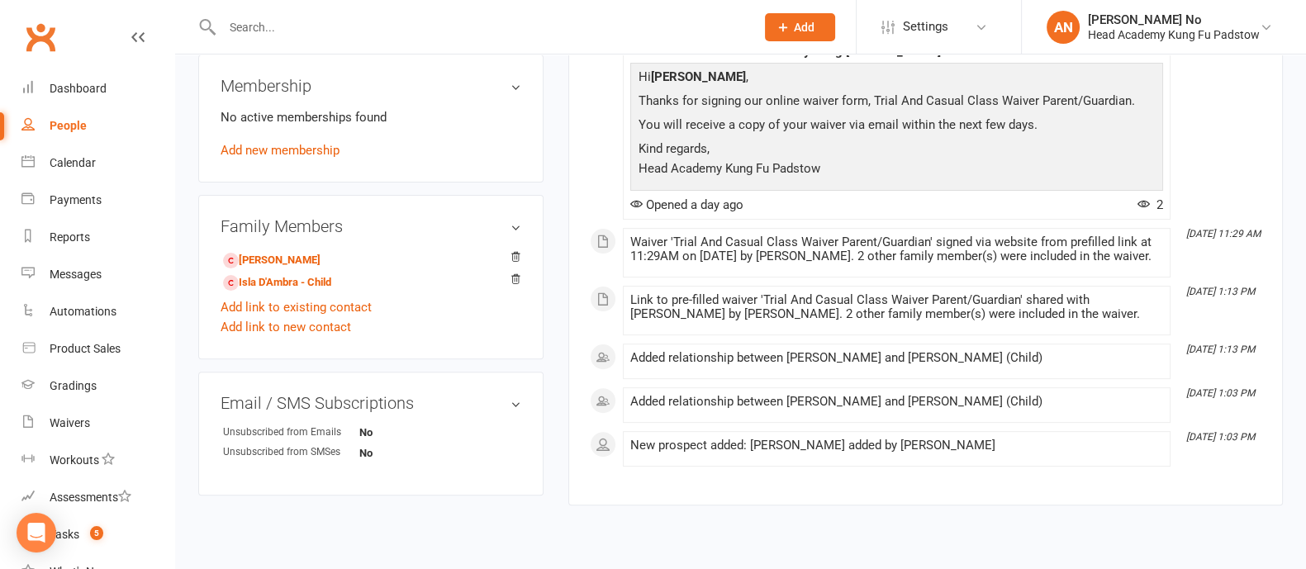
click at [240, 27] on input "text" at bounding box center [480, 27] width 526 height 23
paste input "[PERSON_NAME]"
type input "[PERSON_NAME]"
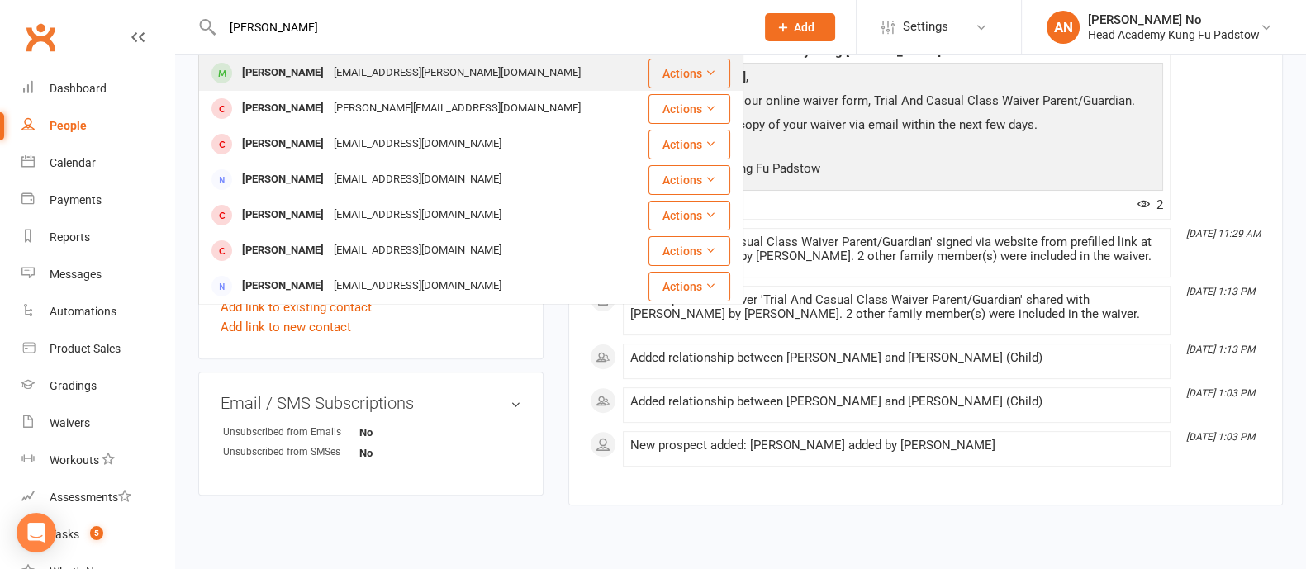
click at [269, 65] on div "[PERSON_NAME]" at bounding box center [283, 73] width 92 height 24
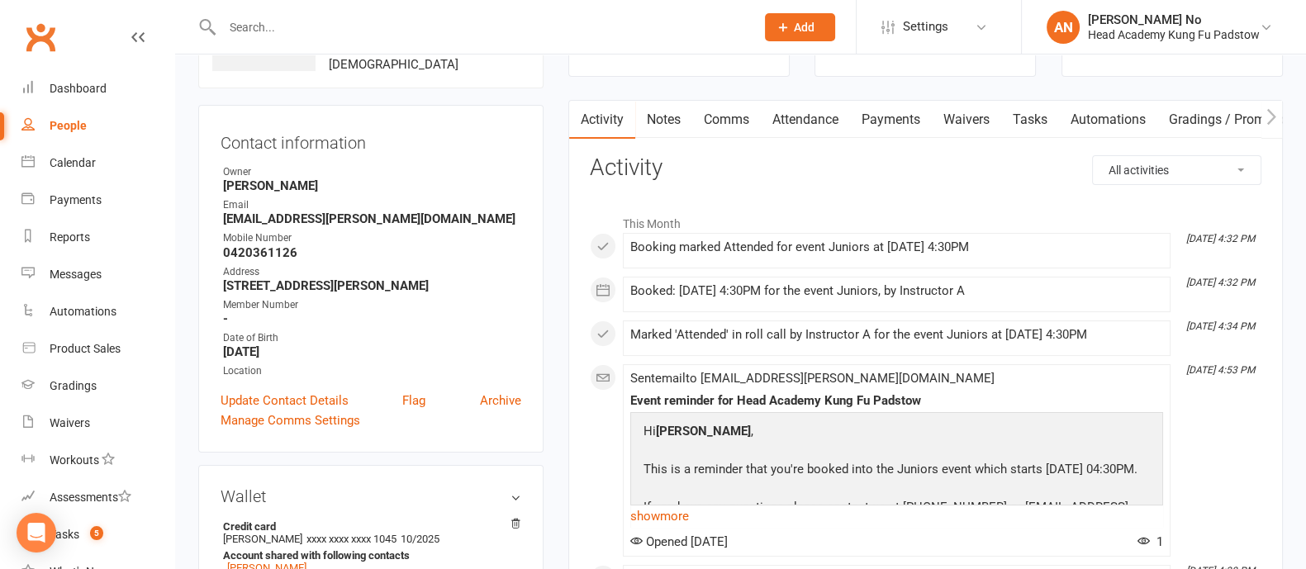
scroll to position [102, 0]
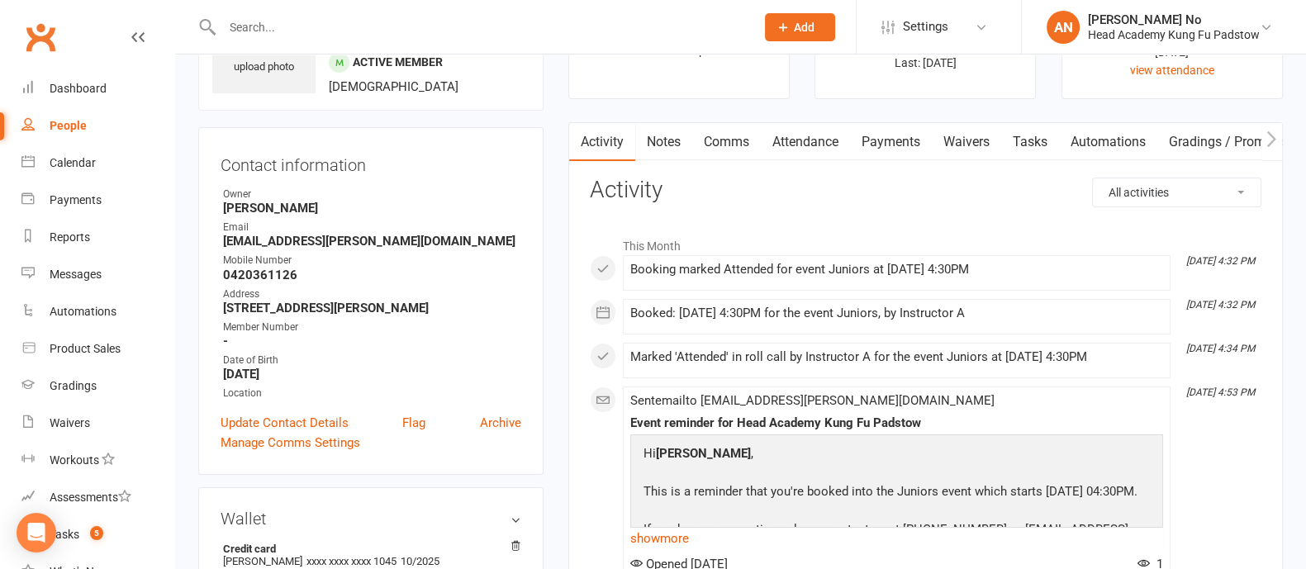
click at [828, 142] on link "Attendance" at bounding box center [805, 142] width 89 height 38
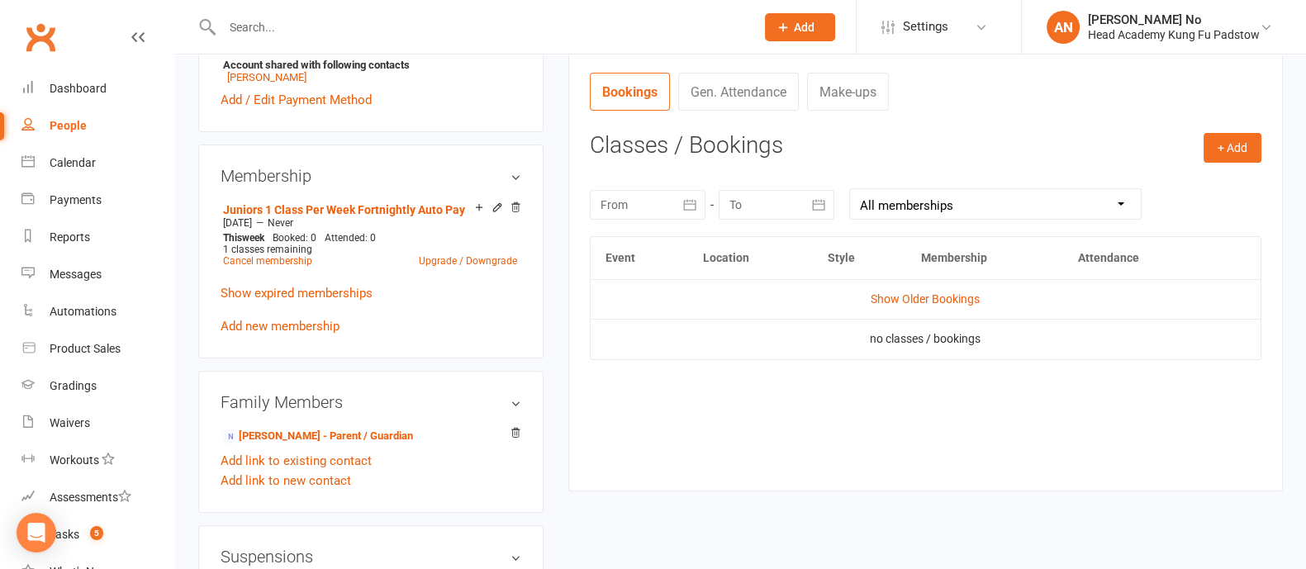
scroll to position [628, 0]
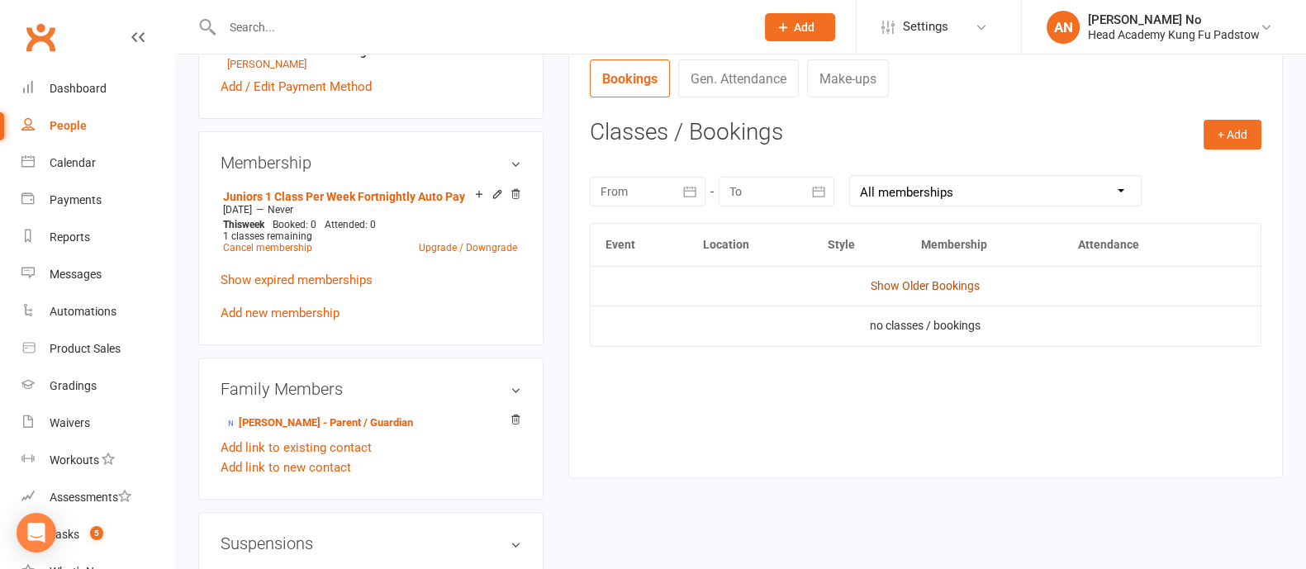
click at [964, 284] on link "Show Older Bookings" at bounding box center [925, 285] width 109 height 13
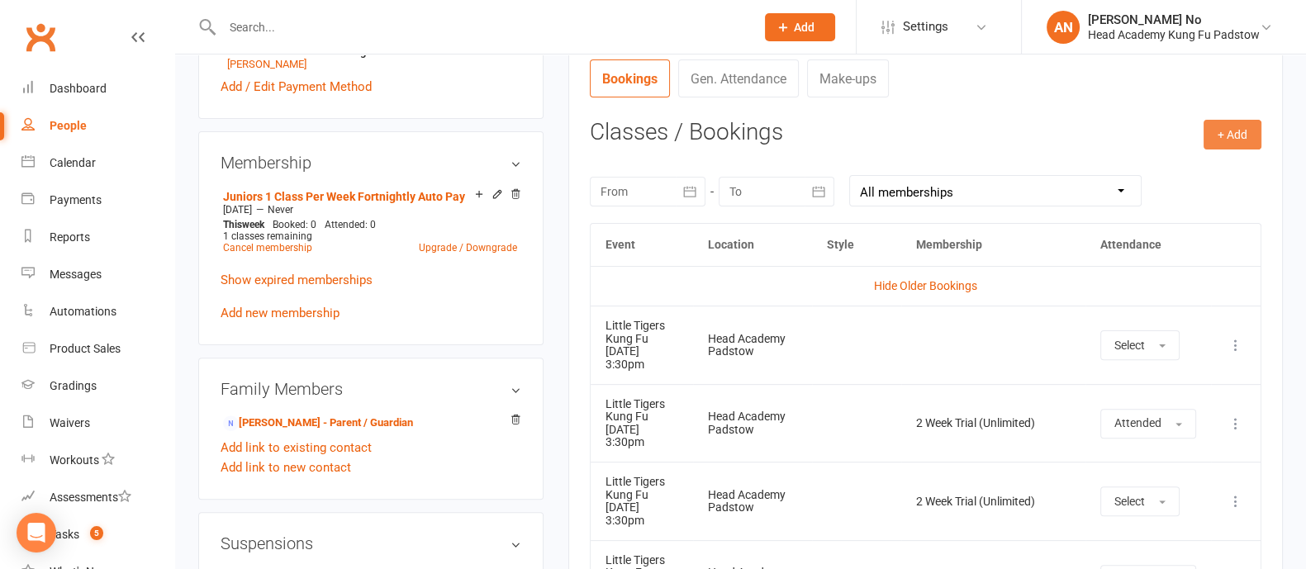
click at [1237, 130] on button "+ Add" at bounding box center [1232, 135] width 58 height 30
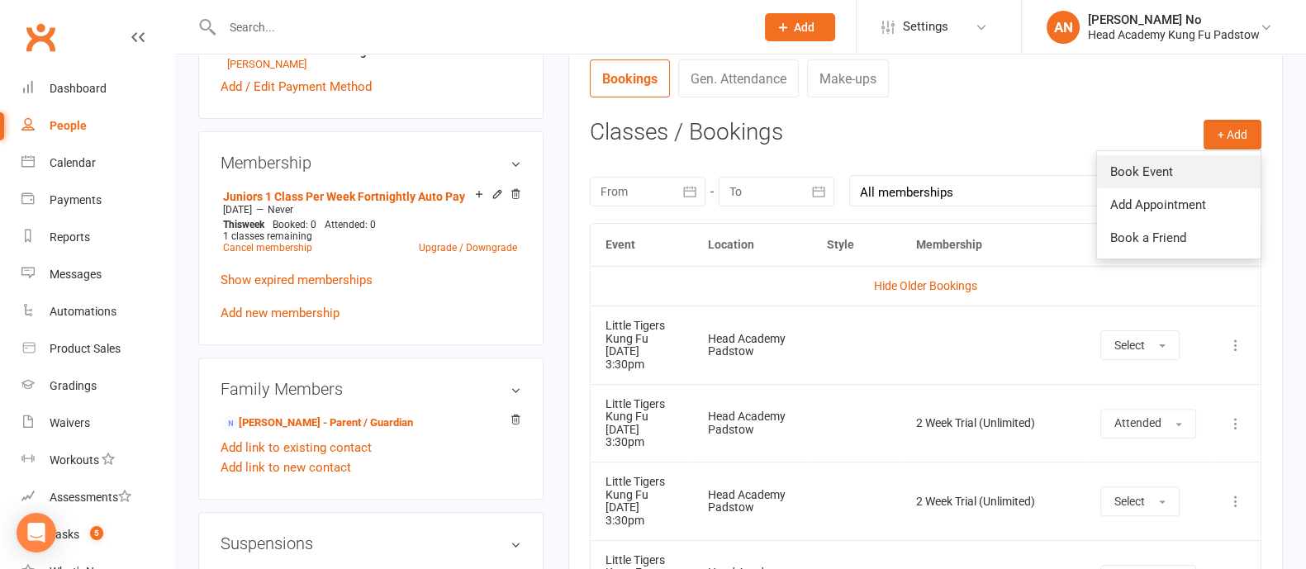
click at [1142, 171] on link "Book Event" at bounding box center [1179, 171] width 164 height 33
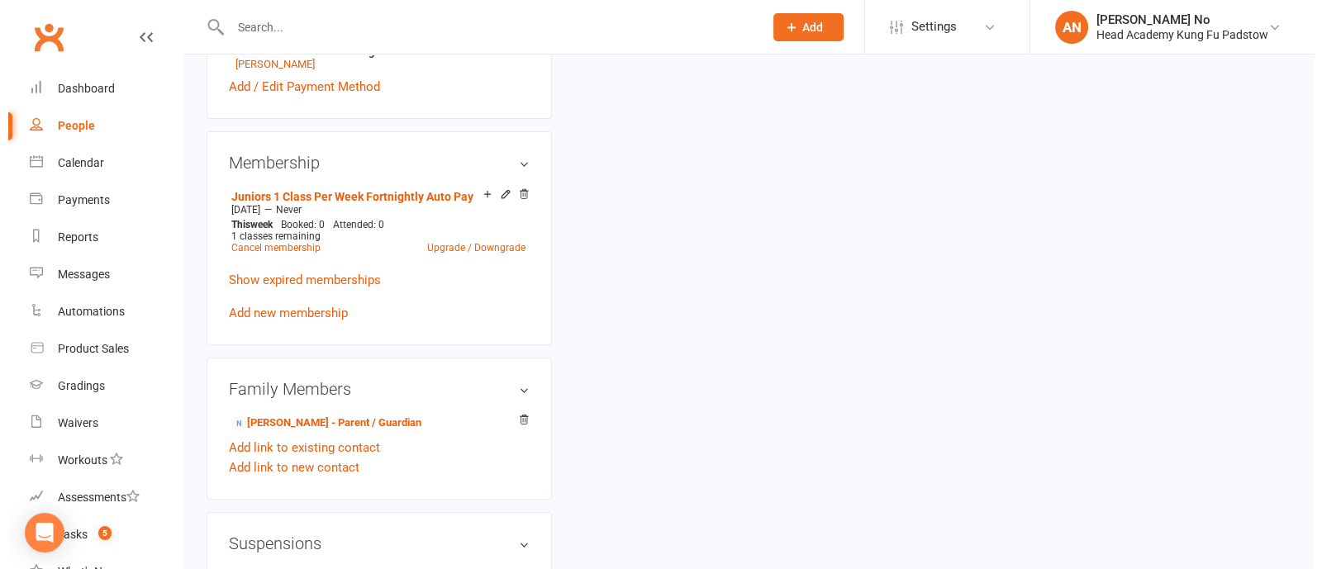
scroll to position [140, 0]
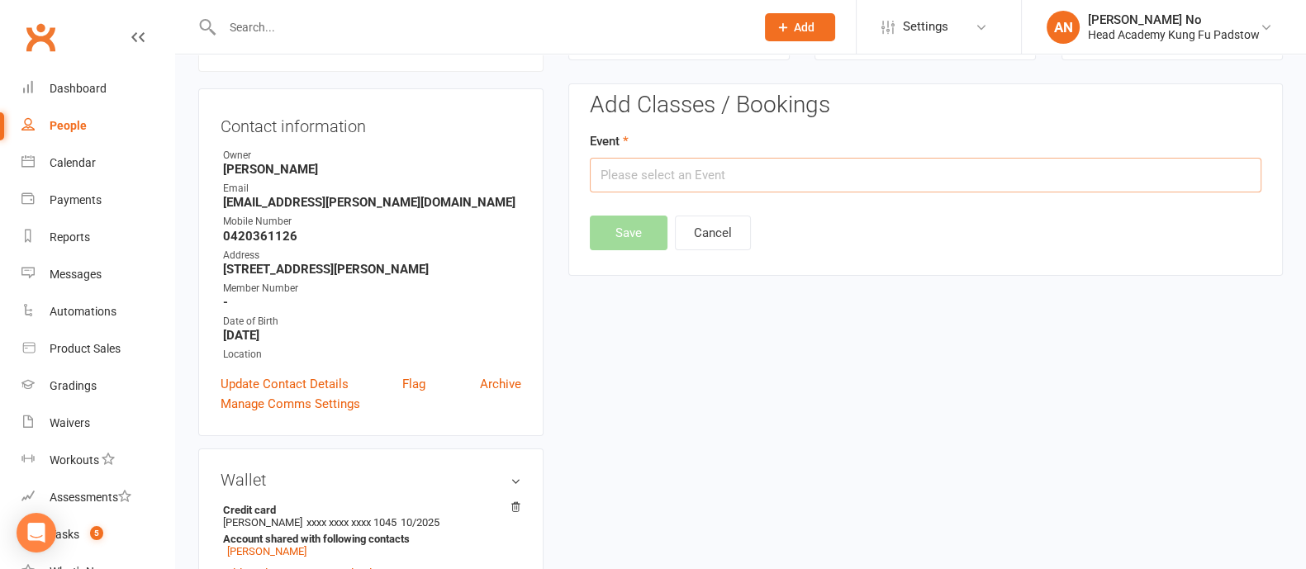
click at [884, 174] on input "text" at bounding box center [926, 175] width 672 height 35
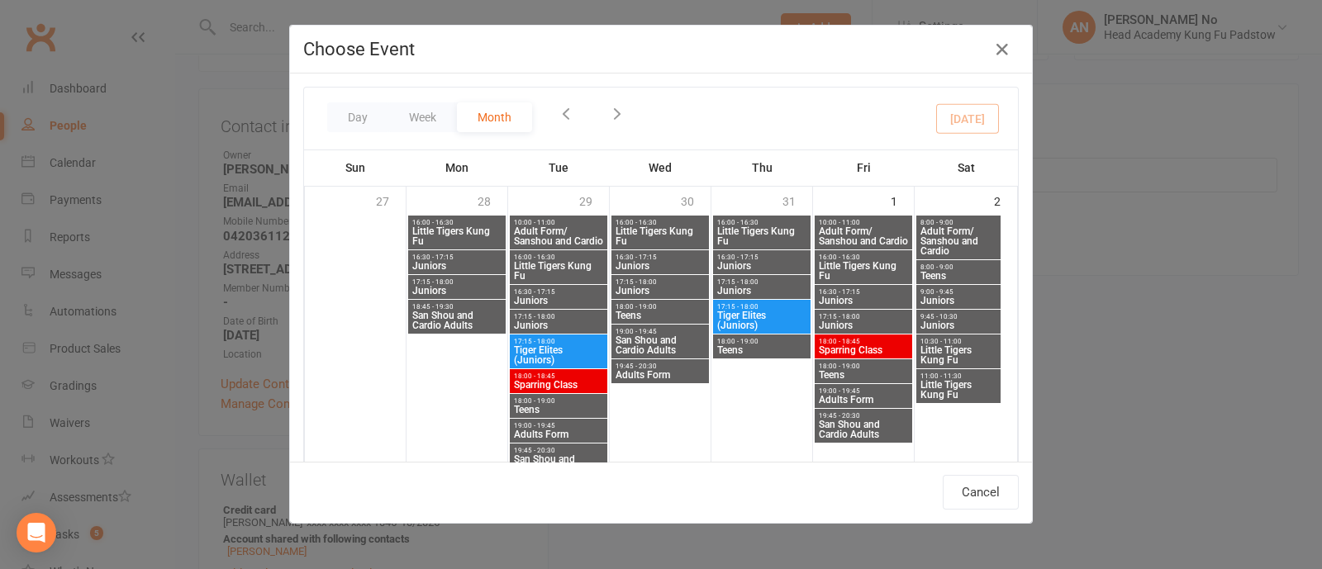
type input "Juniors - [DATE] 4:30:00 PM"
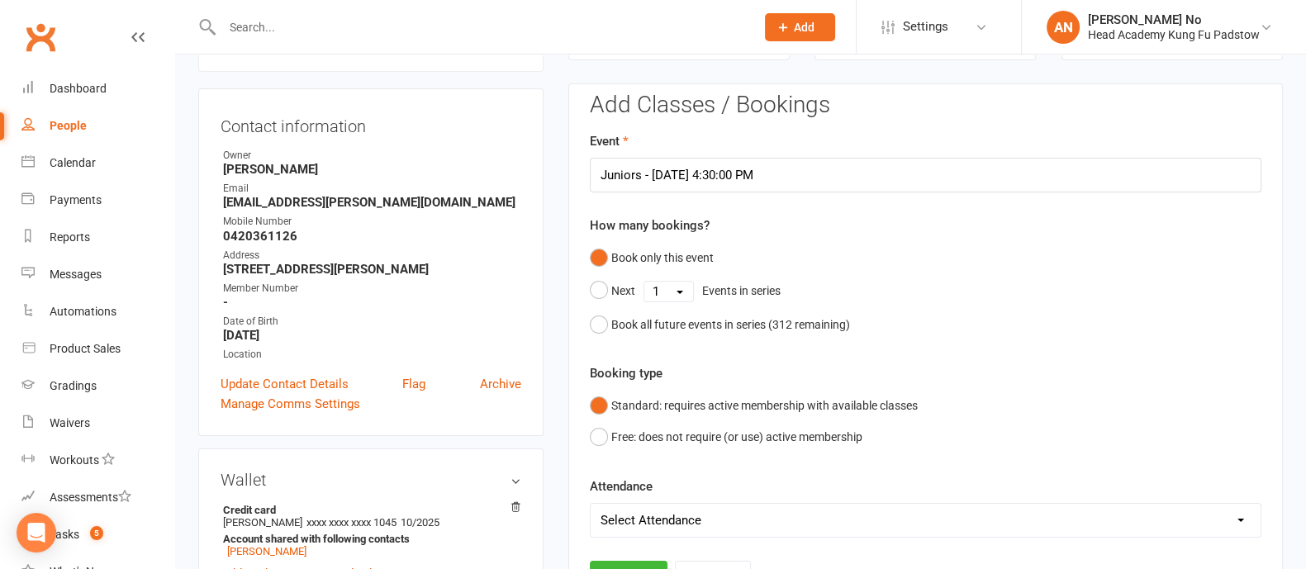
scroll to position [639, 0]
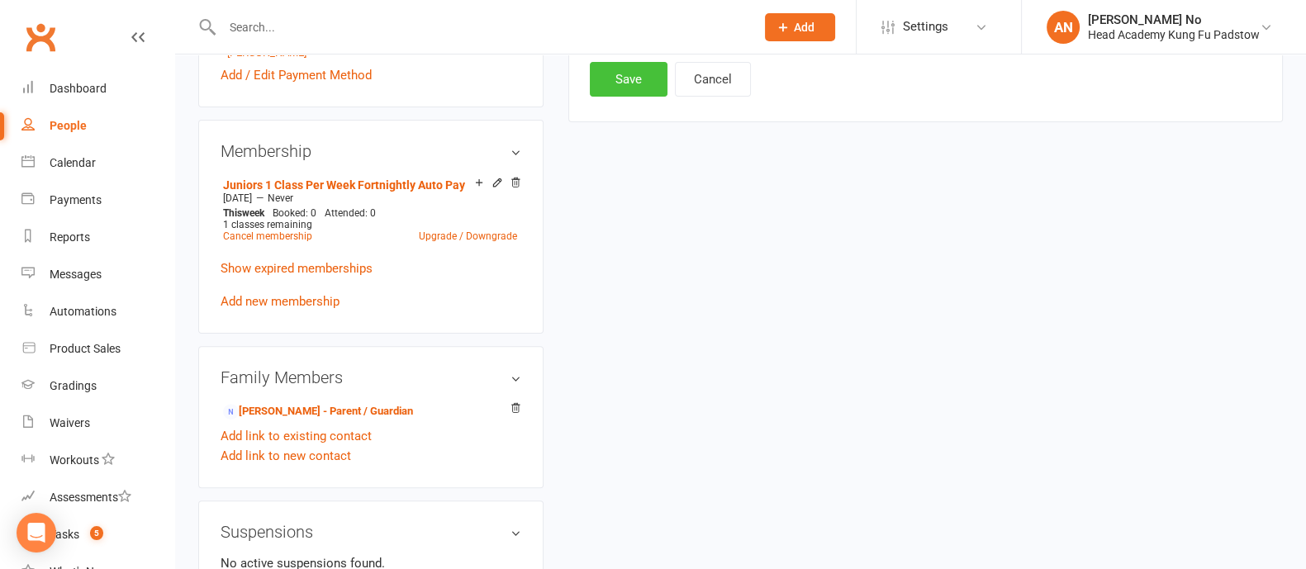
click at [631, 83] on button "Save" at bounding box center [629, 79] width 78 height 35
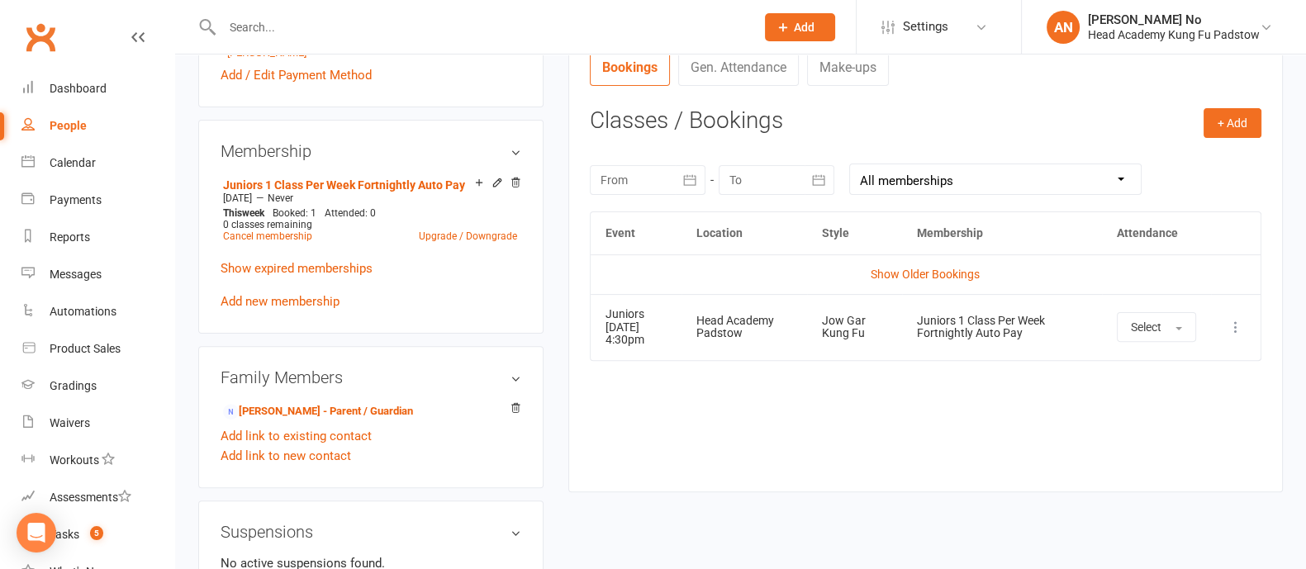
click at [273, 34] on input "text" at bounding box center [480, 27] width 526 height 23
paste input "[PERSON_NAME]"
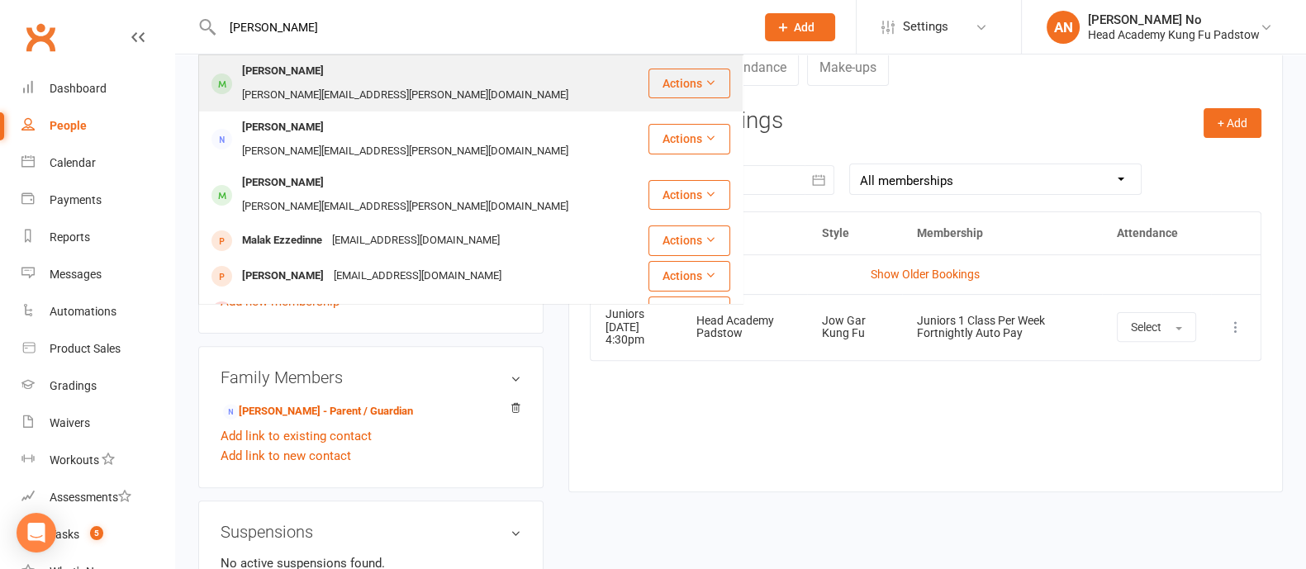
type input "[PERSON_NAME]"
click at [285, 62] on div "[PERSON_NAME]" at bounding box center [283, 71] width 92 height 24
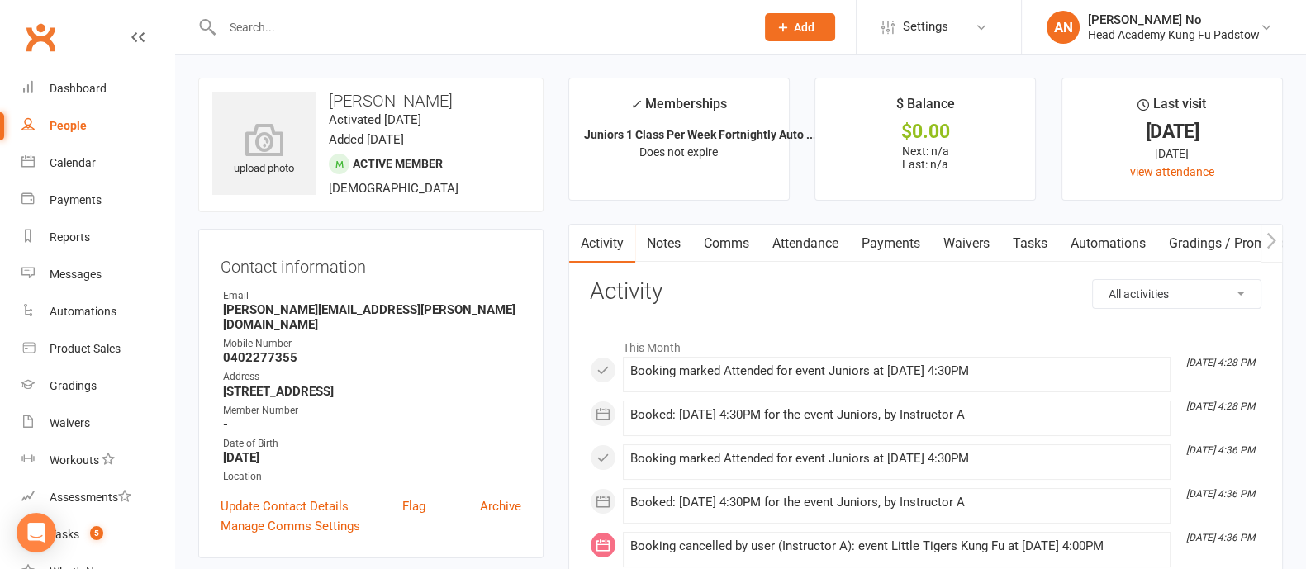
click at [800, 238] on link "Attendance" at bounding box center [805, 244] width 89 height 38
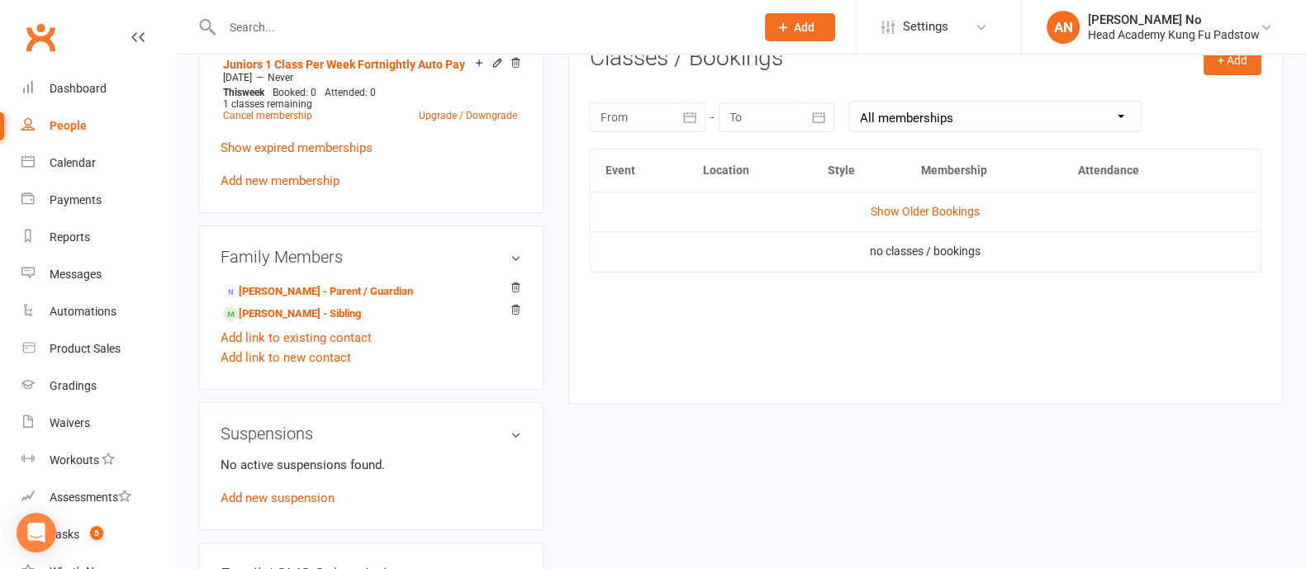
scroll to position [656, 0]
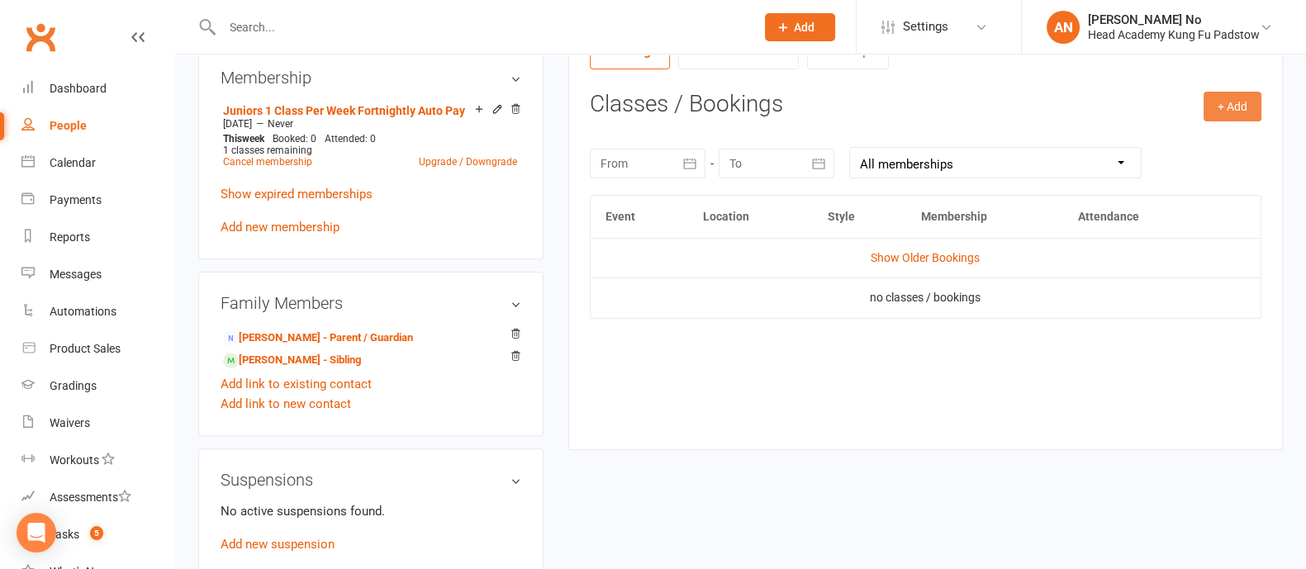
click at [1239, 103] on button "+ Add" at bounding box center [1232, 107] width 58 height 30
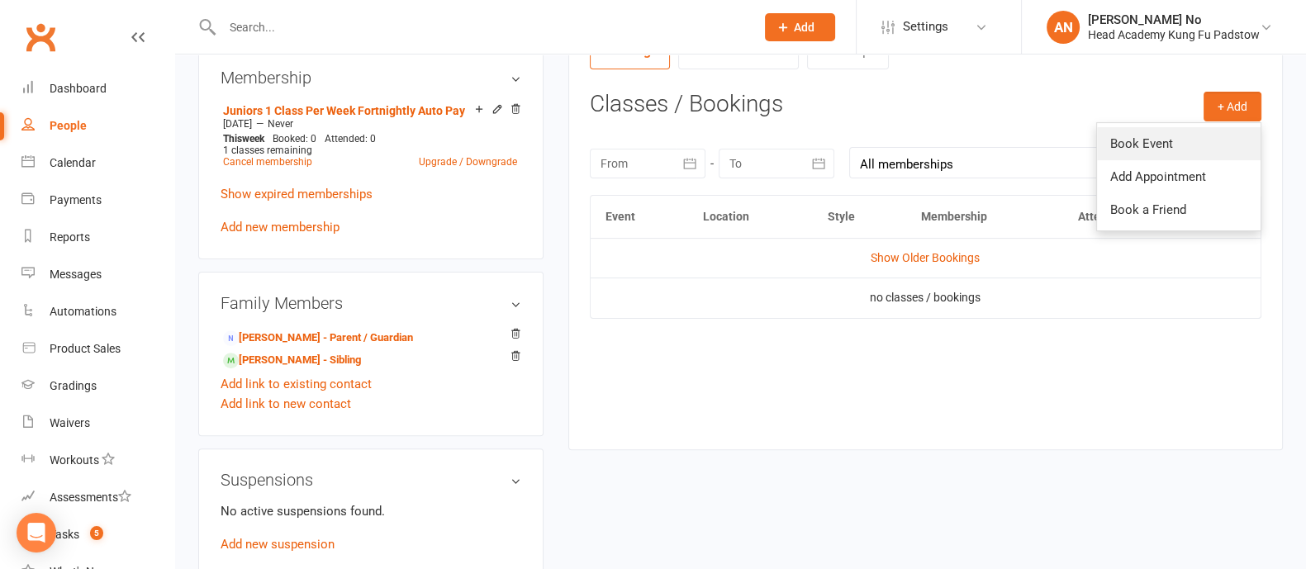
click at [1149, 140] on link "Book Event" at bounding box center [1179, 143] width 164 height 33
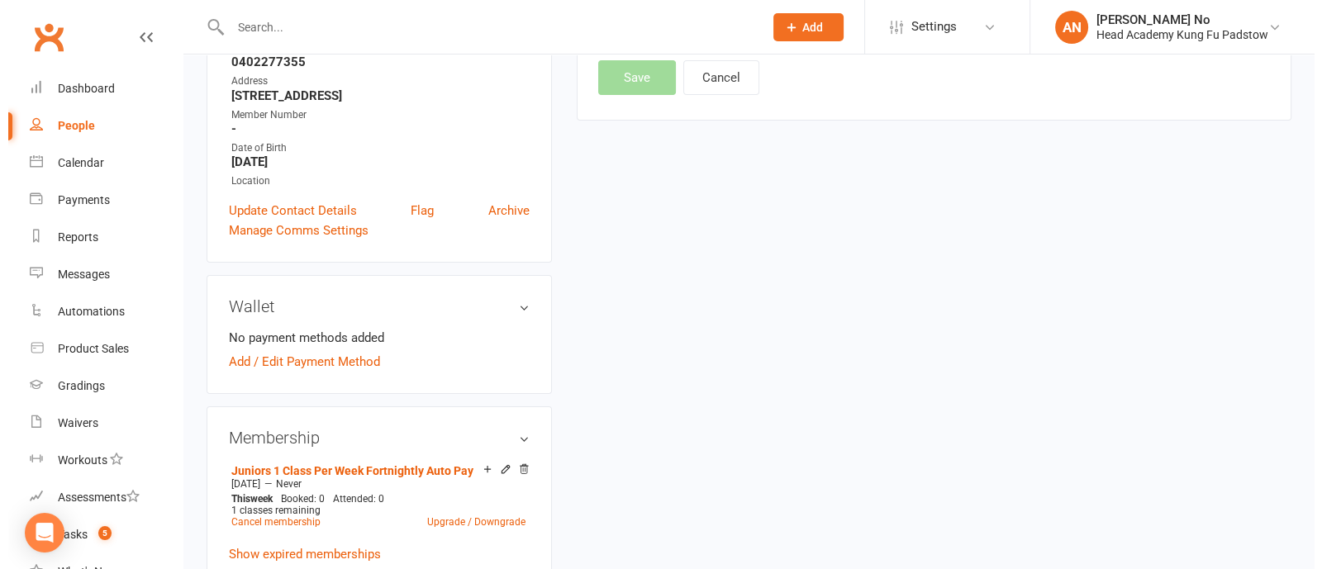
scroll to position [140, 0]
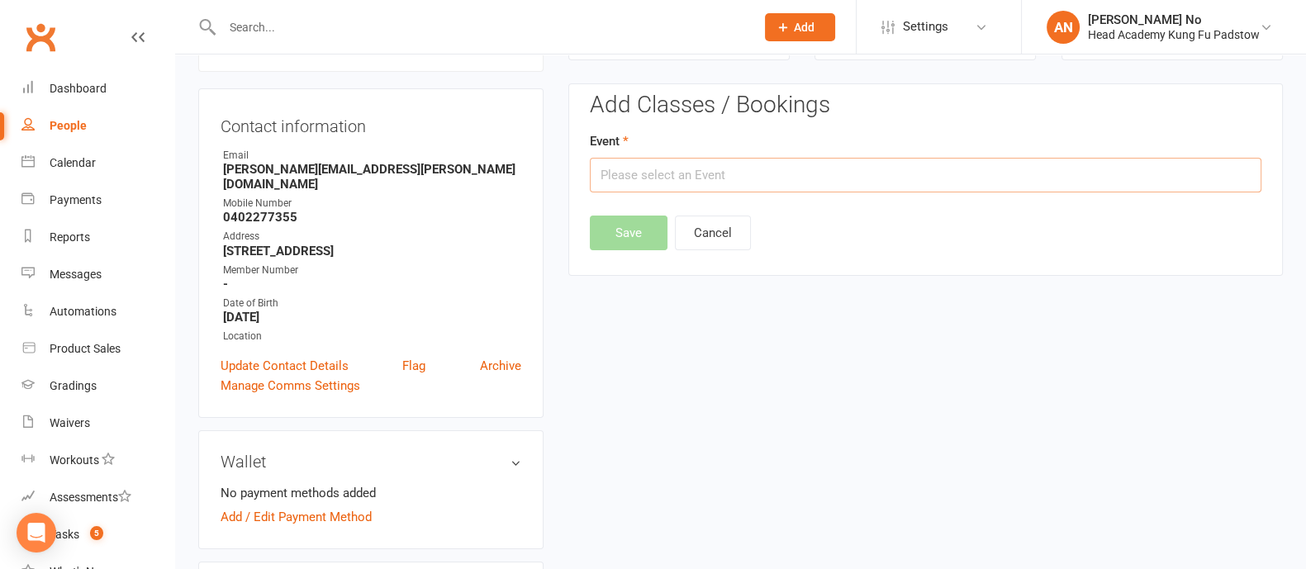
click at [1127, 174] on input "text" at bounding box center [926, 175] width 672 height 35
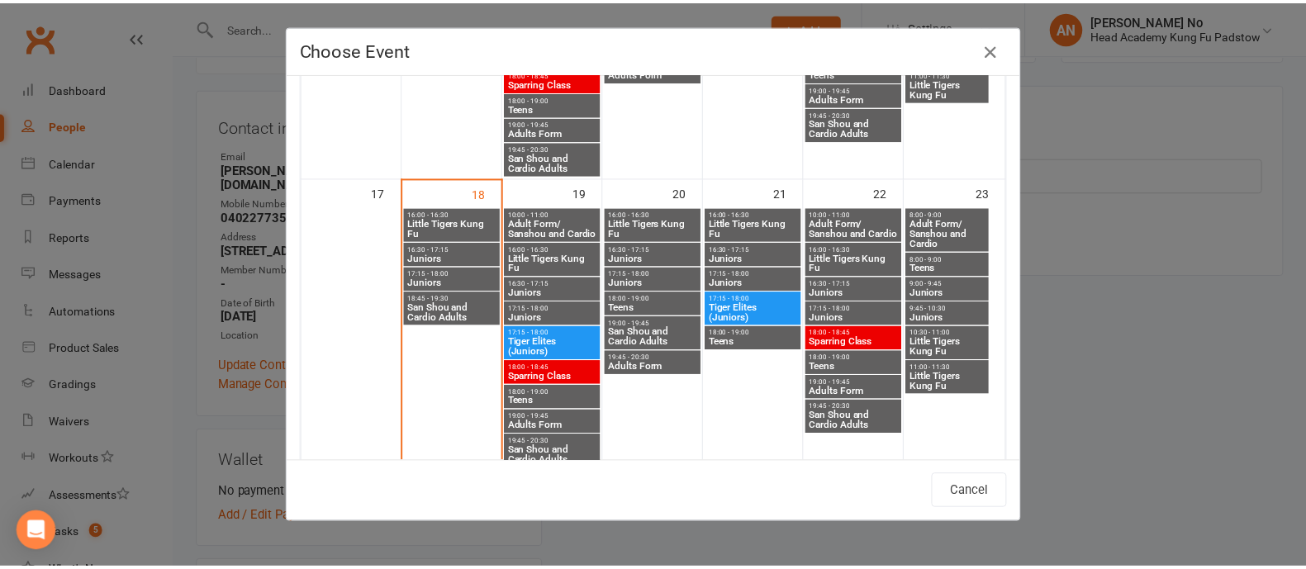
scroll to position [895, 0]
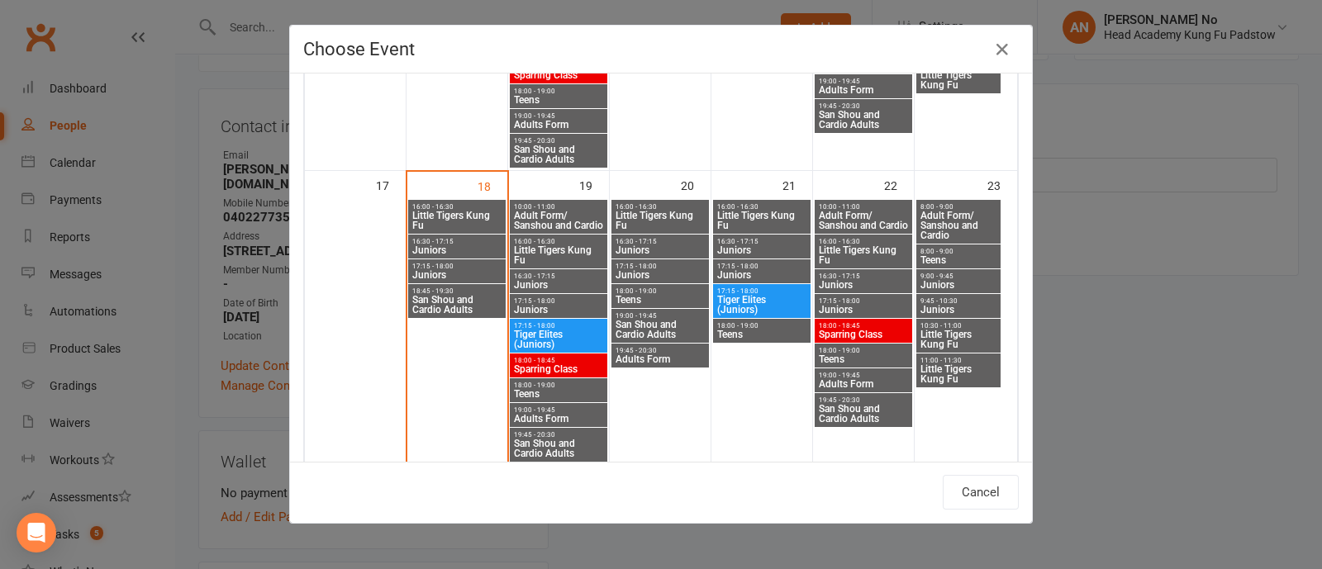
click at [543, 274] on span "16:30 - 17:15" at bounding box center [558, 276] width 91 height 7
type input "Juniors - [DATE] 4:30:00 PM"
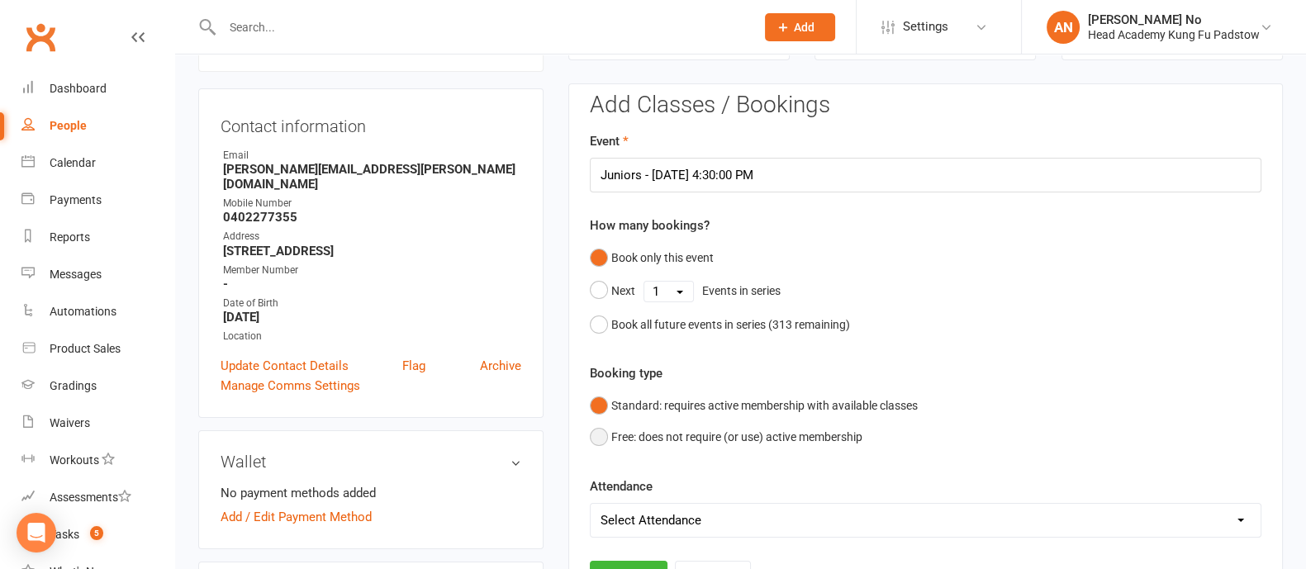
scroll to position [639, 0]
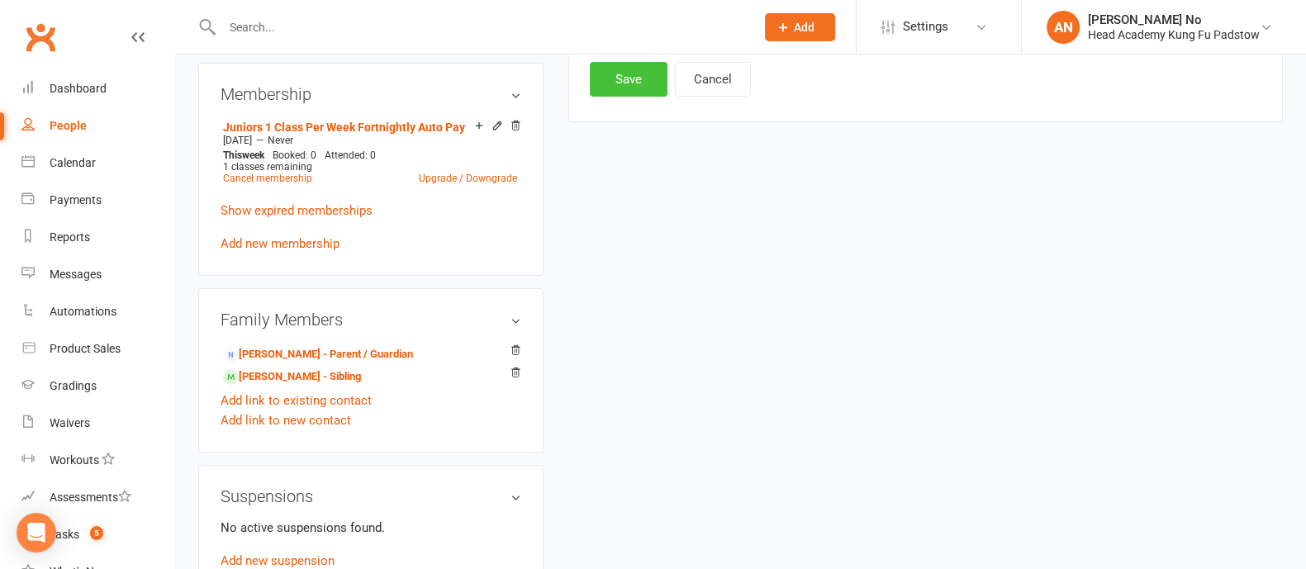
click at [618, 84] on button "Save" at bounding box center [629, 79] width 78 height 35
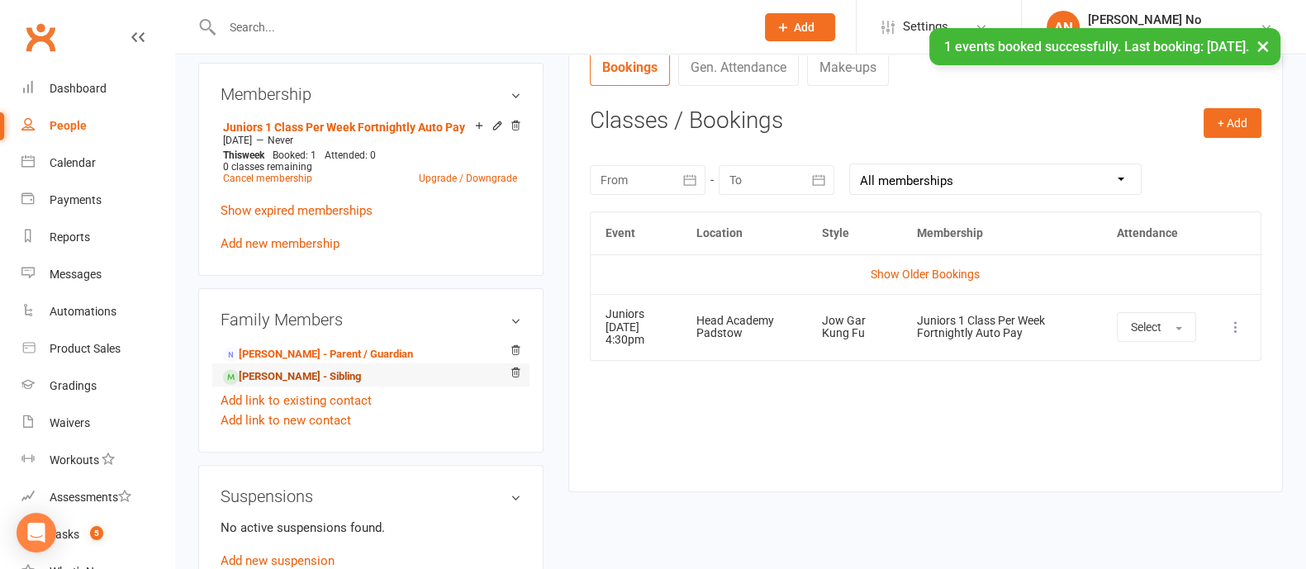
click at [317, 368] on link "[PERSON_NAME] - Sibling" at bounding box center [292, 376] width 138 height 17
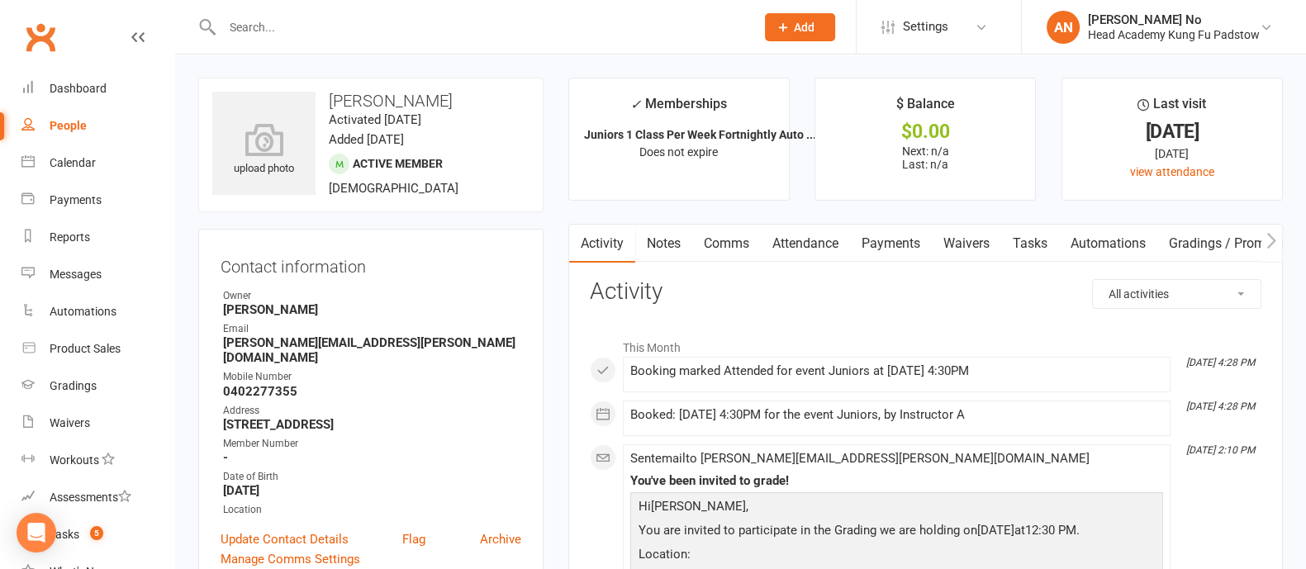
click at [809, 245] on link "Attendance" at bounding box center [805, 244] width 89 height 38
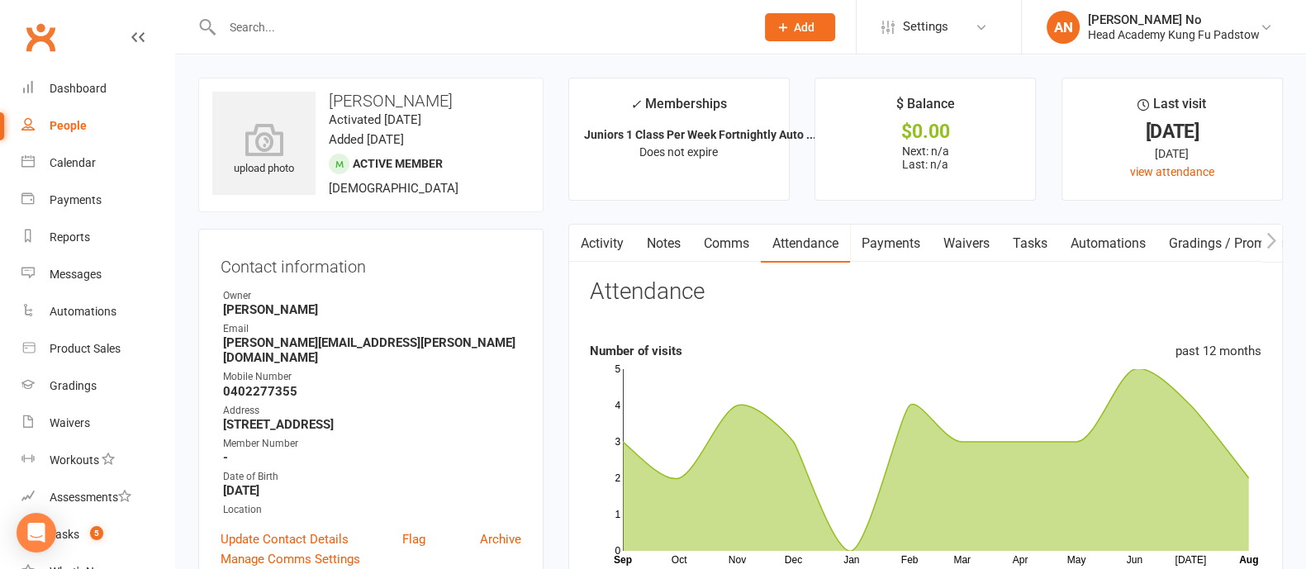
scroll to position [498, 0]
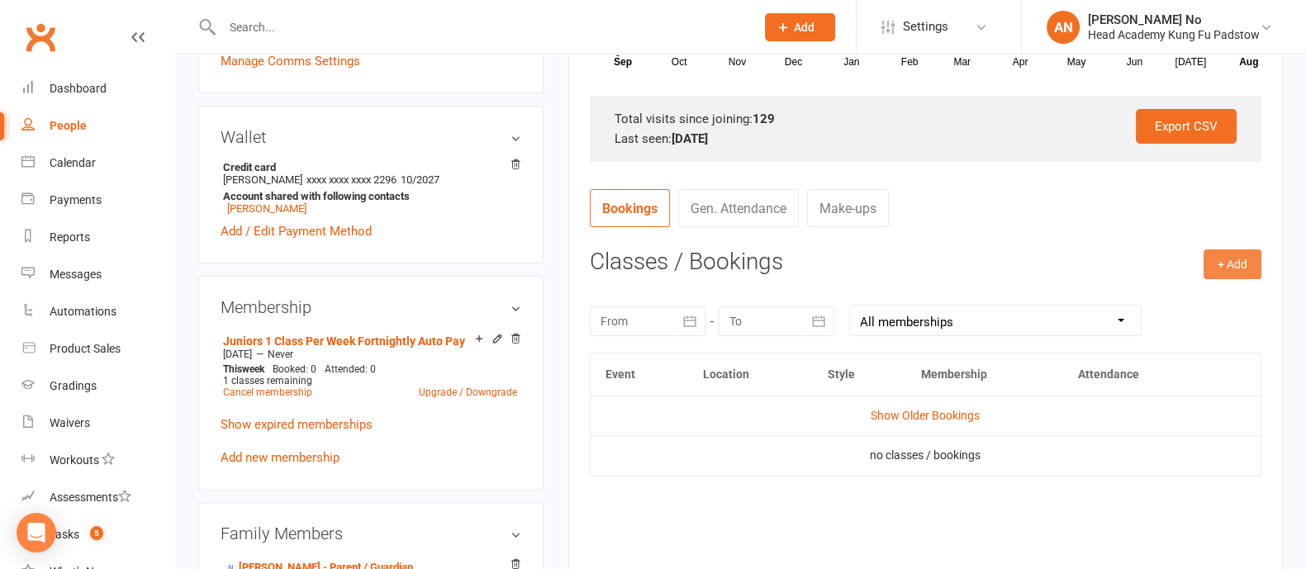
click at [1241, 266] on button "+ Add" at bounding box center [1232, 264] width 58 height 30
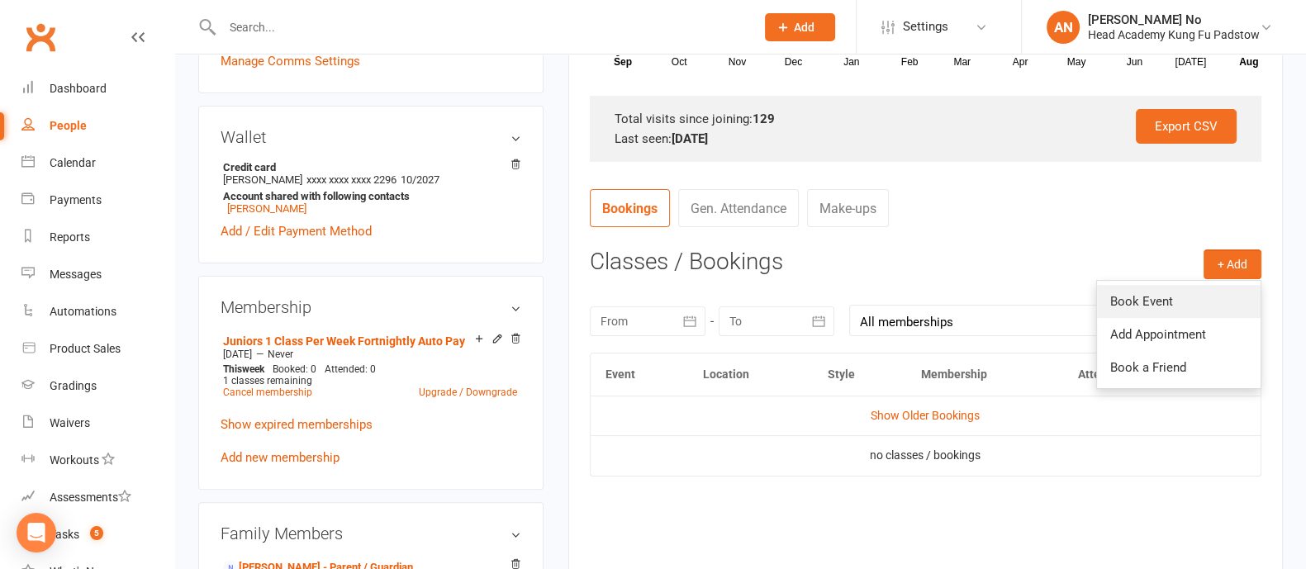
click at [1180, 300] on link "Book Event" at bounding box center [1179, 301] width 164 height 33
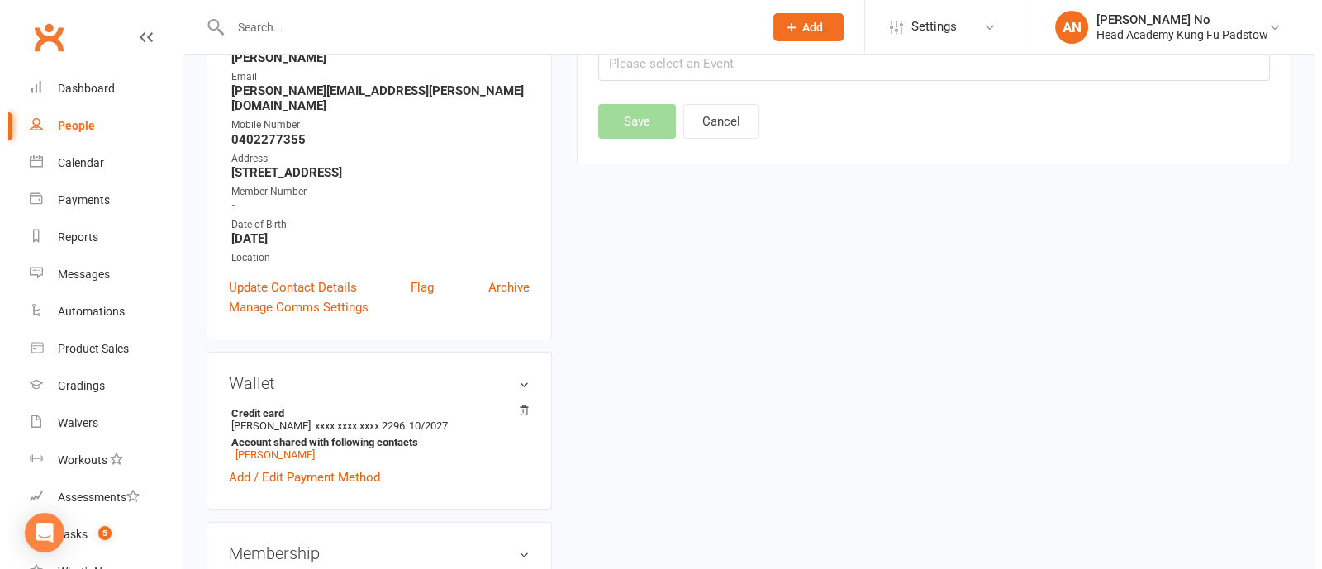
scroll to position [140, 0]
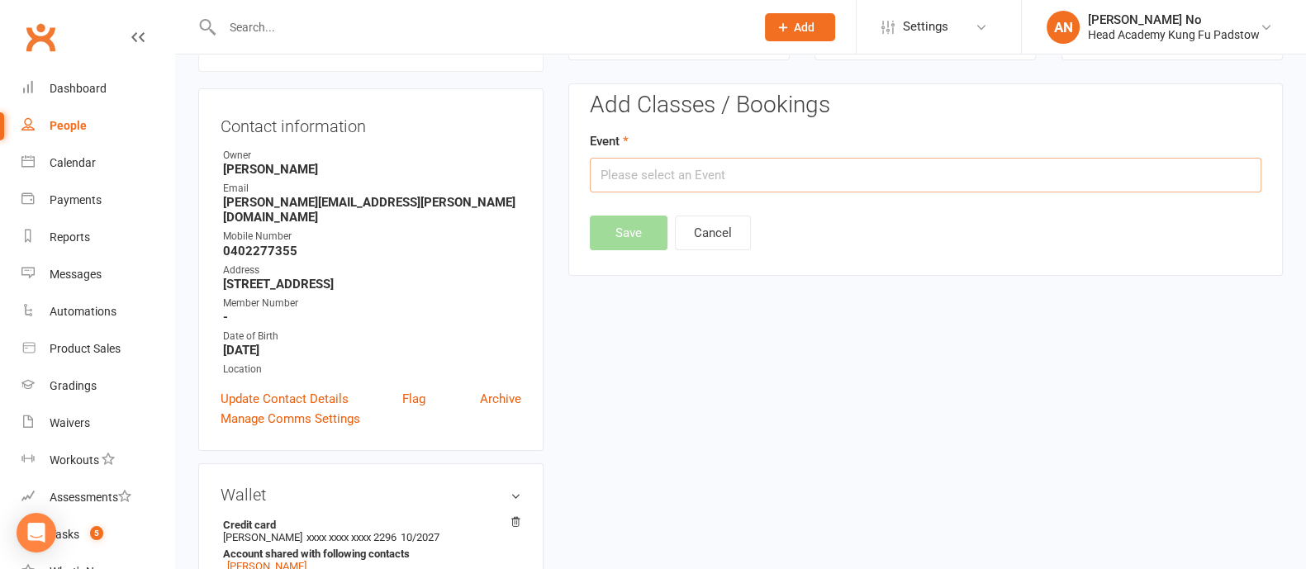
click at [952, 174] on input "text" at bounding box center [926, 175] width 672 height 35
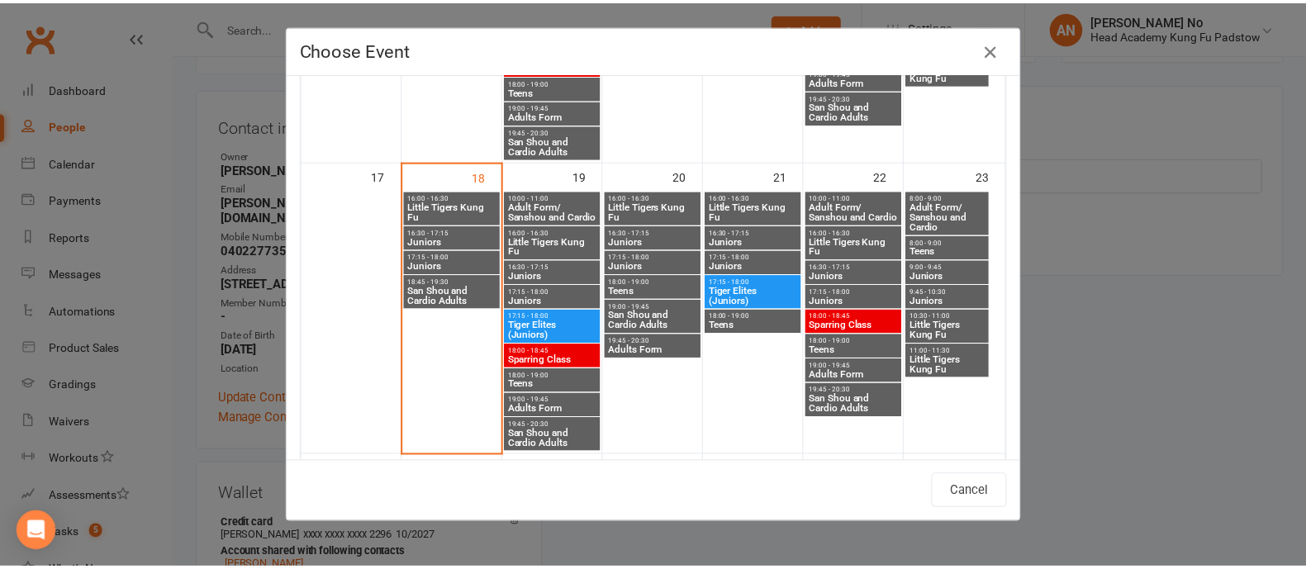
scroll to position [909, 0]
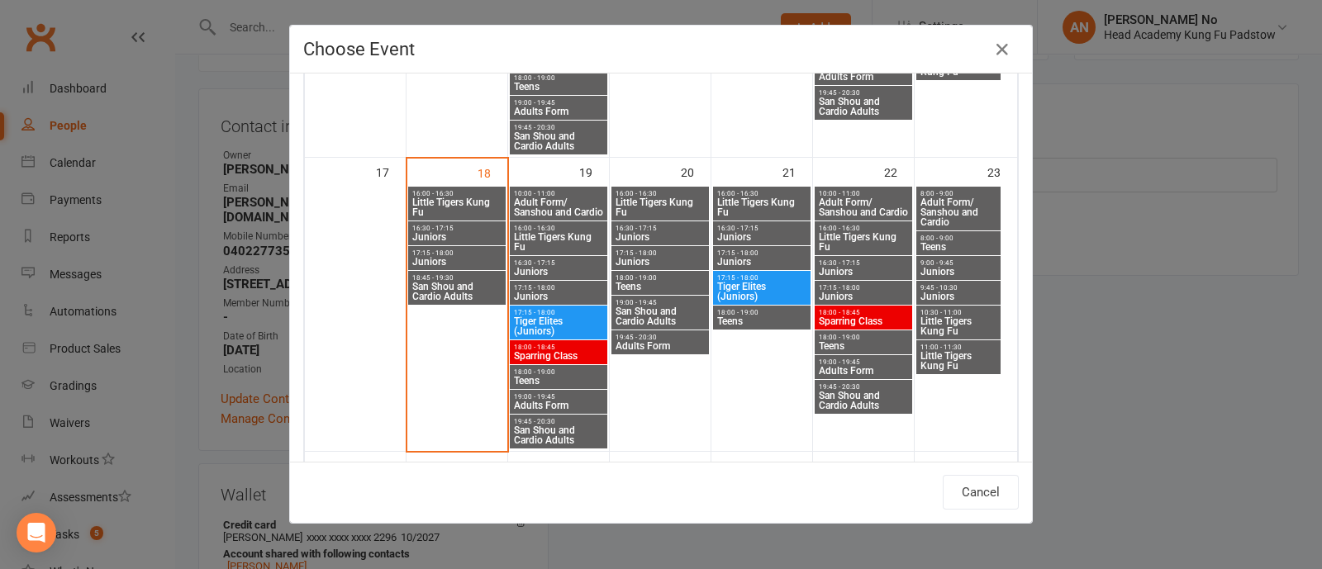
click at [550, 258] on div "16:30 - 17:15 Juniors" at bounding box center [558, 268] width 97 height 24
type input "Juniors - [DATE] 4:30:00 PM"
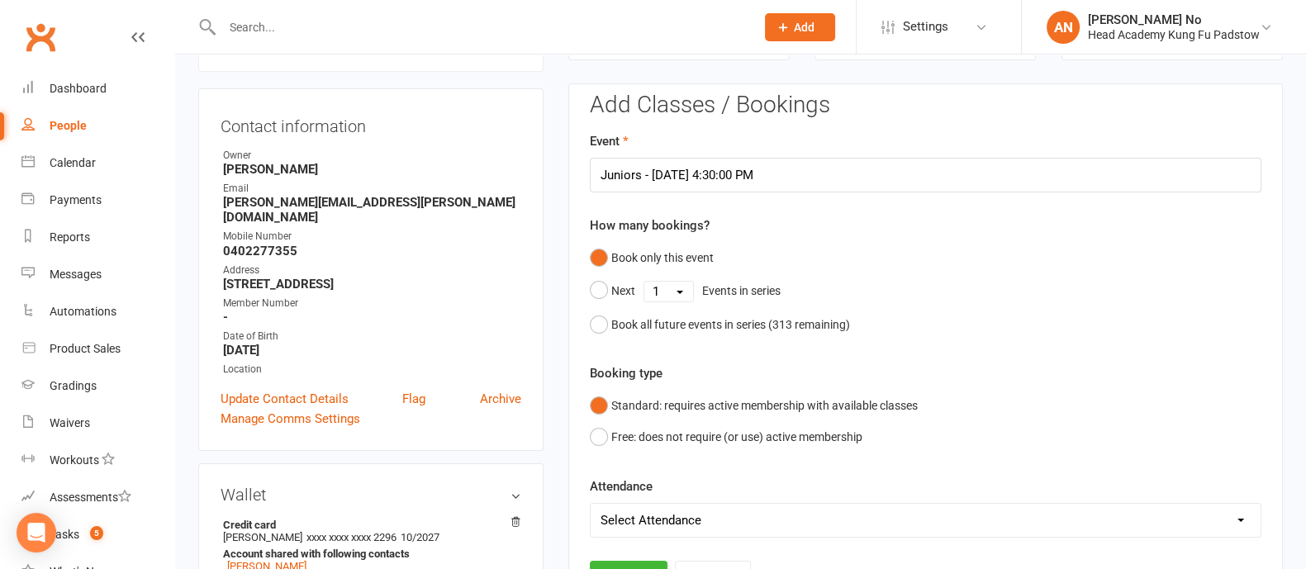
scroll to position [639, 0]
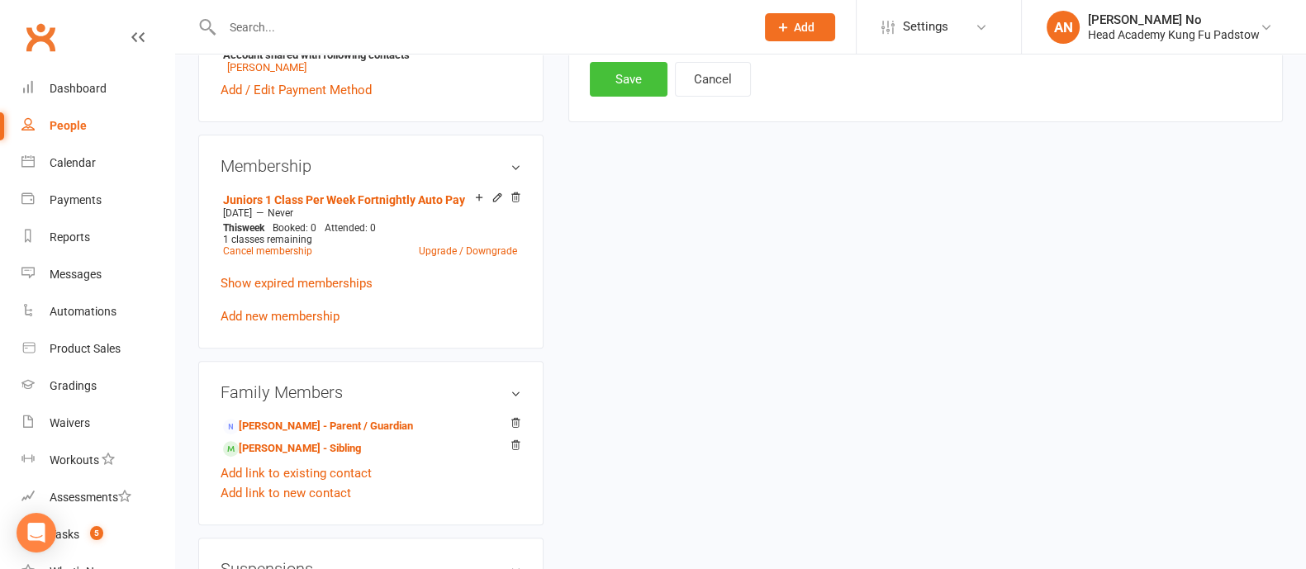
click at [630, 85] on button "Save" at bounding box center [629, 79] width 78 height 35
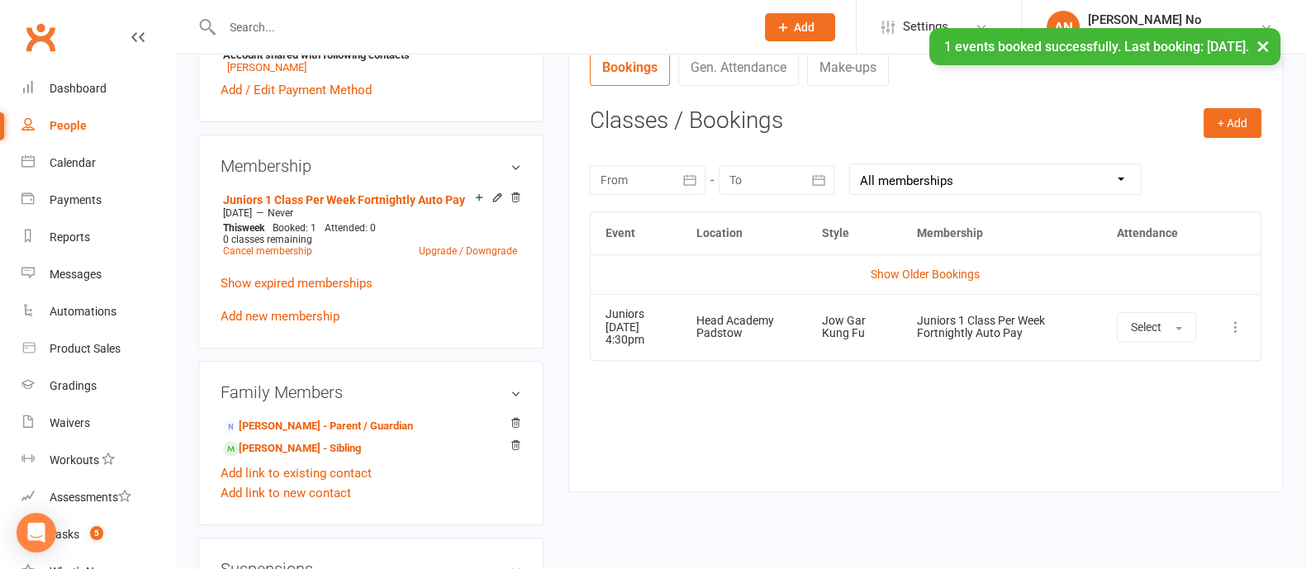
scroll to position [0, 0]
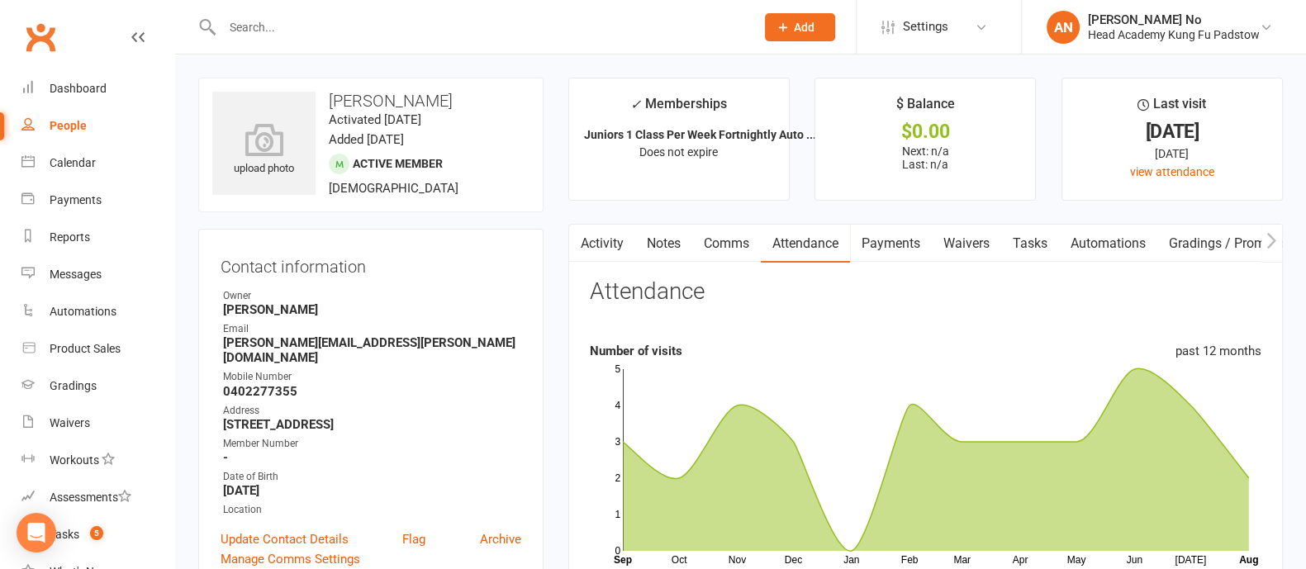
click at [310, 18] on input "text" at bounding box center [480, 27] width 526 height 23
type input "[DEMOGRAPHIC_DATA]"
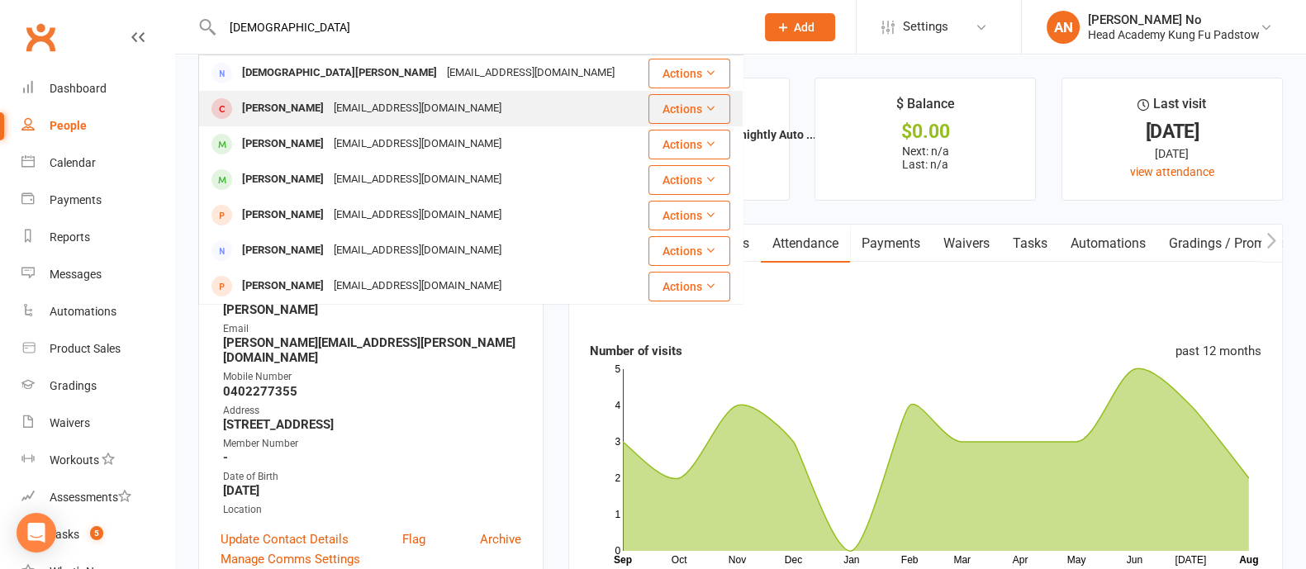
click at [301, 110] on div "[PERSON_NAME]" at bounding box center [283, 109] width 92 height 24
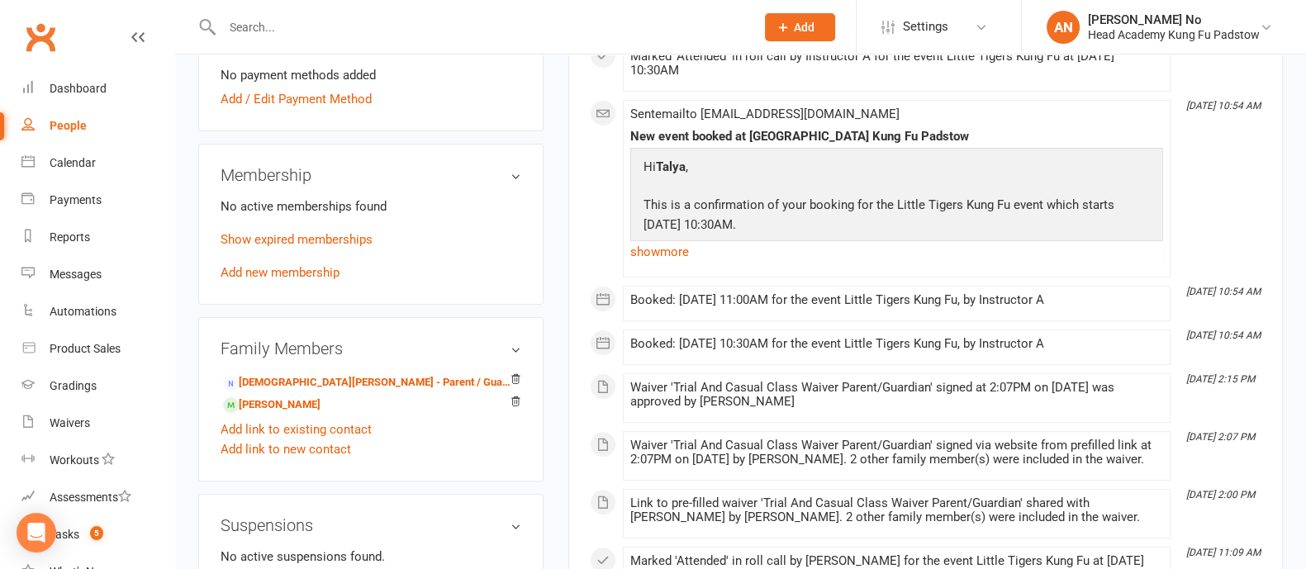
scroll to position [577, 0]
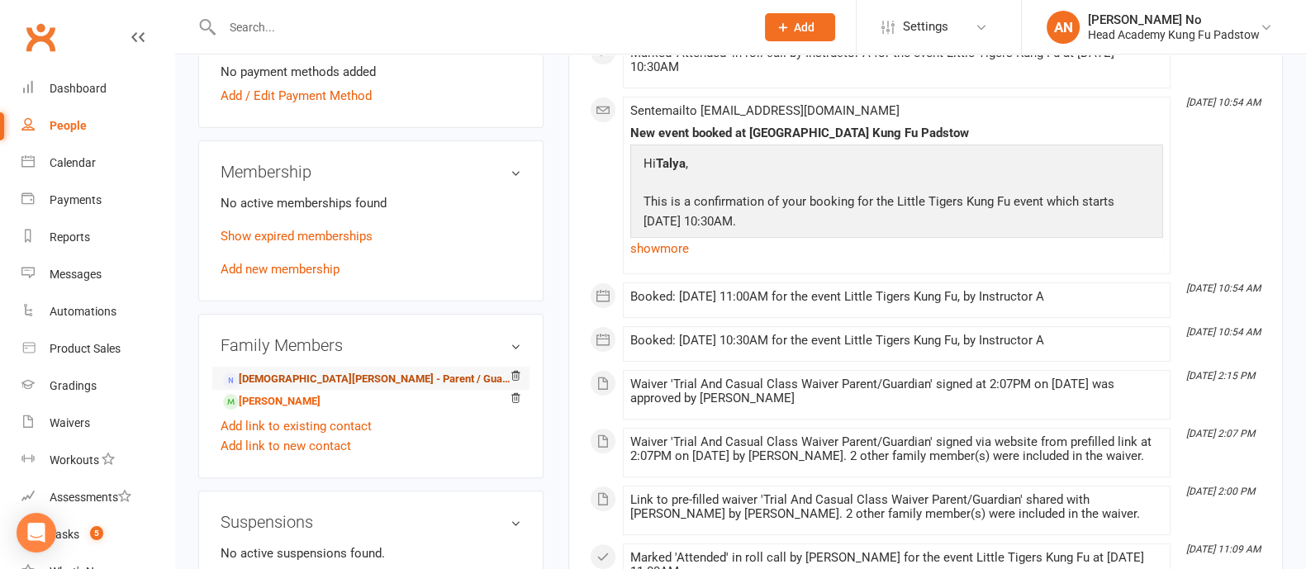
click at [344, 379] on link "[DEMOGRAPHIC_DATA][PERSON_NAME] - Parent / Guardian" at bounding box center [368, 379] width 290 height 17
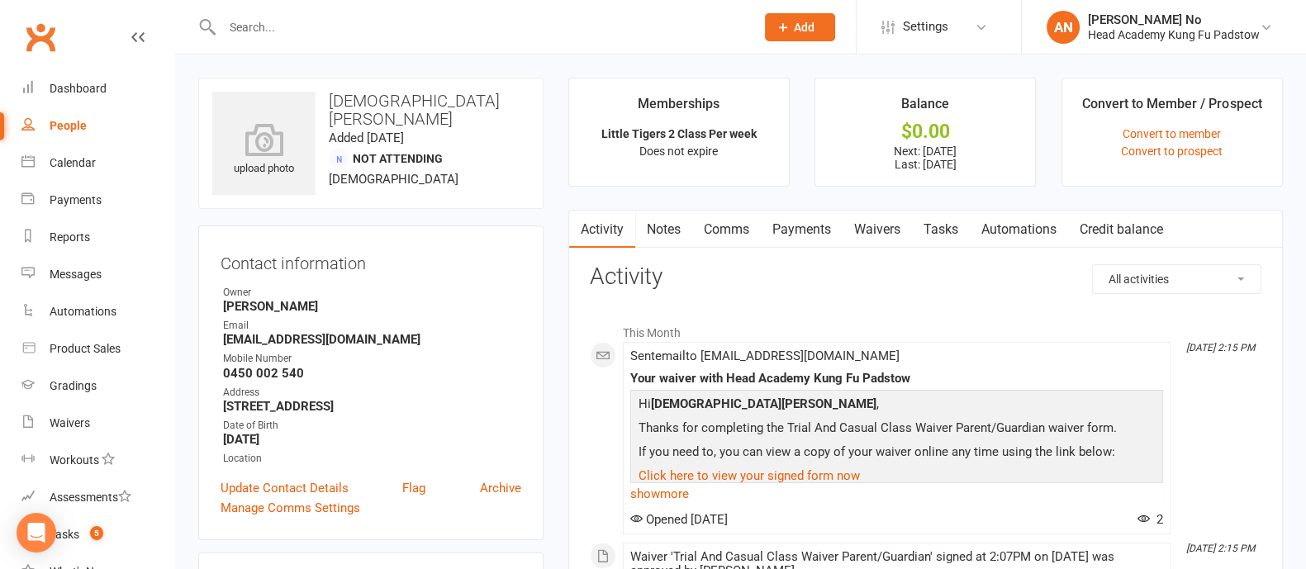
click at [816, 231] on link "Payments" at bounding box center [802, 230] width 82 height 38
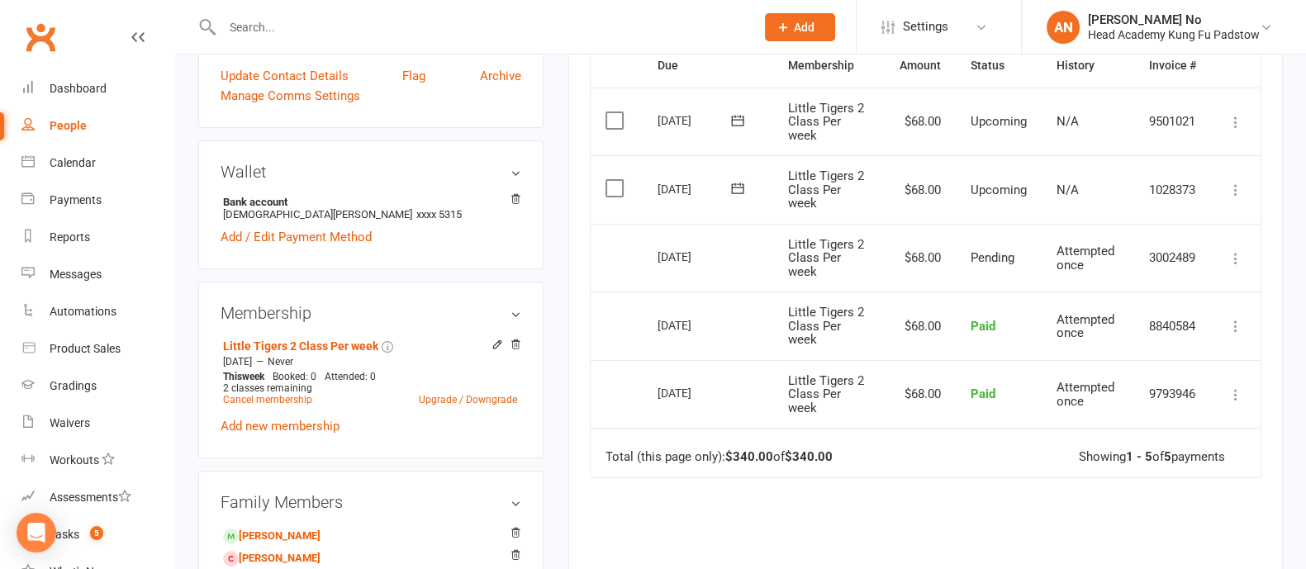
scroll to position [396, 0]
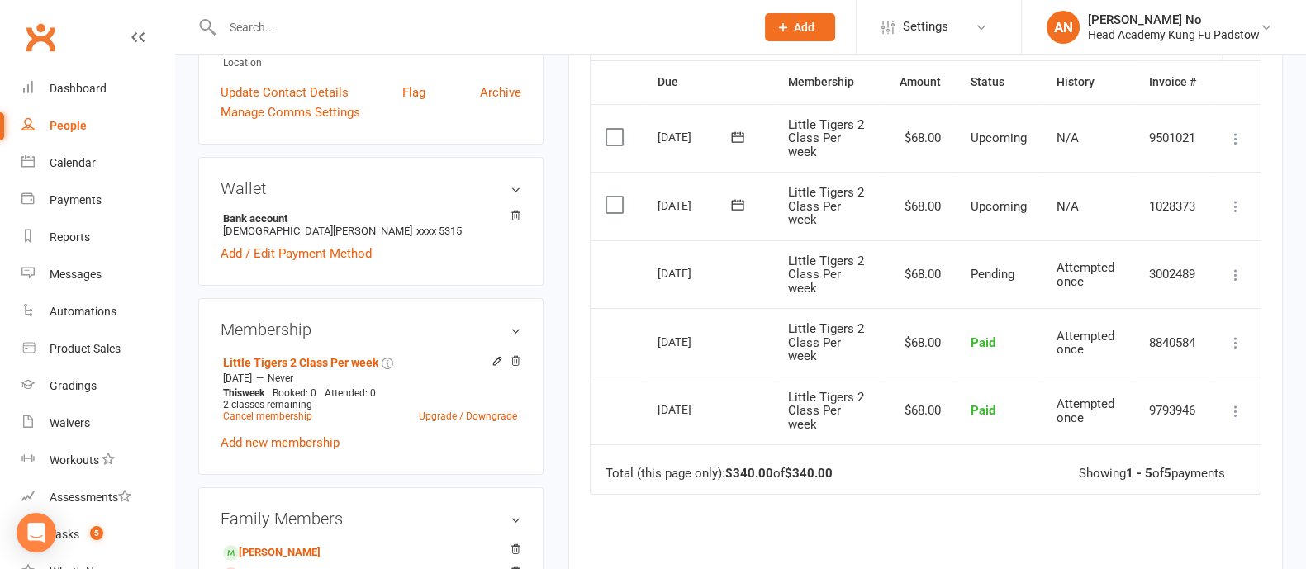
click at [581, 237] on div "Activity Notes Comms Payments Waivers Tasks Automations Credit balance Payments…" at bounding box center [925, 273] width 714 height 919
click at [277, 26] on input "text" at bounding box center [480, 27] width 526 height 23
